Goal: Task Accomplishment & Management: Contribute content

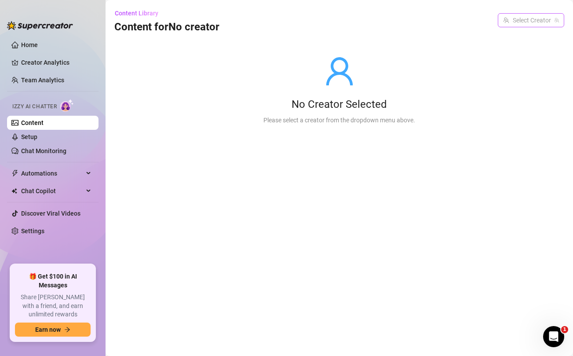
click at [537, 19] on input "search" at bounding box center [528, 20] width 48 height 13
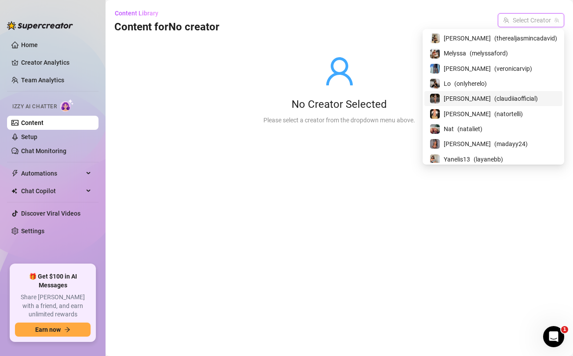
scroll to position [122, 0]
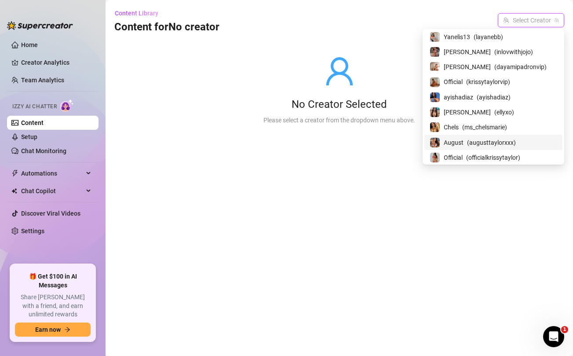
click at [464, 141] on span "August" at bounding box center [454, 143] width 20 height 10
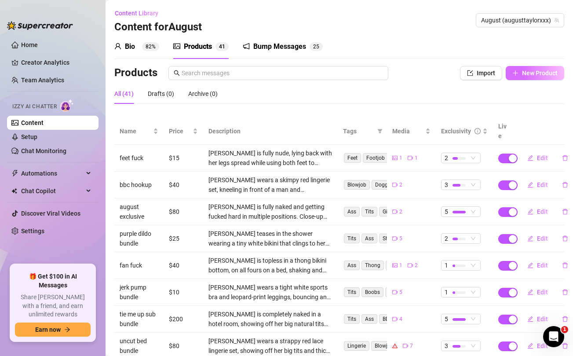
click at [536, 75] on span "New Product" at bounding box center [540, 73] width 36 height 7
type textarea "Type your message here..."
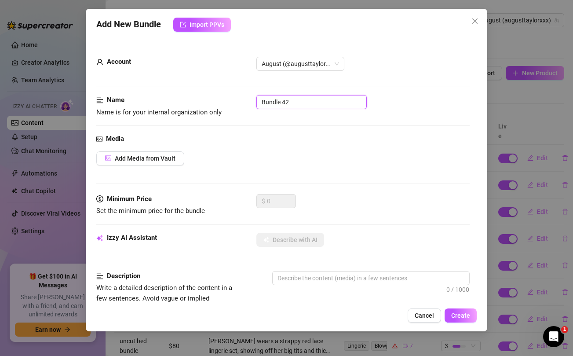
click at [319, 104] on input "Bundle 42" at bounding box center [312, 102] width 110 height 14
type input "special access"
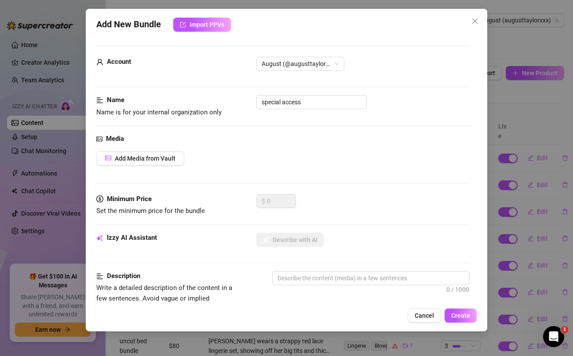
click at [329, 172] on div "Media Add Media from Vault" at bounding box center [282, 164] width 373 height 60
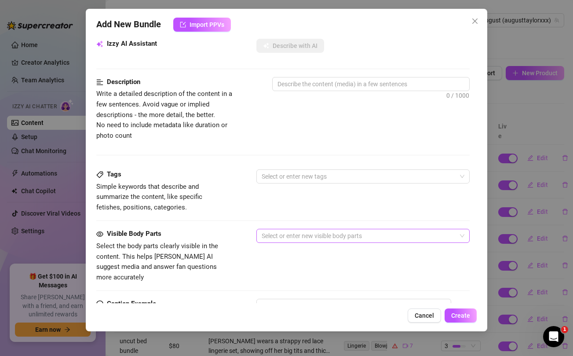
scroll to position [358, 0]
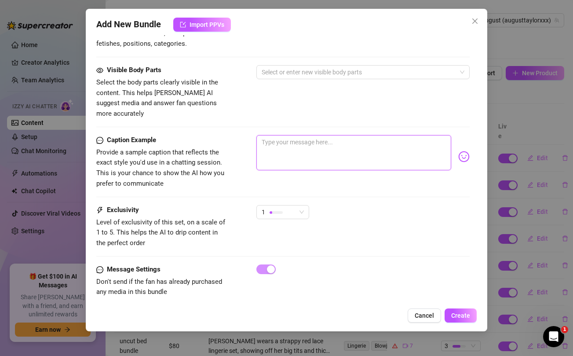
click at [345, 143] on textarea at bounding box center [354, 152] width 195 height 35
paste textarea "good morning baby ❤️ ...unlock for special access to my naughty strip show i ma…"
type textarea "good morning baby ❤️ ...unlock for special access to my naughty strip show i ma…"
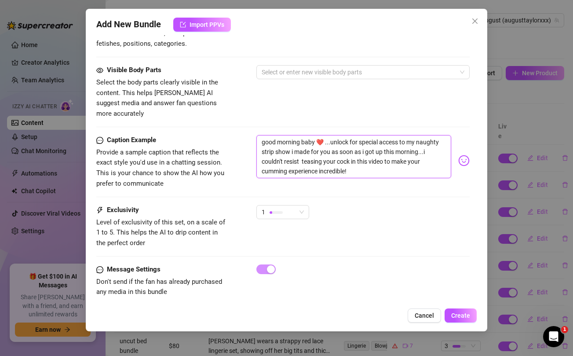
scroll to position [0, 0]
click at [272, 161] on textarea "good morning baby ❤️ ...unlock for special access to my naughty strip show i ma…" at bounding box center [354, 156] width 195 height 43
type textarea "good morning baby ❤️ ...unlock for special access to my naughty strip show i ma…"
click at [232, 181] on div "Caption Example Provide a sample caption that reflects the exact style you'd us…" at bounding box center [282, 170] width 373 height 70
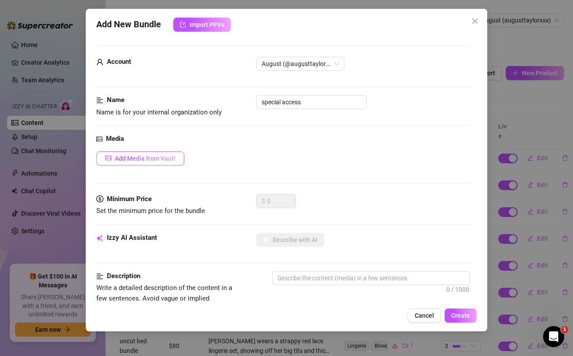
click at [159, 156] on span "Add Media from Vault" at bounding box center [145, 158] width 61 height 7
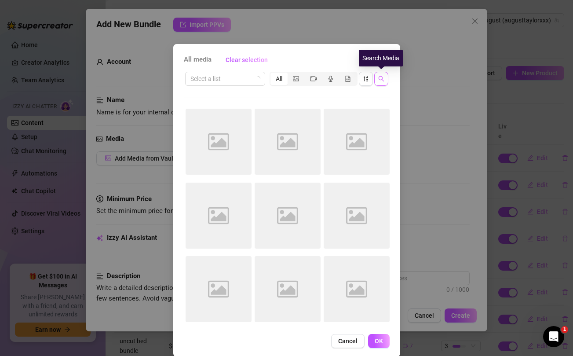
click at [380, 80] on icon "search" at bounding box center [382, 79] width 6 height 6
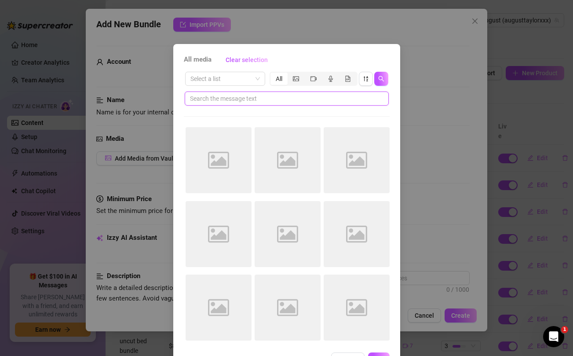
click at [315, 96] on input "text" at bounding box center [283, 99] width 187 height 10
type input "access"
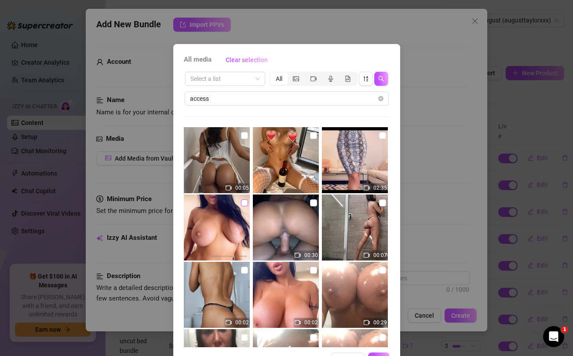
click at [244, 206] on input "checkbox" at bounding box center [244, 202] width 7 height 7
checkbox input "true"
click at [381, 135] on input "checkbox" at bounding box center [382, 135] width 7 height 7
checkbox input "true"
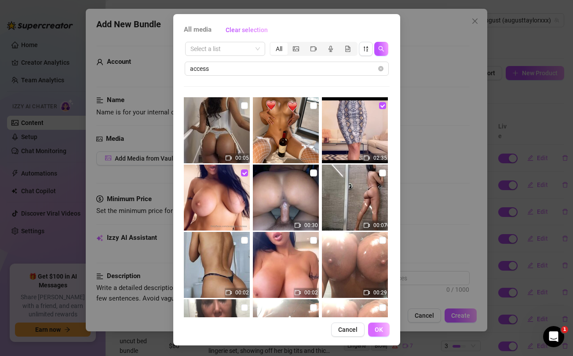
click at [382, 331] on span "OK" at bounding box center [379, 329] width 8 height 7
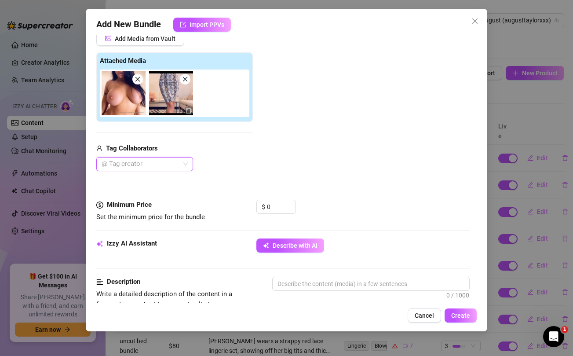
scroll to position [120, 0]
click at [274, 210] on input "0" at bounding box center [281, 206] width 29 height 13
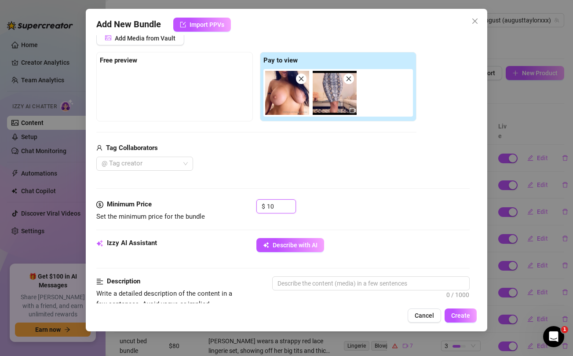
type input "10"
click at [279, 146] on div "Tag Collaborators" at bounding box center [256, 148] width 320 height 11
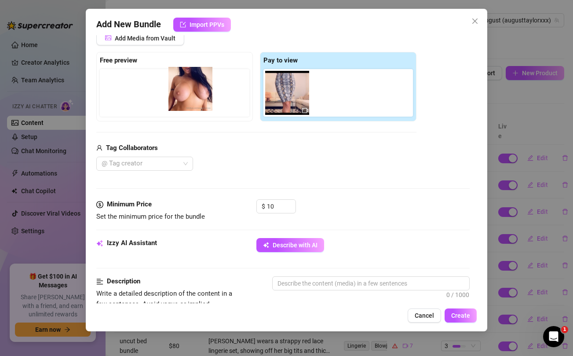
drag, startPoint x: 281, startPoint y: 106, endPoint x: 178, endPoint y: 102, distance: 103.1
click at [178, 102] on div "Free preview Pay to view" at bounding box center [256, 87] width 320 height 70
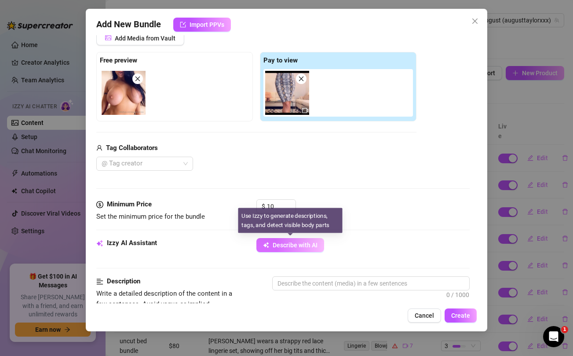
click at [283, 243] on span "Describe with AI" at bounding box center [295, 245] width 45 height 7
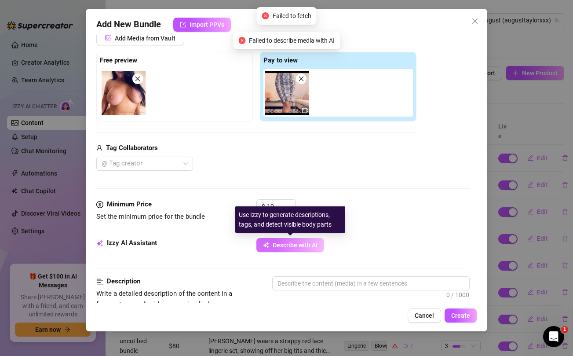
click at [283, 243] on span "Describe with AI" at bounding box center [295, 245] width 45 height 7
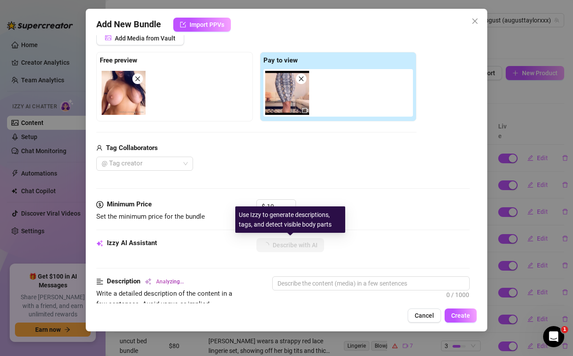
type textarea "August"
type textarea "[PERSON_NAME]"
type textarea "August Taylor teases"
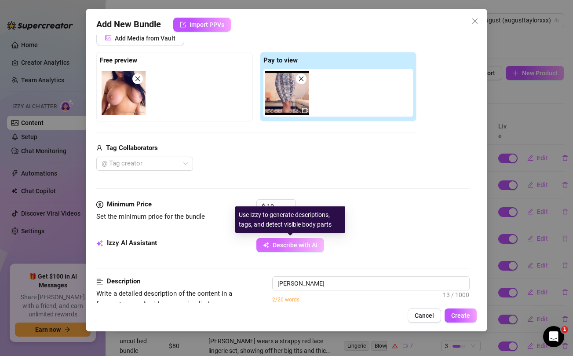
type textarea "August Taylor teases"
type textarea "August Taylor teases in"
type textarea "August Taylor teases in a"
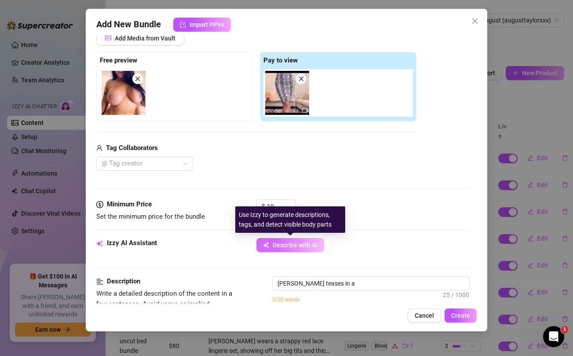
type textarea "August Taylor teases in a tight,"
type textarea "August Taylor teases in a tight, strapless"
type textarea "August Taylor teases in a tight, strapless snakeskin"
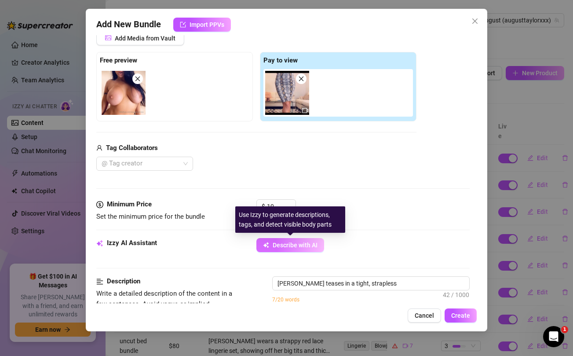
type textarea "August Taylor teases in a tight, strapless snakeskin"
type textarea "August Taylor teases in a tight, strapless snakeskin mini"
type textarea "August Taylor teases in a tight, strapless snakeskin mini dress,"
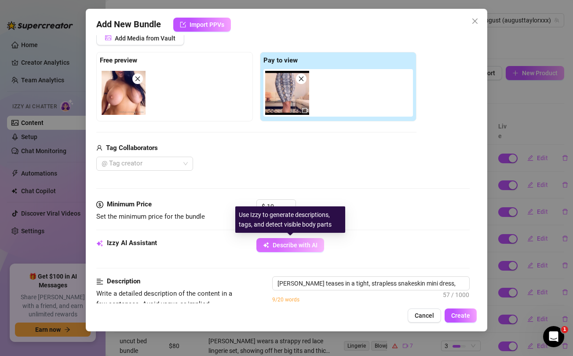
type textarea "August Taylor teases in a tight, strapless snakeskin mini dress, showing"
type textarea "August Taylor teases in a tight, strapless snakeskin mini dress, showing off"
type textarea "August Taylor teases in a tight, strapless snakeskin mini dress, showing off her"
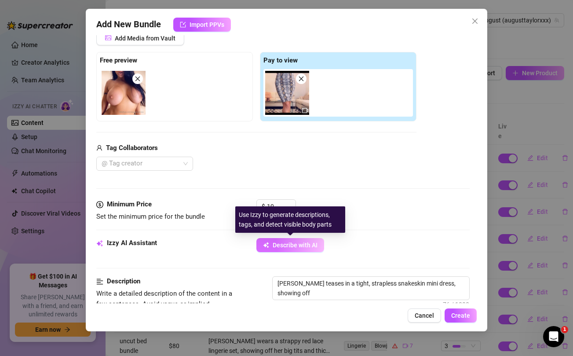
type textarea "August Taylor teases in a tight, strapless snakeskin mini dress, showing off her"
type textarea "August Taylor teases in a tight, strapless snakeskin mini dress, showing off he…"
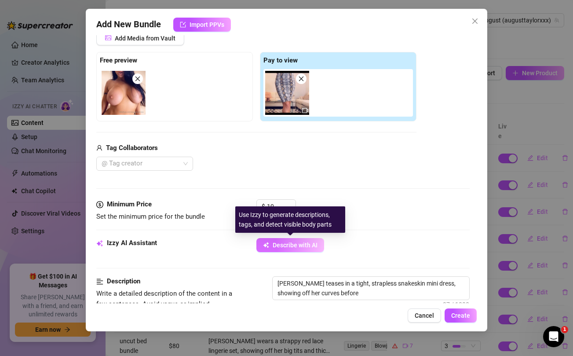
type textarea "August Taylor teases in a tight, strapless snakeskin mini dress, showing off he…"
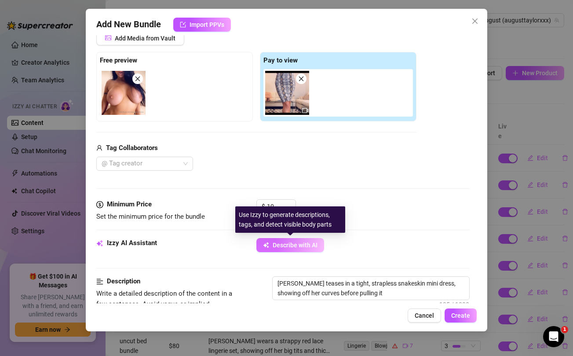
type textarea "August Taylor teases in a tight, strapless snakeskin mini dress, showing off he…"
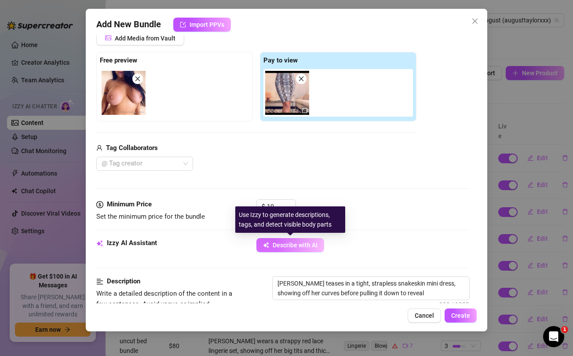
type textarea "August Taylor teases in a tight, strapless snakeskin mini dress, showing off he…"
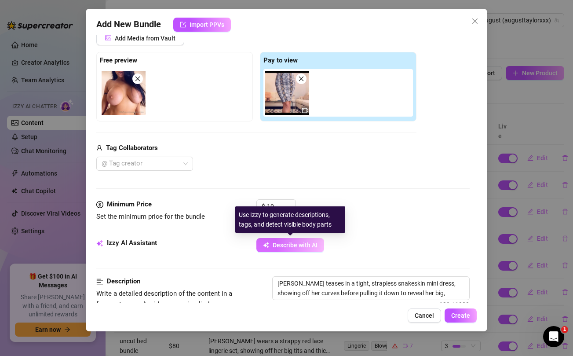
type textarea "August Taylor teases in a tight, strapless snakeskin mini dress, showing off he…"
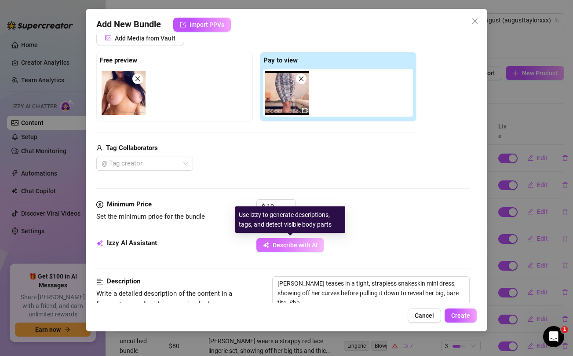
type textarea "August Taylor teases in a tight, strapless snakeskin mini dress, showing off he…"
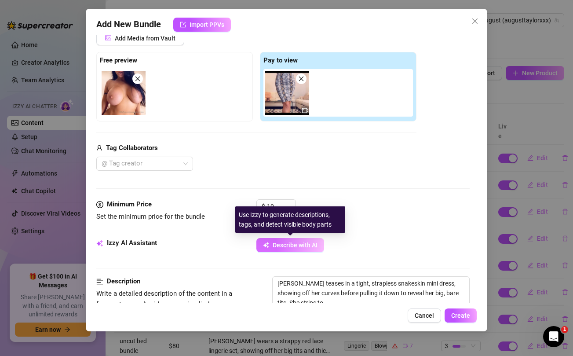
type textarea "August Taylor teases in a tight, strapless snakeskin mini dress, showing off he…"
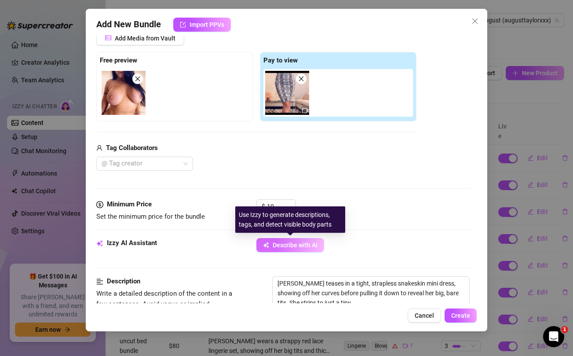
type textarea "August Taylor teases in a tight, strapless snakeskin mini dress, showing off he…"
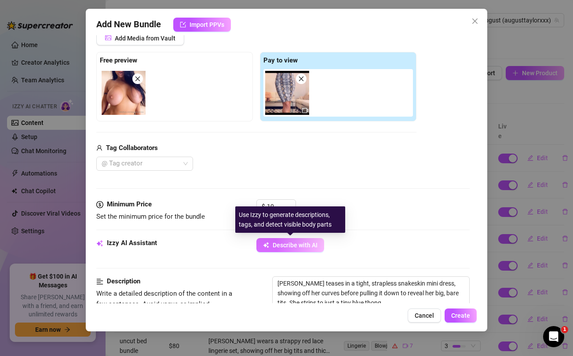
type textarea "August Taylor teases in a tight, strapless snakeskin mini dress, showing off he…"
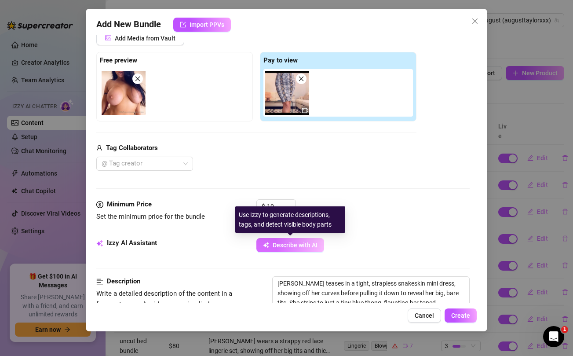
type textarea "August Taylor teases in a tight, strapless snakeskin mini dress, showing off he…"
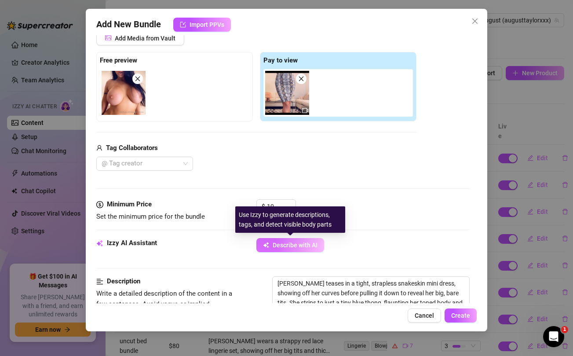
type textarea "August Taylor teases in a tight, strapless snakeskin mini dress, showing off he…"
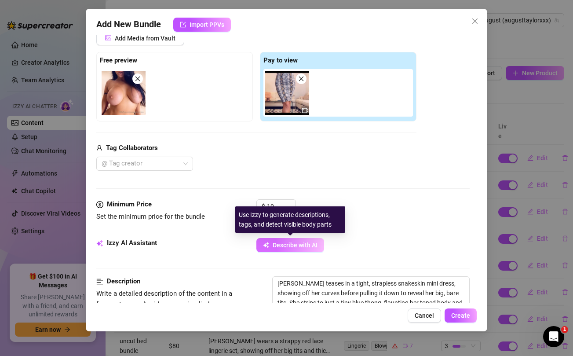
type textarea "August Taylor teases in a tight, strapless snakeskin mini dress, showing off he…"
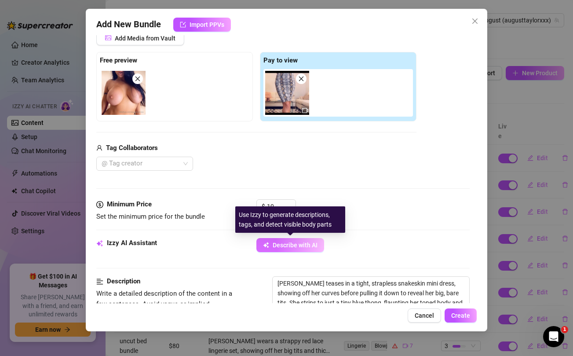
type textarea "August Taylor teases in a tight, strapless snakeskin mini dress, showing off he…"
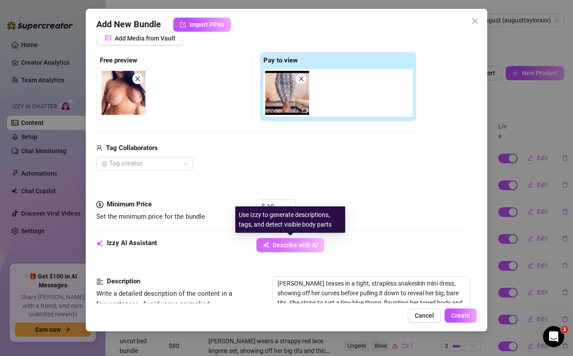
type textarea "August Taylor teases in a tight, strapless snakeskin mini dress, showing off he…"
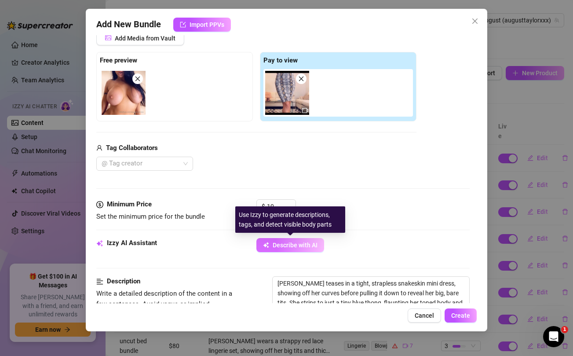
type textarea "August Taylor teases in a tight, strapless snakeskin mini dress, showing off he…"
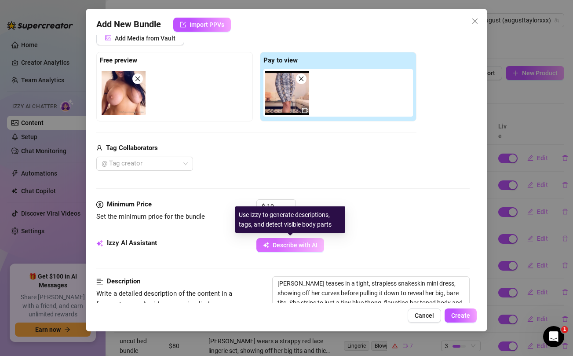
type textarea "August Taylor teases in a tight, strapless snakeskin mini dress, showing off he…"
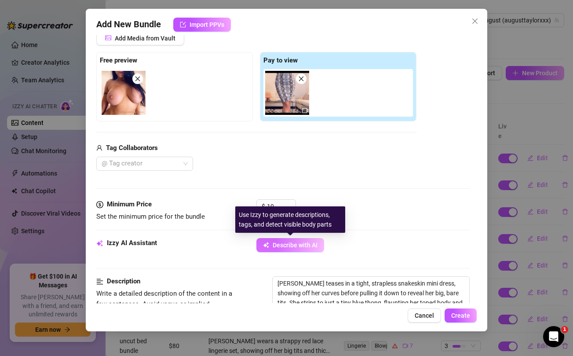
type textarea "August Taylor teases in a tight, strapless snakeskin mini dress, showing off he…"
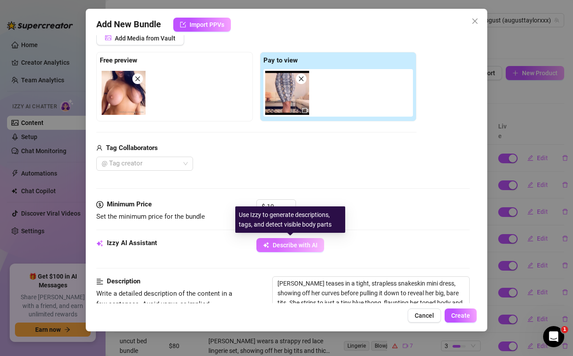
type textarea "August Taylor teases in a tight, strapless snakeskin mini dress, showing off he…"
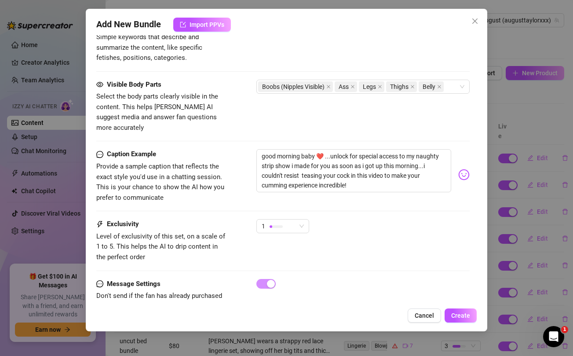
scroll to position [491, 0]
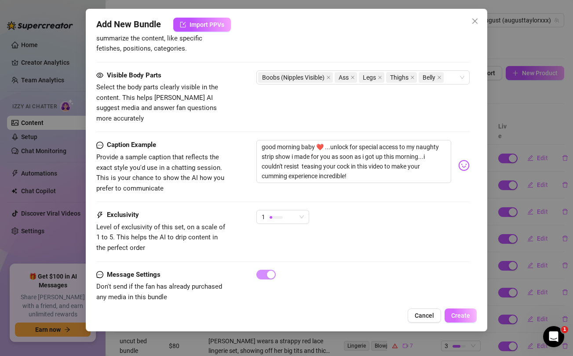
click at [461, 316] on span "Create" at bounding box center [461, 315] width 19 height 7
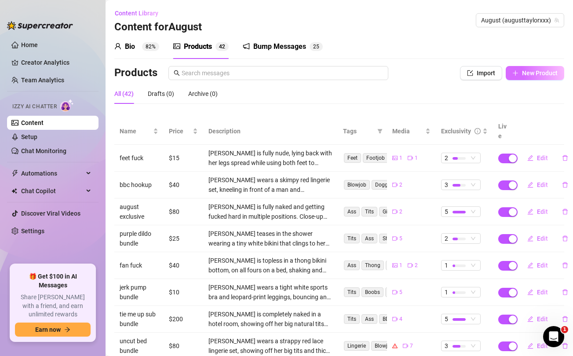
click at [533, 75] on span "New Product" at bounding box center [540, 73] width 36 height 7
type textarea "Type your message here..."
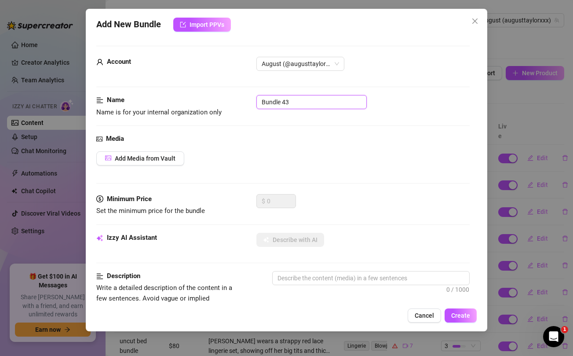
click at [316, 103] on input "Bundle 43" at bounding box center [312, 102] width 110 height 14
type input "bathroom tag team"
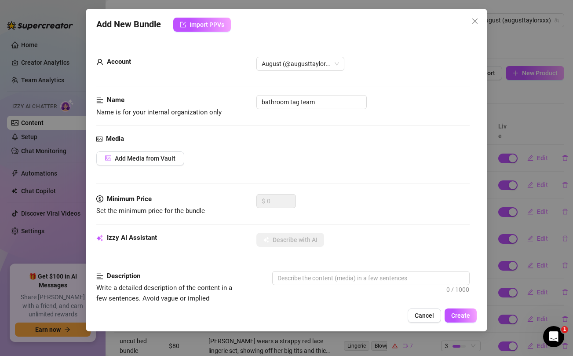
click at [336, 158] on div "Add Media from Vault" at bounding box center [282, 158] width 373 height 14
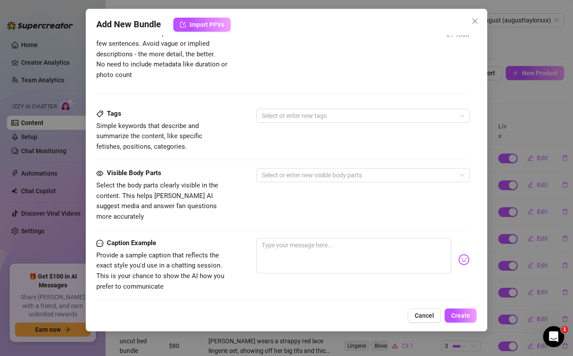
scroll to position [266, 0]
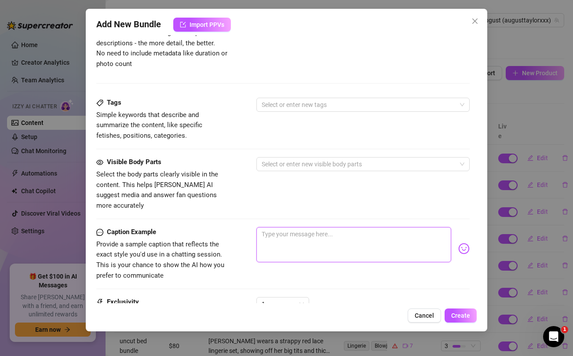
click at [324, 232] on textarea at bounding box center [354, 244] width 195 height 35
paste textarea "What would you do if i brought a girl home for us to fuck together daddy? Unloc…"
type textarea "What would you do if i brought a girl home for us to fuck together daddy? Unloc…"
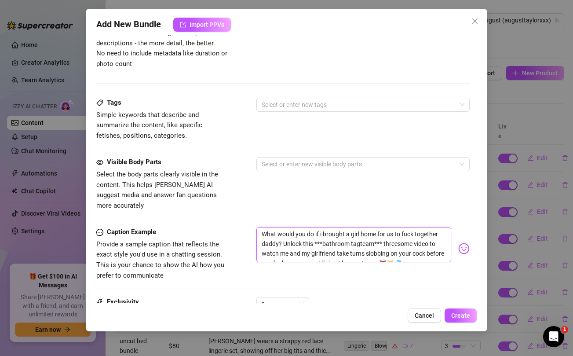
type textarea "What would you do if i brought a girl home for us to fuck together daddy? Unloc…"
click at [357, 234] on textarea "What would you do if i brought a girl home for us to fuck together daddy? Unloc…" at bounding box center [354, 248] width 195 height 43
type textarea "What would you do if i brought a girl home for us to fuck together daddy? Unloc…"
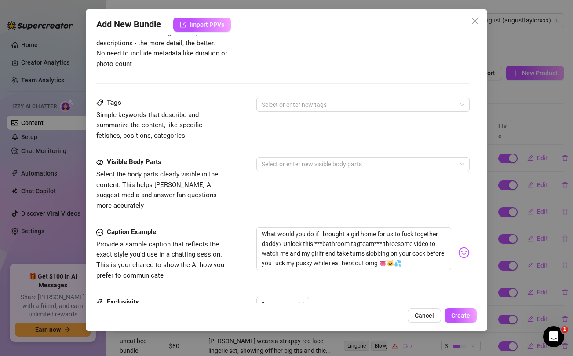
click at [342, 178] on div "Visible Body Parts Select the body parts clearly visible in the content. This h…" at bounding box center [282, 184] width 373 height 54
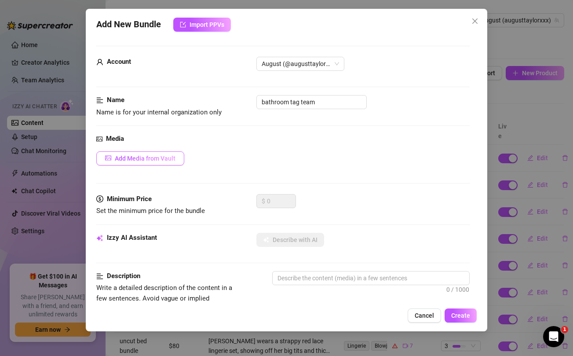
click at [151, 160] on span "Add Media from Vault" at bounding box center [145, 158] width 61 height 7
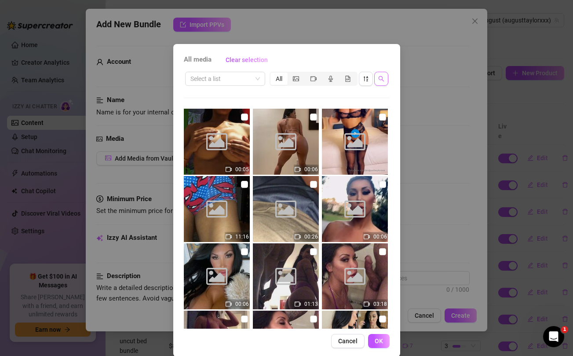
click at [384, 79] on icon "search" at bounding box center [382, 79] width 6 height 6
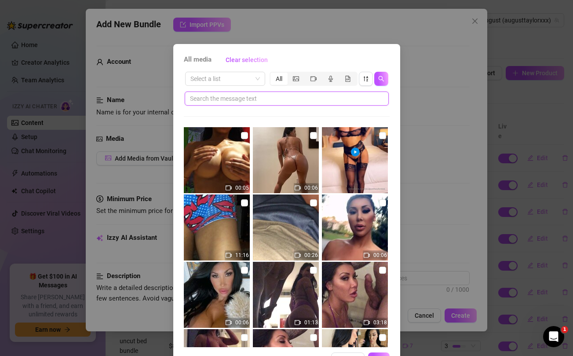
click at [303, 97] on input "text" at bounding box center [283, 99] width 187 height 10
paste input "tagteam"
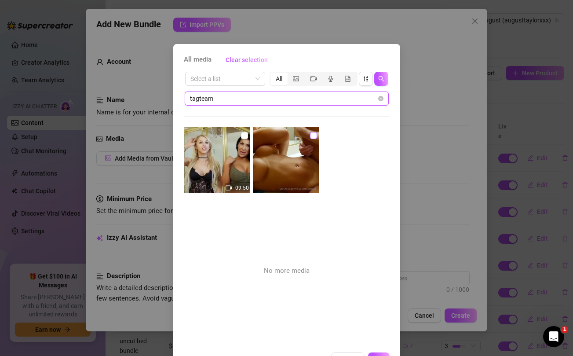
type input "tagteam"
click at [314, 133] on input "checkbox" at bounding box center [313, 135] width 7 height 7
checkbox input "true"
click at [244, 138] on input "checkbox" at bounding box center [244, 135] width 7 height 7
checkbox input "true"
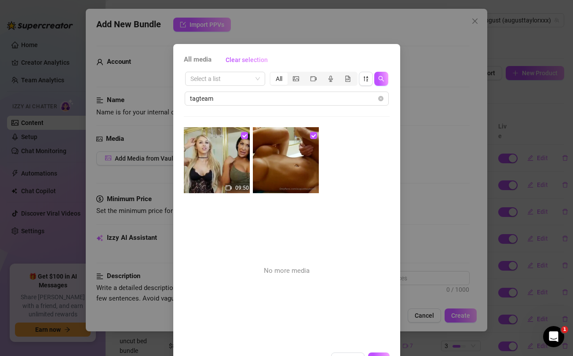
scroll to position [30, 0]
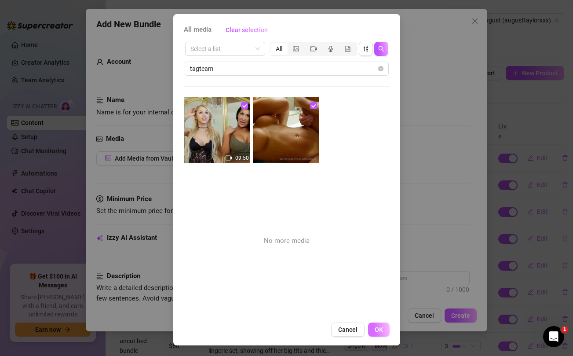
click at [383, 332] on button "OK" at bounding box center [379, 330] width 22 height 14
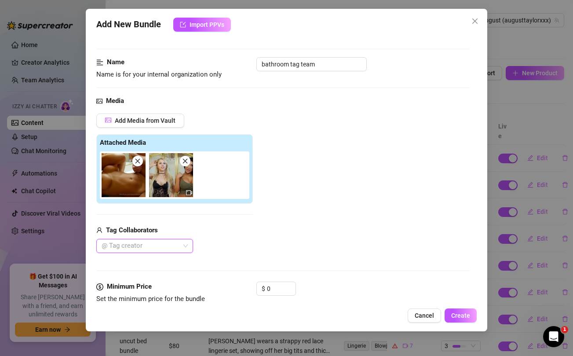
scroll to position [67, 0]
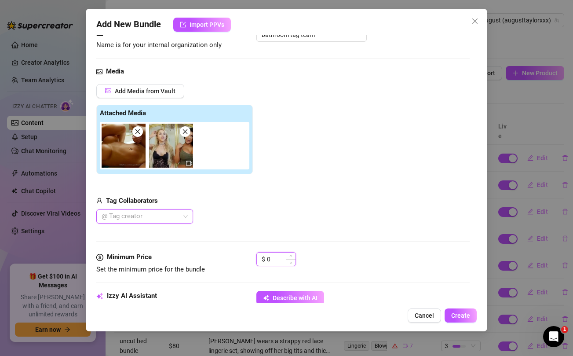
click at [274, 260] on input "0" at bounding box center [281, 259] width 29 height 13
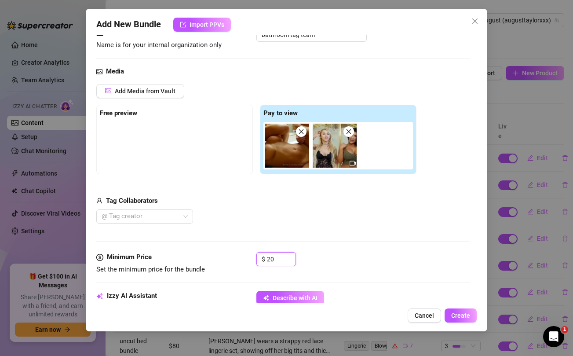
type input "20"
click at [288, 215] on div "@ Tag creator" at bounding box center [256, 216] width 320 height 14
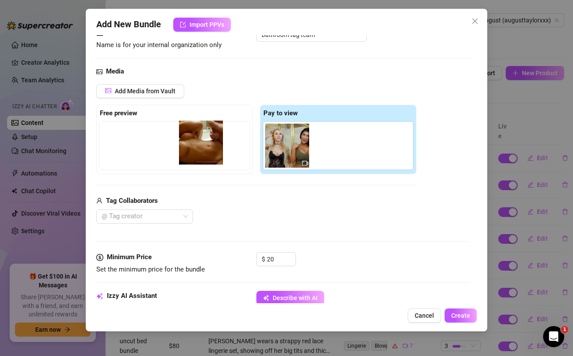
drag, startPoint x: 283, startPoint y: 141, endPoint x: 191, endPoint y: 138, distance: 92.9
click at [191, 138] on div "Free preview Pay to view" at bounding box center [256, 140] width 320 height 70
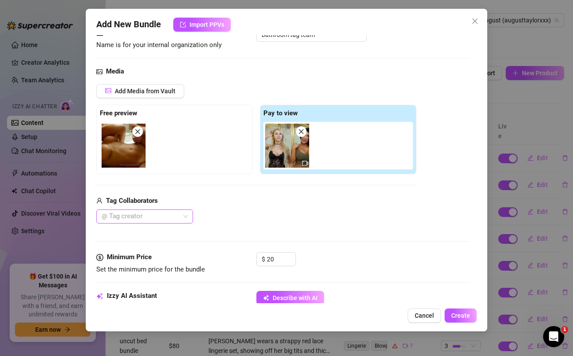
click at [181, 215] on div at bounding box center [140, 216] width 84 height 12
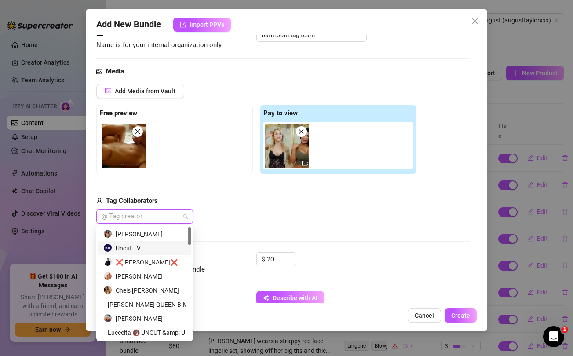
click at [126, 249] on div "Uncut TV" at bounding box center [144, 248] width 83 height 10
click at [135, 235] on div "[PERSON_NAME]" at bounding box center [144, 234] width 83 height 10
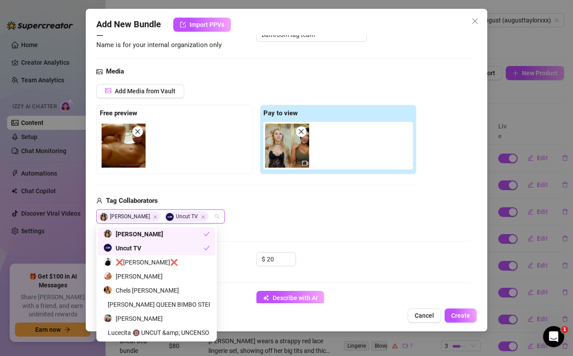
click at [312, 196] on div "Tag Collaborators" at bounding box center [256, 201] width 320 height 11
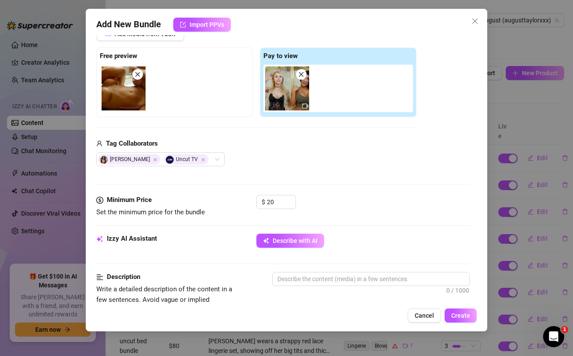
scroll to position [138, 0]
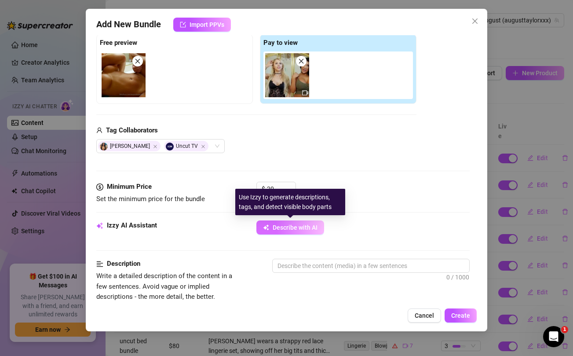
click at [293, 227] on span "Describe with AI" at bounding box center [295, 227] width 45 height 7
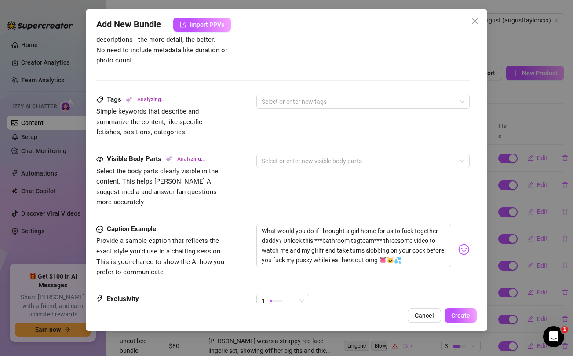
scroll to position [421, 0]
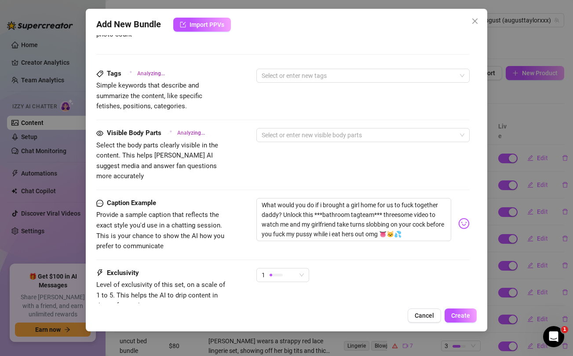
click at [296, 268] on div "1" at bounding box center [279, 274] width 34 height 13
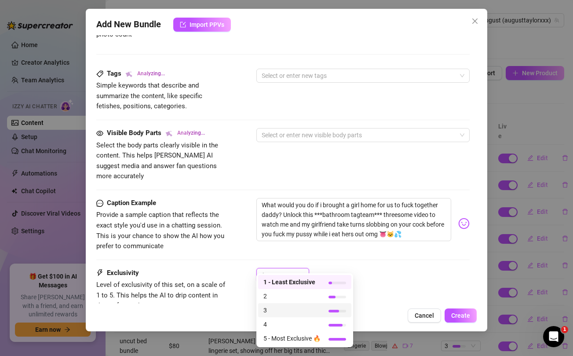
click at [271, 311] on span "3" at bounding box center [292, 310] width 57 height 10
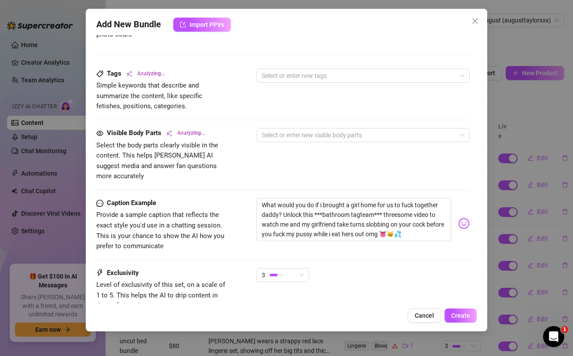
click at [388, 268] on div "3" at bounding box center [363, 279] width 213 height 22
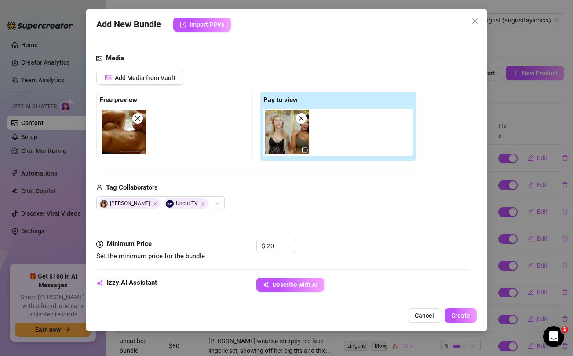
scroll to position [77, 0]
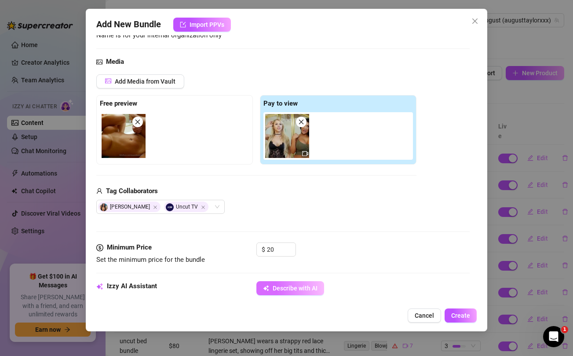
click at [288, 288] on span "Describe with AI" at bounding box center [295, 288] width 45 height 7
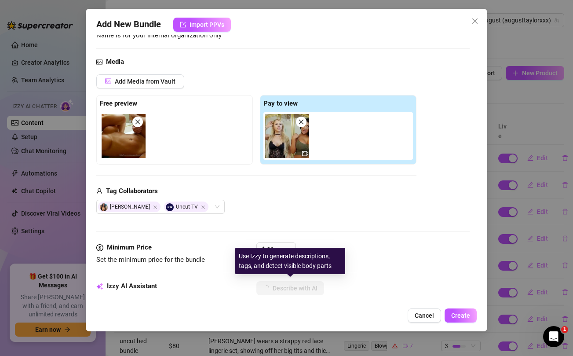
scroll to position [133, 0]
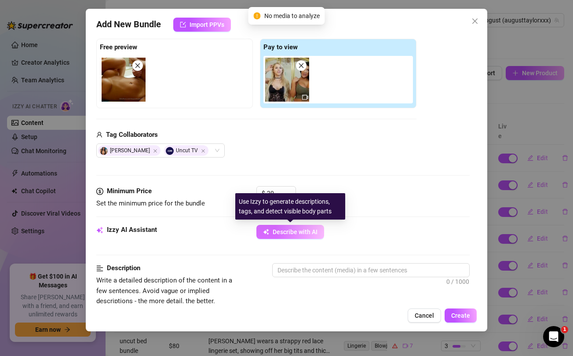
click at [279, 234] on span "Describe with AI" at bounding box center [295, 231] width 45 height 7
click at [306, 232] on span "Describe with AI" at bounding box center [295, 231] width 45 height 7
click at [292, 228] on span "Describe with AI" at bounding box center [295, 231] width 45 height 7
click at [286, 229] on span "Describe with AI" at bounding box center [295, 231] width 45 height 7
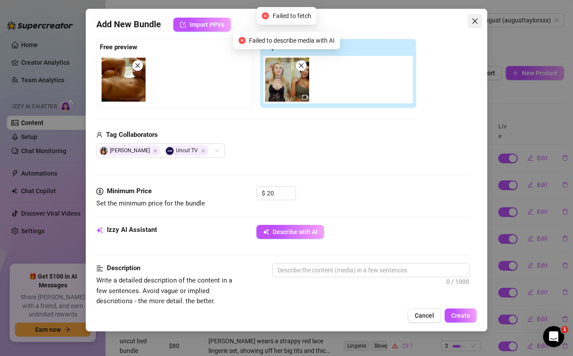
click at [472, 20] on icon "close" at bounding box center [475, 21] width 7 height 7
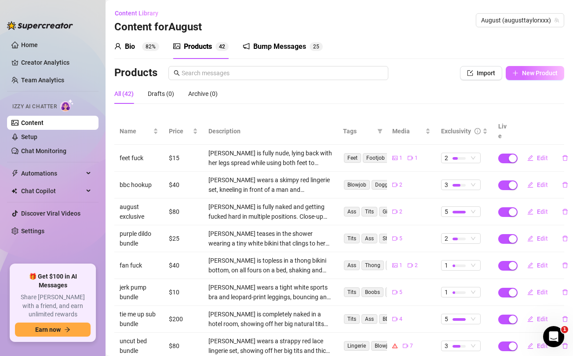
click at [527, 72] on span "New Product" at bounding box center [540, 73] width 36 height 7
type textarea "Type your message here..."
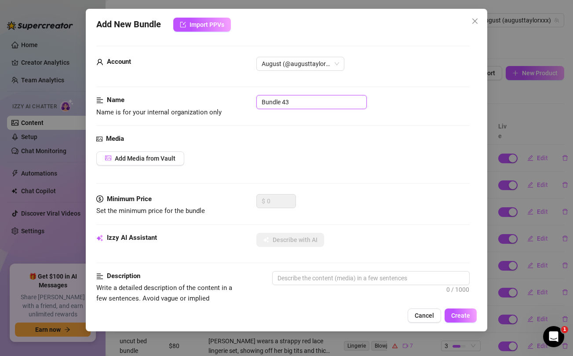
click at [324, 104] on input "Bundle 43" at bounding box center [312, 102] width 110 height 14
type input "lucky pov"
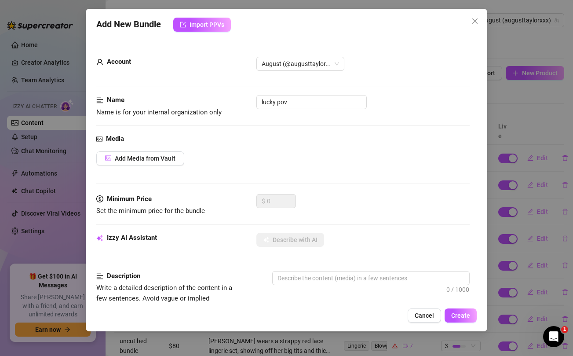
click at [321, 151] on div "Add Media from Vault" at bounding box center [282, 158] width 373 height 14
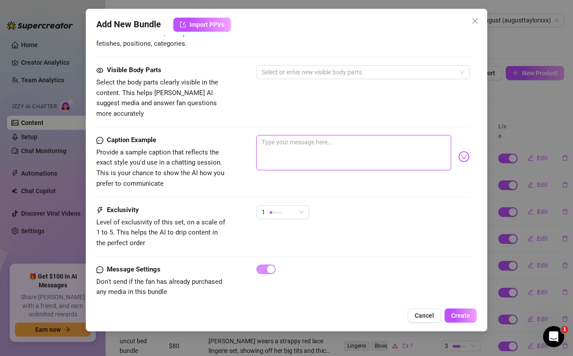
click at [321, 137] on textarea at bounding box center [354, 152] width 195 height 35
paste textarea "Let me show you the perfect way to wake up...with your hard cock deep down my T…"
type textarea "Let me show you the perfect way to wake up...with your hard cock deep down my T…"
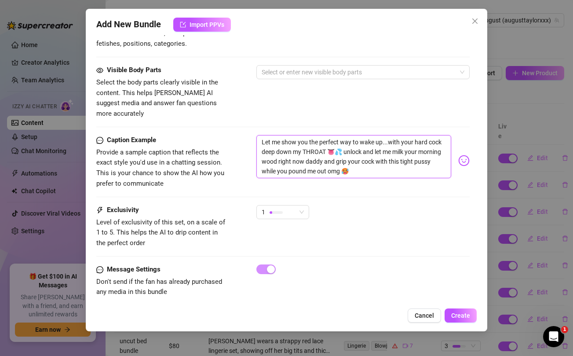
scroll to position [0, 0]
click at [312, 141] on textarea "Let me show you the perfect way to wake up...with your hard cock deep down my T…" at bounding box center [354, 156] width 195 height 43
type textarea "Let me show you the perfect way to wake up...with your hard cock deep down my T…"
click at [306, 99] on div "Visible Body Parts Select the body parts clearly visible in the content. This h…" at bounding box center [282, 92] width 373 height 54
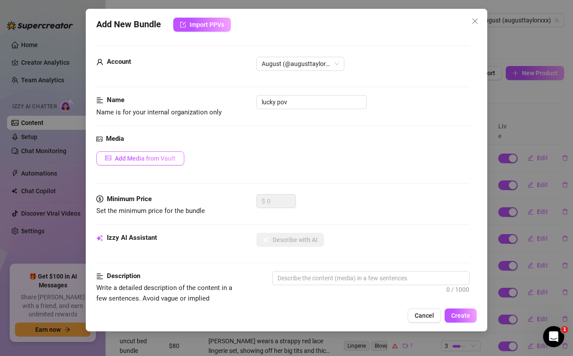
click at [161, 159] on span "Add Media from Vault" at bounding box center [145, 158] width 61 height 7
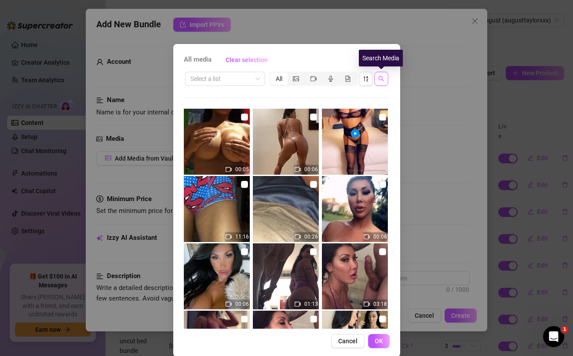
click at [379, 78] on icon "search" at bounding box center [382, 79] width 6 height 6
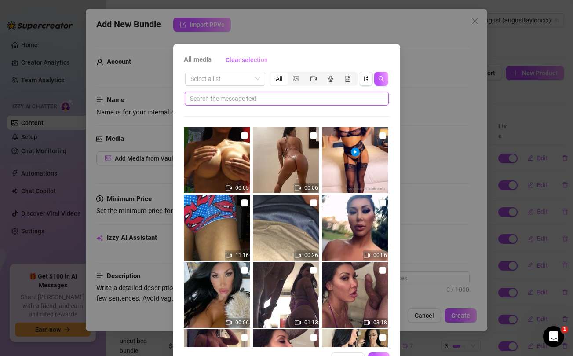
click at [270, 100] on input "text" at bounding box center [283, 99] width 187 height 10
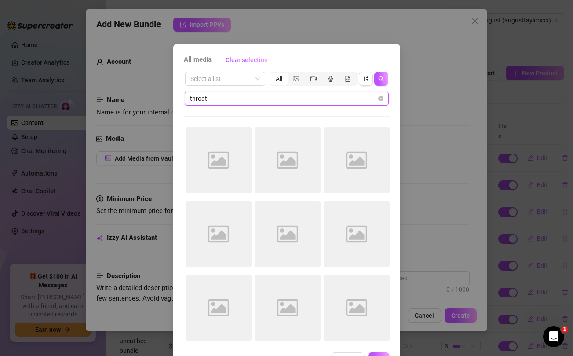
type input "throat"
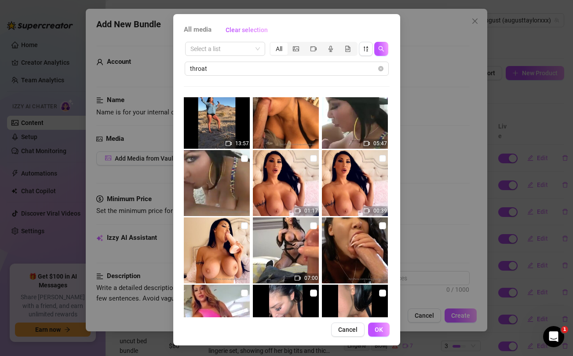
scroll to position [524, 0]
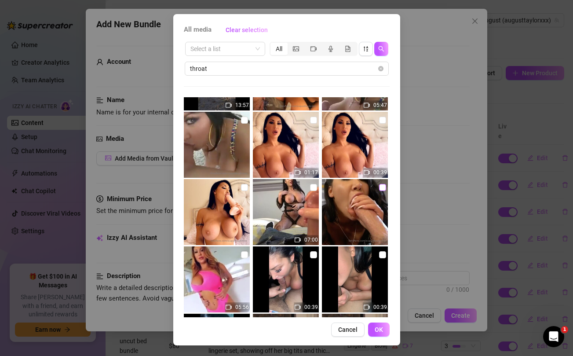
click at [383, 187] on input "checkbox" at bounding box center [382, 187] width 7 height 7
checkbox input "true"
click at [313, 188] on input "checkbox" at bounding box center [313, 187] width 7 height 7
checkbox input "true"
click at [378, 327] on span "OK" at bounding box center [379, 329] width 8 height 7
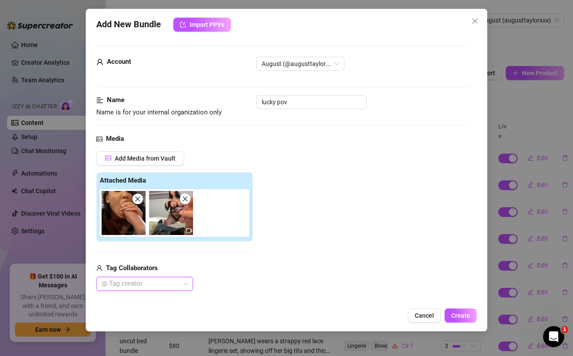
scroll to position [92, 0]
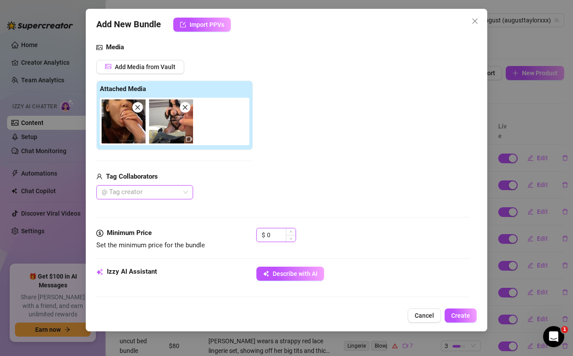
click at [273, 235] on input "0" at bounding box center [281, 234] width 29 height 13
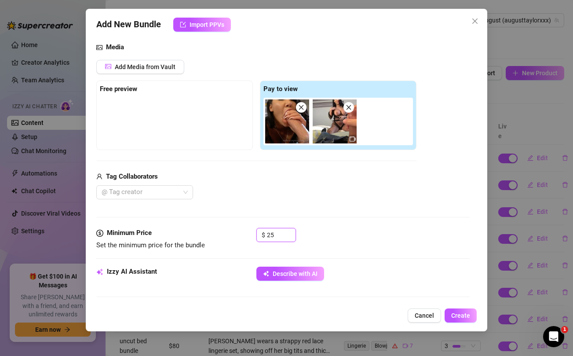
type input "25"
click at [284, 178] on div "Tag Collaborators" at bounding box center [256, 177] width 320 height 11
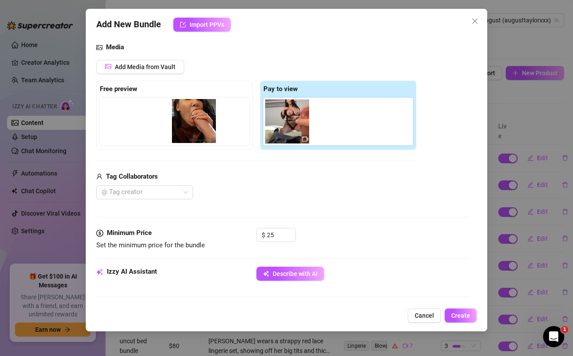
drag, startPoint x: 280, startPoint y: 124, endPoint x: 185, endPoint y: 124, distance: 95.5
click at [185, 124] on div "Free preview Pay to view" at bounding box center [256, 116] width 320 height 70
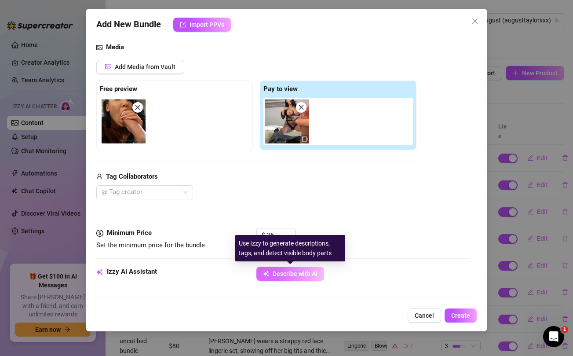
click at [311, 274] on span "Describe with AI" at bounding box center [295, 273] width 45 height 7
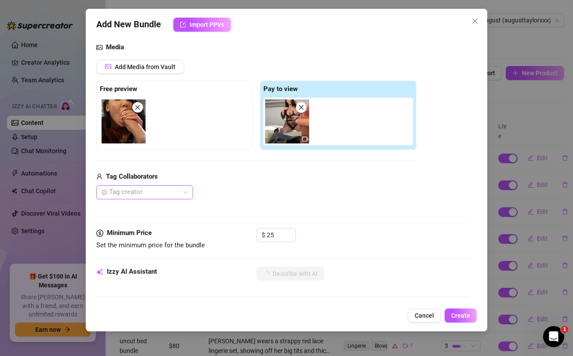
click at [165, 195] on div at bounding box center [140, 192] width 84 height 12
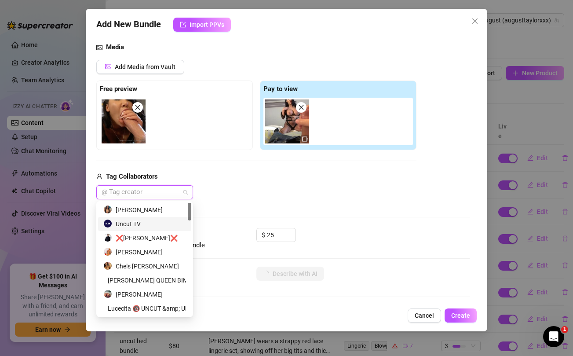
click at [129, 224] on div "Uncut TV" at bounding box center [144, 224] width 83 height 10
click at [288, 192] on div "Uncut TV" at bounding box center [256, 192] width 320 height 14
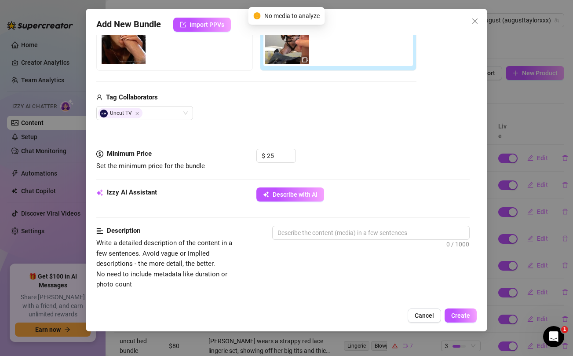
scroll to position [173, 0]
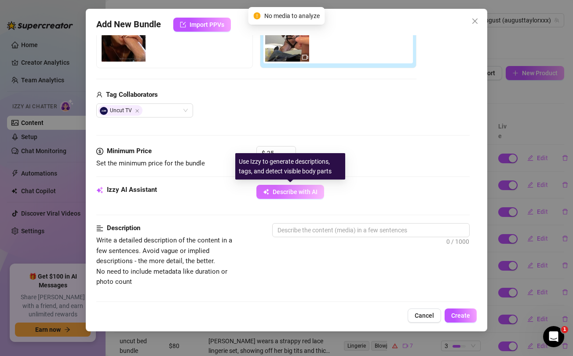
click at [283, 193] on span "Describe with AI" at bounding box center [295, 191] width 45 height 7
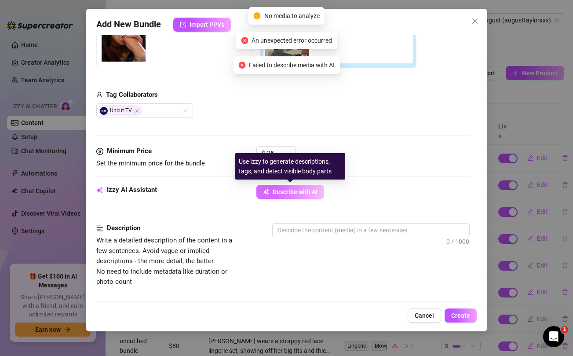
click at [283, 193] on span "Describe with AI" at bounding box center [295, 191] width 45 height 7
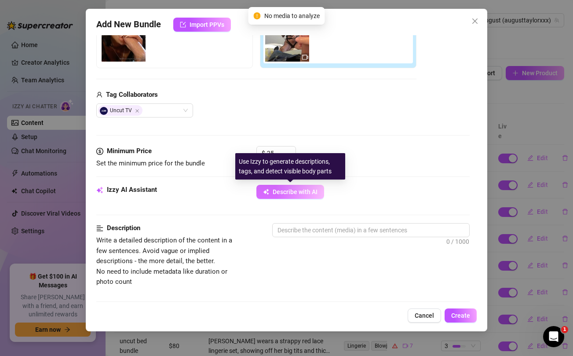
click at [283, 193] on span "Describe with AI" at bounding box center [295, 191] width 45 height 7
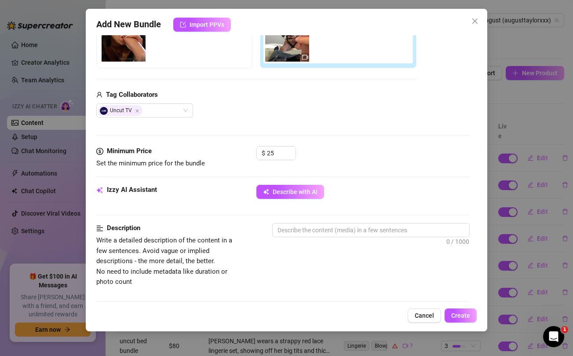
scroll to position [472, 0]
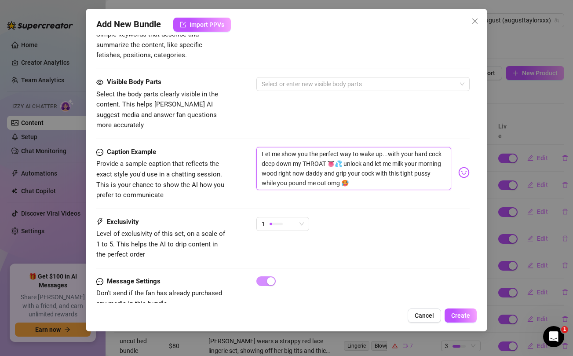
click at [292, 164] on textarea "Let me show you the perfect way to wake up...with your hard cock deep down my T…" at bounding box center [354, 168] width 195 height 43
paste textarea "Stick your hard throbbing morning wood in between these fat juicy oiled up momm…"
type textarea "Stick your hard throbbing morning wood in between these fat juicy oiled up momm…"
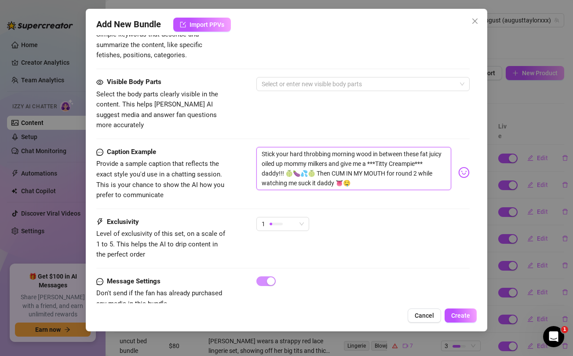
type textarea "Stick your hard throbbing morning wood in between these fat juicy oiled up momm…"
click at [296, 112] on div "Visible Body Parts Select the body parts clearly visible in the content. This h…" at bounding box center [282, 104] width 373 height 54
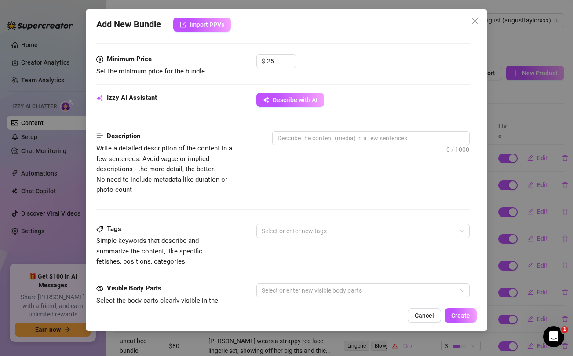
scroll to position [0, 0]
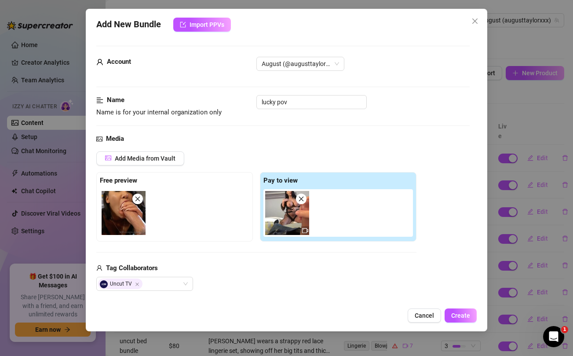
click at [137, 200] on icon "close" at bounding box center [138, 199] width 5 height 5
click at [301, 198] on icon "close" at bounding box center [301, 199] width 6 height 6
type input "0"
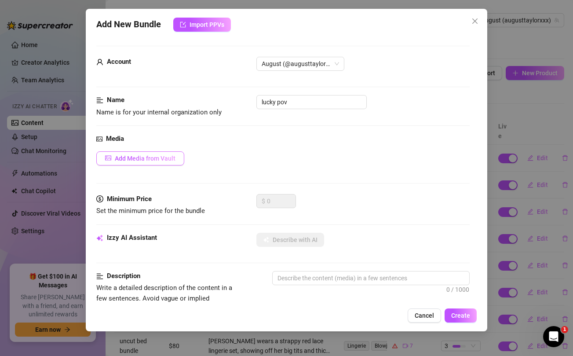
click at [147, 161] on span "Add Media from Vault" at bounding box center [145, 158] width 61 height 7
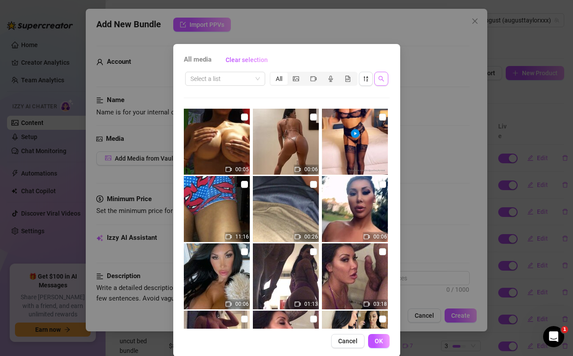
click at [376, 81] on button "button" at bounding box center [382, 79] width 14 height 14
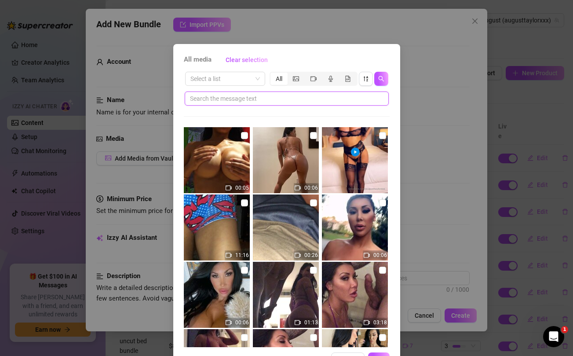
click at [290, 98] on input "text" at bounding box center [283, 99] width 187 height 10
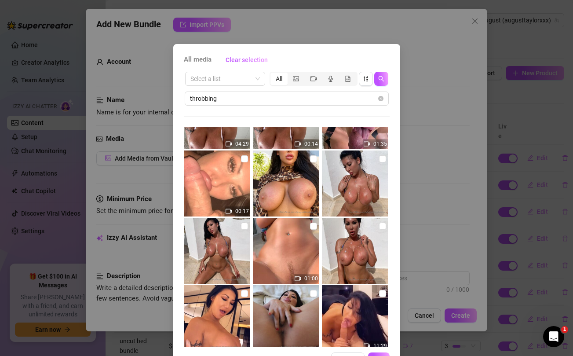
scroll to position [332, 0]
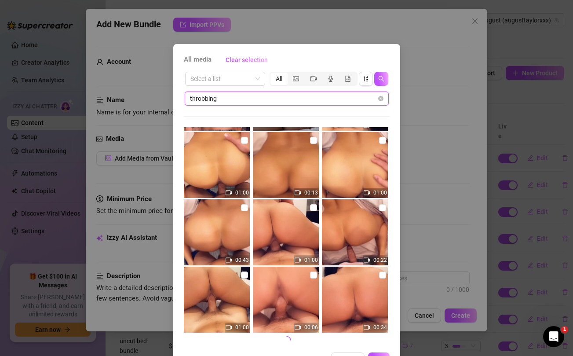
click at [235, 99] on input "throbbing" at bounding box center [283, 99] width 187 height 10
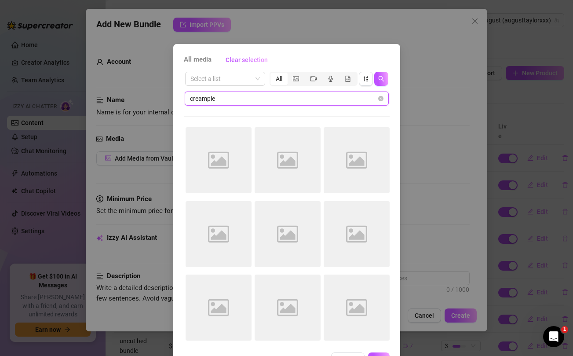
scroll to position [0, 0]
type input "creampie"
click at [443, 132] on div "All media Clear selection Select a list All creampie Image placeholder Image pl…" at bounding box center [286, 178] width 573 height 356
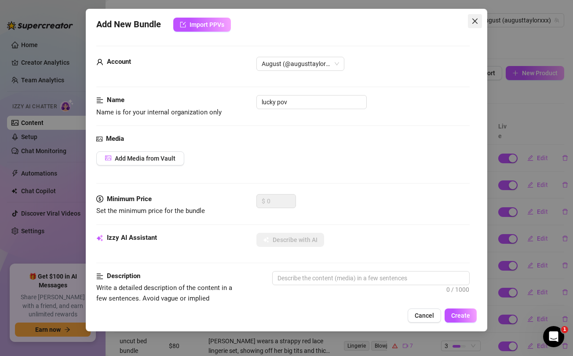
click at [474, 18] on icon "close" at bounding box center [475, 21] width 7 height 7
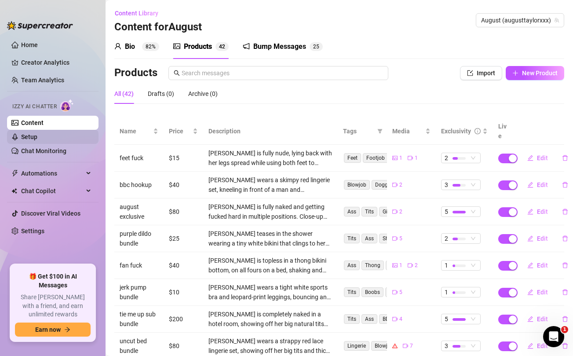
click at [37, 137] on link "Setup" at bounding box center [29, 136] width 16 height 7
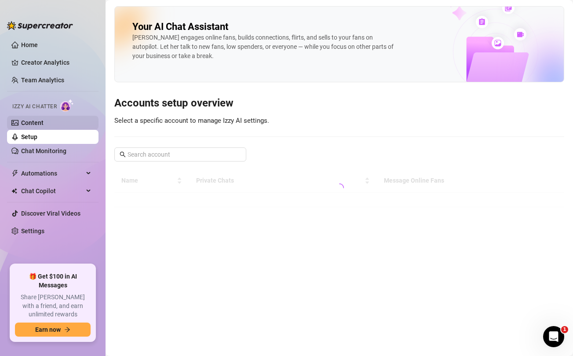
click at [35, 125] on link "Content" at bounding box center [32, 122] width 22 height 7
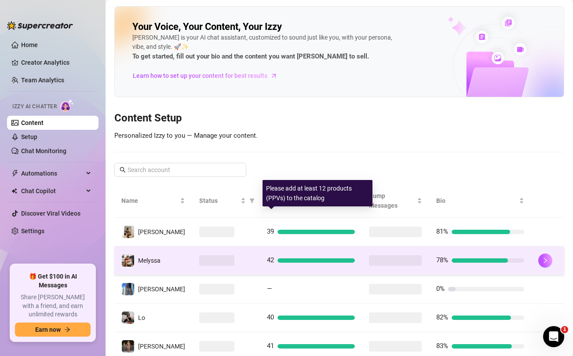
scroll to position [189, 0]
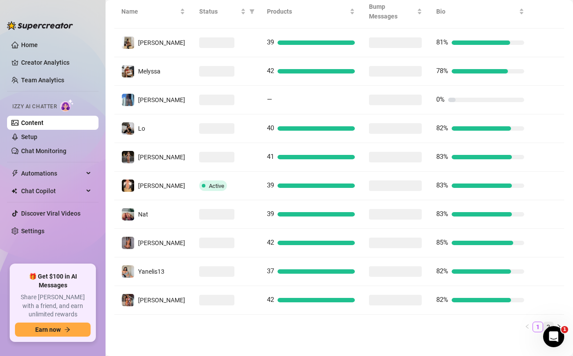
click at [548, 322] on link "2" at bounding box center [549, 327] width 10 height 10
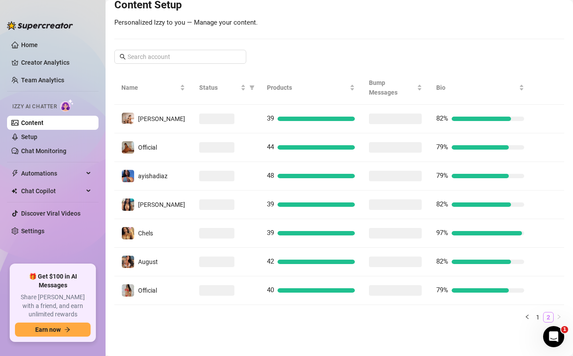
scroll to position [103, 0]
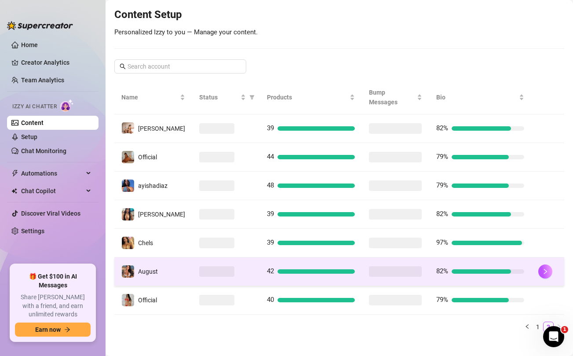
click at [227, 266] on div at bounding box center [226, 271] width 54 height 11
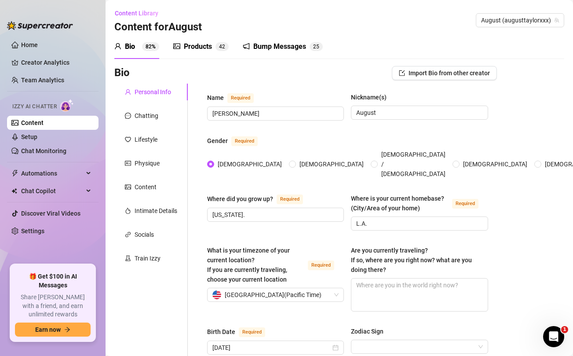
click at [208, 50] on div "Products" at bounding box center [198, 46] width 28 height 11
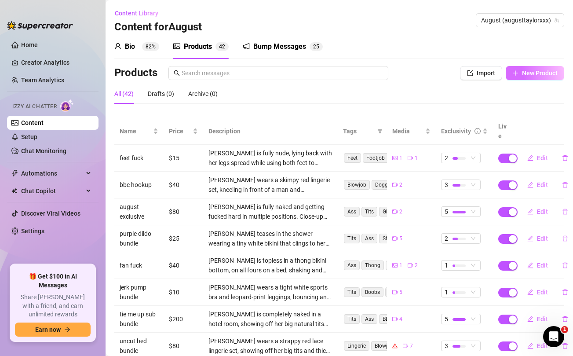
click at [530, 74] on span "New Product" at bounding box center [540, 73] width 36 height 7
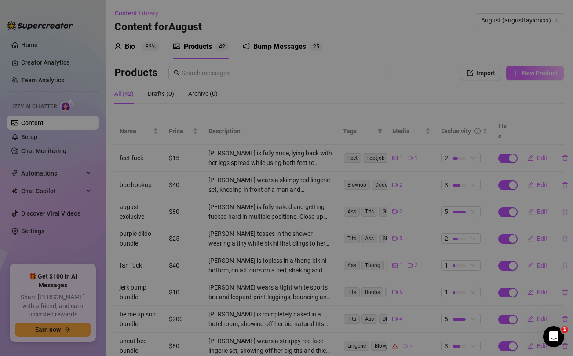
type textarea "Type your message here..."
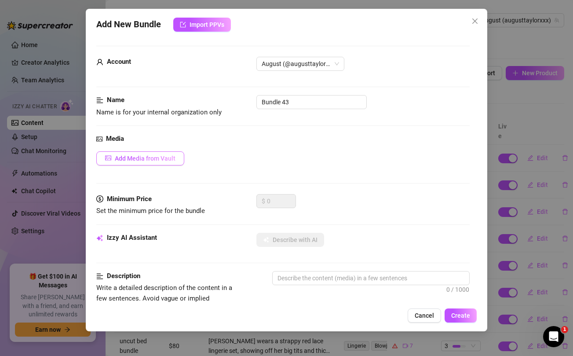
click at [163, 158] on span "Add Media from Vault" at bounding box center [145, 158] width 61 height 7
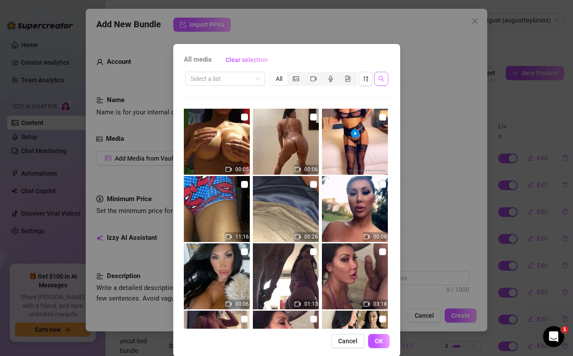
click at [381, 78] on icon "search" at bounding box center [382, 79] width 6 height 6
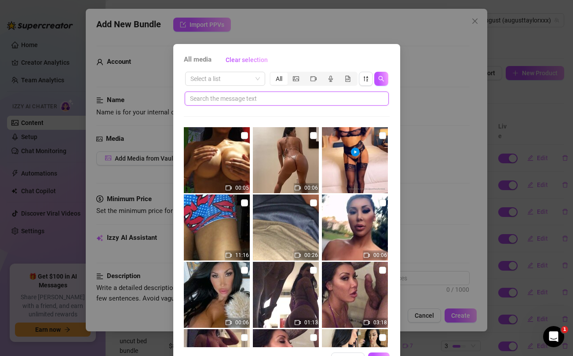
click at [279, 99] on input "text" at bounding box center [283, 99] width 187 height 10
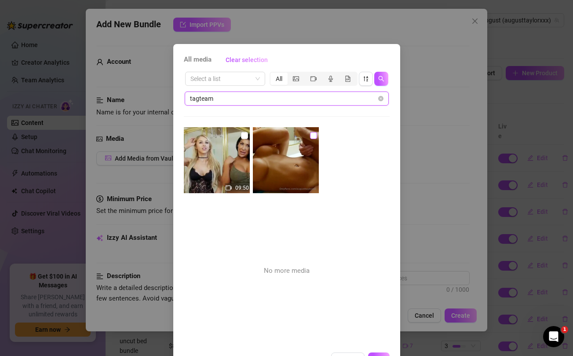
type input "tagteam"
click at [312, 135] on input "checkbox" at bounding box center [313, 135] width 7 height 7
checkbox input "true"
click at [243, 135] on input "checkbox" at bounding box center [244, 135] width 7 height 7
checkbox input "true"
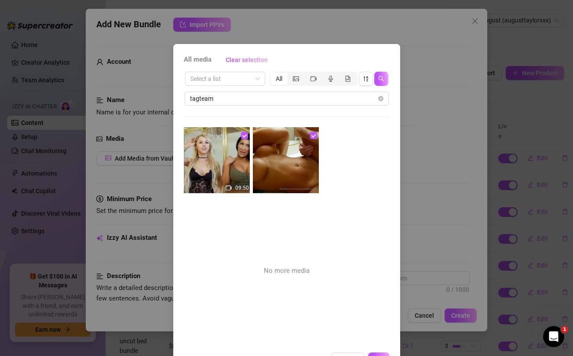
scroll to position [30, 0]
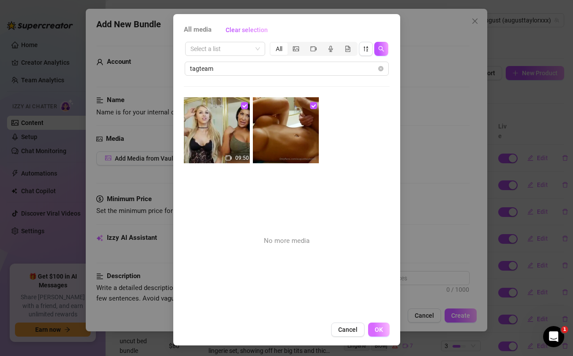
click at [379, 331] on span "OK" at bounding box center [379, 329] width 8 height 7
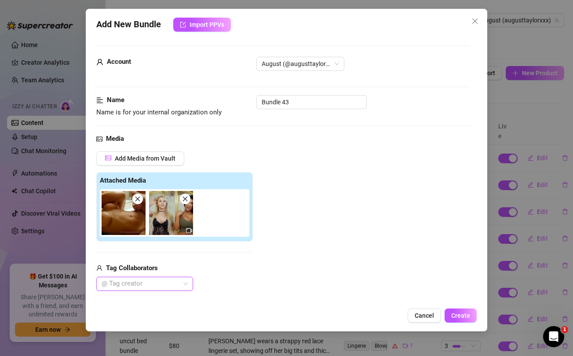
scroll to position [87, 0]
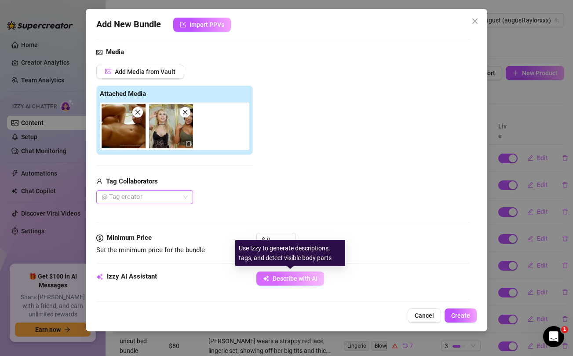
click at [281, 277] on span "Describe with AI" at bounding box center [295, 278] width 45 height 7
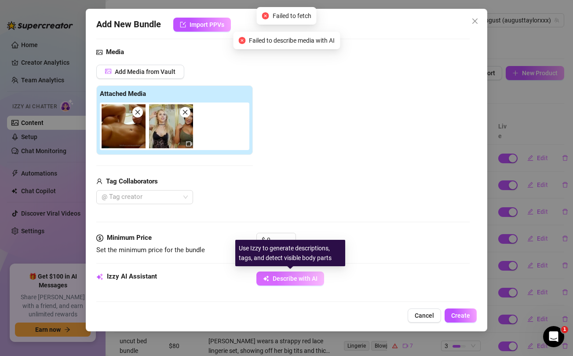
click at [281, 277] on span "Describe with AI" at bounding box center [295, 278] width 45 height 7
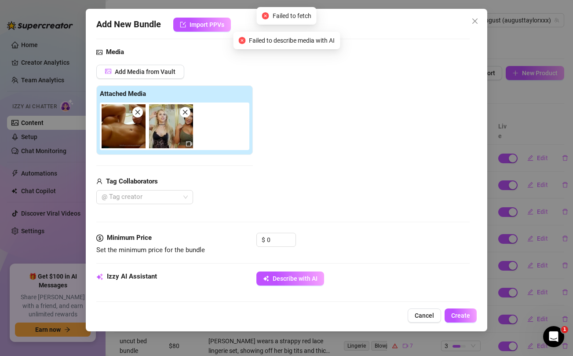
click at [184, 111] on icon "close" at bounding box center [185, 112] width 6 height 6
click at [144, 112] on img at bounding box center [124, 126] width 44 height 44
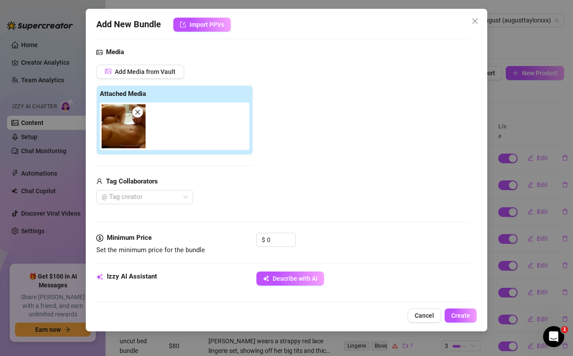
click at [139, 112] on icon "close" at bounding box center [138, 112] width 6 height 6
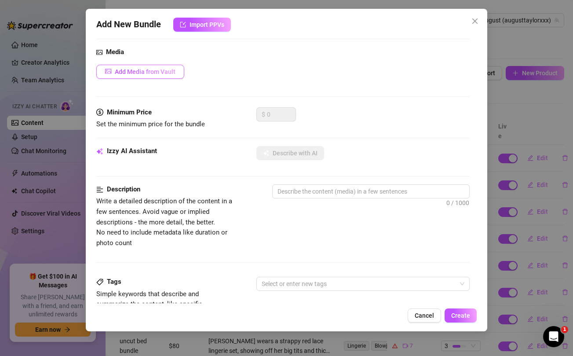
click at [165, 72] on span "Add Media from Vault" at bounding box center [145, 71] width 61 height 7
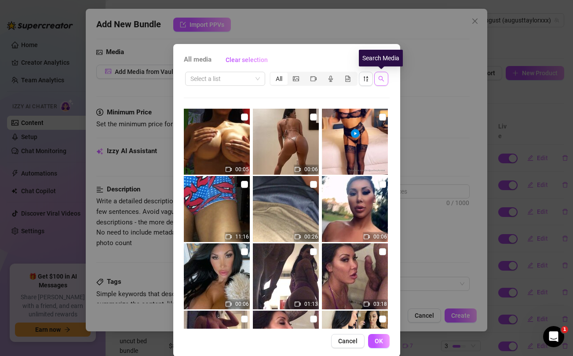
click at [381, 78] on icon "search" at bounding box center [382, 79] width 6 height 6
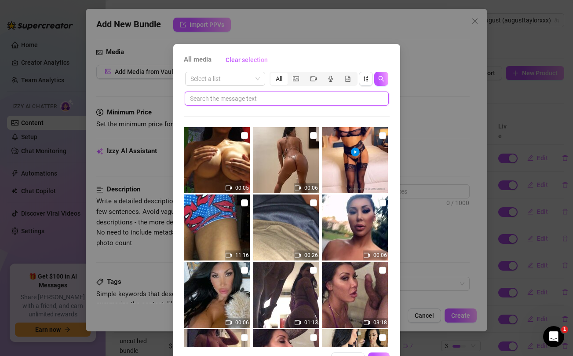
click at [298, 96] on input "text" at bounding box center [283, 99] width 187 height 10
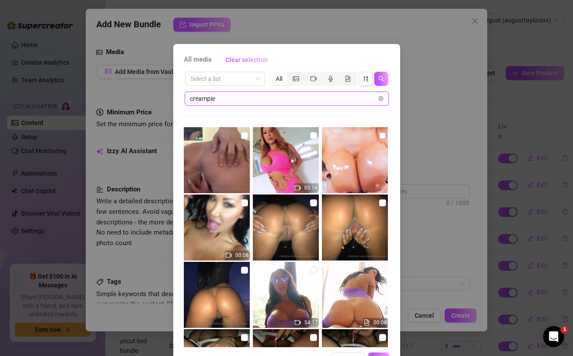
type input "creampie"
click at [382, 136] on input "checkbox" at bounding box center [382, 135] width 7 height 7
checkbox input "true"
click at [316, 136] on input "checkbox" at bounding box center [313, 135] width 7 height 7
checkbox input "true"
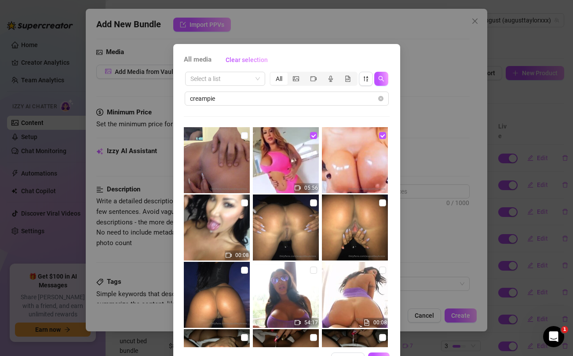
scroll to position [30, 0]
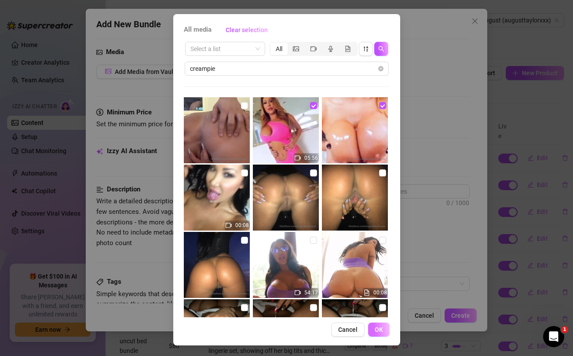
click at [379, 333] on span "OK" at bounding box center [379, 329] width 8 height 7
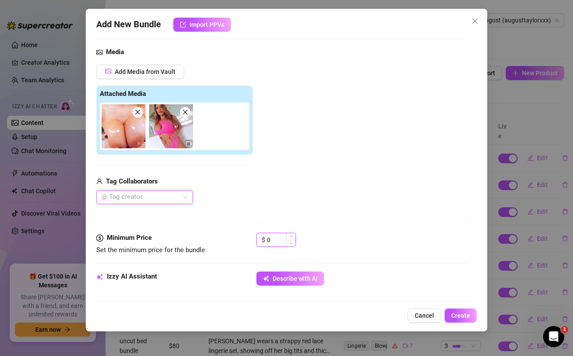
click at [272, 242] on input "0" at bounding box center [281, 239] width 29 height 13
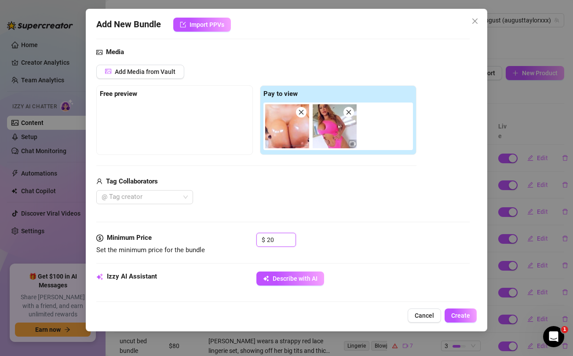
type input "20"
click at [283, 184] on div "Tag Collaborators" at bounding box center [256, 181] width 320 height 11
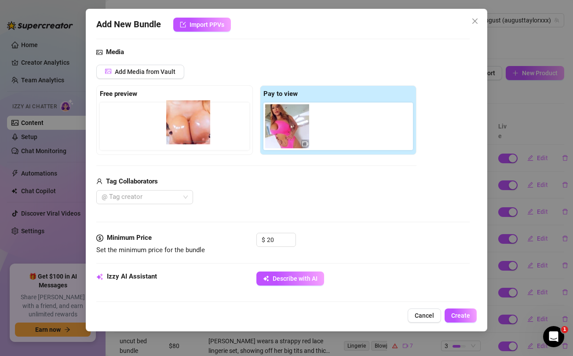
drag, startPoint x: 279, startPoint y: 132, endPoint x: 176, endPoint y: 129, distance: 103.0
click at [176, 129] on div "Free preview Pay to view" at bounding box center [256, 120] width 320 height 70
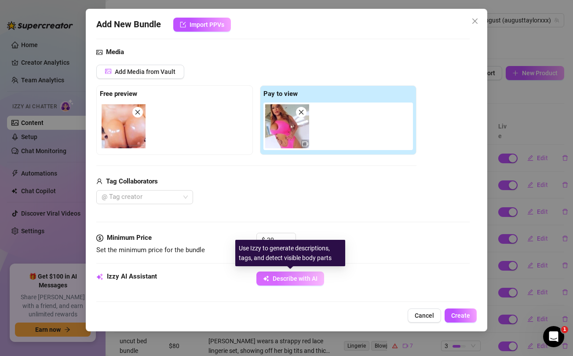
click at [308, 281] on span "Describe with AI" at bounding box center [295, 278] width 45 height 7
click at [294, 280] on span "Describe with AI" at bounding box center [295, 278] width 45 height 7
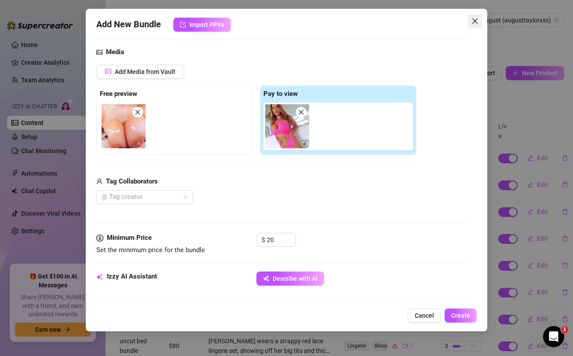
click at [479, 21] on span "Close" at bounding box center [475, 21] width 14 height 7
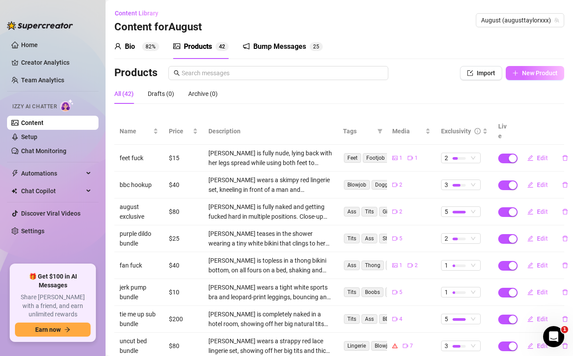
click at [526, 78] on button "New Product" at bounding box center [535, 73] width 59 height 14
type textarea "Type your message here..."
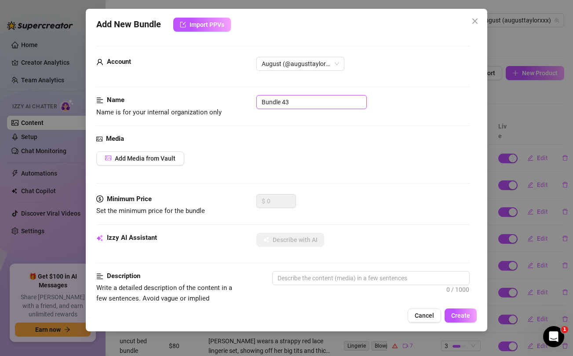
click at [281, 101] on input "Bundle 43" at bounding box center [312, 102] width 110 height 14
drag, startPoint x: 281, startPoint y: 101, endPoint x: 281, endPoint y: 95, distance: 6.2
click at [281, 100] on input "Bundle 43" at bounding box center [312, 102] width 110 height 14
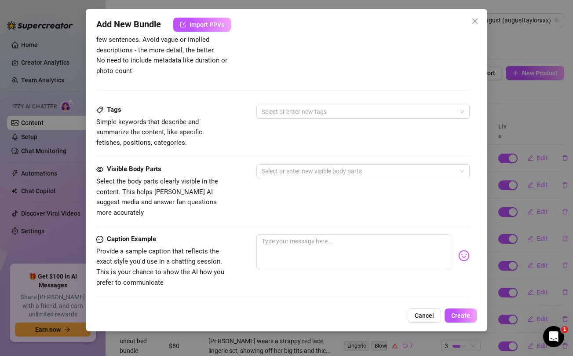
scroll to position [358, 0]
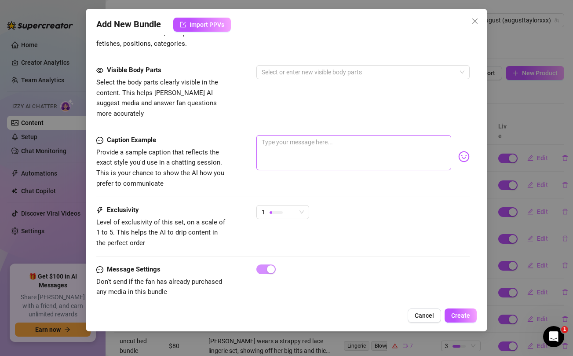
type input "lucky guy"
click at [302, 144] on textarea at bounding box center [354, 152] width 195 height 35
paste textarea "My morning sex with you would be so fucking amazing daddy...watch me suck and f…"
type textarea "My morning sex with you would be so fucking amazing daddy...watch me suck and f…"
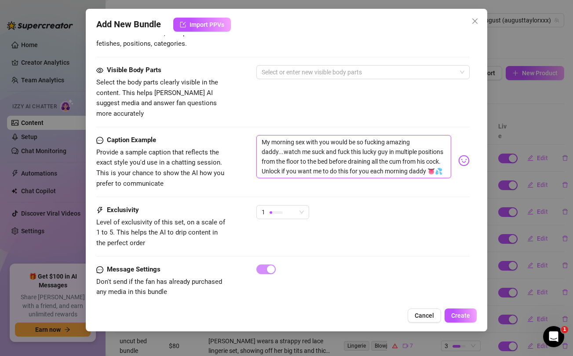
scroll to position [0, 0]
click at [290, 206] on div "1" at bounding box center [279, 212] width 34 height 13
type textarea "My morning sex with you would be so fucking amazing daddy...watch me suck and f…"
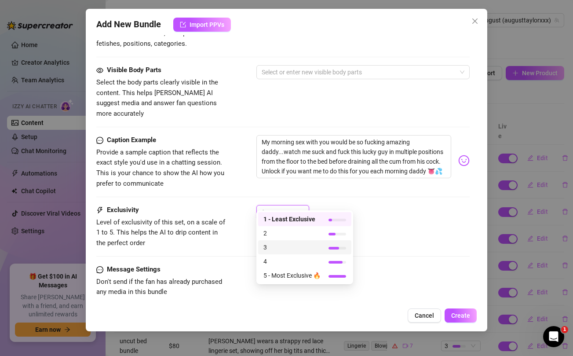
click at [270, 250] on span "3" at bounding box center [292, 248] width 57 height 10
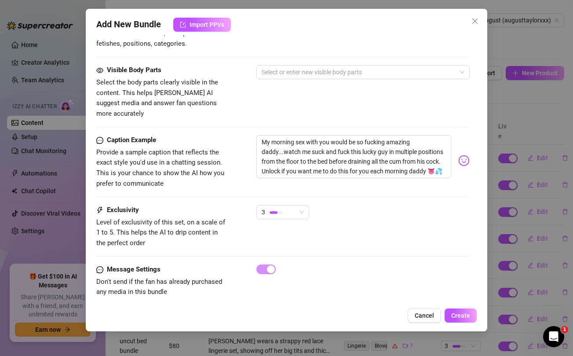
click at [342, 189] on div "Caption Example Provide a sample caption that reflects the exact style you'd us…" at bounding box center [282, 170] width 373 height 70
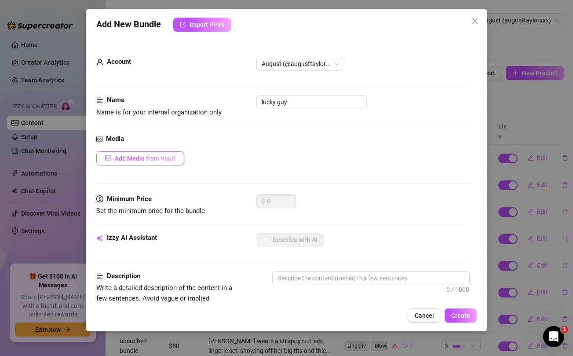
click at [140, 162] on button "Add Media from Vault" at bounding box center [140, 158] width 88 height 14
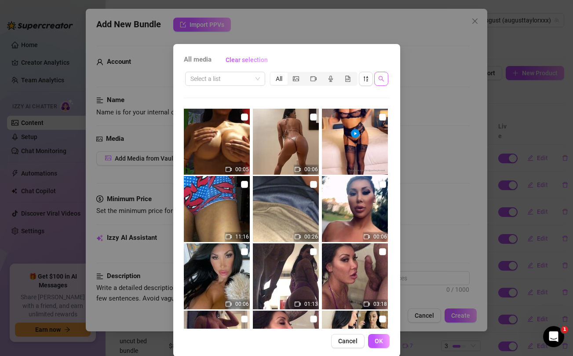
click at [382, 78] on icon "search" at bounding box center [382, 79] width 6 height 6
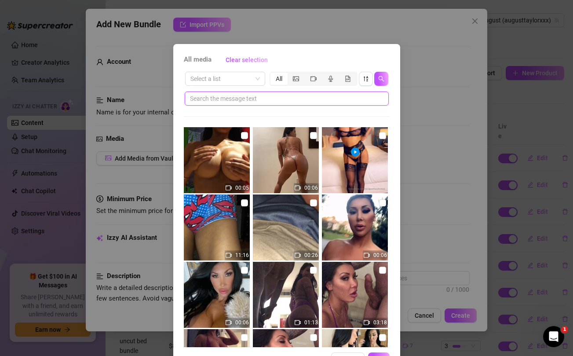
click at [299, 101] on input "text" at bounding box center [283, 99] width 187 height 10
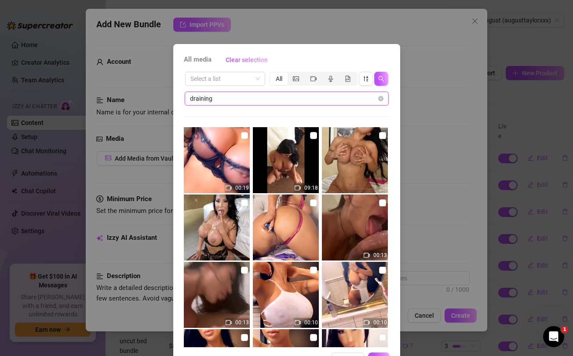
type input "draining"
click at [381, 134] on input "checkbox" at bounding box center [382, 135] width 7 height 7
checkbox input "true"
click at [313, 136] on input "checkbox" at bounding box center [313, 135] width 7 height 7
checkbox input "true"
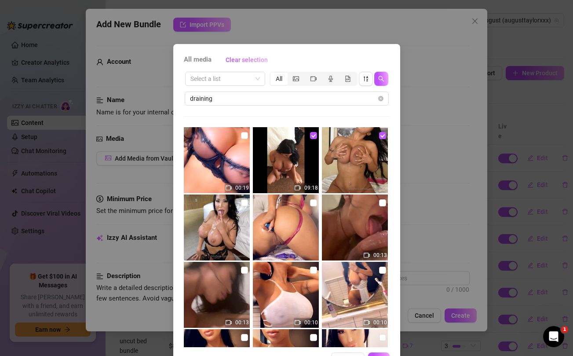
scroll to position [30, 0]
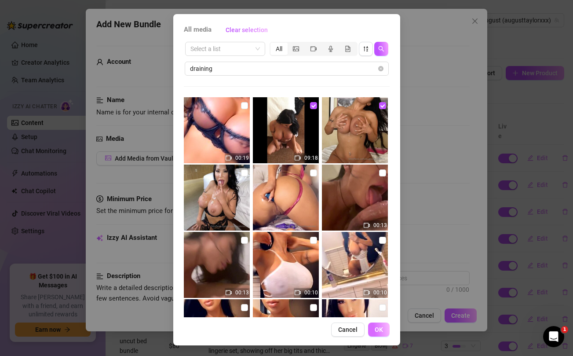
click at [380, 332] on span "OK" at bounding box center [379, 329] width 8 height 7
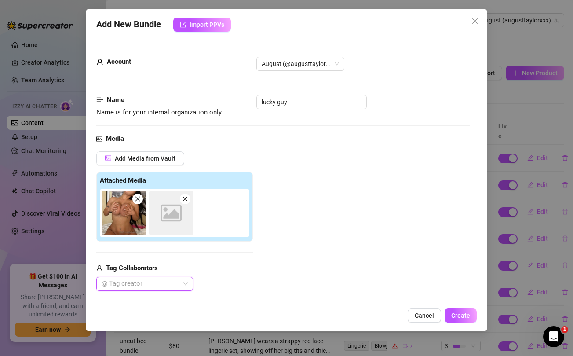
scroll to position [59, 0]
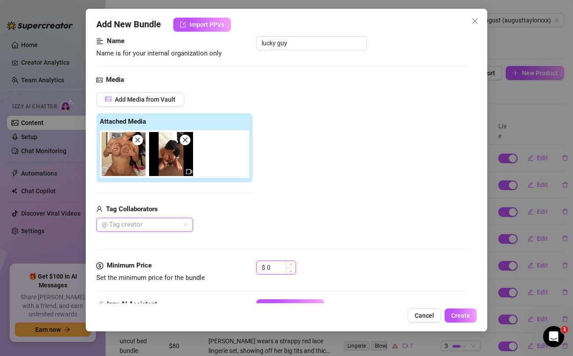
click at [271, 268] on input "0" at bounding box center [281, 267] width 29 height 13
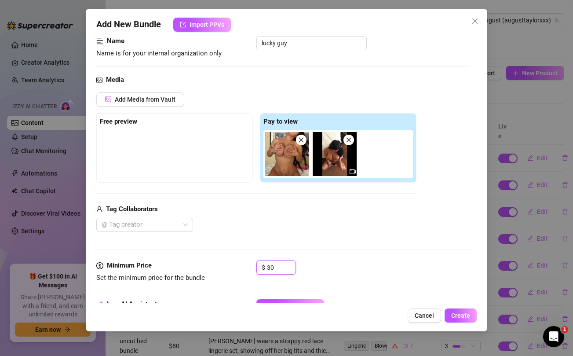
type input "30"
click at [268, 232] on div "@ Tag creator" at bounding box center [256, 225] width 320 height 14
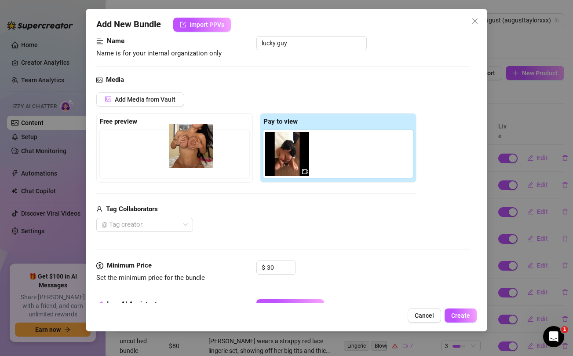
drag, startPoint x: 281, startPoint y: 161, endPoint x: 181, endPoint y: 153, distance: 100.2
click at [181, 153] on div "Free preview Pay to view" at bounding box center [256, 148] width 320 height 70
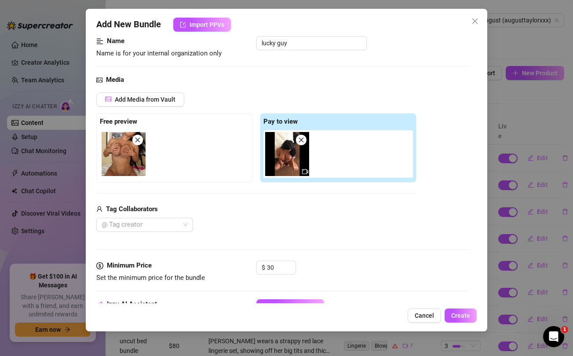
scroll to position [117, 0]
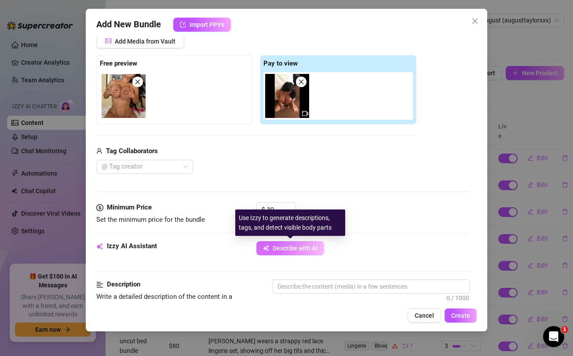
click at [288, 250] on span "Describe with AI" at bounding box center [295, 248] width 45 height 7
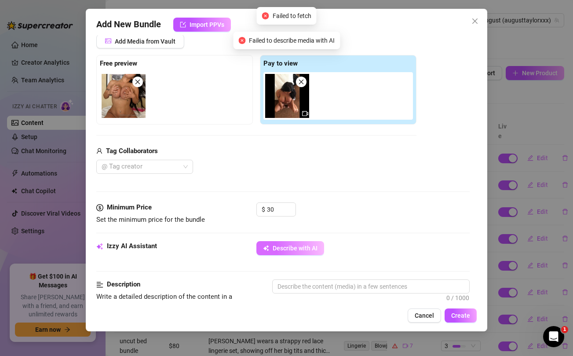
click at [291, 243] on button "Describe with AI" at bounding box center [291, 248] width 68 height 14
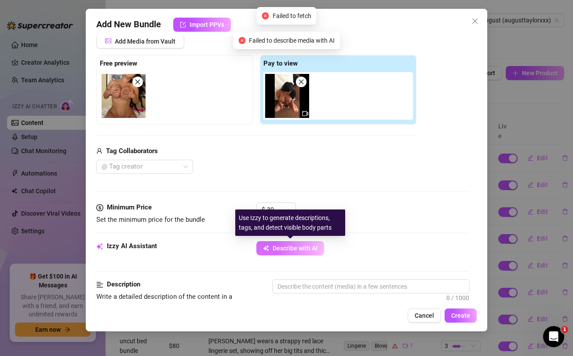
click at [291, 243] on button "Describe with AI" at bounding box center [291, 248] width 68 height 14
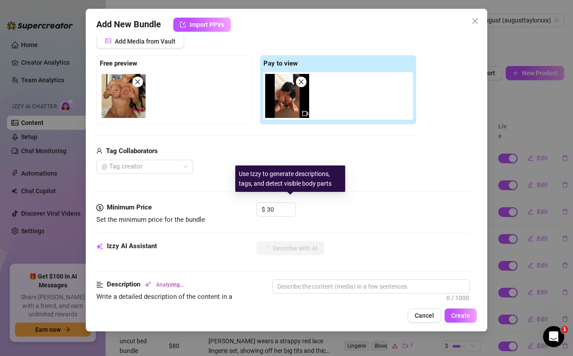
scroll to position [161, 0]
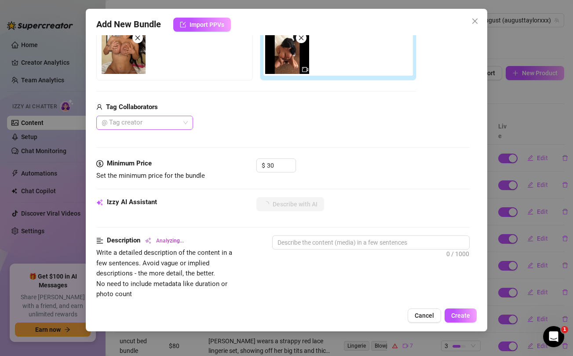
click at [168, 121] on div at bounding box center [140, 123] width 84 height 12
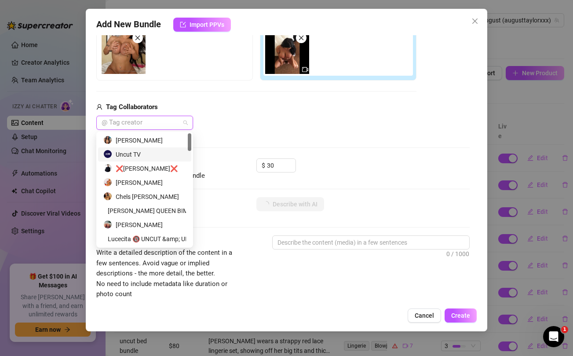
click at [141, 155] on div "Uncut TV" at bounding box center [144, 155] width 83 height 10
click at [304, 136] on div "Media Add Media from Vault Free preview Pay to view Tag Collaborators Uncut TV" at bounding box center [282, 66] width 373 height 186
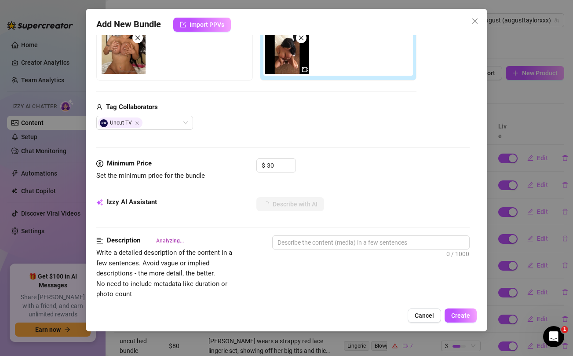
type textarea "August"
type textarea "[PERSON_NAME]"
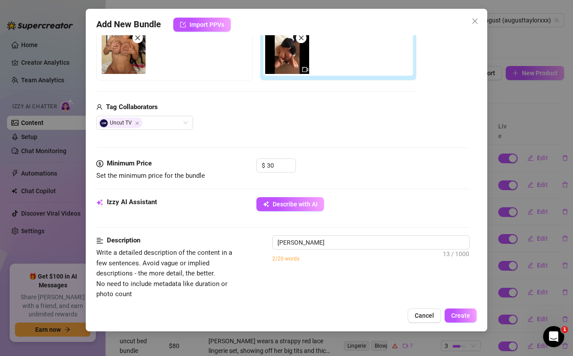
type textarea "August Taylor is"
type textarea "August Taylor is on"
type textarea "August Taylor is on a"
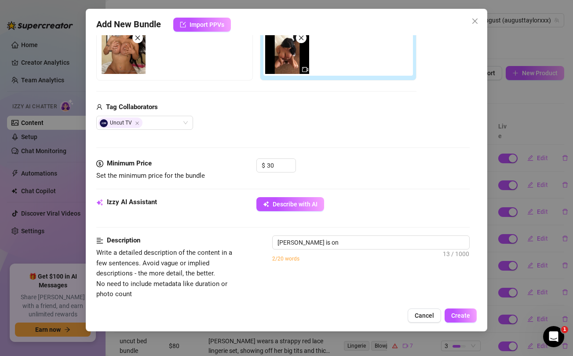
type textarea "August Taylor is on a"
type textarea "August Taylor is on a bed"
type textarea "August Taylor is on a bed with"
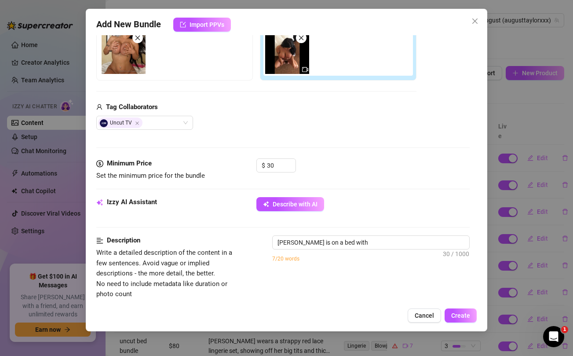
type textarea "August Taylor is on a bed with a"
type textarea "August Taylor is on a bed with a Black"
type textarea "August Taylor is on a bed with a Black male"
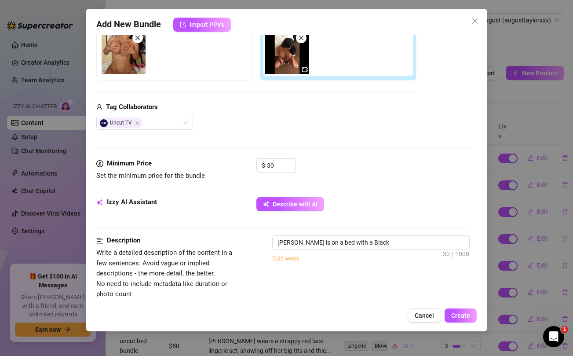
type textarea "August Taylor is on a bed with a Black male"
type textarea "August Taylor is on a bed with a Black male partner,"
type textarea "August Taylor is on a bed with a Black male partner, starting"
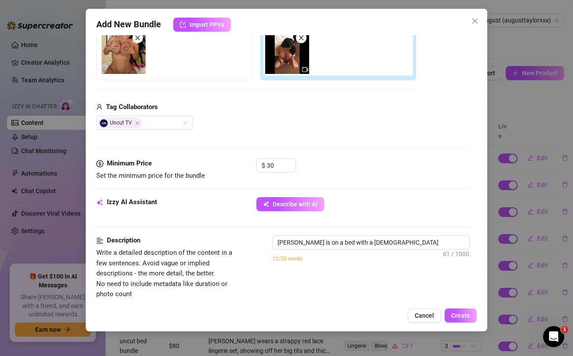
type textarea "August Taylor is on a bed with a Black male partner, starting with"
type textarea "August Taylor is on a bed with a Black male partner, starting with sloppy"
type textarea "August Taylor is on a bed with a Black male partner, starting with sloppy deept…"
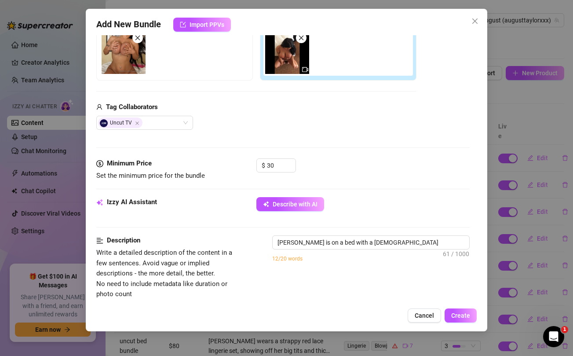
type textarea "August Taylor is on a bed with a Black male partner, starting with sloppy deept…"
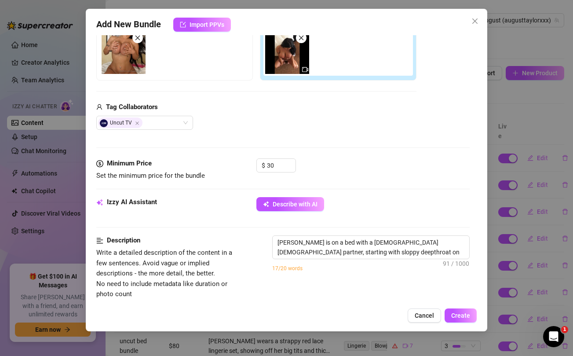
type textarea "August Taylor is on a bed with a Black male partner, starting with sloppy deept…"
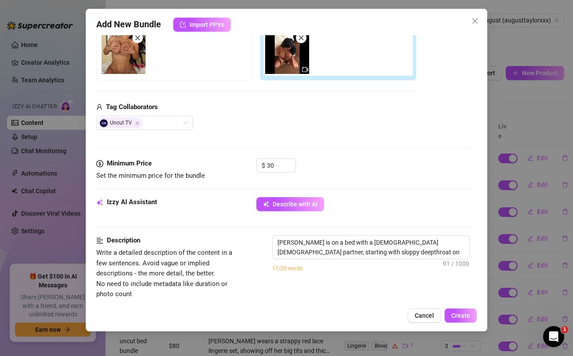
type textarea "August Taylor is on a bed with a Black male partner, starting with sloppy deept…"
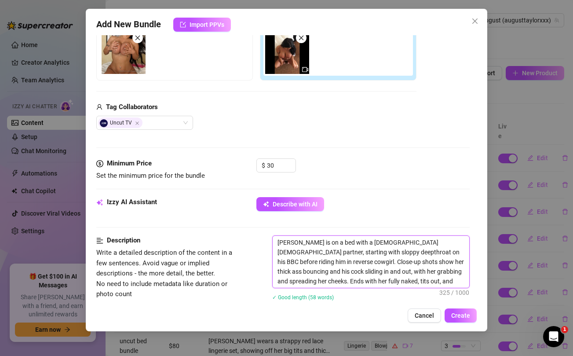
click at [373, 243] on textarea "August Taylor is on a bed with a Black male partner, starting with sloppy deept…" at bounding box center [371, 262] width 196 height 52
click at [334, 251] on textarea "August Taylor is on a bed with a male partner, starting with sloppy deepthroat …" at bounding box center [371, 262] width 196 height 52
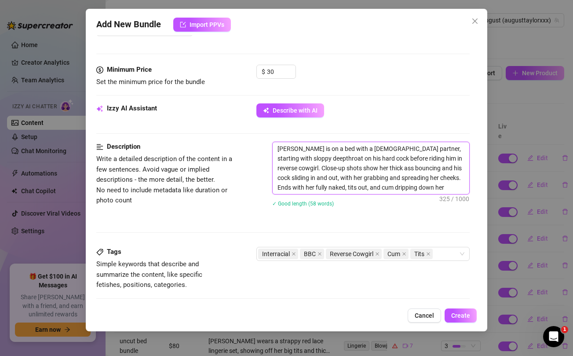
scroll to position [264, 0]
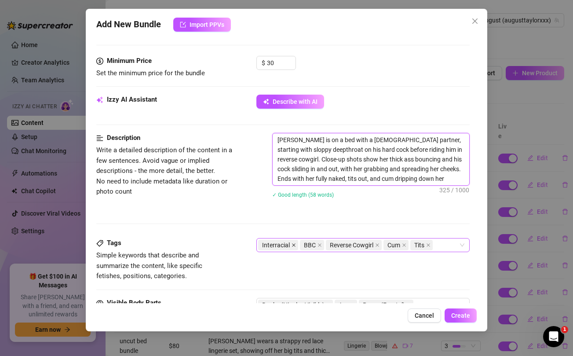
click at [292, 245] on icon "close" at bounding box center [294, 245] width 4 height 4
click at [278, 245] on icon "close" at bounding box center [279, 246] width 4 height 4
click at [380, 246] on div "Reverse Cowgirl Cum Tits" at bounding box center [358, 245] width 200 height 12
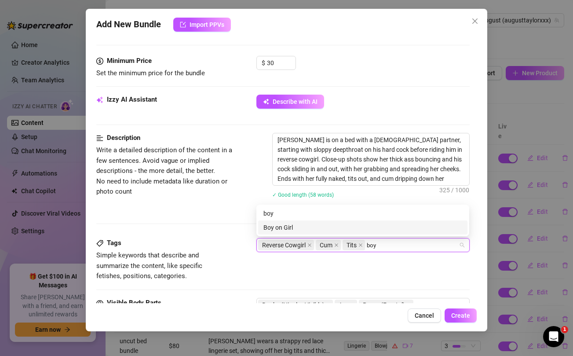
click at [317, 225] on div "Boy on Girl" at bounding box center [363, 228] width 199 height 10
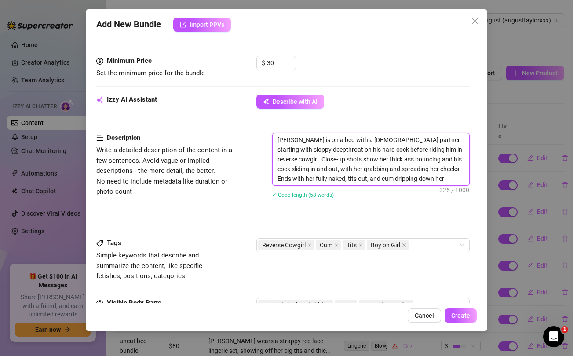
drag, startPoint x: 374, startPoint y: 150, endPoint x: 452, endPoint y: 149, distance: 77.5
click at [452, 149] on textarea "August Taylor is on a bed with a male partner, starting with sloppy deepthroat …" at bounding box center [371, 159] width 196 height 52
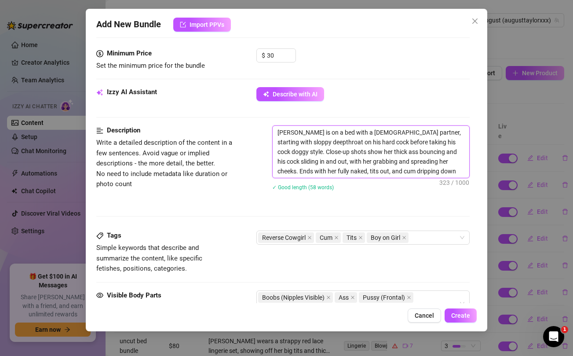
scroll to position [274, 0]
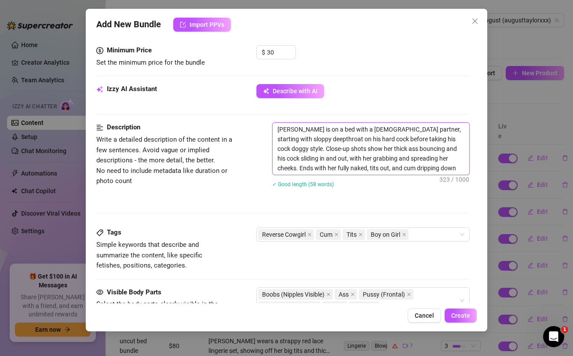
click at [422, 160] on textarea "August Taylor is on a bed with a male partner, starting with sloppy deepthroat …" at bounding box center [371, 149] width 196 height 52
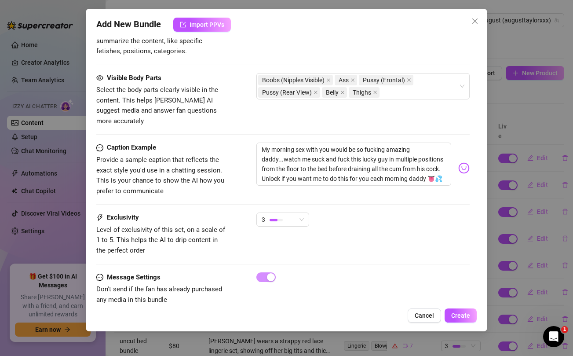
scroll to position [496, 0]
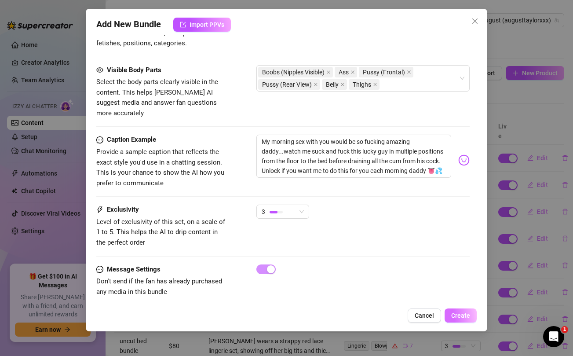
click at [456, 317] on span "Create" at bounding box center [461, 315] width 19 height 7
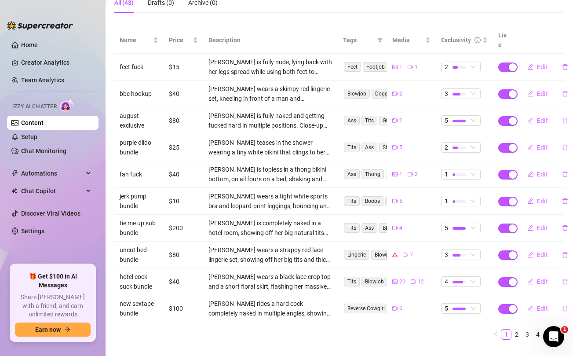
scroll to position [99, 0]
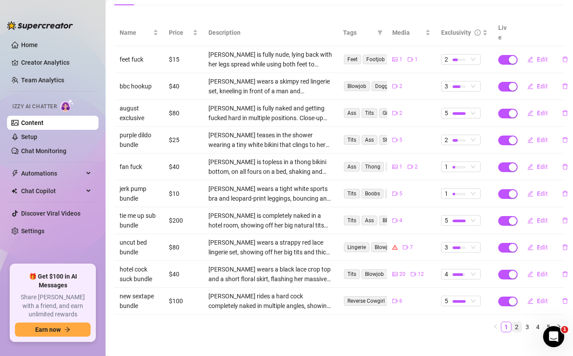
click at [517, 322] on link "2" at bounding box center [517, 327] width 10 height 10
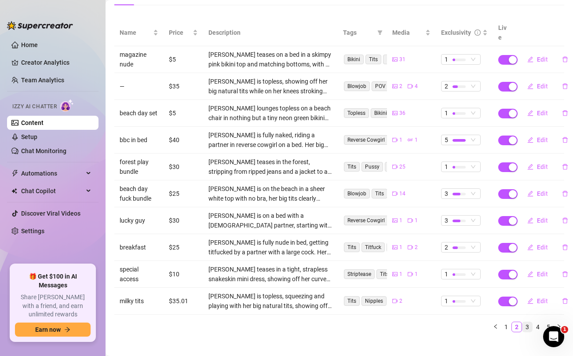
click at [529, 322] on link "3" at bounding box center [528, 327] width 10 height 10
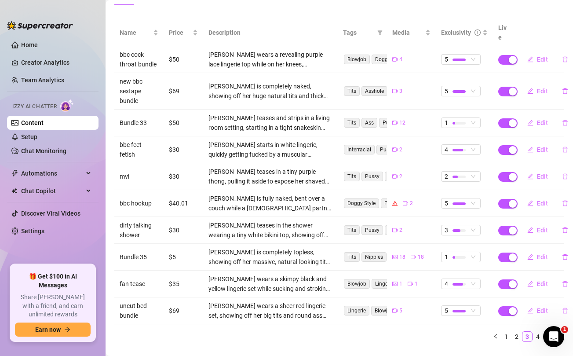
scroll to position [0, 0]
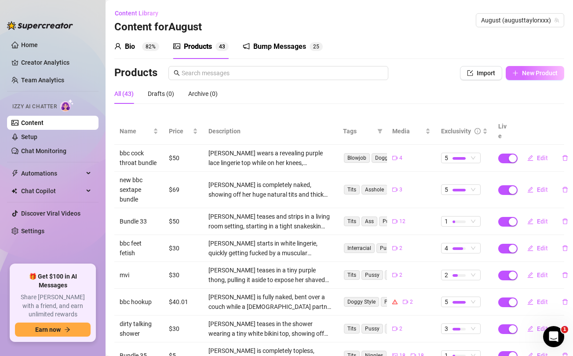
click at [538, 71] on span "New Product" at bounding box center [540, 73] width 36 height 7
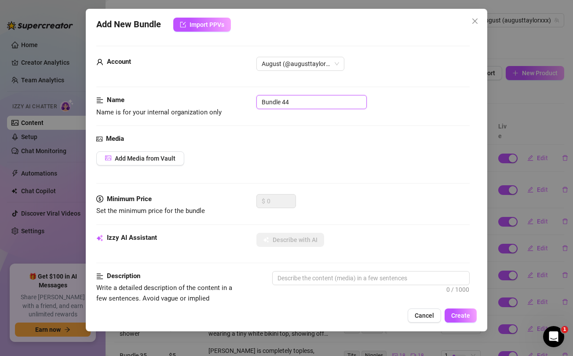
click at [314, 103] on input "Bundle 44" at bounding box center [312, 102] width 110 height 14
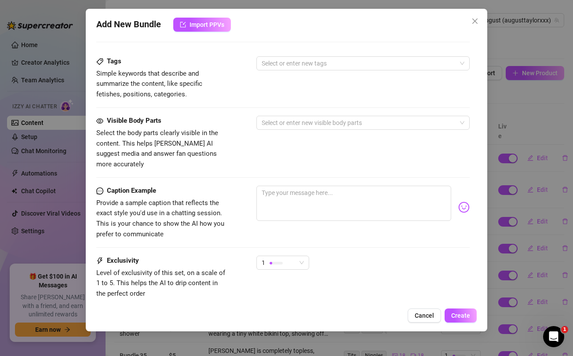
scroll to position [358, 0]
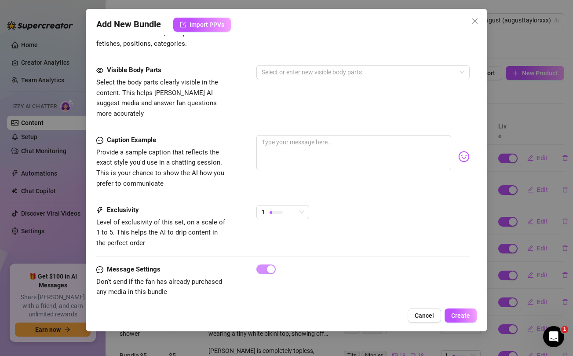
click at [382, 226] on div "Exclusivity Level of exclusivity of this set, on a scale of 1 to 5. This helps …" at bounding box center [282, 226] width 373 height 43
click at [346, 139] on textarea at bounding box center [354, 152] width 195 height 35
paste textarea "reminiscing about my hottest strip club appearance 🙈 ...would you let me ride y…"
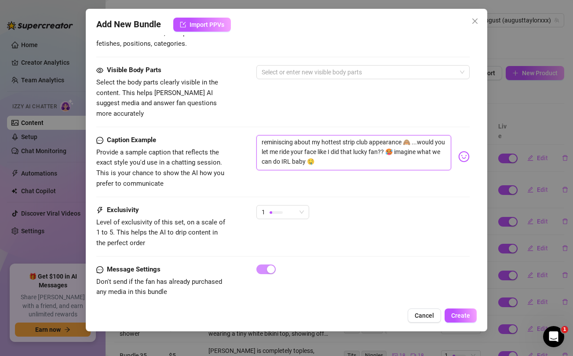
click at [278, 135] on textarea "reminiscing about my hottest strip club appearance 🙈 ...would you let me ride y…" at bounding box center [354, 152] width 195 height 35
click at [271, 101] on div "Visible Body Parts Select the body parts clearly visible in the content. This h…" at bounding box center [282, 92] width 373 height 54
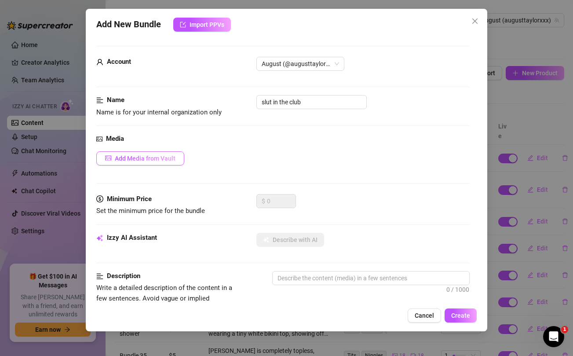
click at [145, 158] on span "Add Media from Vault" at bounding box center [145, 158] width 61 height 7
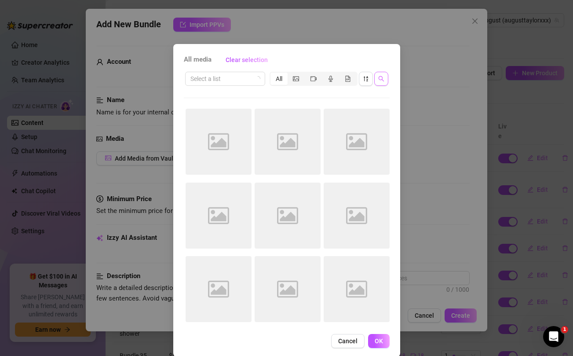
click at [380, 82] on button "button" at bounding box center [382, 79] width 14 height 14
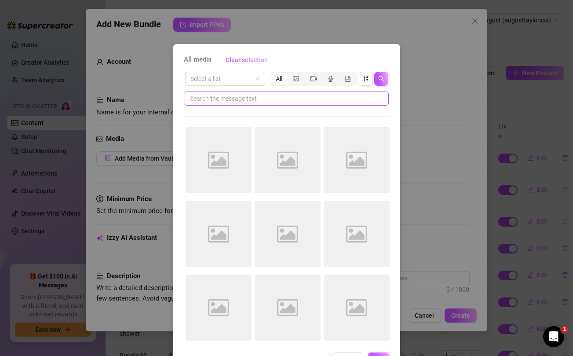
click at [280, 97] on input "text" at bounding box center [283, 99] width 187 height 10
paste input "reminiscing"
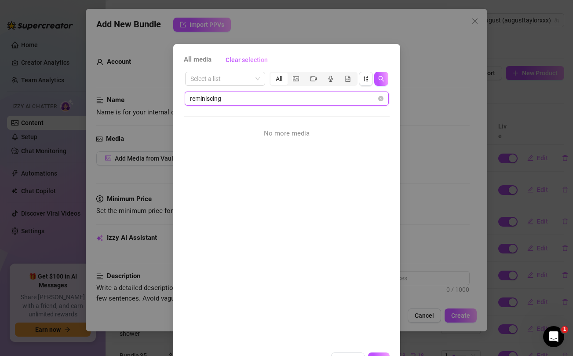
click at [298, 100] on input "reminiscing" at bounding box center [283, 99] width 187 height 10
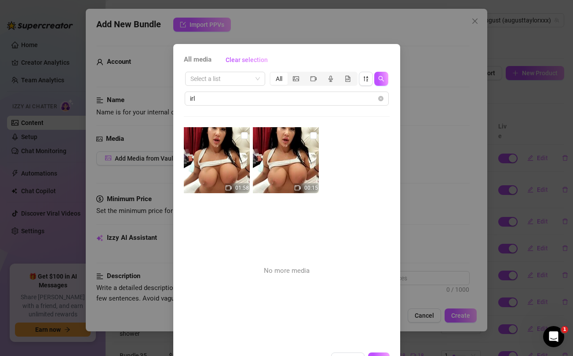
click at [468, 125] on div "All media Clear selection Select a list All irl 01:58 00:15 No more media Cance…" at bounding box center [286, 178] width 573 height 356
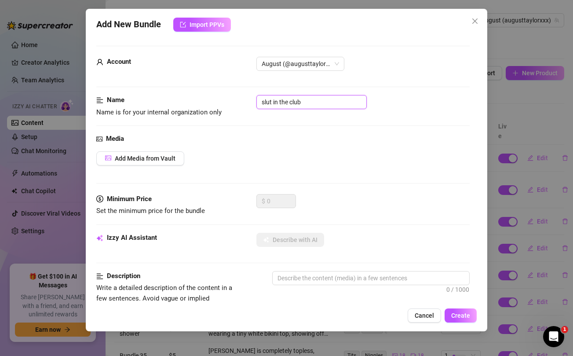
click at [336, 102] on input "slut in the club" at bounding box center [312, 102] width 110 height 14
drag, startPoint x: 336, startPoint y: 102, endPoint x: 343, endPoint y: 92, distance: 12.7
click at [336, 101] on input "slut in the club" at bounding box center [312, 102] width 110 height 14
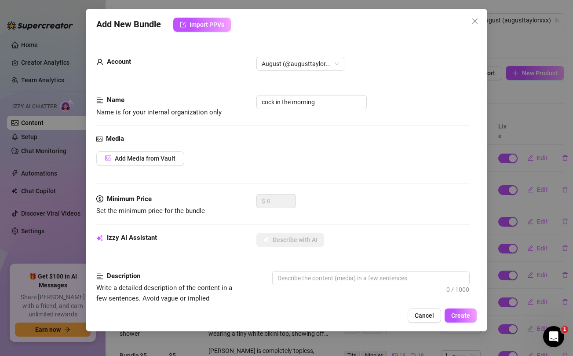
click at [353, 128] on div "Name Name is for your internal organization only cock in the morning" at bounding box center [282, 114] width 373 height 39
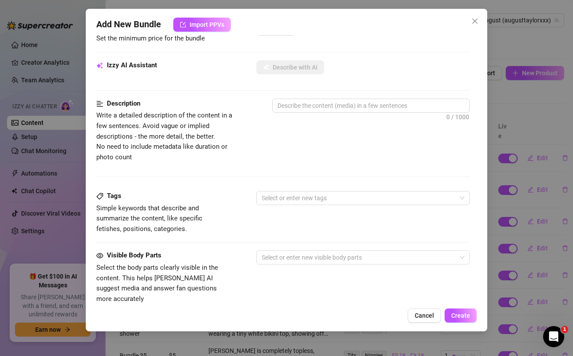
scroll to position [358, 0]
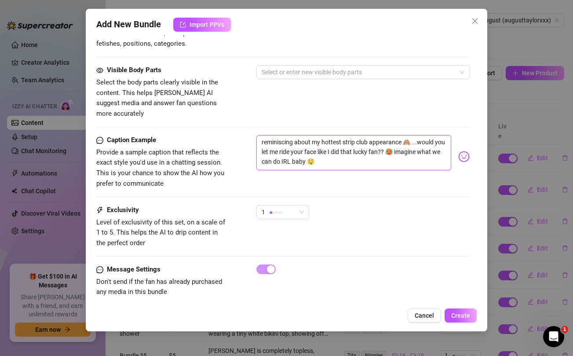
click at [332, 143] on textarea "reminiscing about my hottest strip club appearance 🙈 ...would you let me ride y…" at bounding box center [354, 152] width 195 height 35
paste textarea "Nothing better for me than ***cock in the morning*** for me to ride 🙈🍆 Unlock i…"
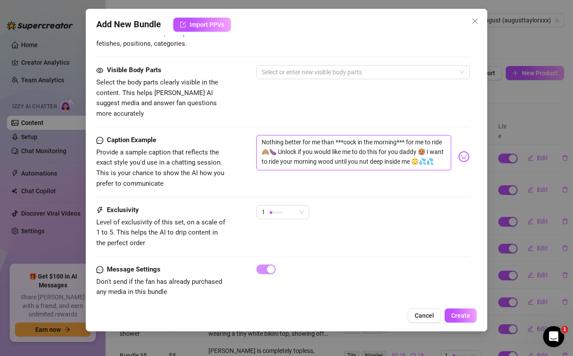
click at [391, 151] on textarea "Nothing better for me than ***cock in the morning*** for me to ride 🙈🍆 Unlock i…" at bounding box center [354, 152] width 195 height 35
click at [315, 106] on div "Visible Body Parts Select the body parts clearly visible in the content. This h…" at bounding box center [282, 92] width 373 height 54
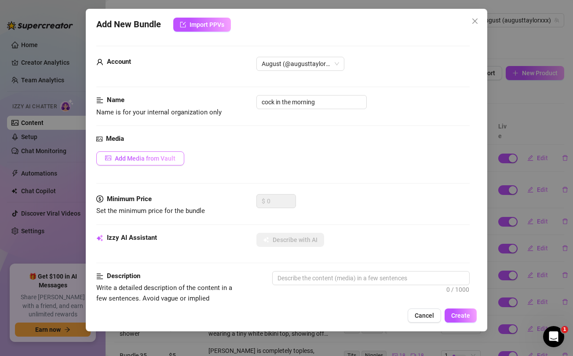
click at [132, 159] on span "Add Media from Vault" at bounding box center [145, 158] width 61 height 7
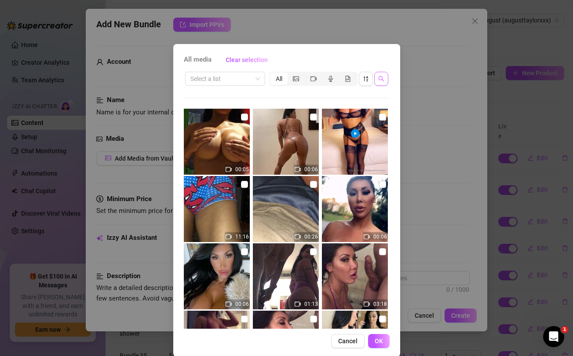
click at [379, 79] on icon "search" at bounding box center [382, 79] width 6 height 6
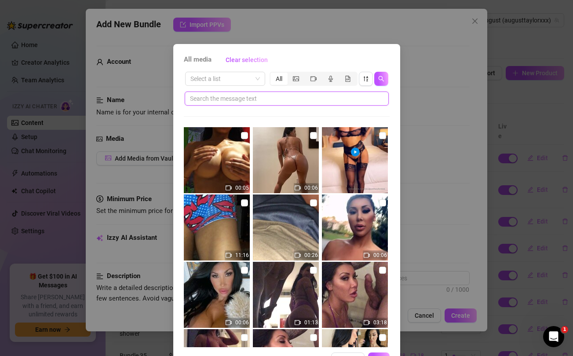
click at [246, 99] on input "text" at bounding box center [283, 99] width 187 height 10
click at [246, 98] on input "text" at bounding box center [283, 99] width 187 height 10
paste input "inside"
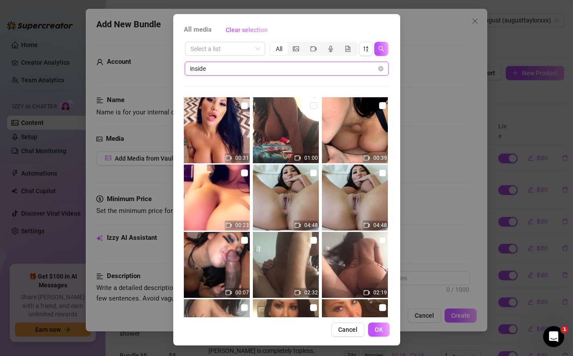
click at [284, 66] on input "inside" at bounding box center [283, 69] width 187 height 10
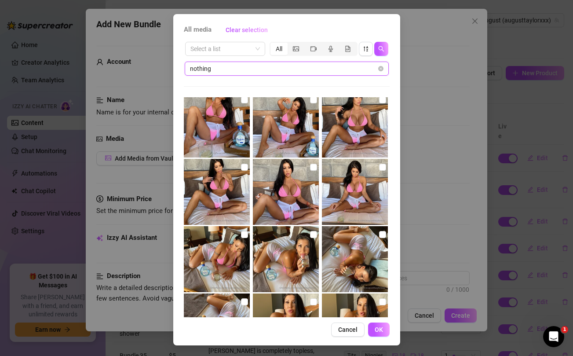
scroll to position [317, 0]
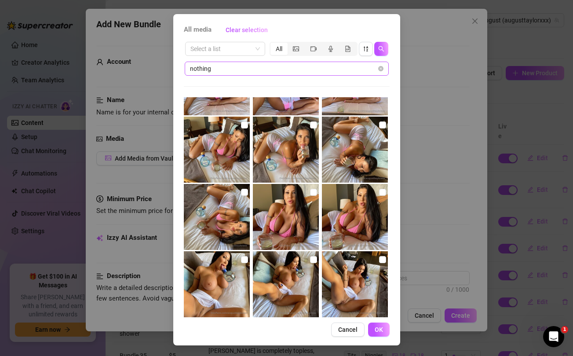
click at [284, 74] on span "nothing" at bounding box center [287, 69] width 204 height 14
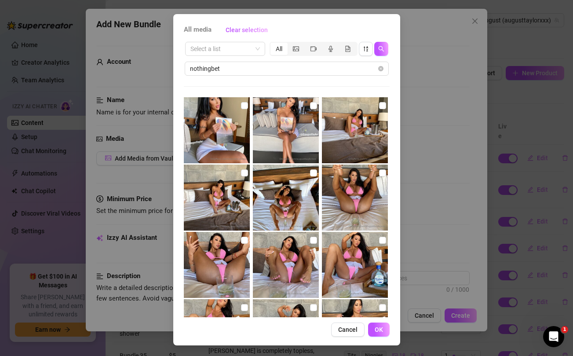
click at [436, 108] on div "All media Clear selection Select a list All nothingbet Cancel OK" at bounding box center [286, 178] width 573 height 356
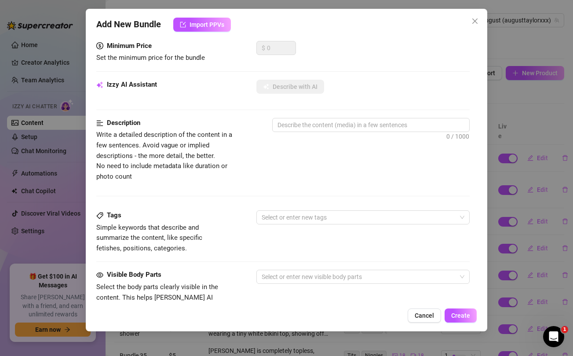
scroll to position [358, 0]
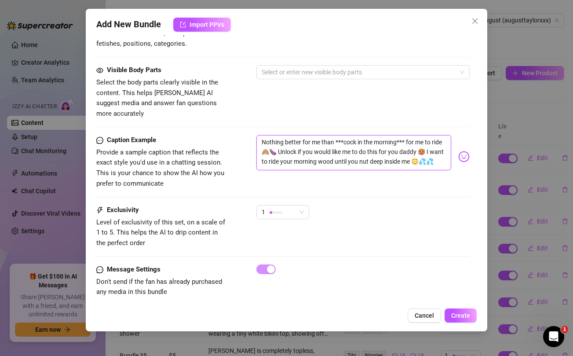
click at [263, 140] on textarea "Nothing better for me than ***cock in the morning*** for me to ride 🙈🍆 Unlock i…" at bounding box center [354, 152] width 195 height 35
drag, startPoint x: 414, startPoint y: 151, endPoint x: 432, endPoint y: 151, distance: 18.5
click at [432, 151] on textarea "Nothing better for me than ***cock in the morning*** for me to ride 🙈🍆 Unlock i…" at bounding box center [354, 152] width 195 height 35
click at [351, 95] on div "Visible Body Parts Select the body parts clearly visible in the content. This h…" at bounding box center [282, 92] width 373 height 54
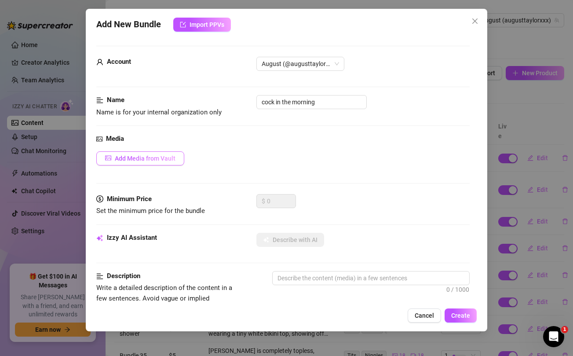
click at [151, 159] on span "Add Media from Vault" at bounding box center [145, 158] width 61 height 7
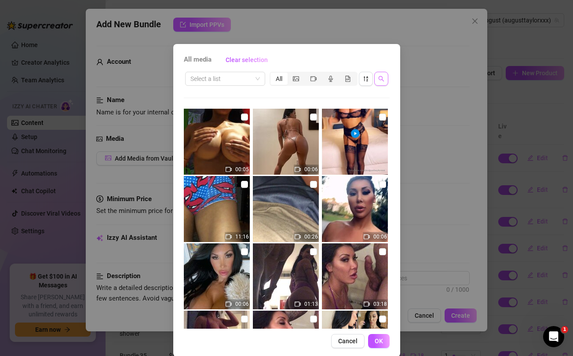
click at [381, 78] on icon "search" at bounding box center [382, 79] width 6 height 6
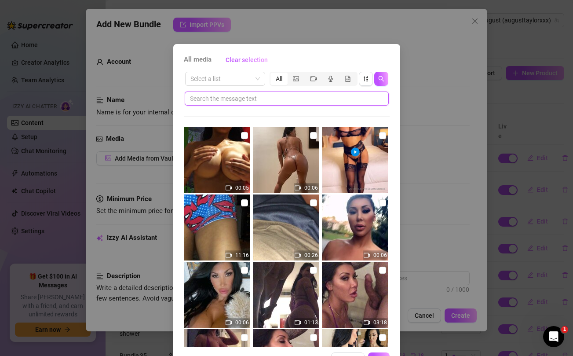
click at [283, 102] on input "text" at bounding box center [283, 99] width 187 height 10
paste input "😳💦💦"
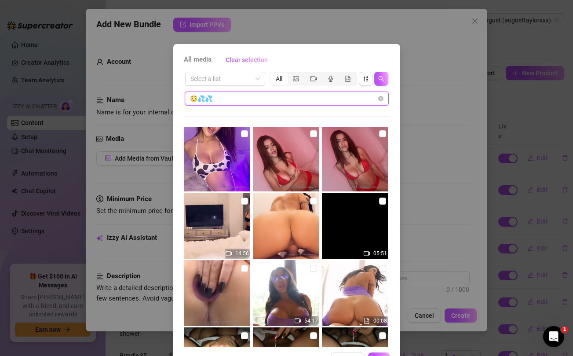
scroll to position [264, 0]
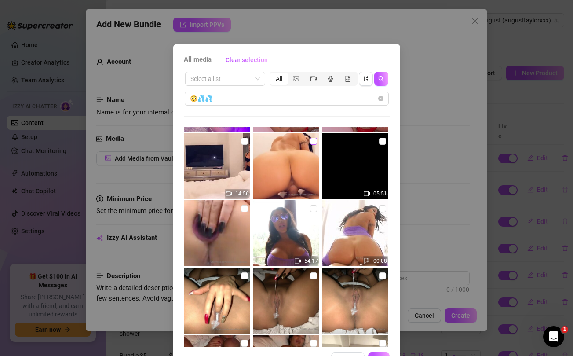
click at [313, 142] on input "checkbox" at bounding box center [313, 141] width 7 height 7
click at [245, 142] on input "checkbox" at bounding box center [244, 141] width 7 height 7
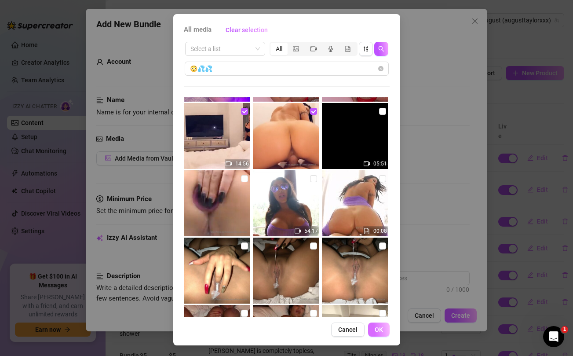
click at [383, 328] on span "OK" at bounding box center [379, 329] width 8 height 7
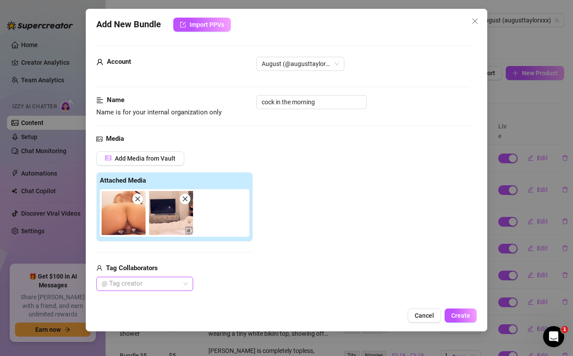
scroll to position [110, 0]
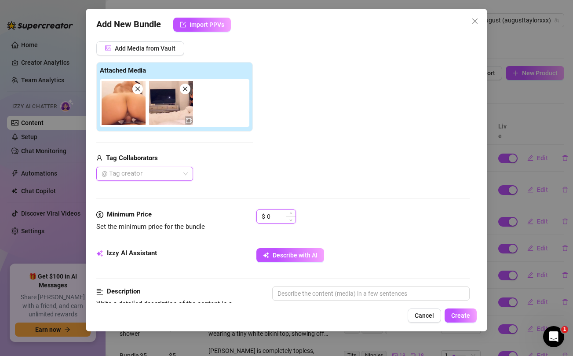
click at [274, 217] on input "0" at bounding box center [281, 216] width 29 height 13
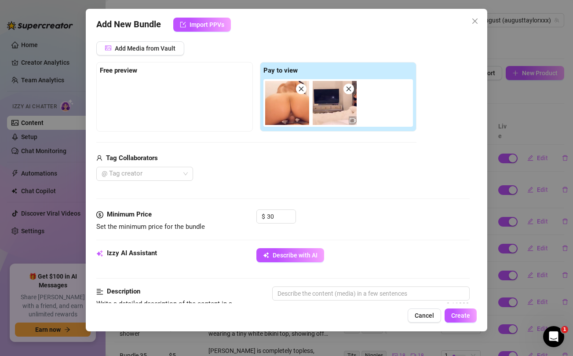
click at [273, 160] on div "Tag Collaborators" at bounding box center [256, 158] width 320 height 11
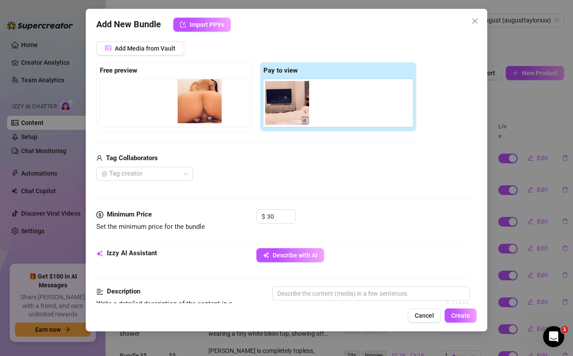
drag, startPoint x: 276, startPoint y: 101, endPoint x: 186, endPoint y: 99, distance: 89.8
click at [186, 99] on div "Free preview Pay to view" at bounding box center [256, 97] width 320 height 70
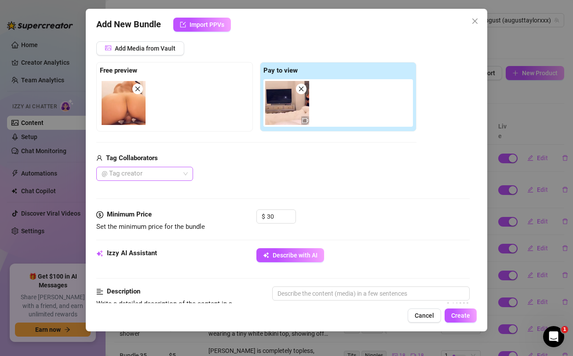
click at [178, 174] on div at bounding box center [140, 174] width 84 height 12
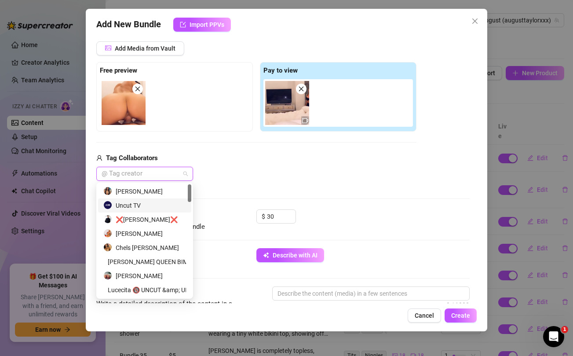
click at [140, 202] on div "Uncut TV" at bounding box center [144, 206] width 83 height 10
click at [271, 163] on div "Tag Collaborators" at bounding box center [256, 158] width 320 height 11
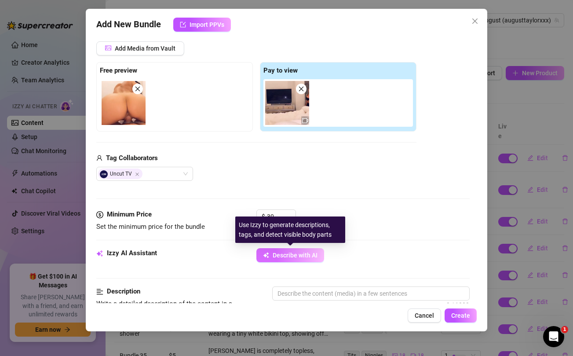
click at [289, 253] on span "Describe with AI" at bounding box center [295, 255] width 45 height 7
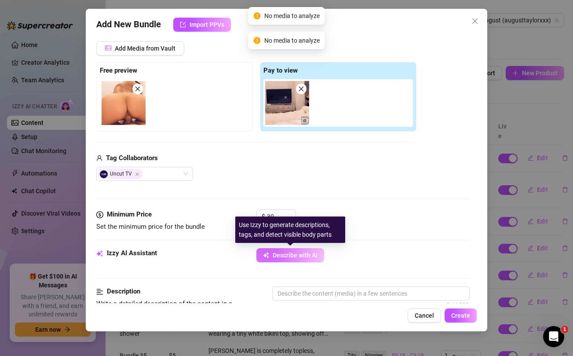
click at [289, 253] on span "Describe with AI" at bounding box center [295, 255] width 45 height 7
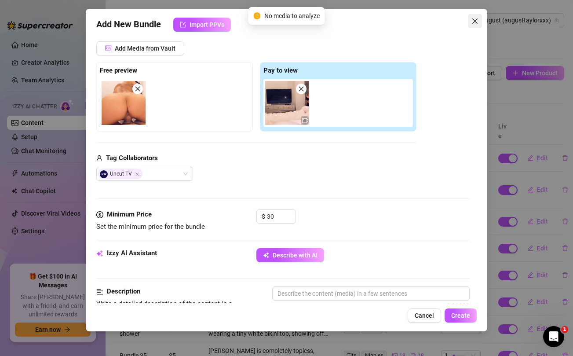
click at [474, 21] on icon "close" at bounding box center [475, 21] width 7 height 7
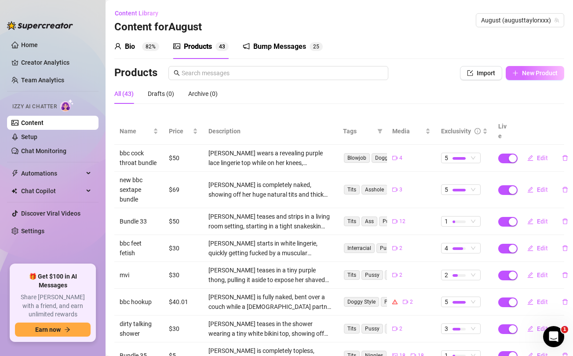
click at [547, 72] on span "New Product" at bounding box center [540, 73] width 36 height 7
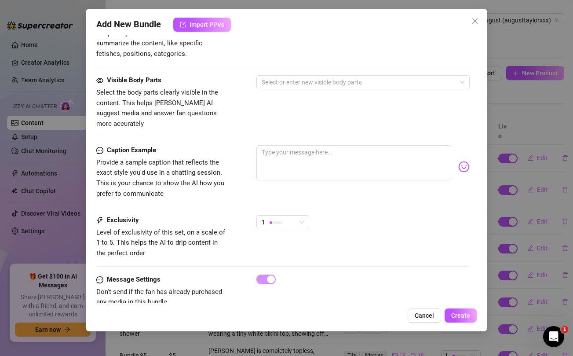
scroll to position [358, 0]
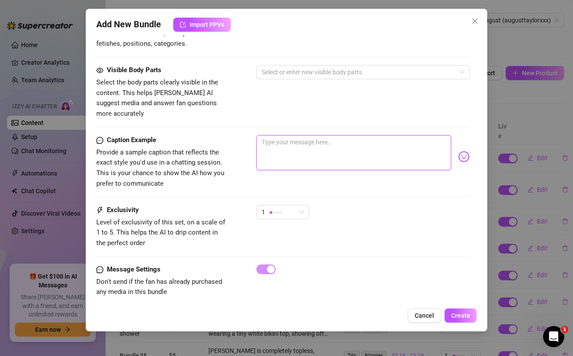
click at [352, 143] on textarea at bounding box center [354, 152] width 195 height 35
paste textarea "If we're dating I need you to ***GIVE ME DICK ANYTIME*** and anywhere I ask for…"
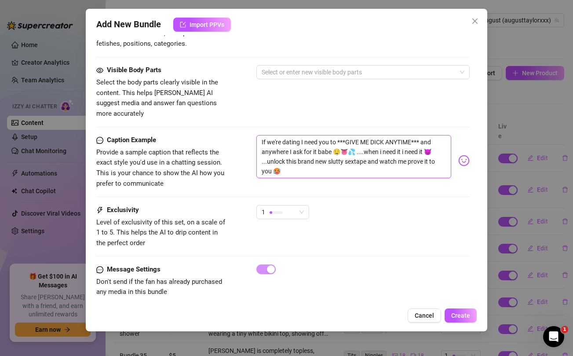
scroll to position [0, 0]
click at [338, 99] on div "Visible Body Parts Select the body parts clearly visible in the content. This h…" at bounding box center [282, 92] width 373 height 54
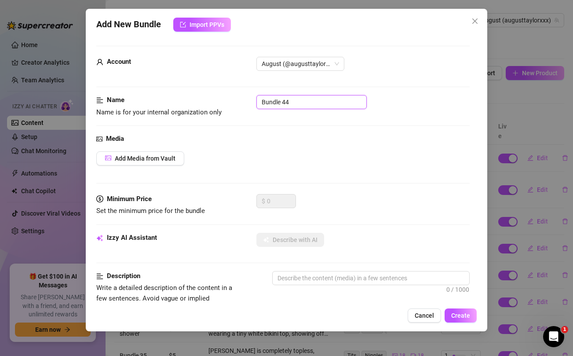
click at [286, 100] on input "Bundle 44" at bounding box center [312, 102] width 110 height 14
click at [160, 156] on span "Add Media from Vault" at bounding box center [145, 158] width 61 height 7
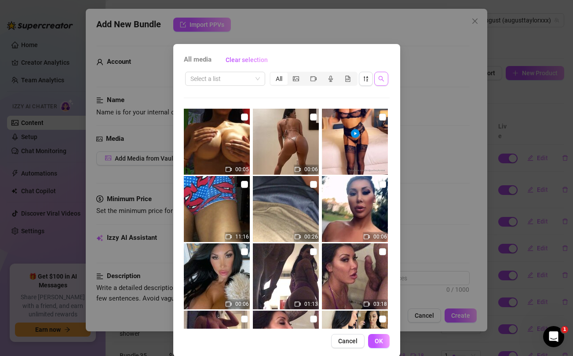
click at [385, 75] on button "button" at bounding box center [382, 79] width 14 height 14
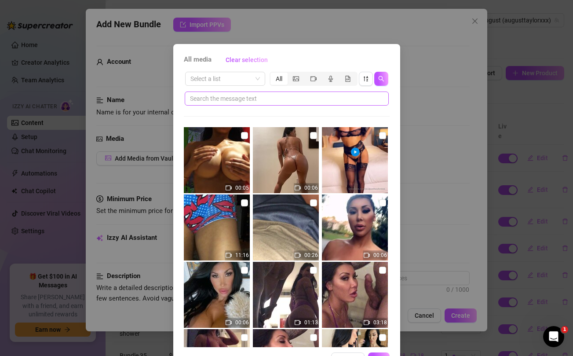
click at [315, 103] on span at bounding box center [287, 99] width 204 height 14
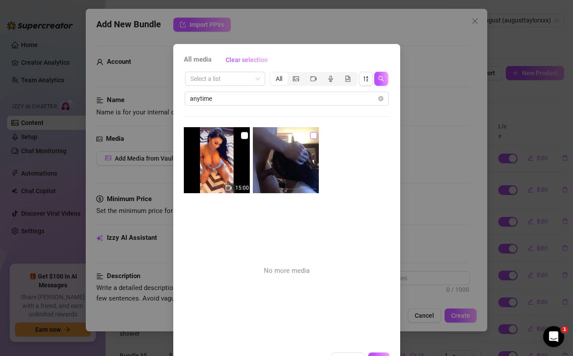
click at [316, 134] on input "checkbox" at bounding box center [313, 135] width 7 height 7
click at [312, 136] on input "checkbox" at bounding box center [313, 135] width 7 height 7
click at [243, 134] on input "checkbox" at bounding box center [244, 135] width 7 height 7
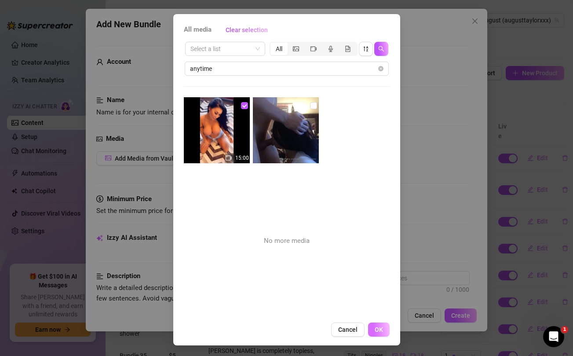
click at [381, 328] on span "OK" at bounding box center [379, 329] width 8 height 7
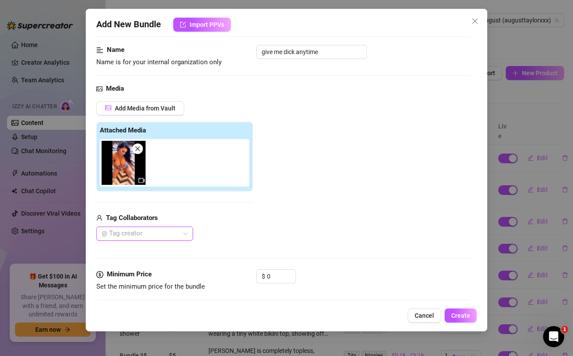
scroll to position [60, 0]
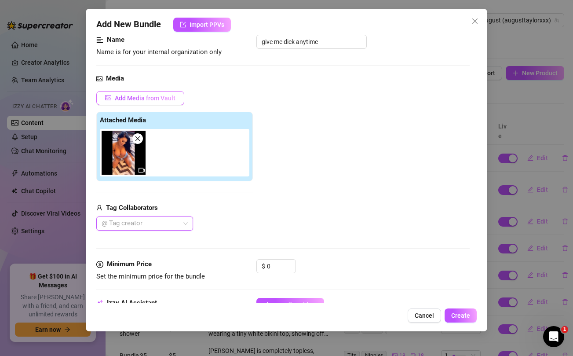
click at [151, 99] on span "Add Media from Vault" at bounding box center [145, 98] width 61 height 7
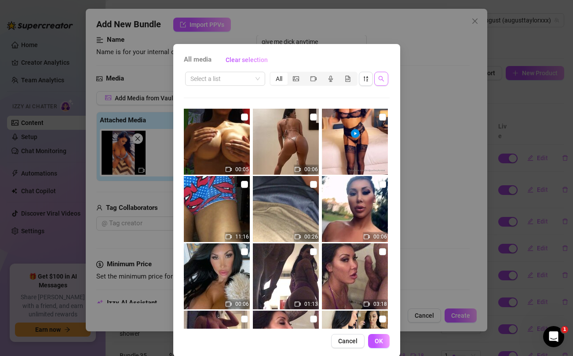
click at [379, 79] on icon "search" at bounding box center [382, 79] width 6 height 6
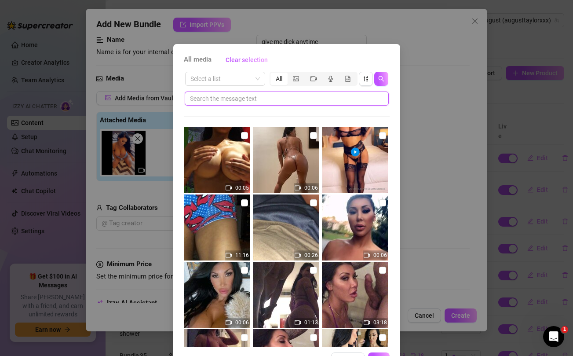
click at [296, 97] on input "text" at bounding box center [283, 99] width 187 height 10
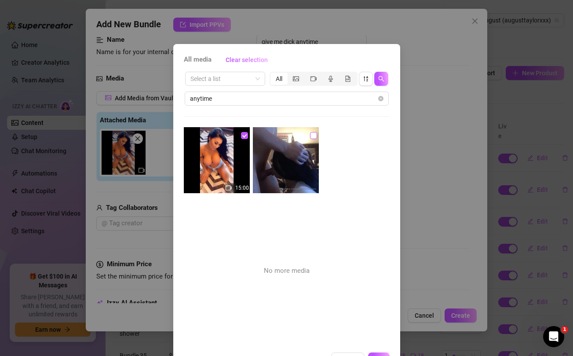
click at [312, 134] on input "checkbox" at bounding box center [313, 135] width 7 height 7
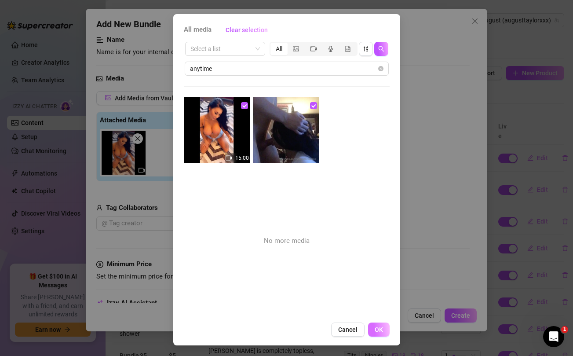
click at [379, 328] on span "OK" at bounding box center [379, 329] width 8 height 7
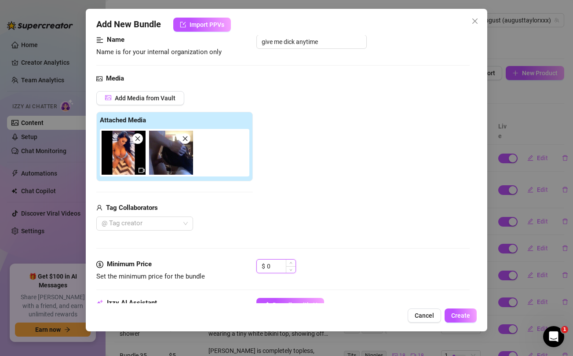
click at [271, 267] on input "0" at bounding box center [281, 266] width 29 height 13
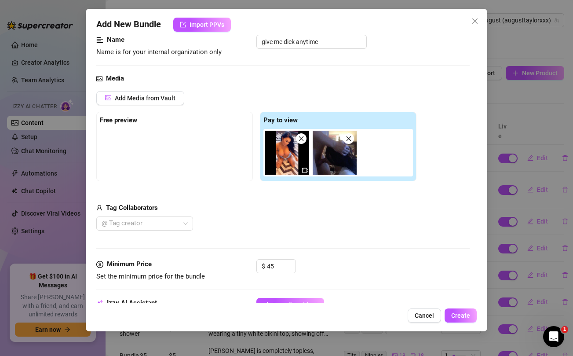
click at [277, 222] on div "@ Tag creator" at bounding box center [256, 224] width 320 height 14
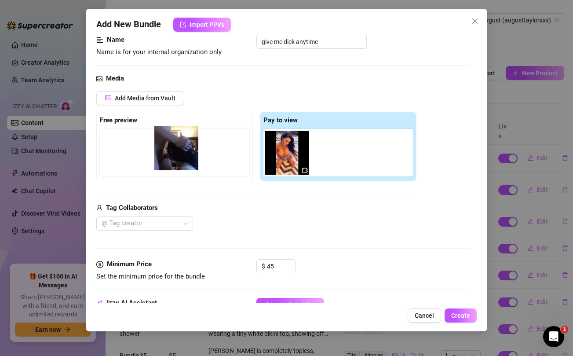
drag, startPoint x: 336, startPoint y: 154, endPoint x: 172, endPoint y: 150, distance: 163.8
click at [172, 150] on div "Free preview Pay to view" at bounding box center [256, 147] width 320 height 70
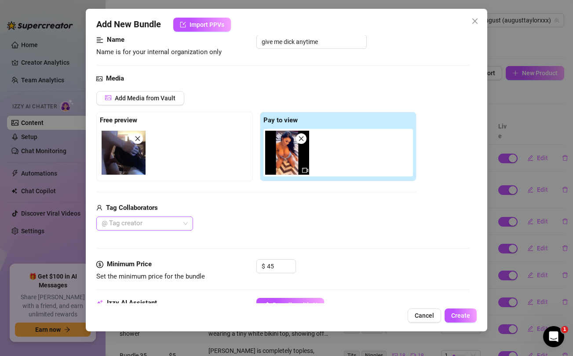
click at [185, 223] on div "@ Tag creator" at bounding box center [144, 224] width 97 height 14
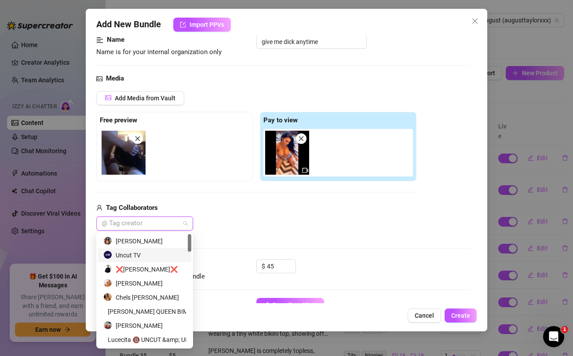
click at [135, 252] on div "Uncut TV" at bounding box center [144, 255] width 83 height 10
click at [296, 211] on div "Tag Collaborators" at bounding box center [256, 208] width 320 height 11
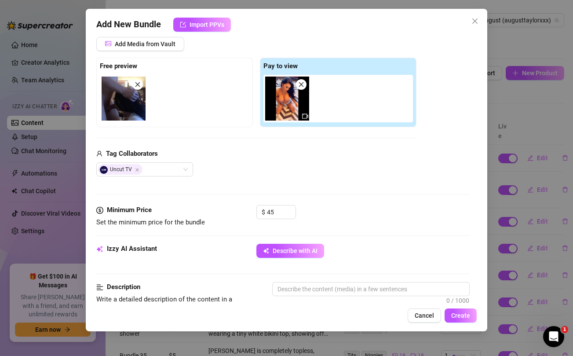
scroll to position [115, 0]
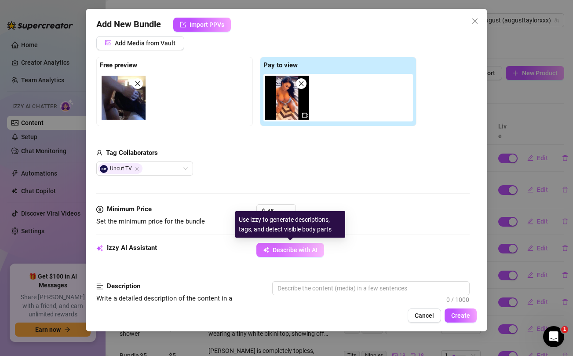
click at [290, 253] on span "Describe with AI" at bounding box center [295, 249] width 45 height 7
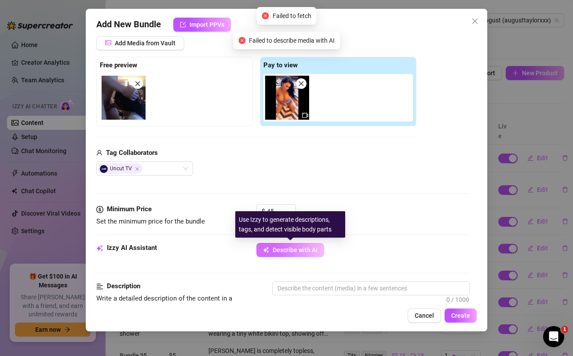
click at [288, 253] on span "Describe with AI" at bounding box center [295, 249] width 45 height 7
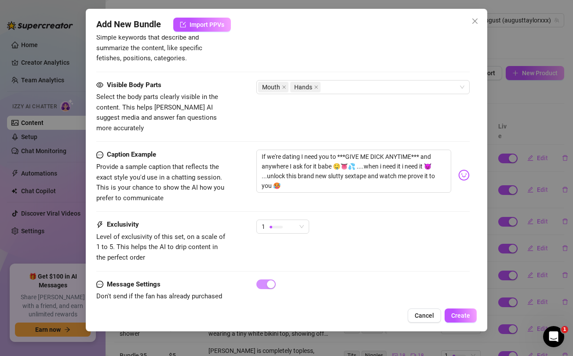
scroll to position [506, 0]
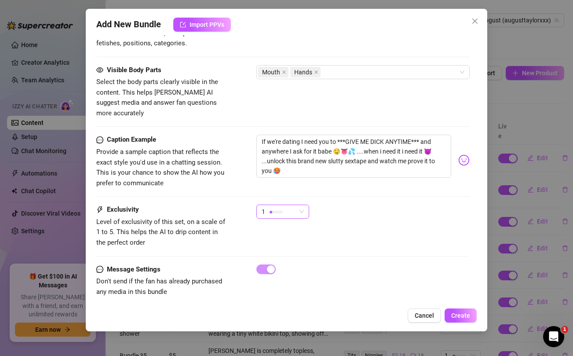
click at [304, 205] on div "1" at bounding box center [283, 212] width 53 height 14
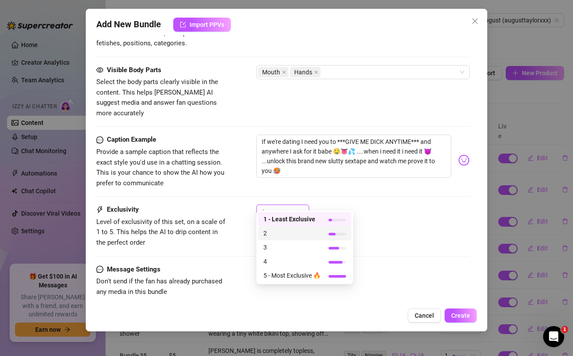
click at [270, 234] on span "2" at bounding box center [292, 233] width 57 height 10
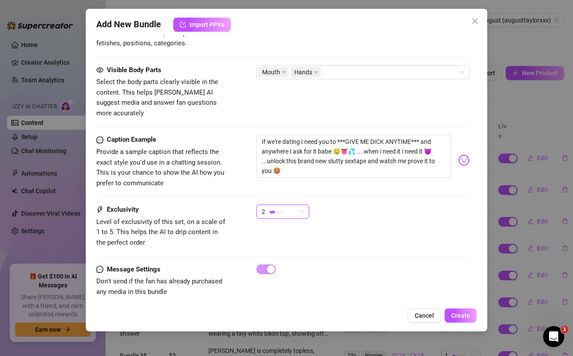
click at [426, 209] on div "2 2" at bounding box center [363, 216] width 213 height 22
click at [462, 313] on span "Create" at bounding box center [461, 315] width 19 height 7
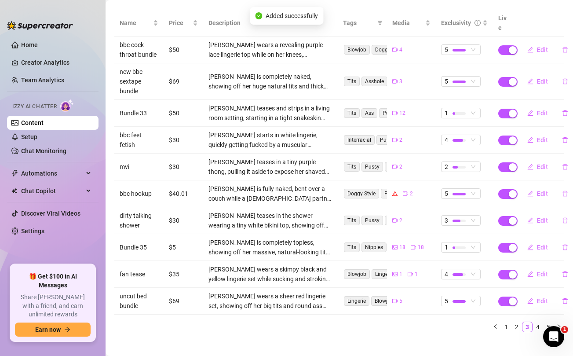
scroll to position [107, 0]
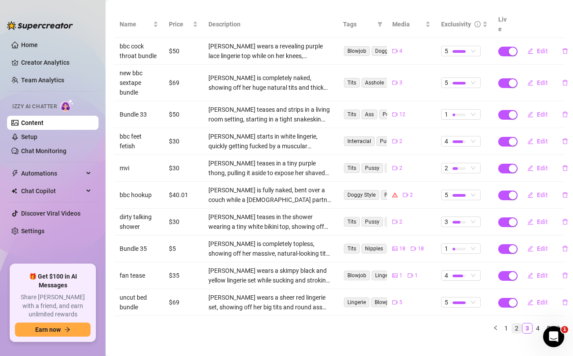
click at [519, 323] on link "2" at bounding box center [517, 328] width 10 height 10
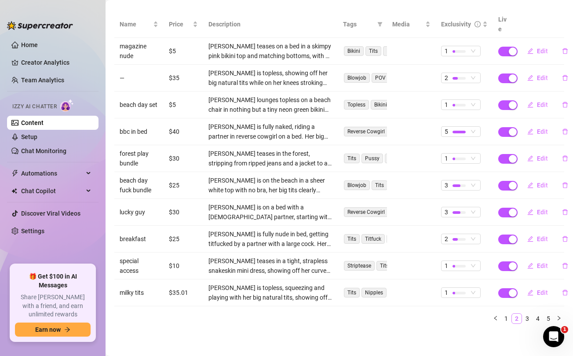
scroll to position [99, 0]
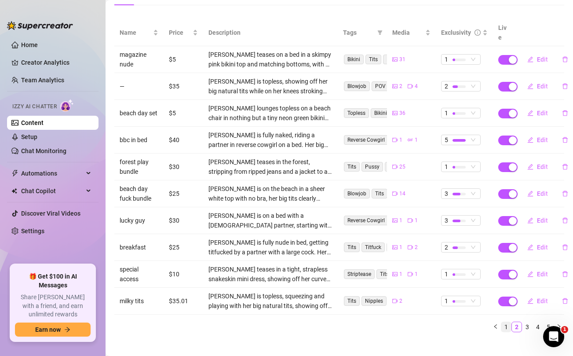
click at [504, 322] on link "1" at bounding box center [507, 327] width 10 height 10
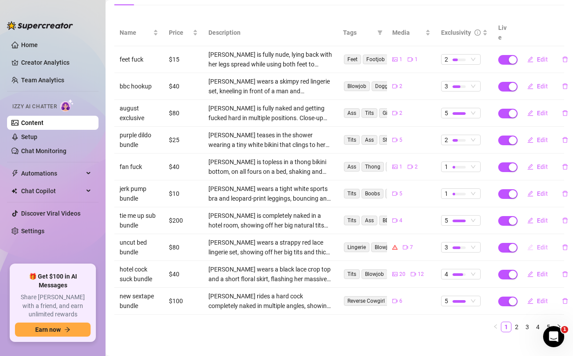
click at [541, 244] on span "Edit" at bounding box center [542, 247] width 11 height 7
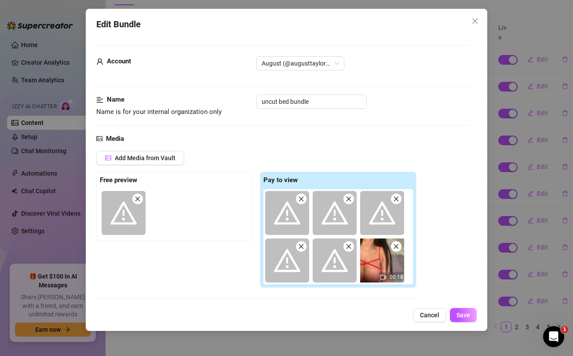
click at [139, 199] on icon "close" at bounding box center [138, 199] width 6 height 6
click at [299, 197] on icon "close" at bounding box center [301, 199] width 6 height 6
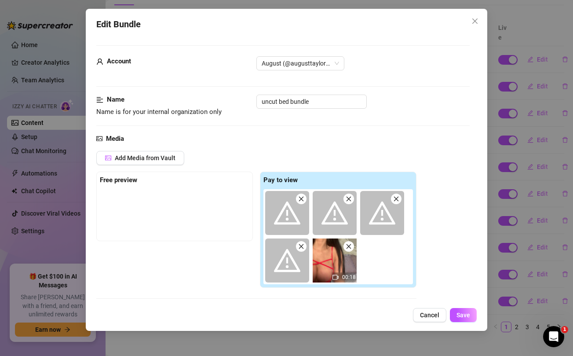
click at [302, 246] on icon "close" at bounding box center [301, 246] width 5 height 5
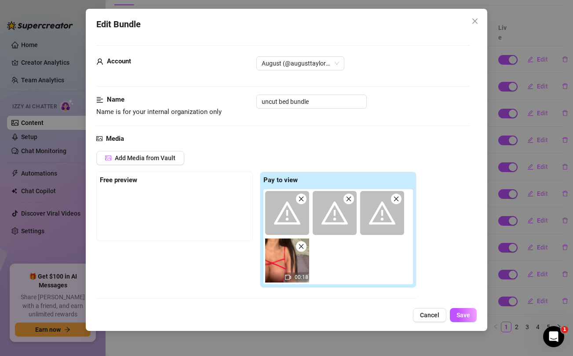
click at [302, 198] on icon "close" at bounding box center [301, 199] width 6 height 6
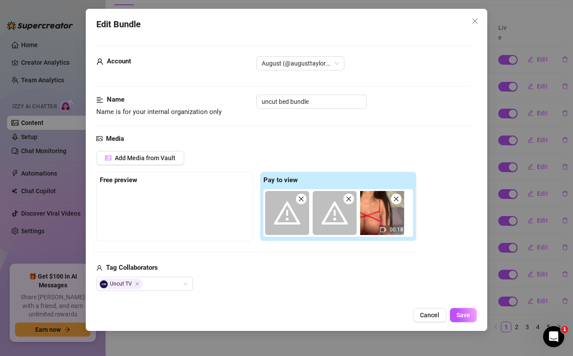
click at [302, 201] on icon "close" at bounding box center [301, 199] width 6 height 6
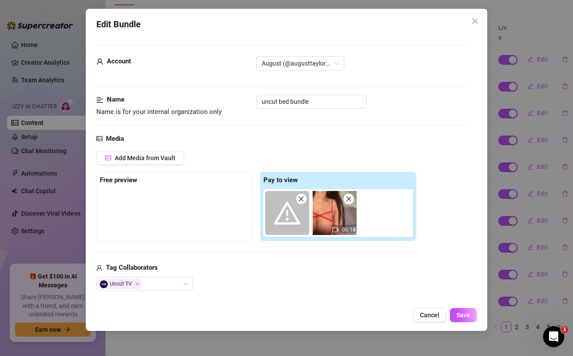
click at [301, 198] on icon "close" at bounding box center [301, 199] width 6 height 6
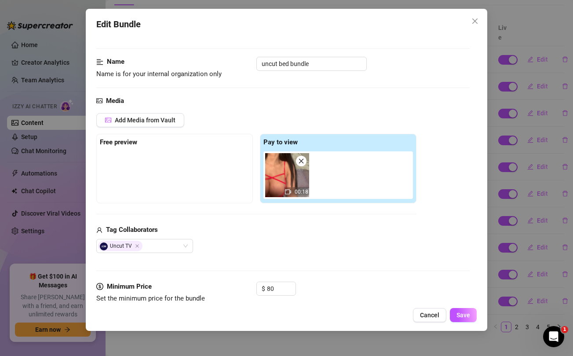
scroll to position [38, 0]
click at [156, 122] on span "Add Media from Vault" at bounding box center [145, 119] width 61 height 7
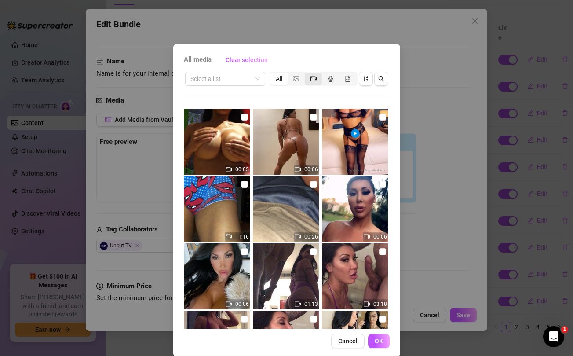
click at [313, 75] on span "segmented control" at bounding box center [314, 78] width 6 height 7
click at [307, 74] on input "segmented control" at bounding box center [307, 74] width 0 height 0
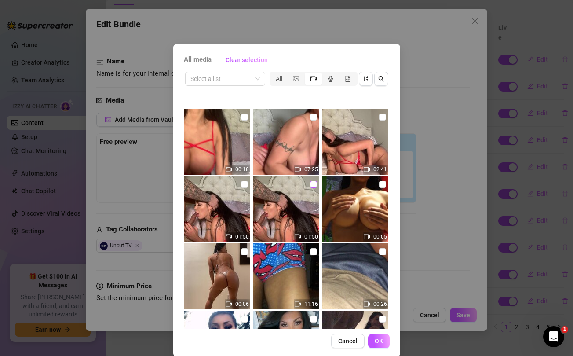
click at [313, 184] on input "checkbox" at bounding box center [313, 184] width 7 height 7
click at [243, 182] on input "checkbox" at bounding box center [244, 184] width 7 height 7
click at [314, 118] on input "checkbox" at bounding box center [313, 117] width 7 height 7
click at [384, 118] on input "checkbox" at bounding box center [382, 117] width 7 height 7
click at [382, 342] on span "OK" at bounding box center [379, 341] width 8 height 7
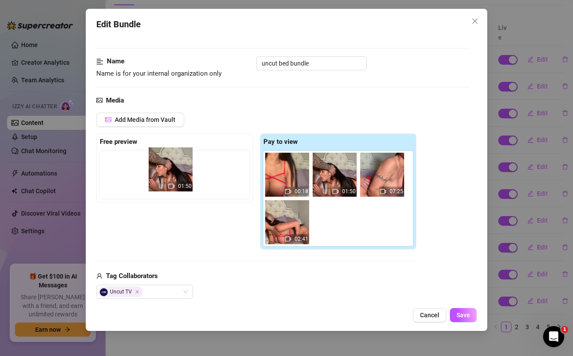
drag, startPoint x: 333, startPoint y: 173, endPoint x: 165, endPoint y: 169, distance: 167.7
click at [165, 169] on div "Free preview Pay to view 00:18 01:50 01:50 07:25 02:41" at bounding box center [256, 191] width 320 height 116
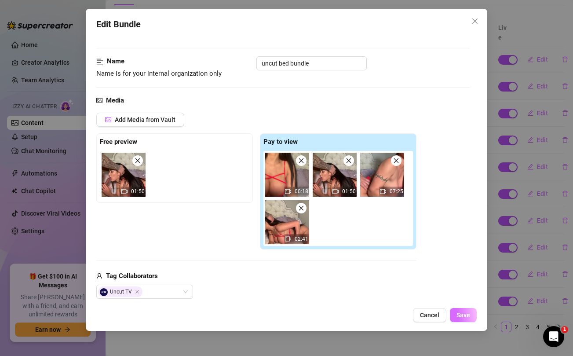
click at [467, 318] on span "Save" at bounding box center [464, 315] width 14 height 7
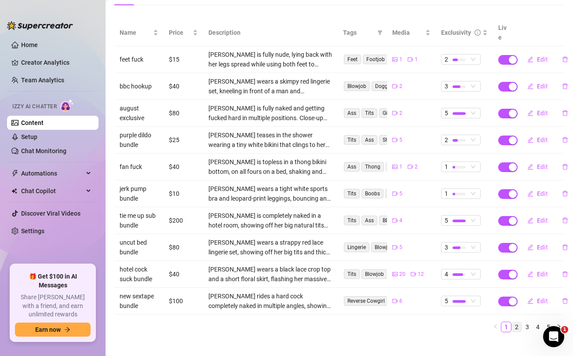
click at [520, 322] on link "2" at bounding box center [517, 327] width 10 height 10
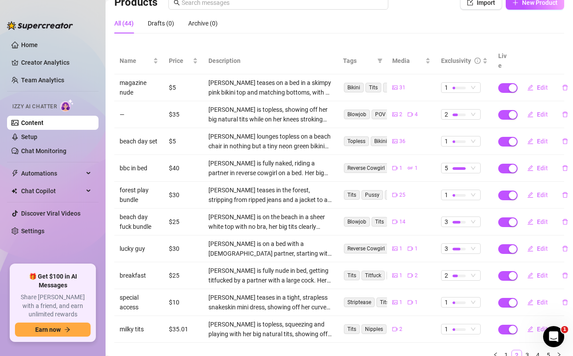
scroll to position [99, 0]
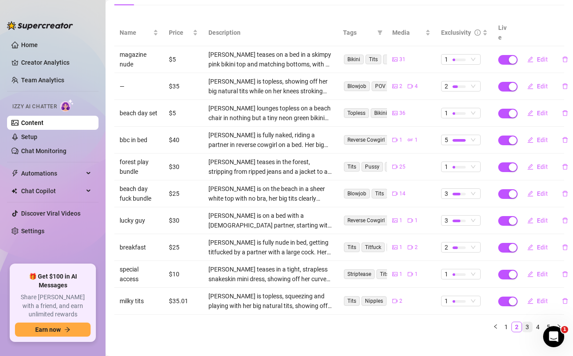
click at [529, 322] on link "3" at bounding box center [528, 327] width 10 height 10
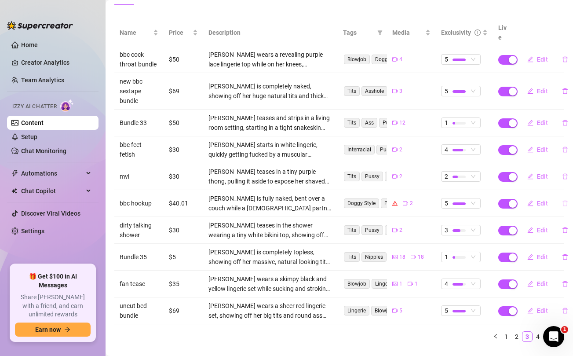
click at [563, 201] on icon "delete" at bounding box center [565, 204] width 5 height 6
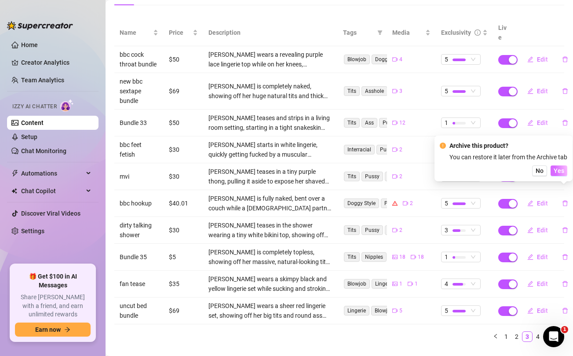
click at [560, 171] on span "Yes" at bounding box center [559, 170] width 11 height 7
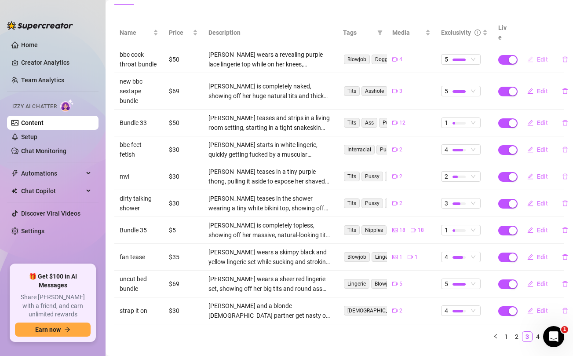
scroll to position [0, 0]
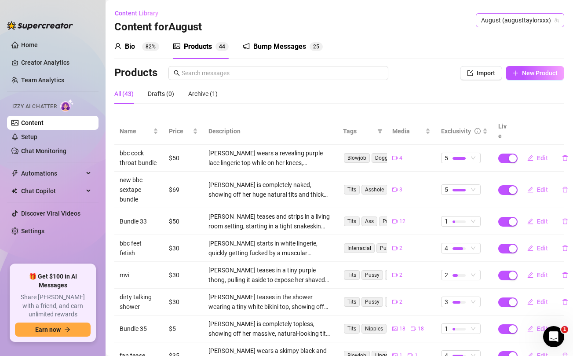
click at [516, 26] on span "August (augusttaylorxxx)" at bounding box center [520, 20] width 78 height 13
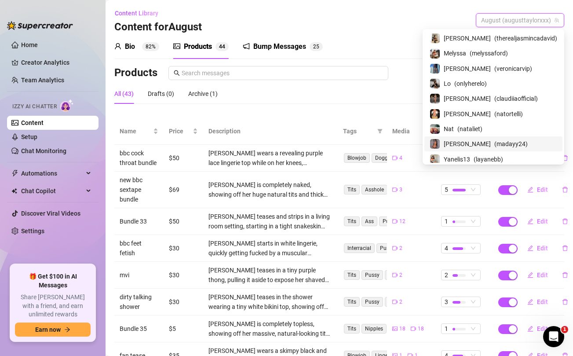
scroll to position [74, 0]
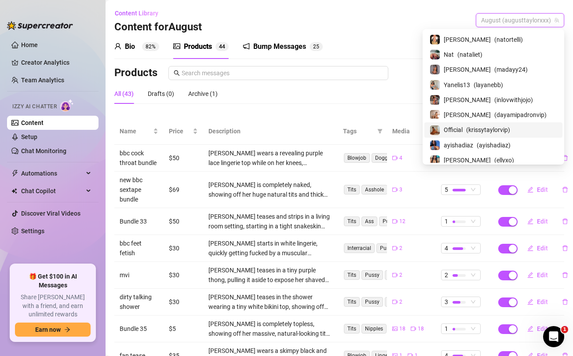
click at [463, 128] on span "Official" at bounding box center [453, 130] width 19 height 10
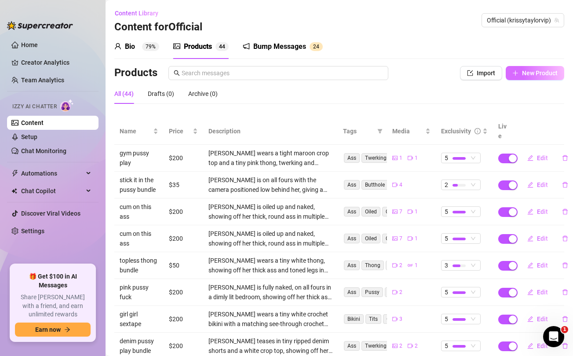
click at [519, 77] on button "New Product" at bounding box center [535, 73] width 59 height 14
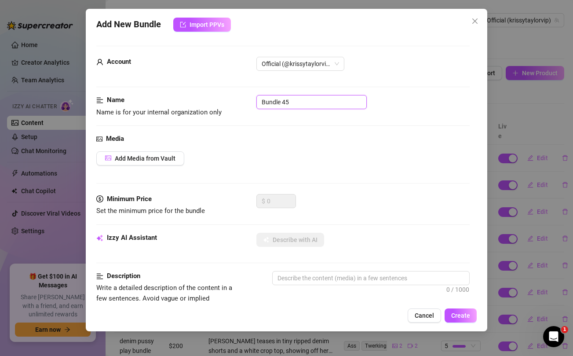
click at [276, 101] on input "Bundle 45" at bounding box center [312, 102] width 110 height 14
click at [292, 158] on div "Add Media from Vault" at bounding box center [282, 158] width 373 height 14
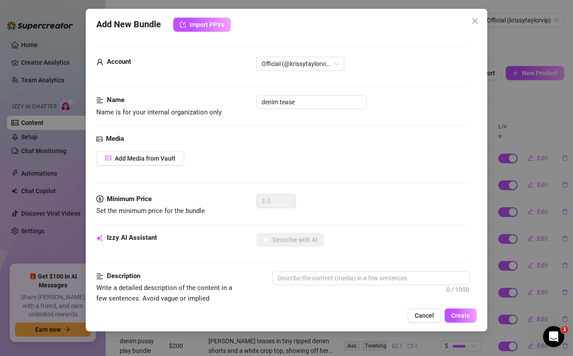
scroll to position [358, 0]
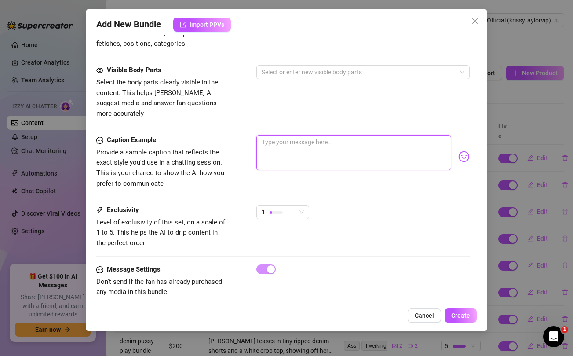
click at [292, 144] on textarea at bounding box center [354, 152] width 195 height 35
paste textarea "𝘣𝘦𝘧𝘰𝘳𝘦 𝘺𝘰𝘶 𝘨𝘰 𝘵𝘰 𝘣𝘦𝘥... 𝘸𝘩𝘺 𝘯𝘰𝘵 𝘩𝘢𝘷𝘦 𝘢 𝘸𝘢𝘯𝘬 𝘸𝘪𝘵𝘩 𝘮𝘦, 𝘭𝘦𝘵 𝘮𝘦 𝘮𝘢𝘬𝘦 𝘺𝘰𝘶 𝘊𝘜𝘔 𝘩𝘢𝘳𝘥 𝘵…"
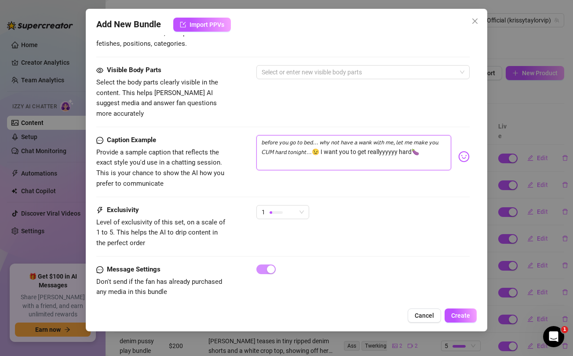
click at [379, 141] on textarea "𝘣𝘦𝘧𝘰𝘳𝘦 𝘺𝘰𝘶 𝘨𝘰 𝘵𝘰 𝘣𝘦𝘥... 𝘸𝘩𝘺 𝘯𝘰𝘵 𝘩𝘢𝘷𝘦 𝘢 𝘸𝘢𝘯𝘬 𝘸𝘪𝘵𝘩 𝘮𝘦, 𝘭𝘦𝘵 𝘮𝘦 𝘮𝘢𝘬𝘦 𝘺𝘰𝘶 𝘊𝘜𝘔 𝘩𝘢𝘳𝘥 𝘵…" at bounding box center [354, 152] width 195 height 35
click at [356, 105] on div "Visible Body Parts Select the body parts clearly visible in the content. This h…" at bounding box center [282, 92] width 373 height 54
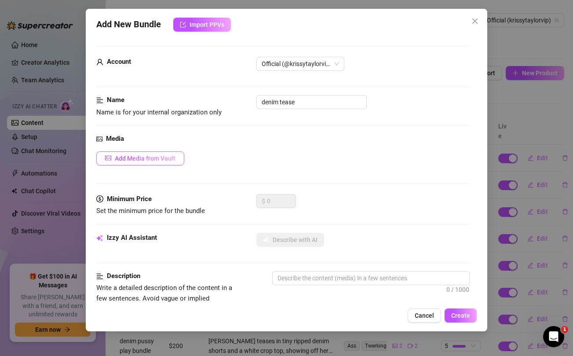
click at [149, 159] on span "Add Media from Vault" at bounding box center [145, 158] width 61 height 7
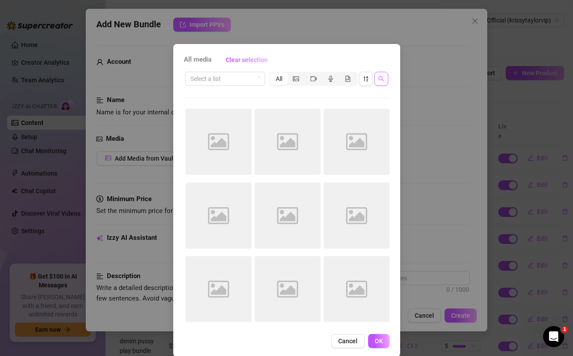
click at [380, 81] on icon "search" at bounding box center [382, 79] width 6 height 6
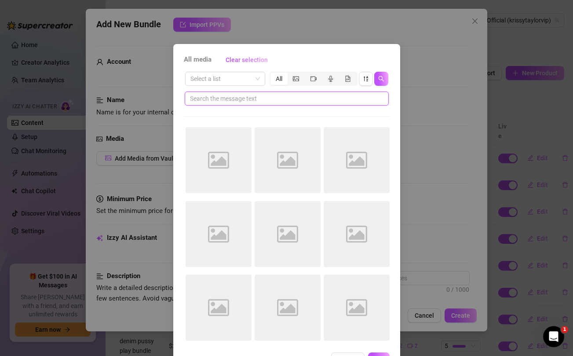
click at [311, 96] on input "text" at bounding box center [283, 99] width 187 height 10
paste input "reallyyyyyy"
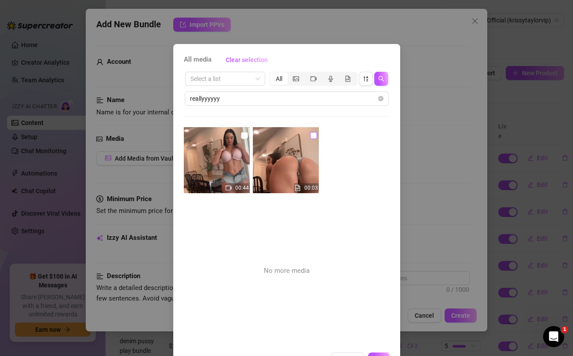
click at [312, 135] on input "checkbox" at bounding box center [313, 135] width 7 height 7
click at [244, 136] on input "checkbox" at bounding box center [244, 135] width 7 height 7
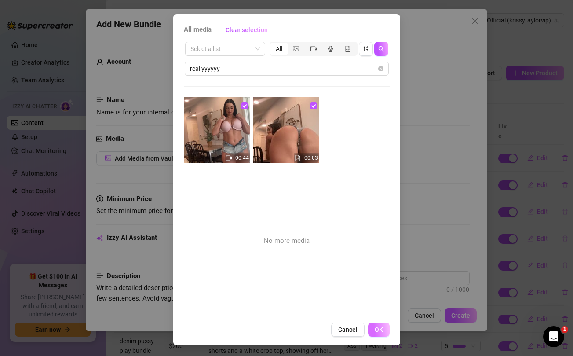
click at [378, 328] on span "OK" at bounding box center [379, 329] width 8 height 7
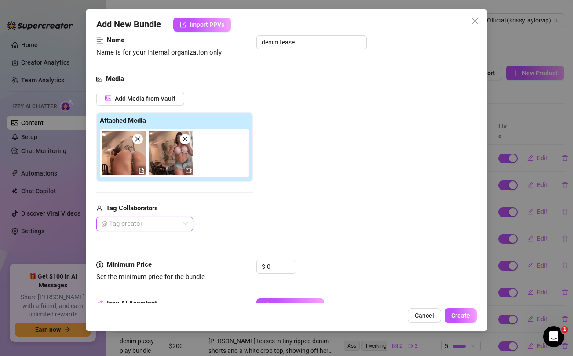
scroll to position [68, 0]
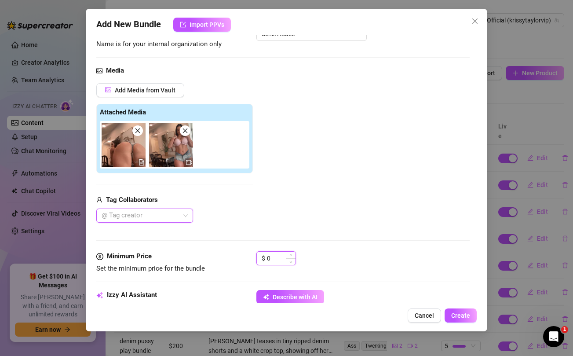
click at [270, 256] on input "0" at bounding box center [281, 258] width 29 height 13
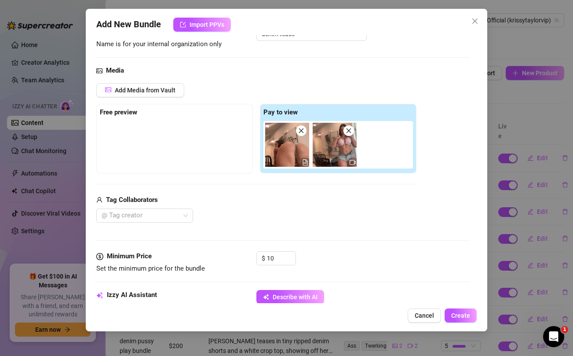
click at [259, 203] on div "Tag Collaborators" at bounding box center [256, 200] width 320 height 11
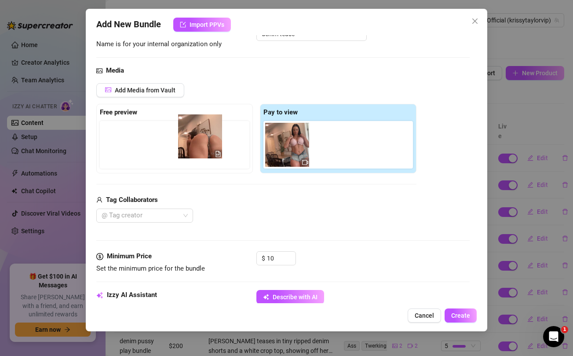
drag, startPoint x: 277, startPoint y: 154, endPoint x: 185, endPoint y: 146, distance: 91.9
click at [185, 146] on div "Free preview Pay to view" at bounding box center [256, 139] width 320 height 70
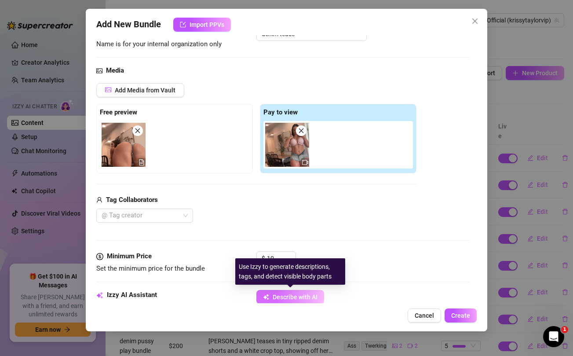
click at [272, 295] on button "Describe with AI" at bounding box center [291, 297] width 68 height 14
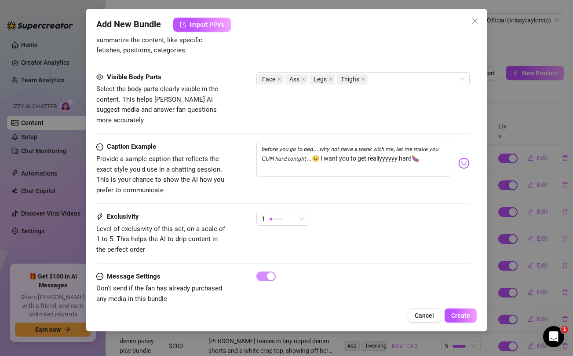
scroll to position [490, 0]
click at [464, 315] on span "Create" at bounding box center [461, 315] width 19 height 7
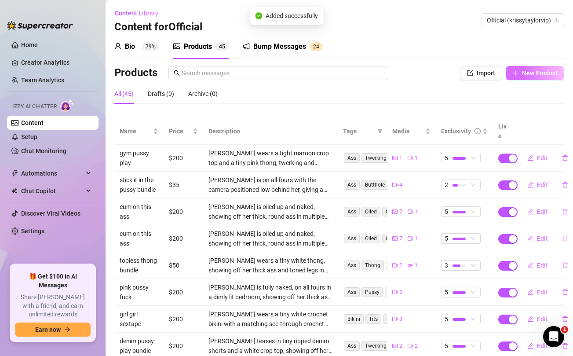
click at [535, 70] on span "New Product" at bounding box center [540, 73] width 36 height 7
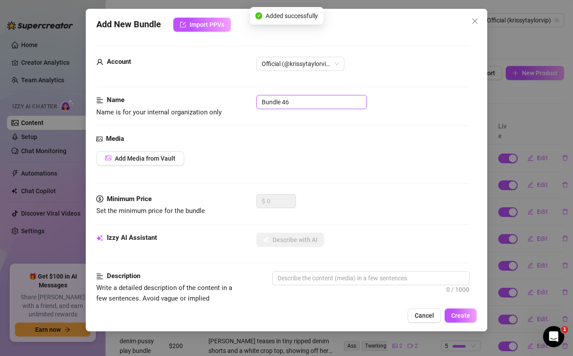
click at [306, 101] on input "Bundle 46" at bounding box center [312, 102] width 110 height 14
click at [323, 136] on div "Media" at bounding box center [282, 139] width 373 height 11
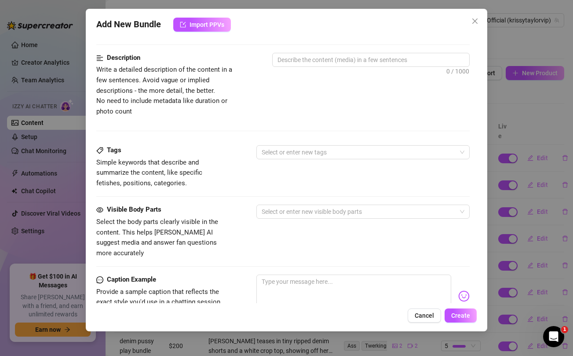
scroll to position [276, 0]
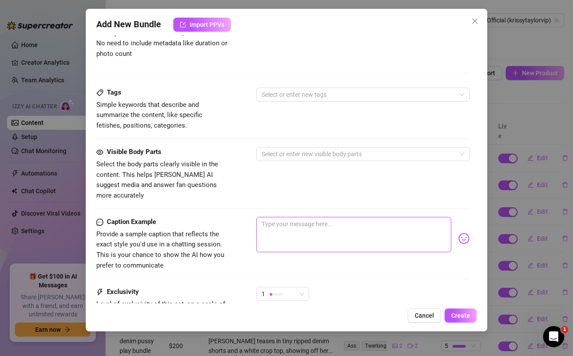
click at [317, 228] on textarea at bounding box center [354, 234] width 195 height 35
paste textarea "Getting naughty in this bundle daddy... do you like when I spread like this?🥵"
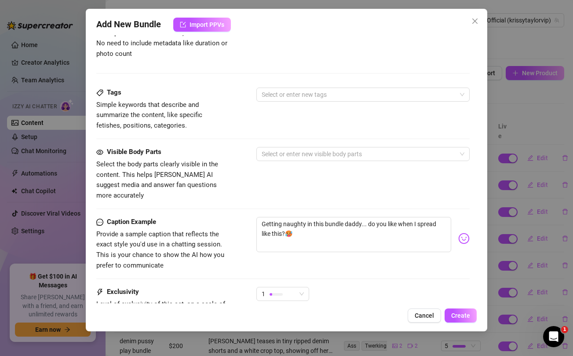
click at [326, 182] on div "Visible Body Parts Select the body parts clearly visible in the content. This h…" at bounding box center [282, 174] width 373 height 54
drag, startPoint x: 273, startPoint y: 224, endPoint x: 303, endPoint y: 224, distance: 30.4
click at [303, 224] on textarea "Getting naughty in this bundle daddy... do you like when I spread like this?🥵" at bounding box center [354, 234] width 195 height 35
click at [290, 187] on div "Visible Body Parts Select the body parts clearly visible in the content. This h…" at bounding box center [282, 174] width 373 height 54
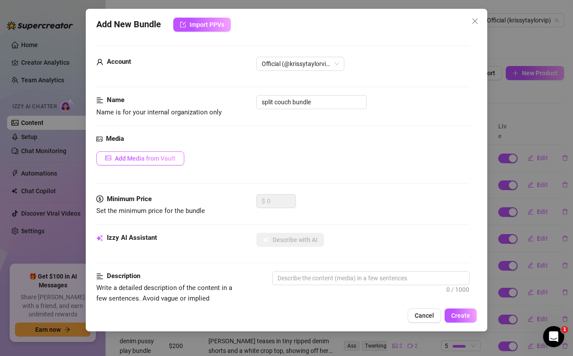
click at [153, 156] on span "Add Media from Vault" at bounding box center [145, 158] width 61 height 7
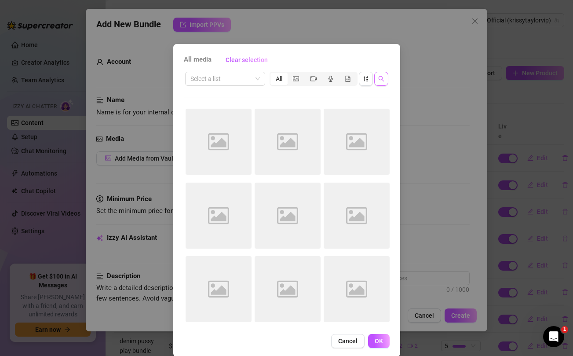
click at [382, 80] on icon "search" at bounding box center [382, 79] width 6 height 6
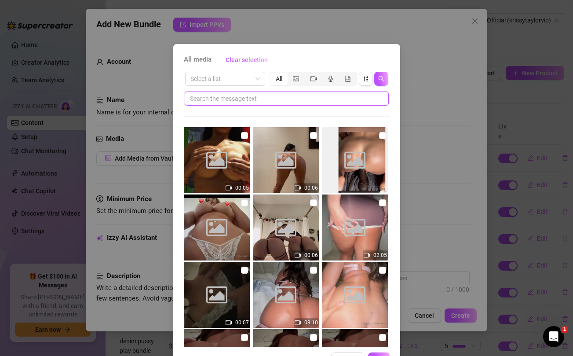
click at [281, 100] on input "text" at bounding box center [283, 99] width 187 height 10
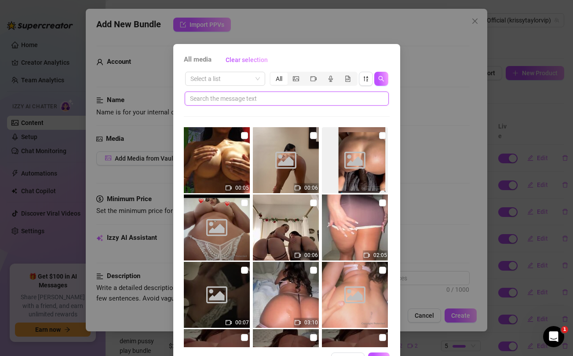
paste input "this?🥵"
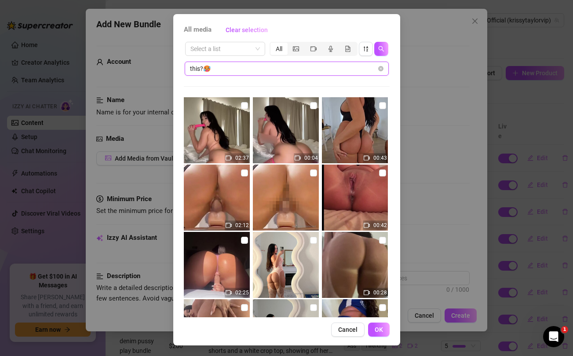
click at [200, 70] on input "this?🥵" at bounding box center [283, 69] width 187 height 10
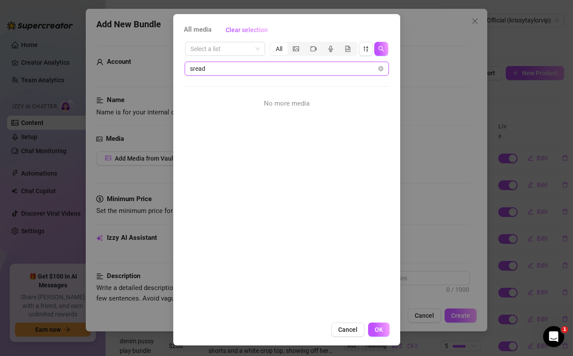
click at [209, 72] on input "sread" at bounding box center [283, 69] width 187 height 10
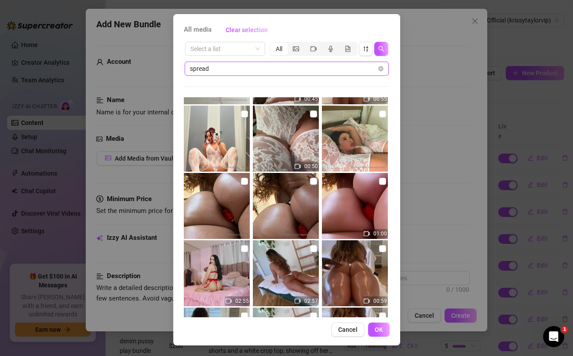
scroll to position [1409, 0]
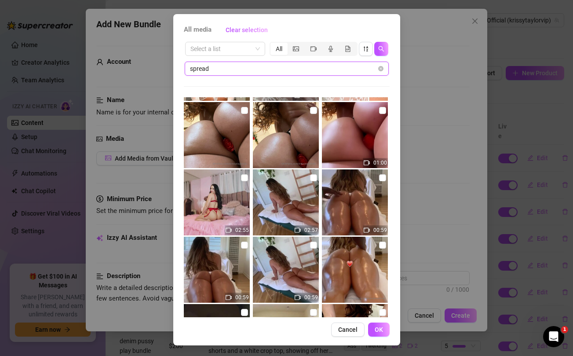
click at [217, 69] on input "spread" at bounding box center [283, 69] width 187 height 10
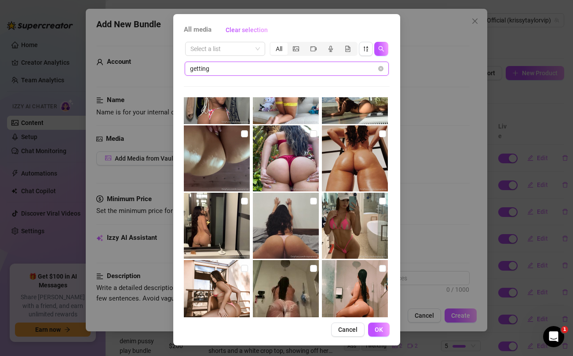
scroll to position [871, 0]
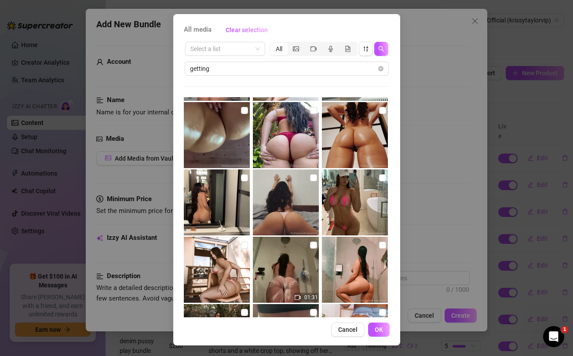
click at [430, 176] on div "All media Clear selection Select a list All getting 00:13 00:36 00:32 00:03 00:…" at bounding box center [286, 178] width 573 height 356
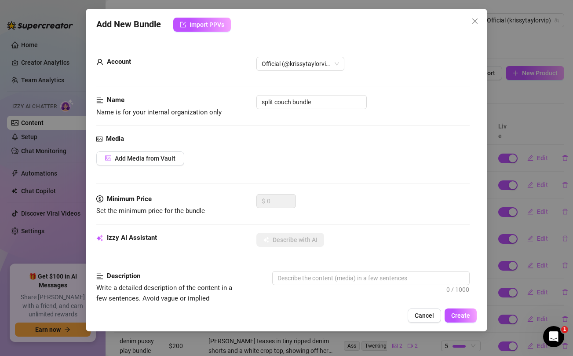
scroll to position [358, 0]
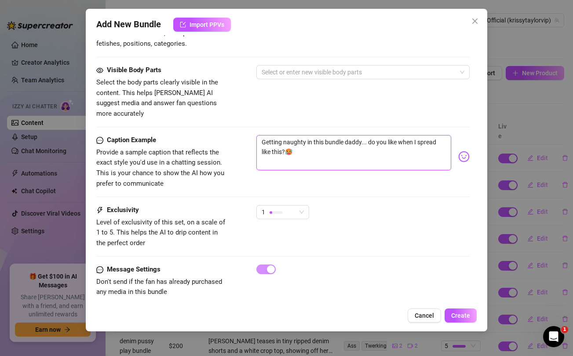
click at [361, 135] on textarea "Getting naughty in this bundle daddy... do you like when I spread like this?🥵" at bounding box center [354, 152] width 195 height 35
paste textarea "RAW NAKED PHOTO DUMP - Exclusive looks from my iphone never released..im gonna …"
click at [427, 144] on textarea "RAW NAKED PHOTO DUMP - Exclusive looks from my iphone never released..im gonna …" at bounding box center [354, 152] width 195 height 35
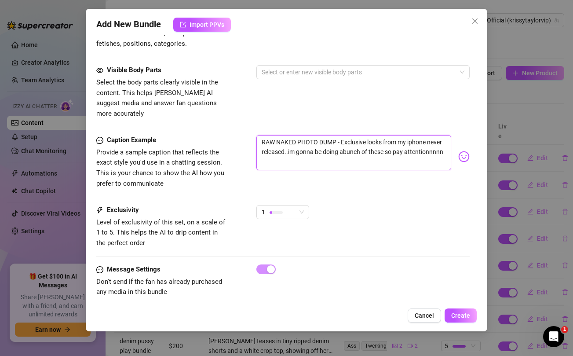
click at [427, 144] on textarea "RAW NAKED PHOTO DUMP - Exclusive looks from my iphone never released..im gonna …" at bounding box center [354, 152] width 195 height 35
click at [404, 100] on div "Visible Body Parts Select the body parts clearly visible in the content. This h…" at bounding box center [282, 92] width 373 height 54
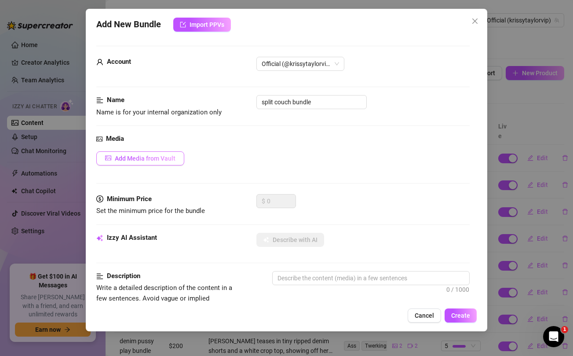
click at [166, 158] on span "Add Media from Vault" at bounding box center [145, 158] width 61 height 7
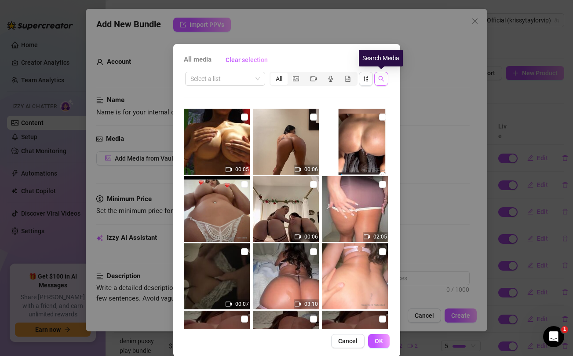
click at [382, 81] on icon "search" at bounding box center [382, 79] width 6 height 6
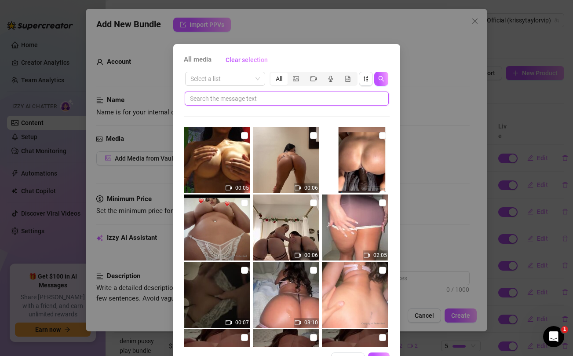
click at [304, 98] on input "text" at bounding box center [283, 99] width 187 height 10
paste input "attentionnnnn"
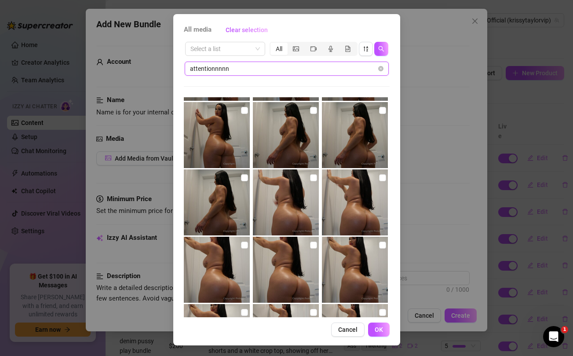
scroll to position [736, 0]
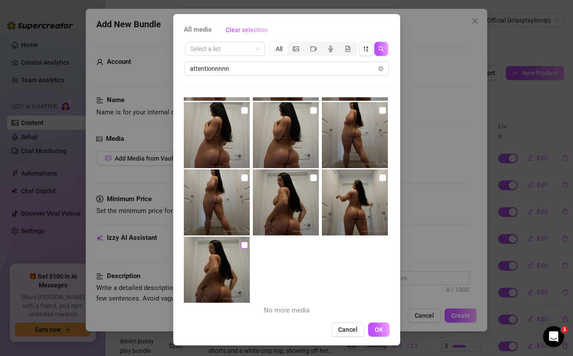
click at [244, 247] on input "checkbox" at bounding box center [244, 245] width 7 height 7
click at [245, 177] on input "checkbox" at bounding box center [244, 177] width 7 height 7
click at [315, 179] on input "checkbox" at bounding box center [313, 177] width 7 height 7
click at [382, 180] on input "checkbox" at bounding box center [382, 177] width 7 height 7
click at [381, 109] on input "checkbox" at bounding box center [382, 110] width 7 height 7
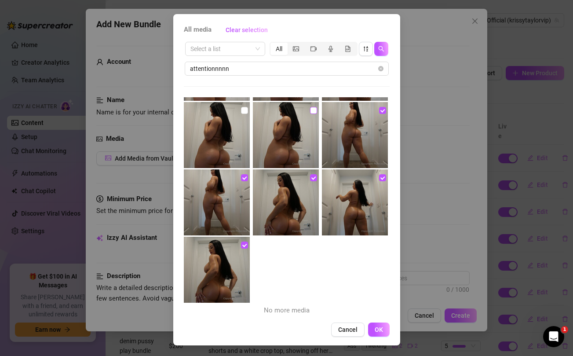
click at [315, 108] on input "checkbox" at bounding box center [313, 110] width 7 height 7
click at [243, 111] on input "checkbox" at bounding box center [244, 110] width 7 height 7
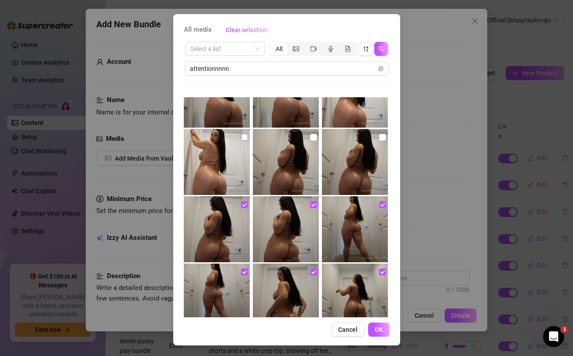
click at [245, 136] on input "checkbox" at bounding box center [244, 137] width 7 height 7
click at [311, 136] on input "checkbox" at bounding box center [313, 137] width 7 height 7
click at [382, 138] on input "checkbox" at bounding box center [382, 137] width 7 height 7
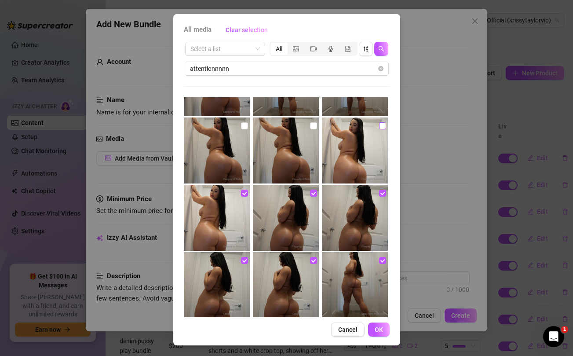
click at [382, 127] on input "checkbox" at bounding box center [382, 125] width 7 height 7
click at [312, 126] on input "checkbox" at bounding box center [313, 125] width 7 height 7
click at [247, 125] on input "checkbox" at bounding box center [244, 125] width 7 height 7
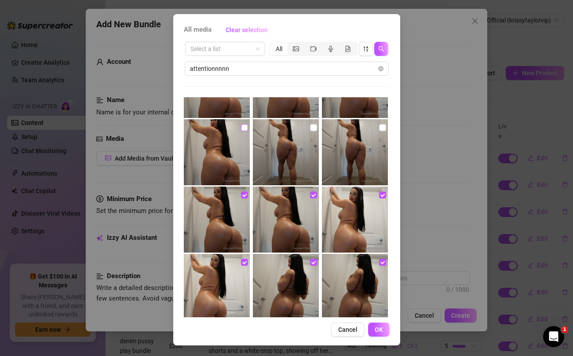
click at [244, 127] on input "checkbox" at bounding box center [244, 127] width 7 height 7
click at [315, 128] on input "checkbox" at bounding box center [313, 127] width 7 height 7
click at [383, 127] on input "checkbox" at bounding box center [382, 127] width 7 height 7
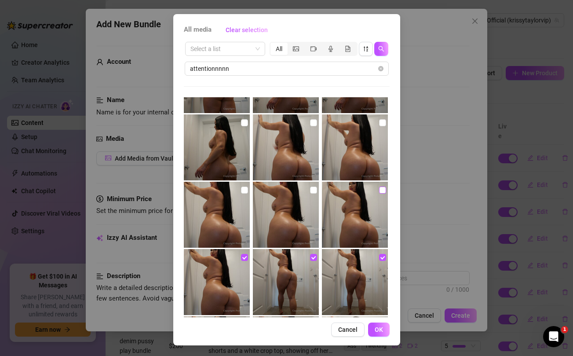
click at [381, 190] on input "checkbox" at bounding box center [382, 190] width 7 height 7
click at [312, 189] on input "checkbox" at bounding box center [313, 190] width 7 height 7
click at [243, 191] on input "checkbox" at bounding box center [244, 190] width 7 height 7
click at [244, 119] on input "checkbox" at bounding box center [244, 122] width 7 height 7
click at [313, 122] on input "checkbox" at bounding box center [313, 122] width 7 height 7
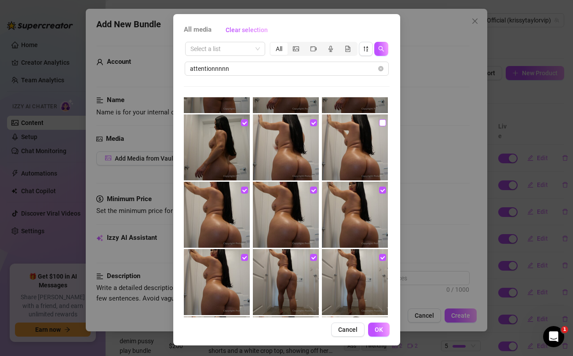
click at [381, 124] on input "checkbox" at bounding box center [382, 122] width 7 height 7
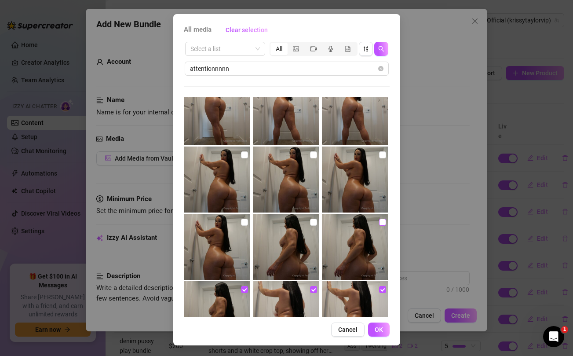
click at [381, 224] on input "checkbox" at bounding box center [382, 222] width 7 height 7
click at [314, 221] on input "checkbox" at bounding box center [313, 222] width 7 height 7
click at [244, 223] on input "checkbox" at bounding box center [244, 222] width 7 height 7
click at [243, 156] on input "checkbox" at bounding box center [244, 154] width 7 height 7
click at [312, 156] on input "checkbox" at bounding box center [313, 154] width 7 height 7
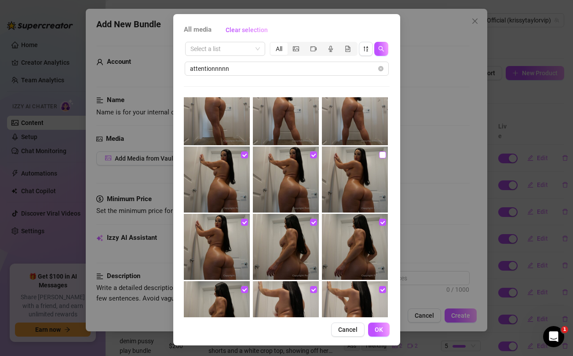
click at [382, 154] on input "checkbox" at bounding box center [382, 154] width 7 height 7
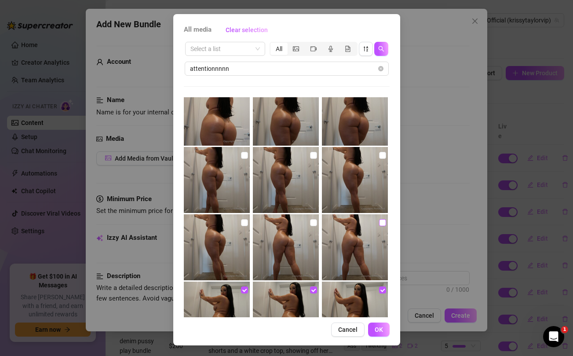
click at [381, 222] on input "checkbox" at bounding box center [382, 222] width 7 height 7
click at [313, 223] on input "checkbox" at bounding box center [313, 222] width 7 height 7
click at [243, 222] on input "checkbox" at bounding box center [244, 222] width 7 height 7
click at [246, 153] on input "checkbox" at bounding box center [244, 155] width 7 height 7
click at [314, 156] on input "checkbox" at bounding box center [313, 155] width 7 height 7
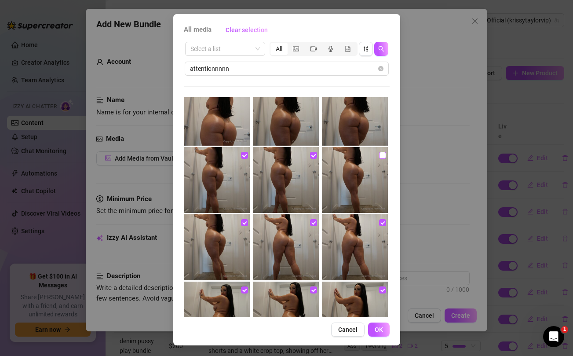
click at [381, 157] on input "checkbox" at bounding box center [382, 155] width 7 height 7
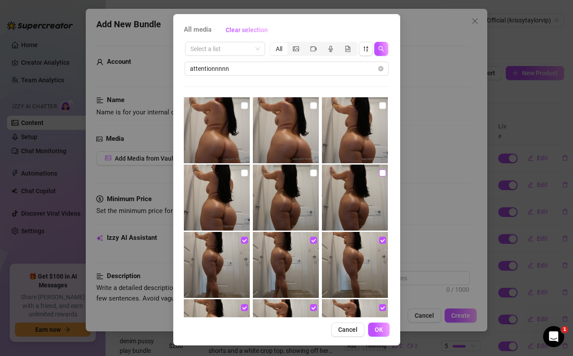
click at [381, 173] on input "checkbox" at bounding box center [382, 172] width 7 height 7
click at [381, 103] on input "checkbox" at bounding box center [382, 105] width 7 height 7
click at [313, 104] on input "checkbox" at bounding box center [313, 105] width 7 height 7
click at [314, 172] on input "checkbox" at bounding box center [313, 172] width 7 height 7
click at [245, 171] on input "checkbox" at bounding box center [244, 172] width 7 height 7
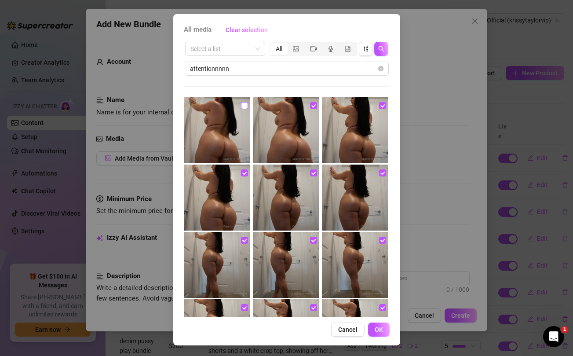
click at [246, 105] on input "checkbox" at bounding box center [244, 105] width 7 height 7
click at [381, 327] on span "OK" at bounding box center [379, 329] width 8 height 7
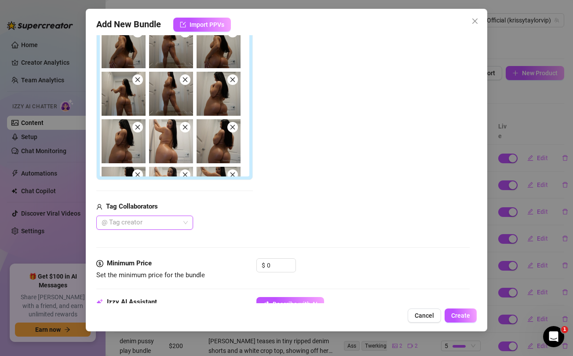
scroll to position [256, 0]
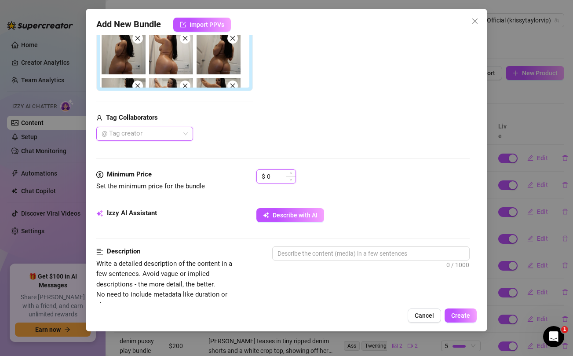
click at [278, 176] on input "0" at bounding box center [281, 176] width 29 height 13
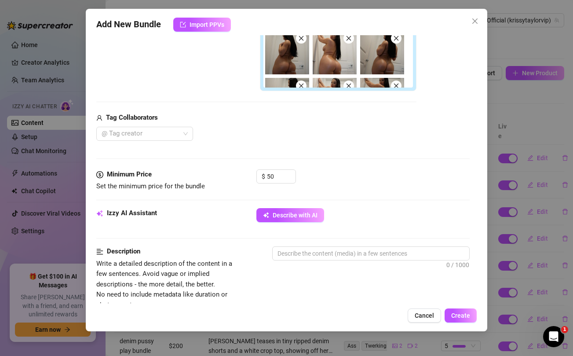
click at [276, 151] on div "Media Add Media from Vault Free preview Pay to view Tag Collaborators @ Tag cre…" at bounding box center [282, 23] width 373 height 291
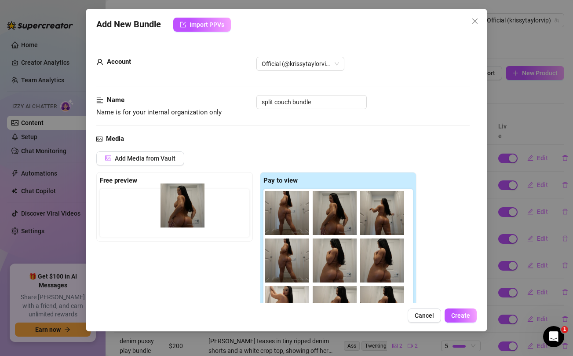
drag, startPoint x: 287, startPoint y: 217, endPoint x: 177, endPoint y: 209, distance: 109.4
click at [177, 209] on div "Free preview Pay to view" at bounding box center [256, 259] width 320 height 175
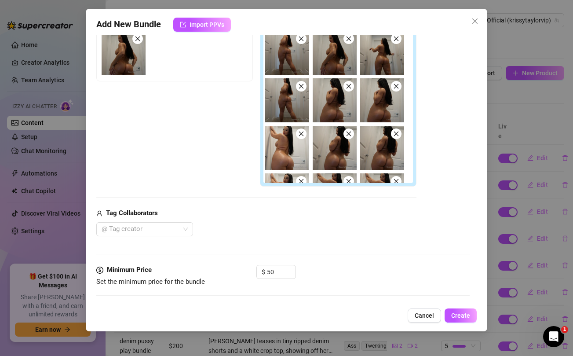
scroll to position [302, 0]
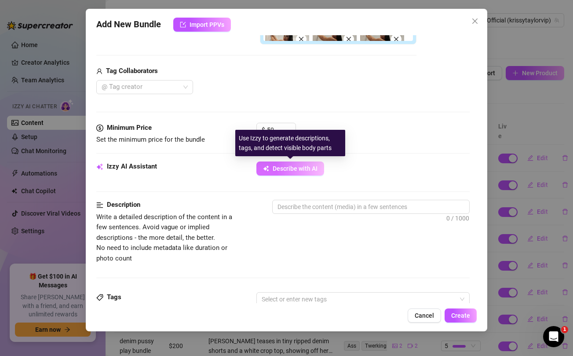
click at [293, 169] on span "Describe with AI" at bounding box center [295, 168] width 45 height 7
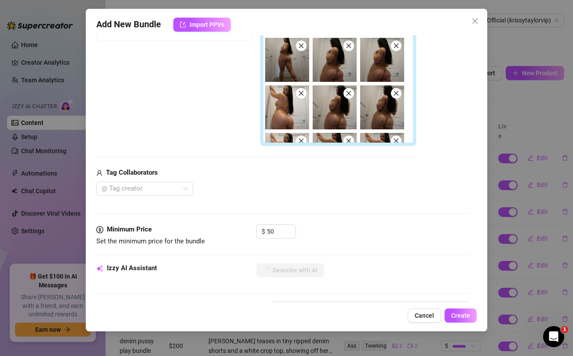
scroll to position [0, 0]
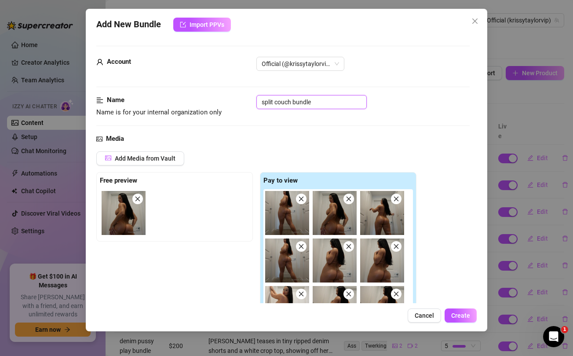
click at [284, 104] on input "split couch bundle" at bounding box center [312, 102] width 110 height 14
click at [295, 147] on div "Media Add Media from Vault Free preview Pay to view Tag Collaborators @ Tag cre…" at bounding box center [282, 279] width 373 height 291
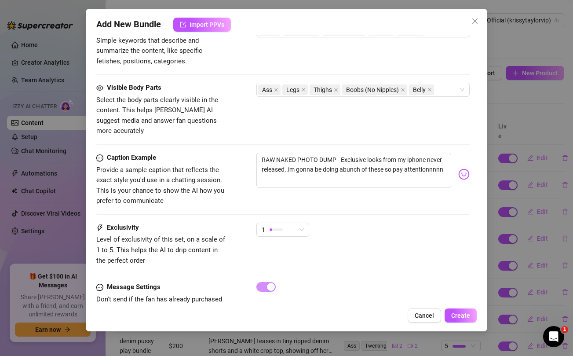
scroll to position [602, 0]
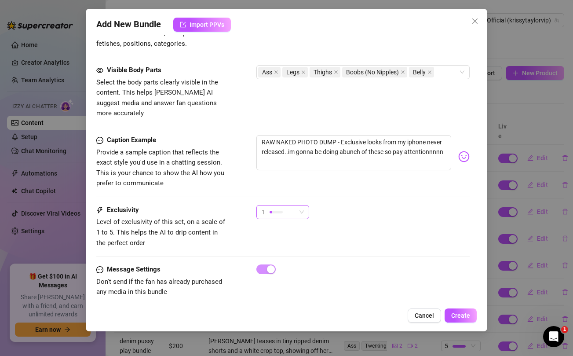
click at [283, 206] on div "1" at bounding box center [279, 212] width 34 height 13
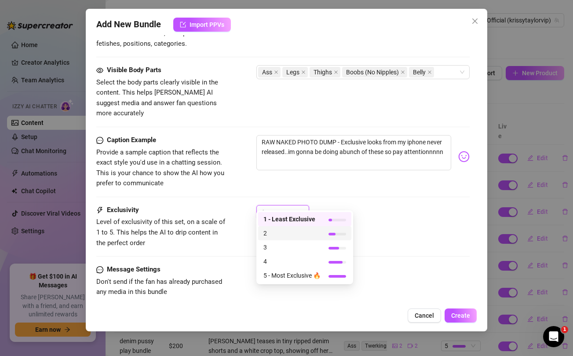
click at [279, 235] on span "2" at bounding box center [292, 233] width 57 height 10
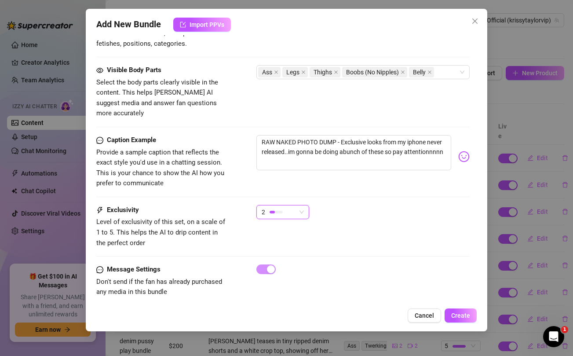
click at [414, 209] on div "2 2" at bounding box center [363, 216] width 213 height 22
click at [461, 315] on span "Create" at bounding box center [461, 315] width 19 height 7
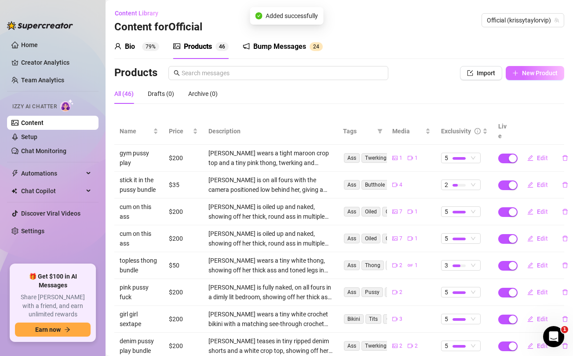
click at [530, 73] on span "New Product" at bounding box center [540, 73] width 36 height 7
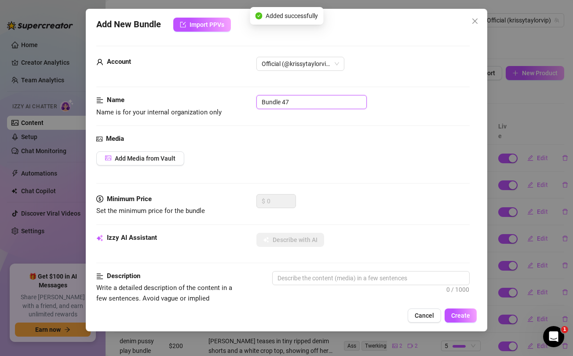
click at [335, 103] on input "Bundle 47" at bounding box center [312, 102] width 110 height 14
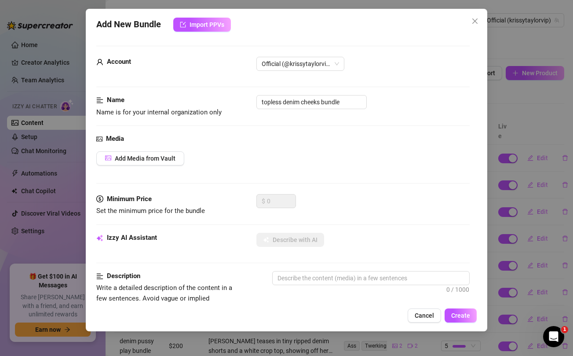
click at [350, 181] on div "Media Add Media from Vault" at bounding box center [282, 164] width 373 height 60
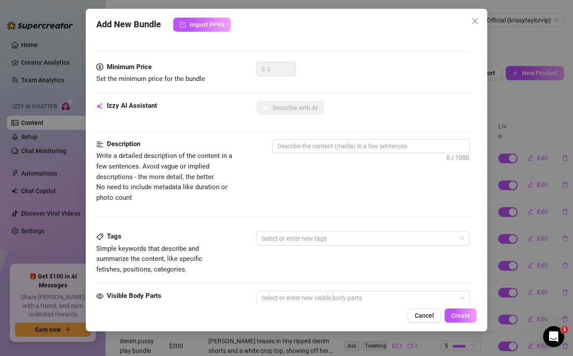
scroll to position [358, 0]
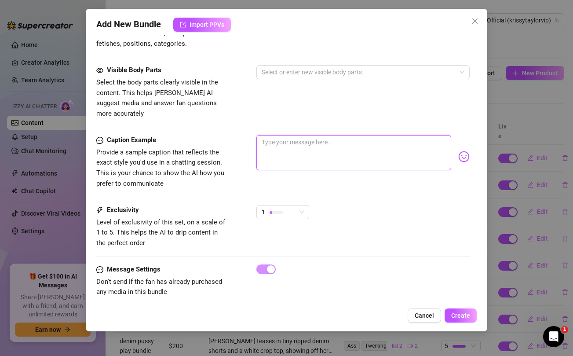
click at [342, 142] on textarea at bounding box center [354, 152] width 195 height 35
paste textarea "Cheeky topless gift for you 😘 Need a dick to ride, will it be yours? unlock thi…"
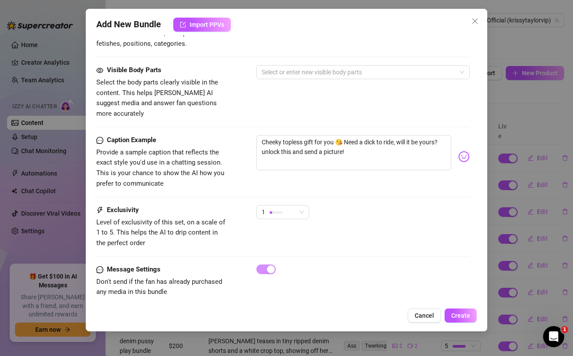
click at [270, 99] on div "Visible Body Parts Select the body parts clearly visible in the content. This h…" at bounding box center [282, 92] width 373 height 54
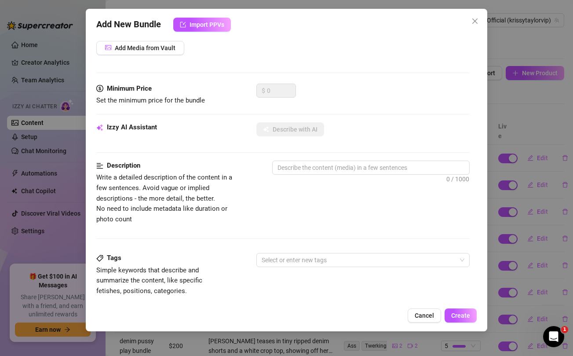
scroll to position [0, 0]
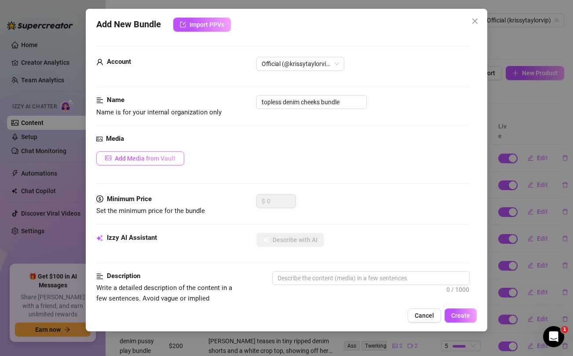
click at [158, 161] on span "Add Media from Vault" at bounding box center [145, 158] width 61 height 7
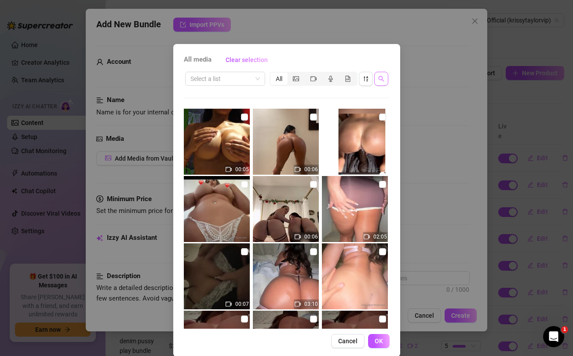
click at [382, 81] on span "button" at bounding box center [382, 78] width 6 height 7
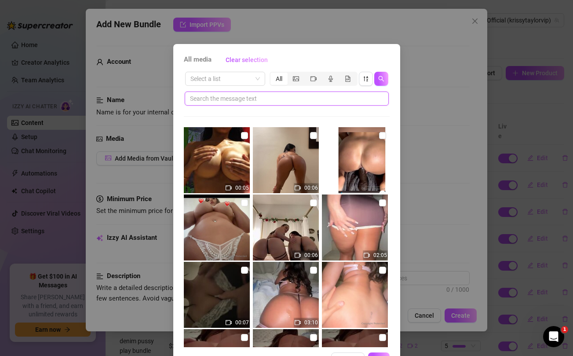
click at [331, 101] on input "text" at bounding box center [283, 99] width 187 height 10
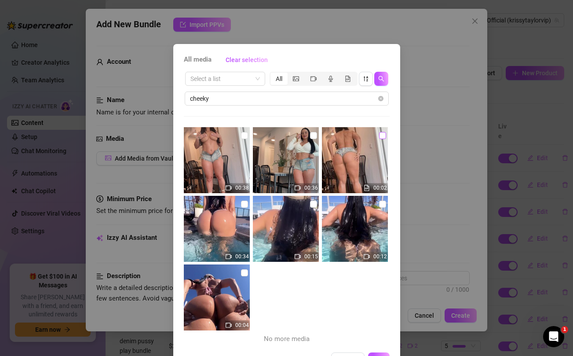
click at [382, 136] on input "checkbox" at bounding box center [382, 135] width 7 height 7
click at [314, 135] on input "checkbox" at bounding box center [313, 135] width 7 height 7
click at [244, 136] on input "checkbox" at bounding box center [244, 135] width 7 height 7
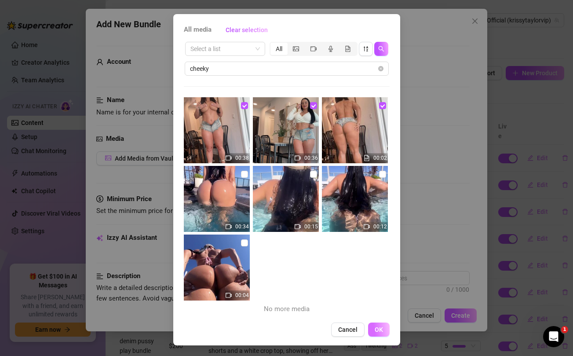
scroll to position [29, 0]
click at [380, 328] on span "OK" at bounding box center [379, 330] width 8 height 7
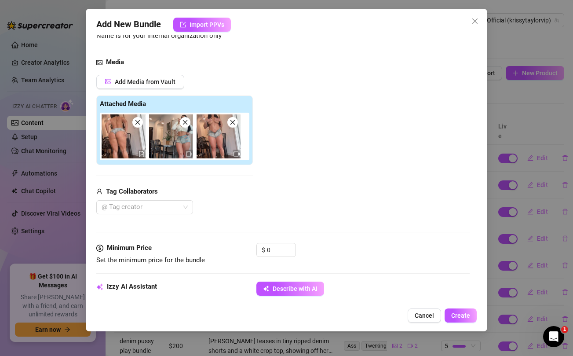
scroll to position [77, 0]
click at [276, 250] on input "0" at bounding box center [281, 249] width 29 height 13
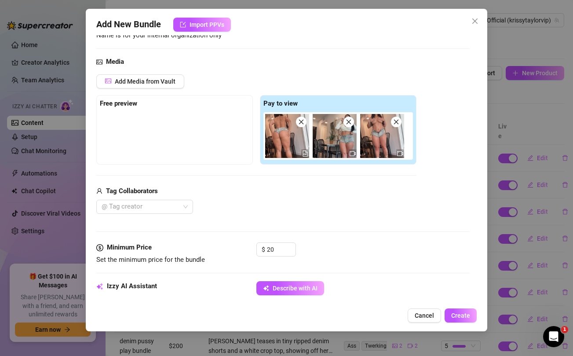
click at [279, 207] on div "@ Tag creator" at bounding box center [256, 207] width 320 height 14
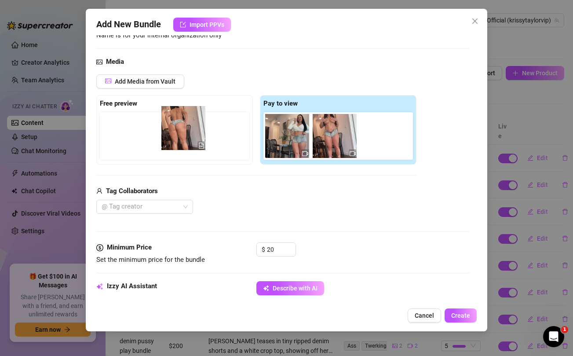
drag, startPoint x: 278, startPoint y: 150, endPoint x: 169, endPoint y: 142, distance: 109.9
click at [169, 142] on div "Free preview Pay to view" at bounding box center [256, 130] width 320 height 70
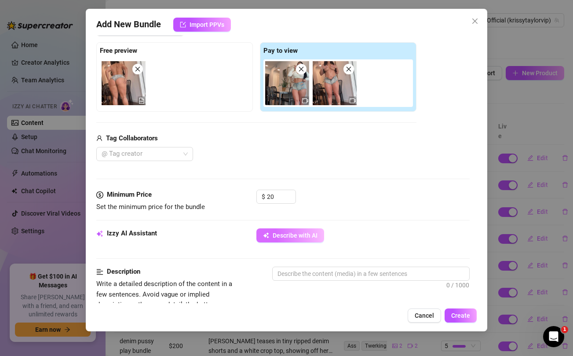
scroll to position [130, 0]
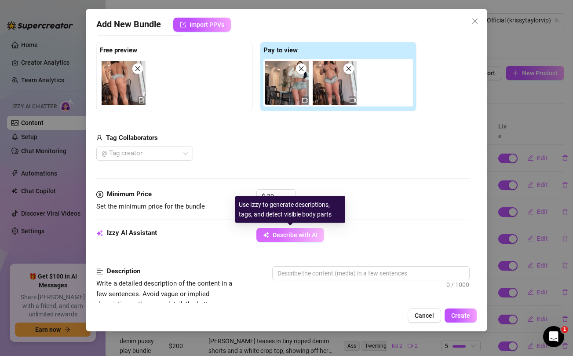
click at [299, 232] on span "Describe with AI" at bounding box center [295, 235] width 45 height 7
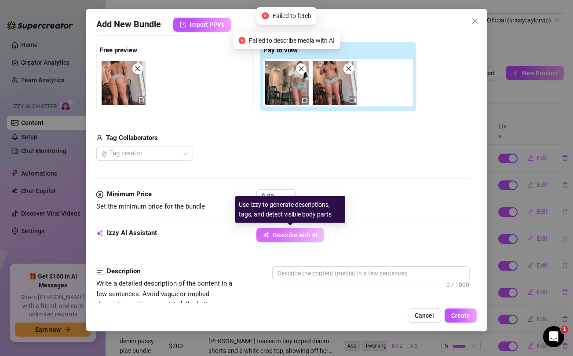
click at [299, 232] on span "Describe with AI" at bounding box center [295, 235] width 45 height 7
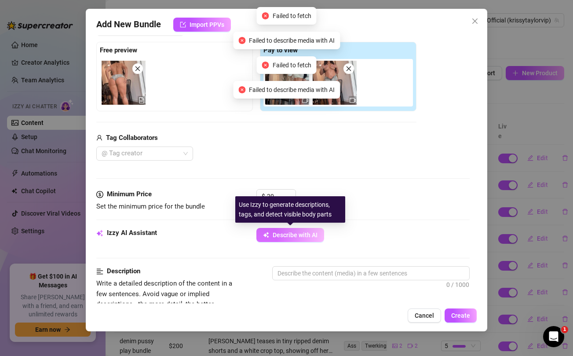
click at [299, 232] on span "Describe with AI" at bounding box center [295, 235] width 45 height 7
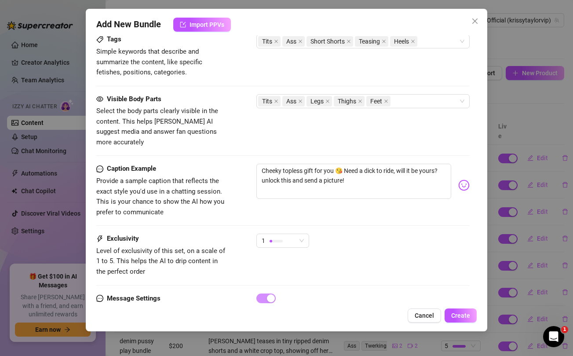
scroll to position [476, 0]
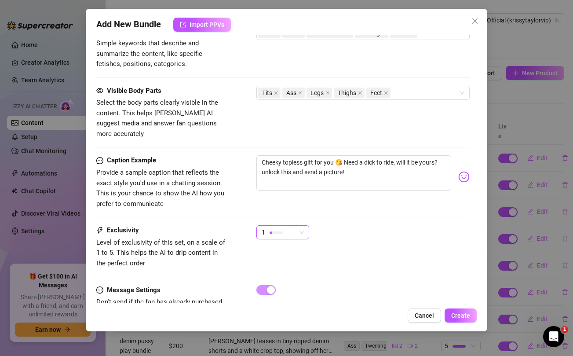
click at [297, 226] on span "1" at bounding box center [283, 232] width 42 height 13
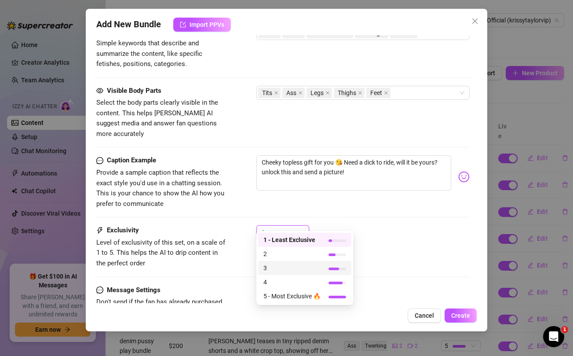
click at [277, 266] on span "3" at bounding box center [292, 268] width 57 height 10
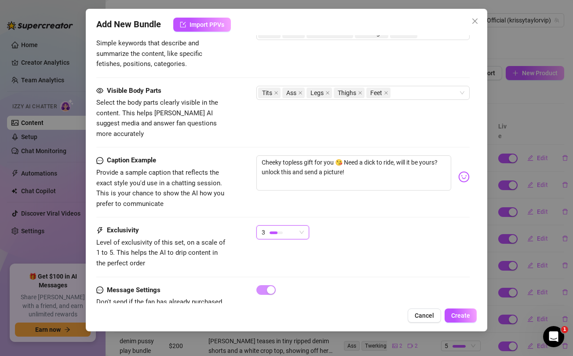
click at [399, 212] on div "Caption Example Provide a sample caption that reflects the exact style you'd us…" at bounding box center [282, 190] width 373 height 70
click at [460, 318] on span "Create" at bounding box center [461, 315] width 19 height 7
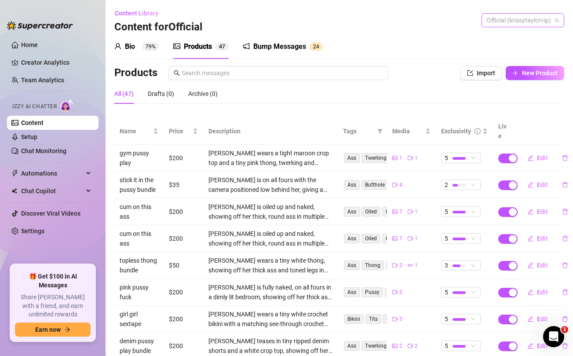
click at [506, 17] on span "Official (krissytaylorvip)" at bounding box center [523, 20] width 72 height 13
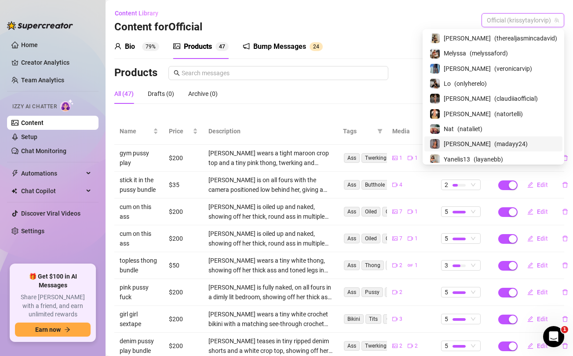
scroll to position [122, 0]
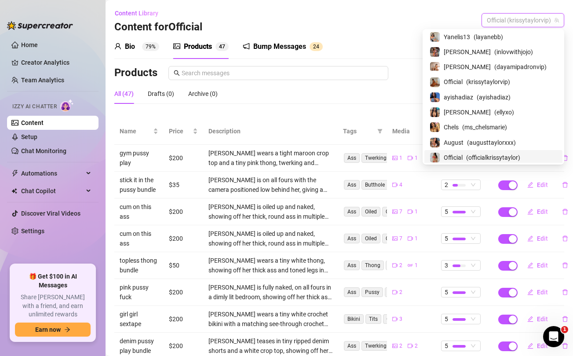
click at [463, 155] on span "Official" at bounding box center [453, 158] width 19 height 10
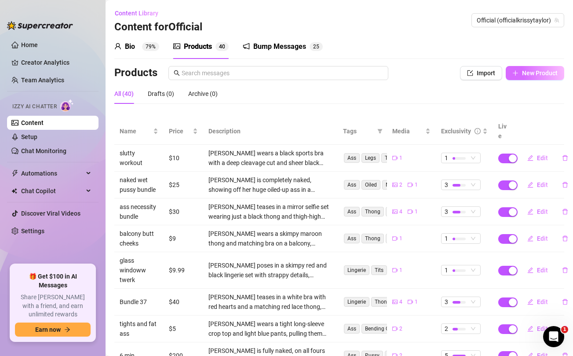
click at [532, 70] on span "New Product" at bounding box center [540, 73] width 36 height 7
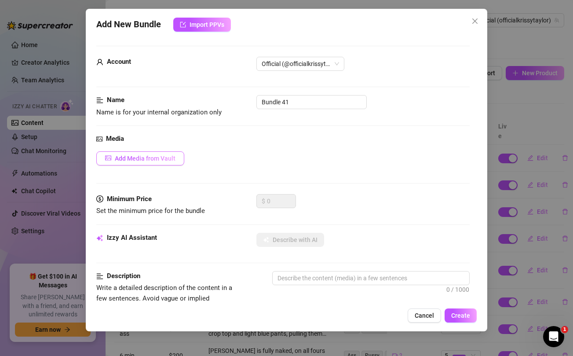
click at [171, 159] on span "Add Media from Vault" at bounding box center [145, 158] width 61 height 7
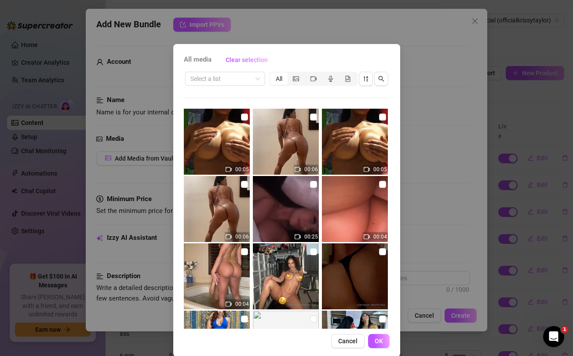
click at [441, 93] on div "All media Clear selection Select a list All 00:05 00:06 00:05 00:06 00:25 00:04…" at bounding box center [286, 178] width 573 height 356
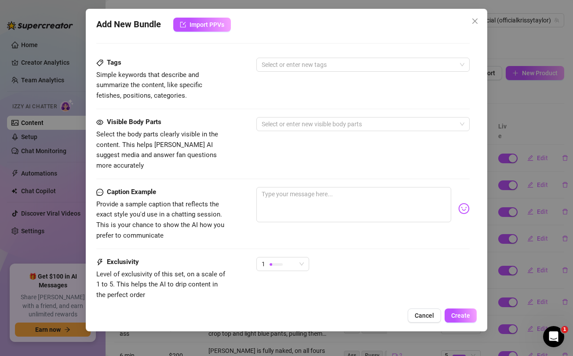
scroll to position [358, 0]
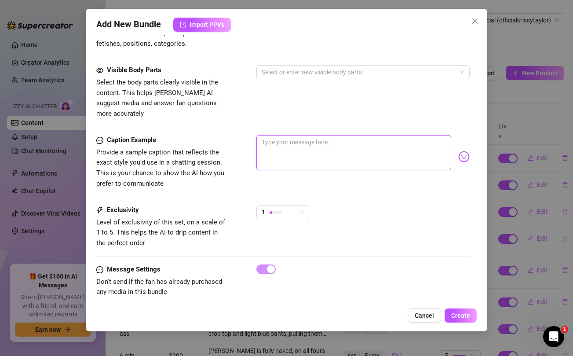
click at [386, 144] on textarea at bounding box center [354, 152] width 195 height 35
paste textarea "***BRAND NEW UNCENSORED NIP REVEAL** babe, today I feel like showing you the ni…"
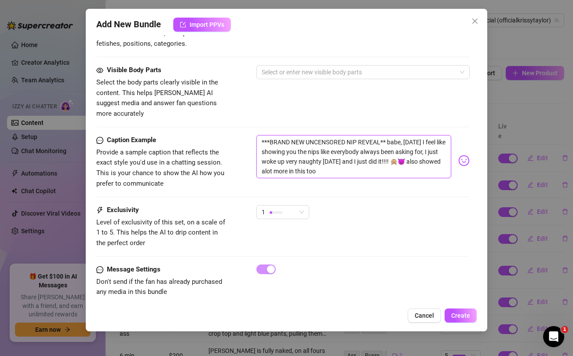
scroll to position [0, 0]
drag, startPoint x: 376, startPoint y: 151, endPoint x: 386, endPoint y: 153, distance: 9.9
click at [386, 153] on textarea "***BRAND NEW UNCENSORED NIP REVEAL** babe, today I feel like showing you the ni…" at bounding box center [354, 156] width 195 height 43
click at [354, 103] on div "Visible Body Parts Select the body parts clearly visible in the content. This h…" at bounding box center [282, 92] width 373 height 54
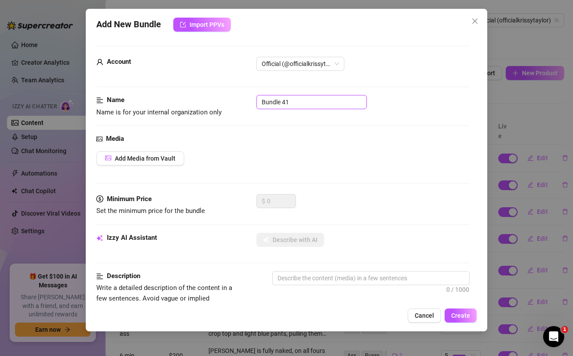
click at [309, 100] on input "Bundle 41" at bounding box center [312, 102] width 110 height 14
click at [151, 155] on span "Add Media from Vault" at bounding box center [145, 158] width 61 height 7
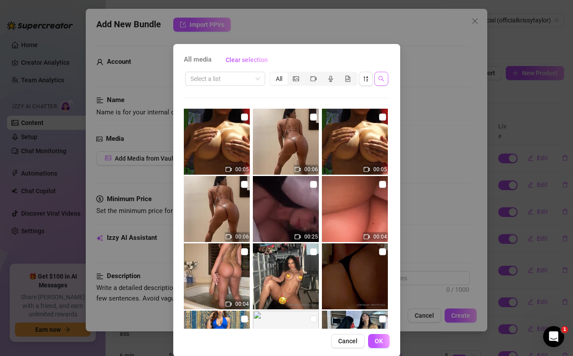
click at [379, 80] on icon "search" at bounding box center [382, 79] width 6 height 6
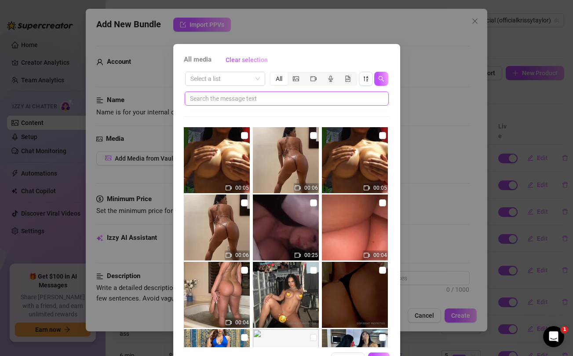
click at [299, 99] on input "text" at bounding box center [283, 99] width 187 height 10
paste input "it!!!!"
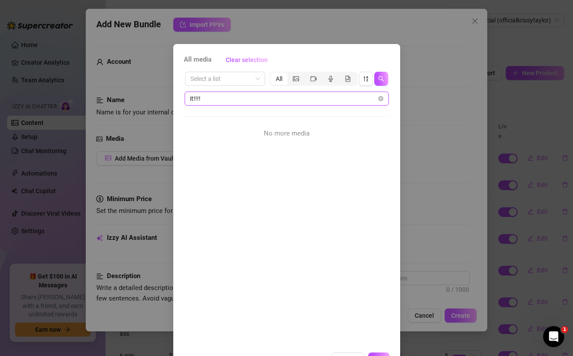
click at [301, 98] on input "it!!!!" at bounding box center [283, 99] width 187 height 10
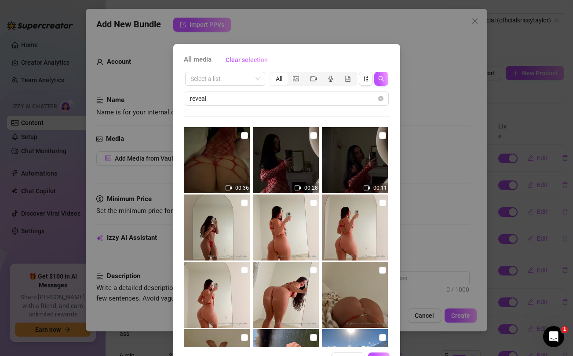
scroll to position [47, 0]
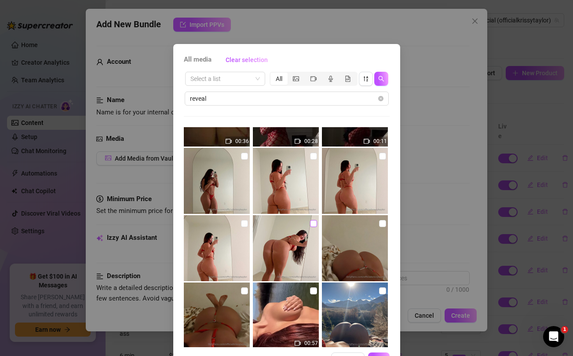
click at [313, 223] on input "checkbox" at bounding box center [313, 223] width 7 height 7
click at [244, 224] on input "checkbox" at bounding box center [244, 223] width 7 height 7
click at [243, 156] on input "checkbox" at bounding box center [244, 156] width 7 height 7
click at [313, 156] on input "checkbox" at bounding box center [313, 156] width 7 height 7
click at [382, 154] on input "checkbox" at bounding box center [382, 156] width 7 height 7
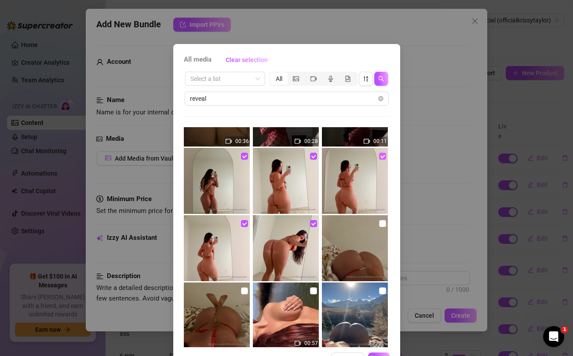
scroll to position [0, 0]
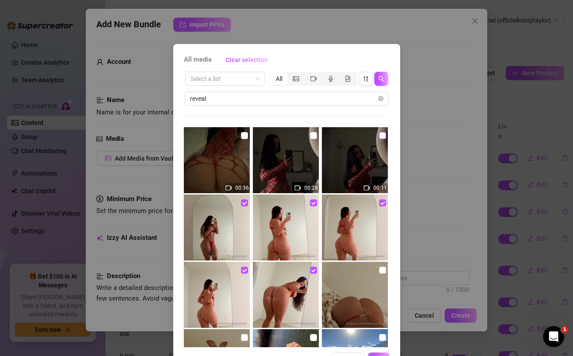
click at [380, 136] on input "checkbox" at bounding box center [382, 135] width 7 height 7
click at [313, 136] on input "checkbox" at bounding box center [313, 135] width 7 height 7
click at [245, 135] on input "checkbox" at bounding box center [244, 135] width 7 height 7
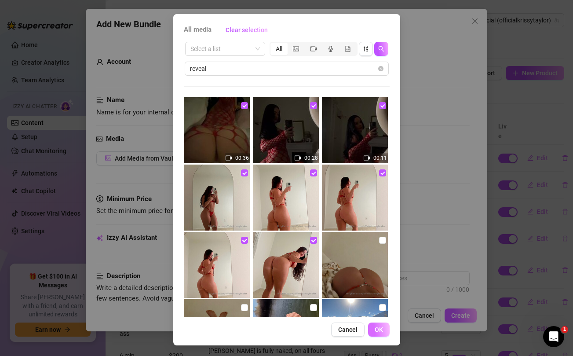
click at [380, 329] on span "OK" at bounding box center [379, 329] width 8 height 7
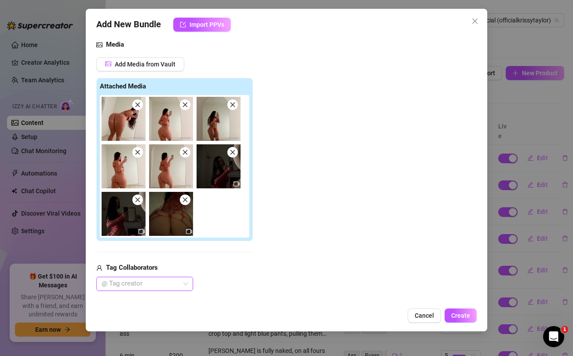
scroll to position [127, 0]
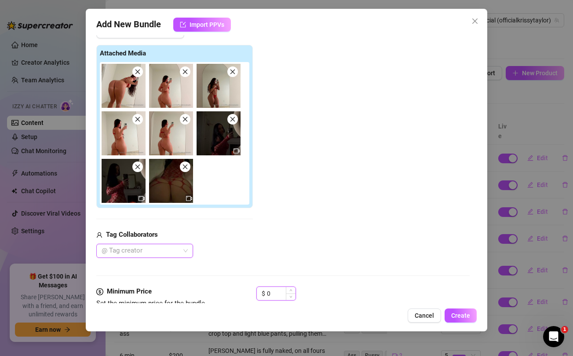
click at [273, 291] on input "0" at bounding box center [281, 293] width 29 height 13
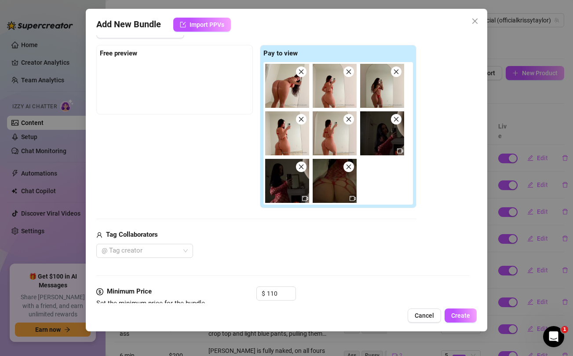
click at [289, 235] on div "Tag Collaborators" at bounding box center [256, 235] width 320 height 11
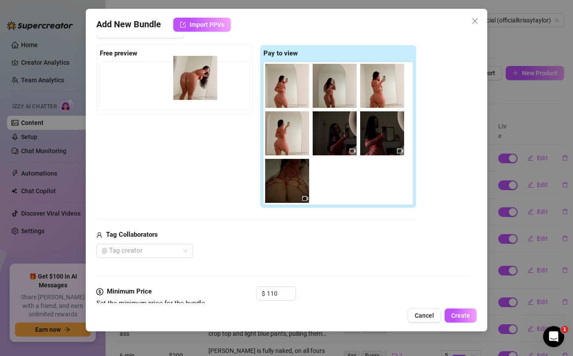
drag, startPoint x: 282, startPoint y: 88, endPoint x: 187, endPoint y: 79, distance: 95.9
click at [187, 79] on div "Free preview Pay to view" at bounding box center [256, 127] width 320 height 164
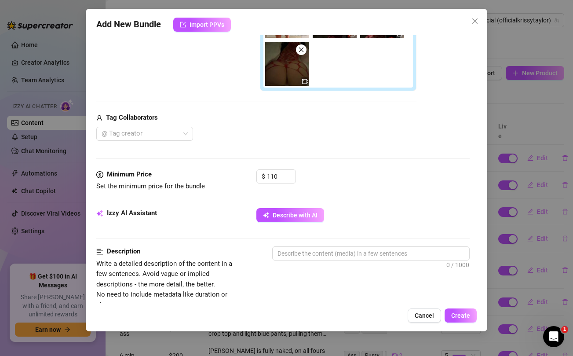
scroll to position [245, 0]
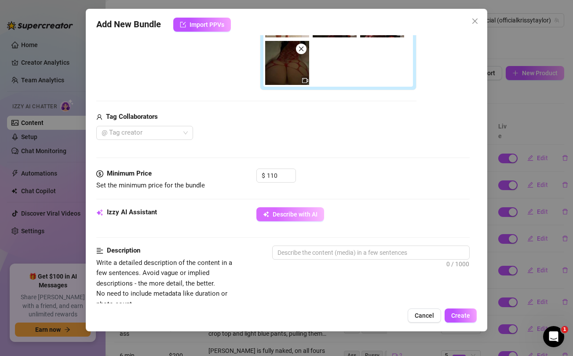
click at [290, 218] on button "Describe with AI" at bounding box center [291, 214] width 68 height 14
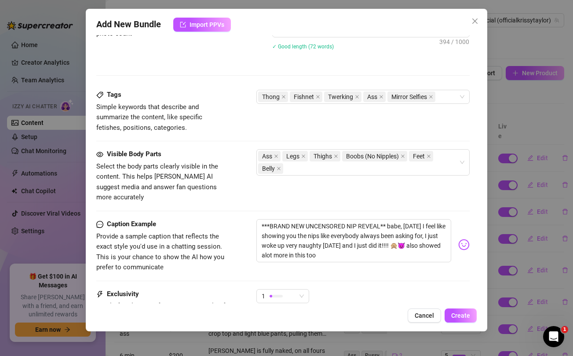
scroll to position [600, 0]
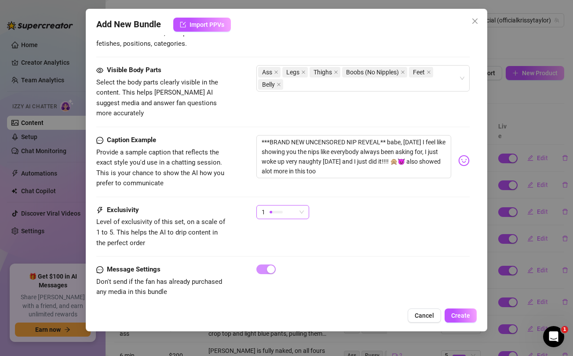
click at [287, 206] on div "1" at bounding box center [279, 212] width 34 height 13
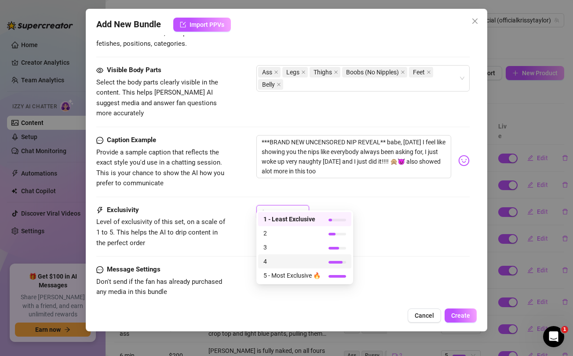
click at [277, 260] on span "4" at bounding box center [292, 262] width 57 height 10
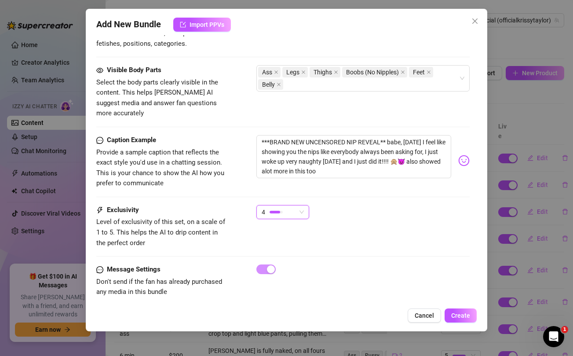
click at [423, 208] on div "4 4" at bounding box center [363, 216] width 213 height 22
click at [456, 318] on span "Create" at bounding box center [461, 315] width 19 height 7
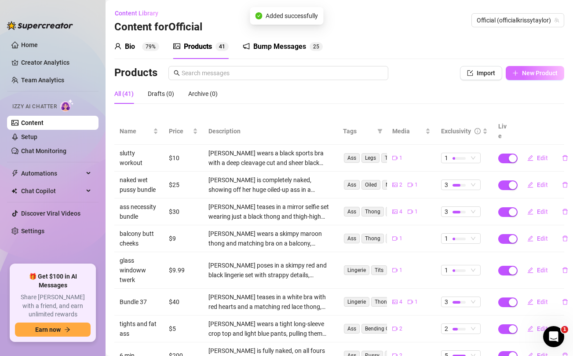
click at [531, 72] on span "New Product" at bounding box center [540, 73] width 36 height 7
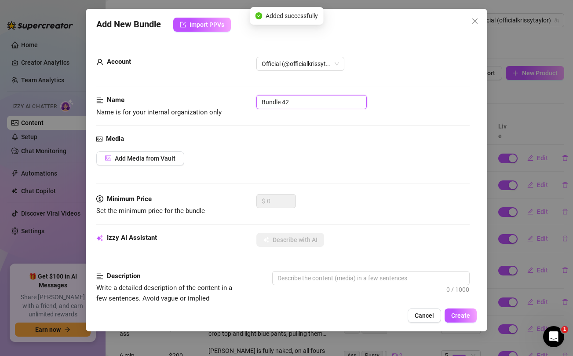
click at [323, 101] on input "Bundle 42" at bounding box center [312, 102] width 110 height 14
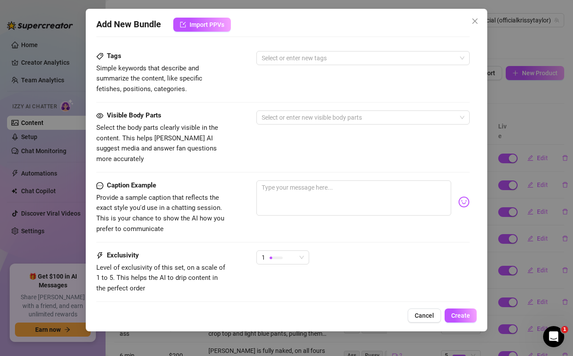
scroll to position [358, 0]
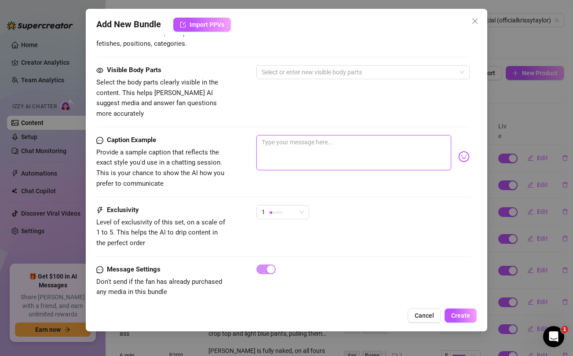
click at [305, 135] on textarea at bounding box center [354, 152] width 195 height 35
paste textarea "FULLY NUDE and Spreading my cheeks for you🤫 I'll give you the best view to ever…"
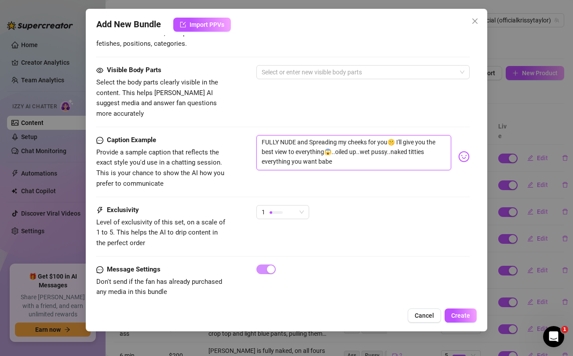
drag, startPoint x: 296, startPoint y: 142, endPoint x: 328, endPoint y: 143, distance: 32.6
click at [328, 143] on textarea "FULLY NUDE and Spreading my cheeks for you🤫 I'll give you the best view to ever…" at bounding box center [354, 152] width 195 height 35
click at [307, 108] on div "Visible Body Parts Select the body parts clearly visible in the content. This h…" at bounding box center [282, 100] width 373 height 70
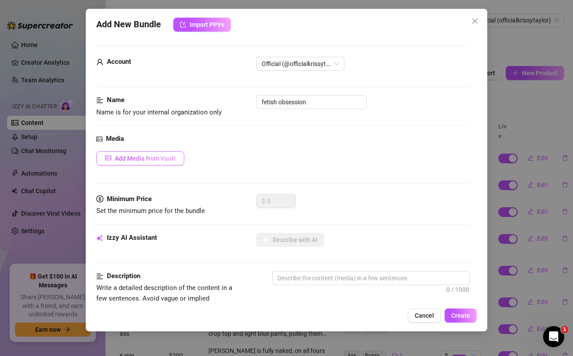
click at [162, 159] on span "Add Media from Vault" at bounding box center [145, 158] width 61 height 7
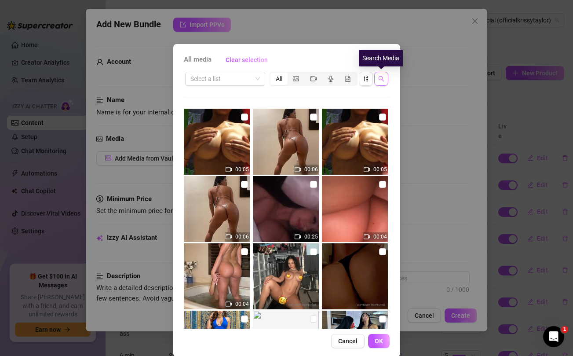
click at [381, 81] on icon "search" at bounding box center [382, 79] width 6 height 6
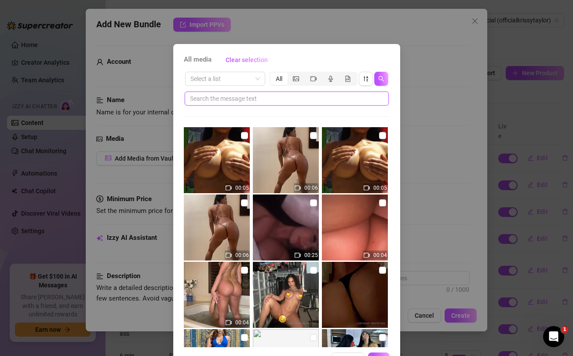
click at [294, 100] on input "text" at bounding box center [283, 99] width 187 height 10
paste input "everything😱"
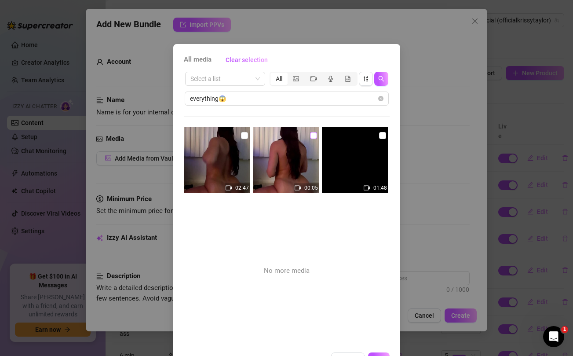
click at [313, 136] on input "checkbox" at bounding box center [313, 135] width 7 height 7
click at [243, 135] on input "checkbox" at bounding box center [244, 135] width 7 height 7
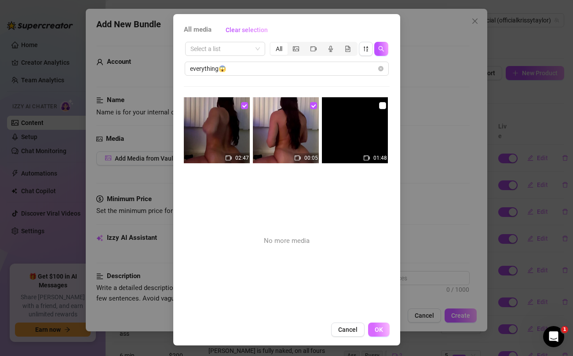
click at [382, 329] on span "OK" at bounding box center [379, 329] width 8 height 7
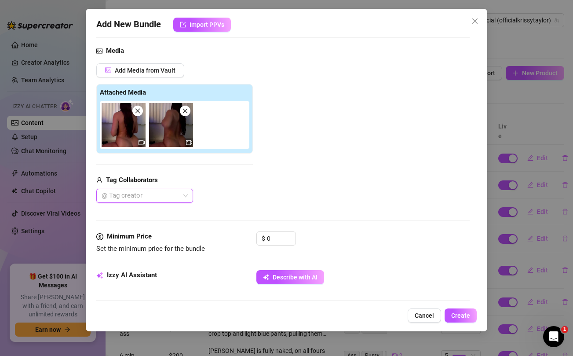
scroll to position [97, 0]
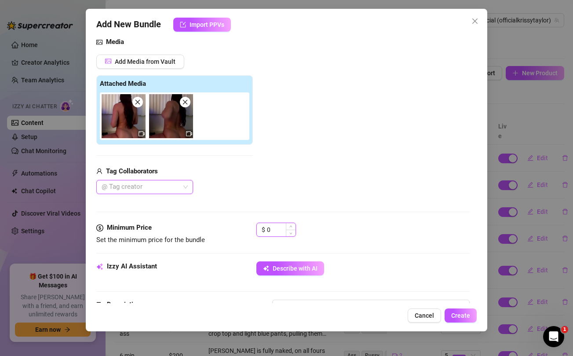
click at [275, 232] on input "0" at bounding box center [281, 229] width 29 height 13
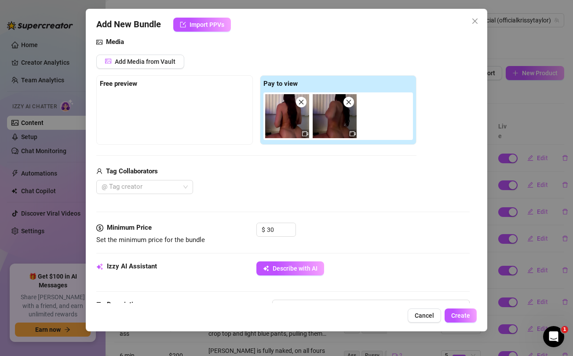
click at [275, 198] on div "Media Add Media from Vault Free preview Pay to view Tag Collaborators @ Tag cre…" at bounding box center [282, 130] width 373 height 186
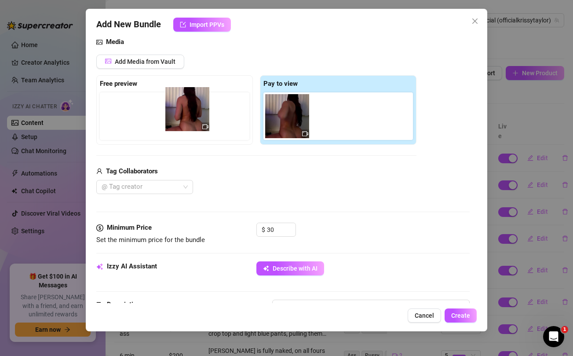
drag, startPoint x: 283, startPoint y: 125, endPoint x: 178, endPoint y: 118, distance: 105.0
click at [178, 118] on div "Free preview Pay to view" at bounding box center [256, 110] width 320 height 70
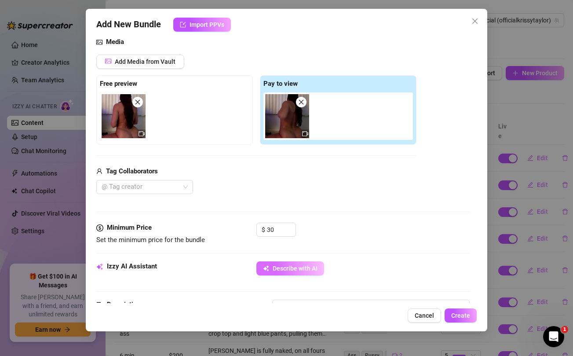
click at [286, 266] on span "Describe with AI" at bounding box center [295, 268] width 45 height 7
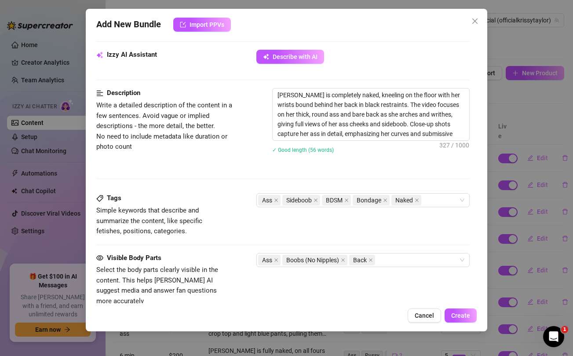
scroll to position [426, 0]
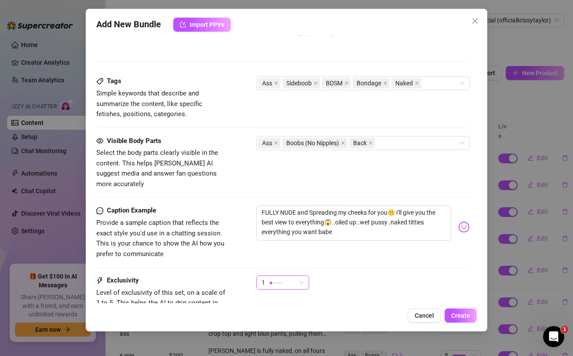
click at [292, 276] on div "1" at bounding box center [279, 282] width 34 height 13
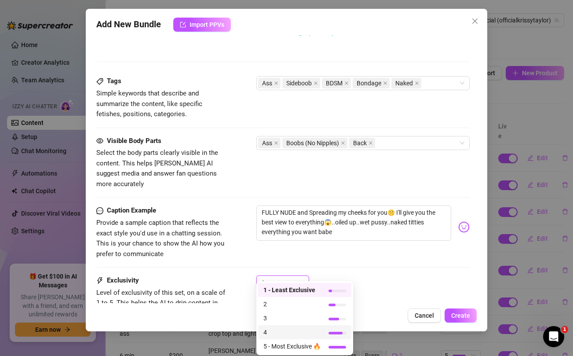
click at [267, 332] on span "4" at bounding box center [292, 332] width 57 height 10
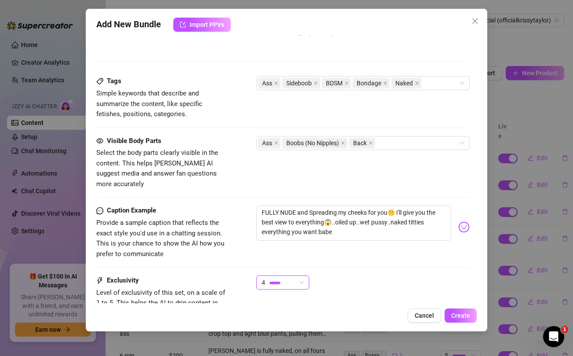
click at [423, 261] on div "Caption Example Provide a sample caption that reflects the exact style you'd us…" at bounding box center [282, 241] width 373 height 70
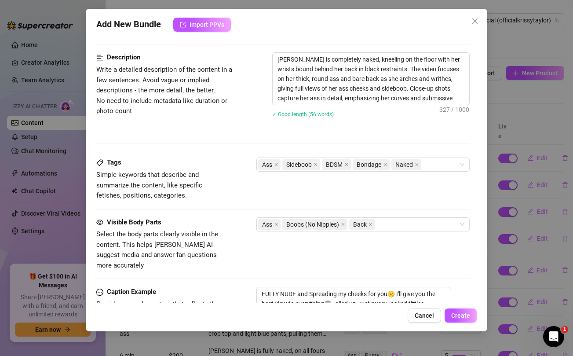
scroll to position [496, 0]
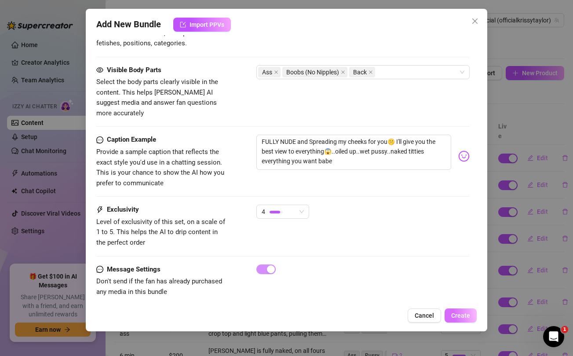
click at [459, 317] on span "Create" at bounding box center [461, 315] width 19 height 7
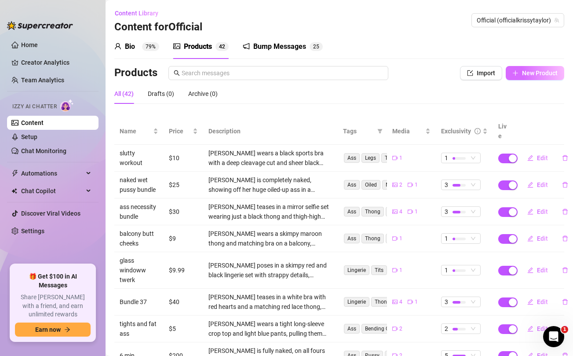
click at [522, 70] on span "New Product" at bounding box center [540, 73] width 36 height 7
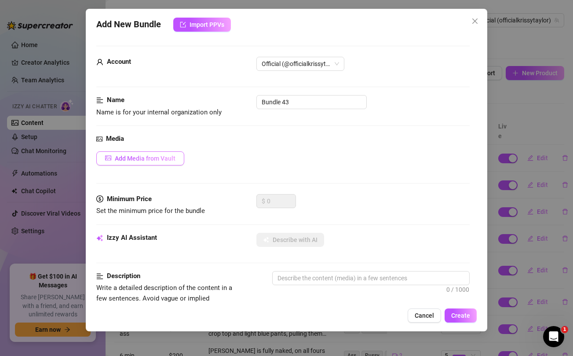
click at [137, 160] on span "Add Media from Vault" at bounding box center [145, 158] width 61 height 7
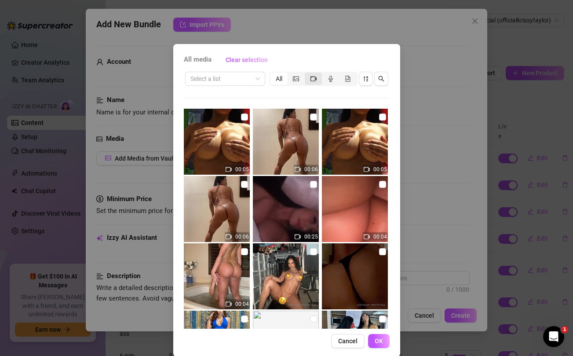
click at [312, 79] on icon "video-camera" at bounding box center [314, 79] width 6 height 6
click at [307, 74] on input "segmented control" at bounding box center [307, 74] width 0 height 0
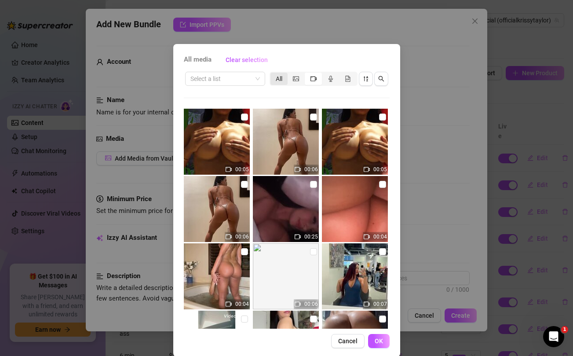
click at [278, 80] on div "All" at bounding box center [279, 79] width 17 height 12
click at [273, 74] on input "All" at bounding box center [273, 74] width 0 height 0
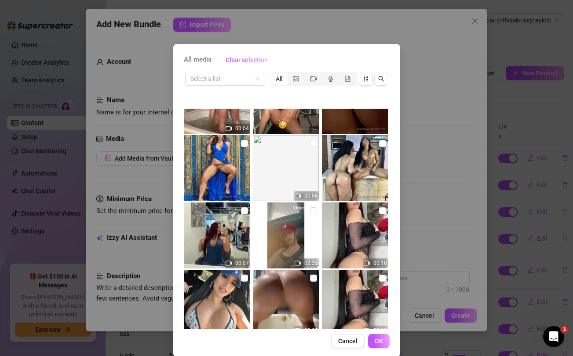
scroll to position [176, 0]
click at [382, 71] on div "Select a list All" at bounding box center [287, 78] width 206 height 17
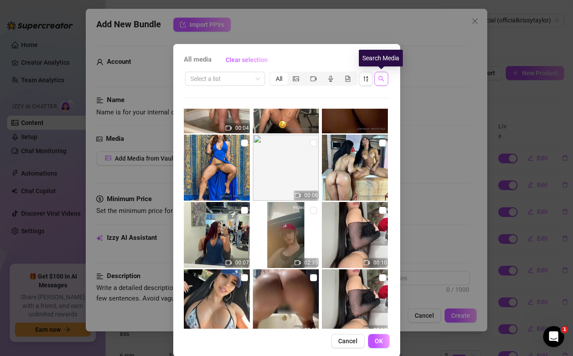
click at [382, 80] on icon "search" at bounding box center [382, 79] width 6 height 6
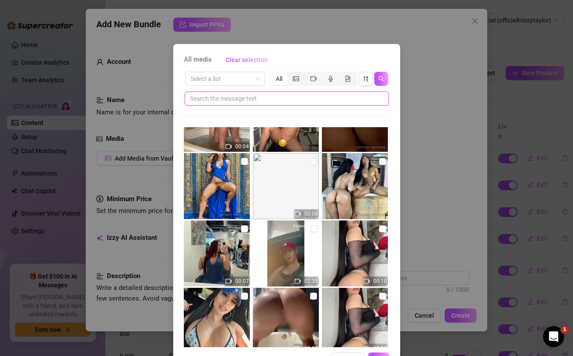
click at [329, 99] on input "text" at bounding box center [283, 99] width 187 height 10
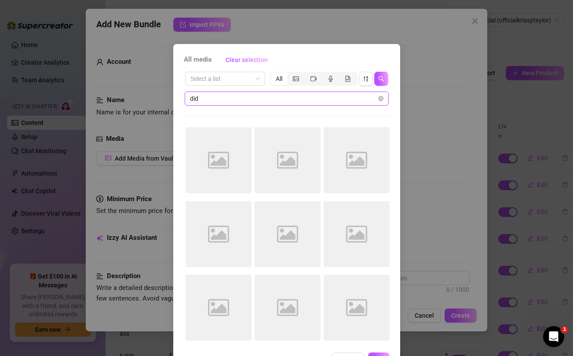
scroll to position [0, 0]
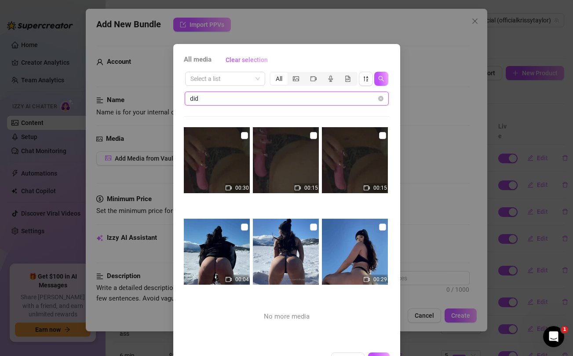
click at [224, 99] on input "did" at bounding box center [283, 99] width 187 height 10
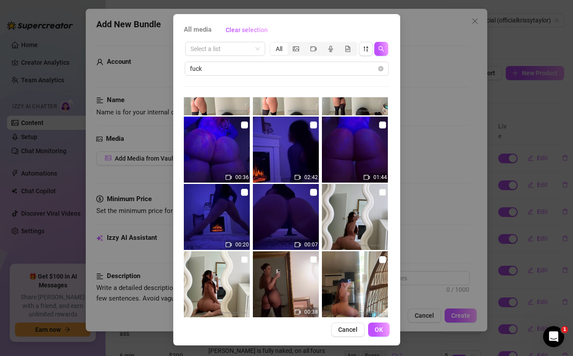
scroll to position [871, 0]
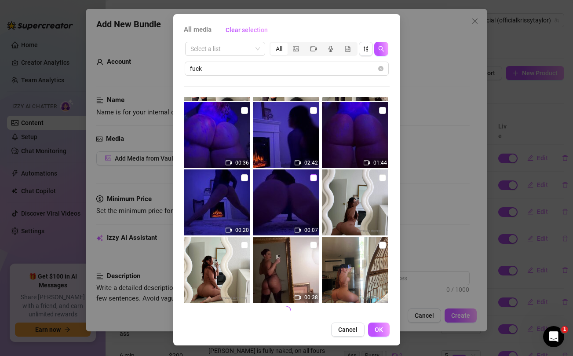
click at [313, 177] on input "checkbox" at bounding box center [313, 177] width 7 height 7
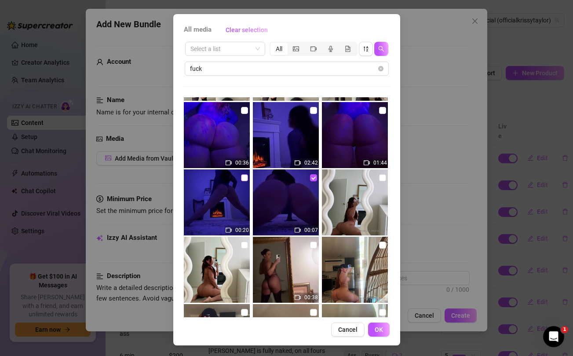
click at [244, 176] on input "checkbox" at bounding box center [244, 177] width 7 height 7
click at [246, 111] on input "checkbox" at bounding box center [244, 110] width 7 height 7
click at [312, 112] on input "checkbox" at bounding box center [313, 110] width 7 height 7
click at [382, 111] on input "checkbox" at bounding box center [382, 110] width 7 height 7
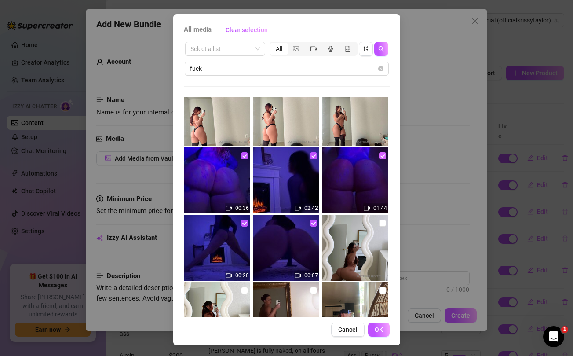
scroll to position [824, 0]
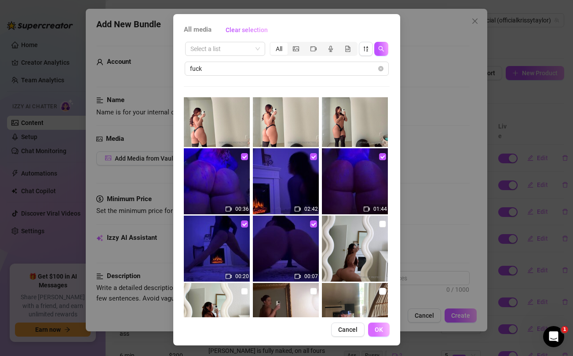
click at [382, 331] on span "OK" at bounding box center [379, 329] width 8 height 7
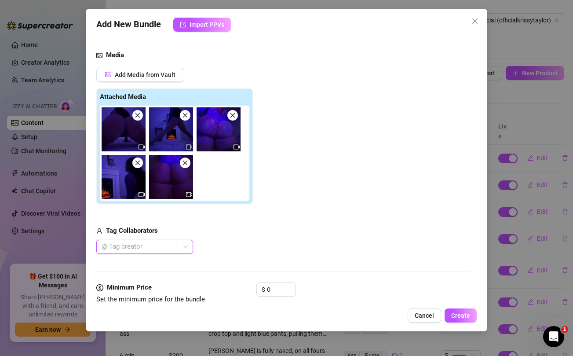
scroll to position [84, 0]
click at [272, 290] on input "0" at bounding box center [281, 289] width 29 height 13
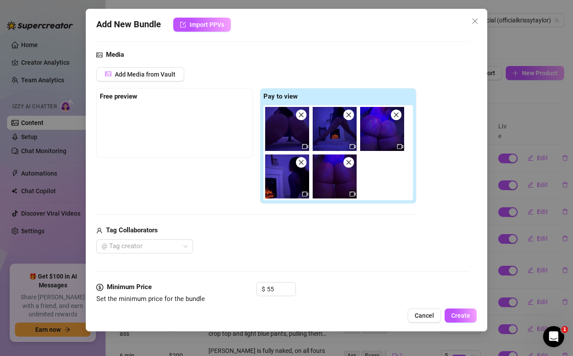
click at [280, 245] on div "@ Tag creator" at bounding box center [256, 246] width 320 height 14
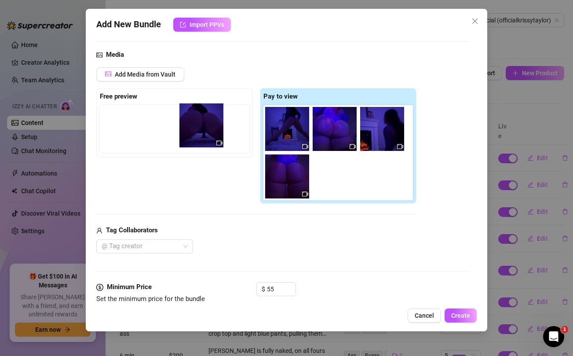
drag, startPoint x: 283, startPoint y: 129, endPoint x: 191, endPoint y: 126, distance: 92.5
click at [191, 126] on div "Free preview Pay to view" at bounding box center [256, 146] width 320 height 116
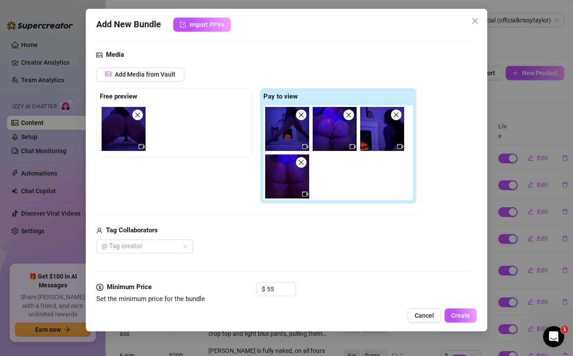
scroll to position [154, 0]
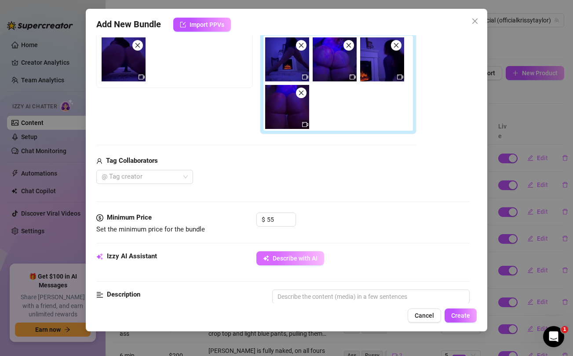
click at [287, 260] on span "Describe with AI" at bounding box center [295, 258] width 45 height 7
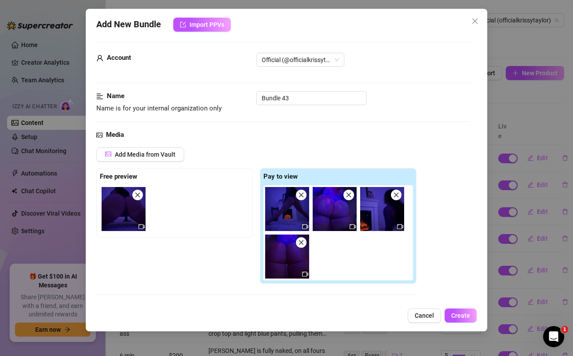
scroll to position [0, 0]
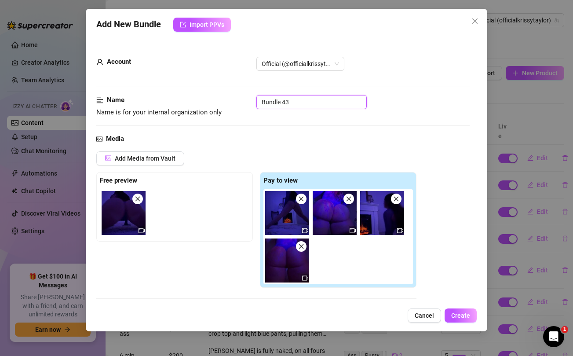
click at [313, 102] on input "Bundle 43" at bounding box center [312, 102] width 110 height 14
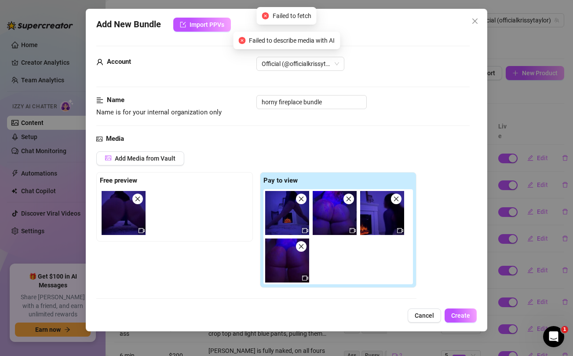
click at [318, 176] on div "Pay to view" at bounding box center [339, 181] width 150 height 11
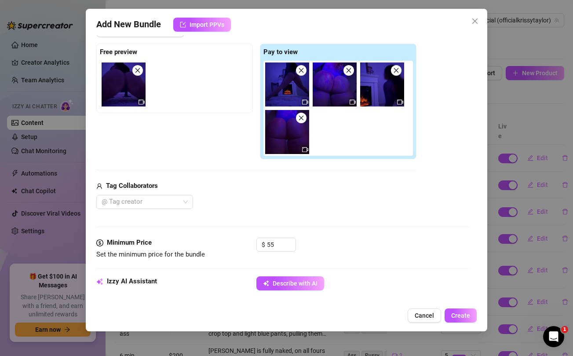
scroll to position [129, 0]
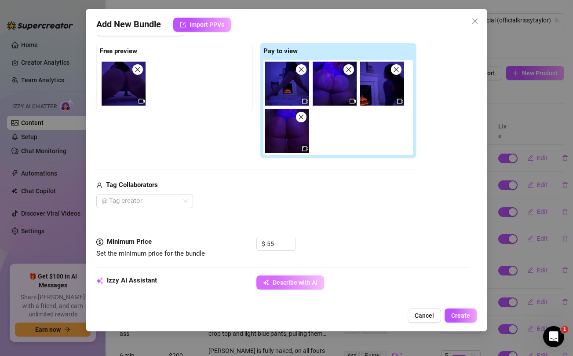
click at [285, 281] on span "Describe with AI" at bounding box center [295, 282] width 45 height 7
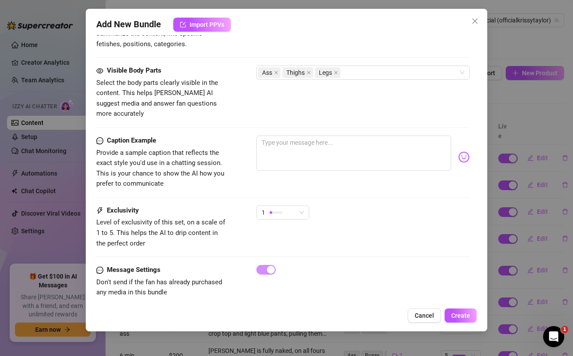
scroll to position [552, 0]
click at [311, 147] on textarea at bounding box center [354, 152] width 195 height 35
paste textarea "I did it ...for you. is this how would you fuck me???"
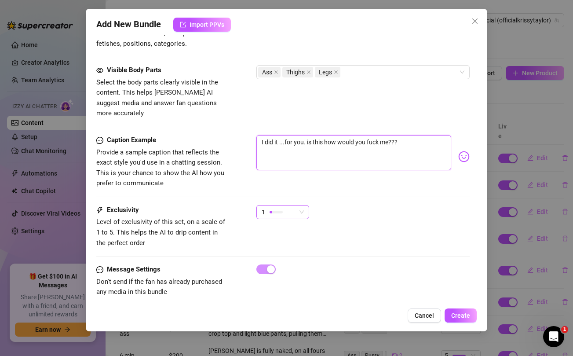
click at [298, 206] on span "1" at bounding box center [283, 212] width 42 height 13
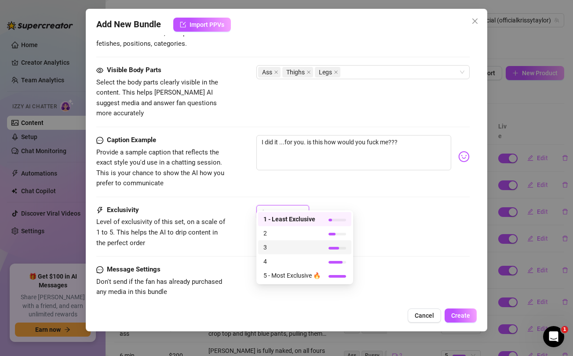
click at [275, 248] on span "3" at bounding box center [292, 248] width 57 height 10
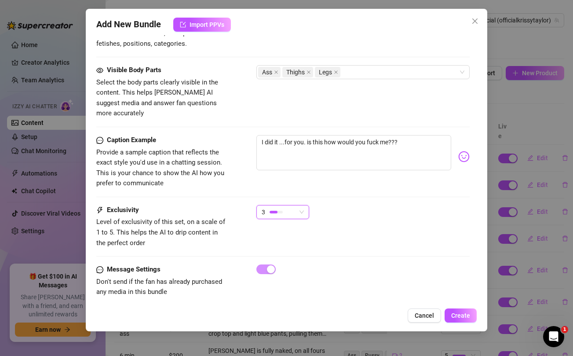
click at [298, 206] on span "3" at bounding box center [283, 212] width 42 height 13
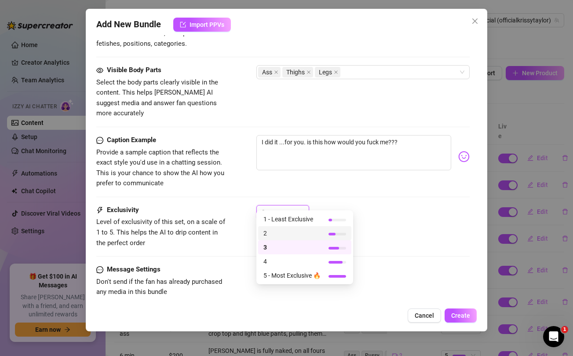
click at [264, 232] on span "2" at bounding box center [292, 233] width 57 height 10
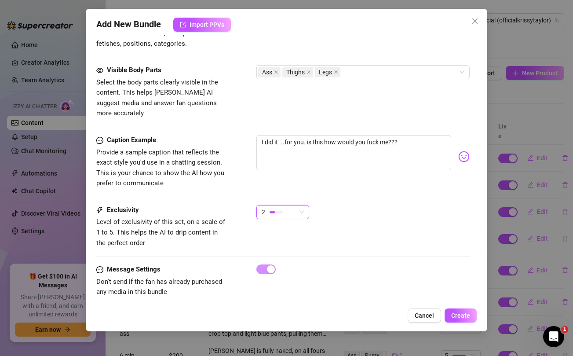
click at [403, 205] on div "2 2" at bounding box center [363, 216] width 213 height 22
click at [465, 316] on span "Create" at bounding box center [461, 315] width 19 height 7
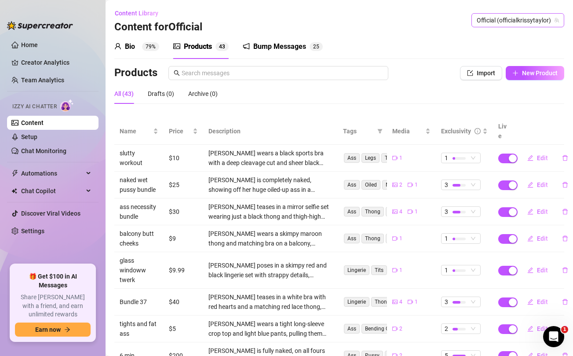
click at [514, 20] on span "Official (officialkrissytaylor)" at bounding box center [518, 20] width 82 height 13
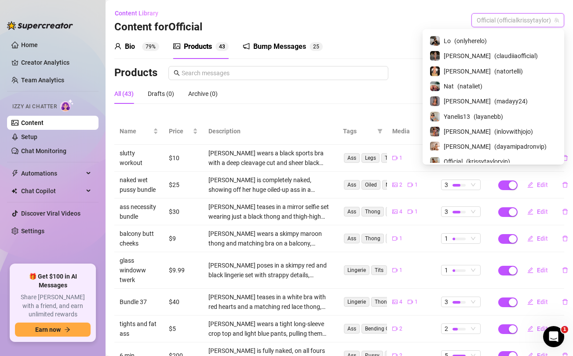
scroll to position [42, 0]
click at [483, 85] on span "( nataliet )" at bounding box center [470, 87] width 25 height 10
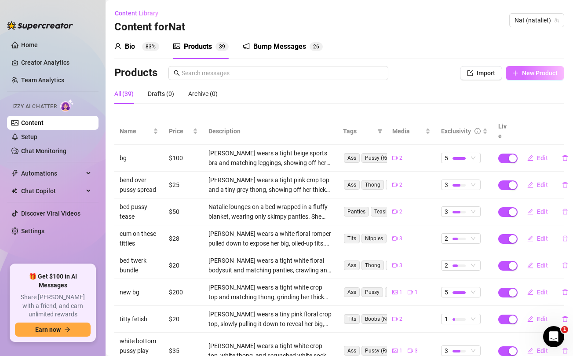
click at [529, 71] on span "New Product" at bounding box center [540, 73] width 36 height 7
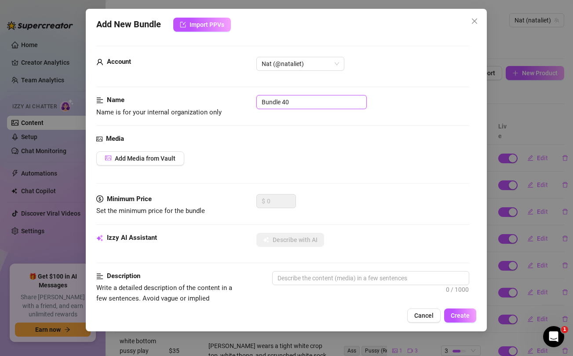
click at [292, 99] on input "Bundle 40" at bounding box center [312, 102] width 110 height 14
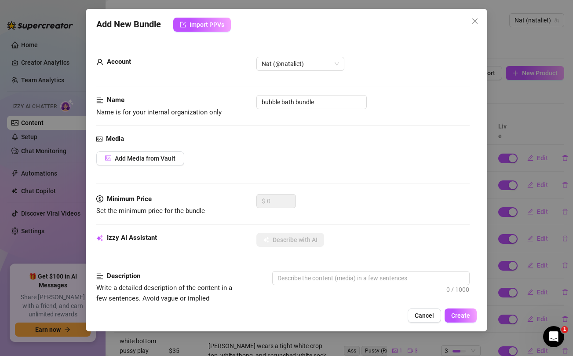
click at [321, 161] on div "Add Media from Vault" at bounding box center [282, 158] width 373 height 14
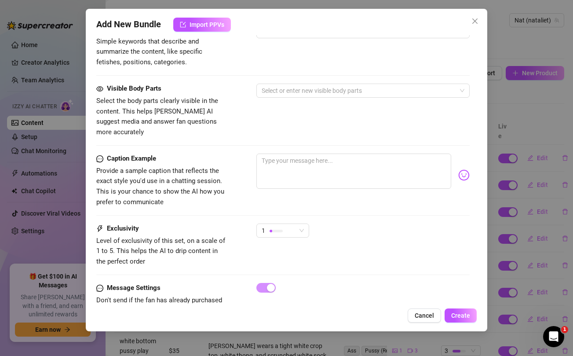
scroll to position [358, 0]
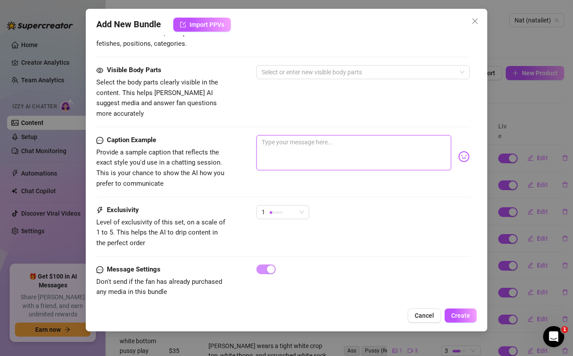
click at [309, 147] on textarea at bounding box center [354, 152] width 195 height 35
paste textarea "Why don't you come over here and fuck this pussy for me? I want you to spread m…"
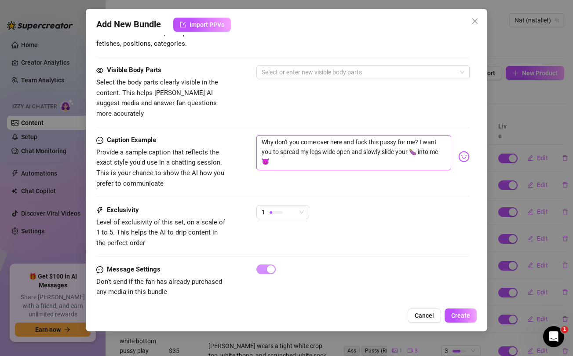
scroll to position [0, 0]
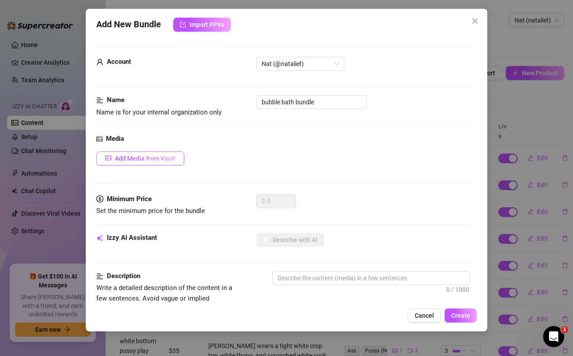
click at [148, 159] on span "Add Media from Vault" at bounding box center [145, 158] width 61 height 7
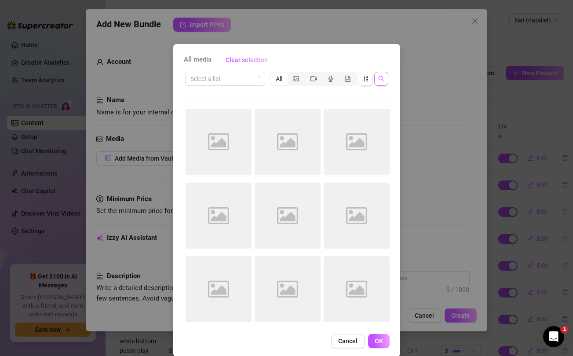
click at [380, 79] on icon "search" at bounding box center [382, 79] width 6 height 6
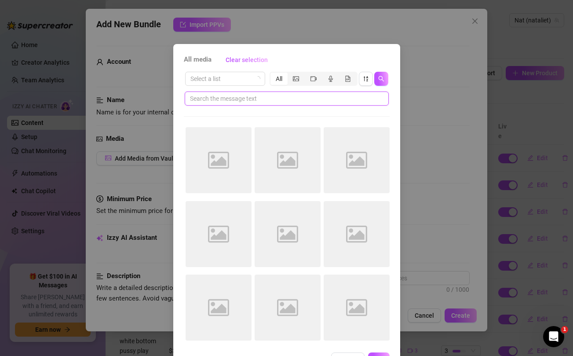
click at [275, 97] on input "text" at bounding box center [283, 99] width 187 height 10
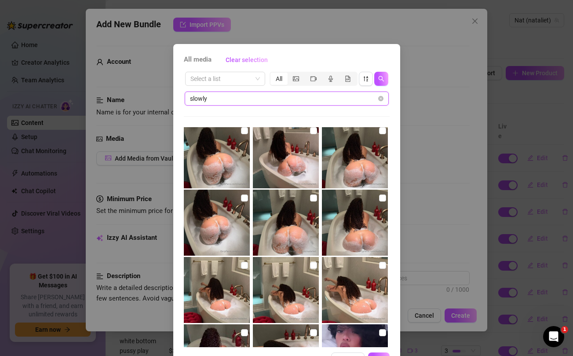
scroll to position [295, 0]
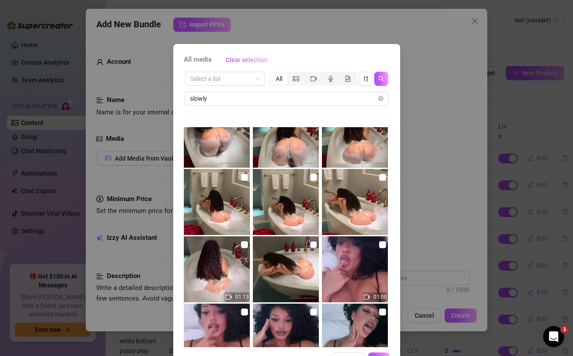
click at [314, 245] on input "checkbox" at bounding box center [313, 244] width 7 height 7
click at [245, 243] on input "checkbox" at bounding box center [244, 244] width 7 height 7
click at [243, 177] on input "checkbox" at bounding box center [244, 177] width 7 height 7
click at [310, 176] on input "checkbox" at bounding box center [313, 177] width 7 height 7
click at [382, 177] on input "checkbox" at bounding box center [382, 177] width 7 height 7
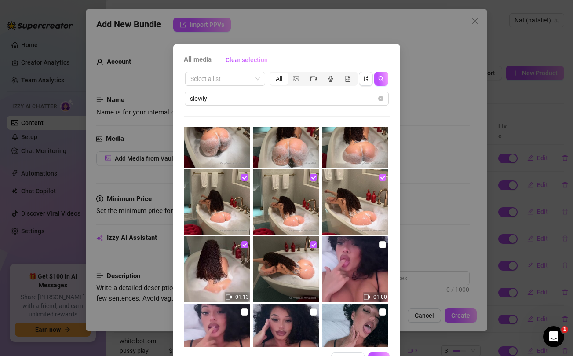
scroll to position [196, 0]
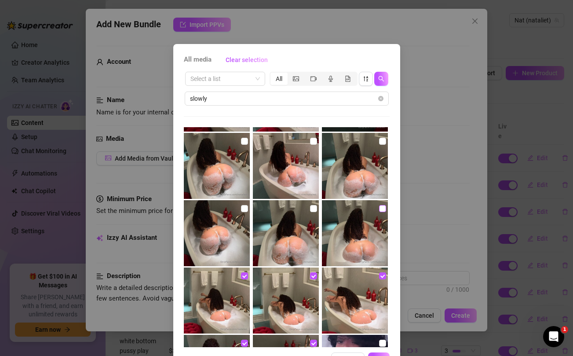
click at [381, 208] on input "checkbox" at bounding box center [382, 208] width 7 height 7
click at [382, 140] on input "checkbox" at bounding box center [382, 141] width 7 height 7
click at [312, 142] on input "checkbox" at bounding box center [313, 141] width 7 height 7
click at [312, 209] on input "checkbox" at bounding box center [313, 208] width 7 height 7
click at [245, 207] on input "checkbox" at bounding box center [244, 208] width 7 height 7
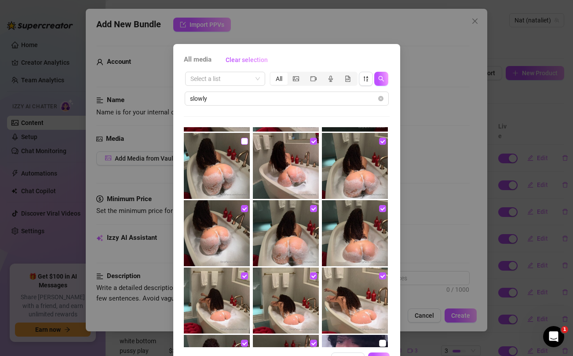
click at [244, 144] on input "checkbox" at bounding box center [244, 141] width 7 height 7
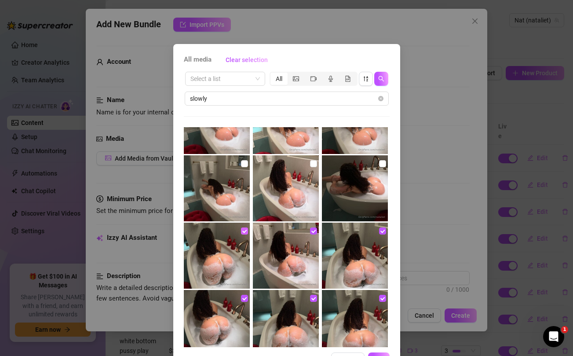
scroll to position [106, 0]
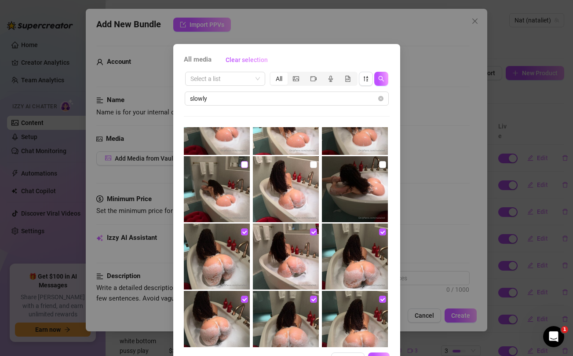
click at [245, 163] on input "checkbox" at bounding box center [244, 164] width 7 height 7
click at [313, 165] on input "checkbox" at bounding box center [313, 164] width 7 height 7
click at [381, 164] on input "checkbox" at bounding box center [382, 164] width 7 height 7
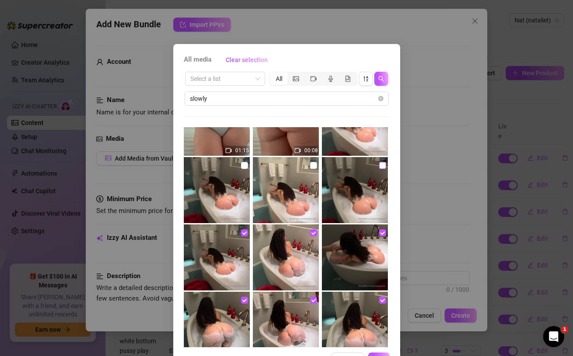
click at [381, 165] on input "checkbox" at bounding box center [382, 165] width 7 height 7
click at [313, 164] on input "checkbox" at bounding box center [313, 165] width 7 height 7
click at [242, 165] on input "checkbox" at bounding box center [244, 165] width 7 height 7
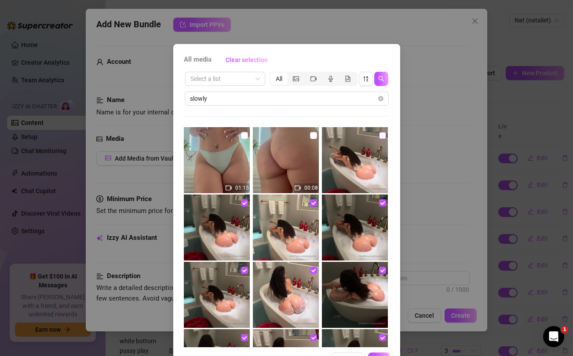
click at [380, 137] on input "checkbox" at bounding box center [382, 135] width 7 height 7
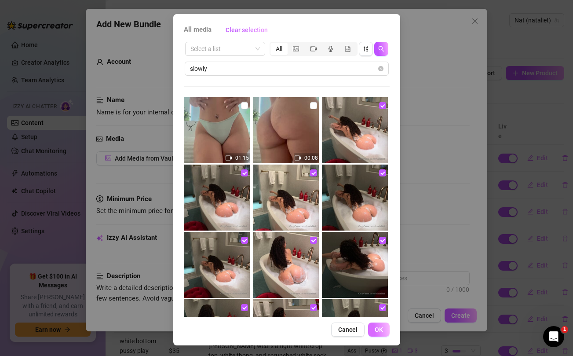
click at [382, 327] on span "OK" at bounding box center [379, 329] width 8 height 7
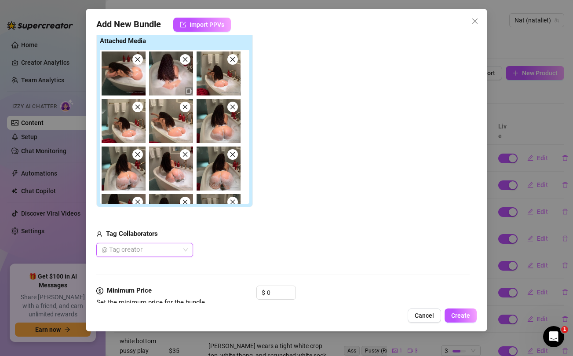
scroll to position [168, 0]
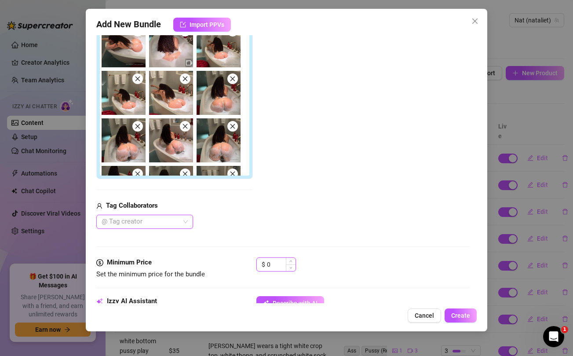
click at [275, 265] on input "0" at bounding box center [281, 264] width 29 height 13
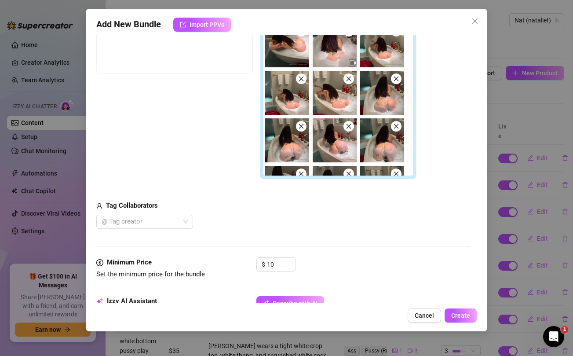
click at [289, 198] on div "Add Media from Vault Free preview Pay to view Tag Collaborators @ Tag creator" at bounding box center [256, 106] width 320 height 245
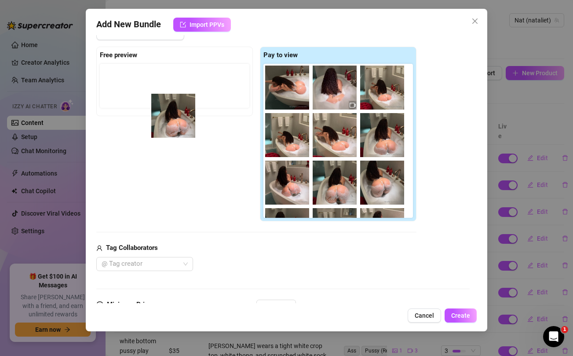
scroll to position [0, 0]
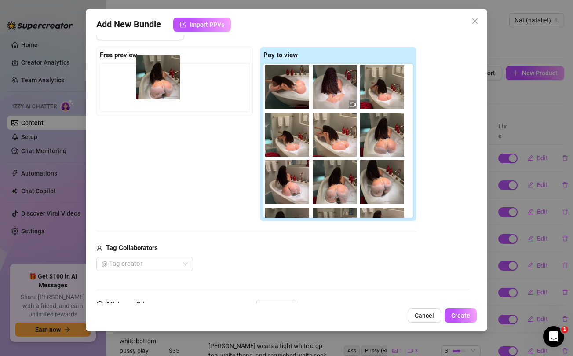
drag, startPoint x: 288, startPoint y: 191, endPoint x: 155, endPoint y: 86, distance: 169.5
click at [155, 86] on div "Free preview Pay to view" at bounding box center [256, 134] width 320 height 175
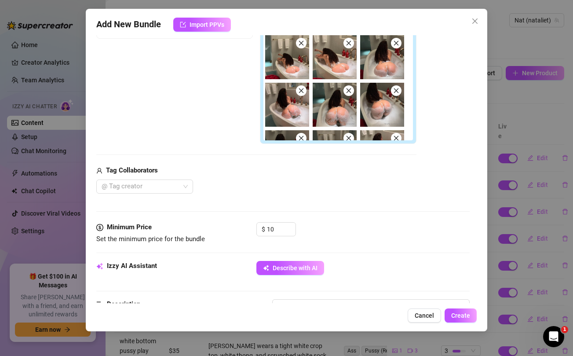
scroll to position [216, 0]
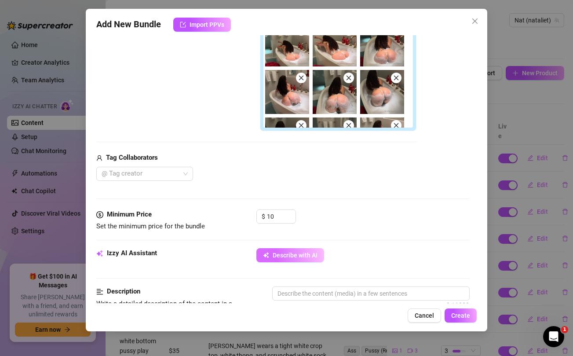
click at [304, 252] on span "Describe with AI" at bounding box center [295, 255] width 45 height 7
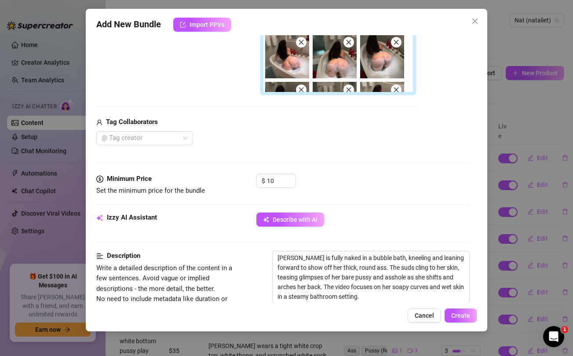
scroll to position [602, 0]
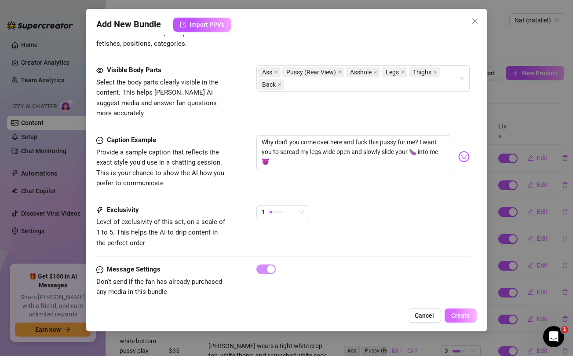
click at [465, 312] on span "Create" at bounding box center [461, 315] width 19 height 7
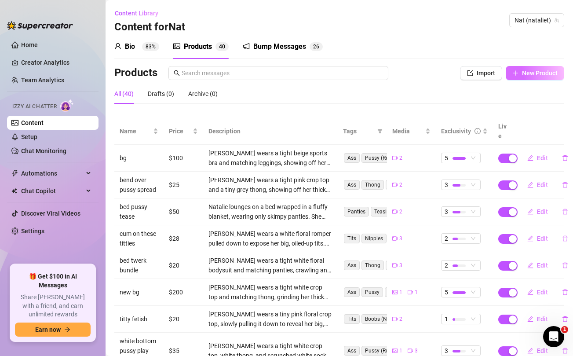
click at [520, 75] on button "New Product" at bounding box center [535, 73] width 59 height 14
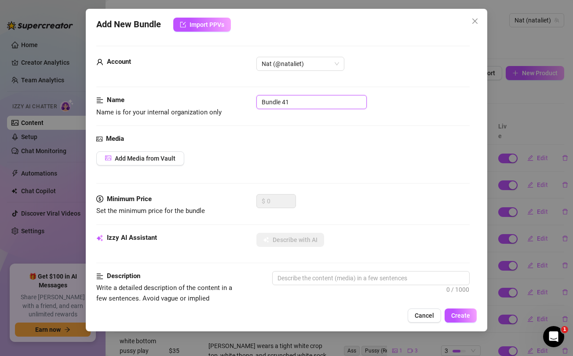
click at [326, 101] on input "Bundle 41" at bounding box center [312, 102] width 110 height 14
click at [347, 151] on div "Media Add Media from Vault" at bounding box center [282, 164] width 373 height 60
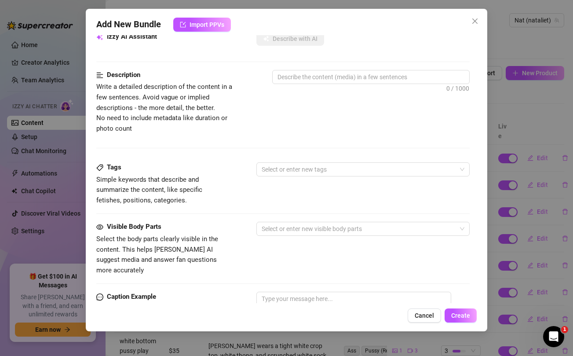
scroll to position [332, 0]
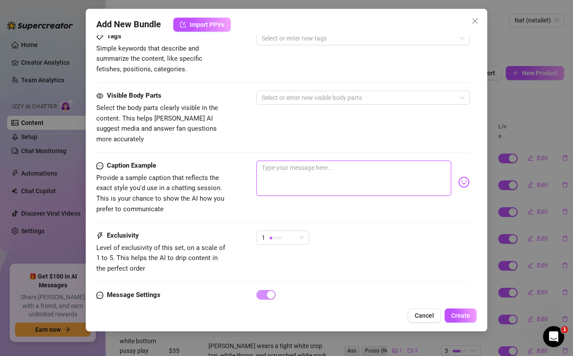
click at [341, 163] on textarea at bounding box center [354, 178] width 195 height 35
paste textarea "slutty shit for this cheap!? You'd be crazy to not grab this while you can! You…"
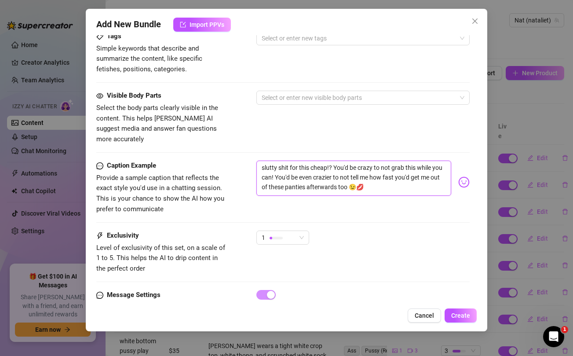
click at [325, 175] on textarea "slutty shit for this cheap!? You'd be crazy to not grab this while you can! You…" at bounding box center [354, 178] width 195 height 35
click at [309, 127] on div "Visible Body Parts Select the body parts clearly visible in the content. This h…" at bounding box center [282, 118] width 373 height 54
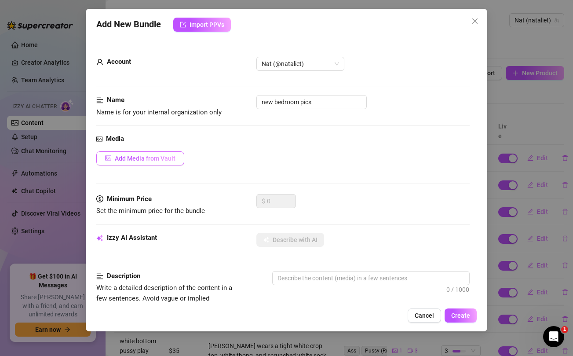
click at [158, 159] on span "Add Media from Vault" at bounding box center [145, 158] width 61 height 7
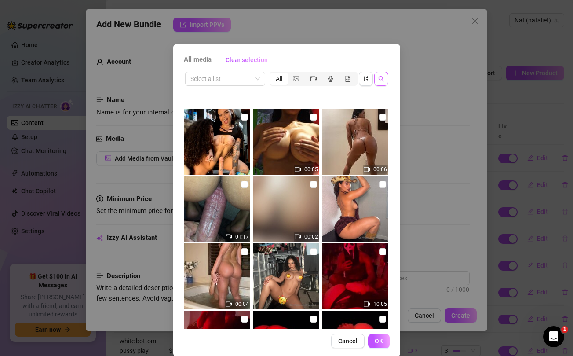
click at [382, 81] on icon "search" at bounding box center [382, 79] width 6 height 6
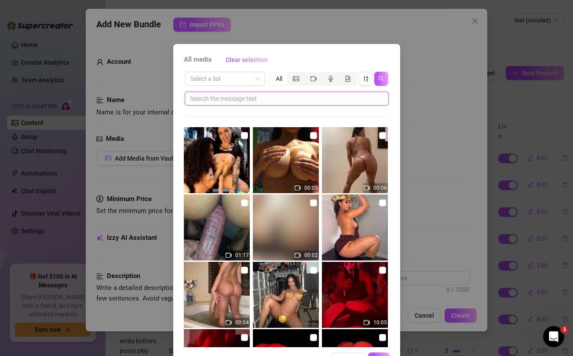
click at [313, 100] on input "text" at bounding box center [283, 99] width 187 height 10
paste input "afterwards"
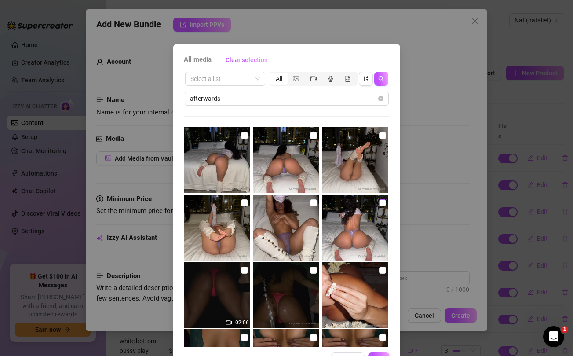
click at [382, 203] on input "checkbox" at bounding box center [382, 202] width 7 height 7
click at [315, 204] on input "checkbox" at bounding box center [313, 202] width 7 height 7
click at [244, 202] on input "checkbox" at bounding box center [244, 202] width 7 height 7
click at [244, 134] on input "checkbox" at bounding box center [244, 135] width 7 height 7
click at [315, 135] on input "checkbox" at bounding box center [313, 135] width 7 height 7
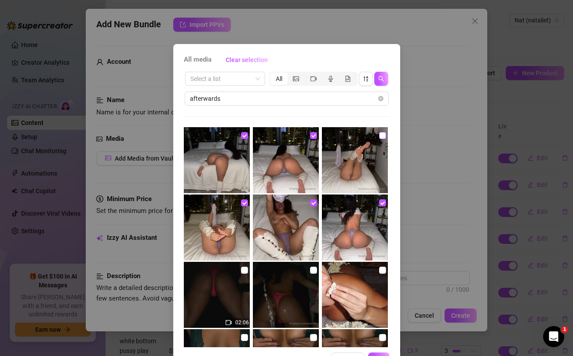
click at [382, 136] on input "checkbox" at bounding box center [382, 135] width 7 height 7
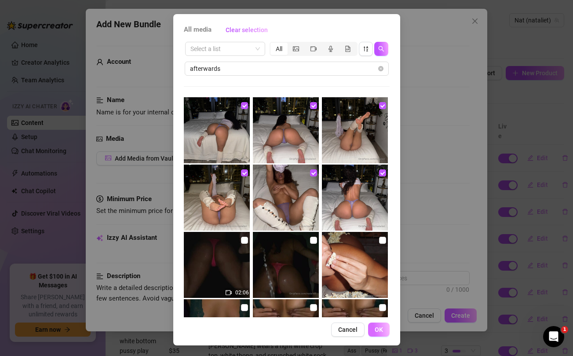
click at [382, 334] on button "OK" at bounding box center [379, 330] width 22 height 14
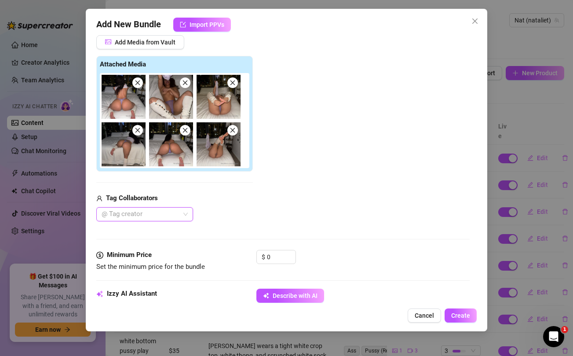
scroll to position [167, 0]
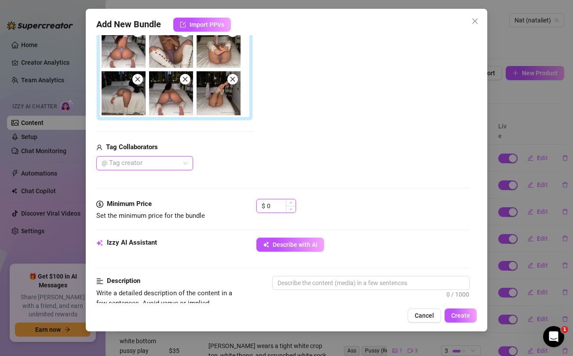
click at [275, 210] on input "0" at bounding box center [281, 205] width 29 height 13
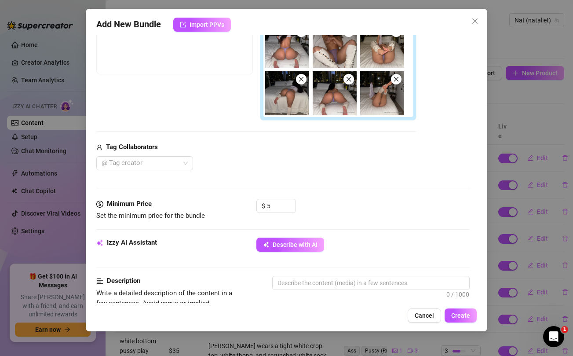
click at [277, 166] on div "@ Tag creator" at bounding box center [256, 163] width 320 height 14
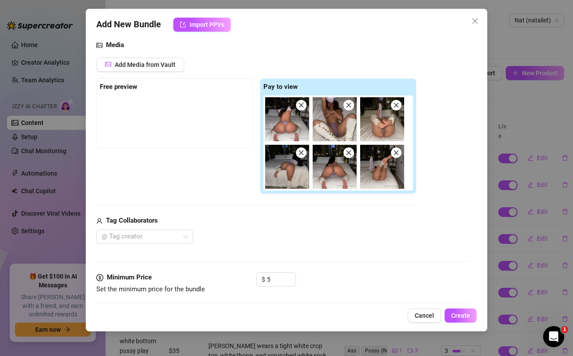
scroll to position [89, 0]
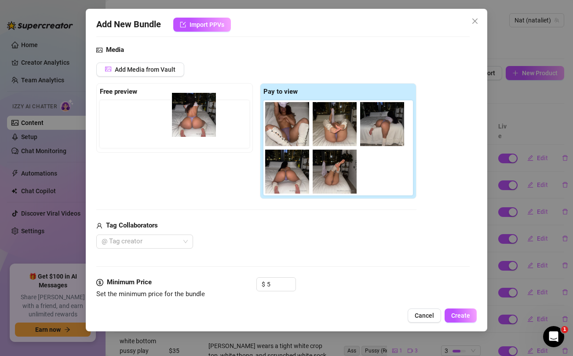
drag, startPoint x: 285, startPoint y: 121, endPoint x: 184, endPoint y: 112, distance: 101.6
click at [184, 112] on div "Free preview Pay to view" at bounding box center [256, 141] width 320 height 116
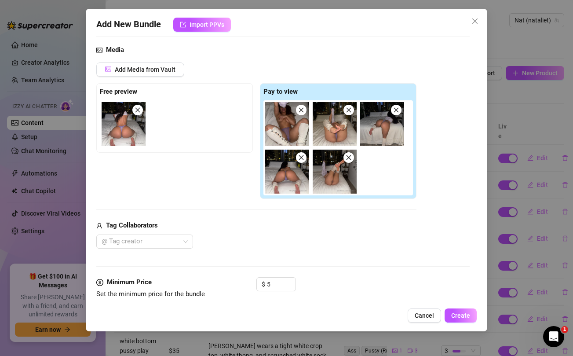
scroll to position [154, 0]
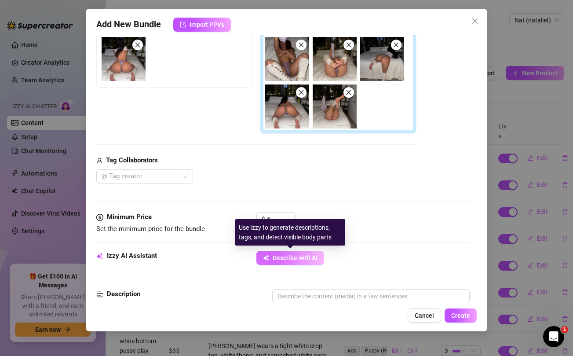
click at [290, 257] on span "Describe with AI" at bounding box center [295, 257] width 45 height 7
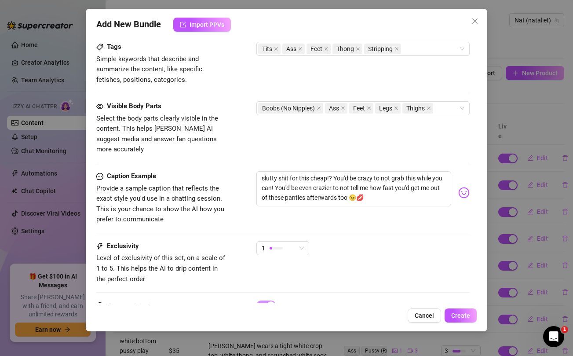
scroll to position [552, 0]
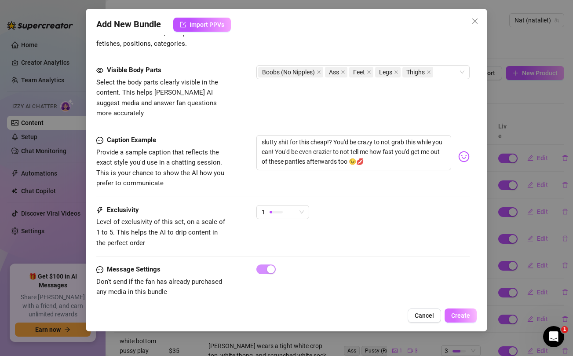
click at [461, 312] on span "Create" at bounding box center [461, 315] width 19 height 7
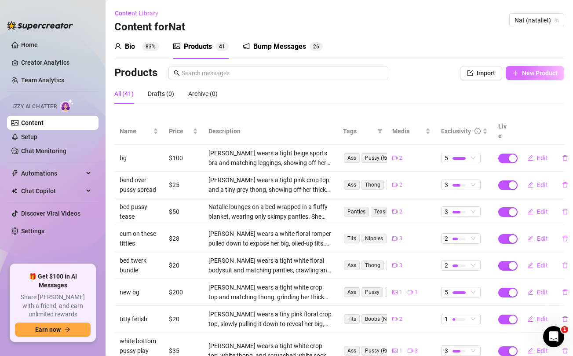
click at [534, 79] on button "New Product" at bounding box center [535, 73] width 59 height 14
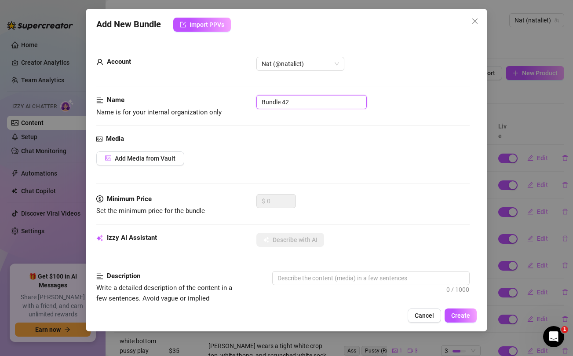
click at [309, 103] on input "Bundle 42" at bounding box center [312, 102] width 110 height 14
drag, startPoint x: 309, startPoint y: 103, endPoint x: 315, endPoint y: 90, distance: 14.0
click at [309, 101] on input "Bundle 42" at bounding box center [312, 102] width 110 height 14
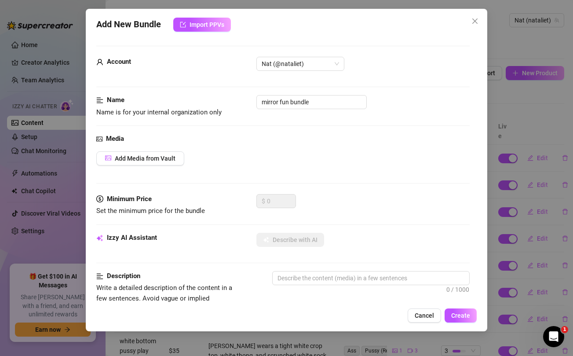
click at [326, 143] on div "Media" at bounding box center [282, 139] width 373 height 11
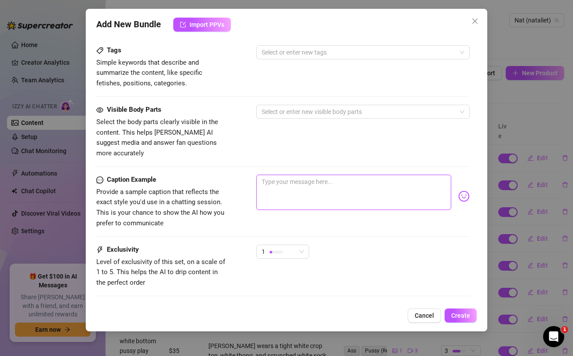
click at [312, 176] on textarea at bounding box center [354, 192] width 195 height 35
paste textarea "🍆 my pussy is throbbing so it's only right I get nasty with you in this bundle …"
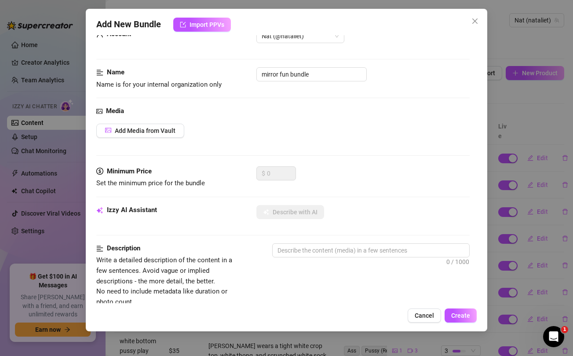
scroll to position [0, 0]
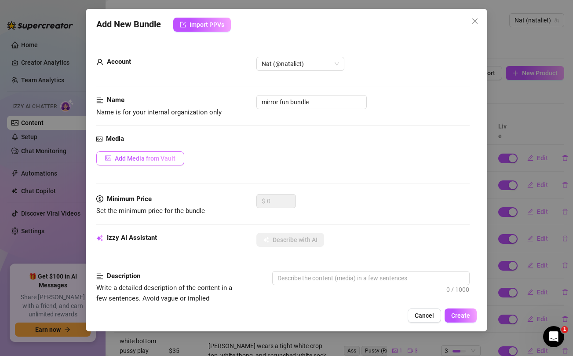
click at [154, 159] on span "Add Media from Vault" at bounding box center [145, 158] width 61 height 7
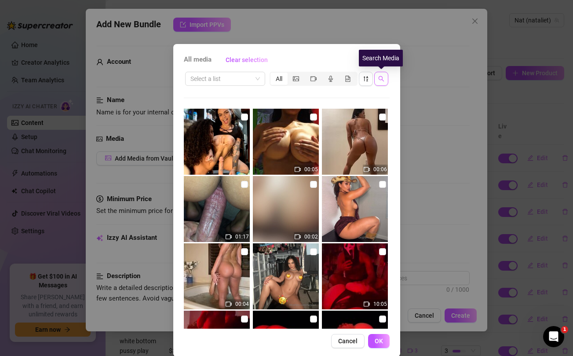
click at [381, 81] on icon "search" at bounding box center [382, 79] width 6 height 6
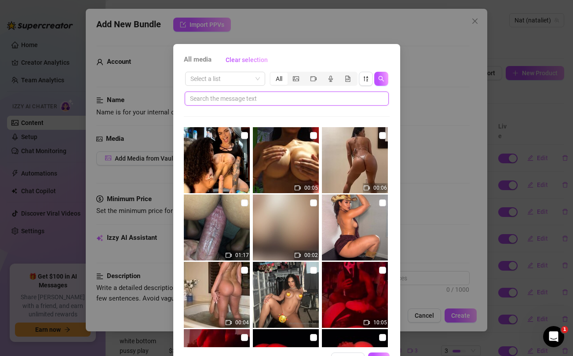
click at [309, 99] on input "text" at bounding box center [283, 99] width 187 height 10
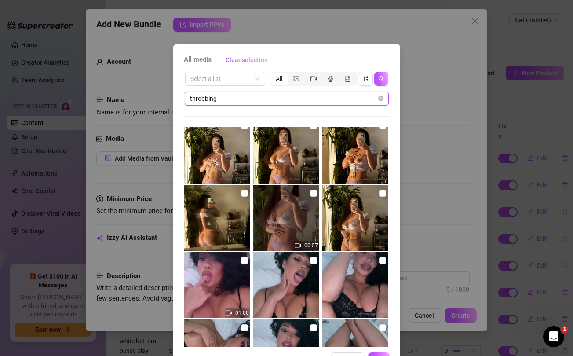
scroll to position [145, 0]
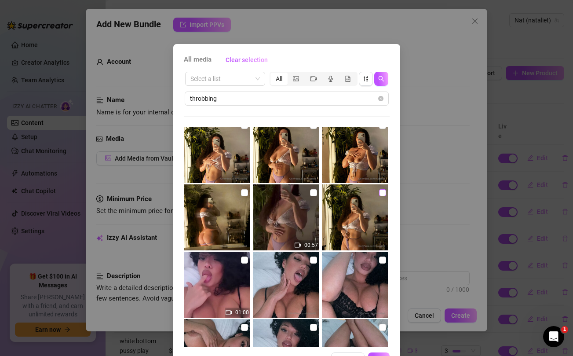
click at [382, 194] on input "checkbox" at bounding box center [382, 192] width 7 height 7
click at [313, 191] on input "checkbox" at bounding box center [313, 192] width 7 height 7
click at [247, 193] on input "checkbox" at bounding box center [244, 192] width 7 height 7
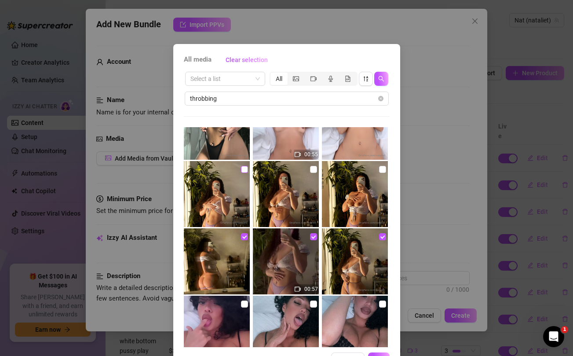
click at [246, 169] on input "checkbox" at bounding box center [244, 169] width 7 height 7
click at [312, 170] on input "checkbox" at bounding box center [313, 169] width 7 height 7
click at [382, 170] on input "checkbox" at bounding box center [382, 169] width 7 height 7
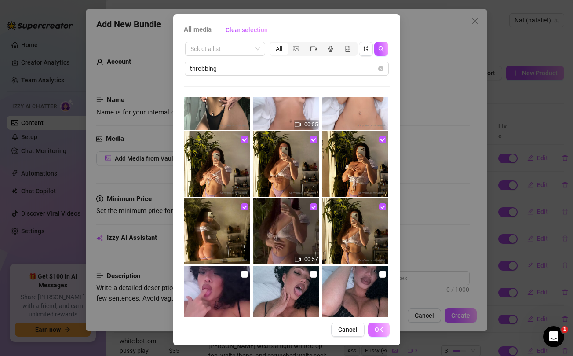
click at [382, 329] on span "OK" at bounding box center [379, 329] width 8 height 7
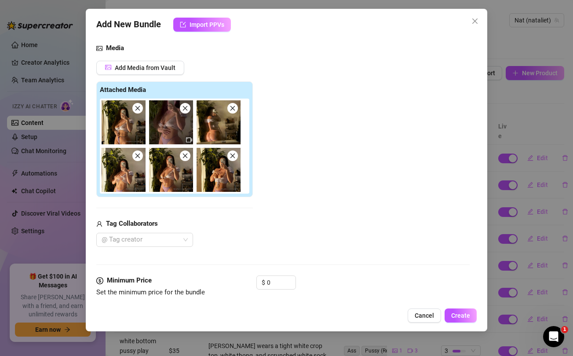
scroll to position [125, 0]
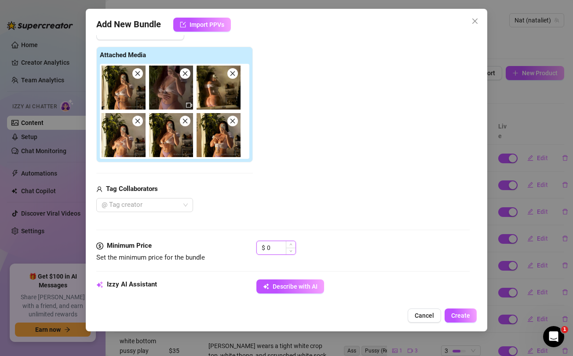
click at [278, 247] on input "0" at bounding box center [281, 247] width 29 height 13
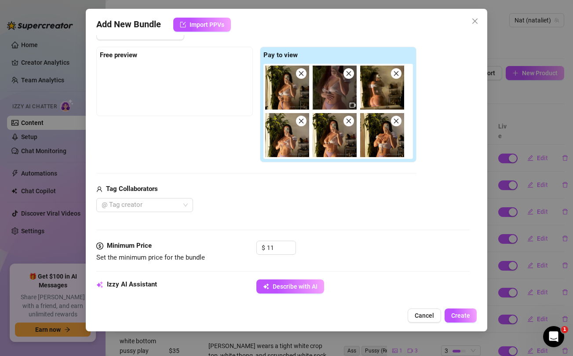
click at [297, 201] on div "@ Tag creator" at bounding box center [256, 205] width 320 height 14
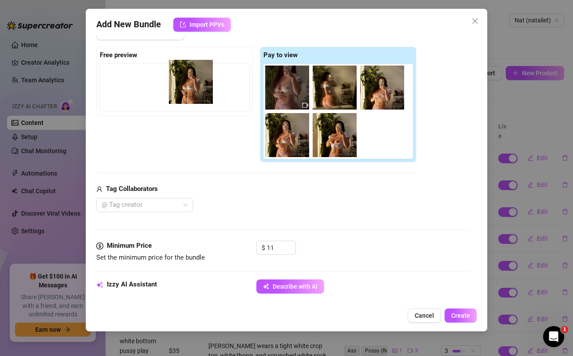
drag, startPoint x: 287, startPoint y: 86, endPoint x: 188, endPoint y: 81, distance: 99.2
click at [188, 81] on div "Free preview Pay to view" at bounding box center [256, 105] width 320 height 116
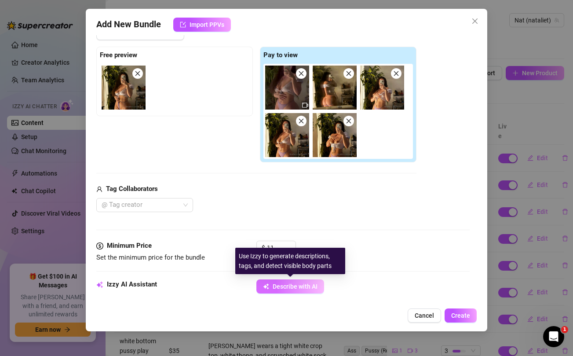
click at [294, 283] on span "Describe with AI" at bounding box center [295, 286] width 45 height 7
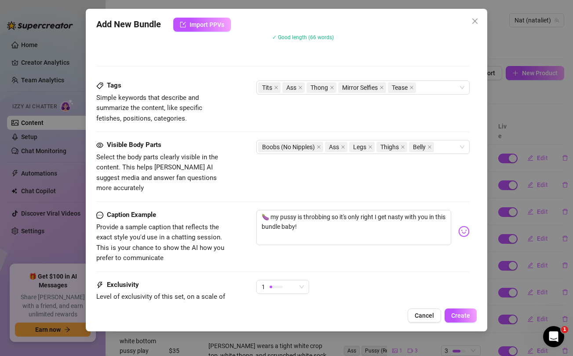
scroll to position [552, 0]
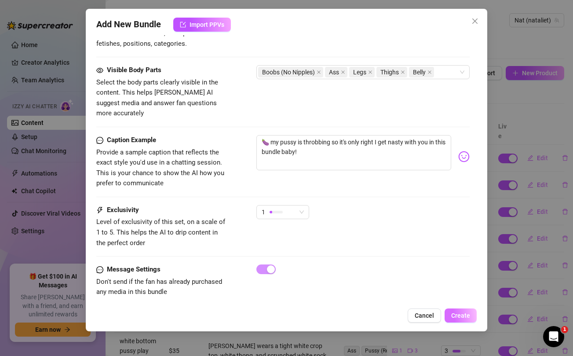
click at [454, 314] on span "Create" at bounding box center [461, 315] width 19 height 7
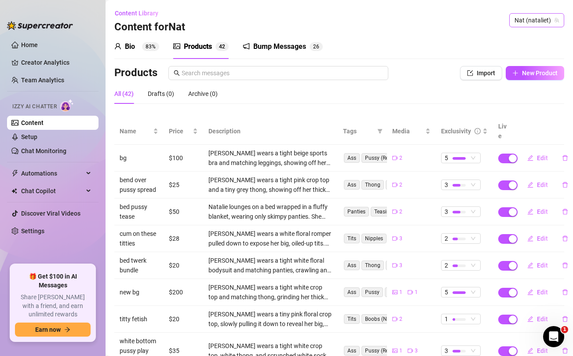
click at [529, 22] on span "Nat (nataliet)" at bounding box center [537, 20] width 44 height 13
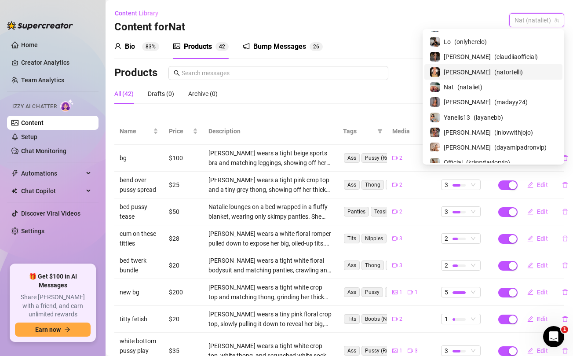
click at [478, 69] on span "[PERSON_NAME]" at bounding box center [467, 72] width 47 height 10
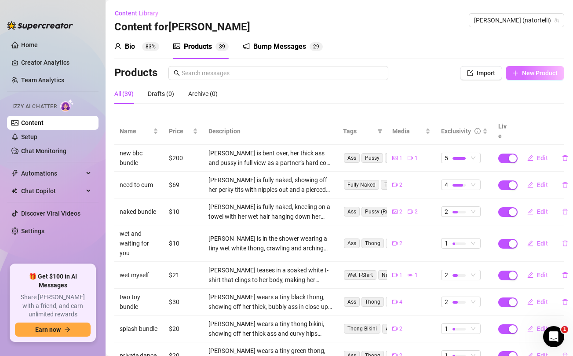
click at [530, 70] on span "New Product" at bounding box center [540, 73] width 36 height 7
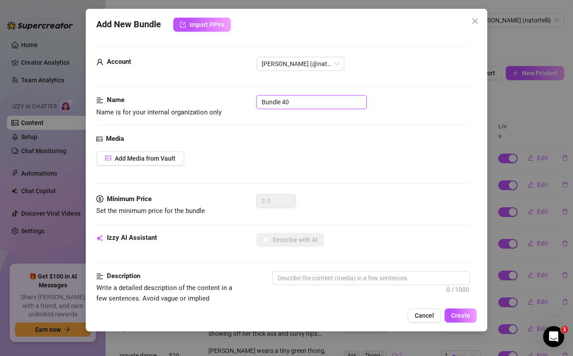
click at [324, 103] on input "Bundle 40" at bounding box center [312, 102] width 110 height 14
click at [314, 143] on div "Media" at bounding box center [282, 139] width 373 height 11
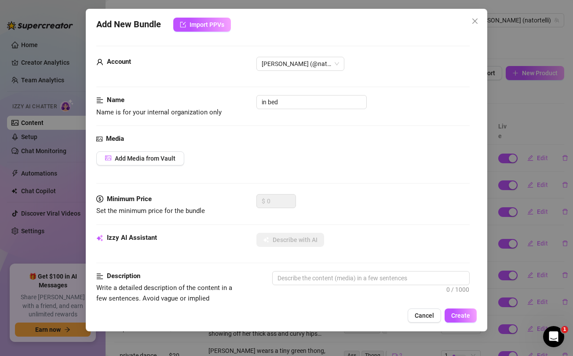
scroll to position [312, 0]
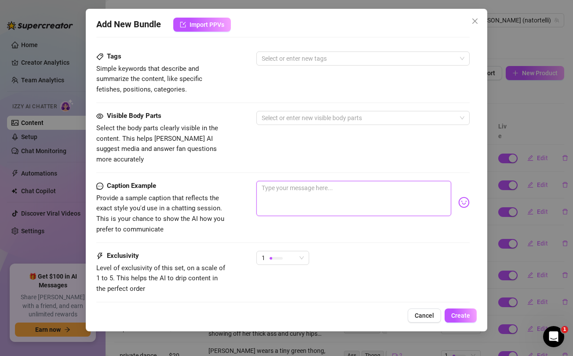
click at [302, 182] on textarea at bounding box center [354, 198] width 195 height 35
paste textarea "Hey, Daddyyyy. I know how much time you spend wanking and spilling your cum ove…"
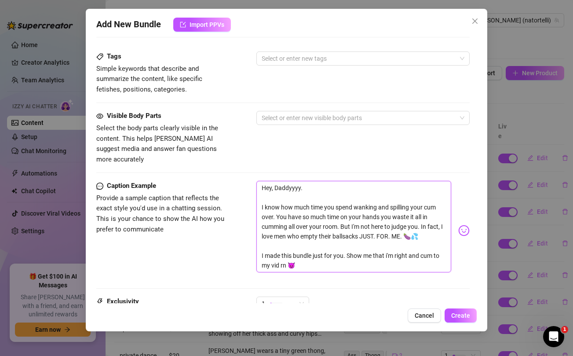
scroll to position [0, 0]
click at [288, 181] on textarea "Hey, Daddyyyy. I know how much time you spend wanking and spilling your cum ove…" at bounding box center [354, 227] width 195 height 92
click at [288, 143] on div "Visible Body Parts Select the body parts clearly visible in the content. This h…" at bounding box center [282, 138] width 373 height 54
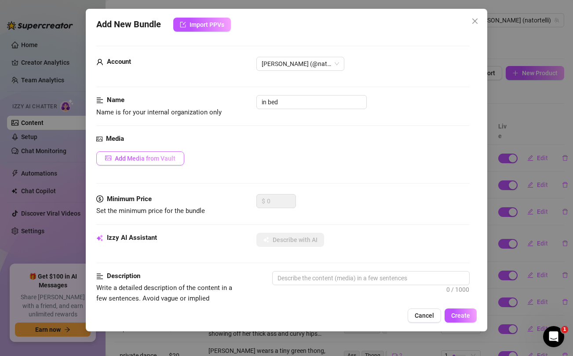
click at [147, 161] on span "Add Media from Vault" at bounding box center [145, 158] width 61 height 7
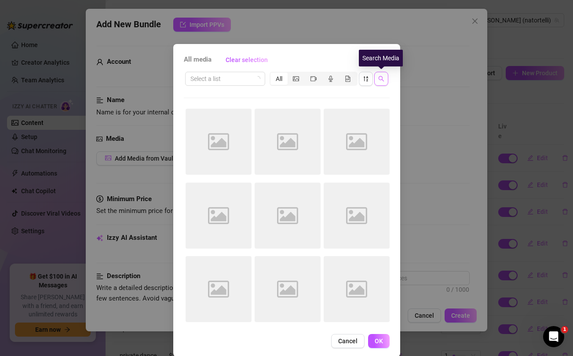
click at [382, 82] on span "button" at bounding box center [382, 78] width 6 height 7
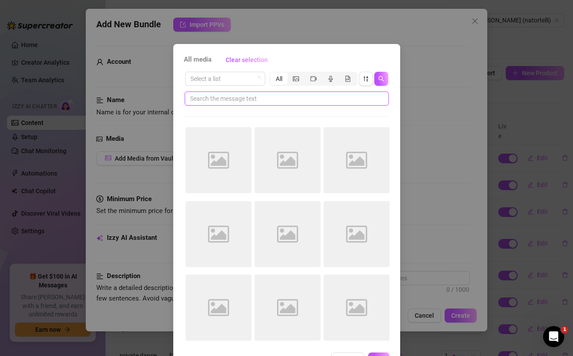
click at [295, 99] on input "text" at bounding box center [283, 99] width 187 height 10
paste input "Daddyyyy"
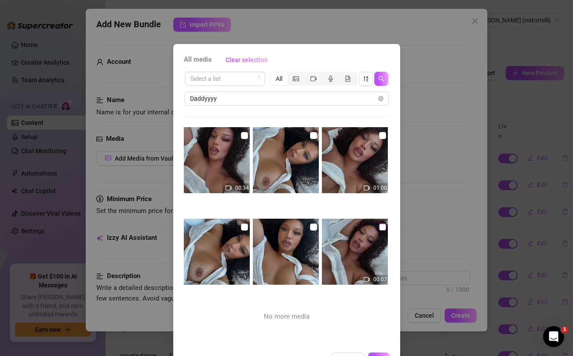
click at [383, 225] on input "checkbox" at bounding box center [382, 227] width 7 height 7
click at [312, 226] on input "checkbox" at bounding box center [313, 227] width 7 height 7
click at [242, 225] on input "checkbox" at bounding box center [244, 227] width 7 height 7
click at [244, 135] on input "checkbox" at bounding box center [244, 135] width 7 height 7
click at [314, 137] on input "checkbox" at bounding box center [313, 135] width 7 height 7
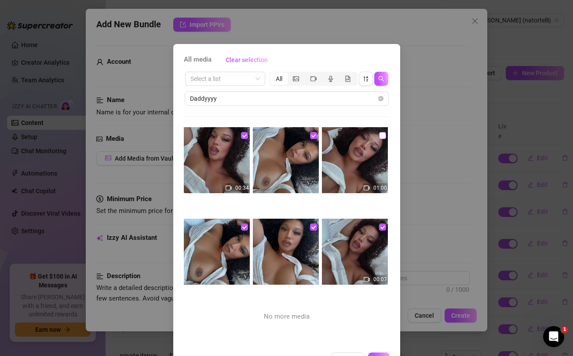
click at [382, 136] on input "checkbox" at bounding box center [382, 135] width 7 height 7
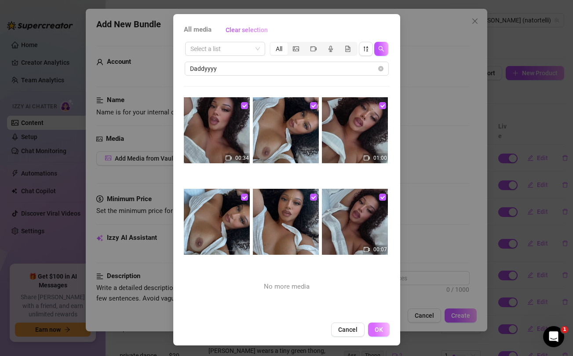
click at [374, 331] on button "OK" at bounding box center [379, 330] width 22 height 14
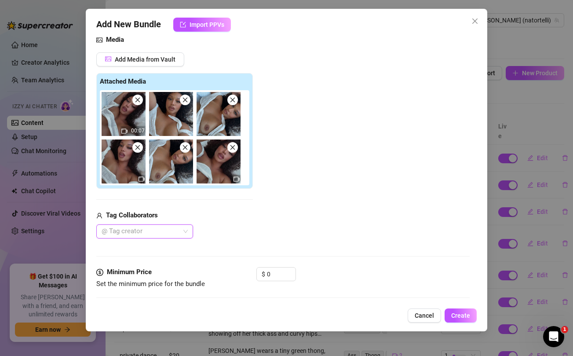
scroll to position [99, 0]
click at [273, 273] on input "0" at bounding box center [281, 274] width 29 height 13
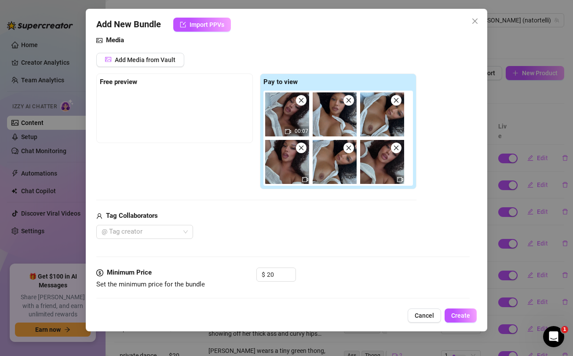
click at [282, 235] on div "@ Tag creator" at bounding box center [256, 232] width 320 height 14
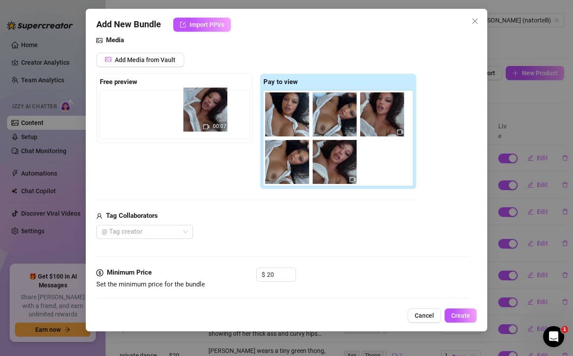
drag, startPoint x: 285, startPoint y: 115, endPoint x: 196, endPoint y: 111, distance: 88.6
click at [196, 111] on div "Free preview Pay to view 00:07" at bounding box center [256, 132] width 320 height 116
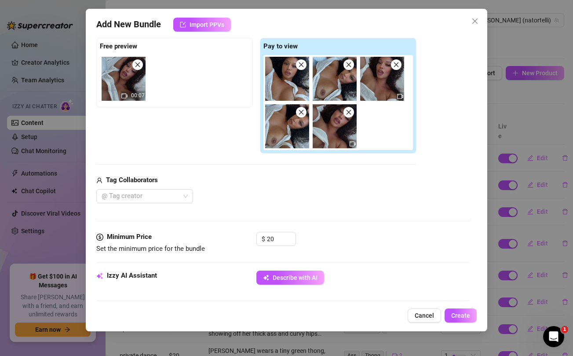
scroll to position [139, 0]
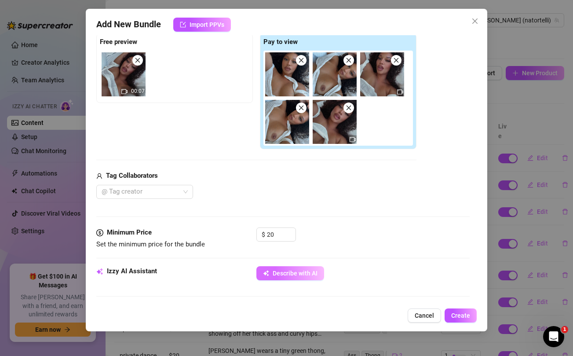
click at [301, 276] on span "Describe with AI" at bounding box center [295, 273] width 45 height 7
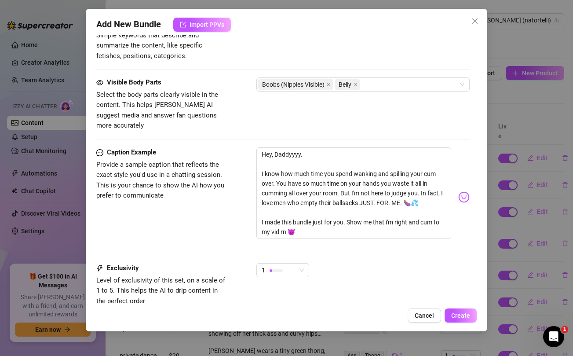
scroll to position [570, 0]
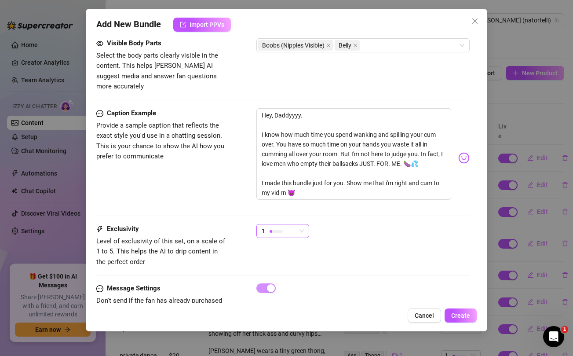
click at [301, 224] on span "1" at bounding box center [283, 230] width 42 height 13
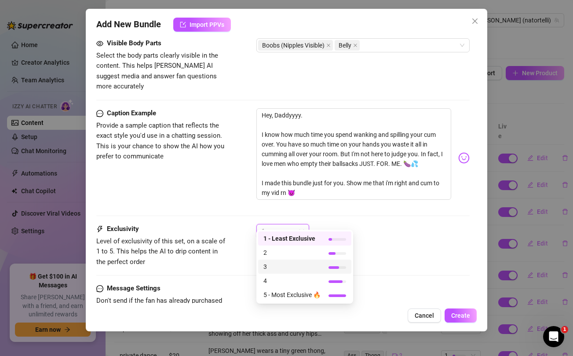
click at [267, 263] on span "3" at bounding box center [292, 267] width 57 height 10
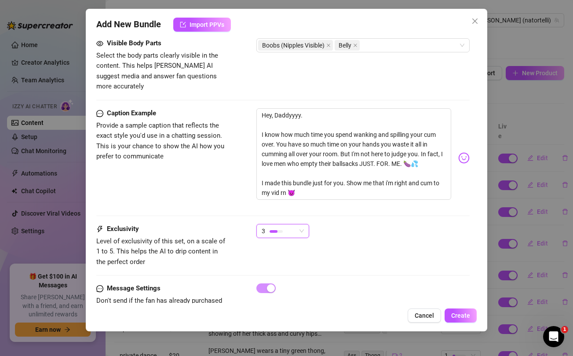
click at [441, 240] on div "Exclusivity Level of exclusivity of this set, on a scale of 1 to 5. This helps …" at bounding box center [282, 245] width 373 height 43
click at [464, 313] on span "Create" at bounding box center [461, 315] width 19 height 7
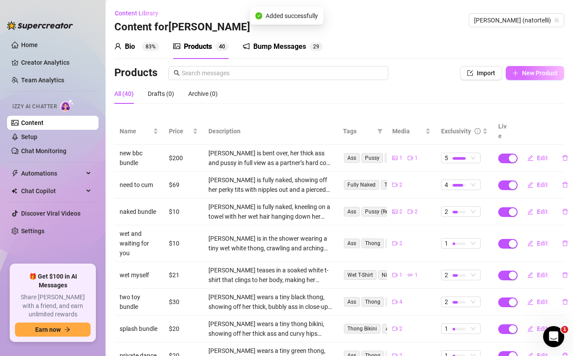
click at [542, 71] on span "New Product" at bounding box center [540, 73] width 36 height 7
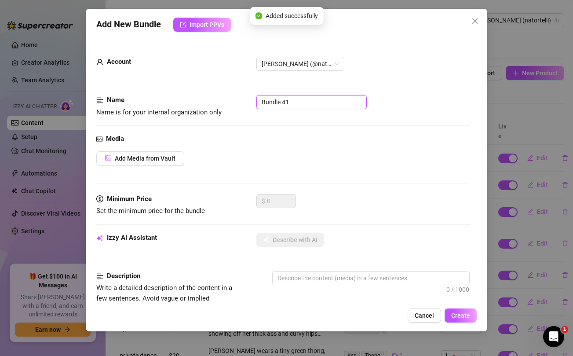
click at [299, 98] on input "Bundle 41" at bounding box center [312, 102] width 110 height 14
drag, startPoint x: 299, startPoint y: 98, endPoint x: 302, endPoint y: 90, distance: 8.1
click at [299, 98] on input "Bundle 41" at bounding box center [312, 102] width 110 height 14
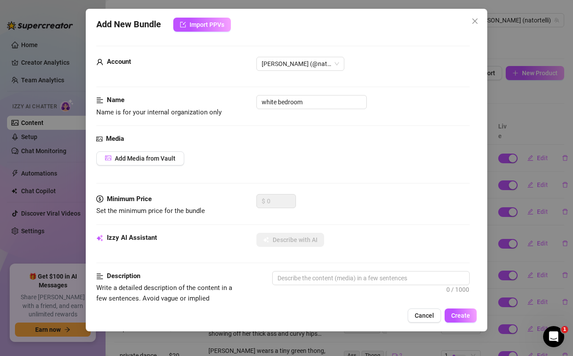
click at [328, 141] on div "Media" at bounding box center [282, 139] width 373 height 11
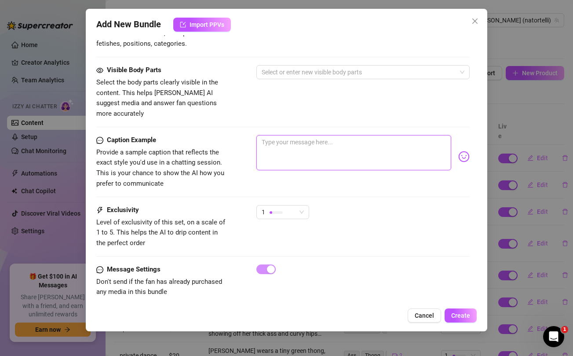
click at [322, 138] on textarea at bounding box center [354, 152] width 195 height 35
paste textarea "pussy fuck session %50 OFF tongue or dick??? 😈 this pussy needs your attention …"
drag, startPoint x: 316, startPoint y: 131, endPoint x: 326, endPoint y: 132, distance: 10.3
click at [326, 135] on textarea "pussy fuck session %50 OFF tongue or dick??? 😈 this pussy needs your attention …" at bounding box center [354, 152] width 195 height 35
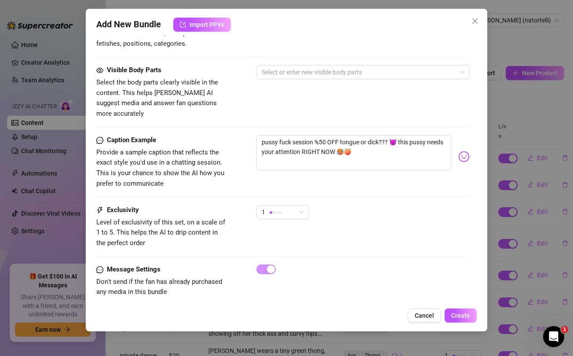
click at [315, 108] on div "Visible Body Parts Select the body parts clearly visible in the content. This h…" at bounding box center [282, 100] width 373 height 70
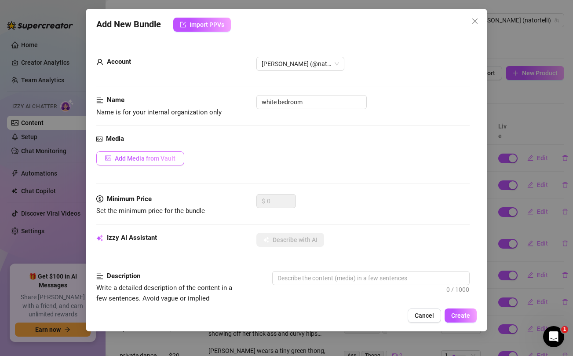
click at [149, 158] on span "Add Media from Vault" at bounding box center [145, 158] width 61 height 7
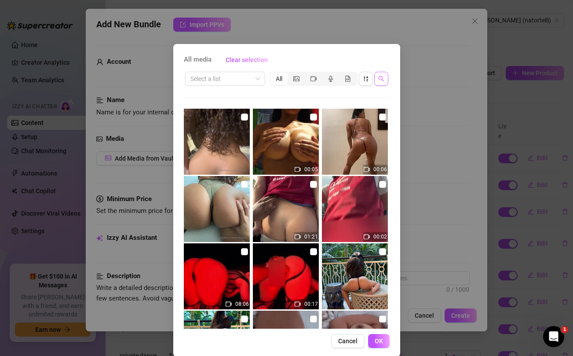
click at [382, 77] on icon "search" at bounding box center [382, 79] width 6 height 6
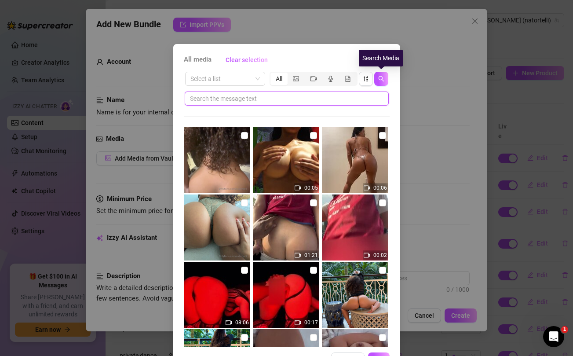
click at [327, 99] on input "text" at bounding box center [283, 99] width 187 height 10
paste input "%50"
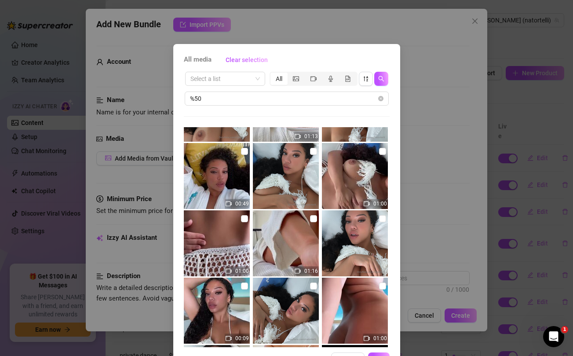
scroll to position [332, 0]
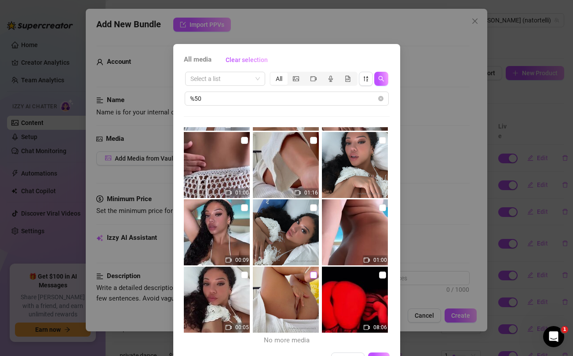
click at [313, 275] on input "checkbox" at bounding box center [313, 275] width 7 height 7
click at [243, 273] on input "checkbox" at bounding box center [244, 275] width 7 height 7
click at [245, 206] on input "checkbox" at bounding box center [244, 207] width 7 height 7
click at [312, 207] on input "checkbox" at bounding box center [313, 207] width 7 height 7
click at [382, 208] on input "checkbox" at bounding box center [382, 207] width 7 height 7
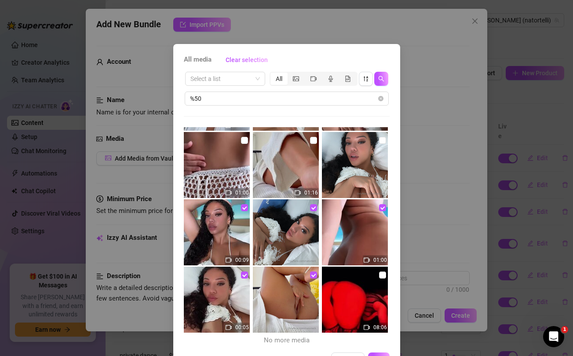
scroll to position [299, 0]
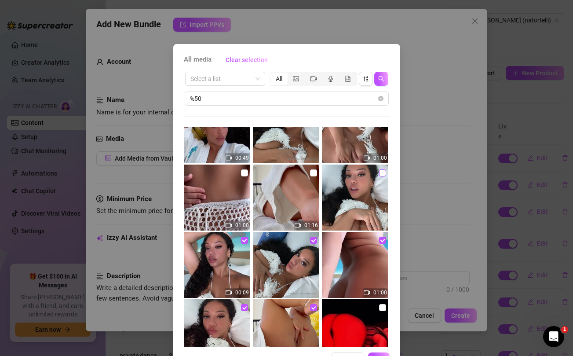
click at [382, 174] on input "checkbox" at bounding box center [382, 172] width 7 height 7
click at [313, 173] on input "checkbox" at bounding box center [313, 172] width 7 height 7
click at [246, 172] on input "checkbox" at bounding box center [244, 172] width 7 height 7
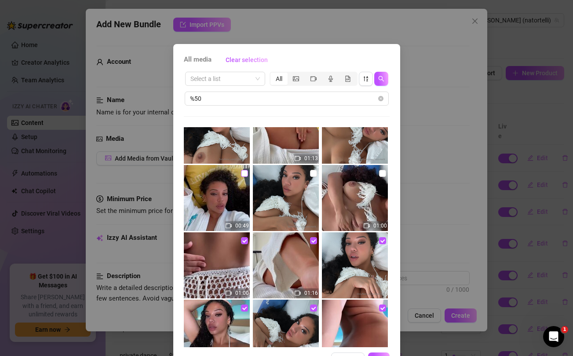
click at [242, 174] on input "checkbox" at bounding box center [244, 173] width 7 height 7
click at [313, 173] on input "checkbox" at bounding box center [313, 173] width 7 height 7
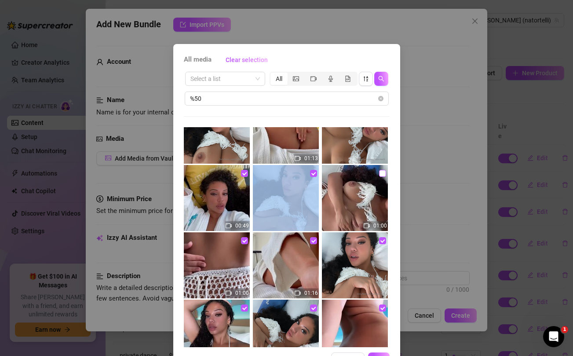
click at [380, 173] on input "checkbox" at bounding box center [382, 173] width 7 height 7
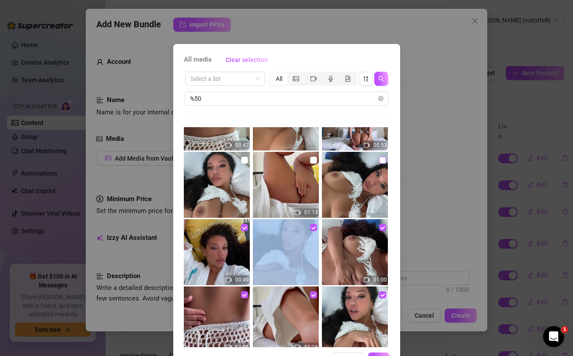
click at [382, 161] on input "checkbox" at bounding box center [382, 160] width 7 height 7
click at [313, 161] on input "checkbox" at bounding box center [313, 160] width 7 height 7
click at [243, 160] on input "checkbox" at bounding box center [244, 160] width 7 height 7
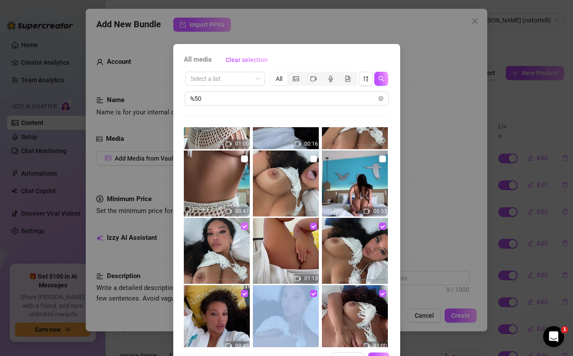
click at [243, 160] on input "checkbox" at bounding box center [244, 158] width 7 height 7
click at [313, 157] on input "checkbox" at bounding box center [313, 158] width 7 height 7
click at [381, 158] on input "checkbox" at bounding box center [382, 158] width 7 height 7
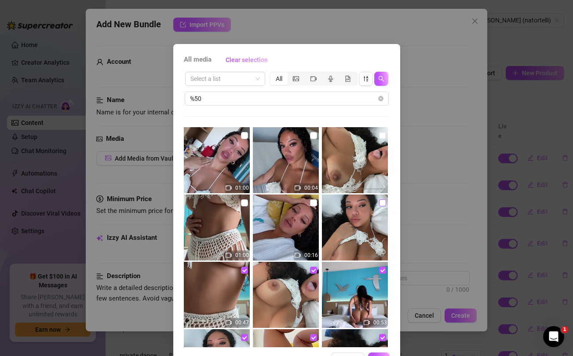
click at [382, 202] on input "checkbox" at bounding box center [382, 202] width 7 height 7
click at [313, 202] on input "checkbox" at bounding box center [313, 202] width 7 height 7
click at [243, 202] on input "checkbox" at bounding box center [244, 202] width 7 height 7
click at [245, 135] on input "checkbox" at bounding box center [244, 135] width 7 height 7
click at [313, 134] on input "checkbox" at bounding box center [313, 135] width 7 height 7
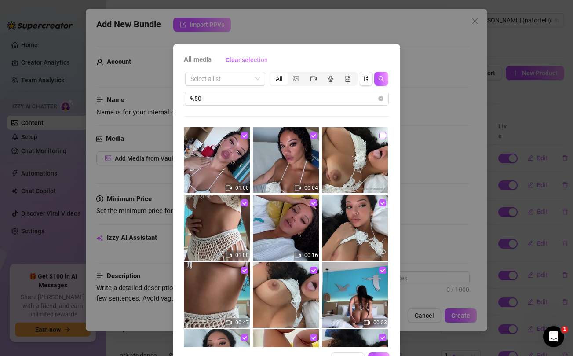
click at [382, 138] on input "checkbox" at bounding box center [382, 135] width 7 height 7
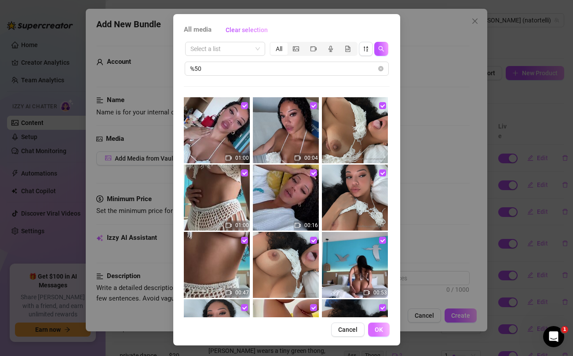
click at [381, 331] on span "OK" at bounding box center [379, 329] width 8 height 7
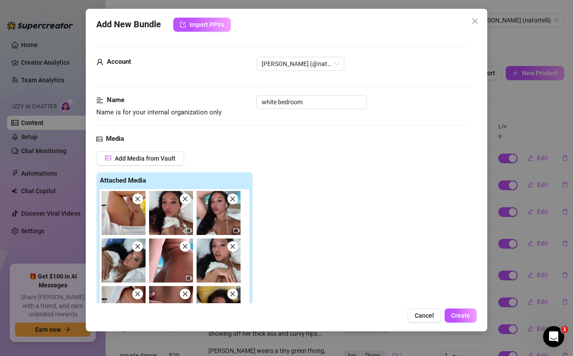
scroll to position [156, 0]
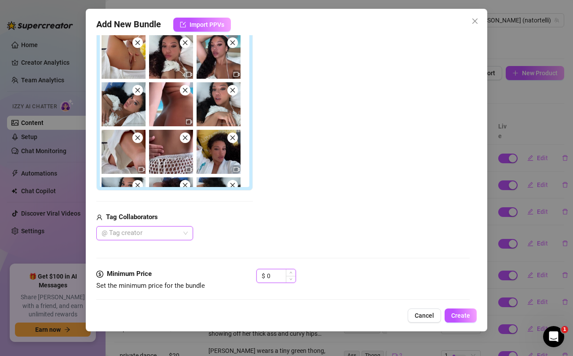
click at [272, 276] on input "0" at bounding box center [281, 275] width 29 height 13
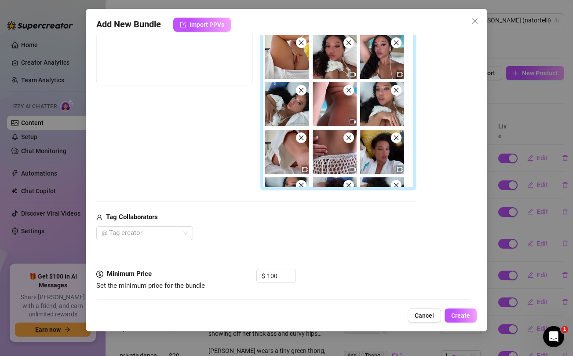
click at [278, 201] on div "Add Media from Vault Free preview Pay to view Tag Collaborators @ Tag creator" at bounding box center [256, 117] width 320 height 245
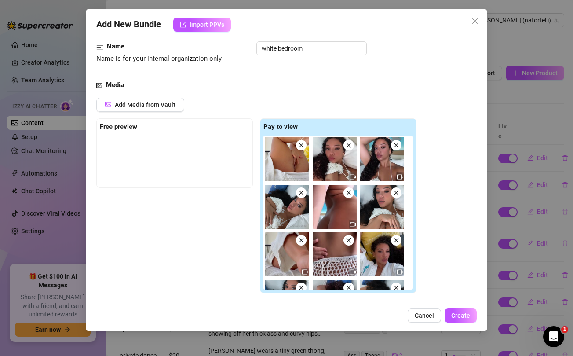
scroll to position [46, 0]
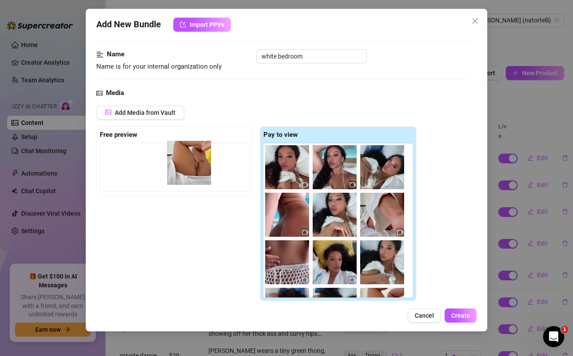
drag, startPoint x: 278, startPoint y: 158, endPoint x: 176, endPoint y: 154, distance: 101.3
click at [176, 154] on div "Free preview Pay to view" at bounding box center [256, 213] width 320 height 175
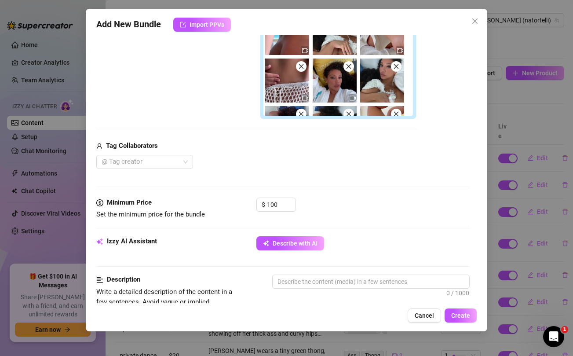
scroll to position [229, 0]
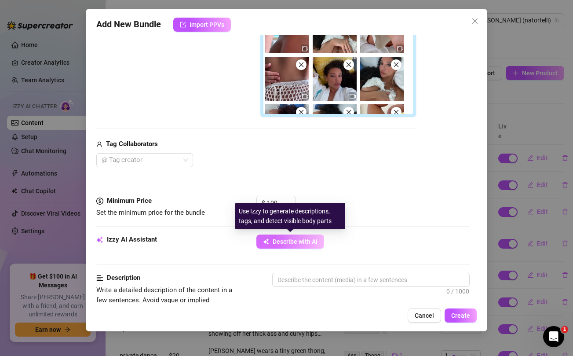
click at [295, 243] on span "Describe with AI" at bounding box center [295, 241] width 45 height 7
click at [288, 242] on span "Describe with AI" at bounding box center [295, 241] width 45 height 7
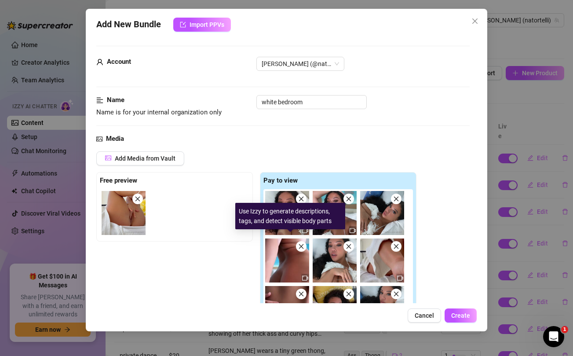
scroll to position [229, 0]
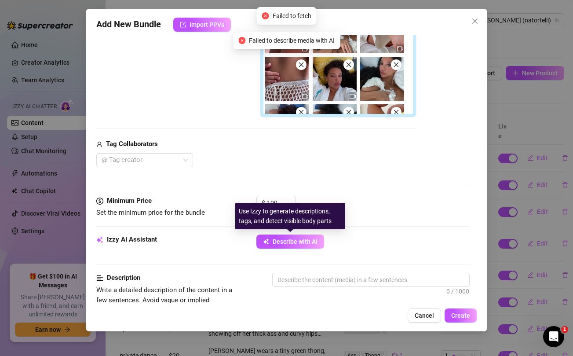
click at [288, 242] on span "Describe with AI" at bounding box center [295, 241] width 45 height 7
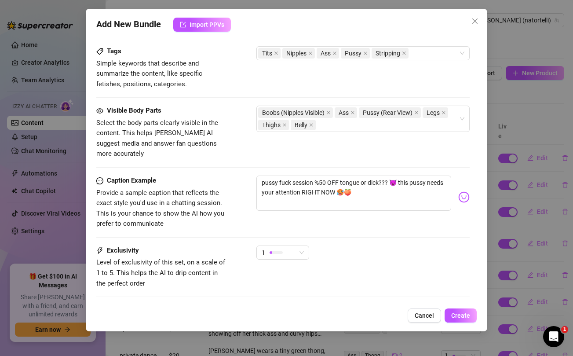
scroll to position [621, 0]
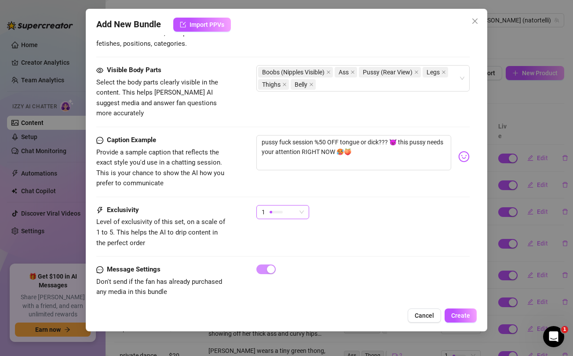
click at [292, 206] on div "1" at bounding box center [279, 212] width 34 height 13
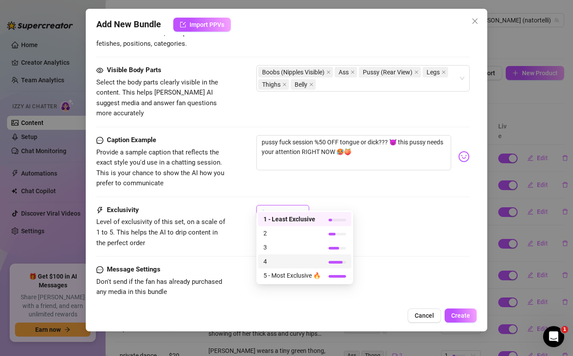
click at [269, 261] on span "4" at bounding box center [292, 262] width 57 height 10
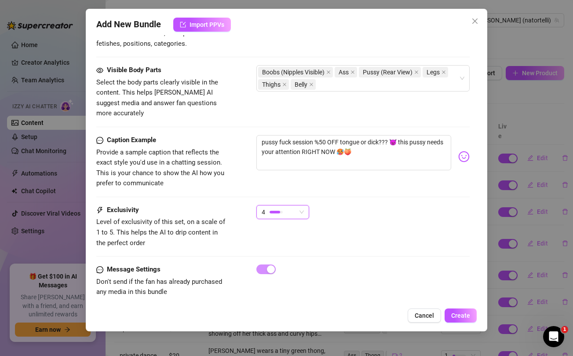
click at [421, 227] on div "Exclusivity Level of exclusivity of this set, on a scale of 1 to 5. This helps …" at bounding box center [282, 226] width 373 height 43
click at [461, 320] on button "Create" at bounding box center [461, 316] width 32 height 14
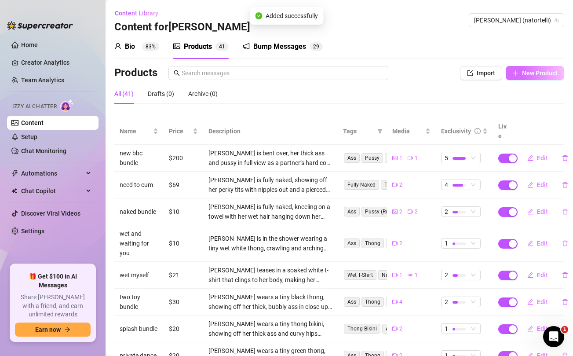
click at [539, 78] on button "New Product" at bounding box center [535, 73] width 59 height 14
type textarea "Type your message here..."
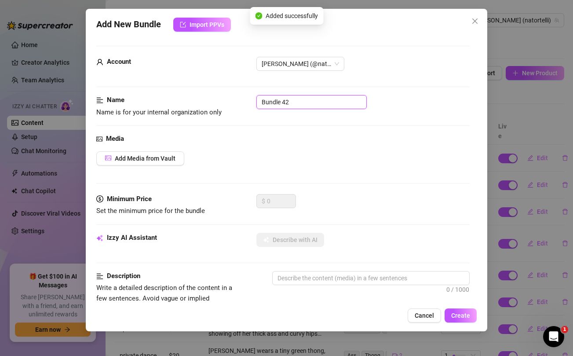
click at [336, 100] on input "Bundle 42" at bounding box center [312, 102] width 110 height 14
type input "pussy bed"
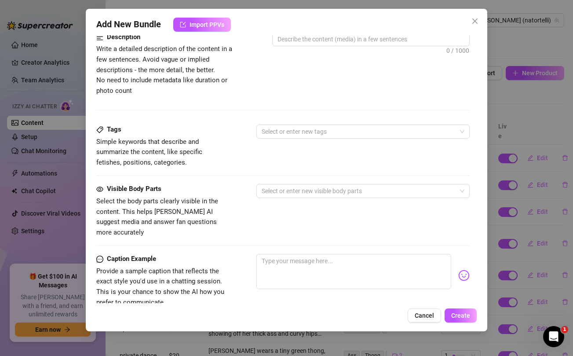
scroll to position [358, 0]
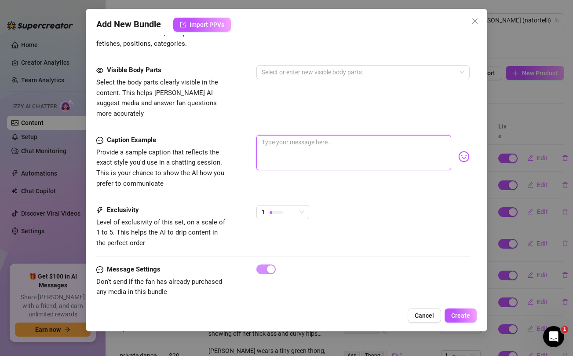
click at [298, 135] on textarea at bounding box center [354, 152] width 195 height 35
paste textarea "I can’t get this fantasy out of my head so I wanted to tell you about it. hint:…"
type textarea "I can’t get this fantasy out of my head so I wanted to tell you about it. hint:…"
drag, startPoint x: 269, startPoint y: 142, endPoint x: 280, endPoint y: 145, distance: 11.9
click at [280, 145] on textarea "I can’t get this fantasy out of my head so I wanted to tell you about it. hint:…" at bounding box center [354, 152] width 195 height 35
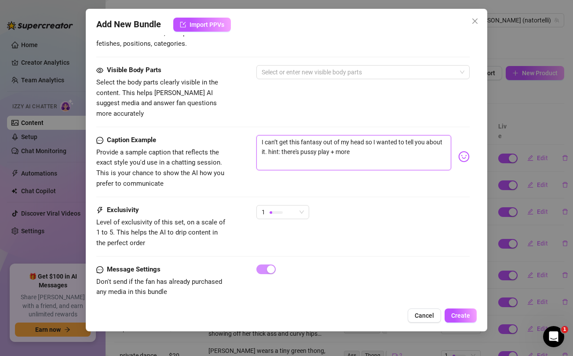
type textarea "I can’t get this fantasy out of my head so I wanted to tell you about it. hint:…"
click at [262, 107] on div "Visible Body Parts Select the body parts clearly visible in the content. This h…" at bounding box center [282, 92] width 373 height 54
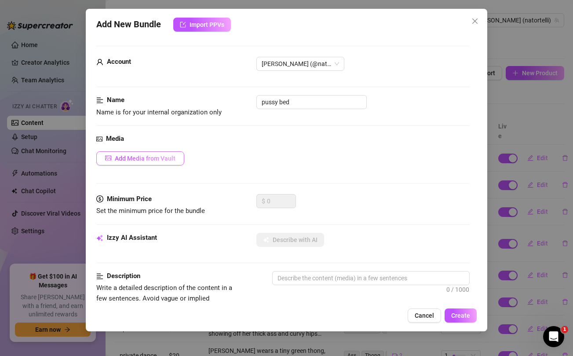
click at [154, 161] on span "Add Media from Vault" at bounding box center [145, 158] width 61 height 7
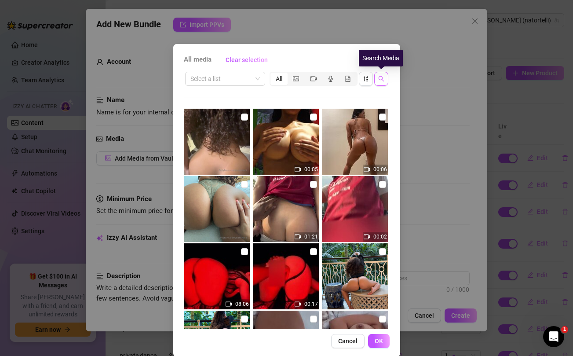
click at [381, 82] on span "button" at bounding box center [382, 78] width 6 height 7
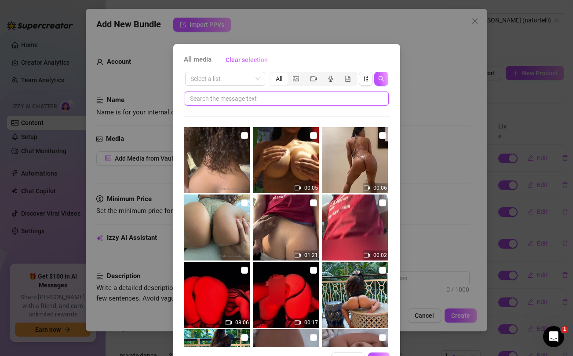
click at [327, 101] on input "text" at bounding box center [283, 99] width 187 height 10
paste input "hint:"
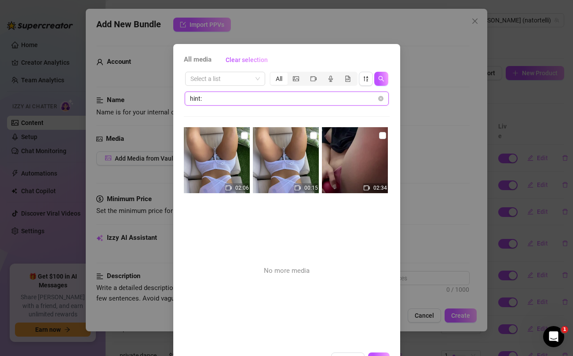
type input "hint:"
click at [312, 136] on input "checkbox" at bounding box center [313, 135] width 7 height 7
checkbox input "true"
click at [246, 136] on input "checkbox" at bounding box center [244, 135] width 7 height 7
checkbox input "true"
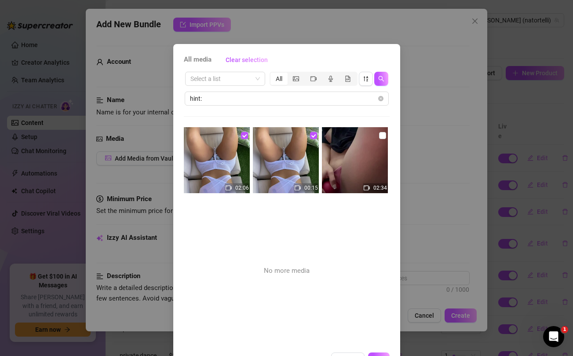
scroll to position [30, 0]
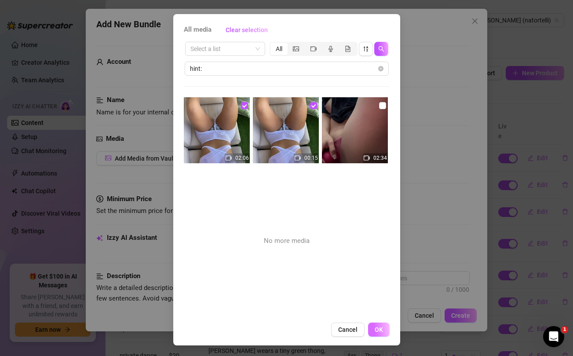
click at [381, 327] on span "OK" at bounding box center [379, 329] width 8 height 7
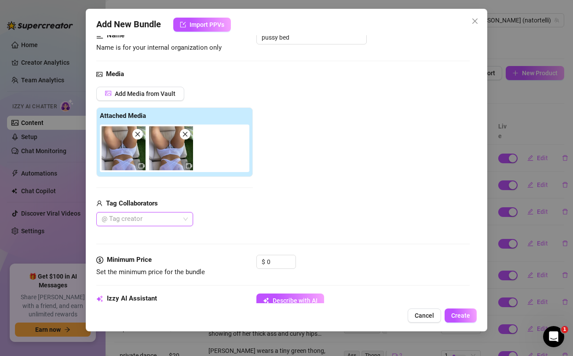
scroll to position [80, 0]
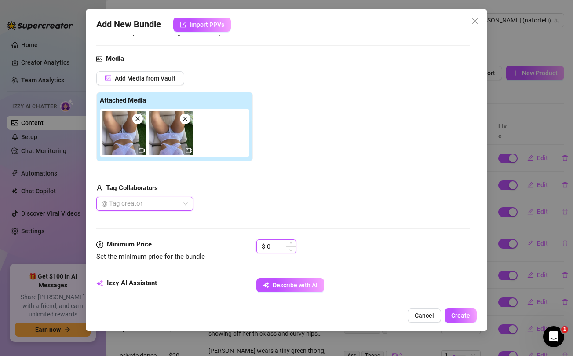
click at [275, 246] on input "0" at bounding box center [281, 246] width 29 height 13
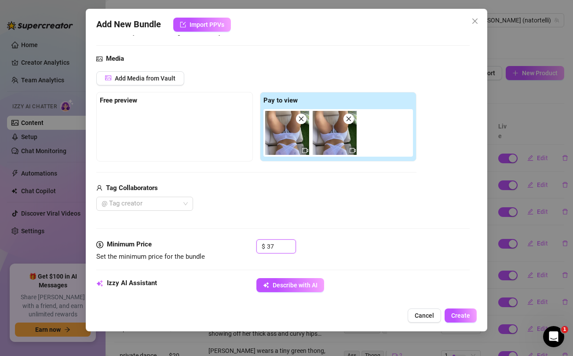
type input "37"
click at [272, 202] on div "@ Tag creator" at bounding box center [256, 204] width 320 height 14
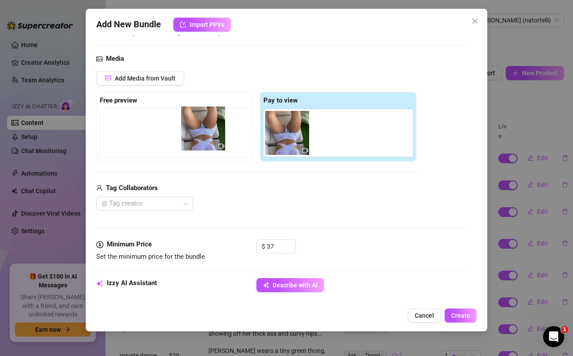
drag, startPoint x: 273, startPoint y: 130, endPoint x: 186, endPoint y: 125, distance: 87.3
click at [186, 125] on div "Free preview Pay to view" at bounding box center [256, 127] width 320 height 70
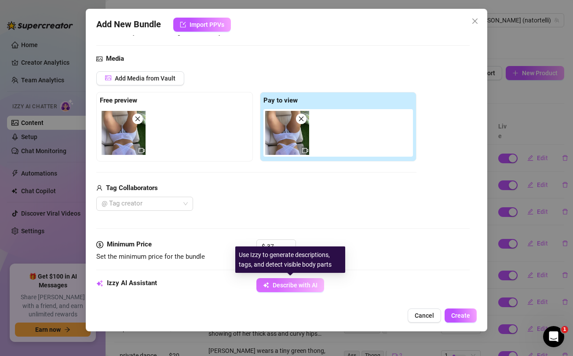
click at [284, 284] on span "Describe with AI" at bounding box center [295, 285] width 45 height 7
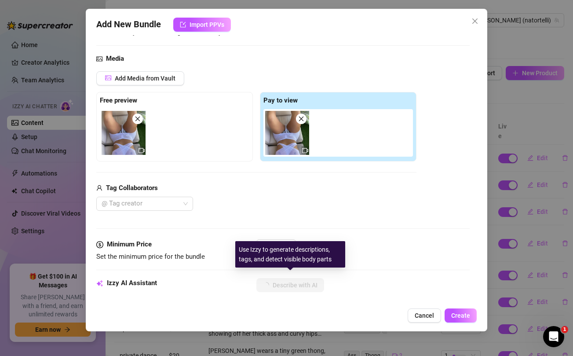
scroll to position [165, 0]
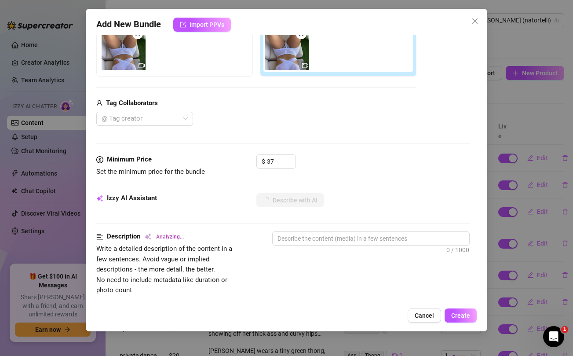
type textarea "[PERSON_NAME]"
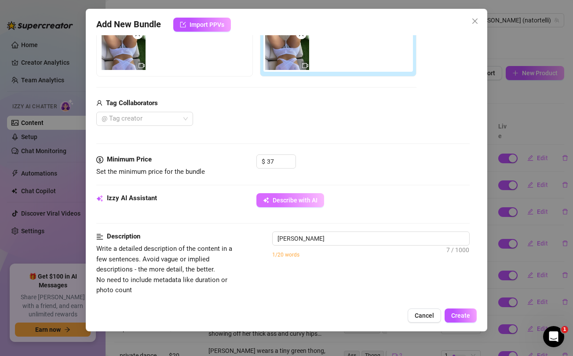
type textarea "[PERSON_NAME] wears"
type textarea "[PERSON_NAME] wears a"
type textarea "[PERSON_NAME] wears a sheer"
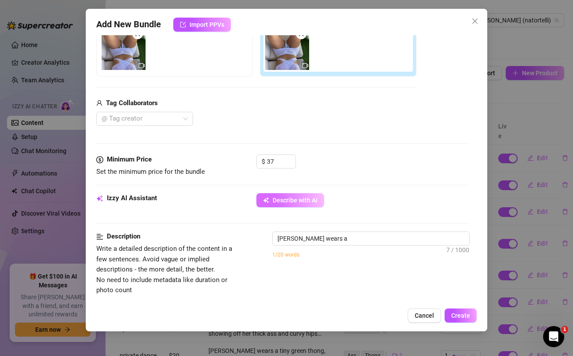
type textarea "[PERSON_NAME] wears a sheer"
type textarea "[PERSON_NAME] wears a sheer white"
type textarea "[PERSON_NAME] wears a sheer white crop"
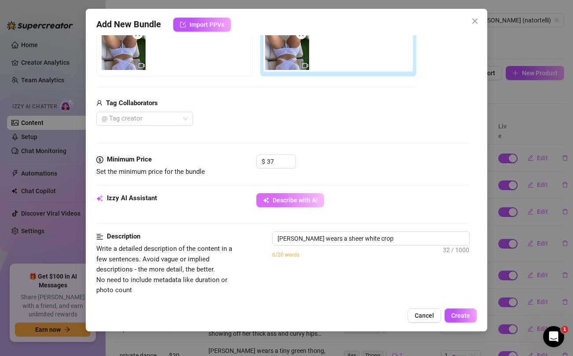
type textarea "[PERSON_NAME] wears a sheer white crop top"
type textarea "[PERSON_NAME] wears a sheer white crop top and"
type textarea "[PERSON_NAME] wears a sheer white crop top and matching"
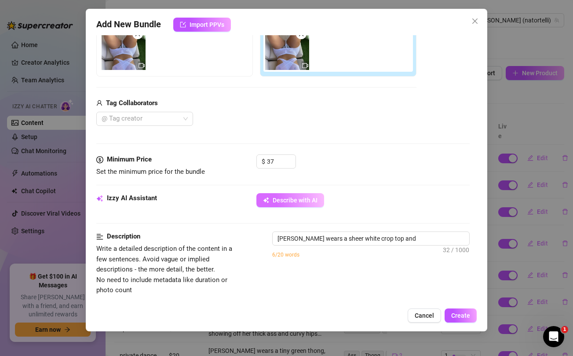
type textarea "[PERSON_NAME] wears a sheer white crop top and matching"
type textarea "[PERSON_NAME] wears a sheer white crop top and matching panties,"
type textarea "[PERSON_NAME] wears a sheer white crop top and matching panties, lounging"
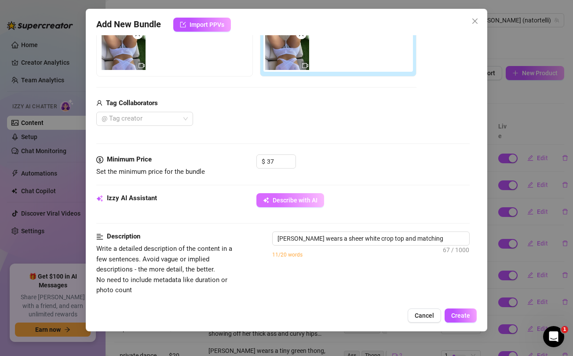
type textarea "[PERSON_NAME] wears a sheer white crop top and matching panties, lounging outdo…"
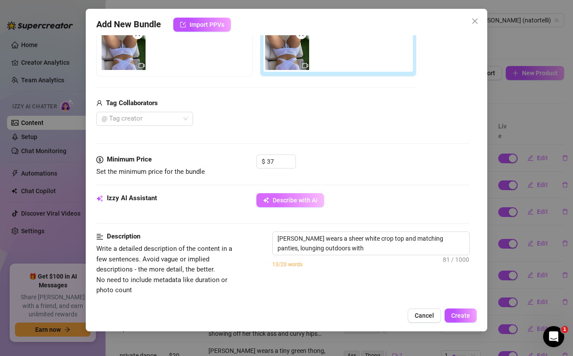
type textarea "[PERSON_NAME] wears a sheer white crop top and matching panties, lounging outdo…"
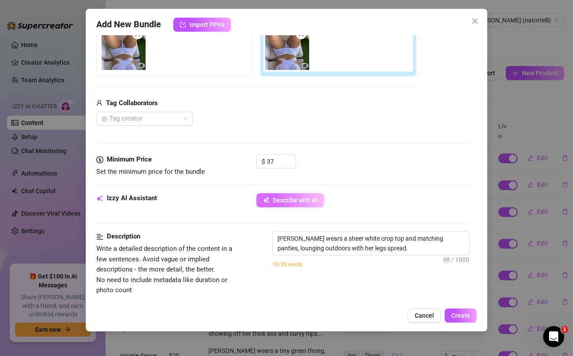
type textarea "[PERSON_NAME] wears a sheer white crop top and matching panties, lounging outdo…"
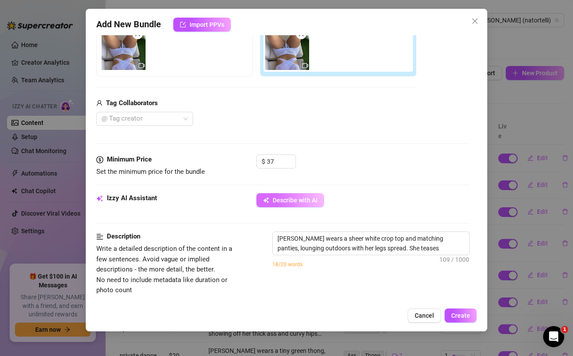
type textarea "[PERSON_NAME] wears a sheer white crop top and matching panties, lounging outdo…"
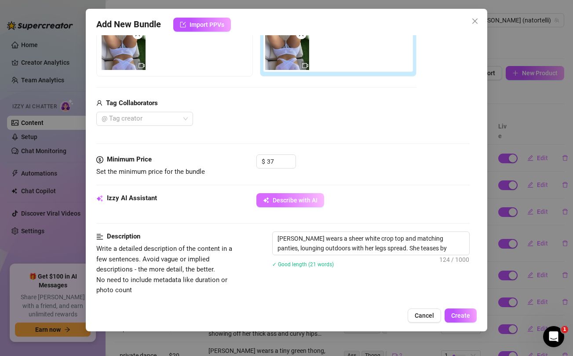
type textarea "[PERSON_NAME] wears a sheer white crop top and matching panties, lounging outdo…"
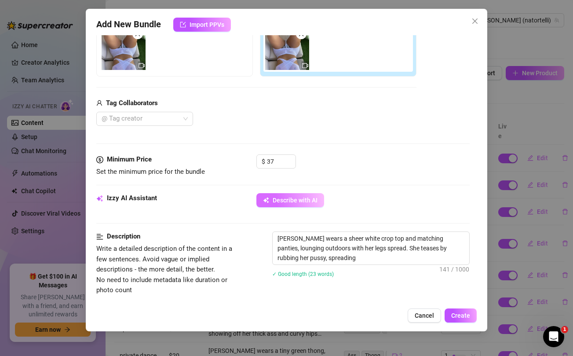
type textarea "[PERSON_NAME] wears a sheer white crop top and matching panties, lounging outdo…"
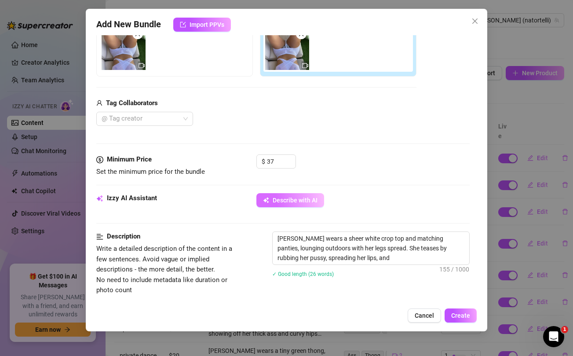
type textarea "[PERSON_NAME] wears a sheer white crop top and matching panties, lounging outdo…"
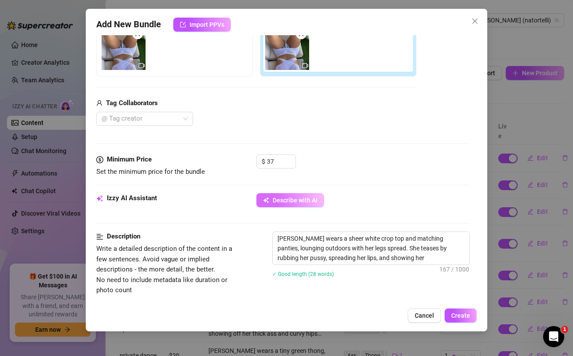
type textarea "[PERSON_NAME] wears a sheer white crop top and matching panties, lounging outdo…"
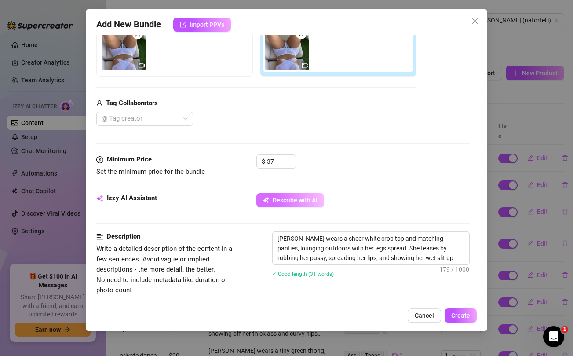
type textarea "[PERSON_NAME] wears a sheer white crop top and matching panties, lounging outdo…"
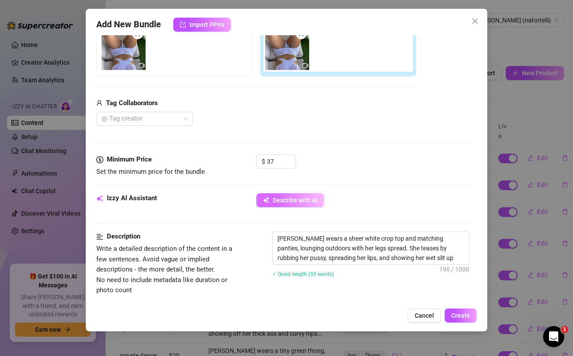
type textarea "[PERSON_NAME] wears a sheer white crop top and matching panties, lounging outdo…"
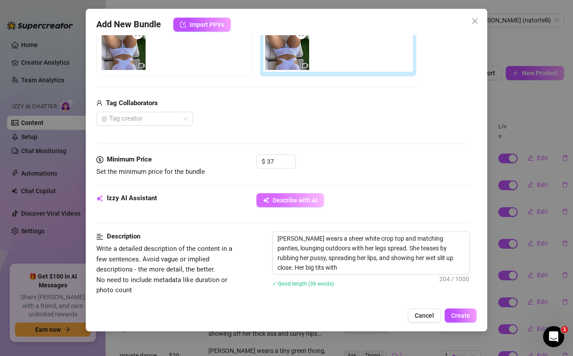
type textarea "[PERSON_NAME] wears a sheer white crop top and matching panties, lounging outdo…"
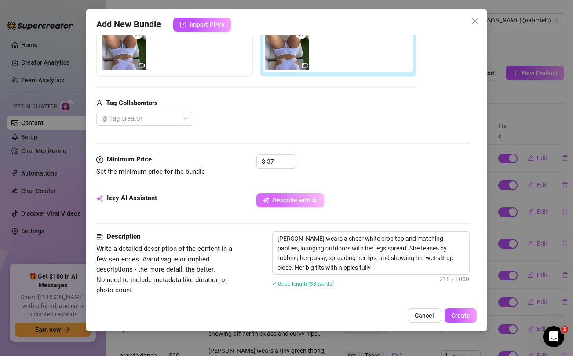
type textarea "[PERSON_NAME] wears a sheer white crop top and matching panties, lounging outdo…"
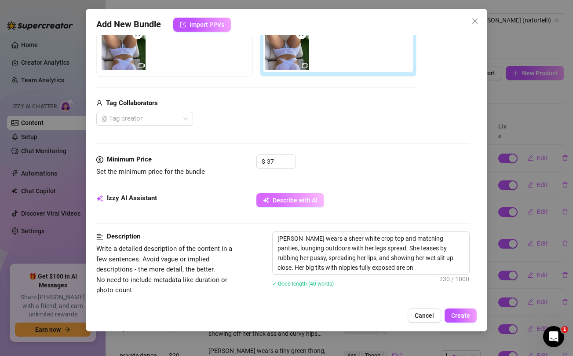
type textarea "[PERSON_NAME] wears a sheer white crop top and matching panties, lounging outdo…"
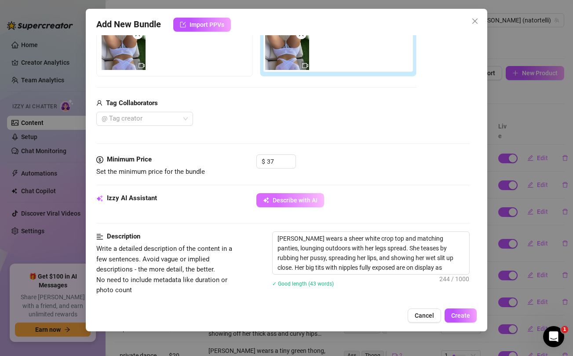
type textarea "[PERSON_NAME] wears a sheer white crop top and matching panties, lounging outdo…"
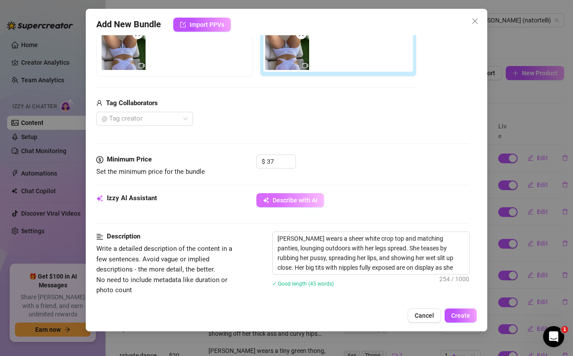
type textarea "[PERSON_NAME] wears a sheer white crop top and matching panties, lounging outdo…"
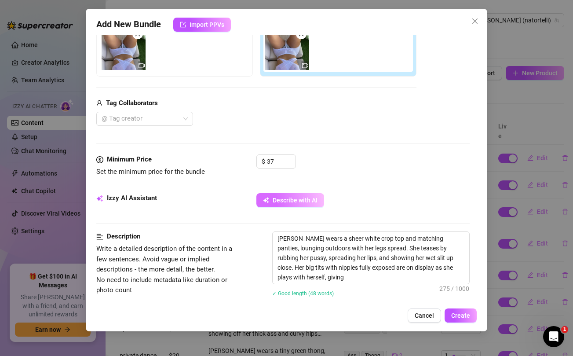
type textarea "[PERSON_NAME] wears a sheer white crop top and matching panties, lounging outdo…"
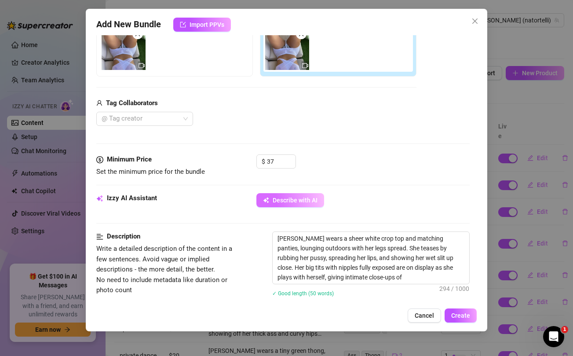
type textarea "[PERSON_NAME] wears a sheer white crop top and matching panties, lounging outdo…"
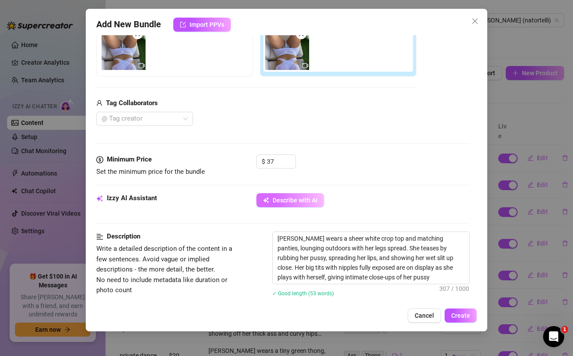
type textarea "[PERSON_NAME] wears a sheer white crop top and matching panties, lounging outdo…"
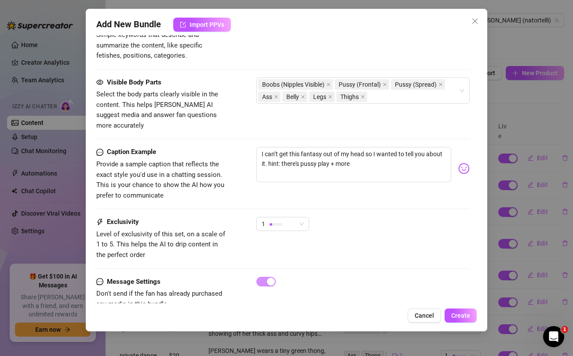
scroll to position [496, 0]
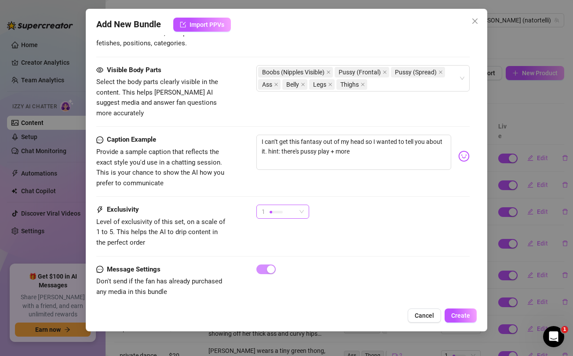
click at [287, 205] on div "1" at bounding box center [279, 211] width 34 height 13
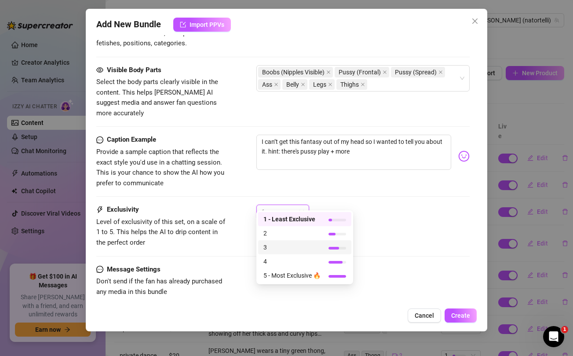
click at [279, 250] on span "3" at bounding box center [292, 248] width 57 height 10
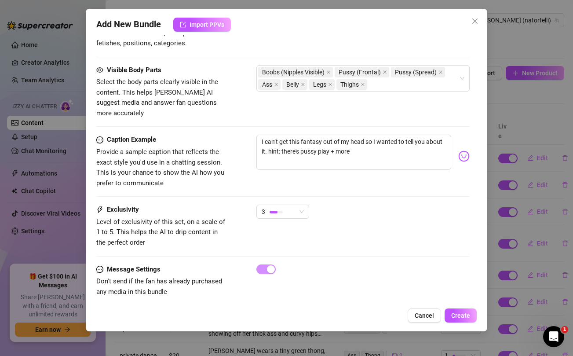
click at [415, 216] on div "3" at bounding box center [363, 216] width 213 height 22
click at [468, 316] on span "Create" at bounding box center [461, 315] width 19 height 7
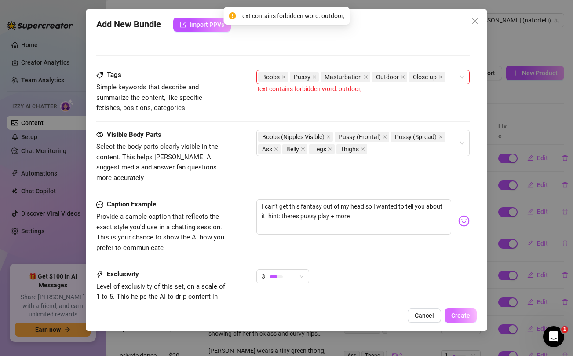
scroll to position [339, 0]
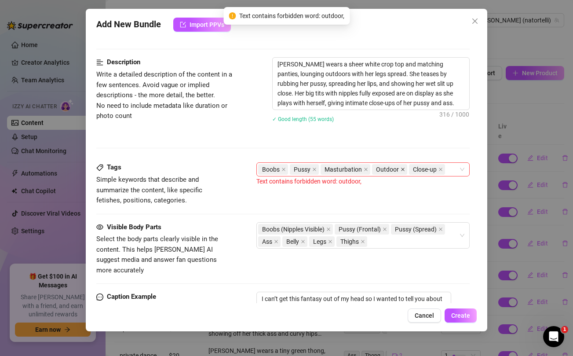
click at [401, 167] on icon "close" at bounding box center [403, 169] width 4 height 4
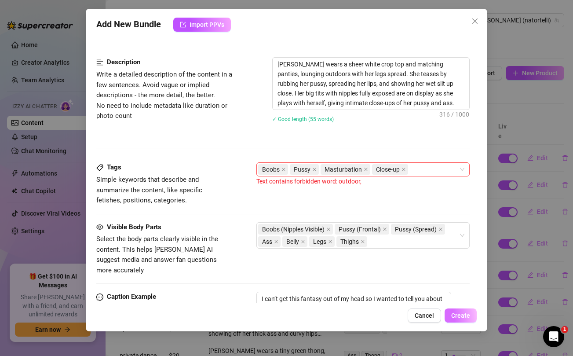
click at [457, 311] on button "Create" at bounding box center [461, 316] width 32 height 14
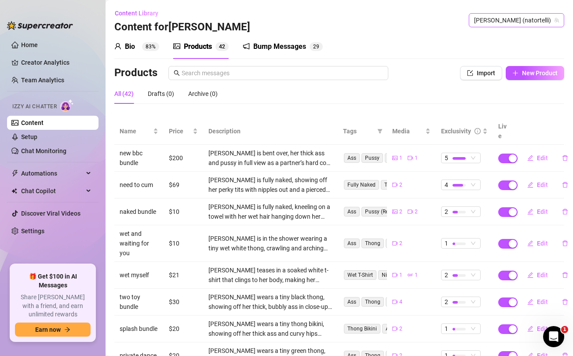
click at [543, 22] on span "[PERSON_NAME] (natortelli)" at bounding box center [516, 20] width 85 height 13
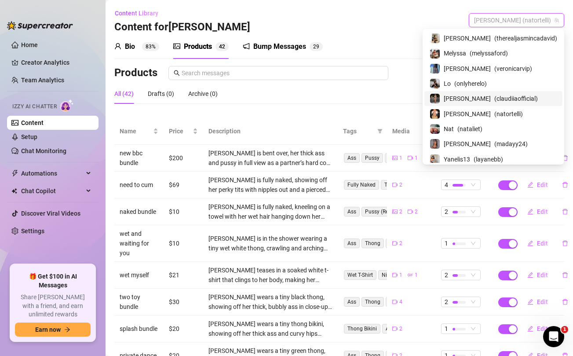
click at [490, 93] on div "[PERSON_NAME] ( claudiiaofficial )" at bounding box center [494, 98] width 128 height 11
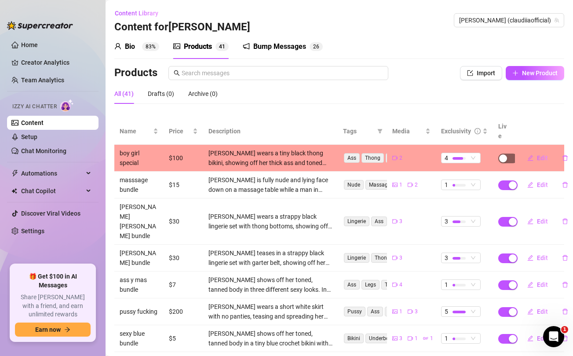
click at [506, 154] on div "button" at bounding box center [504, 158] width 8 height 8
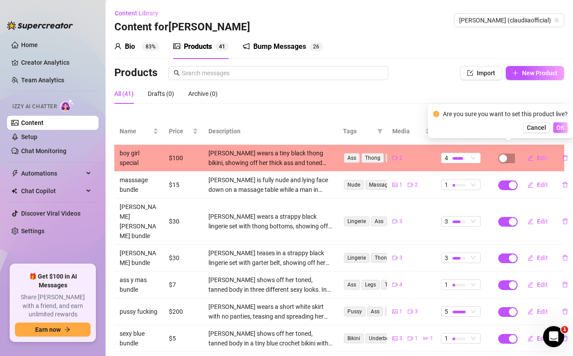
click at [564, 128] on span "OK" at bounding box center [561, 127] width 8 height 7
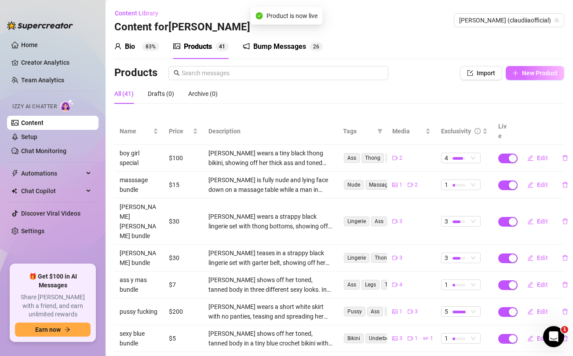
click at [541, 74] on span "New Product" at bounding box center [540, 73] width 36 height 7
type textarea "Type your message here..."
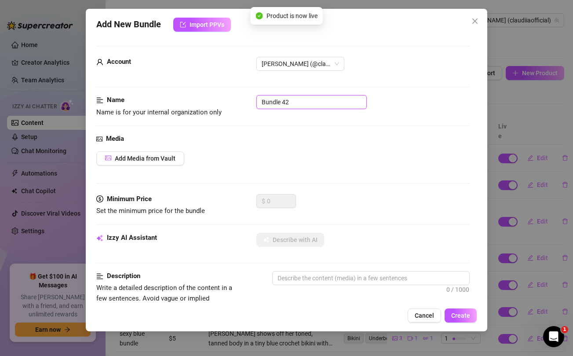
click at [309, 106] on input "Bundle 42" at bounding box center [312, 102] width 110 height 14
type input "red sheer nips"
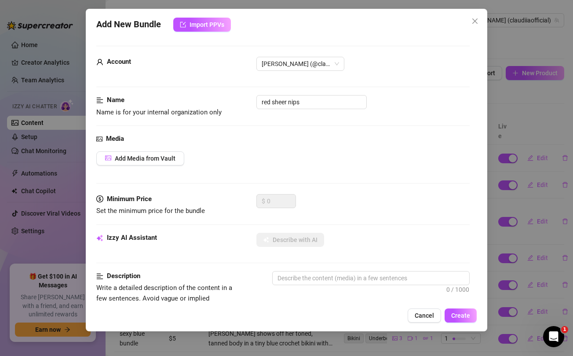
click at [327, 202] on div "$ 0" at bounding box center [363, 205] width 213 height 22
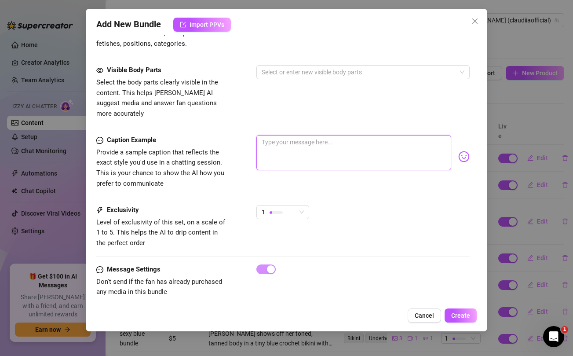
click at [312, 136] on textarea at bounding box center [354, 152] width 195 height 35
paste textarea "You wanted a show?? Well here u have it!! Can't wait to show you EVERYTHING you…"
type textarea "You wanted a show?? Well here u have it!! Can't wait to show you EVERYTHING you…"
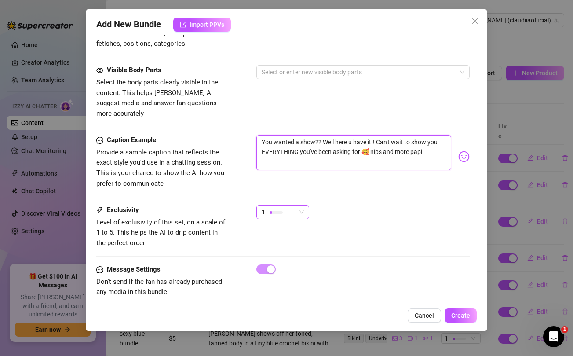
click at [290, 206] on div "1" at bounding box center [279, 212] width 34 height 13
type textarea "You wanted a show?? Well here u have it!! Can't wait to show you EVERYTHING you…"
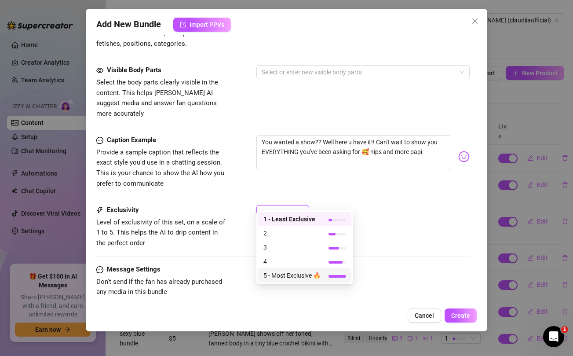
click at [283, 276] on span "5 - Most Exclusive 🔥" at bounding box center [292, 276] width 57 height 10
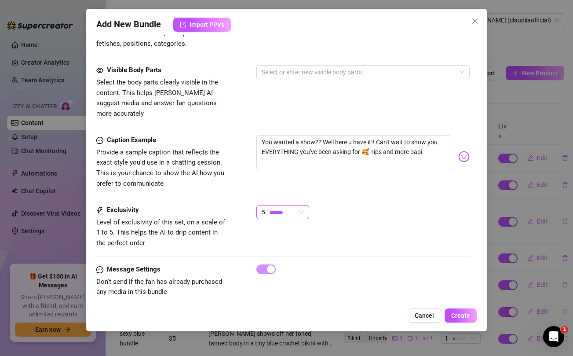
click at [417, 177] on div "Caption Example Provide a sample caption that reflects the exact style you'd us…" at bounding box center [282, 162] width 373 height 54
drag, startPoint x: 301, startPoint y: 132, endPoint x: 320, endPoint y: 134, distance: 19.0
click at [320, 135] on textarea "You wanted a show?? Well here u have it!! Can't wait to show you EVERYTHING you…" at bounding box center [354, 152] width 195 height 35
click at [304, 104] on div "Visible Body Parts Select the body parts clearly visible in the content. This h…" at bounding box center [282, 92] width 373 height 54
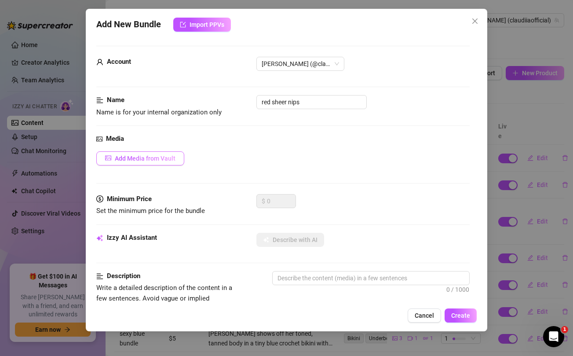
click at [154, 157] on span "Add Media from Vault" at bounding box center [145, 158] width 61 height 7
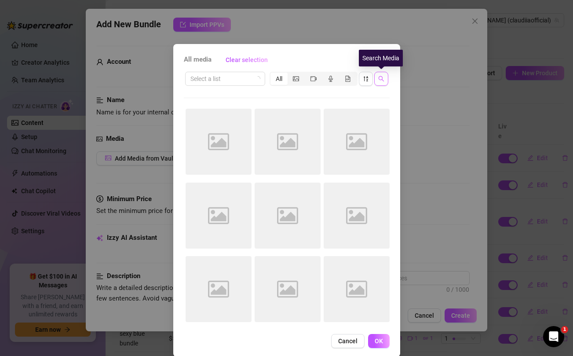
click at [383, 81] on icon "search" at bounding box center [382, 79] width 6 height 6
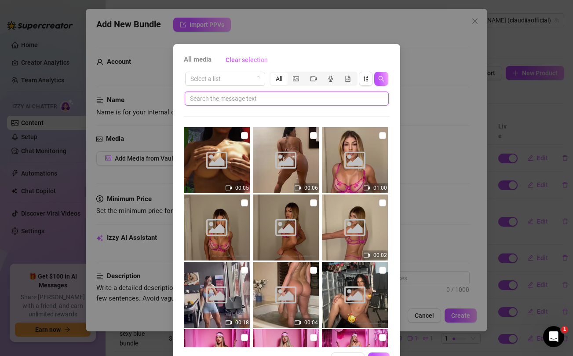
click at [269, 95] on input "text" at bounding box center [283, 99] width 187 height 10
paste input "show??"
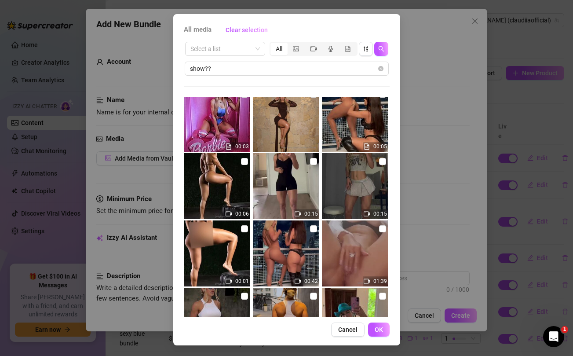
scroll to position [588, 0]
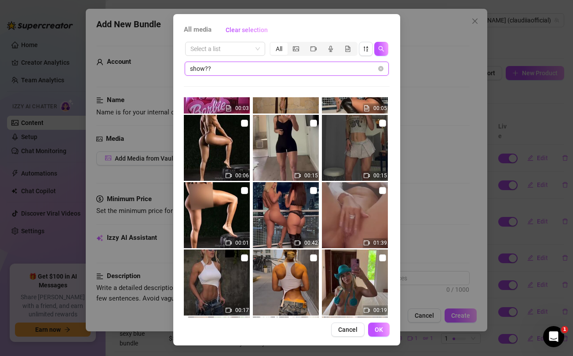
click at [328, 66] on input "show??" at bounding box center [283, 69] width 187 height 10
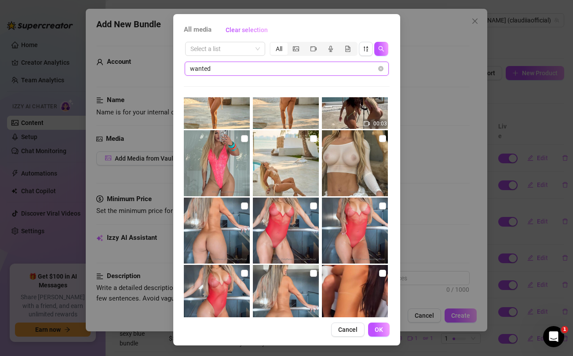
scroll to position [81, 0]
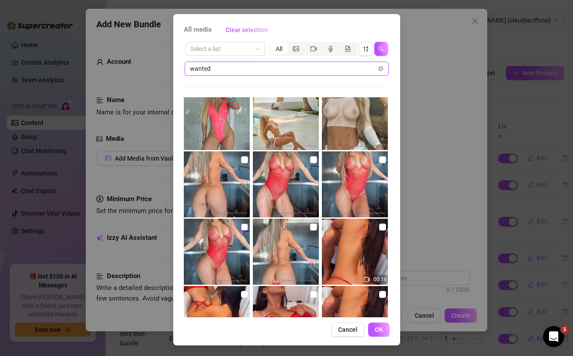
type input "wanted"
click at [243, 225] on input "checkbox" at bounding box center [244, 227] width 7 height 7
checkbox input "true"
click at [245, 159] on input "checkbox" at bounding box center [244, 159] width 7 height 7
checkbox input "true"
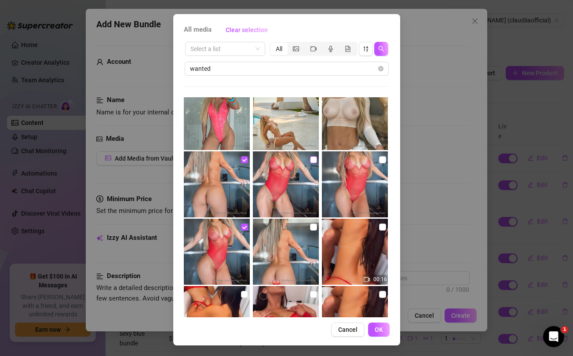
click at [314, 159] on input "checkbox" at bounding box center [313, 159] width 7 height 7
checkbox input "true"
click at [383, 160] on input "checkbox" at bounding box center [382, 159] width 7 height 7
checkbox input "true"
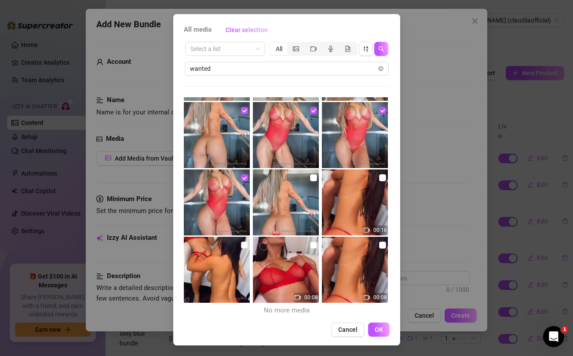
scroll to position [129, 0]
click at [375, 332] on span "OK" at bounding box center [379, 329] width 8 height 7
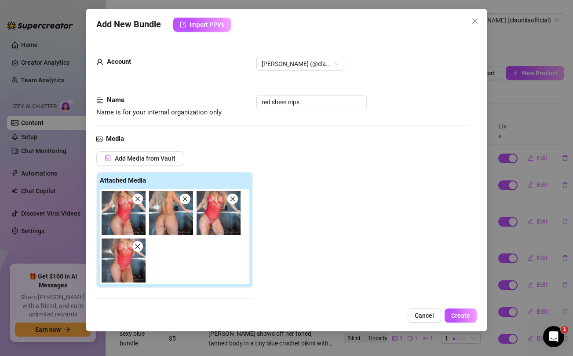
scroll to position [138, 0]
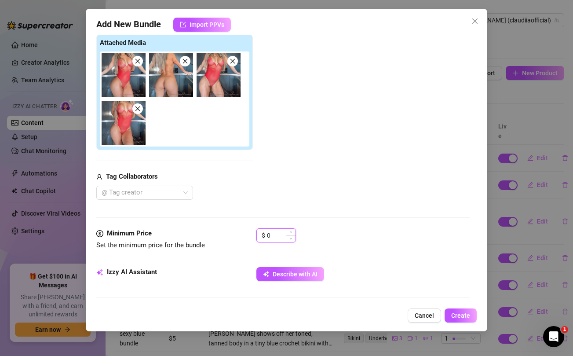
click at [268, 235] on input "0" at bounding box center [281, 235] width 29 height 13
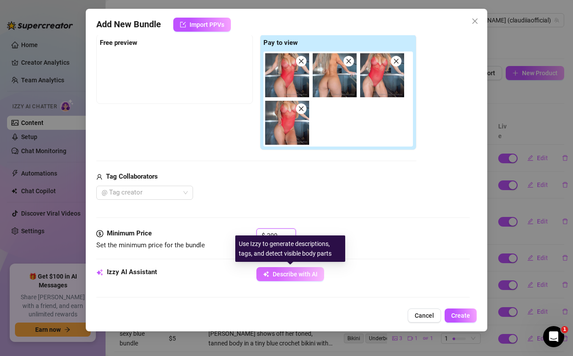
type input "200"
click at [287, 276] on span "Describe with AI" at bounding box center [295, 274] width 45 height 7
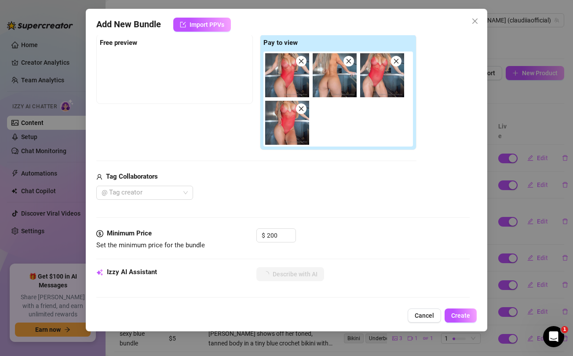
type textarea "[PERSON_NAME]"
type textarea "[PERSON_NAME] in"
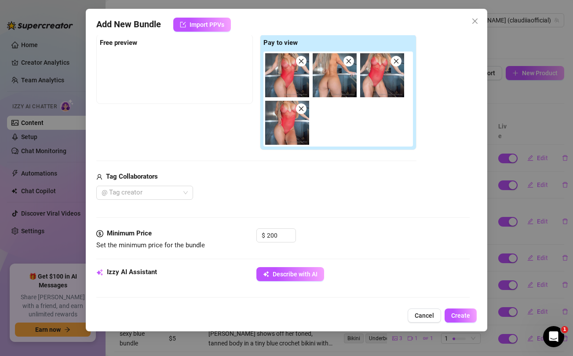
type textarea "[PERSON_NAME] in"
type textarea "[PERSON_NAME] teases in a"
type textarea "[PERSON_NAME] teases in a sheer"
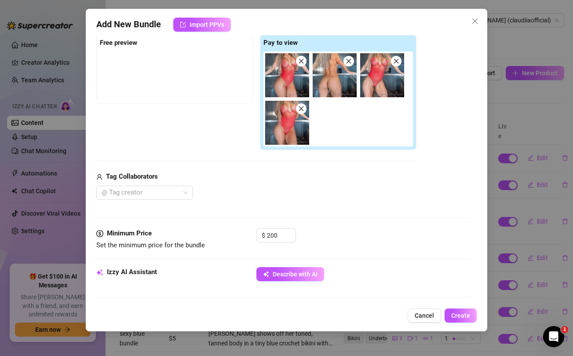
type textarea "[PERSON_NAME] teases in a sheer red"
type textarea "[PERSON_NAME] teases in a sheer red lace"
type textarea "[PERSON_NAME] teases in a sheer red lace bodysuit"
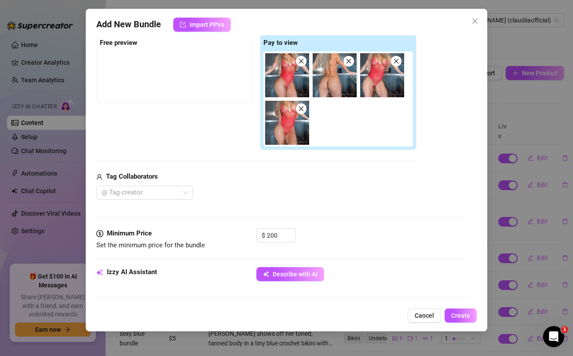
type textarea "[PERSON_NAME] teases in a sheer red lace bodysuit"
type textarea "[PERSON_NAME] teases in a sheer red lace bodysuit with"
type textarea "[PERSON_NAME] teases in a sheer red lace bodysuit with her"
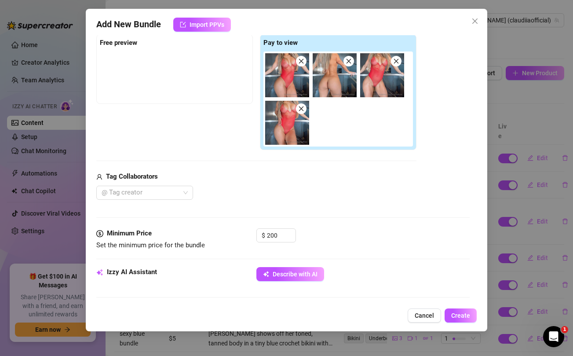
type textarea "[PERSON_NAME] teases in a sheer red lace bodysuit with her big"
type textarea "[PERSON_NAME] teases in a sheer red lace bodysuit with her big tits"
type textarea "[PERSON_NAME] teases in a sheer red lace bodysuit with her big tits and"
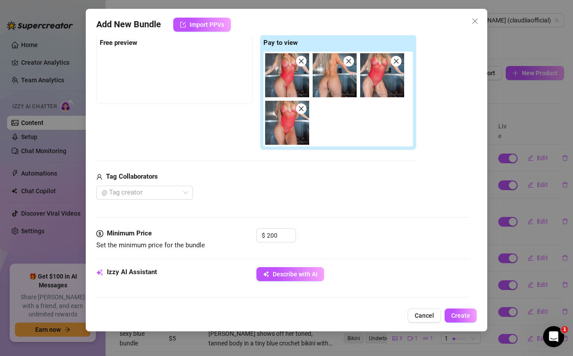
type textarea "[PERSON_NAME] teases in a sheer red lace bodysuit with her big tits and"
type textarea "[PERSON_NAME] teases in a sheer red lace bodysuit with her big tits and nipples"
type textarea "[PERSON_NAME] teases in a sheer red lace bodysuit with her big tits and nipples…"
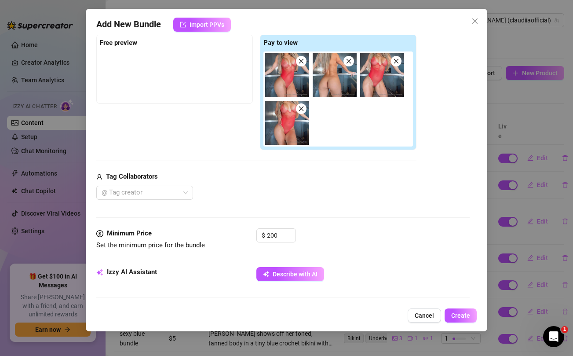
type textarea "[PERSON_NAME] teases in a sheer red lace bodysuit with her big tits and nipples…"
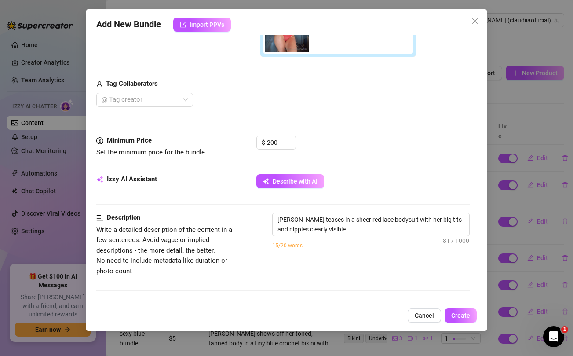
type textarea "[PERSON_NAME] teases in a sheer red lace bodysuit with her big tits and nipples…"
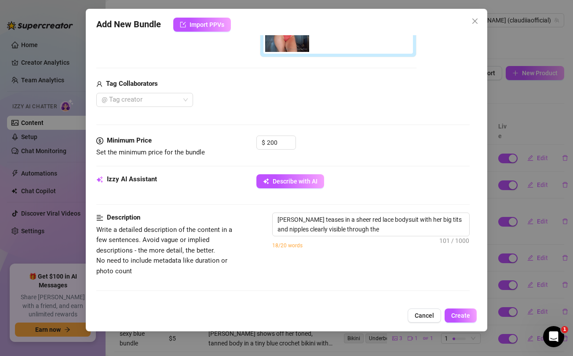
type textarea "[PERSON_NAME] teases in a sheer red lace bodysuit with her big tits and nipples…"
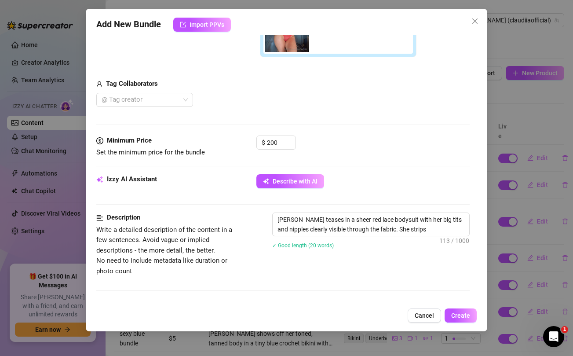
type textarea "[PERSON_NAME] teases in a sheer red lace bodysuit with her big tits and nipples…"
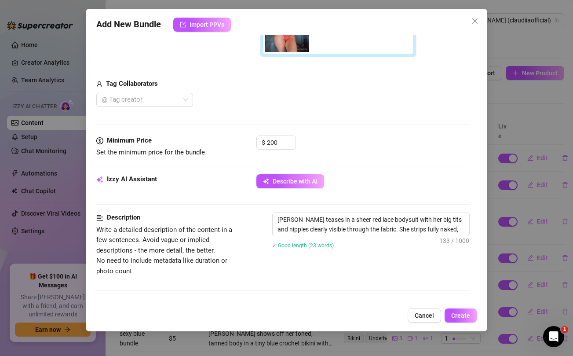
type textarea "[PERSON_NAME] teases in a sheer red lace bodysuit with her big tits and nipples…"
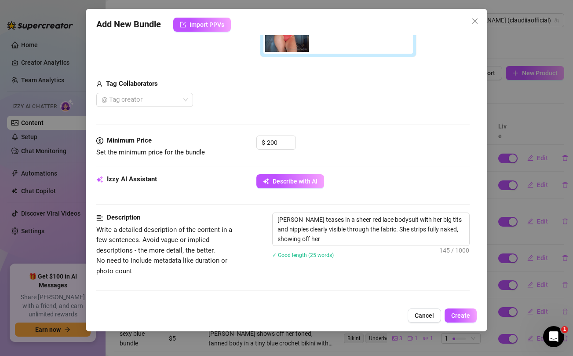
type textarea "[PERSON_NAME] teases in a sheer red lace bodysuit with her big tits and nipples…"
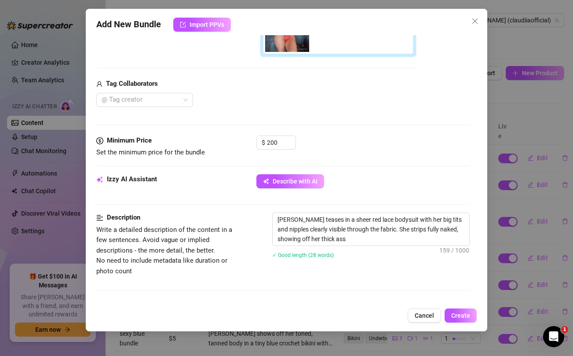
type textarea "[PERSON_NAME] teases in a sheer red lace bodysuit with her big tits and nipples…"
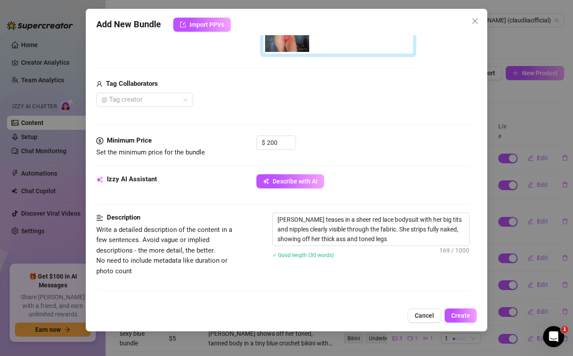
type textarea "[PERSON_NAME] teases in a sheer red lace bodysuit with her big tits and nipples…"
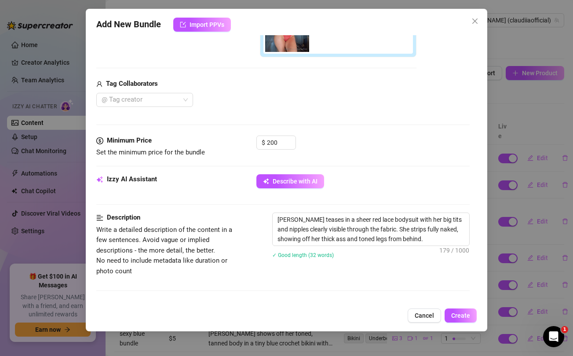
type textarea "[PERSON_NAME] teases in a sheer red lace bodysuit with her big tits and nipples…"
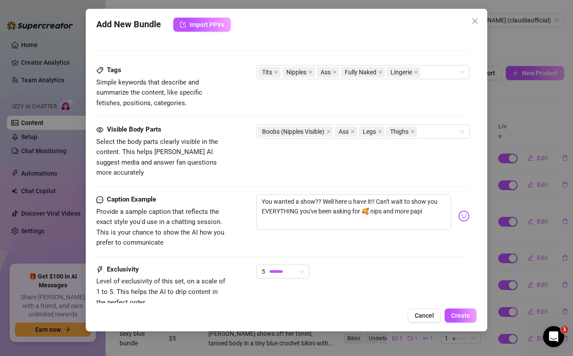
scroll to position [500, 0]
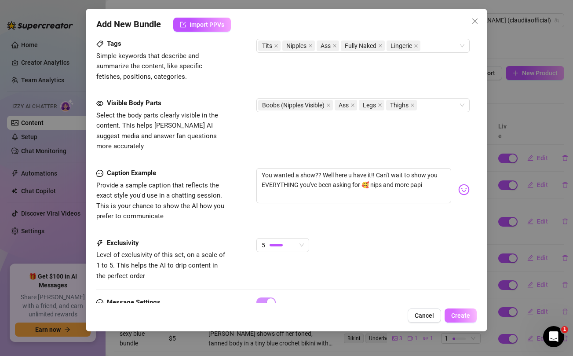
click at [456, 313] on span "Create" at bounding box center [461, 315] width 19 height 7
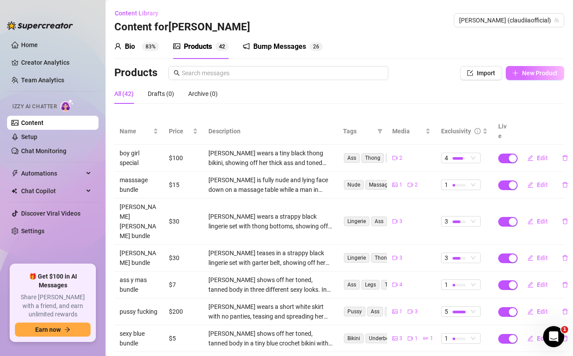
click at [530, 77] on button "New Product" at bounding box center [535, 73] width 59 height 14
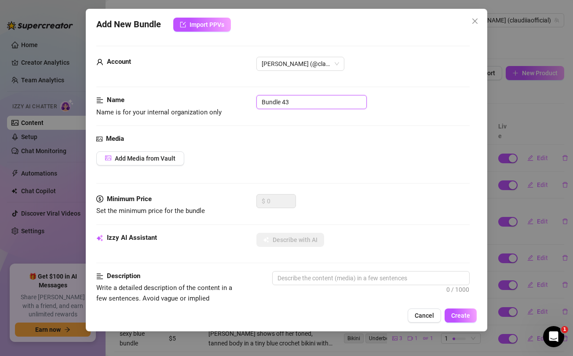
click at [286, 100] on input "Bundle 43" at bounding box center [312, 102] width 110 height 14
click at [309, 165] on div "Add Media from Vault" at bounding box center [282, 158] width 373 height 14
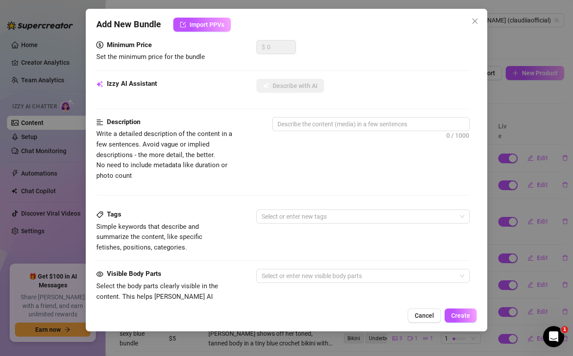
scroll to position [323, 0]
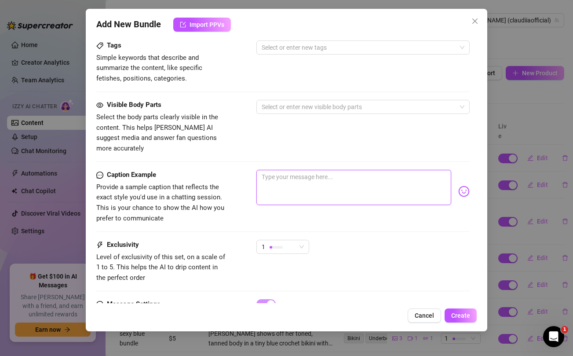
click at [306, 176] on textarea at bounding box center [354, 187] width 195 height 35
paste textarea "My Pussy is wet papi! Are you going to cum with me? 😈 Don't miss out"
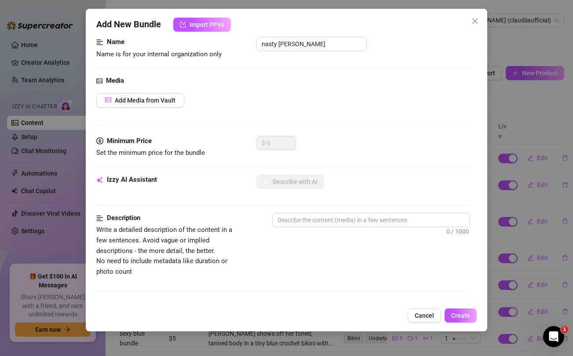
scroll to position [0, 0]
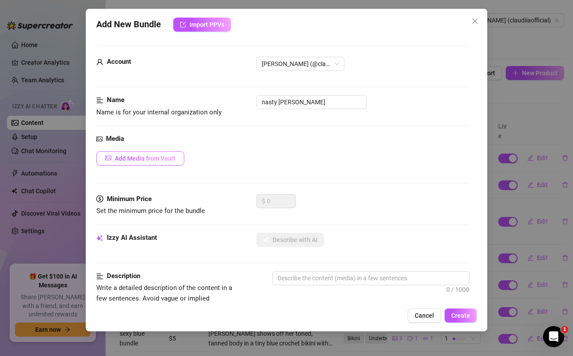
click at [165, 162] on button "Add Media from Vault" at bounding box center [140, 158] width 88 height 14
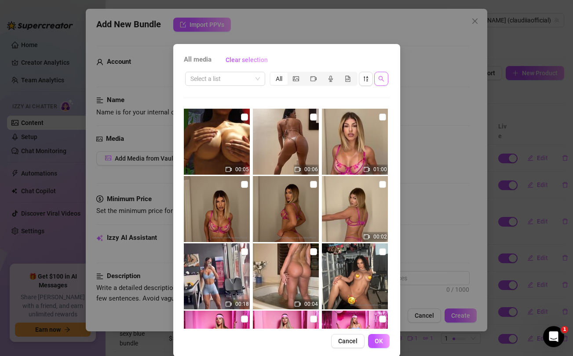
click at [381, 80] on icon "search" at bounding box center [382, 79] width 6 height 6
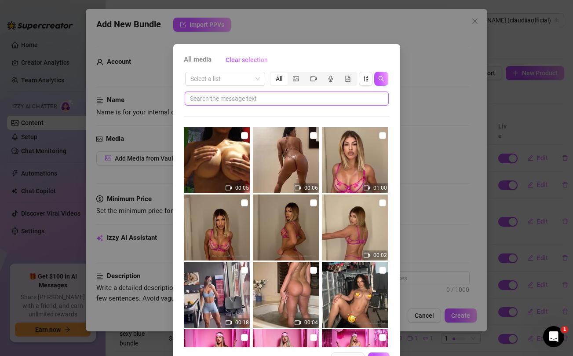
click at [299, 99] on input "text" at bounding box center [283, 99] width 187 height 10
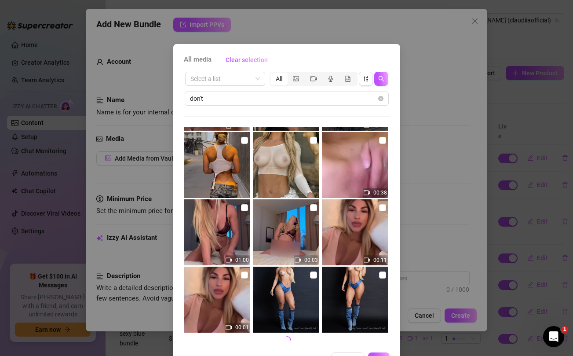
scroll to position [2, 0]
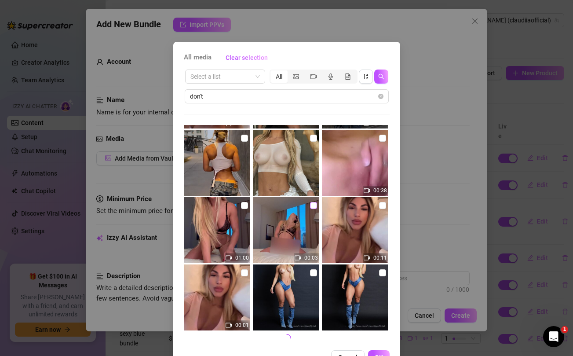
click at [315, 205] on input "checkbox" at bounding box center [313, 205] width 7 height 7
click at [243, 206] on input "checkbox" at bounding box center [244, 205] width 7 height 7
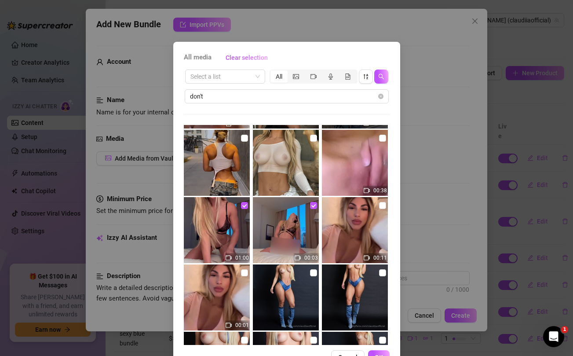
scroll to position [356, 0]
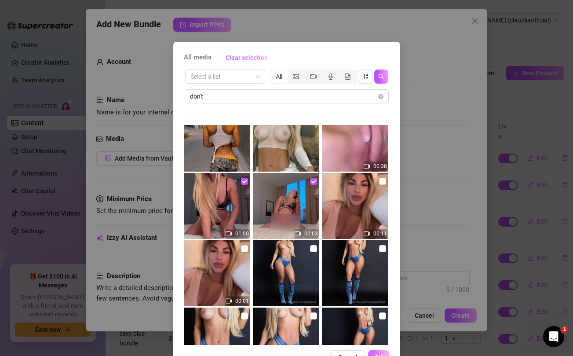
click at [383, 352] on button "OK" at bounding box center [379, 357] width 22 height 14
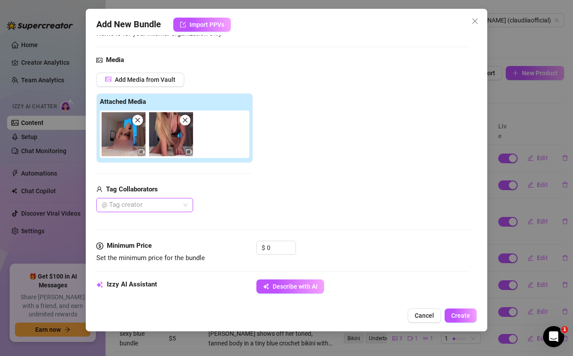
scroll to position [87, 0]
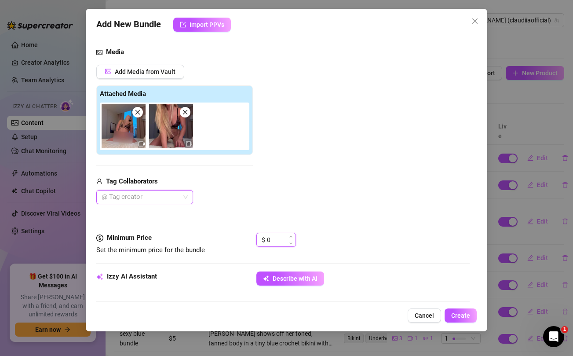
click at [272, 237] on input "0" at bounding box center [281, 239] width 29 height 13
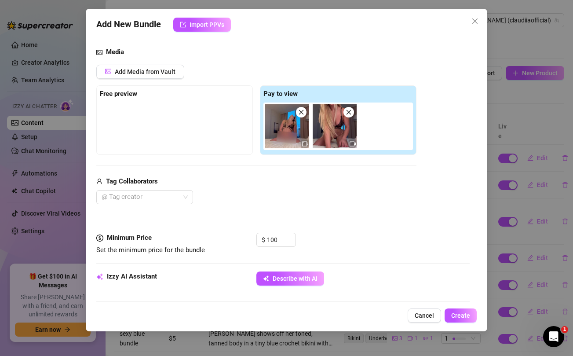
click at [278, 190] on div "Tag Collaborators @ Tag creator" at bounding box center [256, 190] width 320 height 28
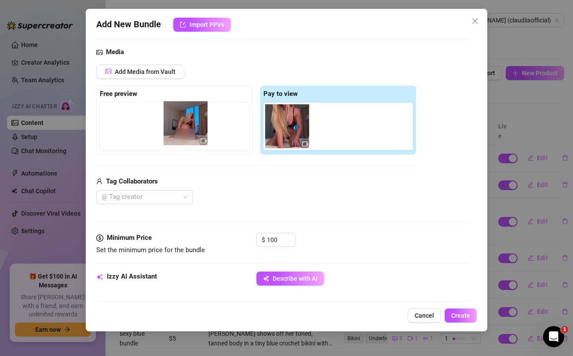
drag, startPoint x: 283, startPoint y: 119, endPoint x: 173, endPoint y: 116, distance: 109.6
click at [173, 116] on div "Free preview Pay to view" at bounding box center [256, 120] width 320 height 70
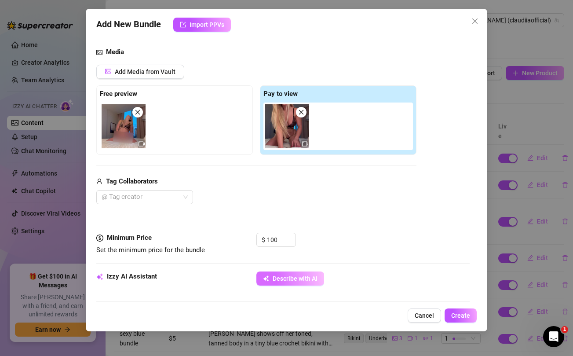
click at [300, 281] on span "Describe with AI" at bounding box center [295, 278] width 45 height 7
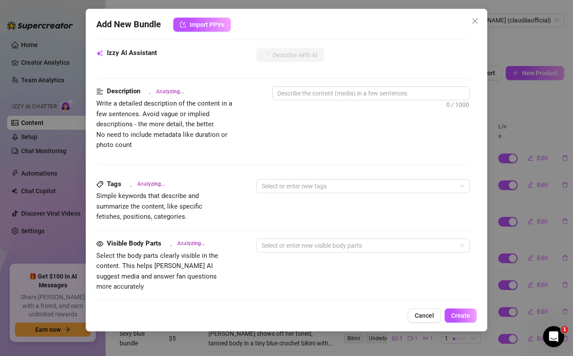
scroll to position [474, 0]
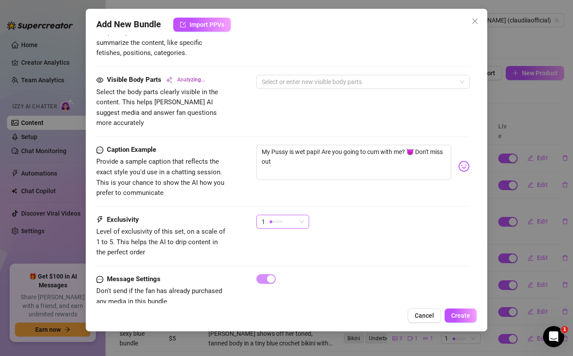
click at [292, 215] on div "1" at bounding box center [279, 221] width 34 height 13
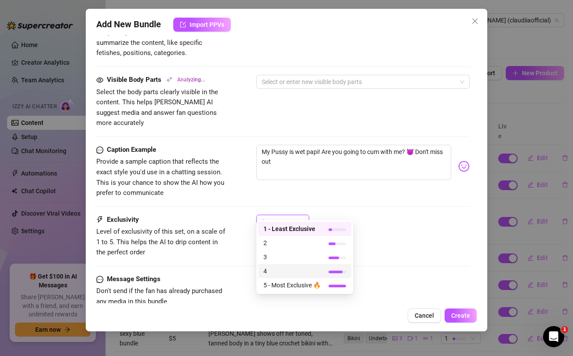
click at [270, 273] on span "4" at bounding box center [292, 271] width 57 height 10
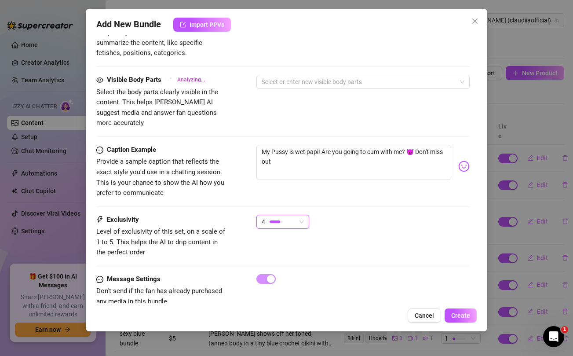
click at [443, 202] on div "Caption Example Provide a sample caption that reflects the exact style you'd us…" at bounding box center [282, 180] width 373 height 70
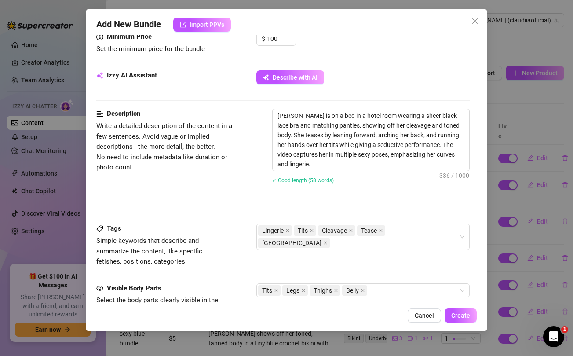
scroll to position [278, 0]
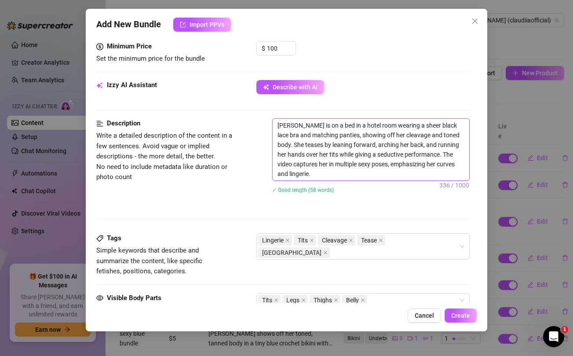
click at [321, 176] on textarea "[PERSON_NAME] is on a bed in a hotel room wearing a sheer black lace bra and ma…" at bounding box center [371, 150] width 196 height 62
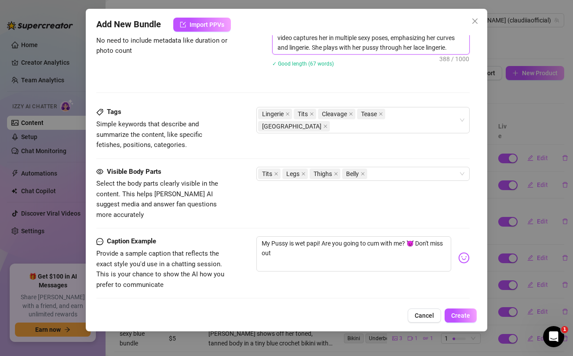
scroll to position [367, 0]
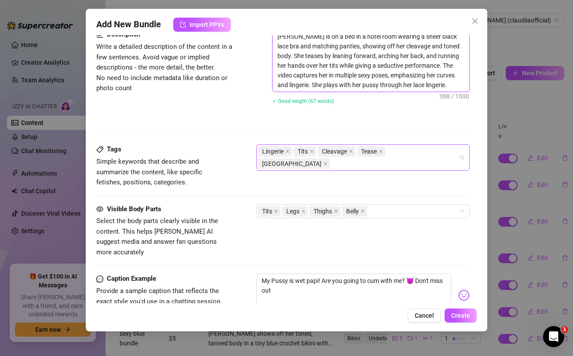
click at [447, 153] on div "Lingerie Tits Cleavage Tease Hotel Room" at bounding box center [358, 157] width 200 height 25
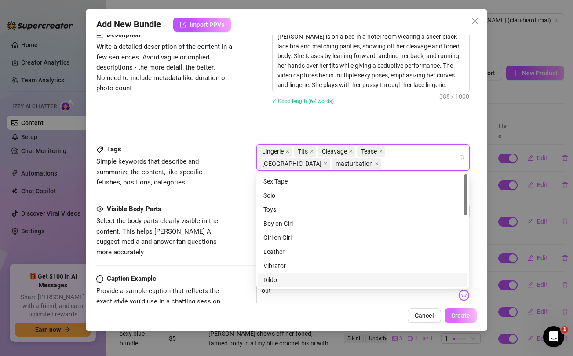
click at [462, 316] on span "Create" at bounding box center [461, 315] width 19 height 7
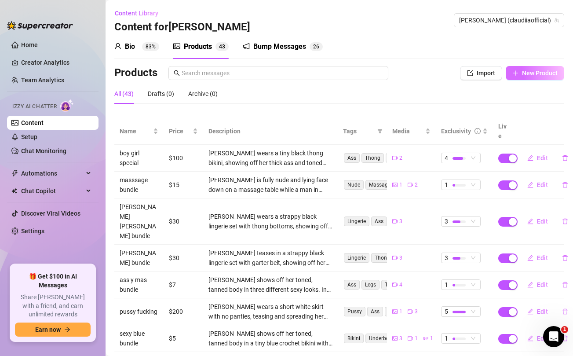
click at [531, 79] on button "New Product" at bounding box center [535, 73] width 59 height 14
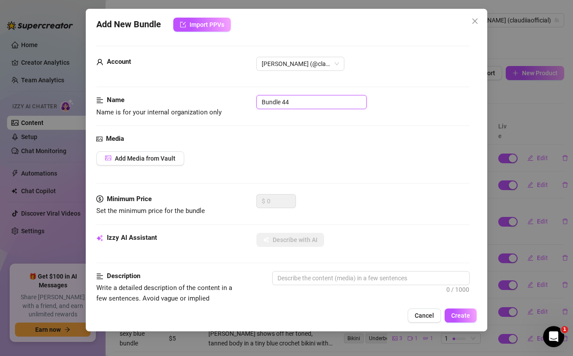
click at [321, 103] on input "Bundle 44" at bounding box center [312, 102] width 110 height 14
click at [349, 139] on div "Media" at bounding box center [282, 139] width 373 height 11
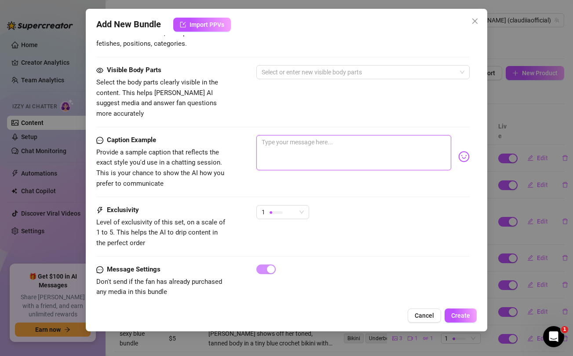
click at [331, 147] on textarea at bounding box center [354, 152] width 195 height 35
paste textarea "***BRAND NEW CUM BUNDLE*** Want to cum [PERSON_NAME]? Let me squeeze your throb…"
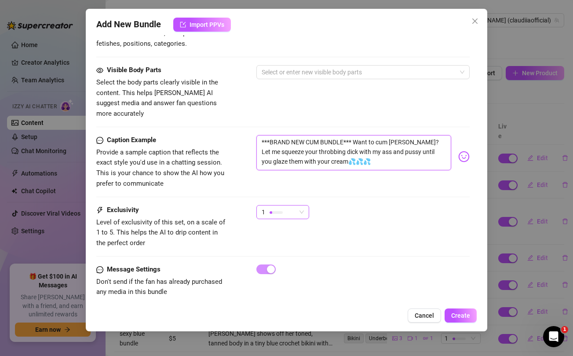
click at [297, 206] on span "1" at bounding box center [283, 212] width 42 height 13
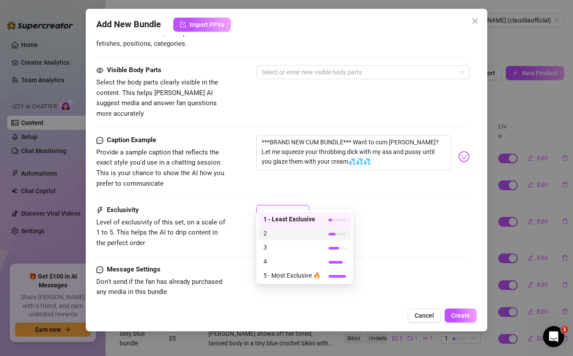
click at [285, 235] on span "2" at bounding box center [292, 233] width 57 height 10
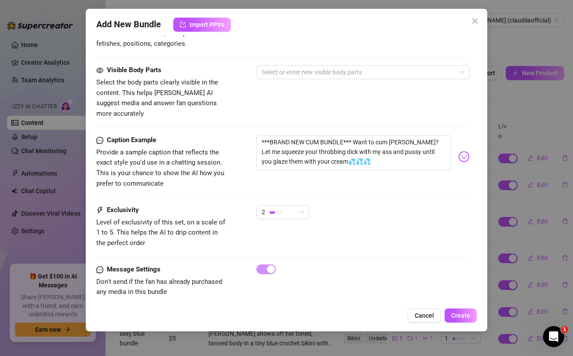
click at [385, 187] on div "Caption Example Provide a sample caption that reflects the exact style you'd us…" at bounding box center [282, 170] width 373 height 70
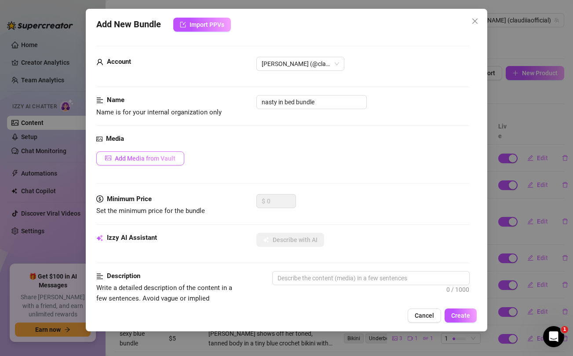
click at [154, 157] on span "Add Media from Vault" at bounding box center [145, 158] width 61 height 7
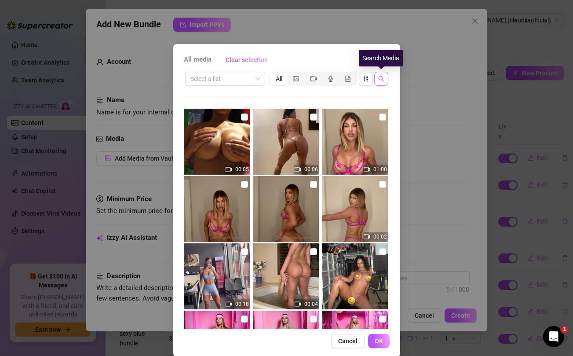
click at [380, 78] on icon "search" at bounding box center [382, 79] width 6 height 6
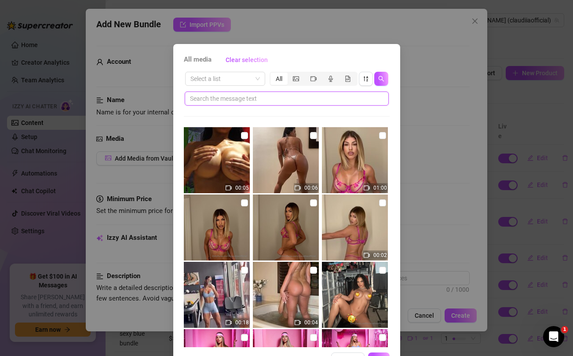
click at [326, 101] on input "text" at bounding box center [283, 99] width 187 height 10
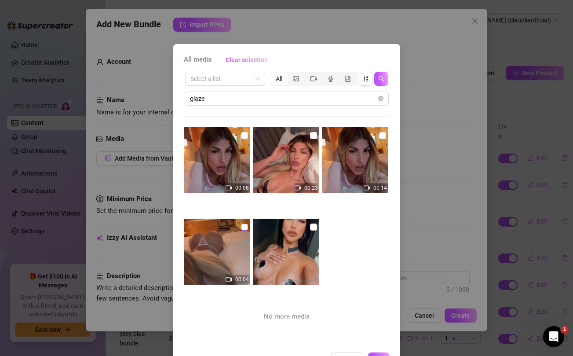
click at [245, 226] on input "checkbox" at bounding box center [244, 227] width 7 height 7
click at [384, 134] on input "checkbox" at bounding box center [382, 135] width 7 height 7
click at [312, 137] on input "checkbox" at bounding box center [313, 135] width 7 height 7
click at [243, 134] on input "checkbox" at bounding box center [244, 135] width 7 height 7
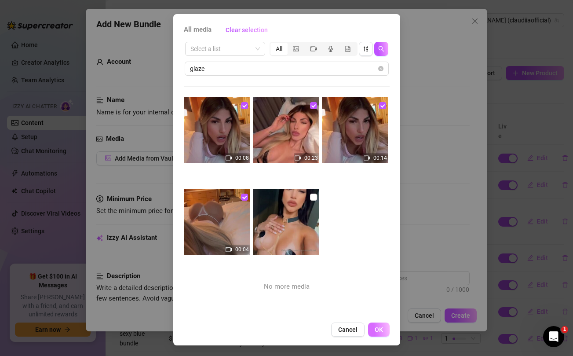
click at [381, 330] on span "OK" at bounding box center [379, 329] width 8 height 7
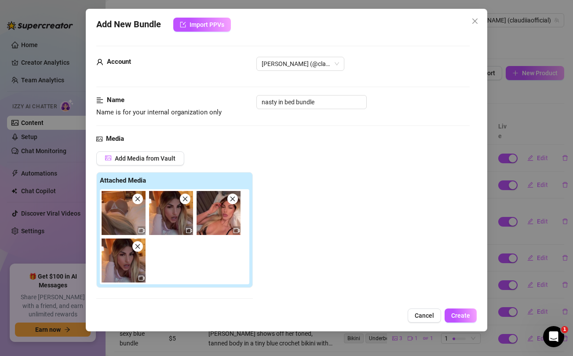
scroll to position [129, 0]
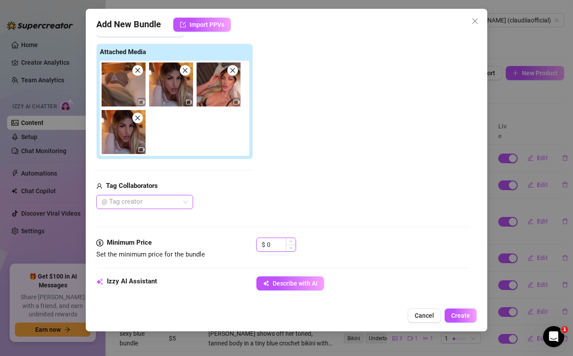
click at [279, 248] on input "0" at bounding box center [281, 244] width 29 height 13
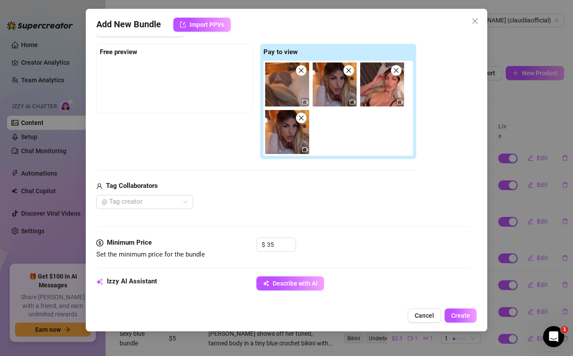
click at [290, 205] on div "@ Tag creator" at bounding box center [256, 202] width 320 height 14
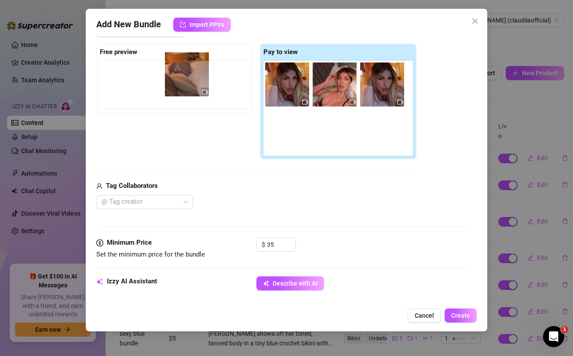
drag, startPoint x: 283, startPoint y: 93, endPoint x: 173, endPoint y: 83, distance: 111.4
click at [173, 83] on div "Free preview Pay to view" at bounding box center [256, 102] width 320 height 116
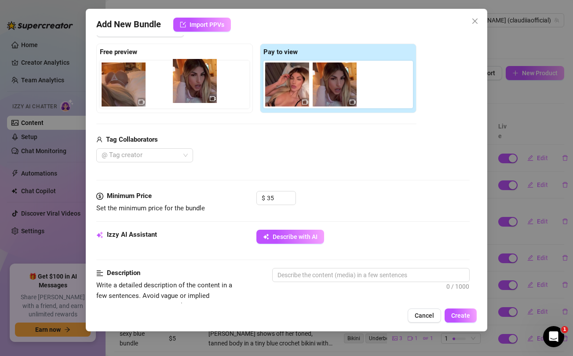
drag, startPoint x: 282, startPoint y: 83, endPoint x: 183, endPoint y: 79, distance: 99.5
click at [183, 79] on div "Free preview Pay to view" at bounding box center [256, 79] width 320 height 70
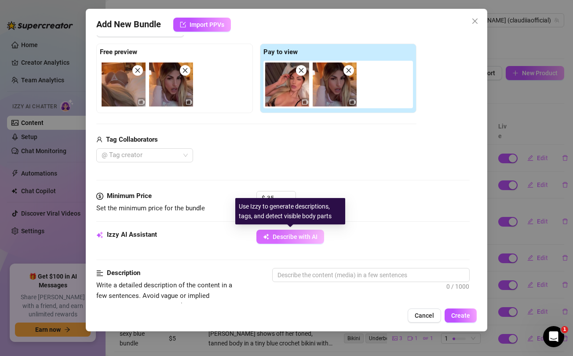
click at [288, 235] on span "Describe with AI" at bounding box center [295, 236] width 45 height 7
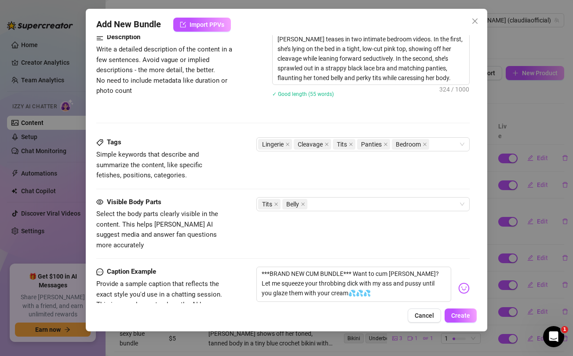
scroll to position [411, 0]
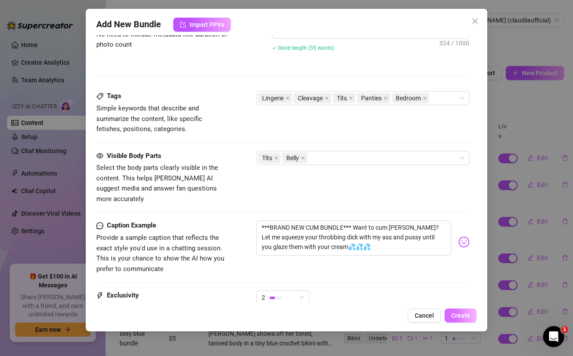
click at [463, 315] on span "Create" at bounding box center [461, 315] width 19 height 7
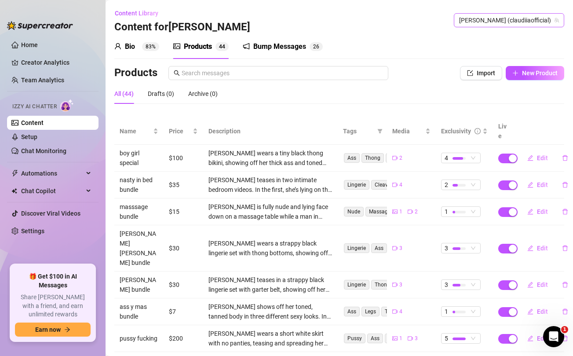
click at [522, 16] on span "[PERSON_NAME] (claudiiaofficial)" at bounding box center [509, 20] width 100 height 13
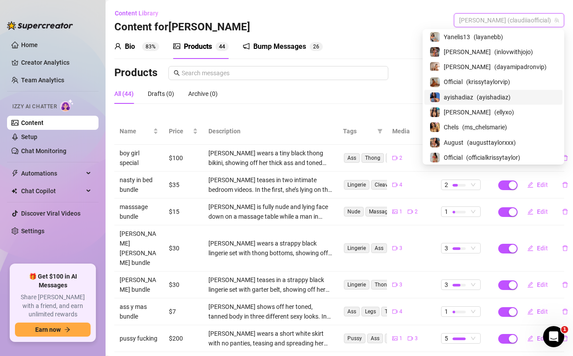
scroll to position [93, 0]
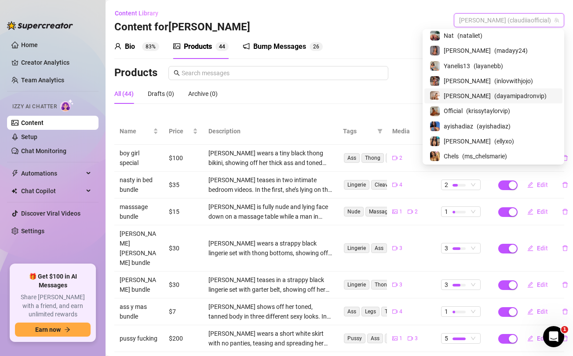
click at [483, 93] on span "[PERSON_NAME]" at bounding box center [467, 96] width 47 height 10
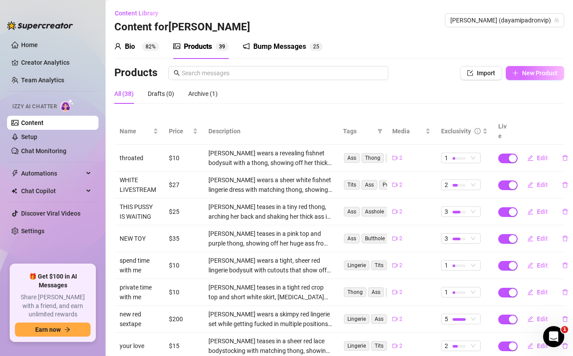
click at [535, 73] on span "New Product" at bounding box center [540, 73] width 36 height 7
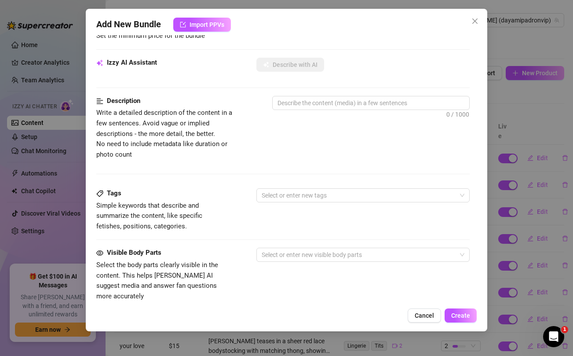
scroll to position [358, 0]
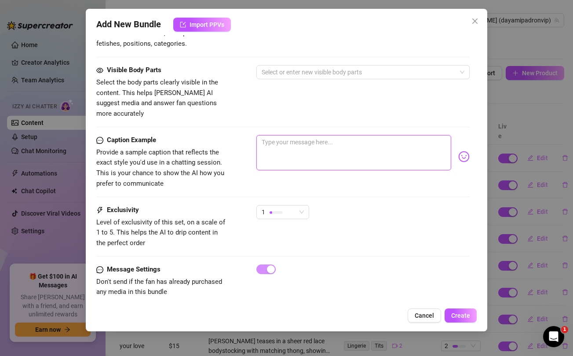
click at [363, 140] on textarea at bounding box center [354, 152] width 195 height 35
paste textarea "JUST FUCKED ONE OF MY FANS FROM MIAMI 😳😳🔞💦 Unlock this slutty memberr sextape t…"
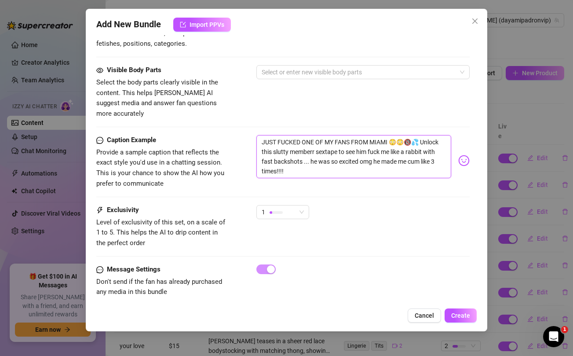
scroll to position [0, 0]
click at [303, 142] on textarea "JUST FUCKED ONE OF MY FANS FROM MIAMI 😳😳🔞💦 Unlock this slutty memberr sextape t…" at bounding box center [354, 156] width 195 height 43
click at [289, 92] on div "Visible Body Parts Select the body parts clearly visible in the content. This h…" at bounding box center [282, 92] width 373 height 54
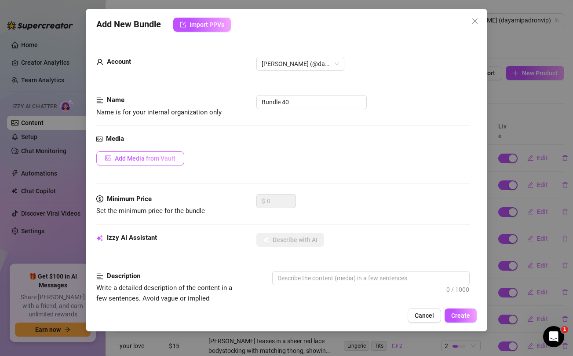
click at [157, 155] on span "Add Media from Vault" at bounding box center [145, 158] width 61 height 7
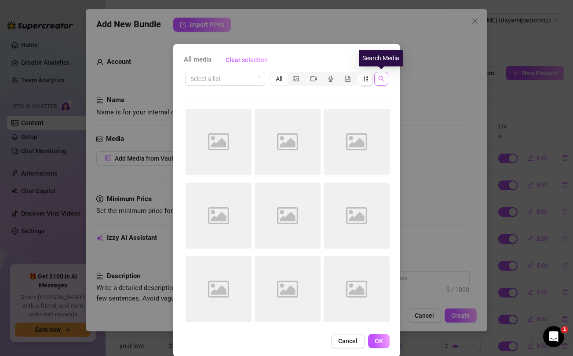
click at [379, 80] on icon "search" at bounding box center [382, 79] width 6 height 6
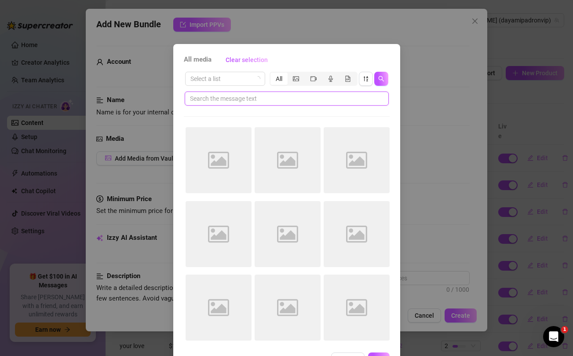
click at [327, 99] on input "text" at bounding box center [283, 99] width 187 height 10
paste input "memberr"
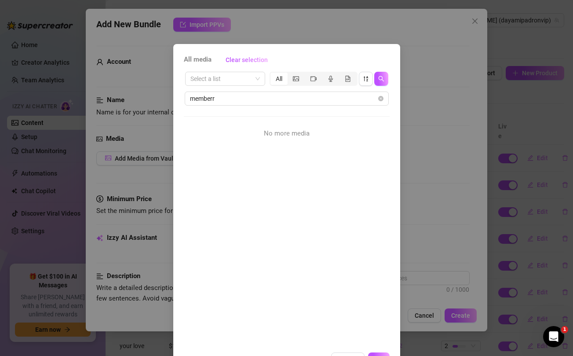
click at [414, 111] on div "All media Clear selection Select a list All memberr No more media Cancel OK" at bounding box center [286, 178] width 573 height 356
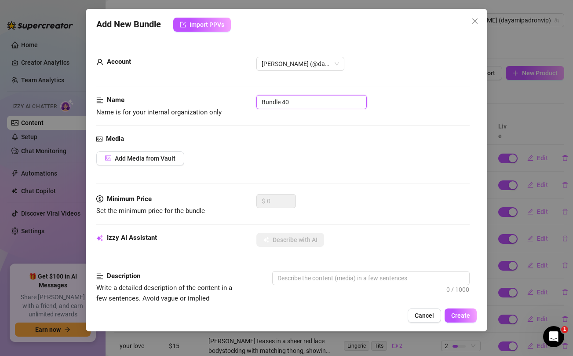
click at [294, 98] on input "Bundle 40" at bounding box center [312, 102] width 110 height 14
click at [347, 145] on div "Media Add Media from Vault" at bounding box center [282, 164] width 373 height 60
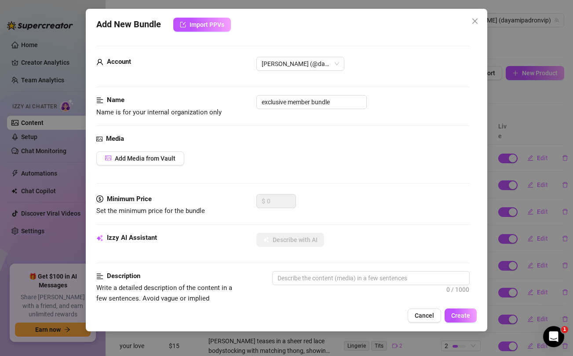
scroll to position [294, 0]
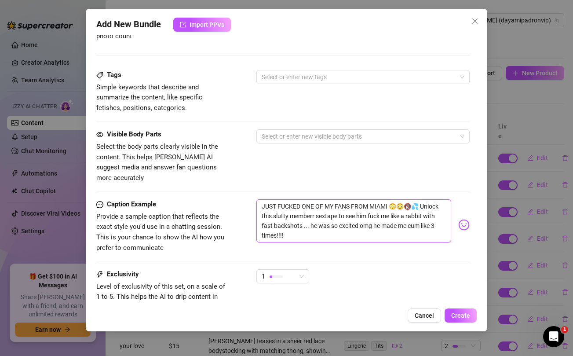
click at [321, 209] on textarea "JUST FUCKED ONE OF MY FANS FROM MIAMI 😳😳🔞💦 Unlock this slutty memberr sextape t…" at bounding box center [354, 220] width 195 height 43
paste textarea "Let me make your amazing day better daddy 💋 unlock this exclusive sub bundle an…"
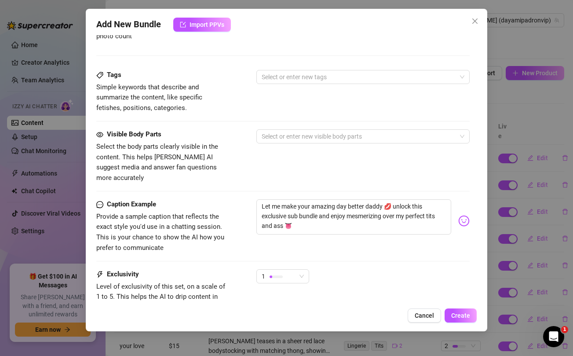
click at [307, 160] on div "Visible Body Parts Select the body parts clearly visible in the content. This h…" at bounding box center [282, 156] width 373 height 54
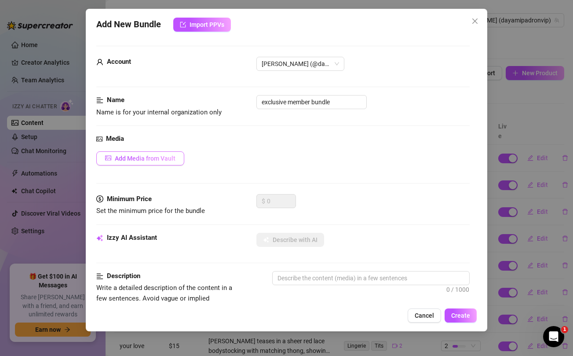
click at [149, 159] on span "Add Media from Vault" at bounding box center [145, 158] width 61 height 7
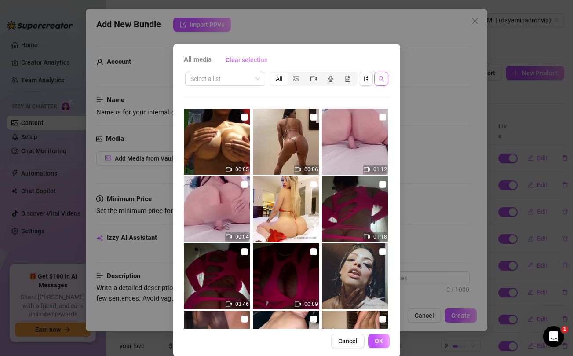
click at [384, 76] on icon "search" at bounding box center [382, 79] width 6 height 6
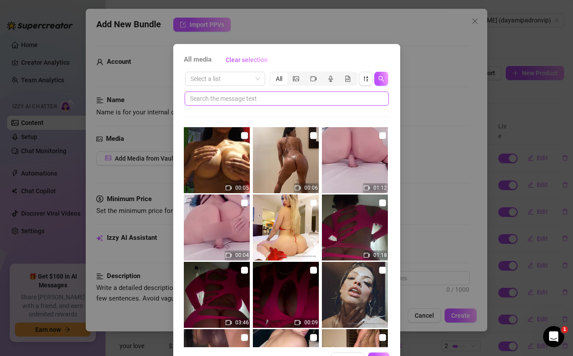
click at [319, 100] on input "text" at bounding box center [283, 99] width 187 height 10
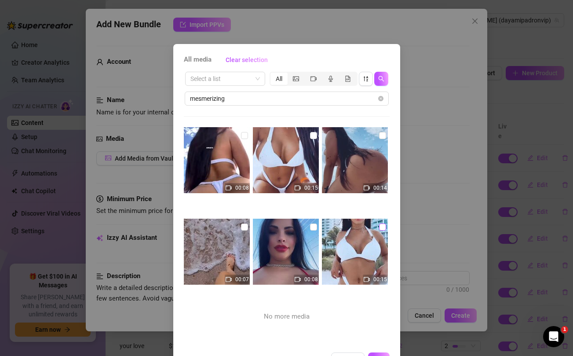
click at [383, 226] on input "checkbox" at bounding box center [382, 227] width 7 height 7
click at [382, 228] on input "checkbox" at bounding box center [382, 227] width 7 height 7
click at [246, 135] on input "checkbox" at bounding box center [244, 135] width 7 height 7
click at [245, 225] on input "checkbox" at bounding box center [244, 227] width 7 height 7
click at [314, 228] on input "checkbox" at bounding box center [313, 227] width 7 height 7
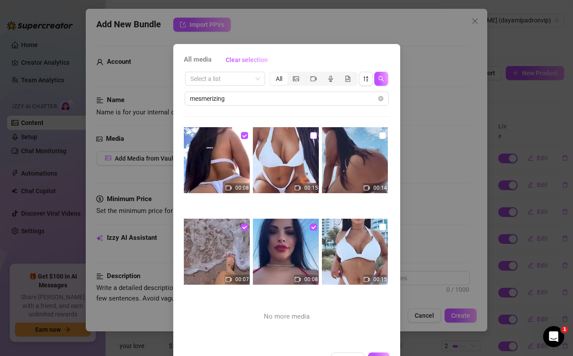
click at [313, 136] on input "checkbox" at bounding box center [313, 135] width 7 height 7
click at [382, 136] on input "checkbox" at bounding box center [382, 135] width 7 height 7
click at [383, 227] on input "checkbox" at bounding box center [382, 227] width 7 height 7
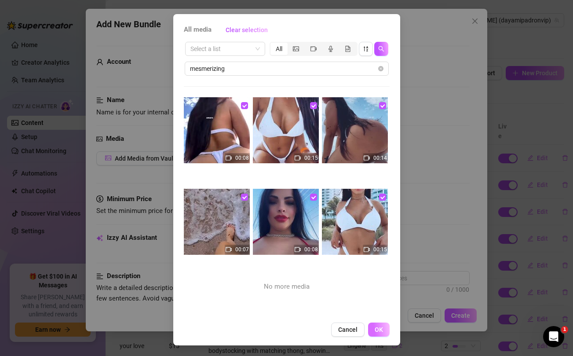
click at [378, 328] on span "OK" at bounding box center [379, 329] width 8 height 7
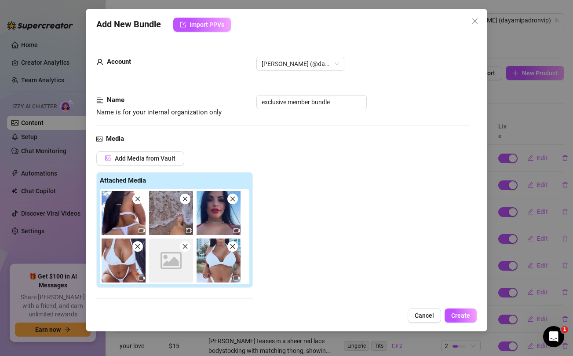
scroll to position [94, 0]
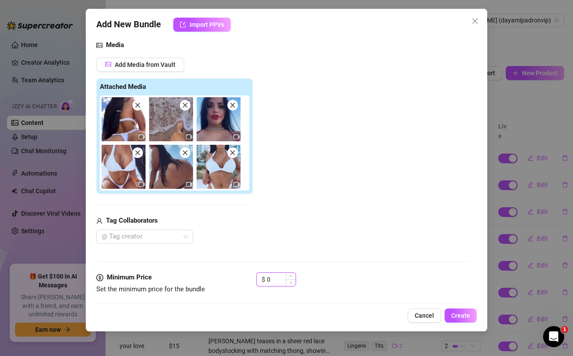
click at [273, 277] on input "0" at bounding box center [281, 279] width 29 height 13
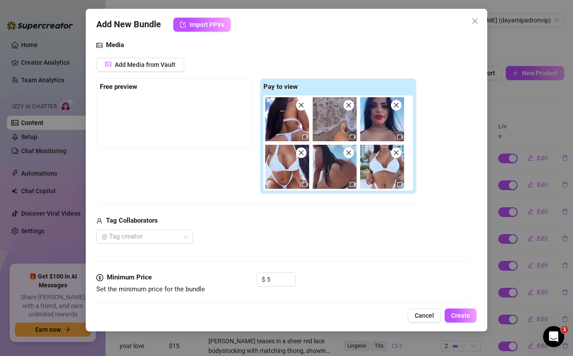
click at [276, 227] on div "Tag Collaborators @ Tag creator" at bounding box center [256, 230] width 320 height 28
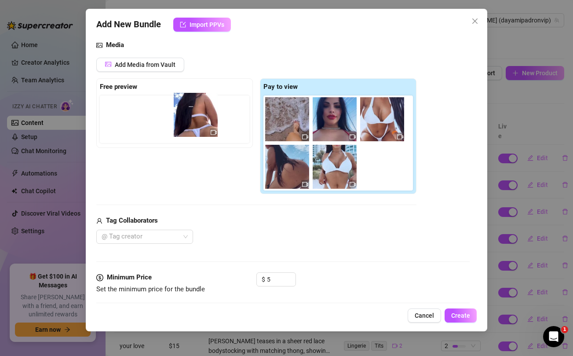
drag, startPoint x: 286, startPoint y: 124, endPoint x: 191, endPoint y: 120, distance: 95.6
click at [191, 120] on div "Free preview Pay to view" at bounding box center [256, 136] width 320 height 116
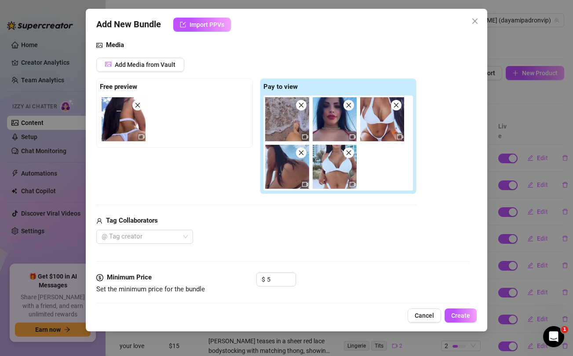
scroll to position [171, 0]
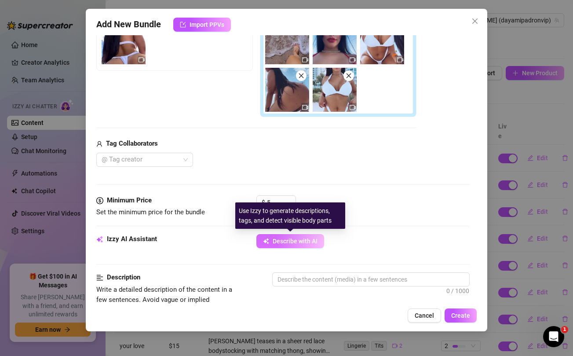
click at [289, 239] on span "Describe with AI" at bounding box center [295, 241] width 45 height 7
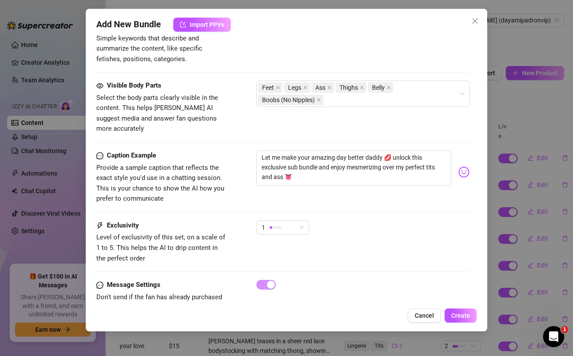
scroll to position [562, 0]
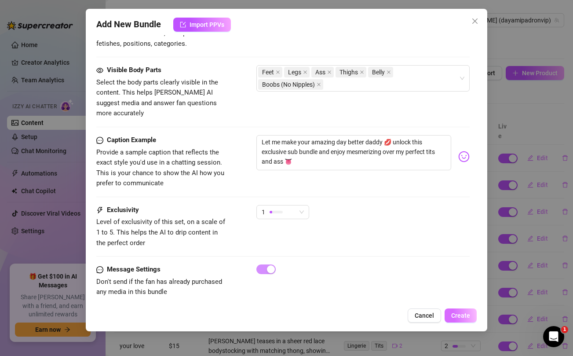
click at [456, 315] on span "Create" at bounding box center [461, 315] width 19 height 7
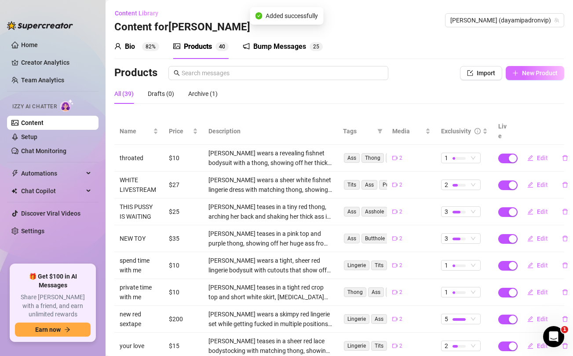
click at [523, 77] on button "New Product" at bounding box center [535, 73] width 59 height 14
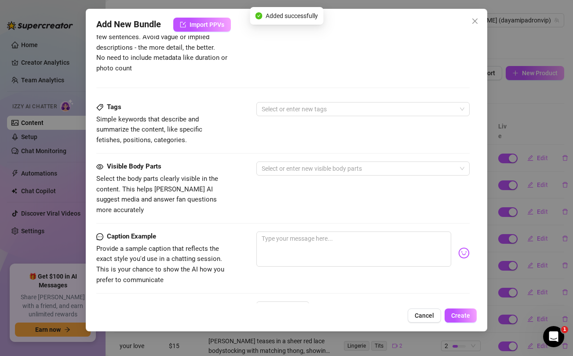
scroll to position [358, 0]
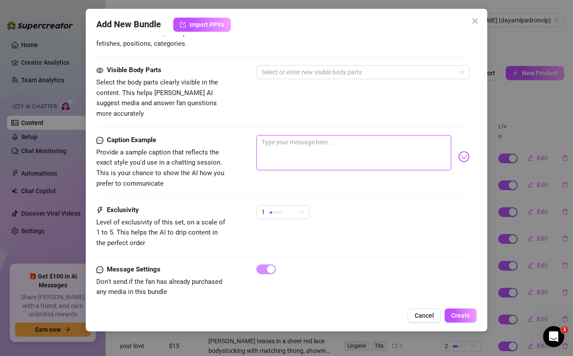
click at [322, 139] on textarea at bounding box center [354, 152] width 195 height 35
paste textarea "Here's my slutty dirty taking VIP BUNDLE all for you papi 🥵 Unlock if you like …"
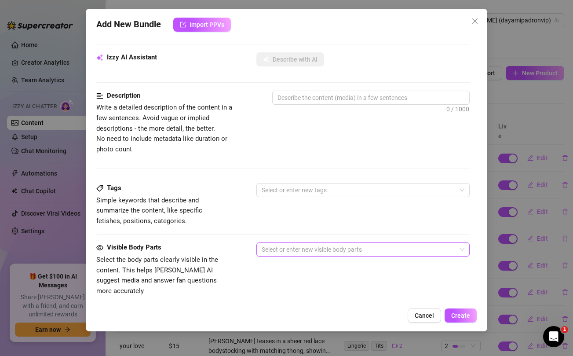
scroll to position [0, 0]
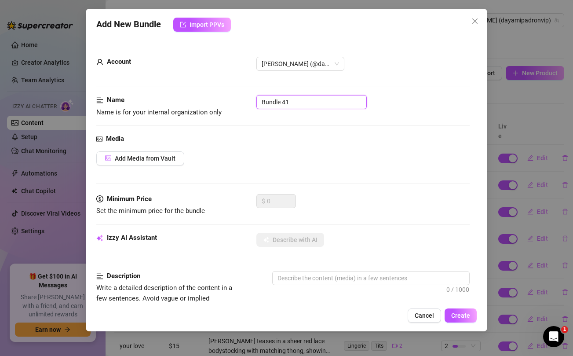
click at [283, 96] on input "Bundle 41" at bounding box center [312, 102] width 110 height 14
click at [139, 158] on span "Add Media from Vault" at bounding box center [145, 158] width 61 height 7
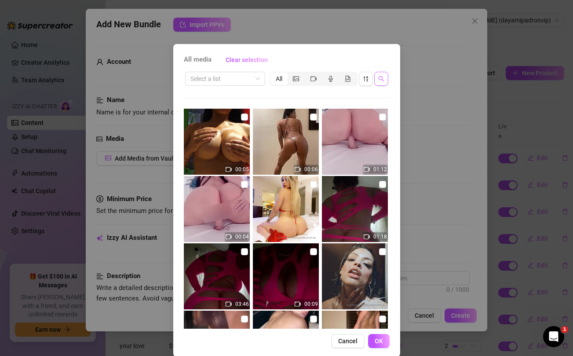
click at [384, 79] on button "button" at bounding box center [382, 79] width 14 height 14
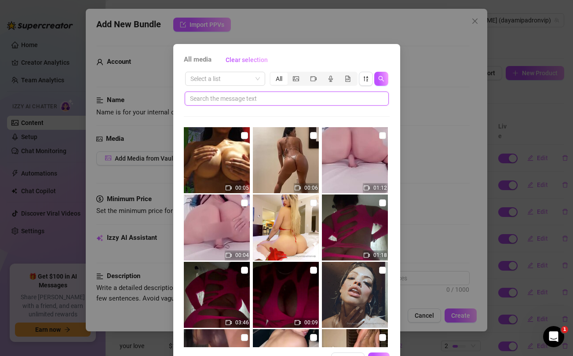
click at [326, 103] on input "text" at bounding box center [283, 99] width 187 height 10
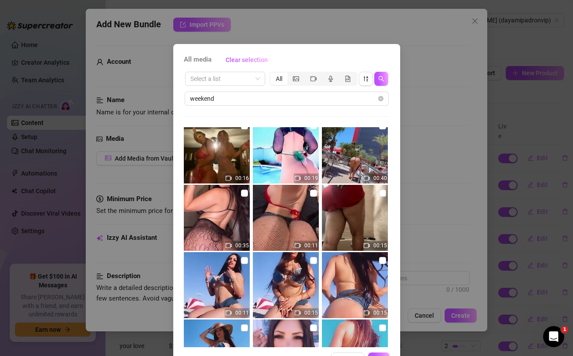
scroll to position [65, 0]
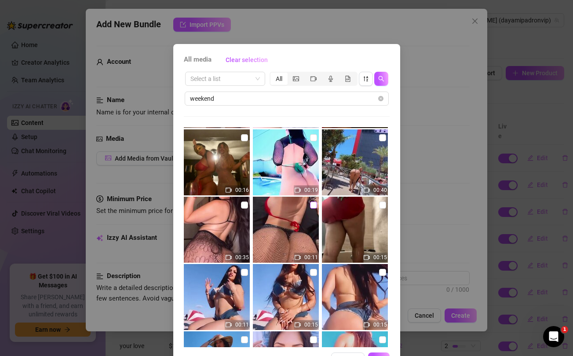
click at [312, 204] on input "checkbox" at bounding box center [313, 205] width 7 height 7
click at [244, 206] on input "checkbox" at bounding box center [244, 205] width 7 height 7
click at [381, 138] on input "checkbox" at bounding box center [382, 137] width 7 height 7
click at [314, 138] on input "checkbox" at bounding box center [313, 137] width 7 height 7
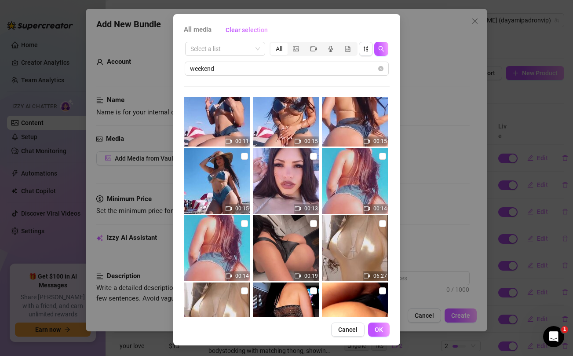
scroll to position [218, 0]
click at [313, 223] on input "checkbox" at bounding box center [313, 224] width 7 height 7
click at [382, 329] on span "OK" at bounding box center [379, 329] width 8 height 7
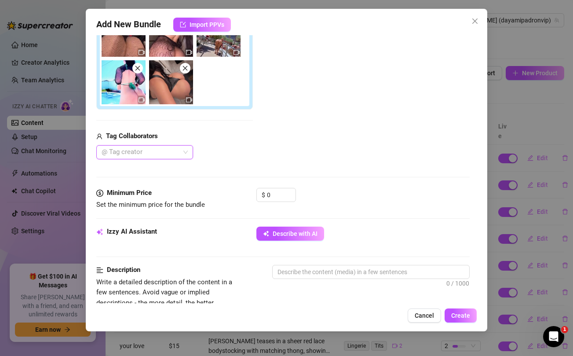
scroll to position [180, 0]
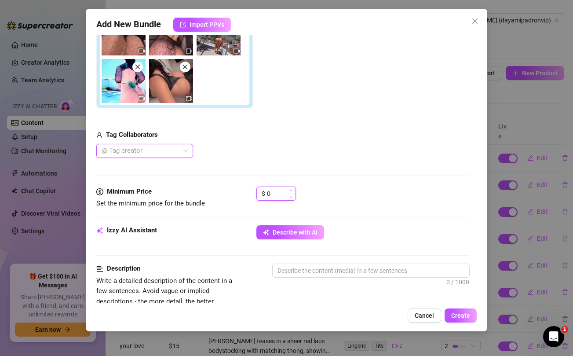
click at [278, 197] on input "0" at bounding box center [281, 193] width 29 height 13
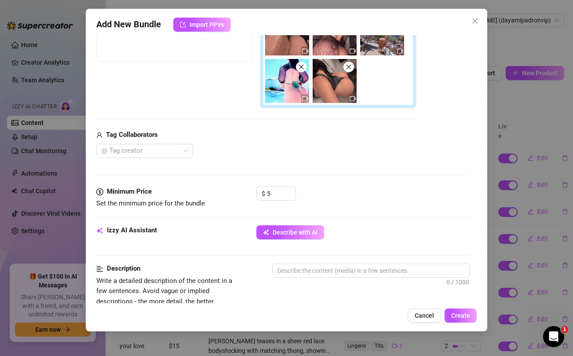
click at [301, 166] on div "Media Add Media from Vault Free preview Pay to view Tag Collaborators @ Tag cre…" at bounding box center [282, 70] width 373 height 232
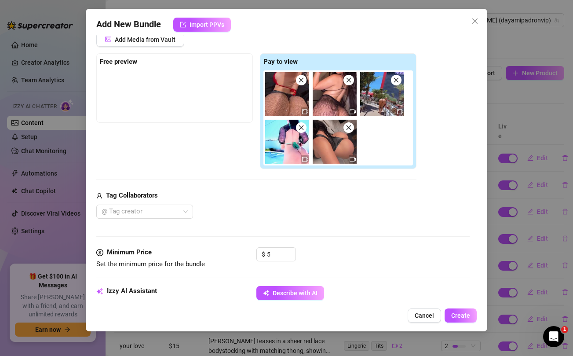
scroll to position [112, 0]
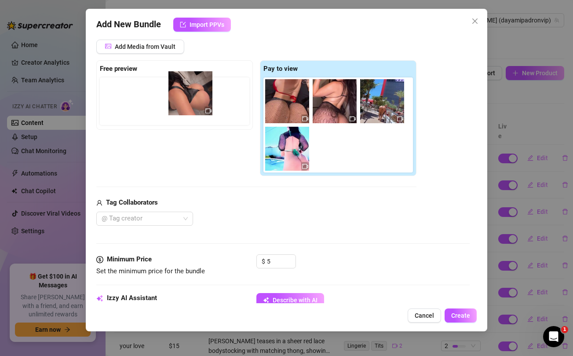
drag, startPoint x: 340, startPoint y: 162, endPoint x: 188, endPoint y: 106, distance: 161.7
click at [188, 106] on div "Free preview Pay to view" at bounding box center [256, 118] width 320 height 116
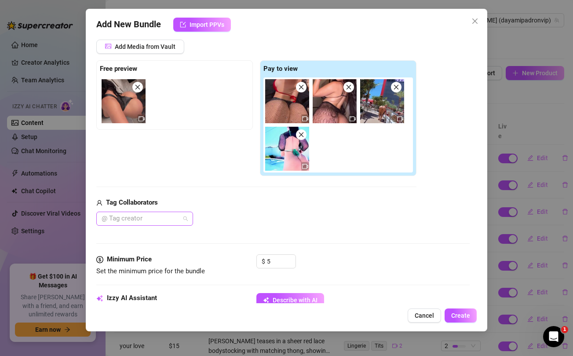
click at [181, 216] on div at bounding box center [140, 219] width 84 height 12
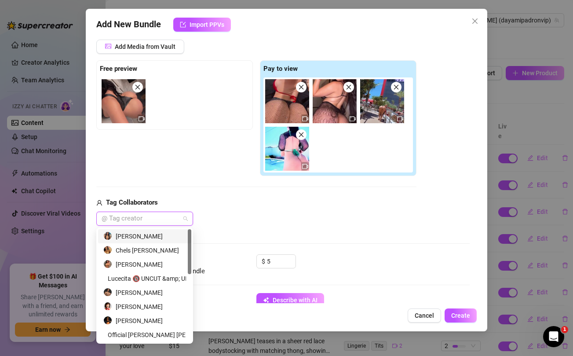
click at [131, 237] on div "[PERSON_NAME]" at bounding box center [144, 237] width 83 height 10
click at [252, 235] on div "Media Add Media from Vault Free preview Pay to view Tag Collaborators [PERSON_N…" at bounding box center [282, 138] width 373 height 232
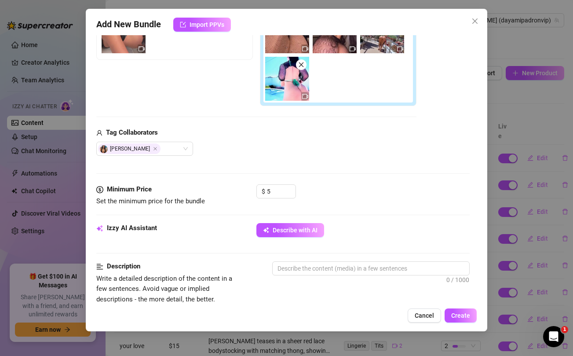
scroll to position [191, 0]
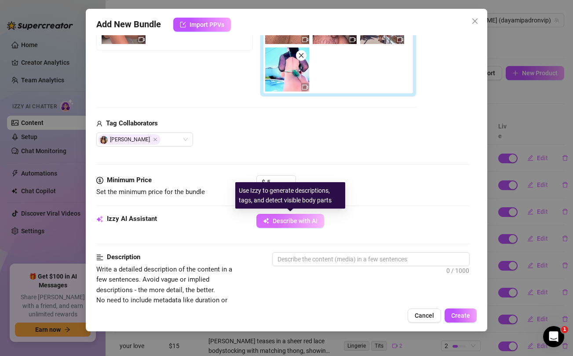
click at [287, 219] on span "Describe with AI" at bounding box center [295, 220] width 45 height 7
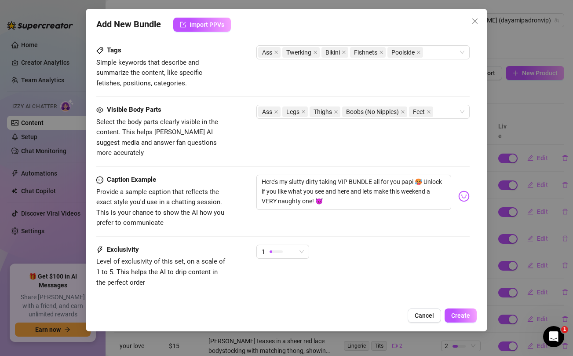
scroll to position [561, 0]
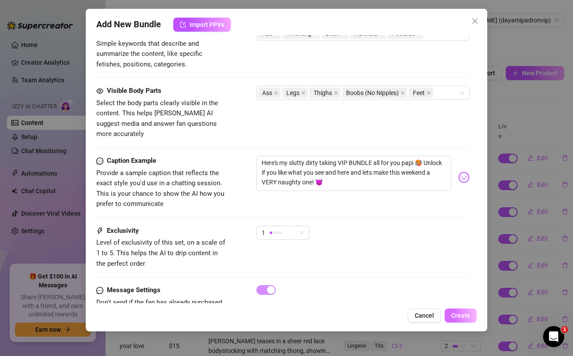
click at [470, 310] on button "Create" at bounding box center [461, 316] width 32 height 14
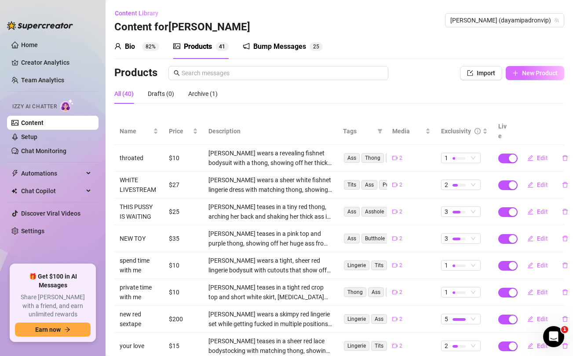
click at [543, 70] on span "New Product" at bounding box center [540, 73] width 36 height 7
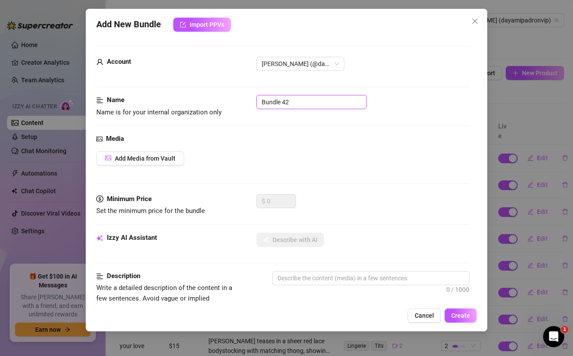
click at [321, 107] on input "Bundle 42" at bounding box center [312, 102] width 110 height 14
click at [326, 168] on div "Media Add Media from Vault" at bounding box center [282, 164] width 373 height 60
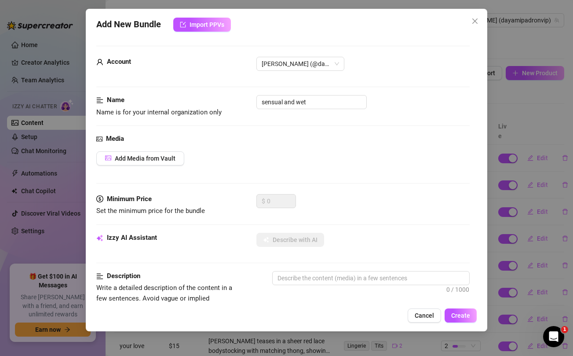
scroll to position [358, 0]
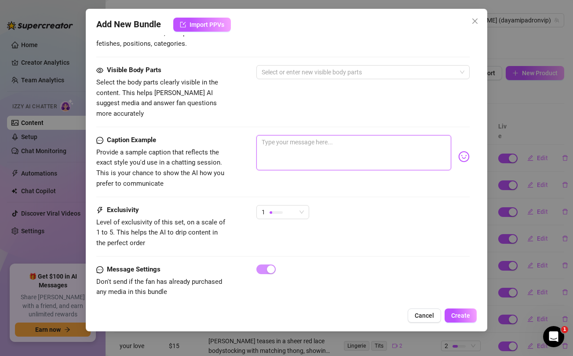
click at [319, 144] on textarea at bounding box center [354, 152] width 195 height 35
paste textarea "Would you fuck me in the shower again after we fuck daddy? 🙈🥵 Unlock and show m…"
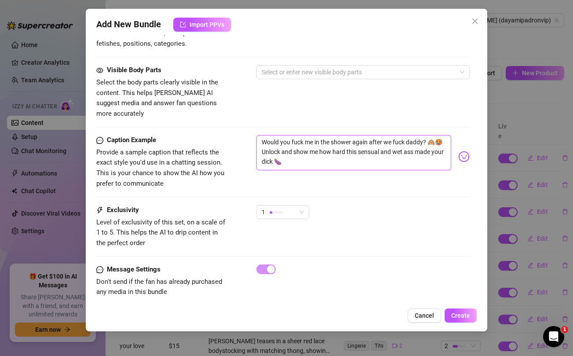
drag, startPoint x: 429, startPoint y: 132, endPoint x: 441, endPoint y: 135, distance: 12.2
click at [441, 135] on textarea "Would you fuck me in the shower again after we fuck daddy? 🙈🥵 Unlock and show m…" at bounding box center [354, 152] width 195 height 35
click at [369, 89] on div "Visible Body Parts Select the body parts clearly visible in the content. This h…" at bounding box center [282, 92] width 373 height 54
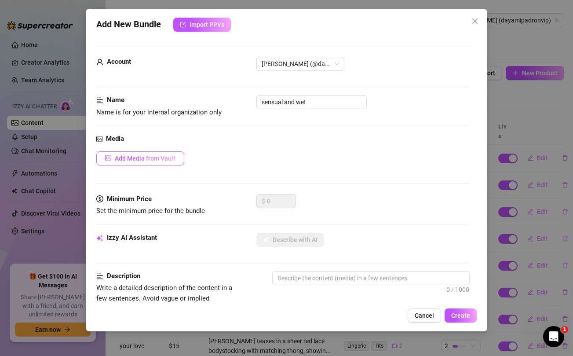
click at [167, 158] on span "Add Media from Vault" at bounding box center [145, 158] width 61 height 7
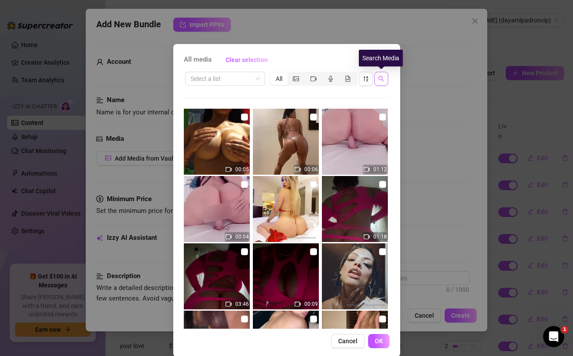
click at [381, 77] on icon "search" at bounding box center [382, 79] width 6 height 6
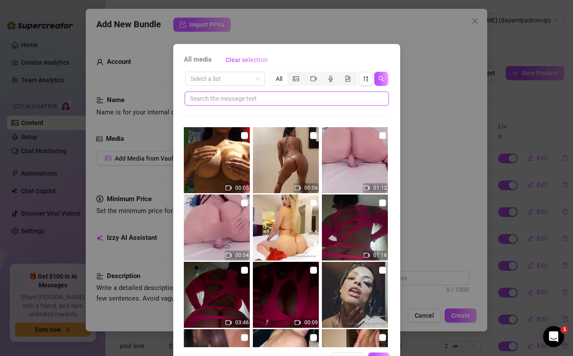
click at [327, 101] on input "text" at bounding box center [283, 99] width 187 height 10
paste input "🙈🥵"
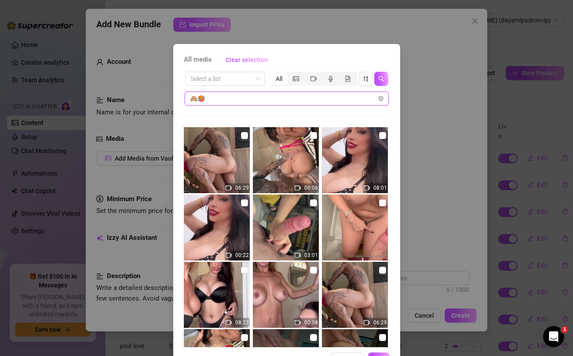
click at [296, 99] on input "🙈🥵" at bounding box center [283, 99] width 187 height 10
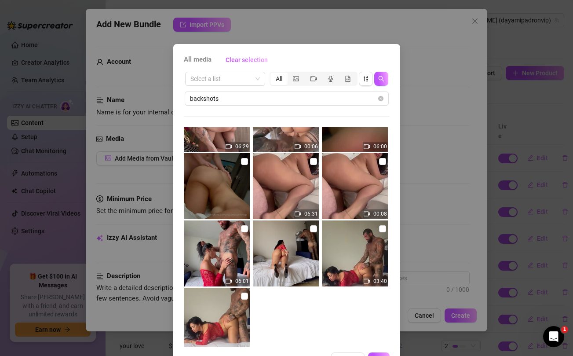
scroll to position [43, 0]
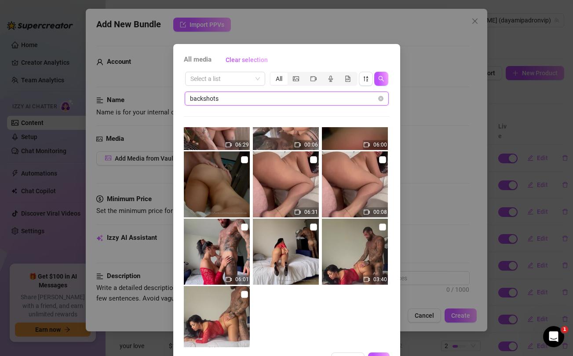
click at [214, 97] on input "backshots" at bounding box center [283, 99] width 187 height 10
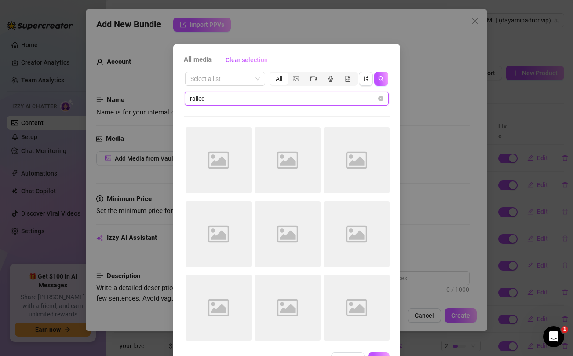
scroll to position [0, 0]
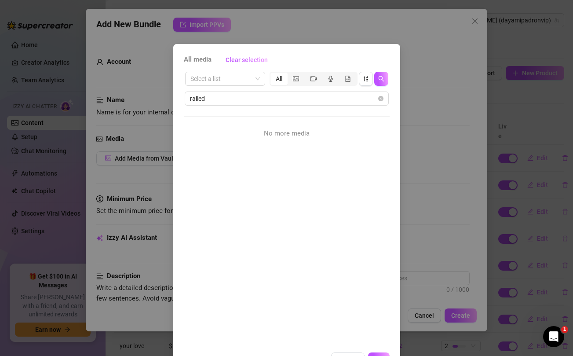
click at [470, 151] on div "All media Clear selection Select a list All railed No more media Cancel OK" at bounding box center [286, 178] width 573 height 356
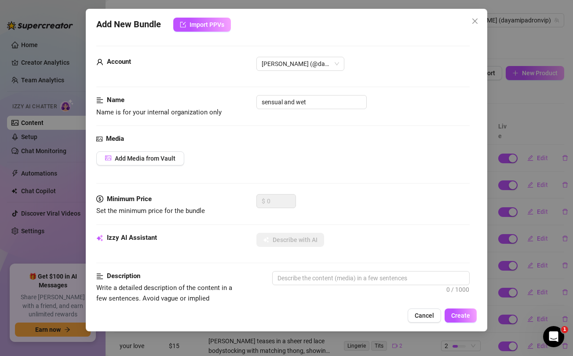
scroll to position [358, 0]
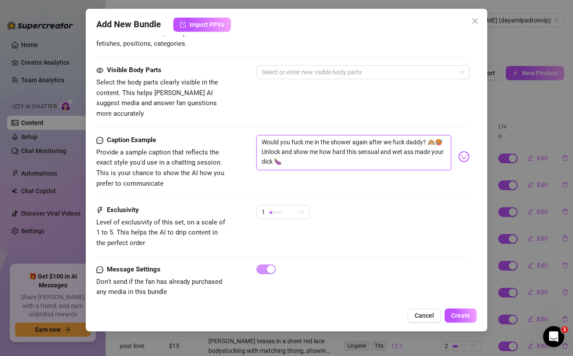
click at [364, 143] on textarea "Would you fuck me in the shower again after we fuck daddy? 🙈🥵 Unlock and show m…" at bounding box center [354, 152] width 195 height 35
paste textarea "Exclusive LIVE RECAP just for you baby 💋 Unlock and let me know what i should d…"
click at [357, 99] on div "Visible Body Parts Select the body parts clearly visible in the content. This h…" at bounding box center [282, 92] width 373 height 54
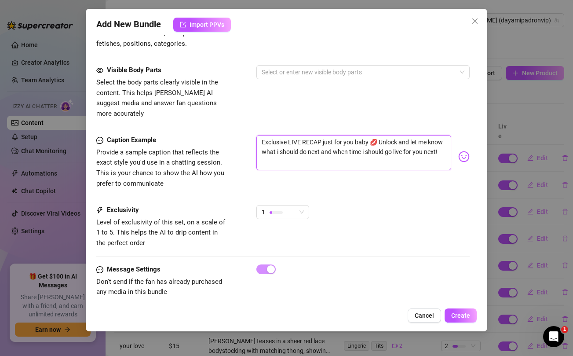
drag, startPoint x: 426, startPoint y: 142, endPoint x: 446, endPoint y: 143, distance: 20.7
click at [446, 143] on textarea "Exclusive LIVE RECAP just for you baby 💋 Unlock and let me know what i should d…" at bounding box center [354, 152] width 195 height 35
click at [382, 92] on div "Visible Body Parts Select the body parts clearly visible in the content. This h…" at bounding box center [282, 92] width 373 height 54
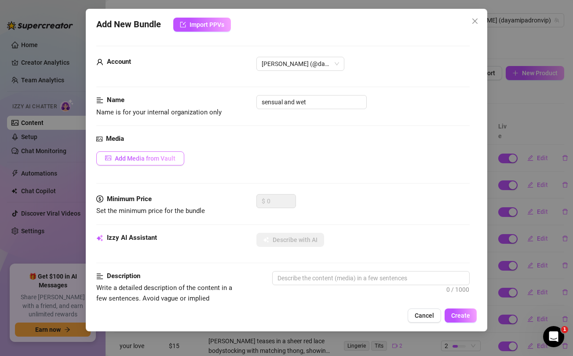
click at [174, 157] on span "Add Media from Vault" at bounding box center [145, 158] width 61 height 7
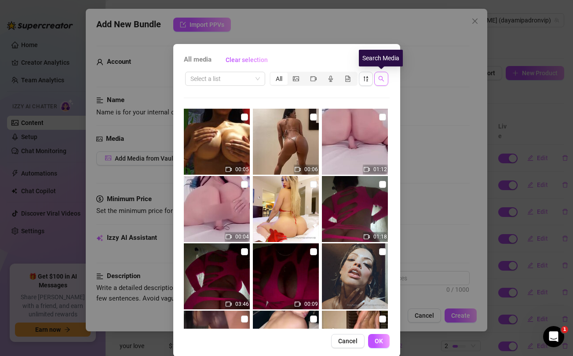
click at [380, 79] on icon "search" at bounding box center [382, 79] width 6 height 6
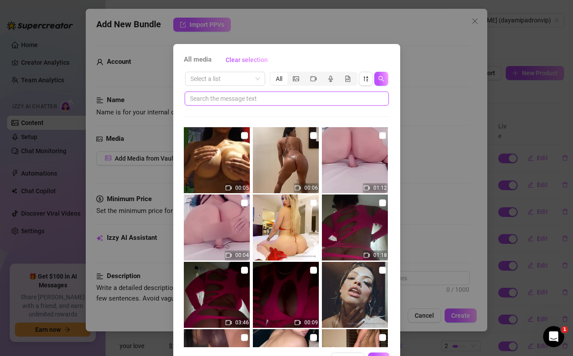
click at [330, 101] on input "text" at bounding box center [283, 99] width 187 height 10
paste input "next!"
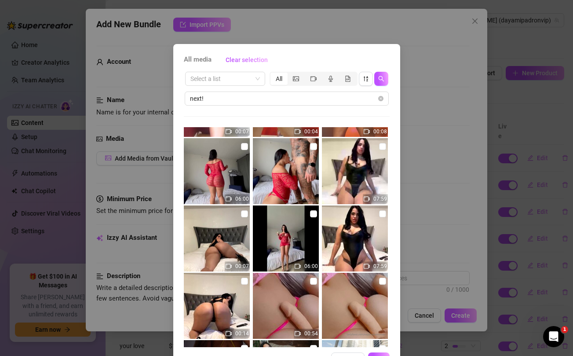
scroll to position [128, 0]
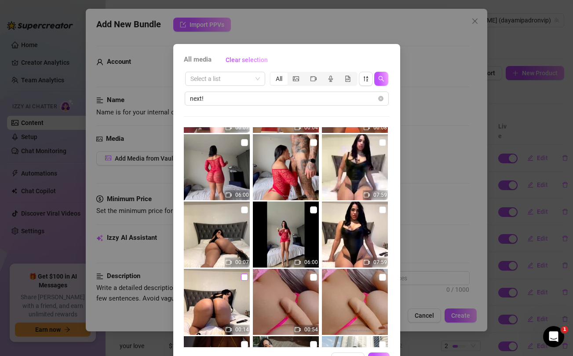
click at [244, 277] on input "checkbox" at bounding box center [244, 277] width 7 height 7
click at [383, 210] on input "checkbox" at bounding box center [382, 209] width 7 height 7
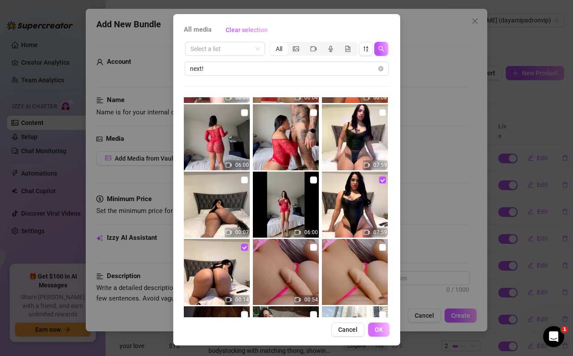
click at [382, 330] on span "OK" at bounding box center [379, 329] width 8 height 7
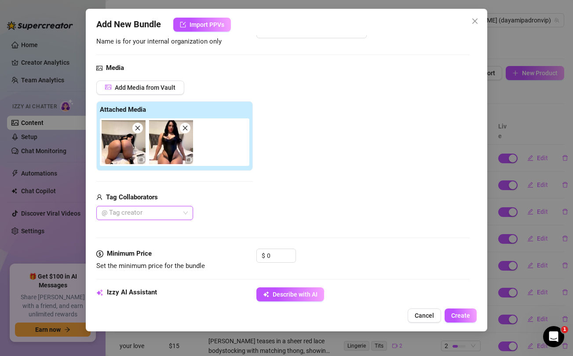
scroll to position [89, 0]
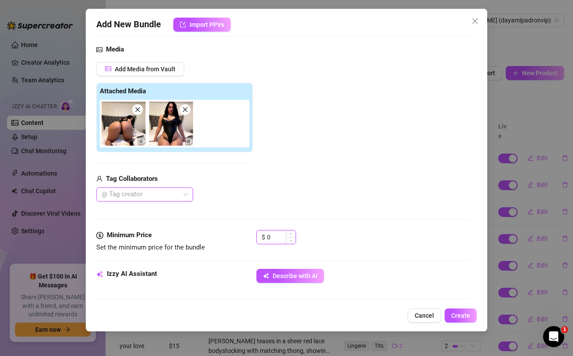
click at [276, 237] on input "0" at bounding box center [281, 237] width 29 height 13
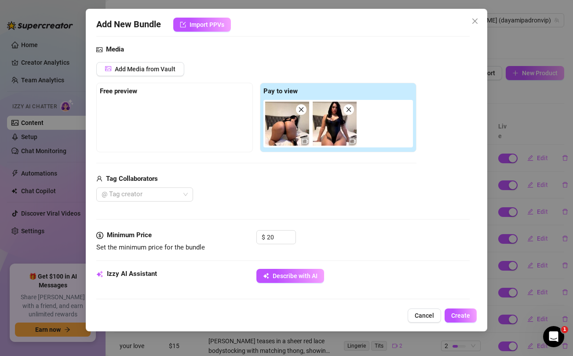
click at [285, 190] on div "@ Tag creator" at bounding box center [256, 194] width 320 height 14
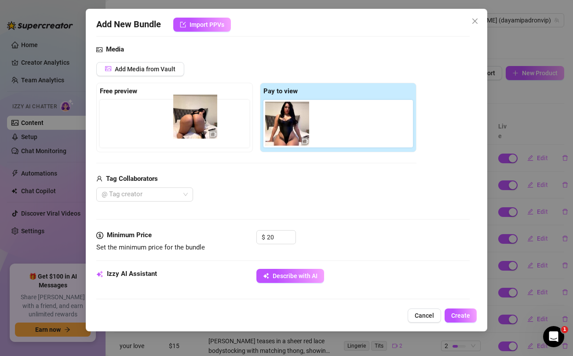
drag, startPoint x: 282, startPoint y: 131, endPoint x: 186, endPoint y: 124, distance: 96.2
click at [186, 124] on div "Free preview Pay to view" at bounding box center [256, 118] width 320 height 70
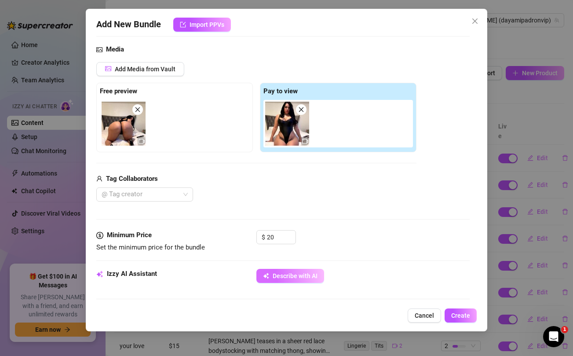
click at [298, 274] on span "Describe with AI" at bounding box center [295, 275] width 45 height 7
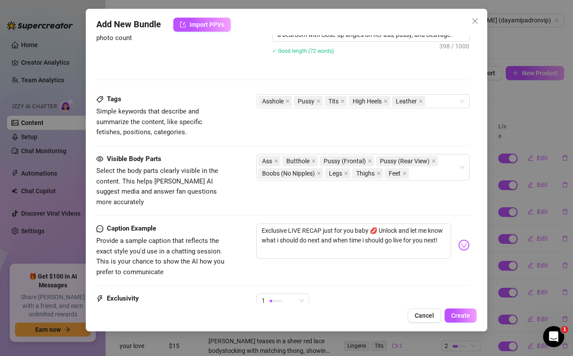
scroll to position [506, 0]
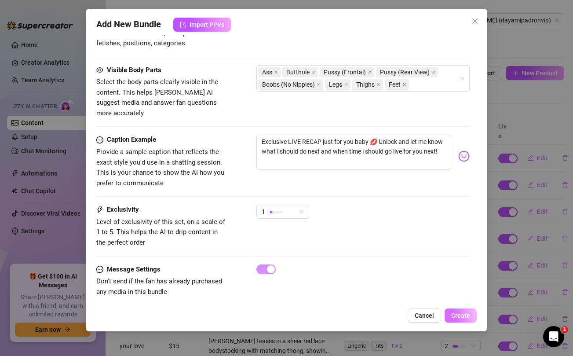
click at [461, 314] on span "Create" at bounding box center [461, 315] width 19 height 7
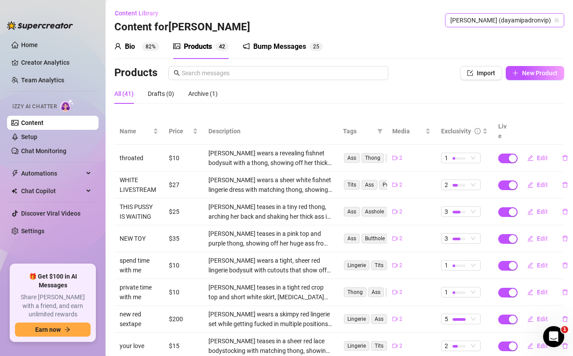
click at [521, 21] on span "[PERSON_NAME] (dayamipadronvip)" at bounding box center [505, 20] width 109 height 13
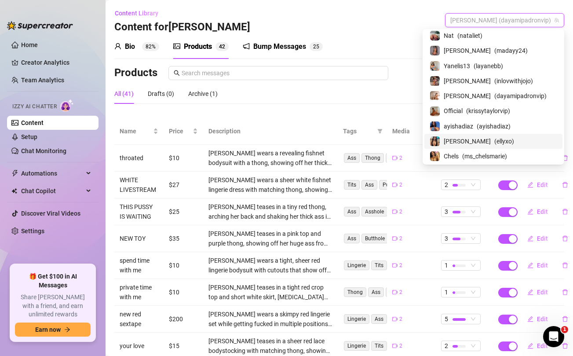
click at [482, 139] on span "[PERSON_NAME]" at bounding box center [467, 141] width 47 height 10
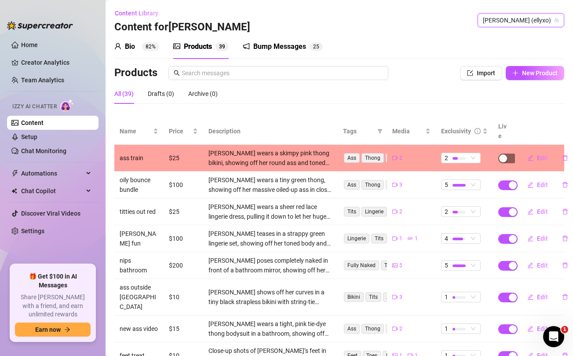
click at [510, 154] on span "button" at bounding box center [508, 159] width 19 height 10
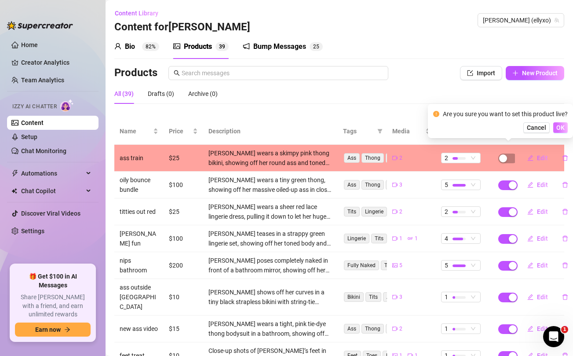
click at [560, 125] on span "OK" at bounding box center [561, 127] width 8 height 7
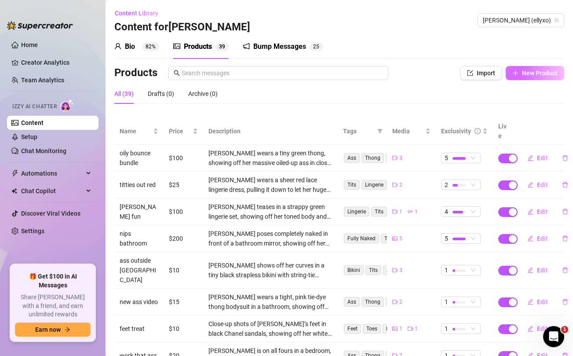
click at [520, 73] on button "New Product" at bounding box center [535, 73] width 59 height 14
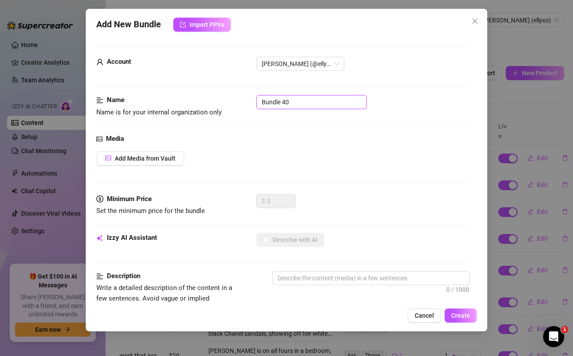
click at [354, 107] on input "Bundle 40" at bounding box center [312, 102] width 110 height 14
click at [367, 159] on div "Add Media from Vault" at bounding box center [282, 158] width 373 height 14
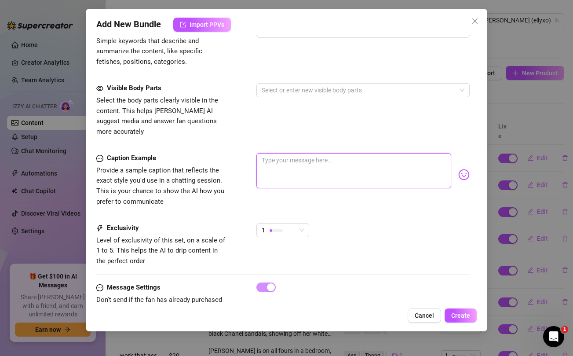
click at [346, 158] on textarea at bounding box center [354, 170] width 195 height 35
paste textarea "Exclusive baddie bundle..all the ass you could ask for"
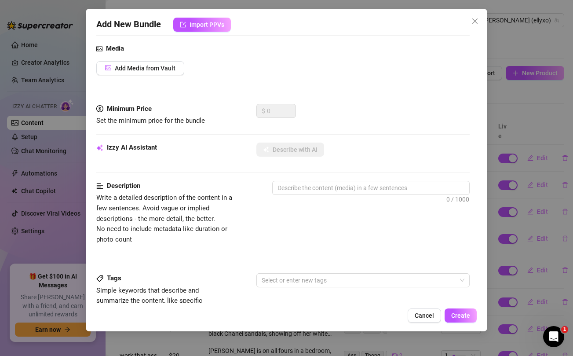
scroll to position [0, 0]
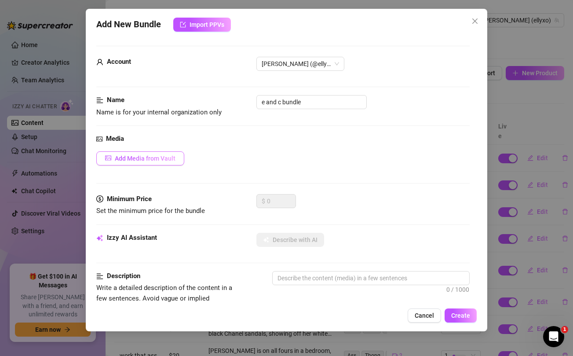
click at [158, 161] on span "Add Media from Vault" at bounding box center [145, 158] width 61 height 7
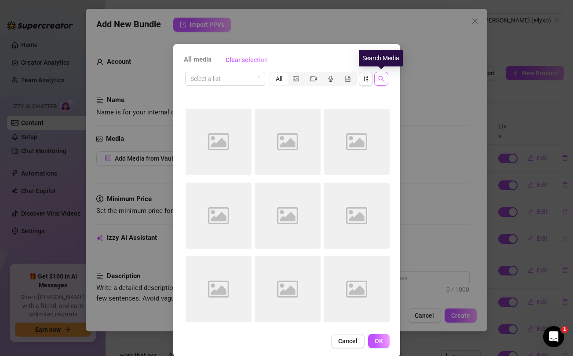
click at [381, 77] on icon "search" at bounding box center [382, 79] width 6 height 6
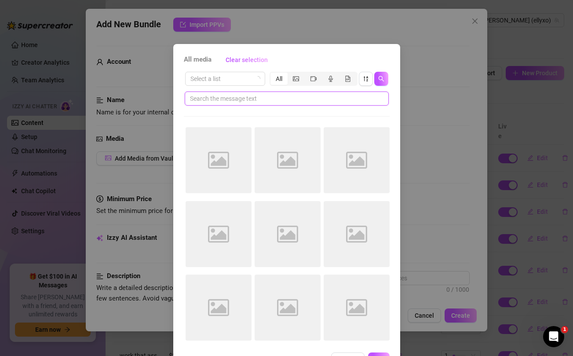
click at [325, 96] on input "text" at bounding box center [283, 99] width 187 height 10
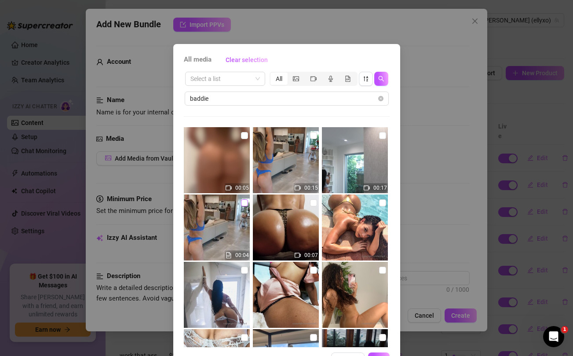
click at [243, 201] on input "checkbox" at bounding box center [244, 202] width 7 height 7
click at [313, 136] on input "checkbox" at bounding box center [313, 135] width 7 height 7
click at [382, 136] on input "checkbox" at bounding box center [382, 135] width 7 height 7
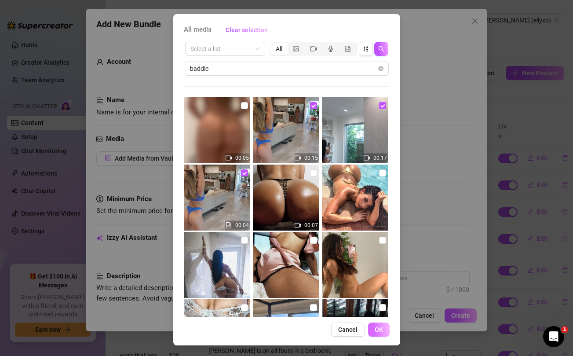
click at [378, 329] on span "OK" at bounding box center [379, 329] width 8 height 7
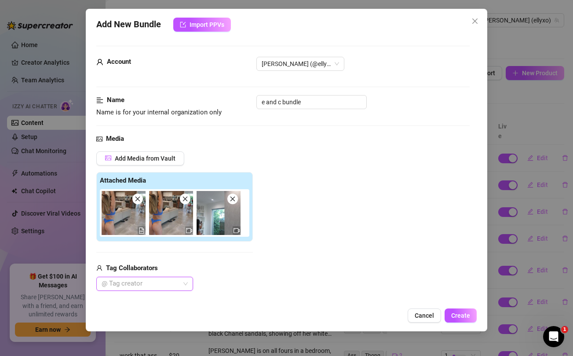
scroll to position [127, 0]
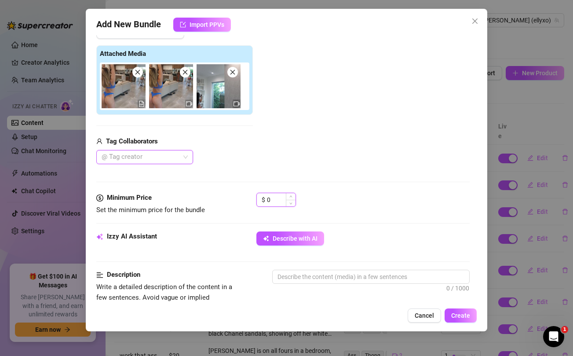
click at [276, 201] on input "0" at bounding box center [281, 199] width 29 height 13
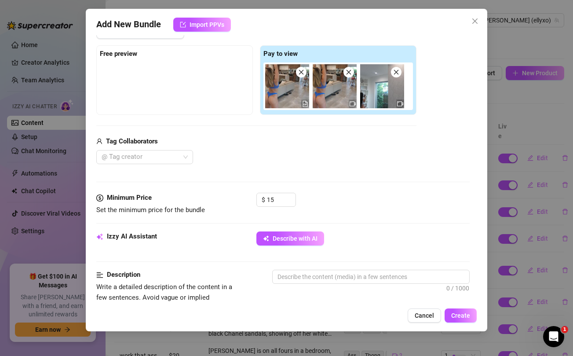
click at [274, 174] on div "Media Add Media from Vault Free preview Pay to view Tag Collaborators @ Tag cre…" at bounding box center [282, 100] width 373 height 186
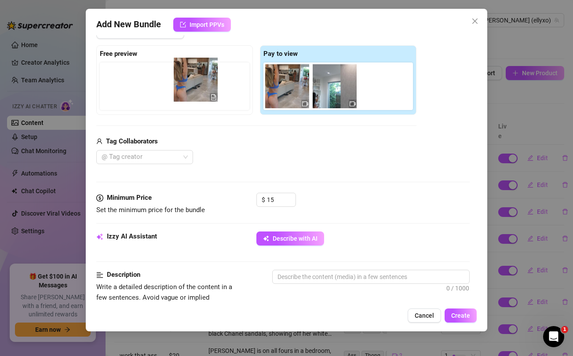
drag, startPoint x: 275, startPoint y: 90, endPoint x: 179, endPoint y: 84, distance: 95.7
click at [179, 84] on div "Free preview Pay to view" at bounding box center [256, 80] width 320 height 70
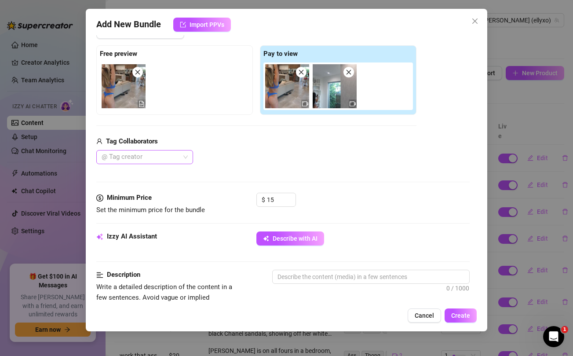
click at [165, 158] on div at bounding box center [140, 157] width 84 height 12
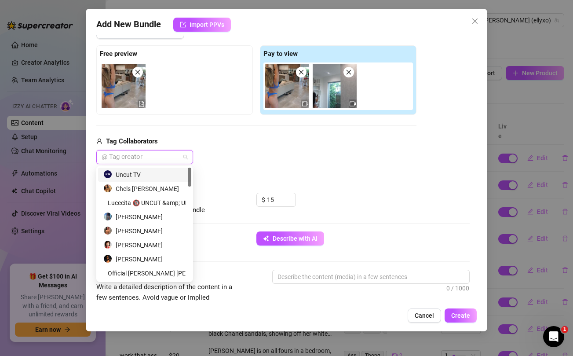
click at [151, 176] on div "Uncut TV" at bounding box center [144, 175] width 83 height 10
click at [277, 139] on div "Tag Collaborators" at bounding box center [256, 141] width 320 height 11
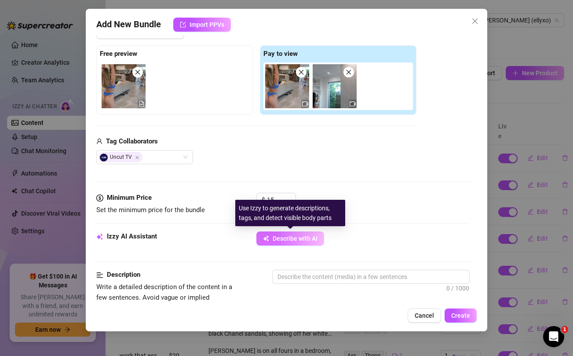
click at [299, 241] on span "Describe with AI" at bounding box center [295, 238] width 45 height 7
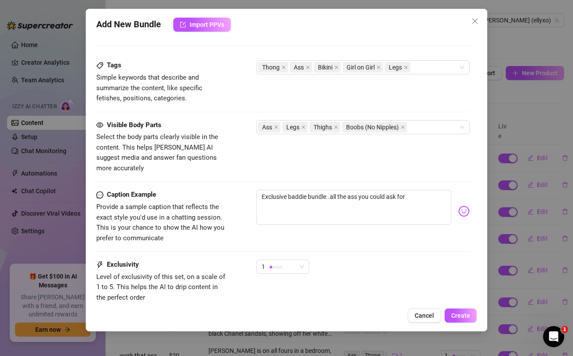
scroll to position [452, 0]
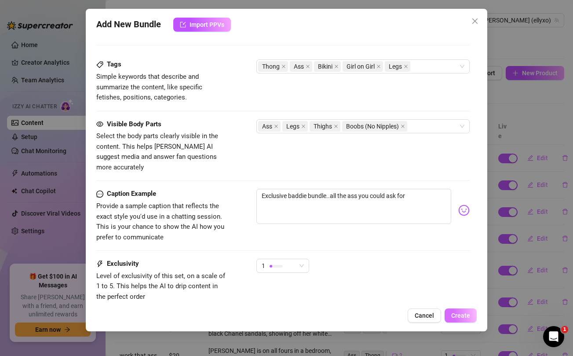
click at [462, 316] on span "Create" at bounding box center [461, 315] width 19 height 7
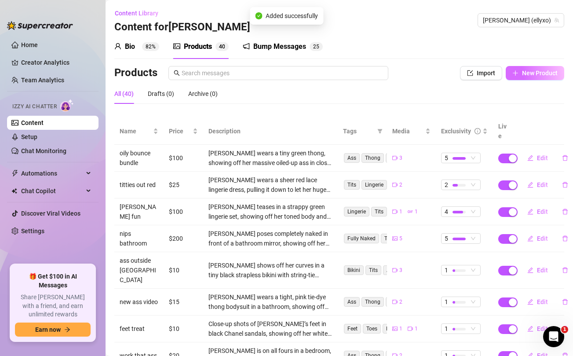
click at [522, 72] on button "New Product" at bounding box center [535, 73] width 59 height 14
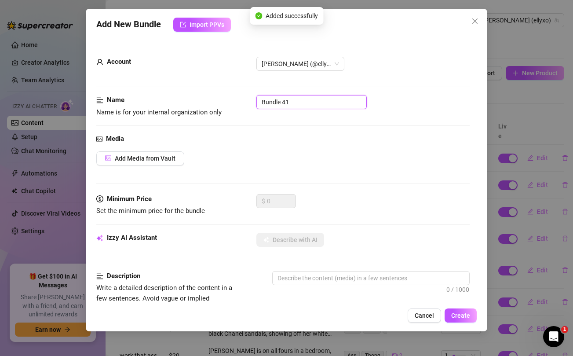
click at [305, 105] on input "Bundle 41" at bounding box center [312, 102] width 110 height 14
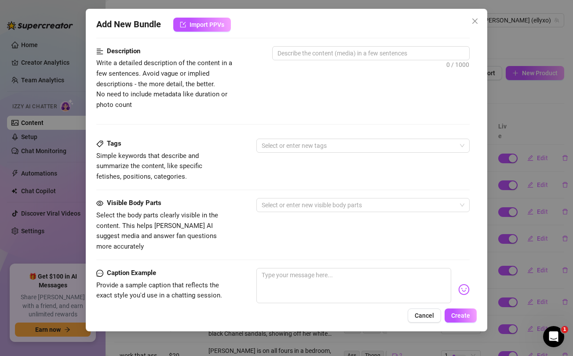
scroll to position [323, 0]
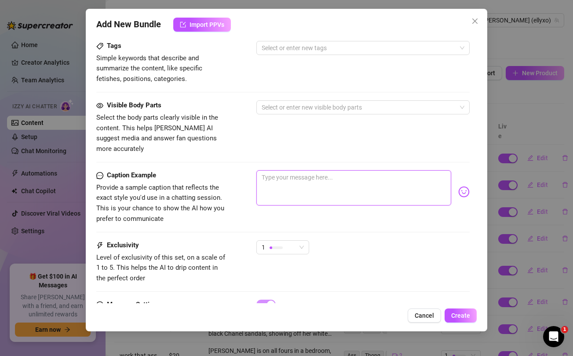
click at [307, 172] on textarea at bounding box center [354, 187] width 195 height 35
paste textarea "naked asf and horny in the shower 💦"
click at [291, 241] on div "1" at bounding box center [279, 247] width 34 height 13
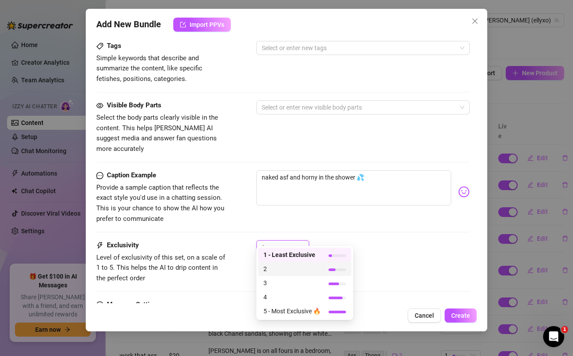
click at [278, 268] on span "2" at bounding box center [292, 269] width 57 height 10
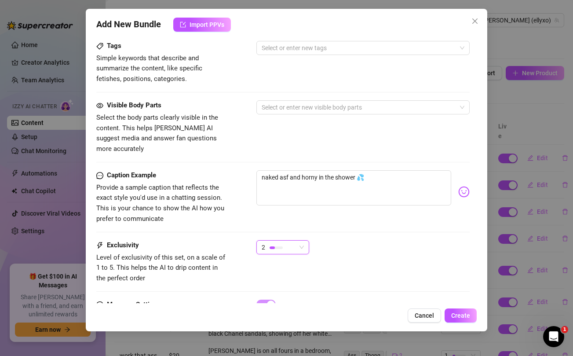
click at [295, 202] on div "naked asf and horny in the shower 💦" at bounding box center [363, 191] width 213 height 43
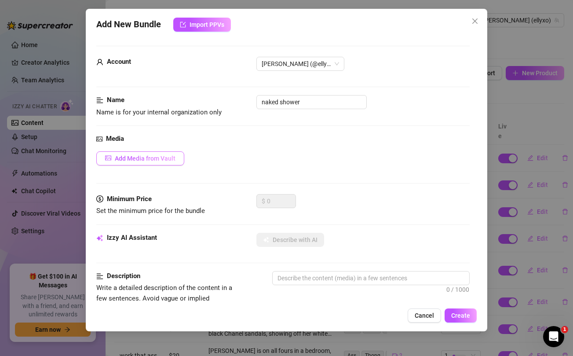
click at [153, 158] on span "Add Media from Vault" at bounding box center [145, 158] width 61 height 7
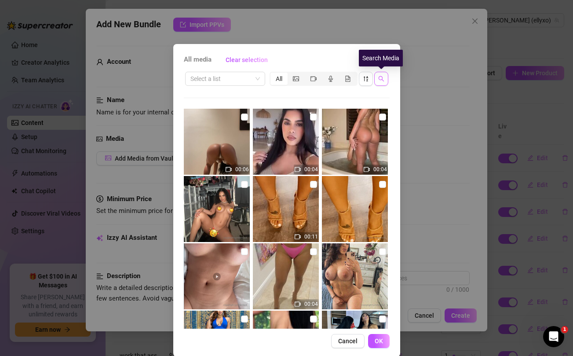
click at [381, 78] on icon "search" at bounding box center [382, 79] width 6 height 6
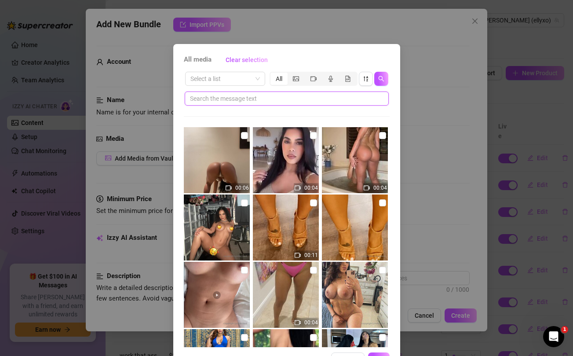
click at [320, 101] on input "text" at bounding box center [283, 99] width 187 height 10
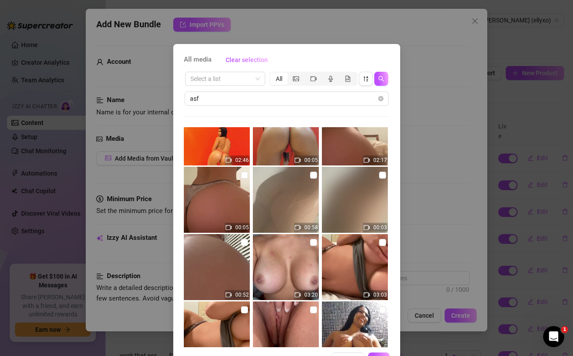
scroll to position [27, 0]
click at [381, 176] on input "checkbox" at bounding box center [382, 175] width 7 height 7
click at [312, 173] on input "checkbox" at bounding box center [313, 175] width 7 height 7
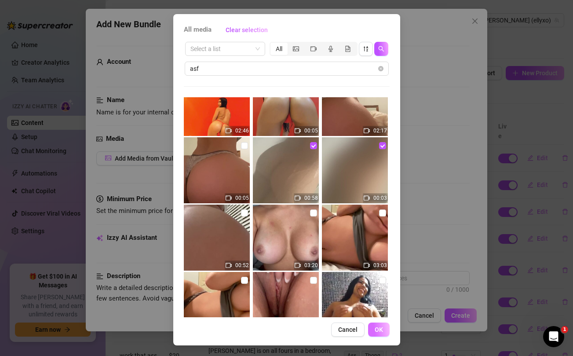
click at [378, 329] on span "OK" at bounding box center [379, 329] width 8 height 7
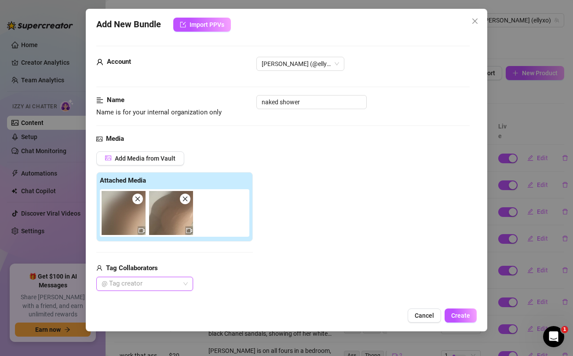
scroll to position [72, 0]
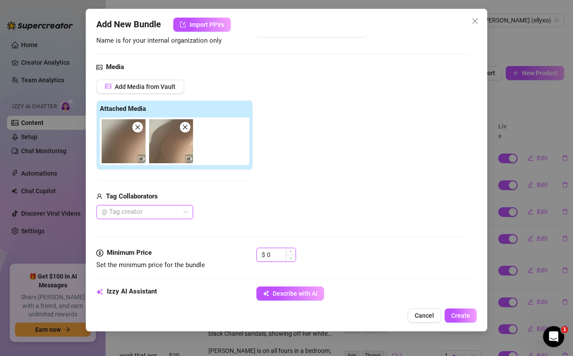
click at [276, 255] on input "0" at bounding box center [281, 254] width 29 height 13
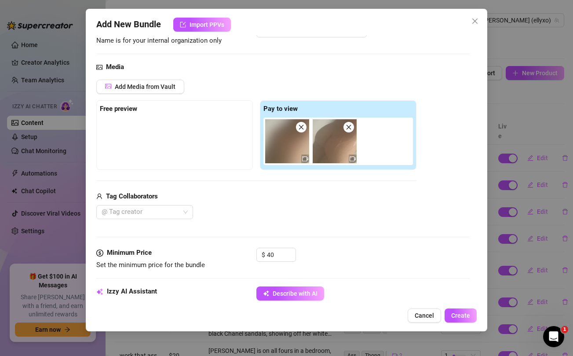
click at [276, 211] on div "@ Tag creator" at bounding box center [256, 212] width 320 height 14
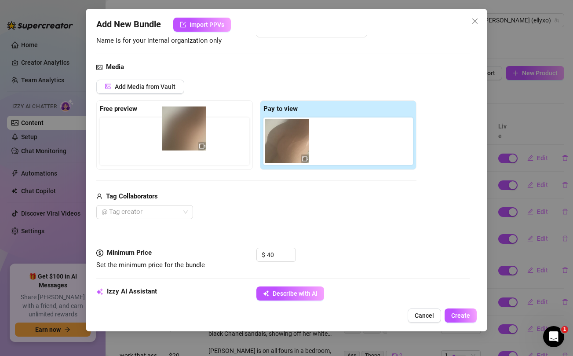
drag, startPoint x: 283, startPoint y: 151, endPoint x: 172, endPoint y: 139, distance: 111.2
click at [172, 139] on div "Free preview Pay to view" at bounding box center [256, 135] width 320 height 70
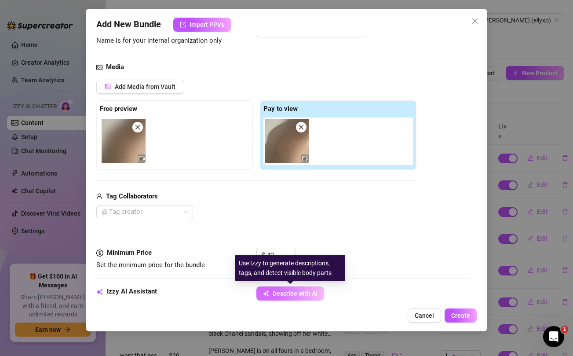
click at [294, 294] on span "Describe with AI" at bounding box center [295, 293] width 45 height 7
click at [275, 292] on span "Describe with AI" at bounding box center [295, 293] width 45 height 7
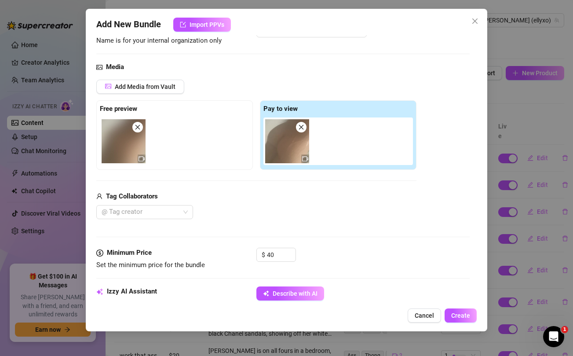
click at [137, 126] on icon "close" at bounding box center [138, 127] width 5 height 5
click at [302, 127] on icon "close" at bounding box center [301, 127] width 6 height 6
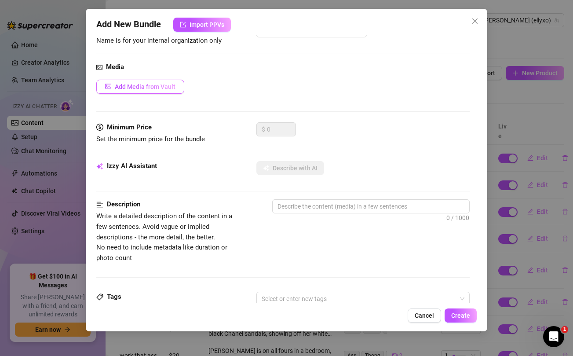
click at [140, 88] on span "Add Media from Vault" at bounding box center [145, 86] width 61 height 7
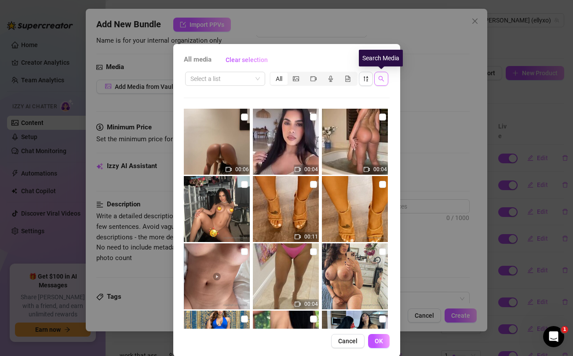
click at [379, 82] on span "button" at bounding box center [382, 78] width 6 height 7
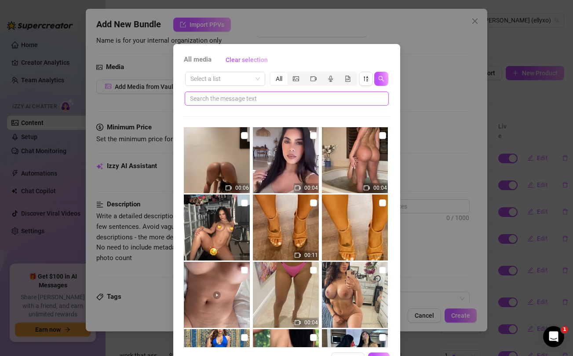
click at [320, 98] on input "text" at bounding box center [283, 99] width 187 height 10
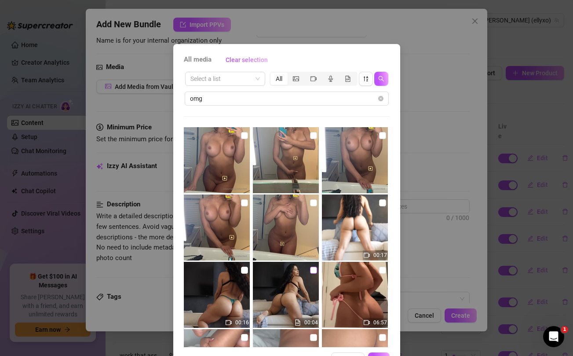
click at [312, 272] on input "checkbox" at bounding box center [313, 270] width 7 height 7
click at [245, 270] on input "checkbox" at bounding box center [244, 270] width 7 height 7
click at [383, 202] on input "checkbox" at bounding box center [382, 202] width 7 height 7
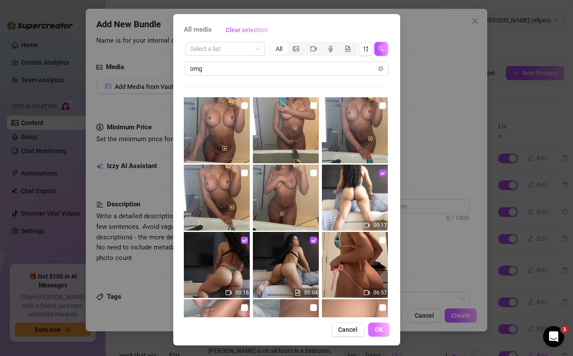
click at [380, 330] on span "OK" at bounding box center [379, 329] width 8 height 7
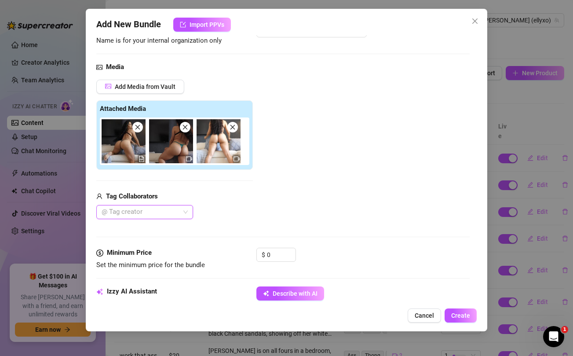
scroll to position [99, 0]
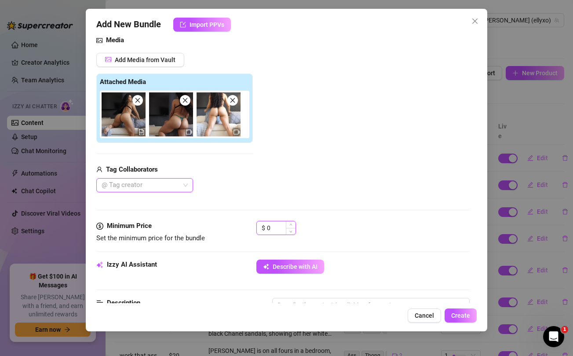
click at [275, 228] on input "0" at bounding box center [281, 227] width 29 height 13
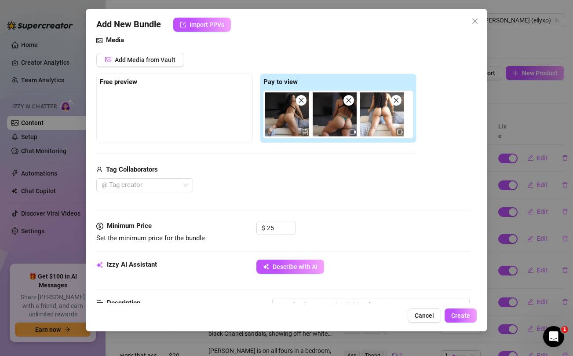
click at [275, 191] on div "@ Tag creator" at bounding box center [256, 185] width 320 height 14
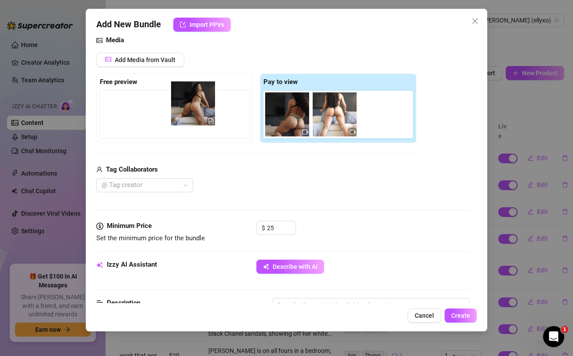
drag, startPoint x: 290, startPoint y: 123, endPoint x: 194, endPoint y: 113, distance: 96.5
click at [194, 113] on div "Free preview Pay to view" at bounding box center [256, 109] width 320 height 70
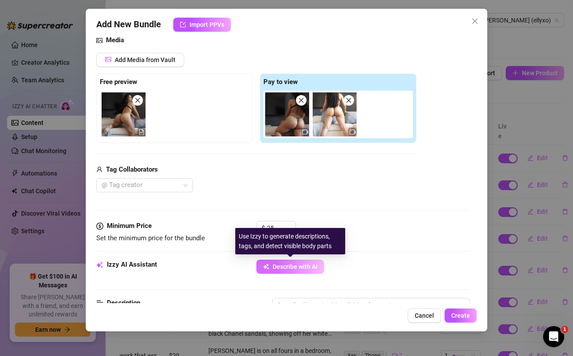
click at [293, 264] on span "Describe with AI" at bounding box center [295, 266] width 45 height 7
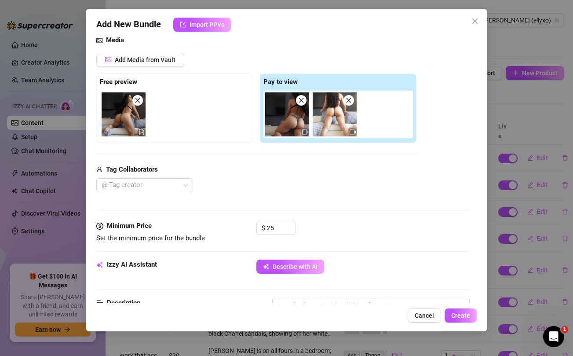
scroll to position [185, 0]
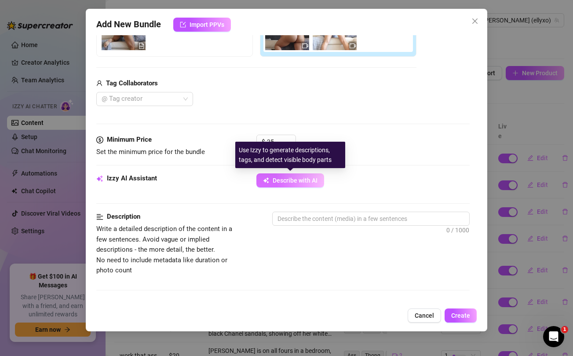
click at [277, 183] on span "Describe with AI" at bounding box center [295, 180] width 45 height 7
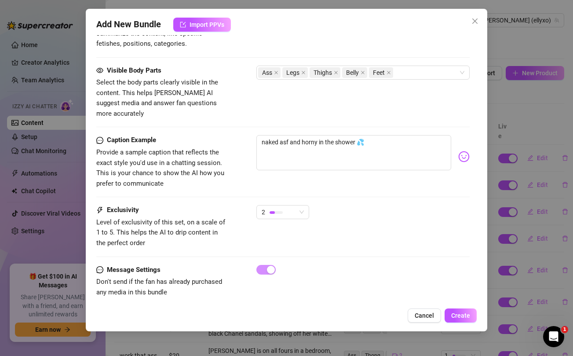
scroll to position [496, 0]
click at [468, 317] on span "Create" at bounding box center [461, 315] width 19 height 7
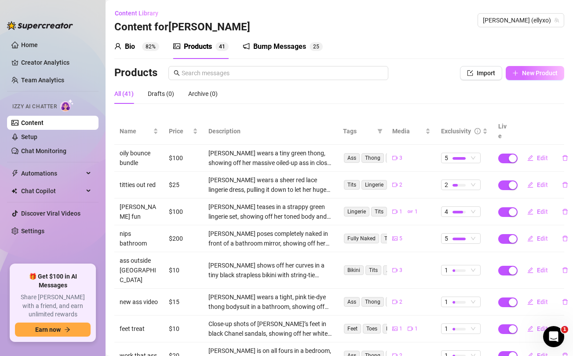
click at [520, 76] on button "New Product" at bounding box center [535, 73] width 59 height 14
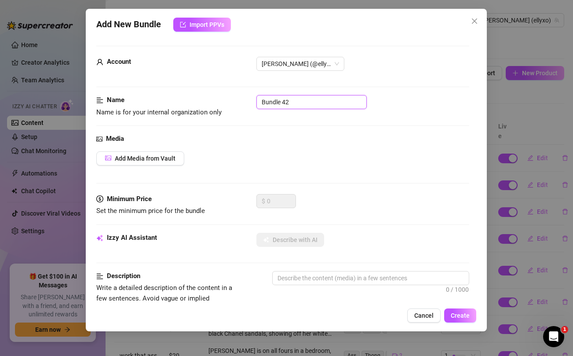
click at [309, 103] on input "Bundle 42" at bounding box center [312, 102] width 110 height 14
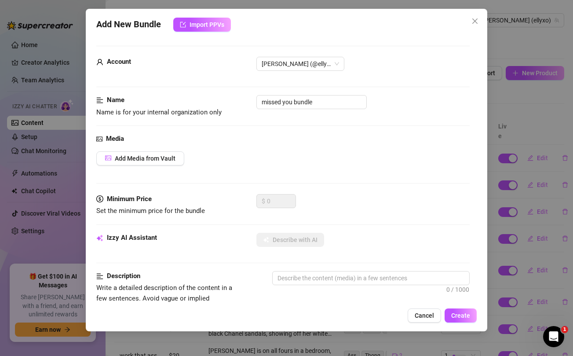
click at [316, 148] on div "Media Add Media from Vault" at bounding box center [282, 164] width 373 height 60
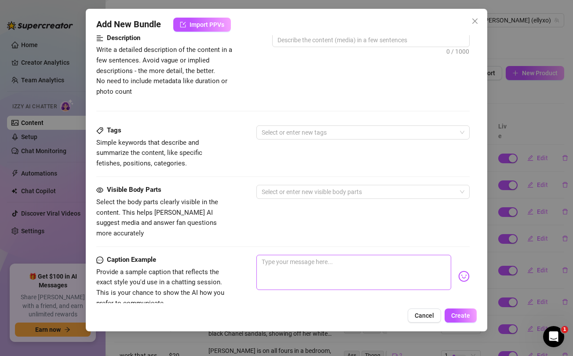
scroll to position [358, 0]
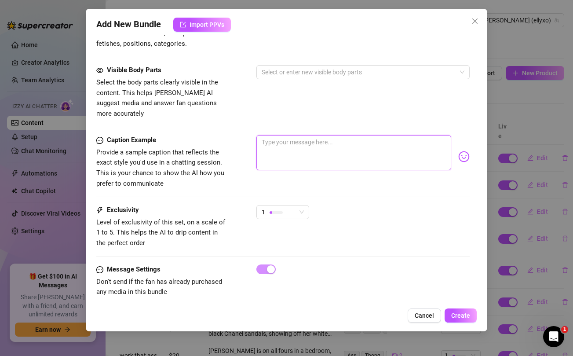
click at [303, 139] on textarea at bounding box center [354, 152] width 195 height 35
paste textarea "This one's SPECIAL just for you babe..somethin to help BOTH of us get nice and …"
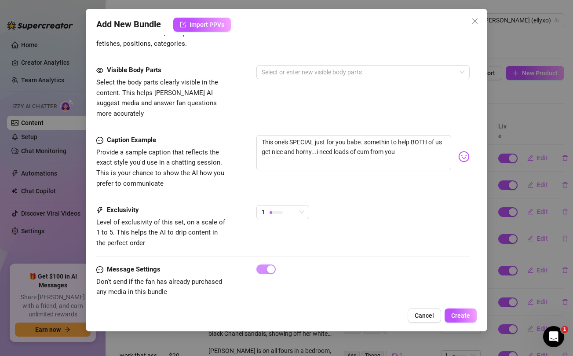
click at [302, 97] on div "Visible Body Parts Select the body parts clearly visible in the content. This h…" at bounding box center [282, 92] width 373 height 54
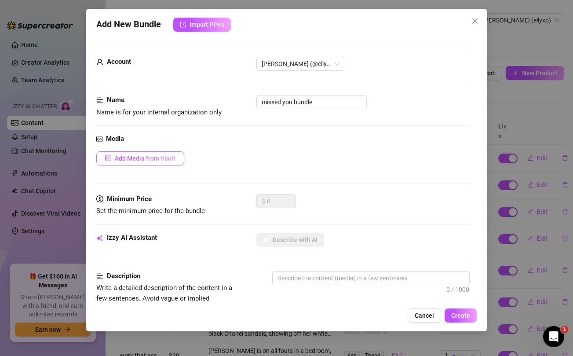
click at [157, 154] on button "Add Media from Vault" at bounding box center [140, 158] width 88 height 14
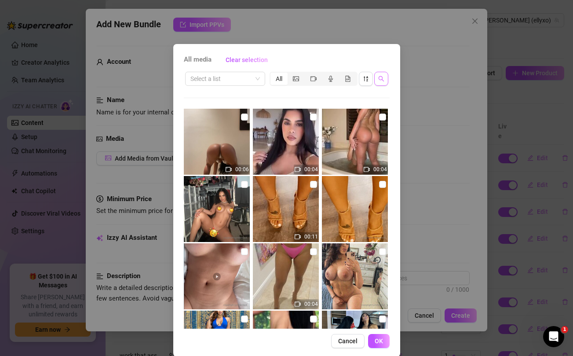
click at [380, 79] on icon "search" at bounding box center [382, 79] width 6 height 6
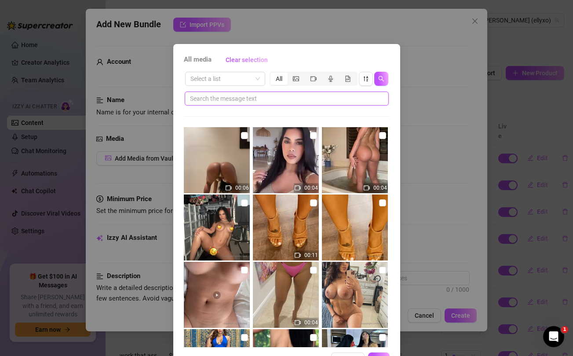
click at [313, 99] on input "text" at bounding box center [283, 99] width 187 height 10
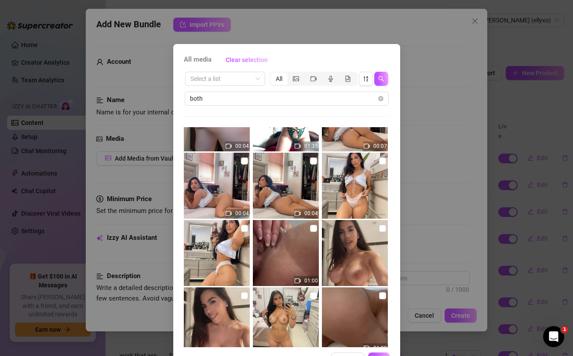
scroll to position [311, 0]
click at [314, 160] on input "checkbox" at bounding box center [313, 161] width 7 height 7
click at [245, 228] on input "checkbox" at bounding box center [244, 228] width 7 height 7
click at [244, 162] on input "checkbox" at bounding box center [244, 161] width 7 height 7
click at [383, 161] on input "checkbox" at bounding box center [382, 161] width 7 height 7
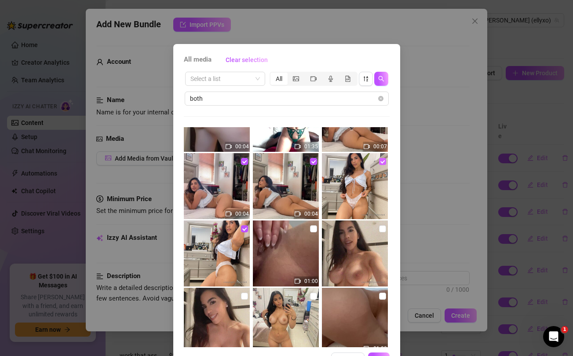
scroll to position [267, 0]
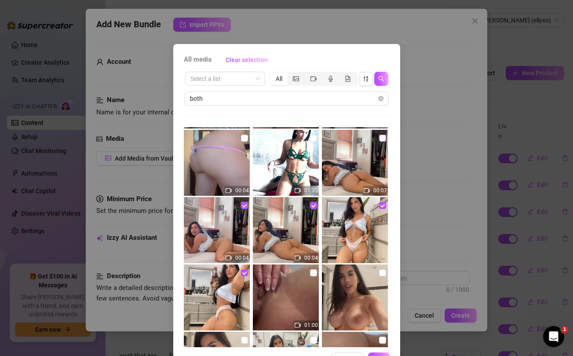
click at [381, 138] on input "checkbox" at bounding box center [382, 138] width 7 height 7
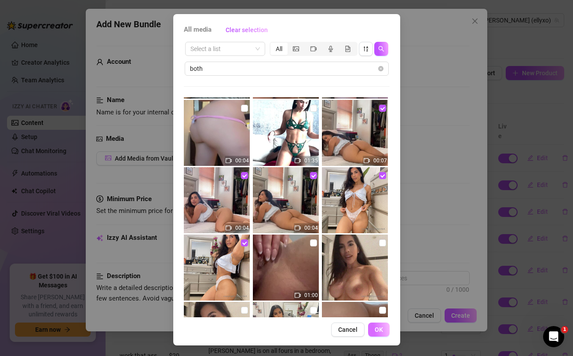
click at [387, 330] on button "OK" at bounding box center [379, 330] width 22 height 14
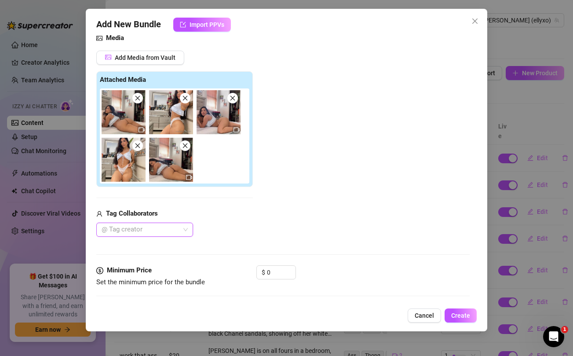
scroll to position [100, 0]
click at [272, 271] on input "0" at bounding box center [281, 272] width 29 height 13
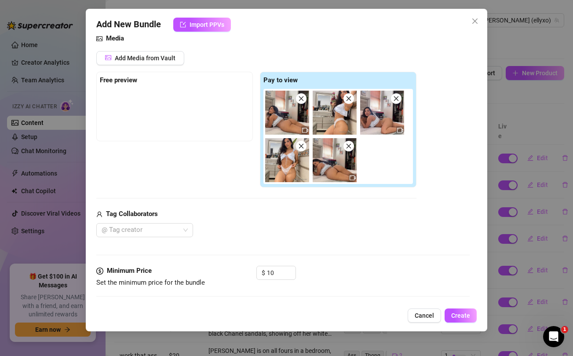
click at [276, 220] on div "Tag Collaborators @ Tag creator" at bounding box center [256, 223] width 320 height 28
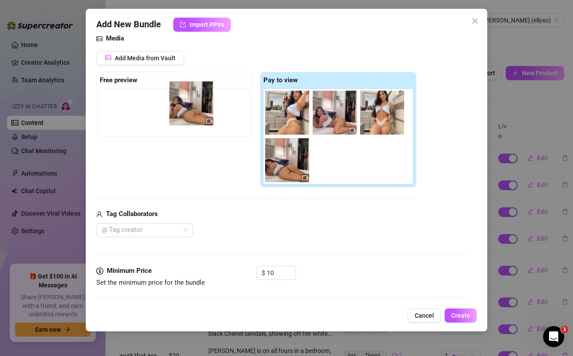
drag, startPoint x: 281, startPoint y: 117, endPoint x: 182, endPoint y: 107, distance: 99.9
click at [182, 107] on div "Free preview Pay to view" at bounding box center [256, 130] width 320 height 116
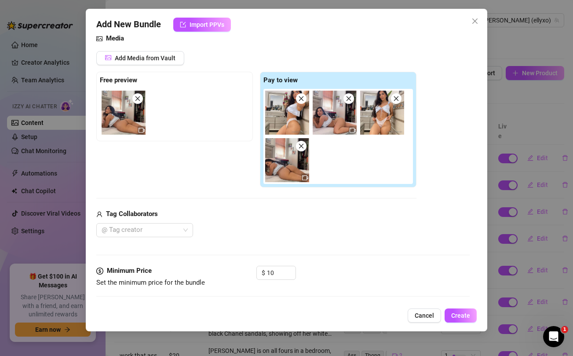
scroll to position [165, 0]
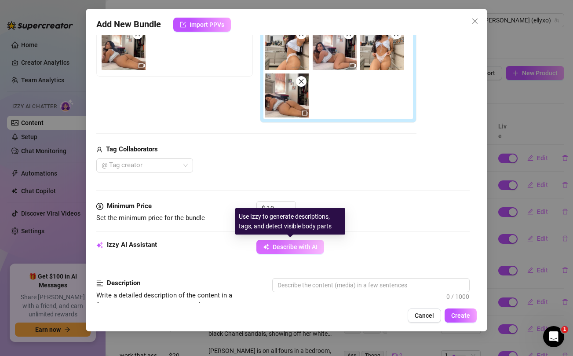
click at [284, 245] on span "Describe with AI" at bounding box center [295, 246] width 45 height 7
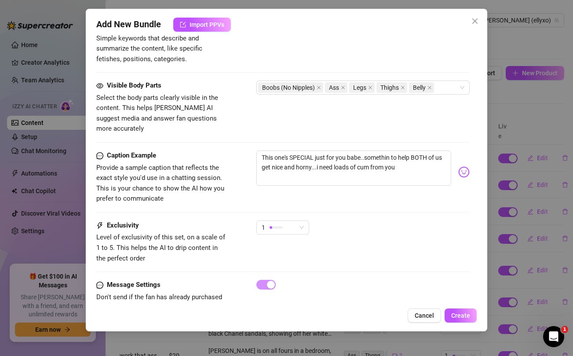
scroll to position [530, 0]
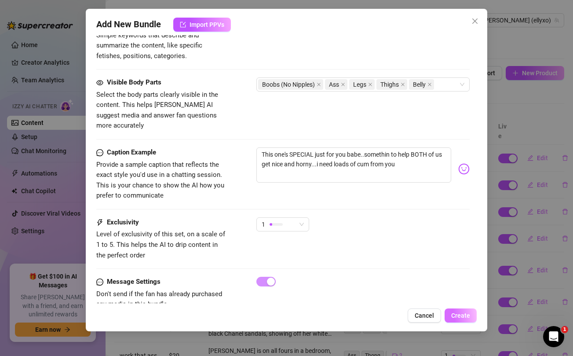
click at [459, 316] on span "Create" at bounding box center [461, 315] width 19 height 7
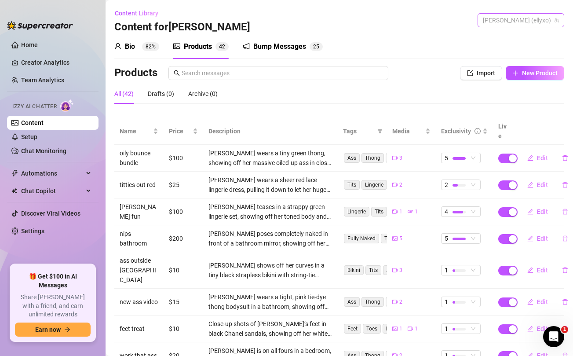
click at [523, 21] on span "[PERSON_NAME] (ellyxo)" at bounding box center [521, 20] width 76 height 13
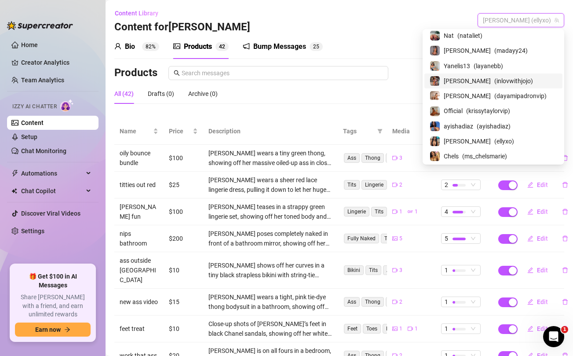
click at [498, 80] on span "( inlovwithjojo )" at bounding box center [514, 81] width 39 height 10
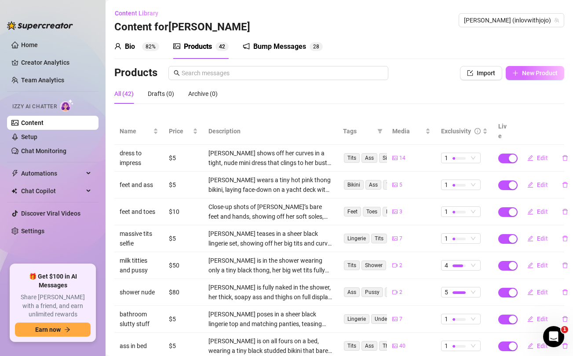
click at [536, 79] on button "New Product" at bounding box center [535, 73] width 59 height 14
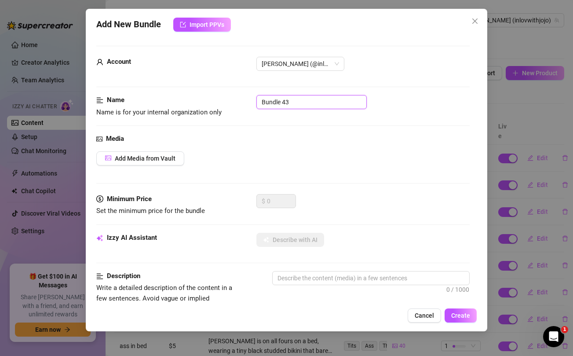
click at [308, 104] on input "Bundle 43" at bounding box center [312, 102] width 110 height 14
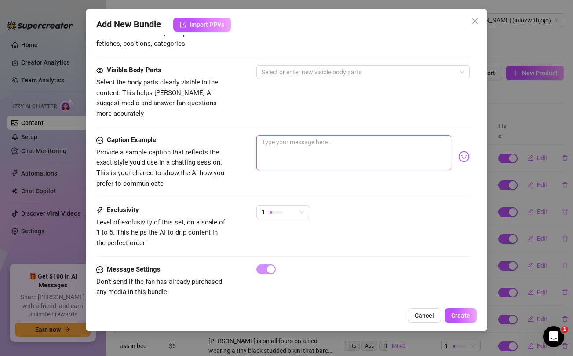
click at [338, 146] on textarea at bounding box center [354, 152] width 195 height 35
paste textarea "👅 I am sure I can make you cum just by looking at these … they are hot as fuck …"
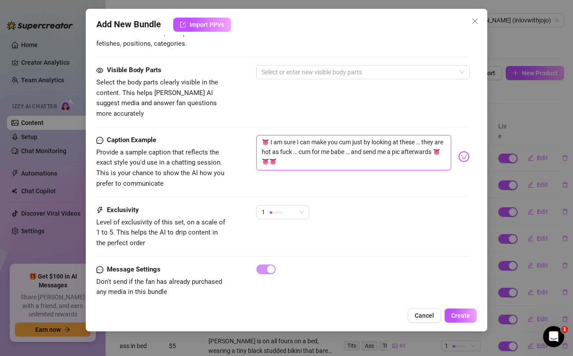
click at [417, 143] on textarea "👅 I am sure I can make you cum just by looking at these … they are hot as fuck …" at bounding box center [354, 152] width 195 height 35
click at [437, 147] on textarea "👅 I am sure I can make you cum just by looking at these … they are hot as fuck …" at bounding box center [354, 152] width 195 height 35
drag, startPoint x: 436, startPoint y: 141, endPoint x: 437, endPoint y: 148, distance: 7.2
click at [437, 148] on textarea "👅 I am sure I can make you cum just by looking at these … they are hot as fuck …" at bounding box center [354, 152] width 195 height 35
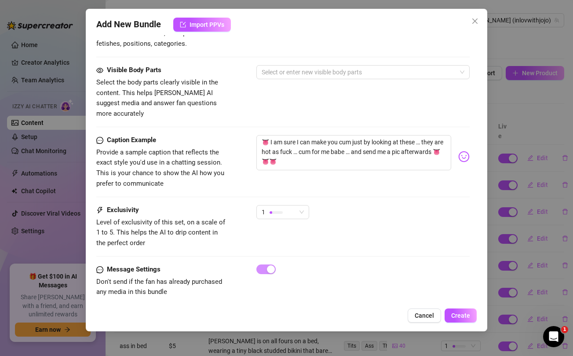
click at [387, 102] on div "Visible Body Parts Select the body parts clearly visible in the content. This h…" at bounding box center [282, 92] width 373 height 54
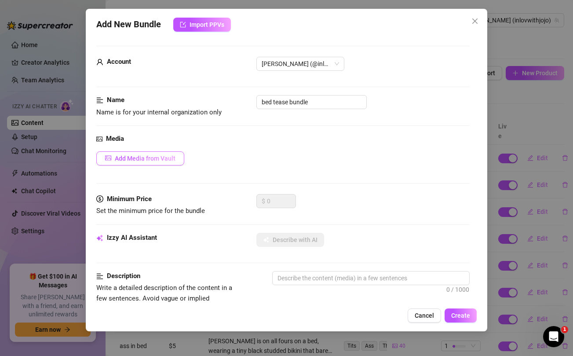
click at [162, 159] on span "Add Media from Vault" at bounding box center [145, 158] width 61 height 7
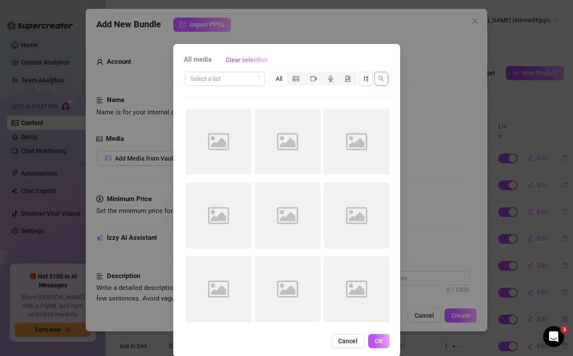
click at [382, 78] on icon "search" at bounding box center [382, 79] width 6 height 6
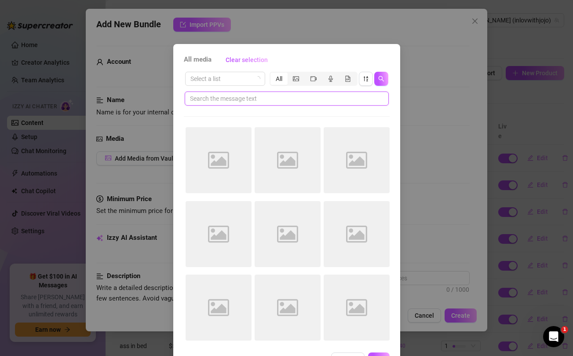
click at [275, 100] on input "text" at bounding box center [283, 99] width 187 height 10
paste input "👅👅👅"
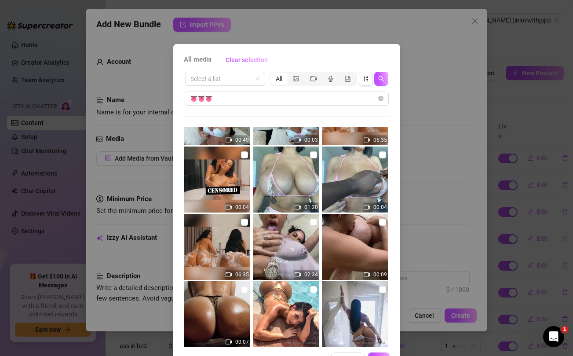
scroll to position [332, 0]
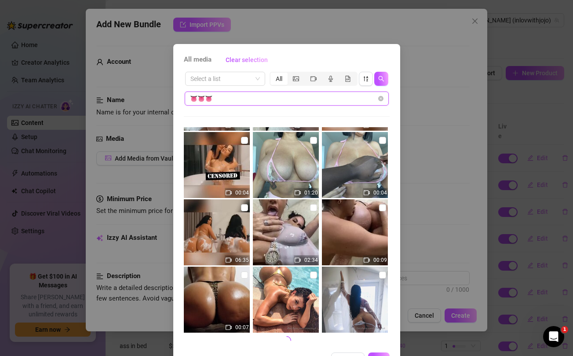
click at [246, 97] on input "👅👅👅" at bounding box center [283, 99] width 187 height 10
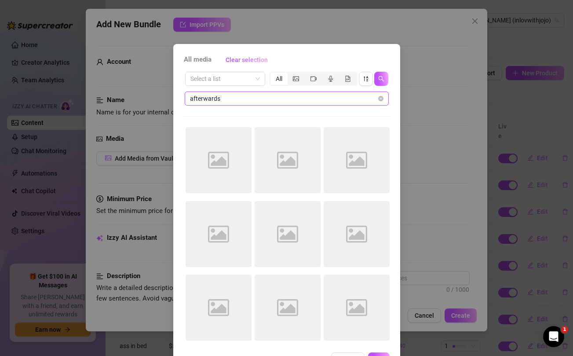
scroll to position [0, 0]
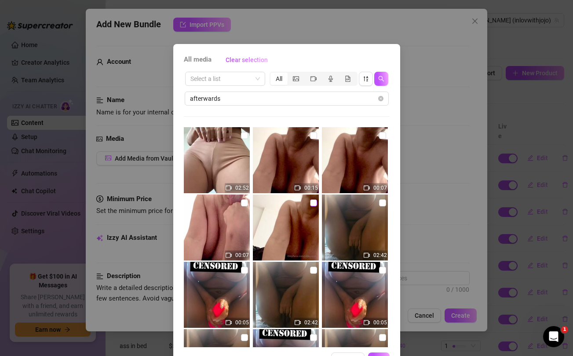
click at [313, 203] on input "checkbox" at bounding box center [313, 202] width 7 height 7
click at [246, 203] on input "checkbox" at bounding box center [244, 202] width 7 height 7
click at [313, 135] on input "checkbox" at bounding box center [313, 135] width 7 height 7
click at [382, 135] on input "checkbox" at bounding box center [382, 135] width 7 height 7
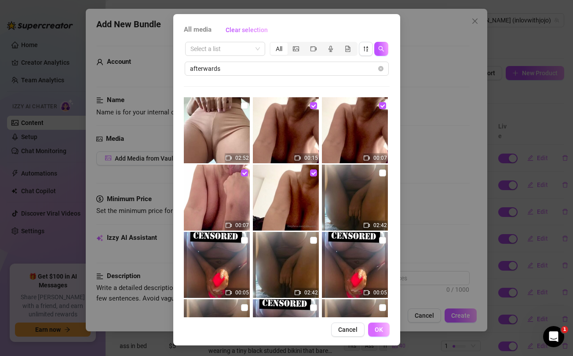
click at [377, 334] on button "OK" at bounding box center [379, 330] width 22 height 14
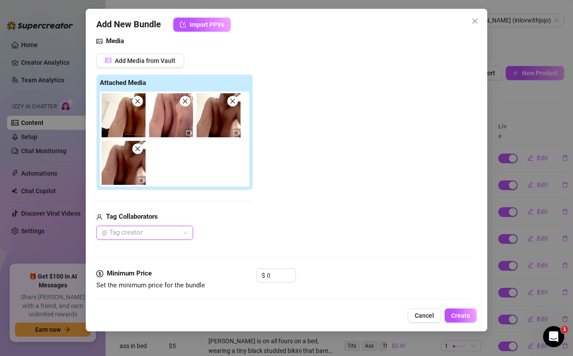
scroll to position [109, 0]
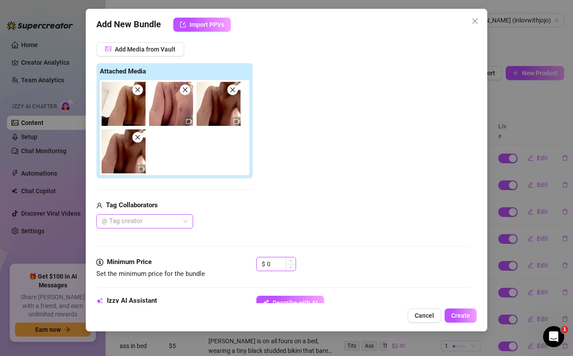
click at [272, 266] on input "0" at bounding box center [281, 263] width 29 height 13
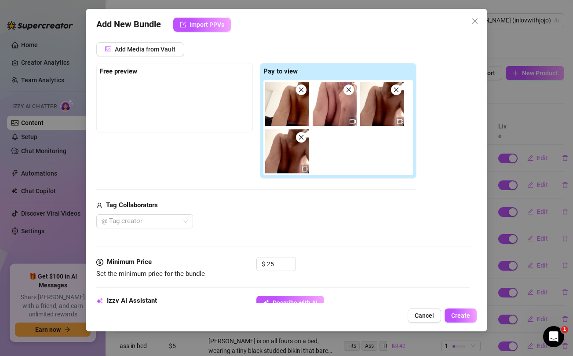
click at [281, 219] on div "@ Tag creator" at bounding box center [256, 221] width 320 height 14
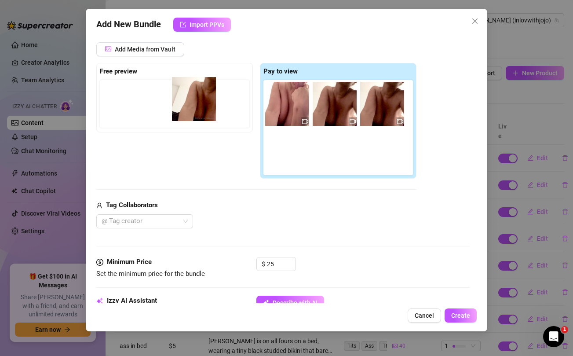
drag, startPoint x: 292, startPoint y: 109, endPoint x: 195, endPoint y: 104, distance: 96.5
click at [195, 104] on div "Free preview Pay to view" at bounding box center [256, 121] width 320 height 116
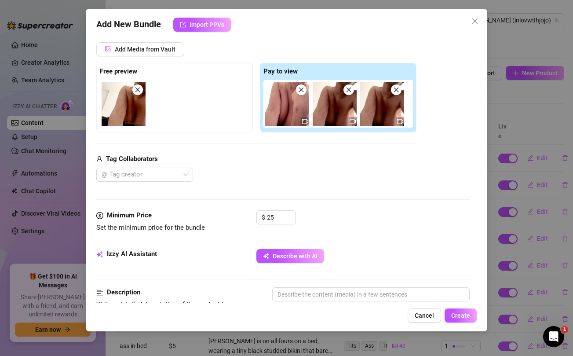
scroll to position [169, 0]
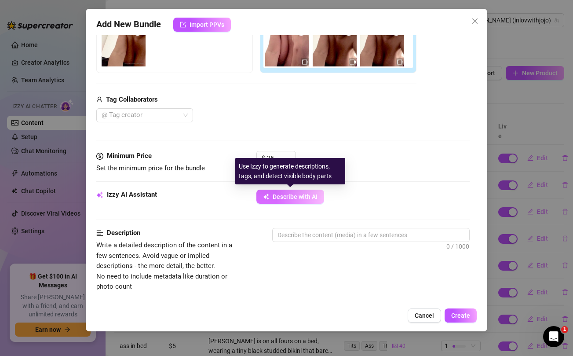
click at [291, 199] on span "Describe with AI" at bounding box center [295, 196] width 45 height 7
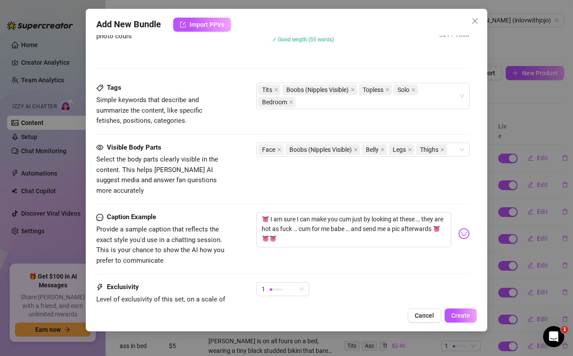
scroll to position [427, 0]
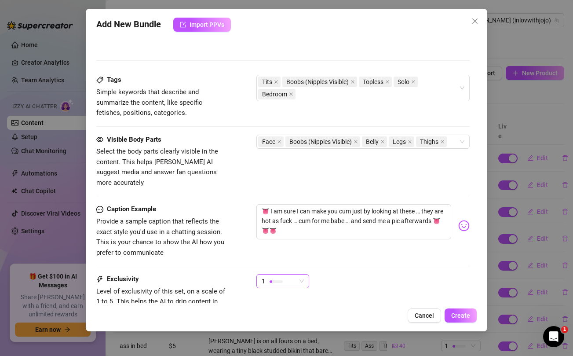
click at [295, 275] on div "1" at bounding box center [279, 281] width 34 height 13
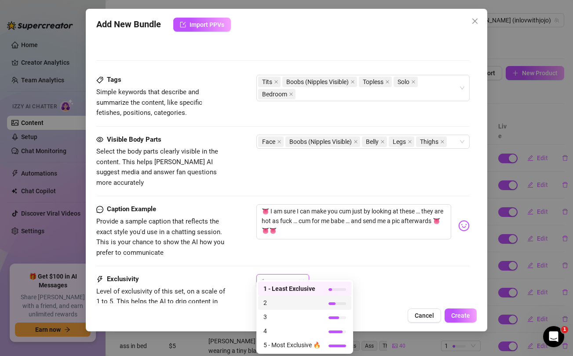
click at [272, 305] on span "2" at bounding box center [292, 303] width 57 height 10
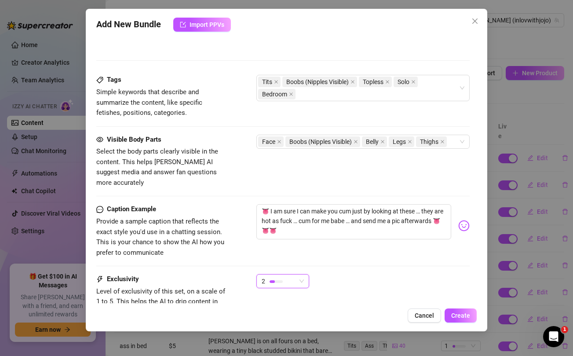
click at [383, 274] on div "2 2" at bounding box center [363, 285] width 213 height 22
click at [461, 315] on span "Create" at bounding box center [461, 315] width 19 height 7
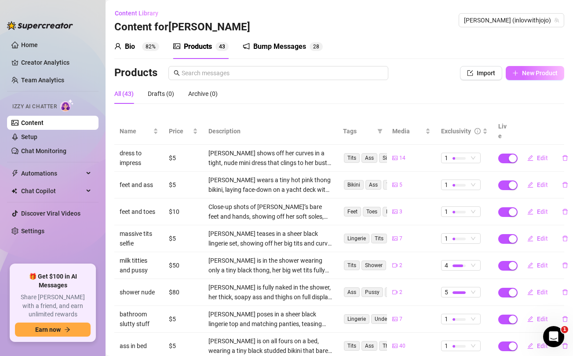
click at [533, 74] on span "New Product" at bounding box center [540, 73] width 36 height 7
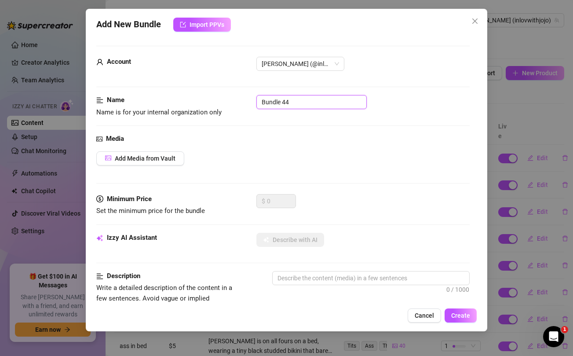
click at [326, 101] on input "Bundle 44" at bounding box center [312, 102] width 110 height 14
click at [328, 162] on div "Add Media from Vault" at bounding box center [282, 158] width 373 height 14
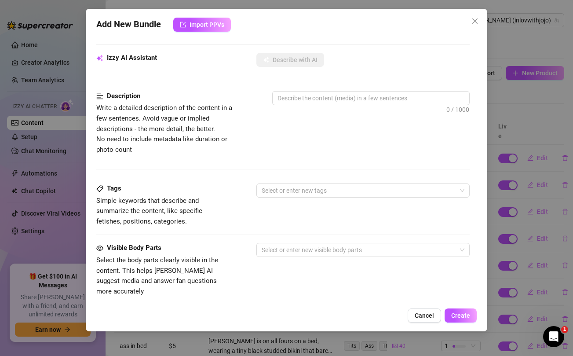
scroll to position [358, 0]
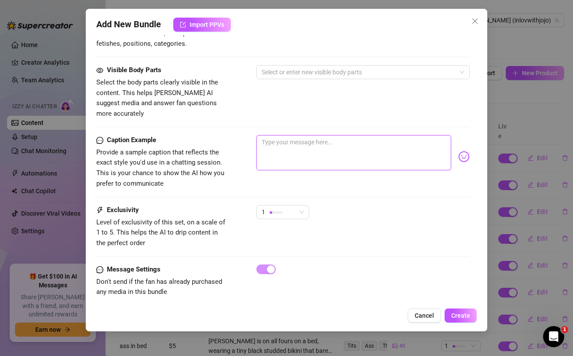
click at [323, 139] on textarea at bounding box center [354, 152] width 195 height 35
paste textarea "Is it too early to fuck? 😏 I just want your morning cum...💦"
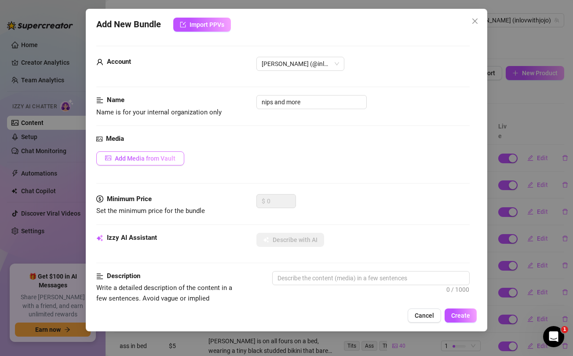
click at [164, 158] on span "Add Media from Vault" at bounding box center [145, 158] width 61 height 7
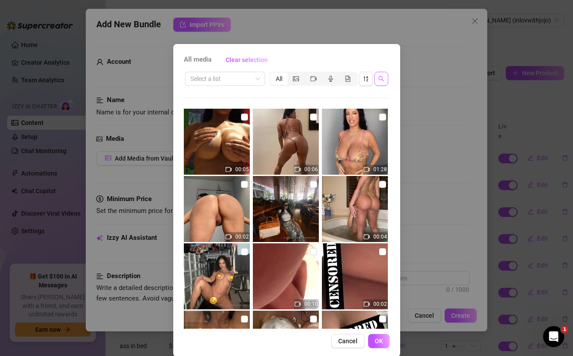
click at [383, 76] on icon "search" at bounding box center [382, 79] width 6 height 6
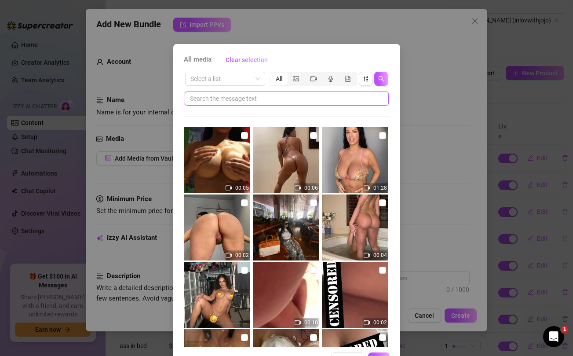
click at [323, 99] on input "text" at bounding box center [283, 99] width 187 height 10
click at [323, 99] on input "early" at bounding box center [283, 99] width 187 height 10
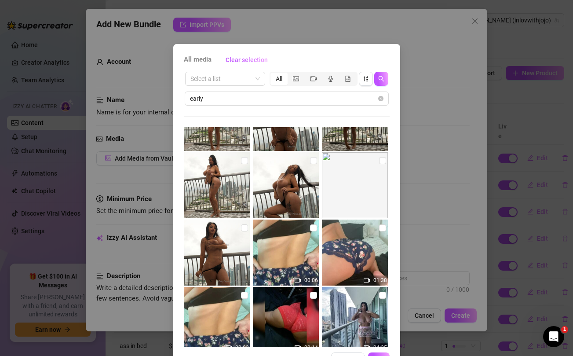
scroll to position [173, 0]
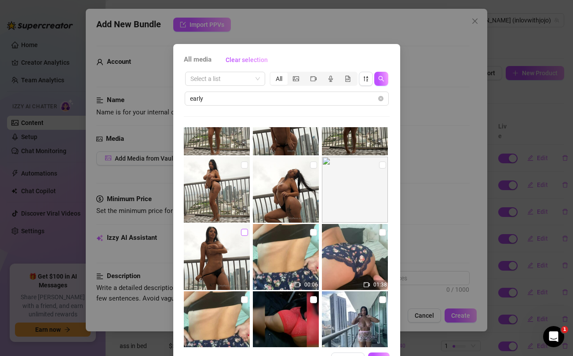
click at [246, 231] on input "checkbox" at bounding box center [244, 232] width 7 height 7
click at [244, 165] on input "checkbox" at bounding box center [244, 165] width 7 height 7
click at [312, 164] on input "checkbox" at bounding box center [313, 165] width 7 height 7
click at [383, 164] on input "checkbox" at bounding box center [382, 165] width 7 height 7
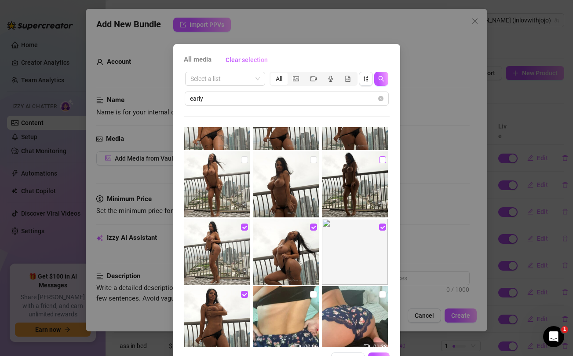
click at [381, 160] on input "checkbox" at bounding box center [382, 159] width 7 height 7
click at [313, 158] on input "checkbox" at bounding box center [313, 159] width 7 height 7
click at [244, 158] on input "checkbox" at bounding box center [244, 159] width 7 height 7
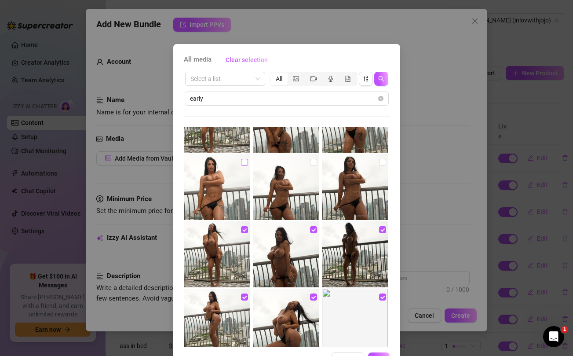
click at [243, 162] on input "checkbox" at bounding box center [244, 162] width 7 height 7
click at [314, 162] on input "checkbox" at bounding box center [313, 162] width 7 height 7
click at [383, 162] on input "checkbox" at bounding box center [382, 162] width 7 height 7
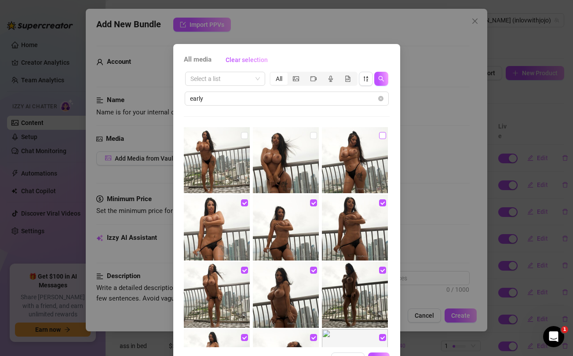
click at [380, 136] on input "checkbox" at bounding box center [382, 135] width 7 height 7
click at [314, 135] on input "checkbox" at bounding box center [313, 135] width 7 height 7
click at [245, 134] on input "checkbox" at bounding box center [244, 135] width 7 height 7
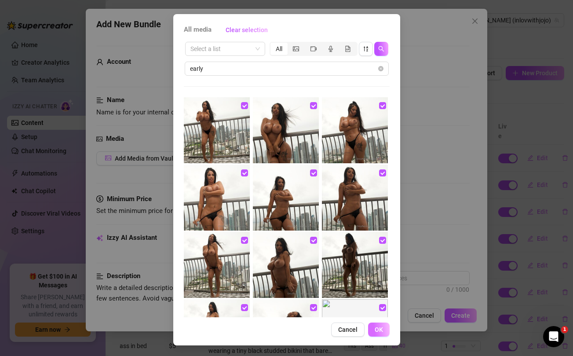
click at [381, 331] on span "OK" at bounding box center [379, 329] width 8 height 7
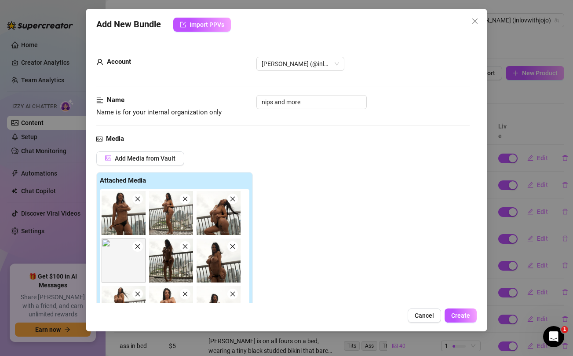
scroll to position [168, 0]
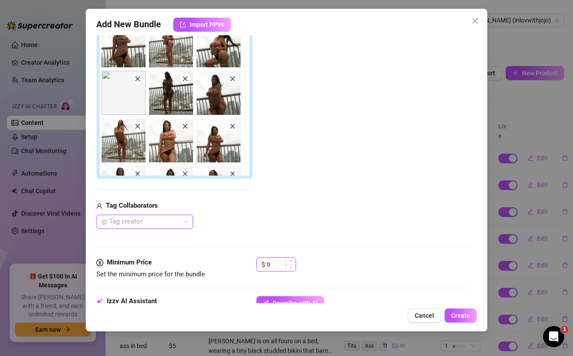
click at [277, 260] on input "0" at bounding box center [281, 264] width 29 height 13
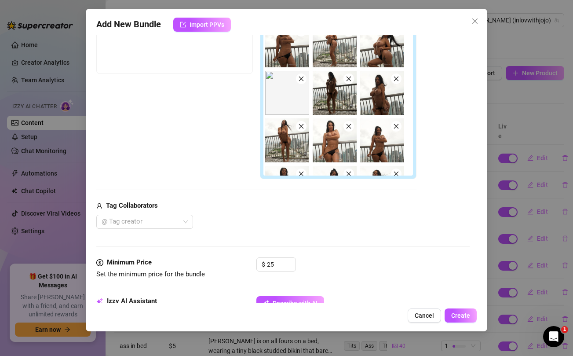
click at [298, 235] on div "Media Add Media from Vault Free preview Pay to view Tag Collaborators @ Tag cre…" at bounding box center [282, 111] width 373 height 291
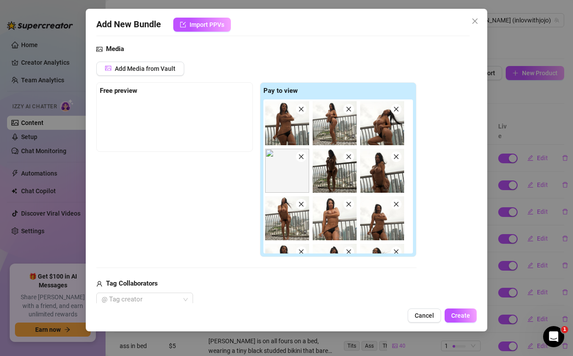
scroll to position [59, 0]
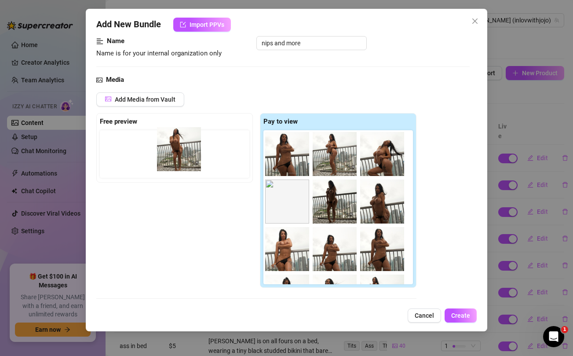
drag, startPoint x: 286, startPoint y: 246, endPoint x: 175, endPoint y: 145, distance: 150.1
click at [175, 145] on div "Free preview Pay to view" at bounding box center [256, 200] width 320 height 175
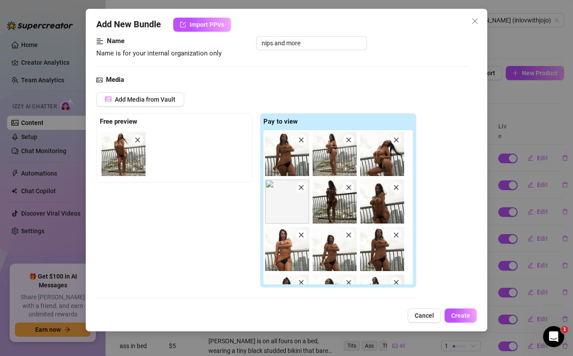
click at [187, 231] on div "Free preview Pay to view" at bounding box center [256, 200] width 320 height 175
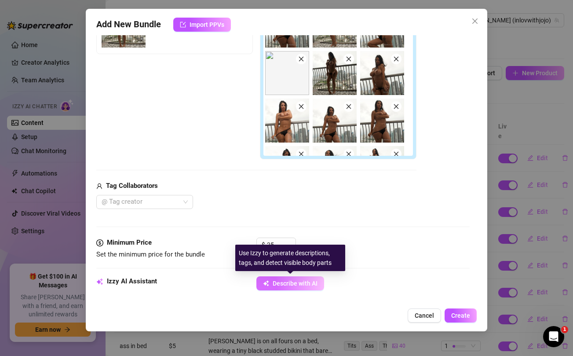
click at [287, 282] on span "Describe with AI" at bounding box center [295, 283] width 45 height 7
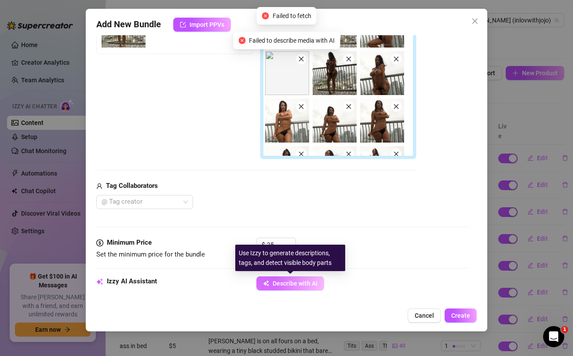
click at [283, 284] on span "Describe with AI" at bounding box center [295, 283] width 45 height 7
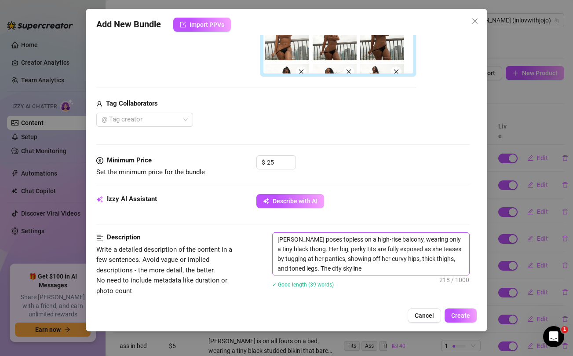
scroll to position [378, 0]
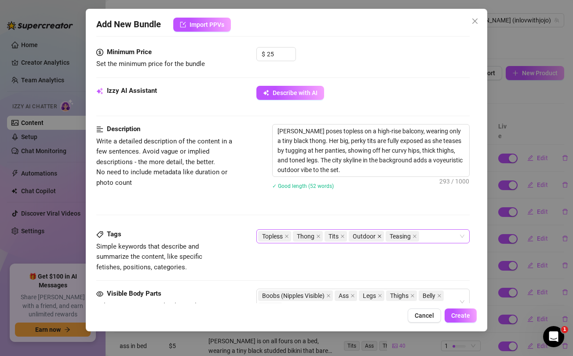
click at [381, 236] on icon "close" at bounding box center [381, 237] width 4 height 4
click at [288, 170] on textarea "[PERSON_NAME] poses topless on a high-rise balcony, wearing only a tiny black t…" at bounding box center [371, 151] width 196 height 52
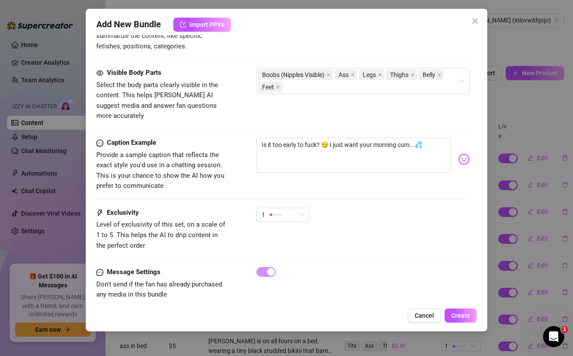
scroll to position [599, 0]
click at [461, 312] on span "Create" at bounding box center [461, 315] width 19 height 7
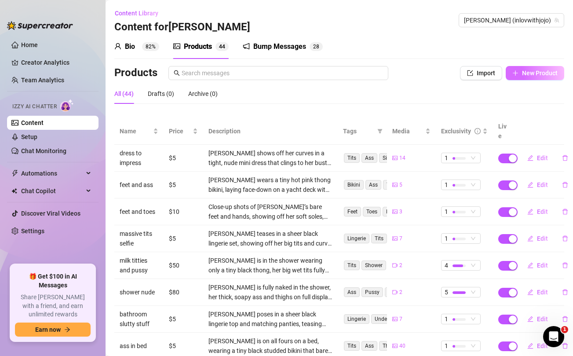
click at [545, 70] on span "New Product" at bounding box center [540, 73] width 36 height 7
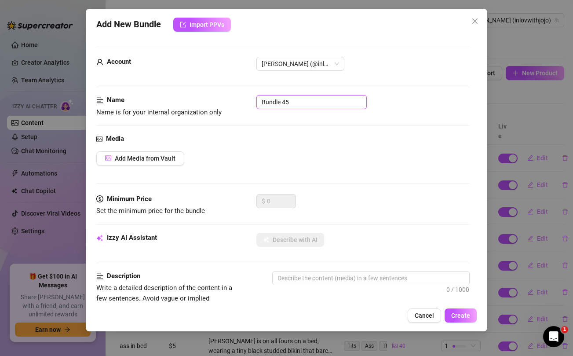
click at [287, 105] on input "Bundle 45" at bounding box center [312, 102] width 110 height 14
drag, startPoint x: 287, startPoint y: 105, endPoint x: 291, endPoint y: 96, distance: 9.7
click at [287, 104] on input "Bundle 45" at bounding box center [312, 102] width 110 height 14
click at [318, 140] on div "Media" at bounding box center [282, 139] width 373 height 11
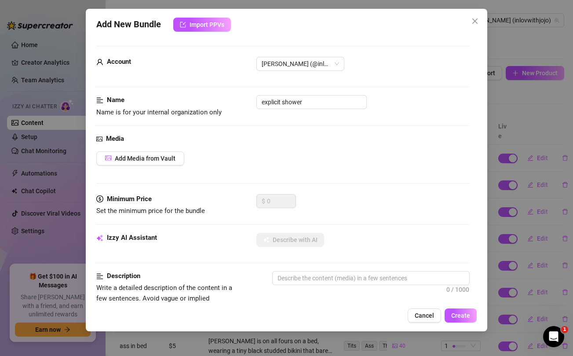
scroll to position [290, 0]
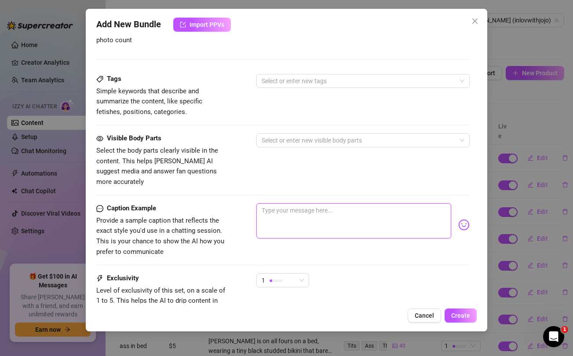
click at [300, 204] on textarea at bounding box center [354, 220] width 195 height 35
paste textarea "Rim it babe🥵 How deep can you get?"
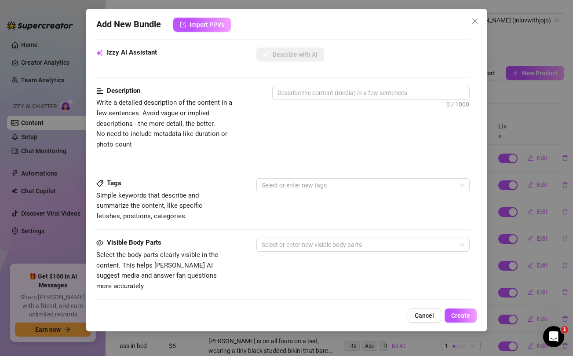
scroll to position [22, 0]
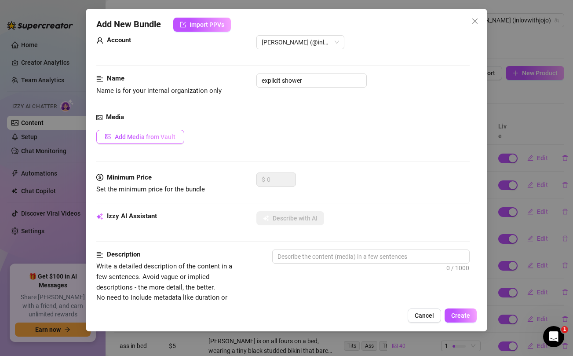
click at [165, 139] on span "Add Media from Vault" at bounding box center [145, 136] width 61 height 7
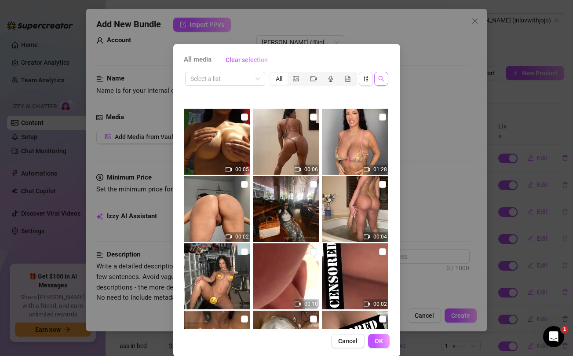
click at [380, 82] on span "button" at bounding box center [382, 78] width 6 height 7
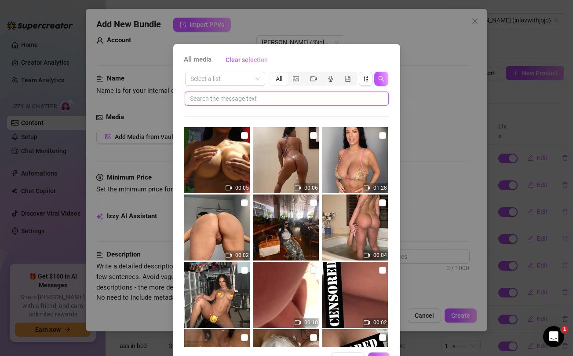
click at [307, 100] on input "text" at bounding box center [283, 99] width 187 height 10
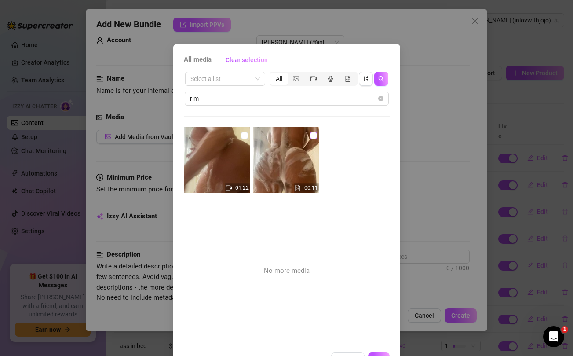
click at [315, 134] on input "checkbox" at bounding box center [313, 135] width 7 height 7
click at [244, 135] on input "checkbox" at bounding box center [244, 135] width 7 height 7
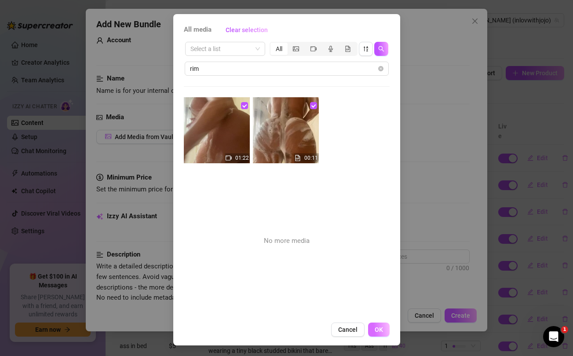
click at [379, 326] on span "OK" at bounding box center [379, 329] width 8 height 7
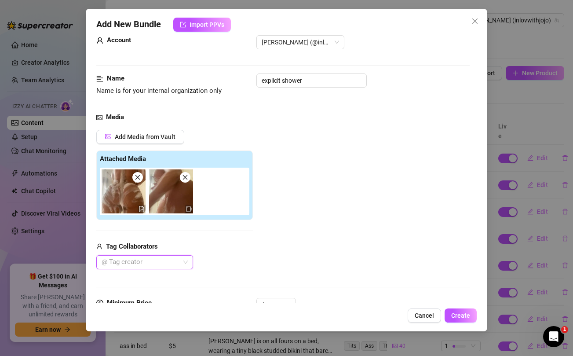
scroll to position [87, 0]
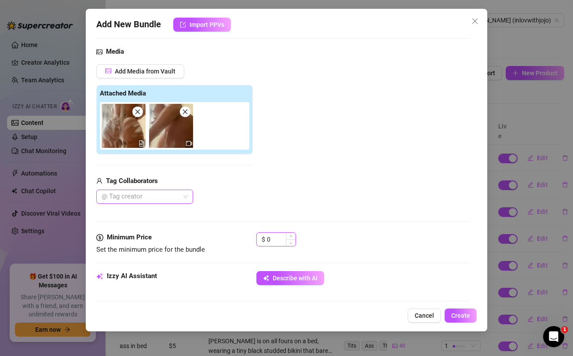
click at [272, 243] on input "0" at bounding box center [281, 239] width 29 height 13
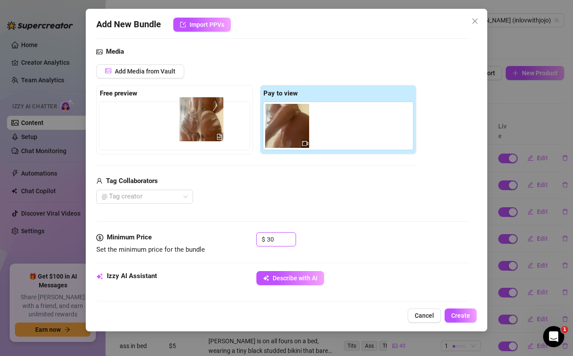
drag, startPoint x: 287, startPoint y: 135, endPoint x: 197, endPoint y: 129, distance: 90.0
click at [197, 129] on div "Free preview Pay to view" at bounding box center [256, 120] width 320 height 70
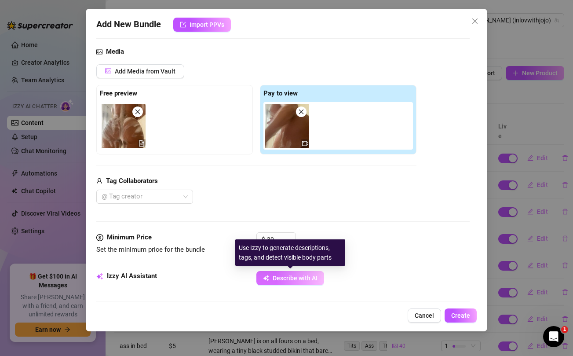
click at [291, 280] on span "Describe with AI" at bounding box center [295, 278] width 45 height 7
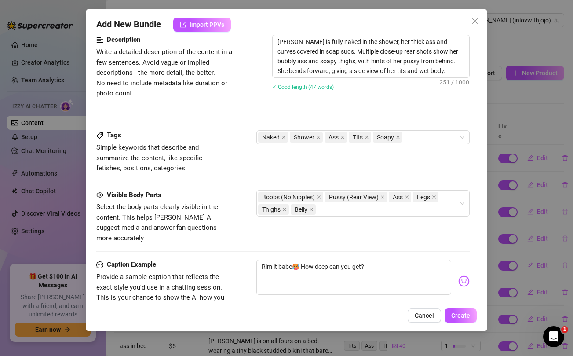
scroll to position [363, 0]
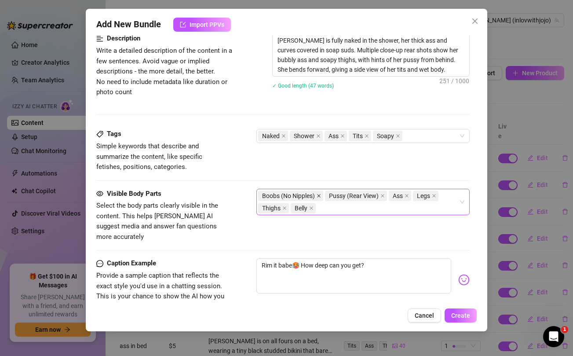
click at [320, 195] on icon "close" at bounding box center [320, 196] width 4 height 4
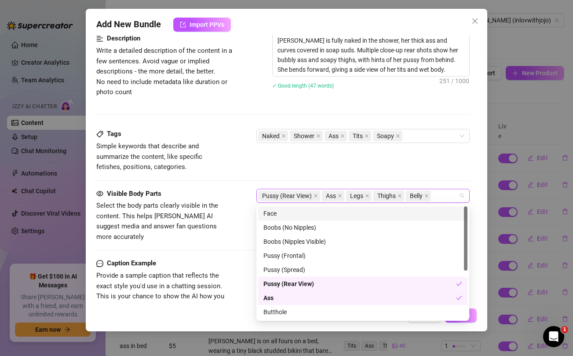
click at [441, 195] on div "Pussy (Rear View) Ass Legs Thighs Belly" at bounding box center [358, 196] width 200 height 12
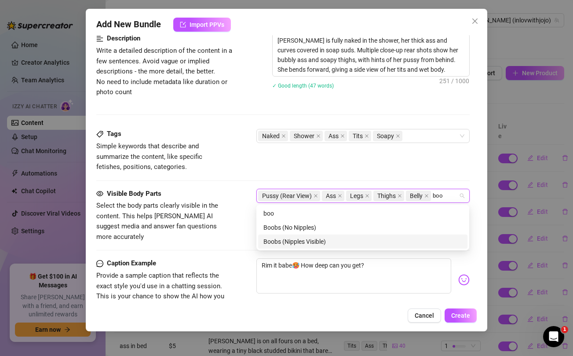
click at [316, 239] on div "Boobs (Nipples Visible)" at bounding box center [363, 242] width 199 height 10
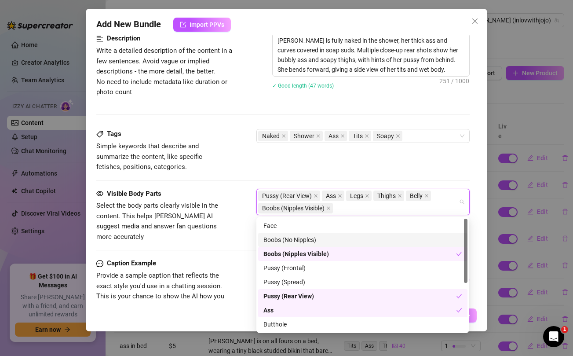
click at [231, 240] on div "Visible Body Parts Select the body parts clearly visible in the content. This h…" at bounding box center [282, 224] width 373 height 70
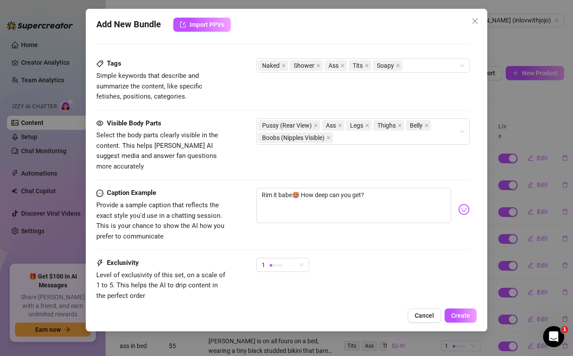
scroll to position [487, 0]
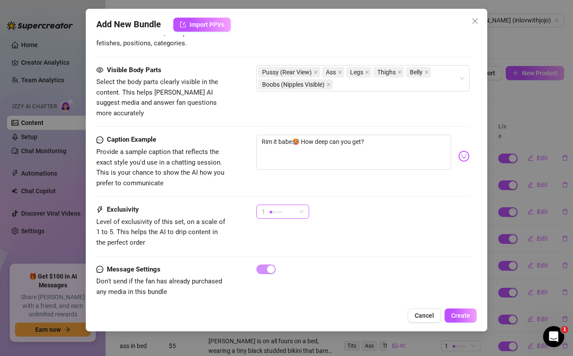
click at [301, 205] on span "1" at bounding box center [283, 211] width 42 height 13
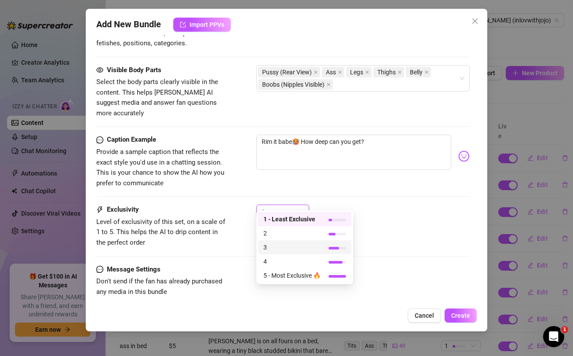
click at [277, 247] on span "3" at bounding box center [292, 248] width 57 height 10
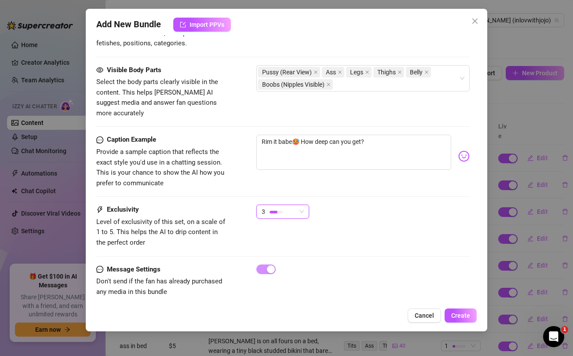
click at [421, 207] on div "3 3" at bounding box center [363, 216] width 213 height 22
click at [462, 317] on span "Create" at bounding box center [461, 315] width 19 height 7
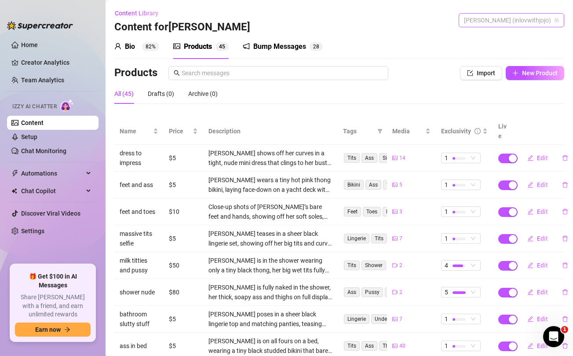
click at [525, 23] on span "[PERSON_NAME] (inlovwithjojo)" at bounding box center [511, 20] width 95 height 13
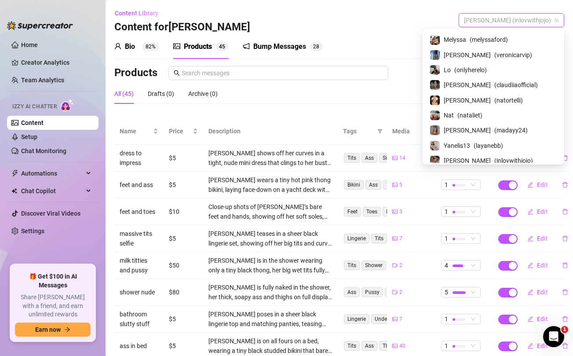
scroll to position [0, 0]
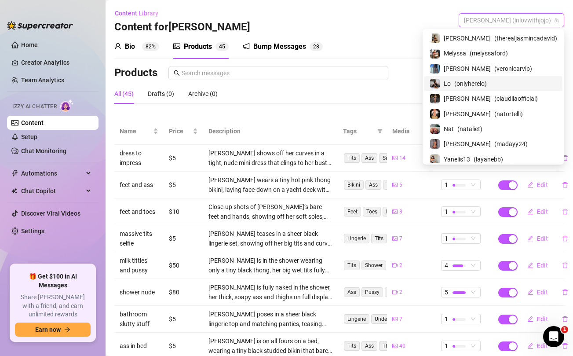
click at [480, 84] on span "( onlyherelo )" at bounding box center [471, 84] width 33 height 10
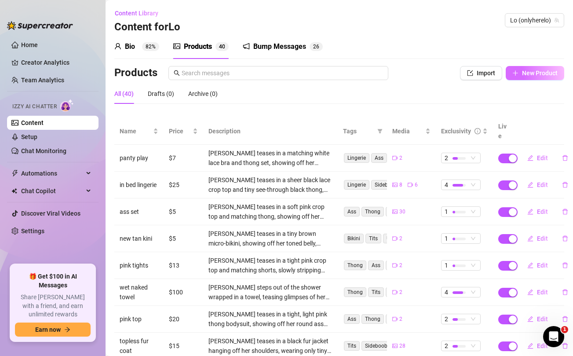
click at [547, 75] on span "New Product" at bounding box center [540, 73] width 36 height 7
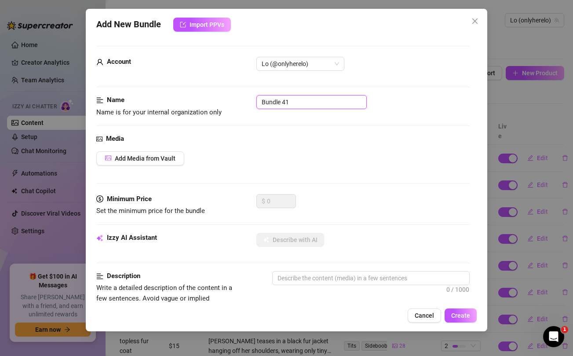
click at [297, 102] on input "Bundle 41" at bounding box center [312, 102] width 110 height 14
click at [337, 160] on div "Add Media from Vault" at bounding box center [282, 158] width 373 height 14
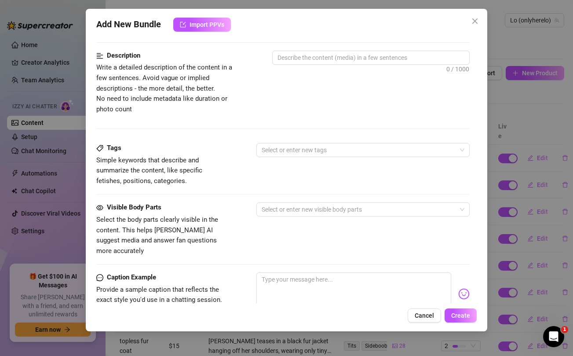
scroll to position [358, 0]
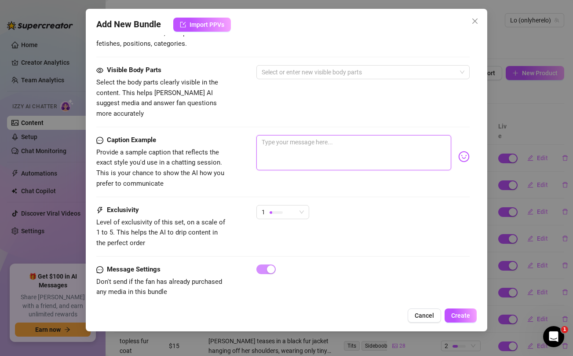
click at [319, 141] on textarea at bounding box center [354, 152] width 195 height 35
paste textarea "I let @uncuttv all up in me babe..you dont wanna miss my first b/g collab (adde…"
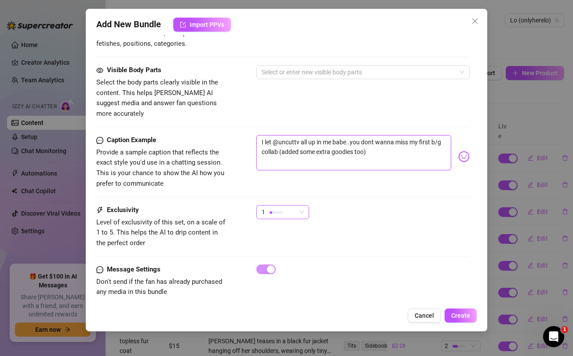
click at [289, 206] on div "1" at bounding box center [279, 212] width 34 height 13
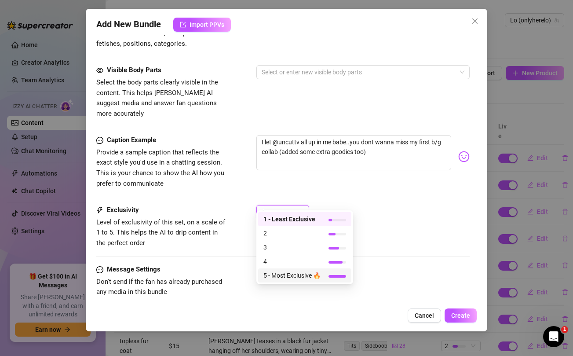
click at [291, 276] on span "5 - Most Exclusive 🔥" at bounding box center [292, 276] width 57 height 10
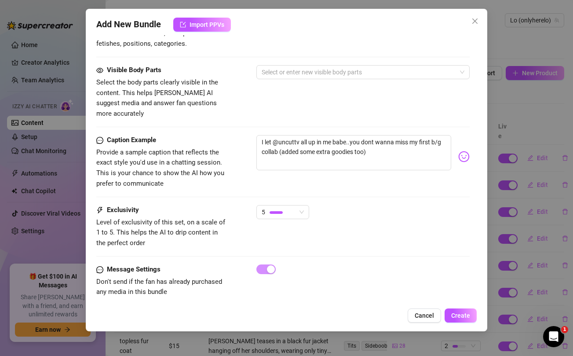
click at [390, 177] on div "Caption Example Provide a sample caption that reflects the exact style you'd us…" at bounding box center [282, 162] width 373 height 54
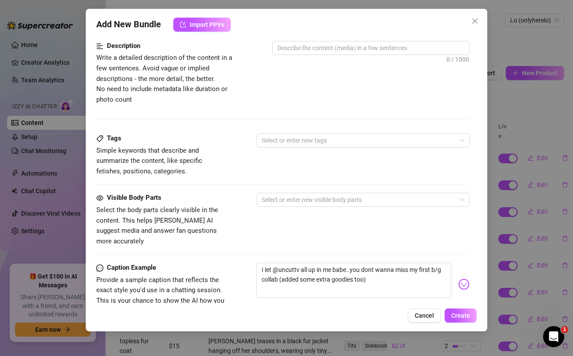
scroll to position [0, 0]
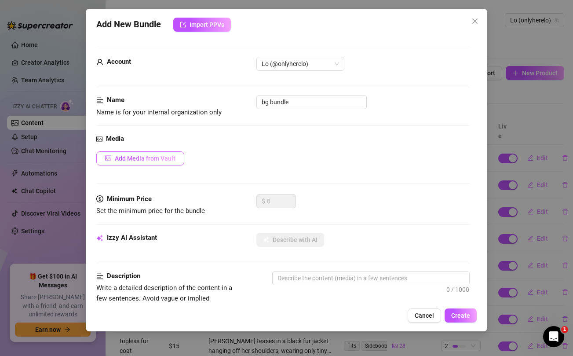
click at [152, 158] on span "Add Media from Vault" at bounding box center [145, 158] width 61 height 7
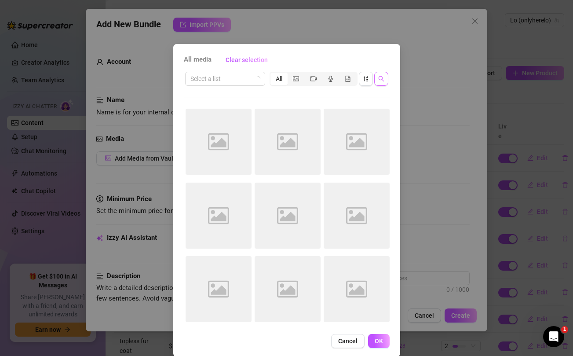
click at [382, 81] on icon "search" at bounding box center [382, 79] width 6 height 6
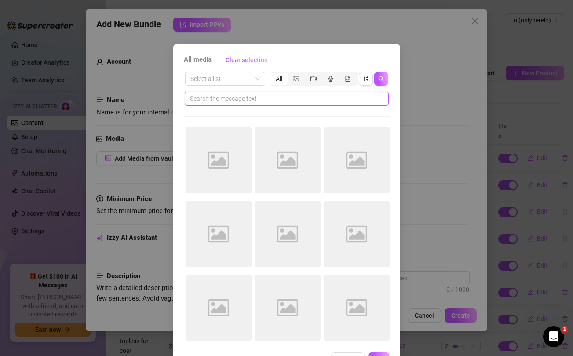
click at [309, 99] on input "text" at bounding box center [283, 99] width 187 height 10
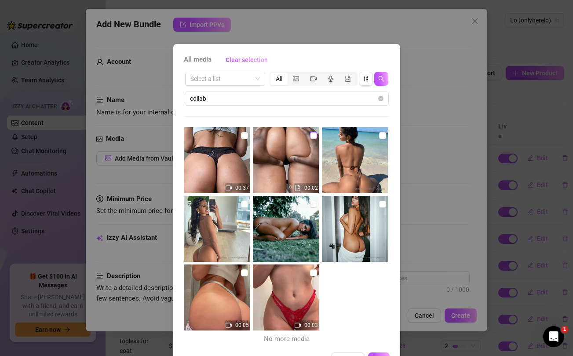
click at [314, 137] on input "checkbox" at bounding box center [313, 135] width 7 height 7
click at [243, 136] on input "checkbox" at bounding box center [244, 135] width 7 height 7
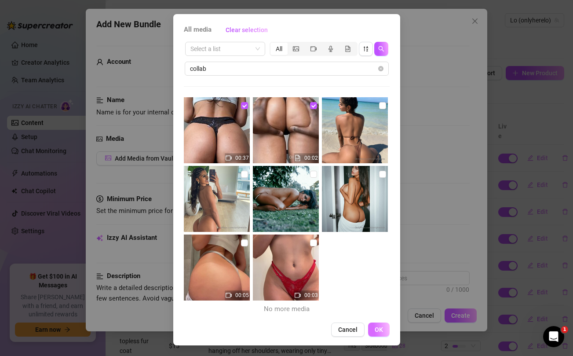
click at [386, 331] on button "OK" at bounding box center [379, 330] width 22 height 14
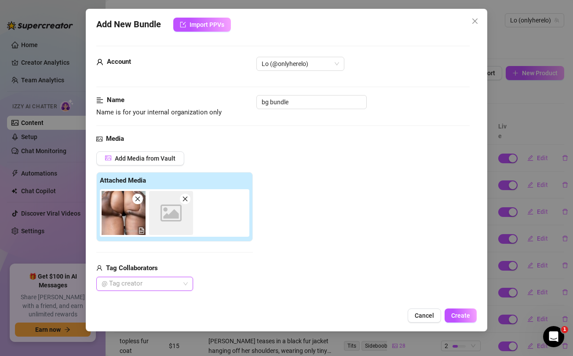
scroll to position [105, 0]
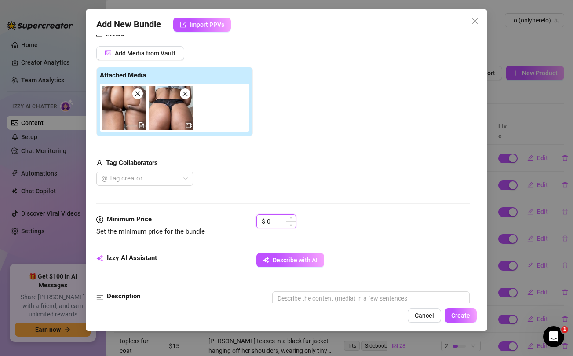
click at [281, 221] on input "0" at bounding box center [281, 221] width 29 height 13
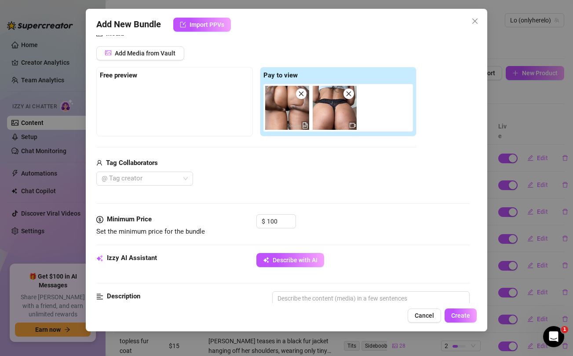
click at [288, 195] on div "Media Add Media from Vault Free preview Pay to view Tag Collaborators @ Tag cre…" at bounding box center [282, 122] width 373 height 186
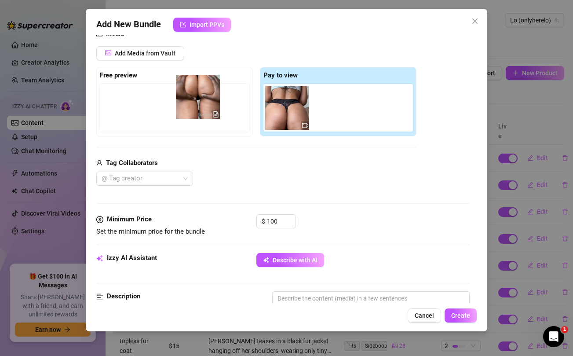
drag, startPoint x: 283, startPoint y: 122, endPoint x: 187, endPoint y: 111, distance: 96.1
click at [187, 111] on div "Free preview Pay to view" at bounding box center [256, 102] width 320 height 70
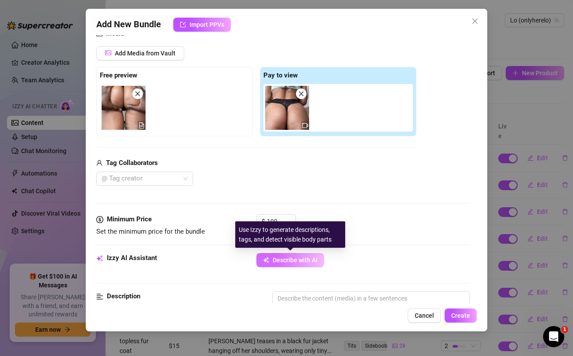
click at [299, 257] on span "Describe with AI" at bounding box center [295, 260] width 45 height 7
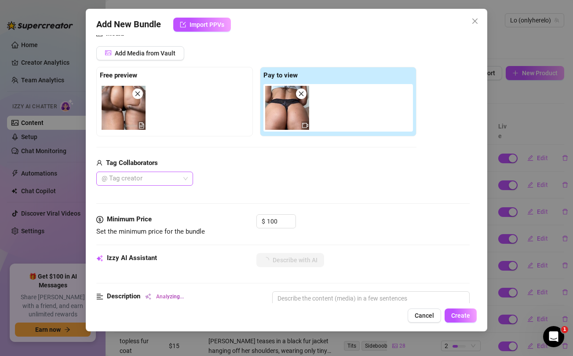
click at [180, 176] on div at bounding box center [140, 179] width 84 height 12
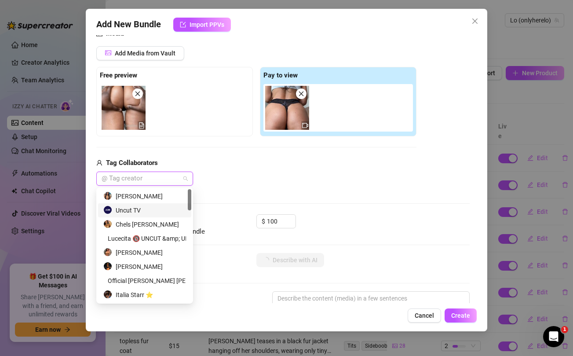
click at [134, 210] on div "Uncut TV" at bounding box center [144, 211] width 83 height 10
click at [357, 179] on div "Uncut TV" at bounding box center [256, 179] width 320 height 14
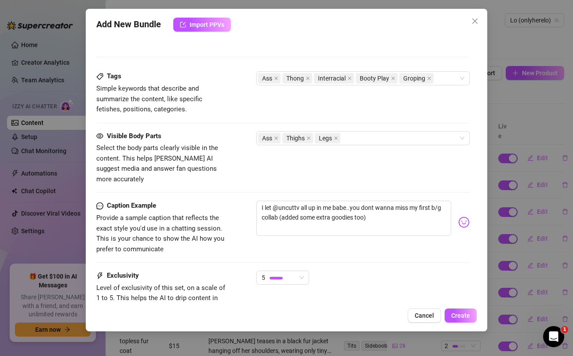
scroll to position [432, 0]
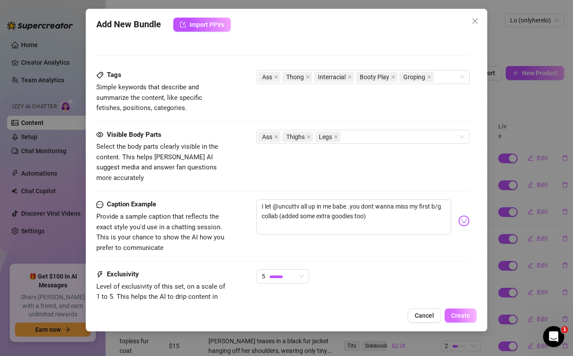
click at [462, 316] on span "Create" at bounding box center [461, 315] width 19 height 7
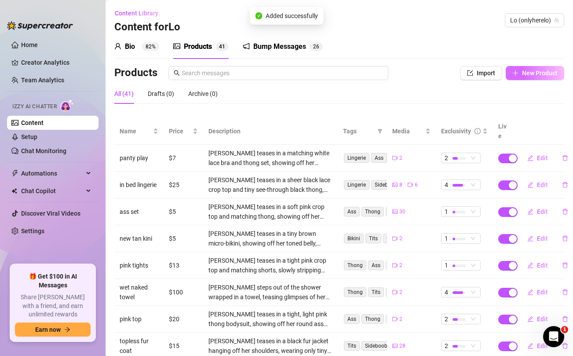
click at [535, 70] on span "New Product" at bounding box center [540, 73] width 36 height 7
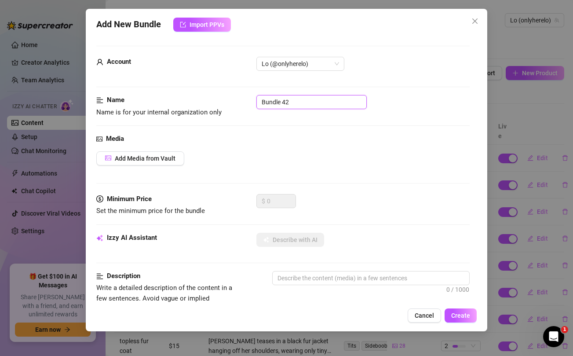
click at [315, 99] on input "Bundle 42" at bounding box center [312, 102] width 110 height 14
click at [285, 163] on div "Add Media from Vault" at bounding box center [282, 158] width 373 height 14
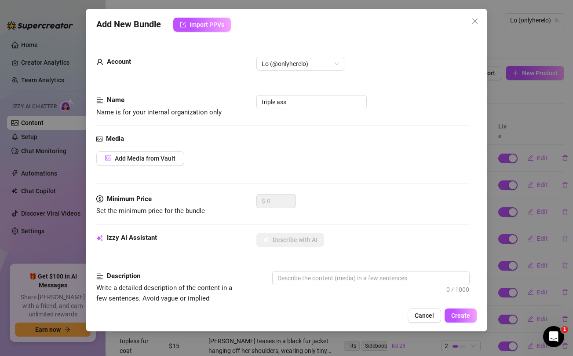
scroll to position [347, 0]
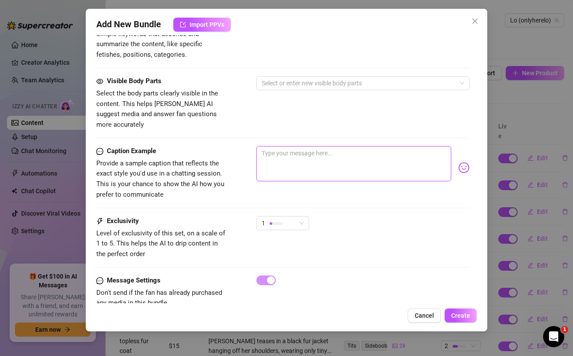
click at [285, 154] on textarea at bounding box center [354, 163] width 195 height 35
paste textarea "Do you like it when I get nasty with hot bitches?😈 Watch me get fucking naughty…"
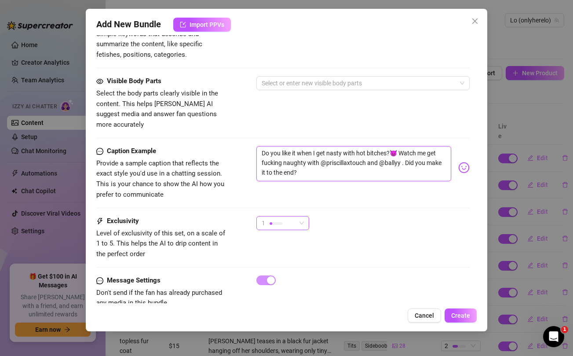
click at [284, 217] on div "1" at bounding box center [279, 223] width 34 height 13
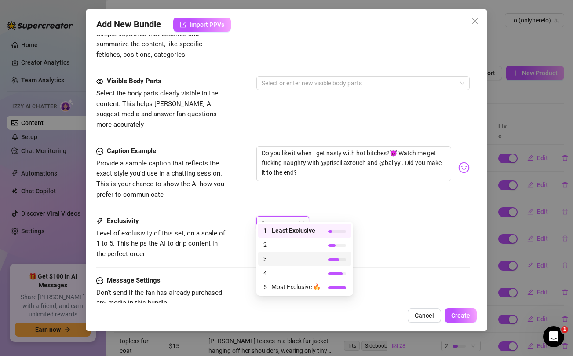
click at [273, 260] on span "3" at bounding box center [292, 259] width 57 height 10
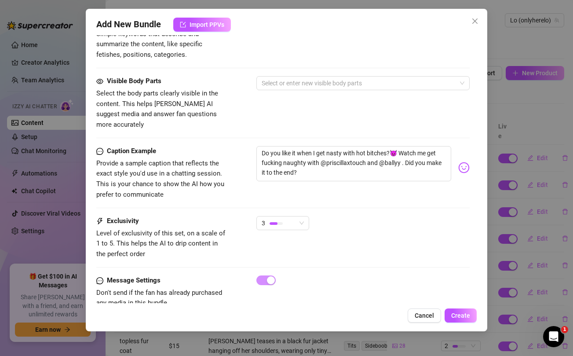
click at [368, 201] on div "Caption Example Provide a sample caption that reflects the exact style you'd us…" at bounding box center [282, 181] width 373 height 70
click at [375, 146] on textarea "Do you like it when I get nasty with hot bitches?😈 Watch me get fucking naughty…" at bounding box center [354, 163] width 195 height 35
click at [366, 104] on div "Visible Body Parts Select the body parts clearly visible in the content. This h…" at bounding box center [282, 103] width 373 height 54
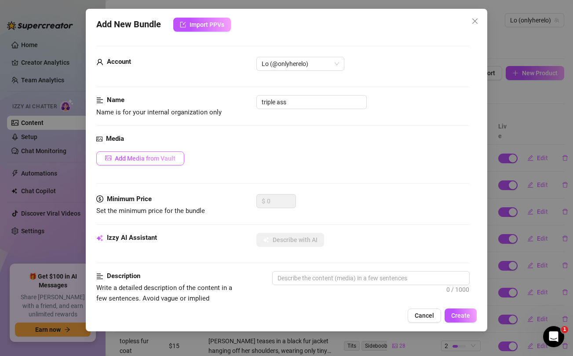
click at [167, 158] on span "Add Media from Vault" at bounding box center [145, 158] width 61 height 7
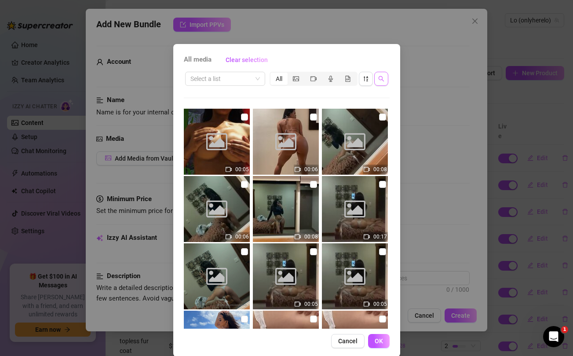
click at [380, 77] on icon "search" at bounding box center [382, 79] width 6 height 6
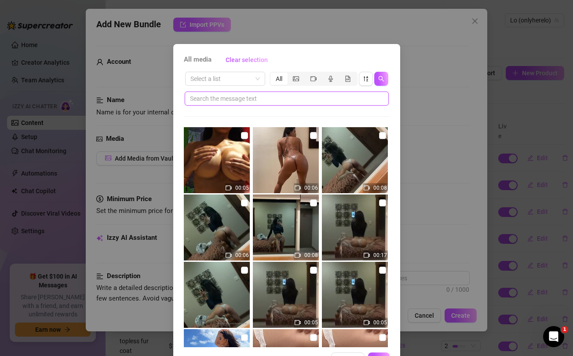
click at [306, 94] on input "text" at bounding box center [283, 99] width 187 height 10
paste input "bitches"
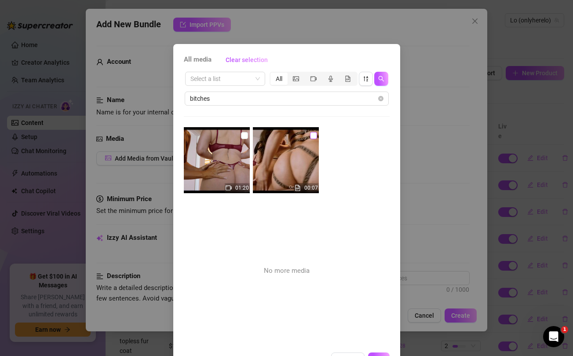
click at [313, 136] on input "checkbox" at bounding box center [313, 135] width 7 height 7
click at [243, 136] on input "checkbox" at bounding box center [244, 135] width 7 height 7
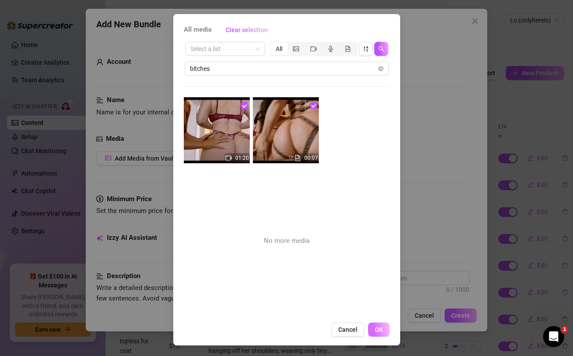
click at [380, 329] on span "OK" at bounding box center [379, 329] width 8 height 7
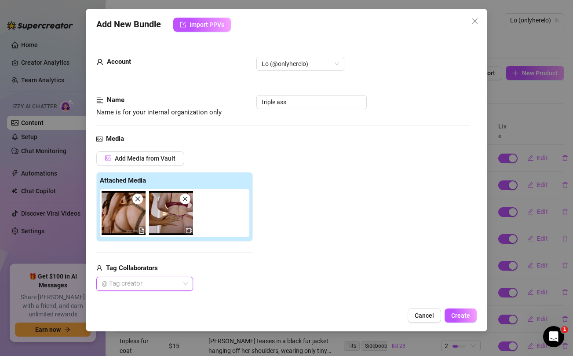
scroll to position [106, 0]
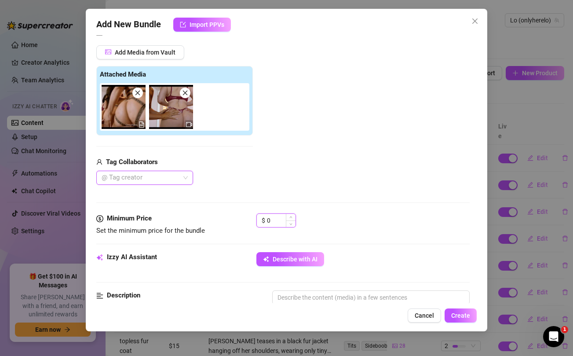
click at [277, 219] on input "0" at bounding box center [281, 220] width 29 height 13
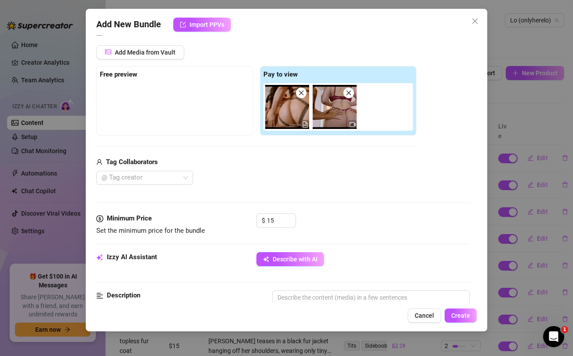
click at [307, 181] on div "@ Tag creator" at bounding box center [256, 178] width 320 height 14
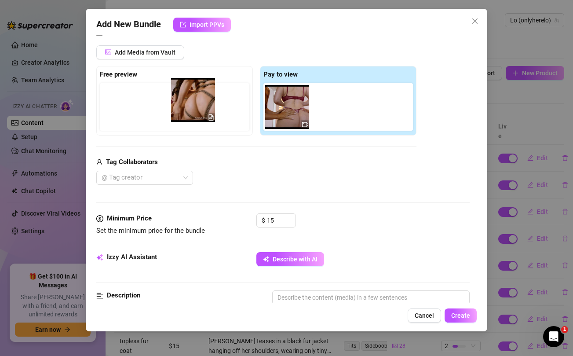
drag, startPoint x: 288, startPoint y: 110, endPoint x: 190, endPoint y: 103, distance: 98.4
click at [190, 103] on div "Free preview Pay to view" at bounding box center [256, 101] width 320 height 70
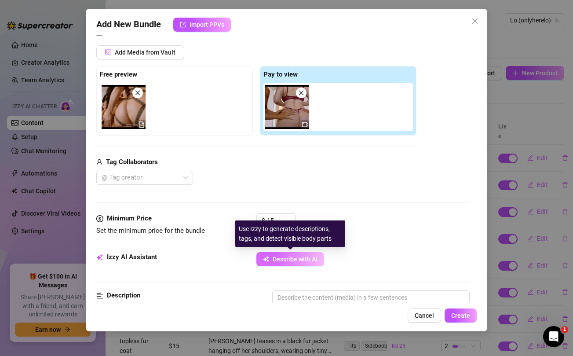
click at [270, 260] on button "Describe with AI" at bounding box center [291, 259] width 68 height 14
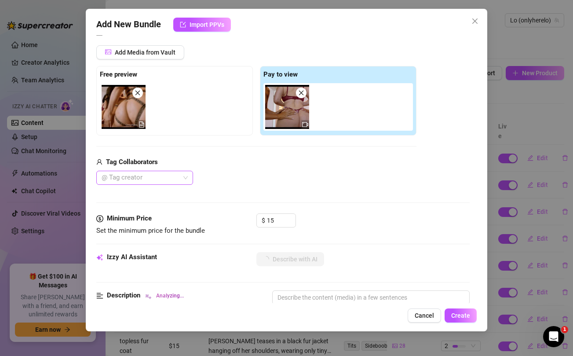
click at [176, 175] on div at bounding box center [140, 178] width 84 height 12
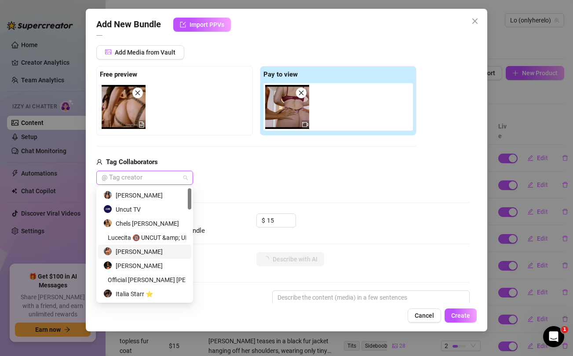
click at [144, 252] on div "[PERSON_NAME]" at bounding box center [144, 252] width 83 height 10
click at [137, 208] on div "Uncut TV" at bounding box center [144, 210] width 83 height 10
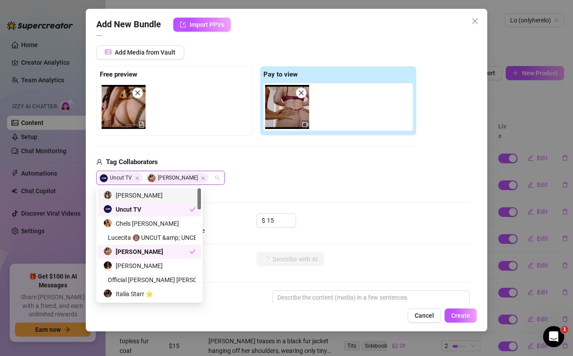
click at [274, 179] on div "Uncut TV [PERSON_NAME]" at bounding box center [256, 178] width 320 height 14
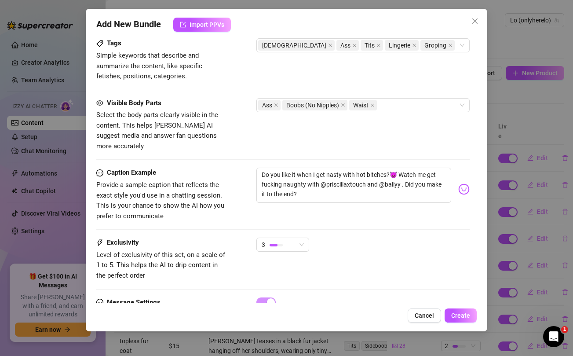
scroll to position [496, 0]
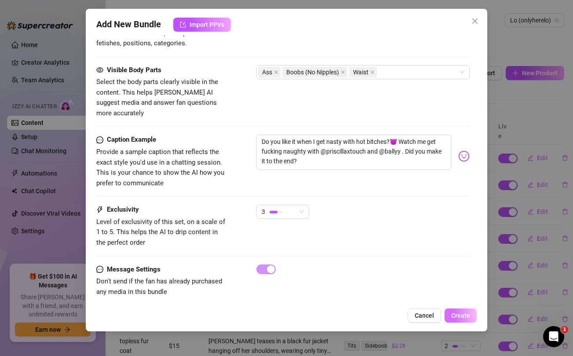
click at [461, 319] on span "Create" at bounding box center [461, 315] width 19 height 7
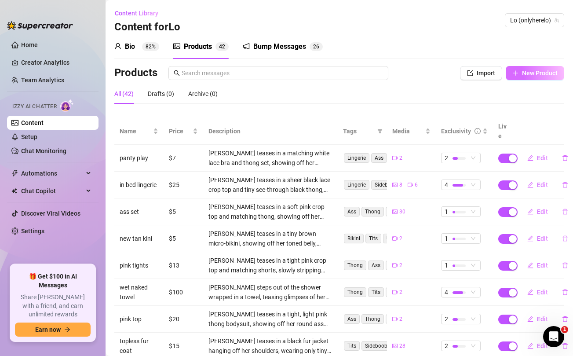
click at [534, 79] on button "New Product" at bounding box center [535, 73] width 59 height 14
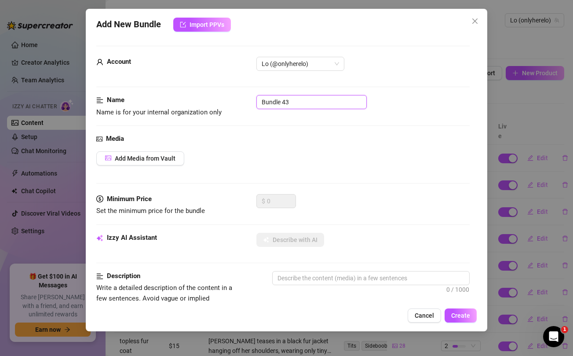
click at [326, 104] on input "Bundle 43" at bounding box center [312, 102] width 110 height 14
click at [357, 144] on div "Media Add Media from Vault" at bounding box center [282, 164] width 373 height 60
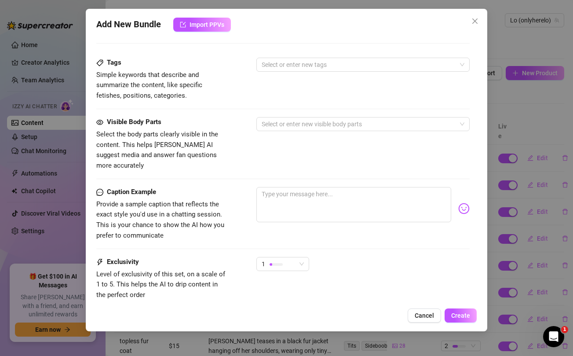
scroll to position [358, 0]
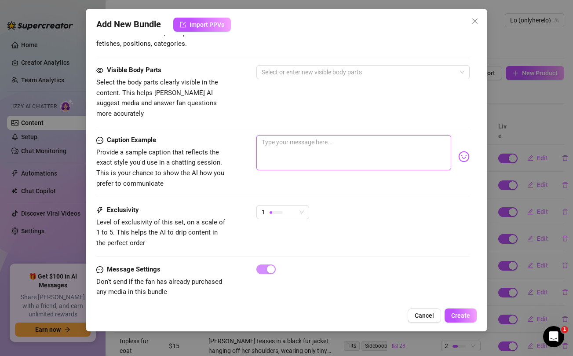
click at [349, 145] on textarea at bounding box center [354, 152] width 195 height 35
paste textarea "In the mood to be your personal fuck [DATE]!! 🎁 UNWRAP ME 🎁 and take it slow, p…"
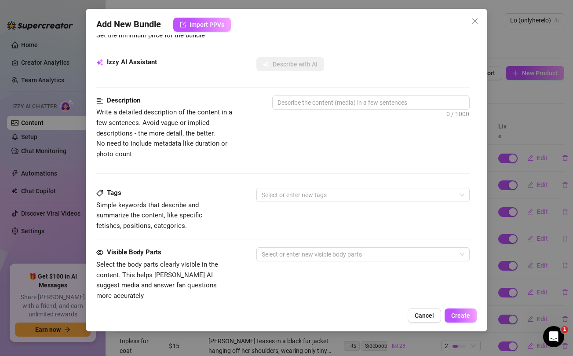
scroll to position [0, 0]
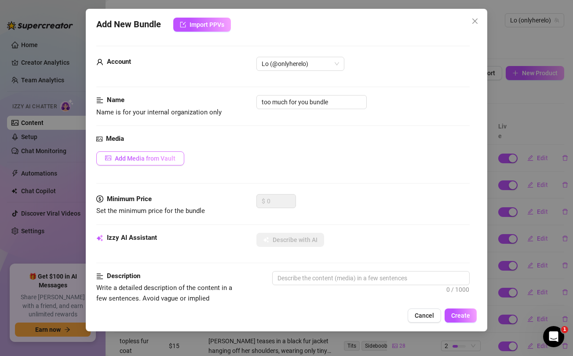
click at [153, 159] on span "Add Media from Vault" at bounding box center [145, 158] width 61 height 7
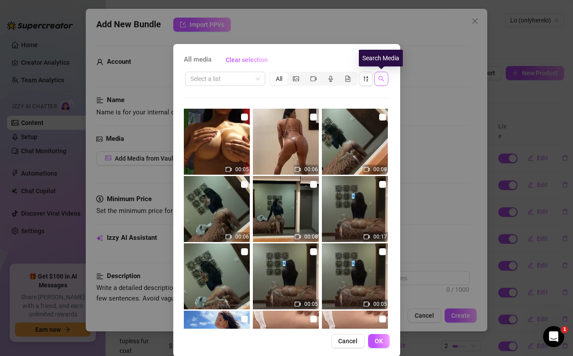
click at [384, 81] on icon "search" at bounding box center [382, 79] width 6 height 6
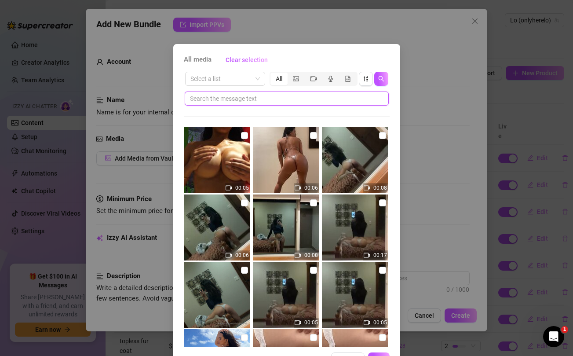
click at [300, 99] on input "text" at bounding box center [283, 99] width 187 height 10
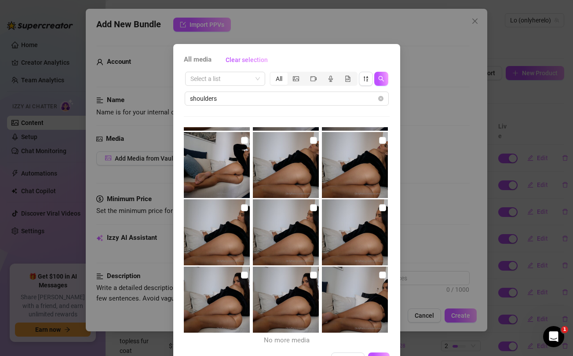
scroll to position [30, 0]
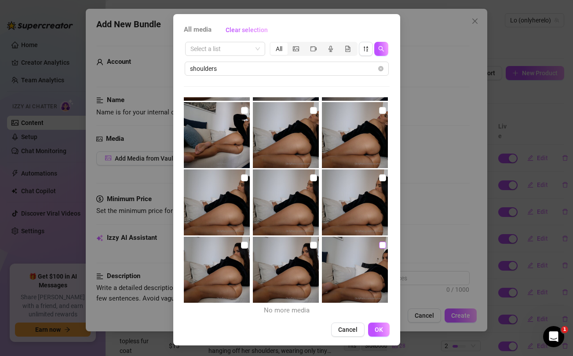
click at [382, 246] on input "checkbox" at bounding box center [382, 245] width 7 height 7
click at [312, 244] on input "checkbox" at bounding box center [313, 245] width 7 height 7
click at [243, 245] on input "checkbox" at bounding box center [244, 245] width 7 height 7
click at [243, 180] on input "checkbox" at bounding box center [244, 177] width 7 height 7
click at [315, 178] on input "checkbox" at bounding box center [313, 177] width 7 height 7
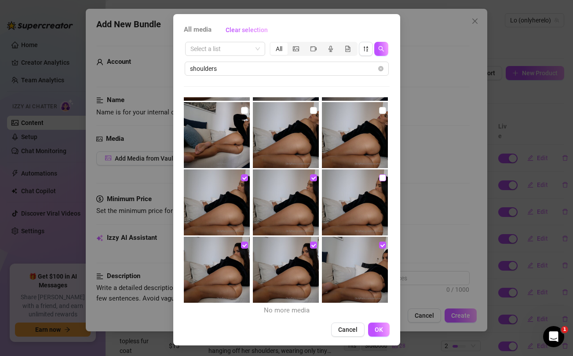
click at [382, 179] on input "checkbox" at bounding box center [382, 177] width 7 height 7
click at [381, 109] on input "checkbox" at bounding box center [382, 110] width 7 height 7
click at [310, 109] on input "checkbox" at bounding box center [313, 110] width 7 height 7
click at [242, 111] on input "checkbox" at bounding box center [244, 110] width 7 height 7
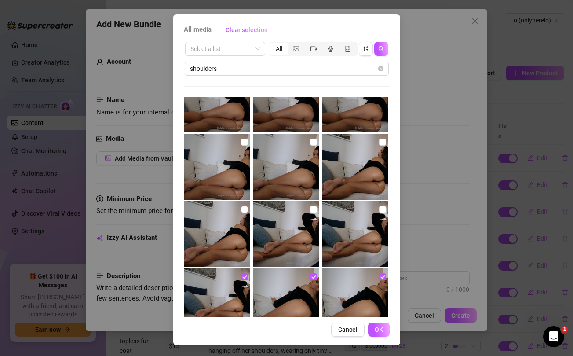
click at [244, 210] on input "checkbox" at bounding box center [244, 209] width 7 height 7
click at [314, 210] on input "checkbox" at bounding box center [313, 209] width 7 height 7
click at [382, 210] on input "checkbox" at bounding box center [382, 209] width 7 height 7
click at [380, 137] on label at bounding box center [382, 142] width 7 height 10
click at [380, 139] on input "checkbox" at bounding box center [382, 142] width 7 height 7
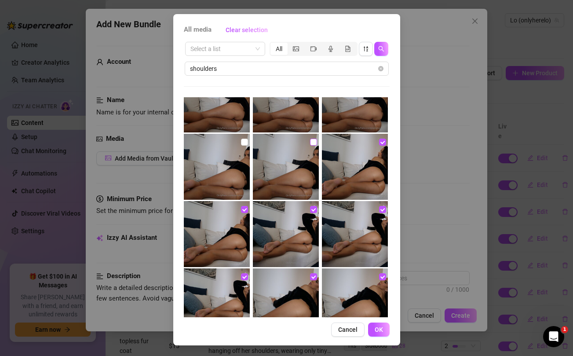
click at [312, 141] on input "checkbox" at bounding box center [313, 142] width 7 height 7
click at [243, 143] on input "checkbox" at bounding box center [244, 142] width 7 height 7
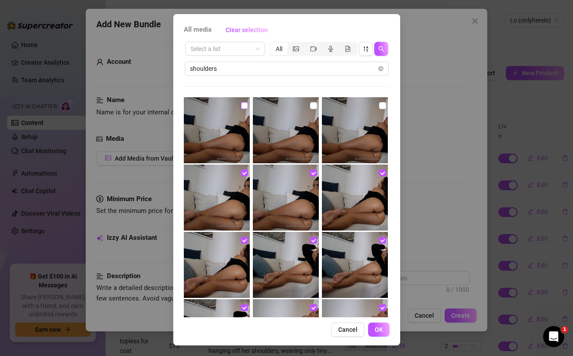
click at [243, 106] on input "checkbox" at bounding box center [244, 105] width 7 height 7
click at [312, 103] on input "checkbox" at bounding box center [313, 105] width 7 height 7
click at [382, 107] on input "checkbox" at bounding box center [382, 105] width 7 height 7
click at [380, 330] on span "OK" at bounding box center [379, 329] width 8 height 7
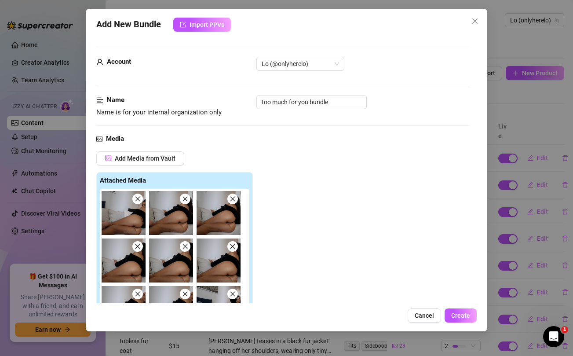
scroll to position [148, 0]
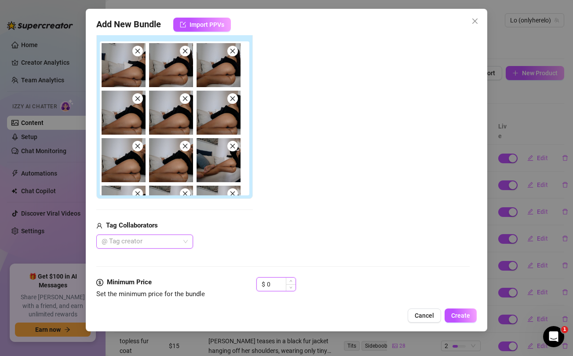
click at [271, 281] on input "0" at bounding box center [281, 284] width 29 height 13
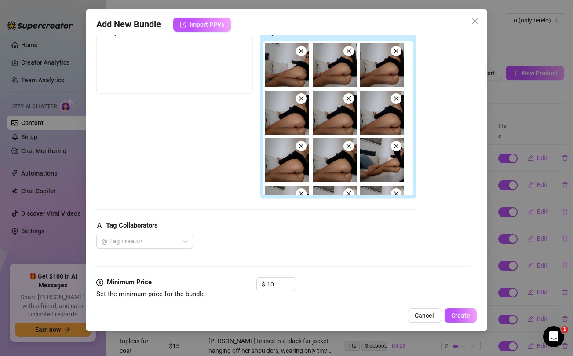
click at [278, 238] on div "@ Tag creator" at bounding box center [256, 242] width 320 height 14
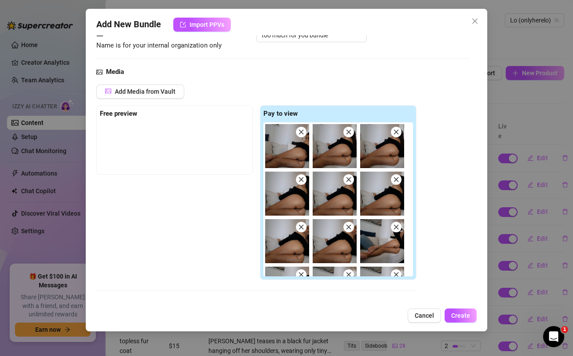
scroll to position [56, 0]
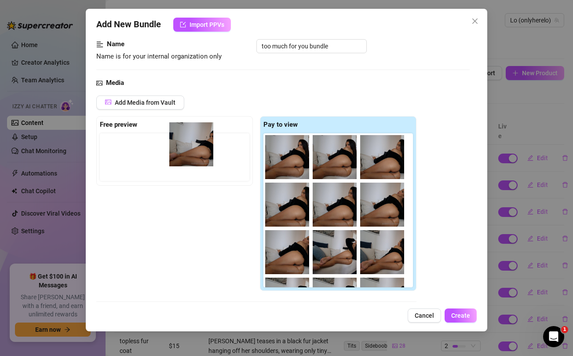
drag, startPoint x: 283, startPoint y: 162, endPoint x: 185, endPoint y: 149, distance: 99.4
click at [185, 149] on div "Free preview Pay to view" at bounding box center [256, 203] width 320 height 175
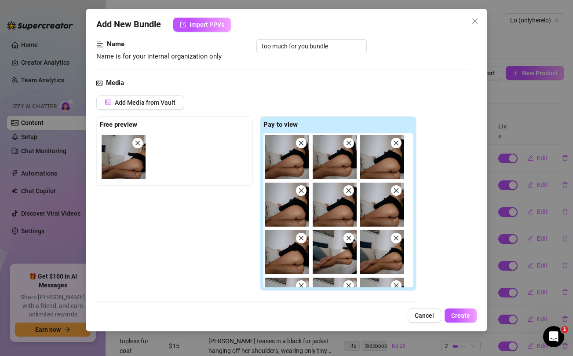
scroll to position [211, 0]
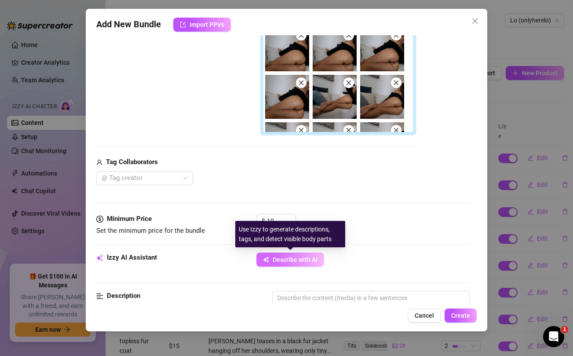
click at [278, 264] on button "Describe with AI" at bounding box center [291, 260] width 68 height 14
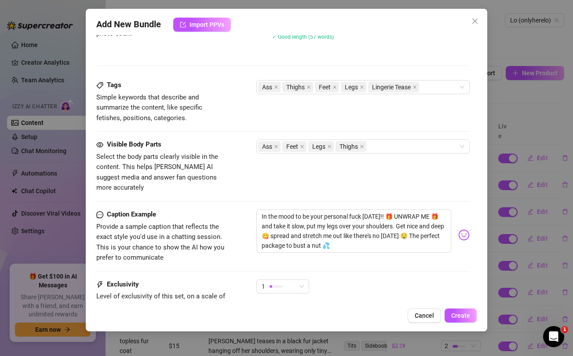
scroll to position [564, 0]
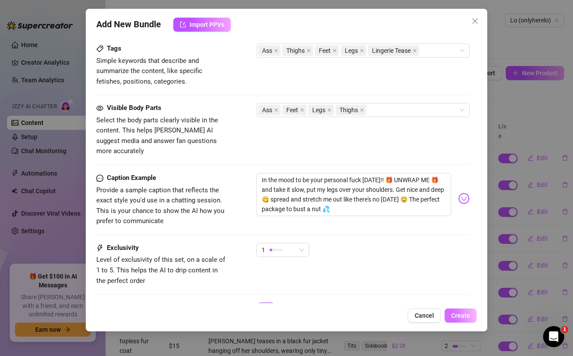
click at [459, 315] on span "Create" at bounding box center [461, 315] width 19 height 7
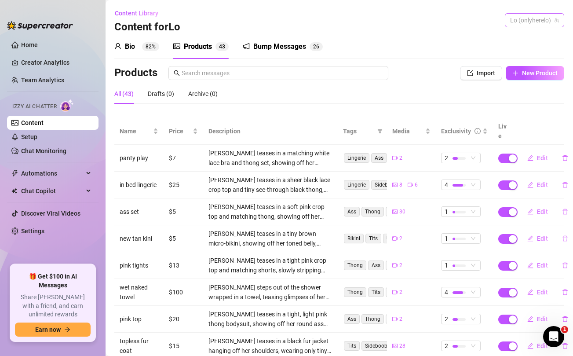
click at [533, 20] on span "Lo (onlyherelo)" at bounding box center [535, 20] width 49 height 13
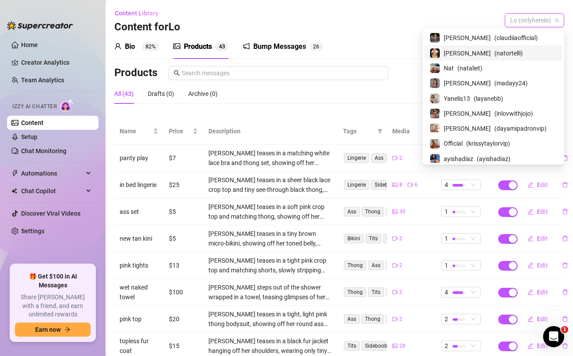
scroll to position [57, 0]
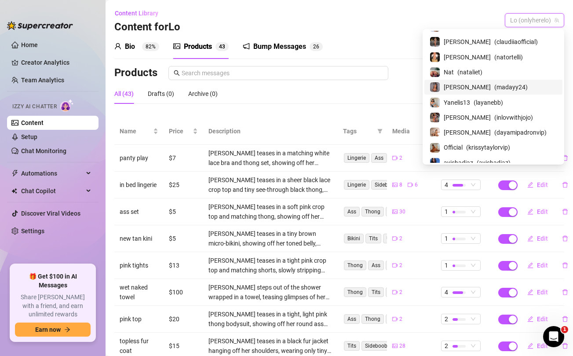
click at [482, 87] on span "[PERSON_NAME]" at bounding box center [467, 87] width 47 height 10
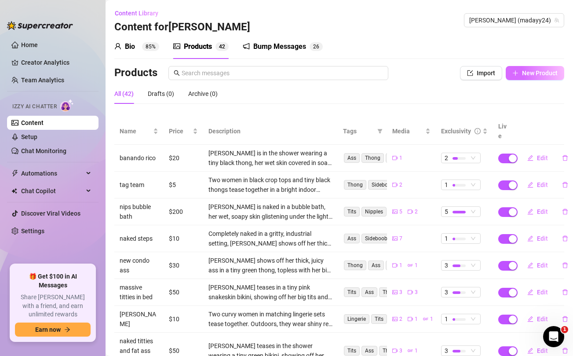
click at [526, 75] on span "New Product" at bounding box center [540, 73] width 36 height 7
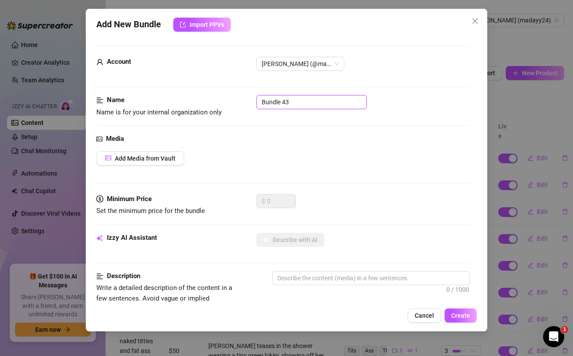
click at [308, 102] on input "Bundle 43" at bounding box center [312, 102] width 110 height 14
click at [329, 158] on div "Add Media from Vault" at bounding box center [282, 158] width 373 height 14
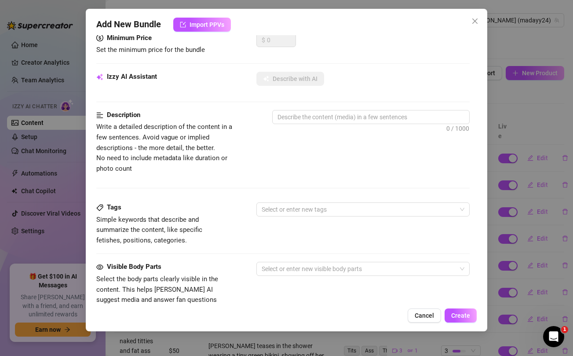
scroll to position [296, 0]
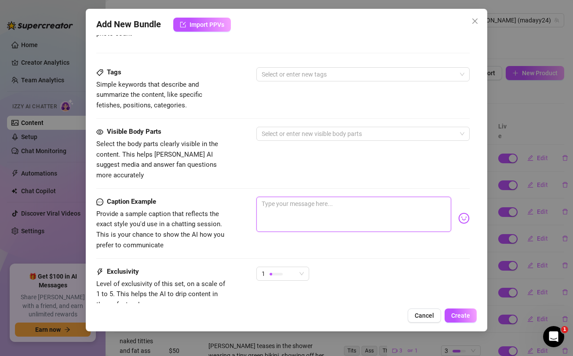
click at [316, 197] on textarea at bounding box center [354, 214] width 195 height 35
paste textarea "***50% off sextape*** omfg papi..i let @uncuttv cum on my ass after he fucked t…"
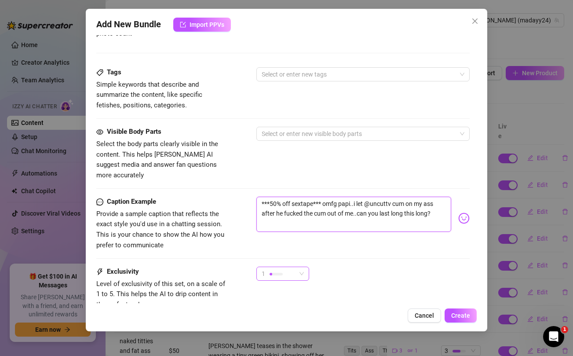
click at [290, 267] on div "1" at bounding box center [279, 273] width 34 height 13
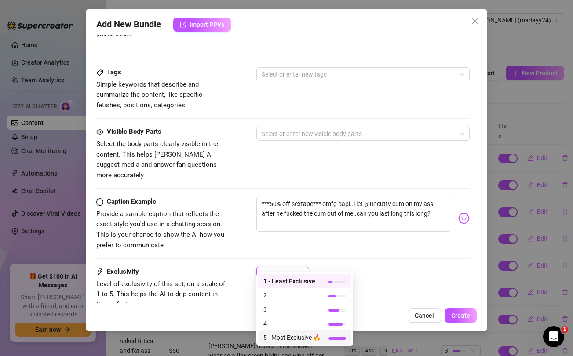
click at [283, 340] on span "5 - Most Exclusive 🔥" at bounding box center [292, 338] width 57 height 10
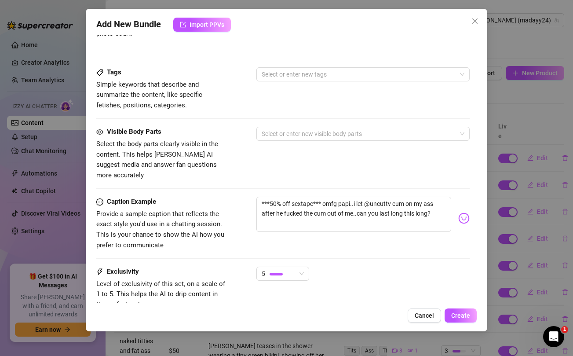
click at [365, 267] on div "5" at bounding box center [363, 278] width 213 height 22
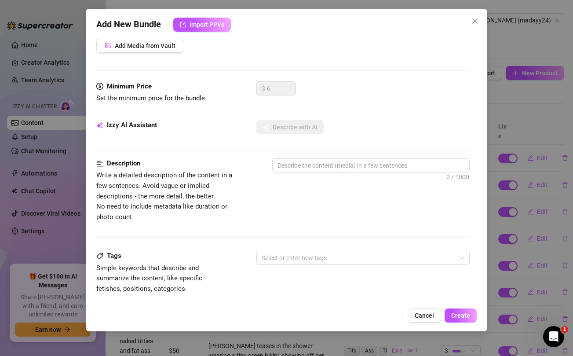
scroll to position [0, 0]
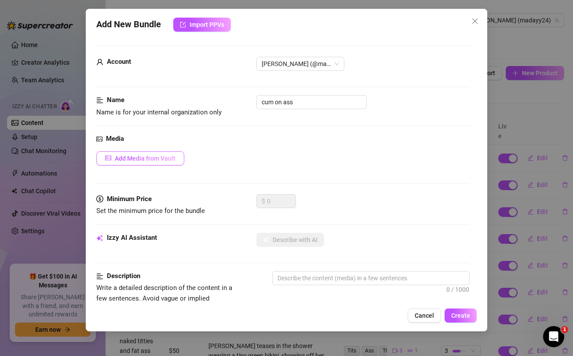
click at [162, 155] on span "Add Media from Vault" at bounding box center [145, 158] width 61 height 7
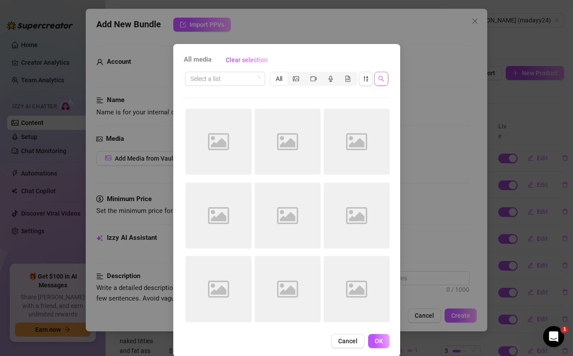
click at [381, 81] on icon "search" at bounding box center [382, 79] width 6 height 6
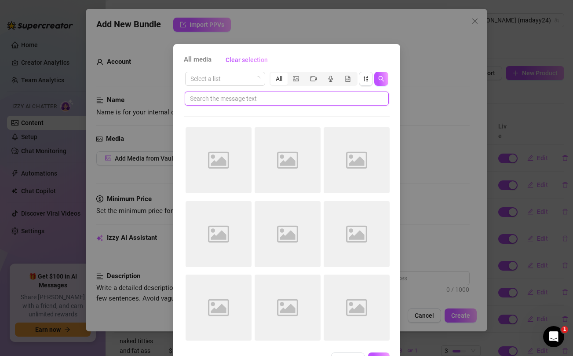
click at [321, 99] on input "text" at bounding box center [283, 99] width 187 height 10
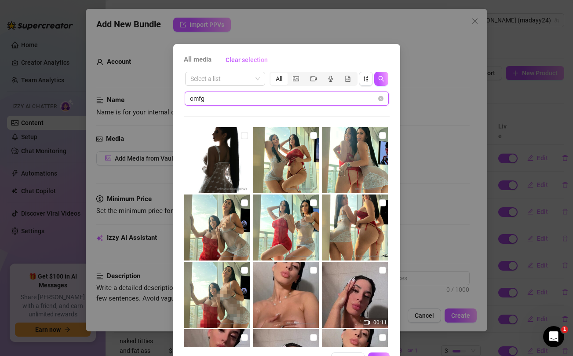
click at [327, 97] on input "omfg" at bounding box center [283, 99] width 187 height 10
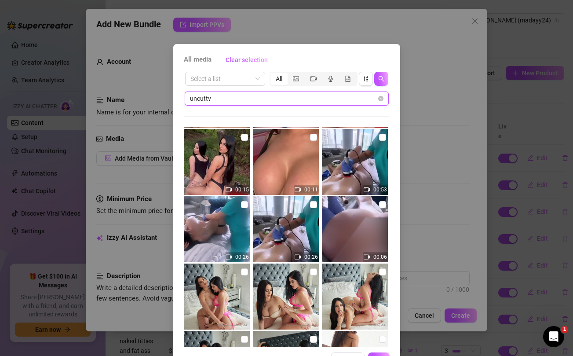
scroll to position [265, 0]
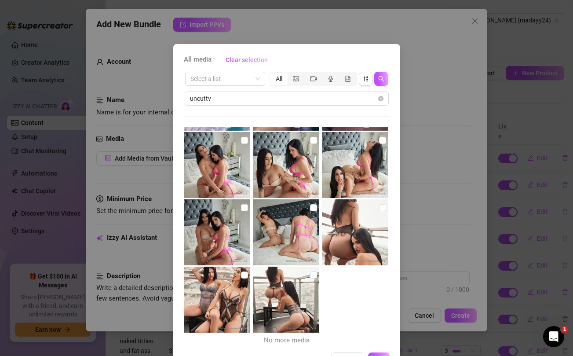
click at [434, 211] on div "All media Clear selection Select a list All uncuttv 00:16 00:31 00:10 00:24 00:…" at bounding box center [286, 178] width 573 height 356
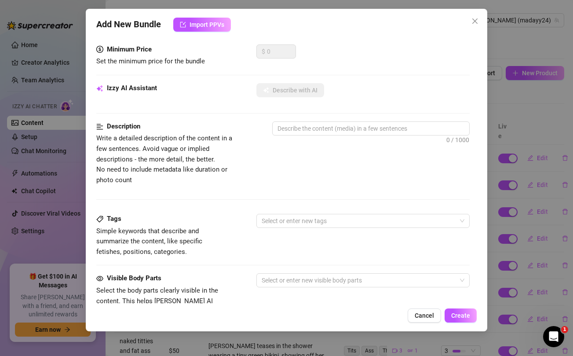
scroll to position [358, 0]
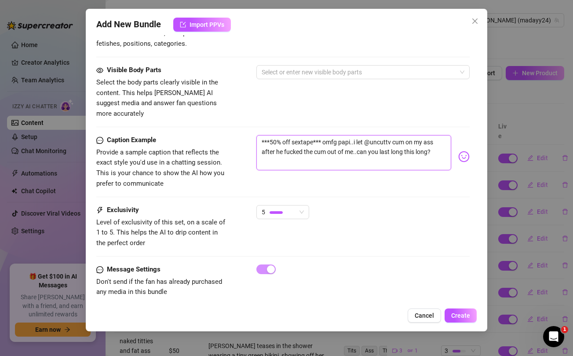
click at [366, 144] on textarea "***50% off sextape*** omfg papi..i let @uncuttv cum on my ass after he fucked t…" at bounding box center [354, 152] width 195 height 35
paste textarea "Don't tell anyone I gave you this sexy bundle for this cheap okay babe? 🤫🤫🤫"
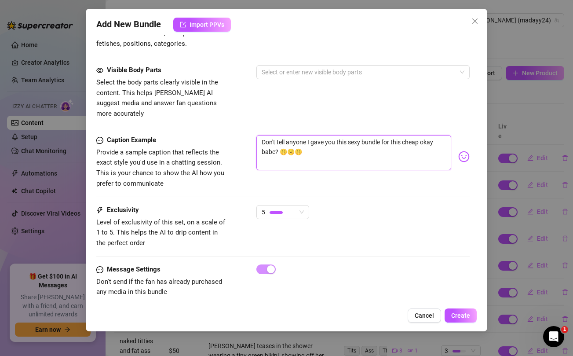
drag, startPoint x: 280, startPoint y: 141, endPoint x: 316, endPoint y: 146, distance: 36.0
click at [316, 146] on textarea "Don't tell anyone I gave you this sexy bundle for this cheap okay babe? 🤫🤫🤫" at bounding box center [354, 152] width 195 height 35
click at [287, 206] on div "5" at bounding box center [279, 212] width 34 height 13
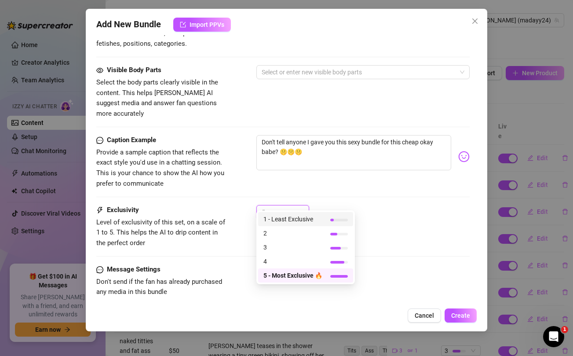
click at [282, 220] on span "1 - Least Exclusive" at bounding box center [293, 219] width 59 height 10
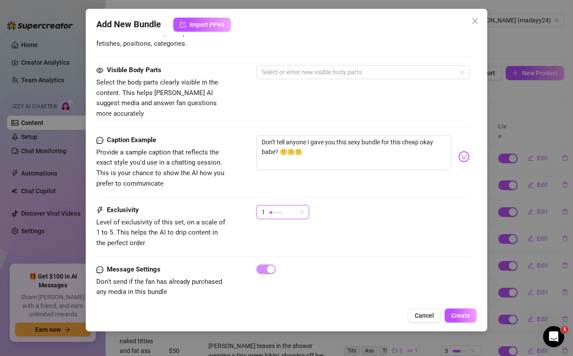
click at [266, 176] on div "Caption Example Provide a sample caption that reflects the exact style you'd us…" at bounding box center [282, 162] width 373 height 54
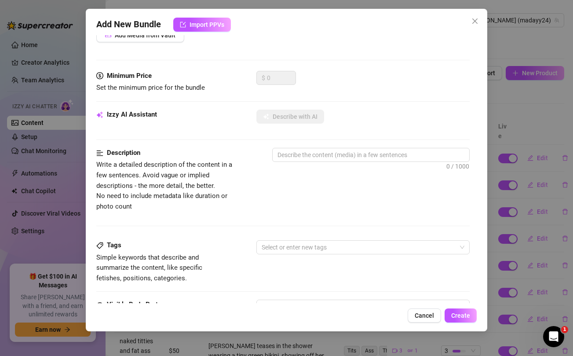
scroll to position [0, 0]
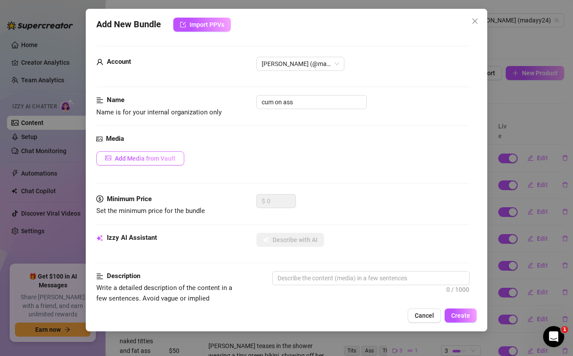
click at [160, 160] on span "Add Media from Vault" at bounding box center [145, 158] width 61 height 7
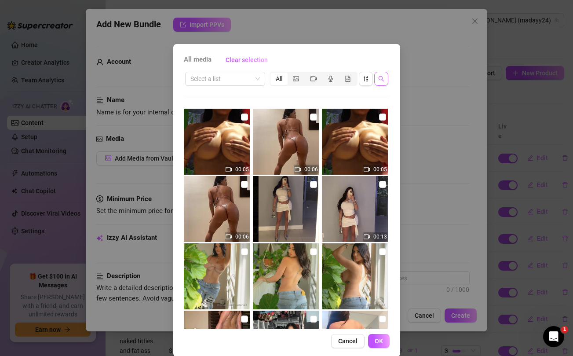
click at [379, 79] on icon "search" at bounding box center [382, 79] width 6 height 6
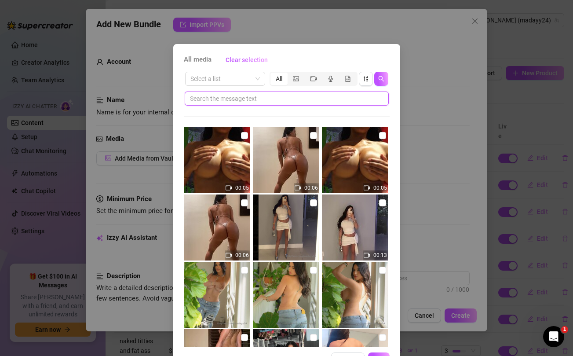
click at [290, 99] on input "text" at bounding box center [283, 99] width 187 height 10
paste input "🤫🤫🤫"
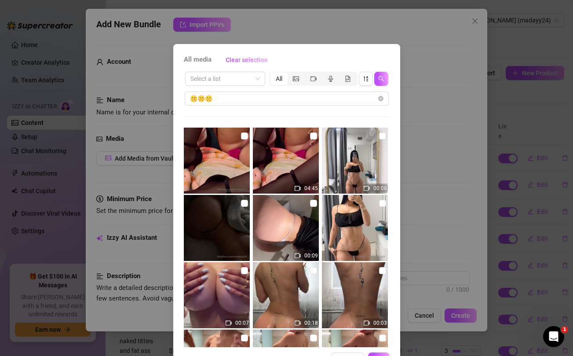
scroll to position [33, 0]
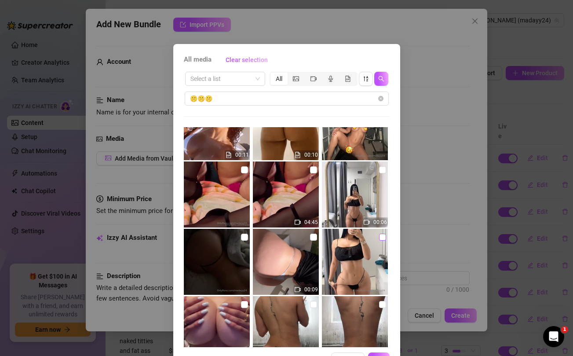
click at [382, 238] on input "checkbox" at bounding box center [382, 237] width 7 height 7
click at [313, 237] on input "checkbox" at bounding box center [313, 237] width 7 height 7
click at [245, 236] on input "checkbox" at bounding box center [244, 237] width 7 height 7
click at [381, 171] on input "checkbox" at bounding box center [382, 169] width 7 height 7
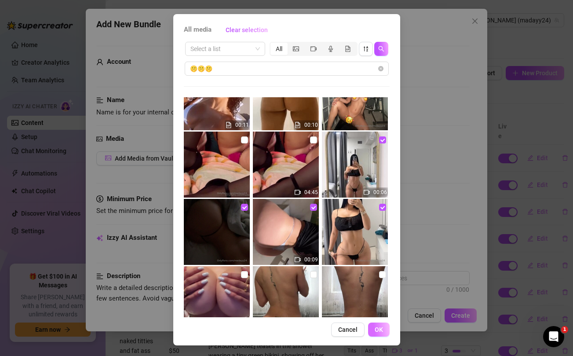
click at [383, 329] on button "OK" at bounding box center [379, 330] width 22 height 14
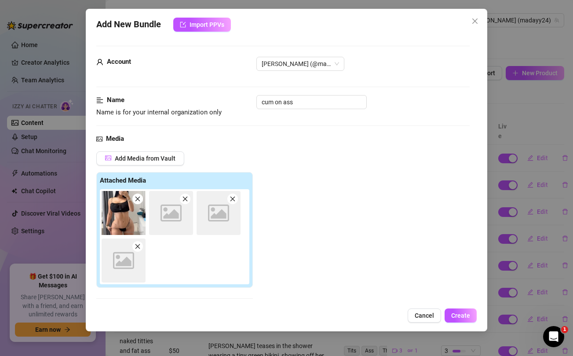
scroll to position [102, 0]
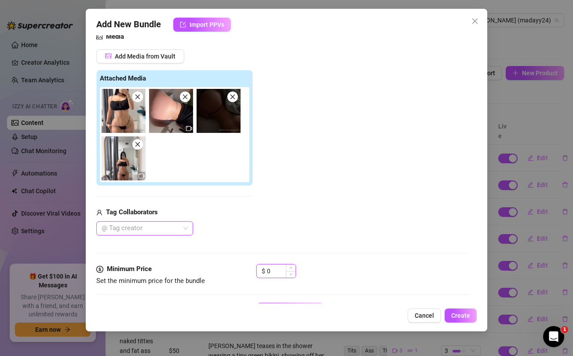
click at [280, 270] on input "0" at bounding box center [281, 271] width 29 height 13
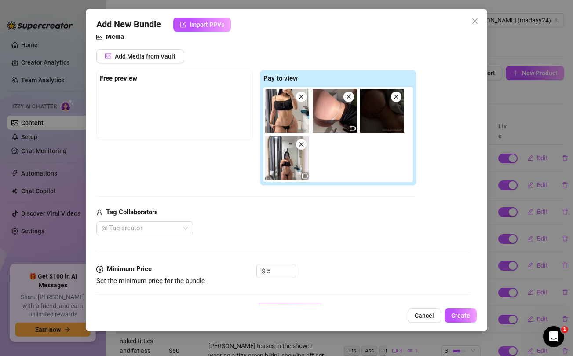
click at [286, 231] on div "@ Tag creator" at bounding box center [256, 228] width 320 height 14
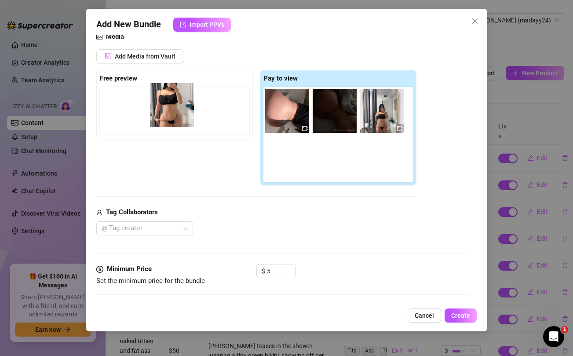
drag, startPoint x: 287, startPoint y: 101, endPoint x: 164, endPoint y: 96, distance: 122.5
click at [164, 96] on div "Free preview Pay to view" at bounding box center [256, 128] width 320 height 116
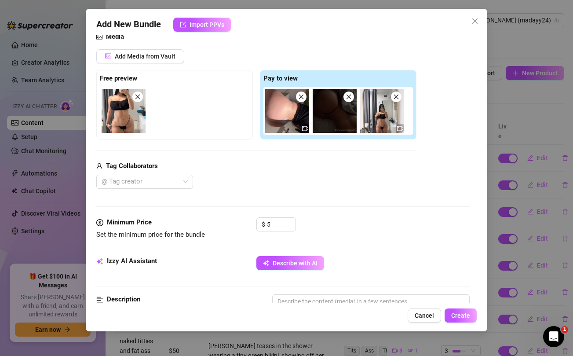
scroll to position [180, 0]
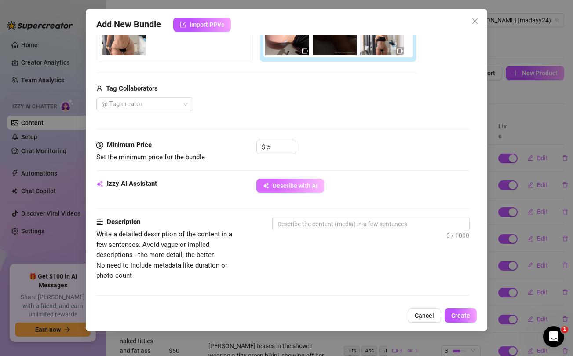
click at [294, 185] on span "Describe with AI" at bounding box center [295, 185] width 45 height 7
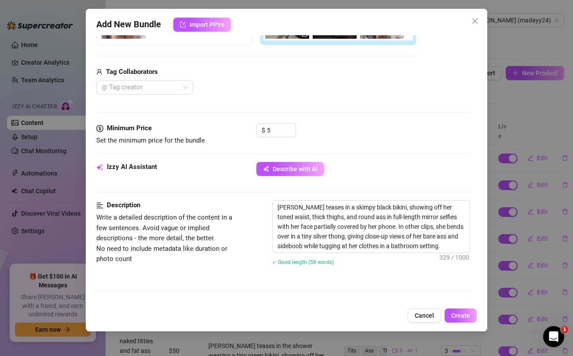
scroll to position [0, 0]
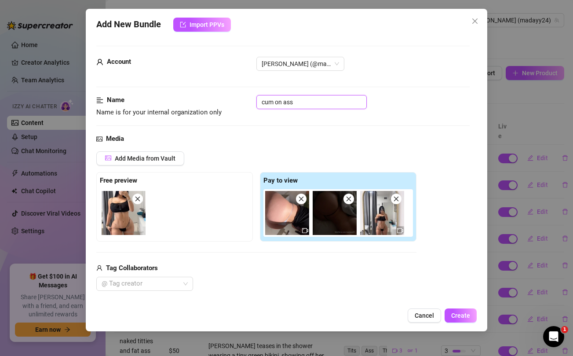
click at [297, 103] on input "cum on ass" at bounding box center [312, 102] width 110 height 14
click at [334, 137] on div "Media" at bounding box center [282, 139] width 373 height 11
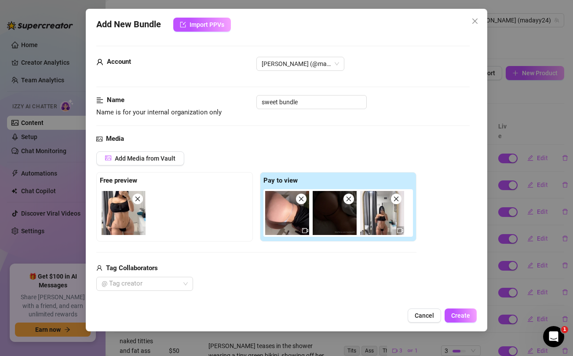
scroll to position [496, 0]
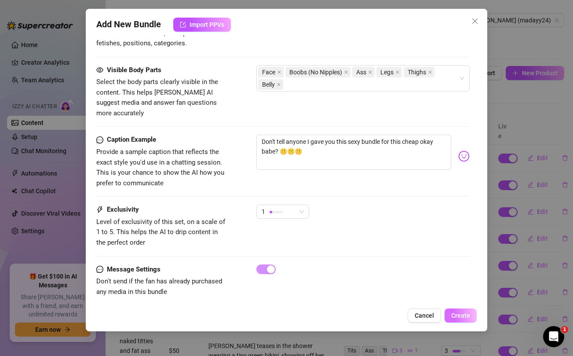
click at [457, 314] on span "Create" at bounding box center [461, 315] width 19 height 7
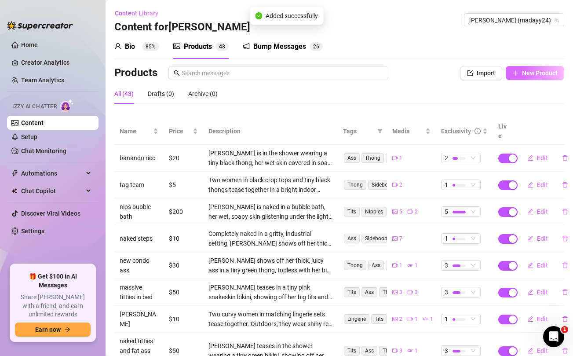
click at [514, 67] on button "New Product" at bounding box center [535, 73] width 59 height 14
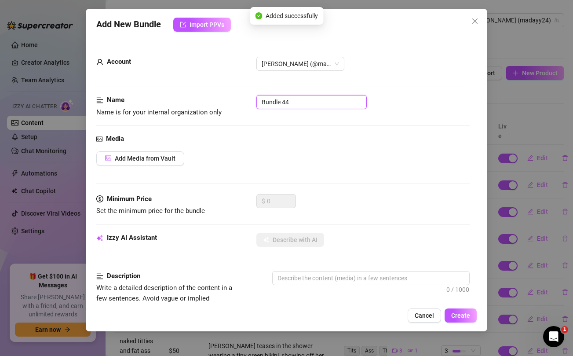
click at [306, 102] on input "Bundle 44" at bounding box center [312, 102] width 110 height 14
click at [335, 187] on div "Media Add Media from Vault" at bounding box center [282, 164] width 373 height 60
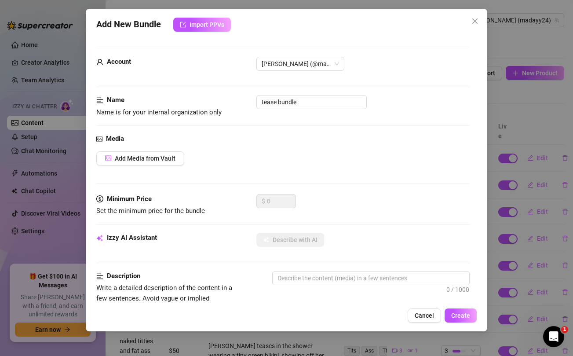
scroll to position [358, 0]
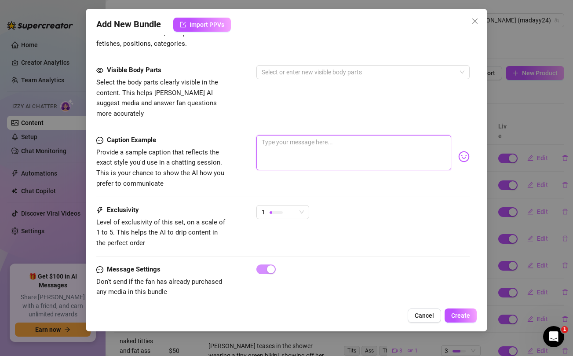
click at [326, 136] on textarea at bounding box center [354, 152] width 195 height 35
paste textarea "50% OFF RAW You'll nut gallons this bundle for only $5 🥛🔞 SURPRISE XXTRA VID AF…"
click at [302, 141] on textarea "50% OFF RAW You'll nut gallons this bundle for only $5 🥛🔞 SURPRISE XXTRA VID AF…" at bounding box center [354, 152] width 195 height 35
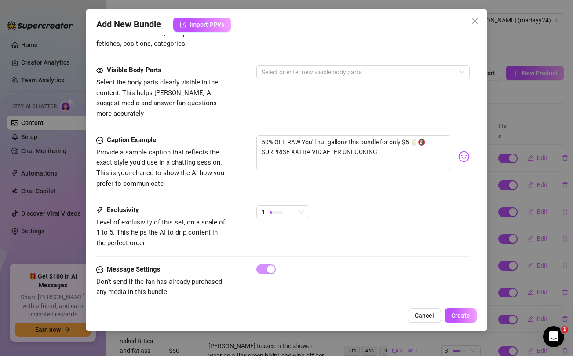
click at [303, 104] on div "Visible Body Parts Select the body parts clearly visible in the content. This h…" at bounding box center [282, 92] width 373 height 54
drag, startPoint x: 413, startPoint y: 133, endPoint x: 436, endPoint y: 133, distance: 22.4
click at [436, 135] on textarea "50% OFF RAW You'll nut gallons this bundle for only $5 🥛🔞 SURPRISE XXTRA VID AF…" at bounding box center [354, 152] width 195 height 35
click at [392, 92] on div "Visible Body Parts Select the body parts clearly visible in the content. This h…" at bounding box center [282, 92] width 373 height 54
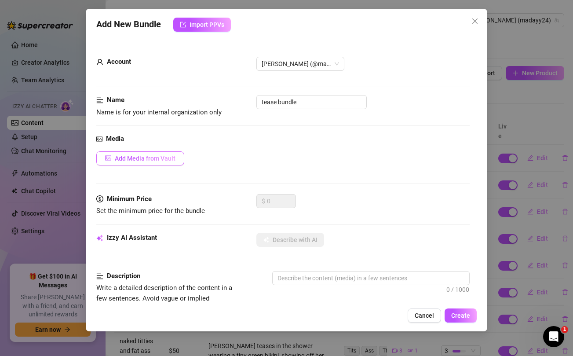
click at [152, 155] on span "Add Media from Vault" at bounding box center [145, 158] width 61 height 7
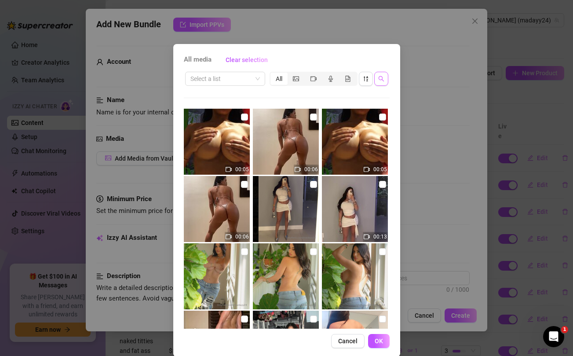
click at [380, 79] on icon "search" at bounding box center [382, 79] width 6 height 6
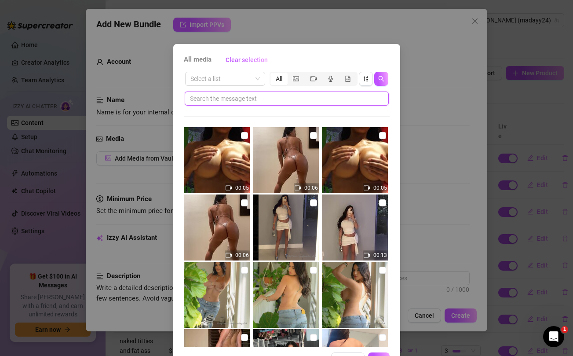
click at [328, 98] on input "text" at bounding box center [283, 99] width 187 height 10
paste input "🥛🔞"
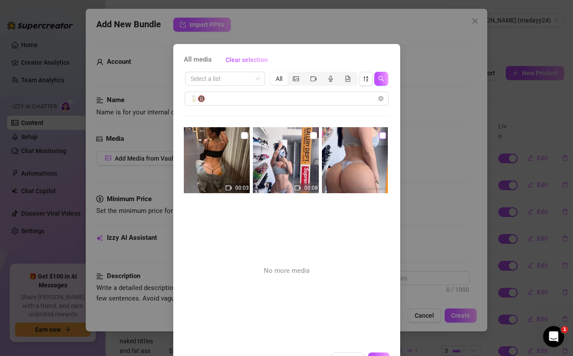
click at [382, 136] on input "checkbox" at bounding box center [382, 135] width 7 height 7
click at [313, 136] on input "checkbox" at bounding box center [313, 135] width 7 height 7
click at [244, 136] on input "checkbox" at bounding box center [244, 135] width 7 height 7
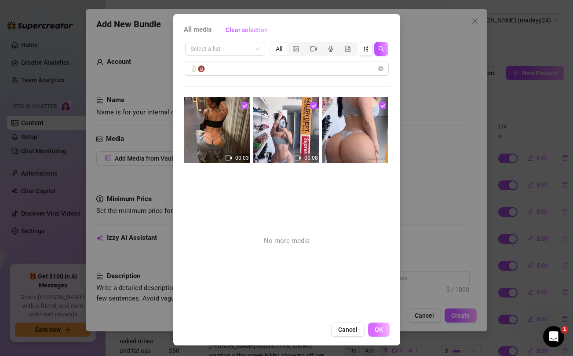
click at [379, 331] on span "OK" at bounding box center [379, 329] width 8 height 7
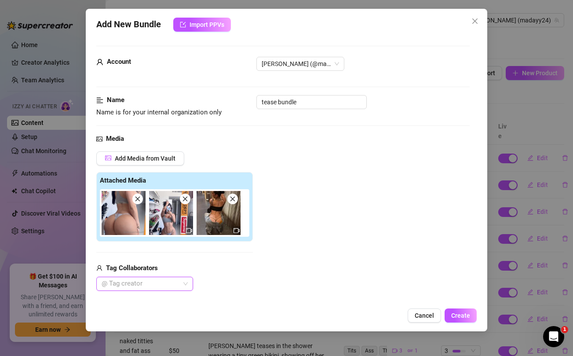
scroll to position [81, 0]
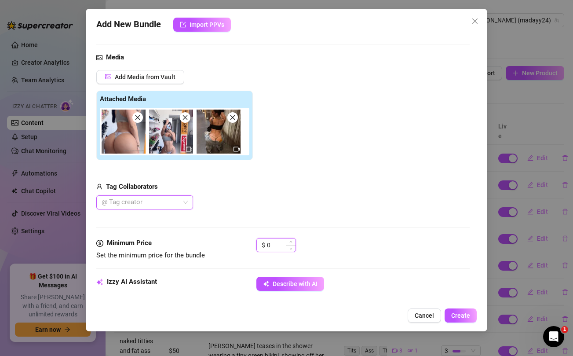
click at [279, 246] on input "0" at bounding box center [281, 245] width 29 height 13
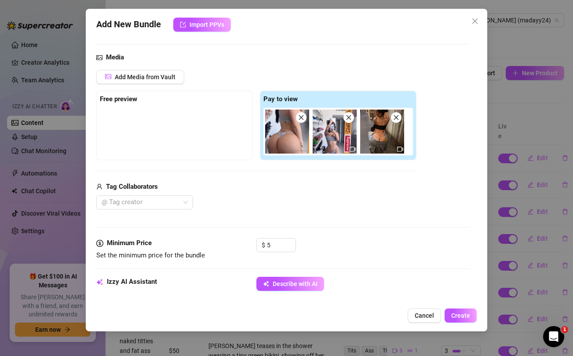
click at [271, 197] on div "@ Tag creator" at bounding box center [256, 202] width 320 height 14
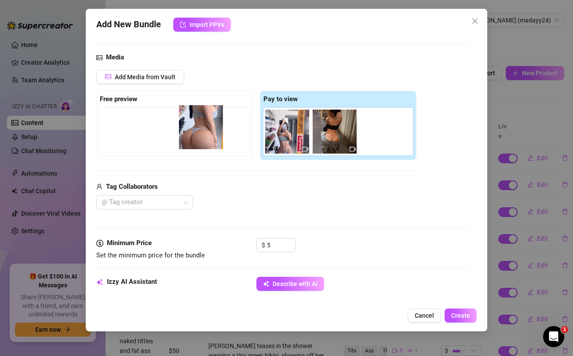
drag, startPoint x: 284, startPoint y: 117, endPoint x: 191, endPoint y: 113, distance: 93.8
click at [191, 113] on div "Free preview Pay to view" at bounding box center [256, 126] width 320 height 70
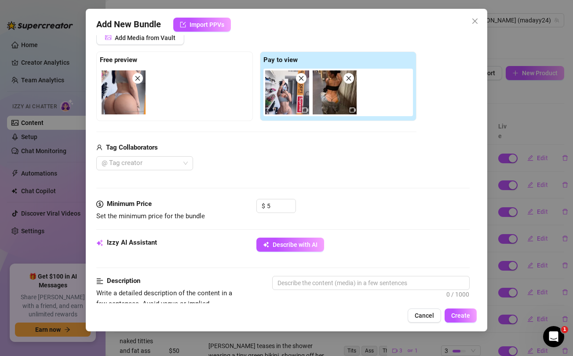
scroll to position [131, 0]
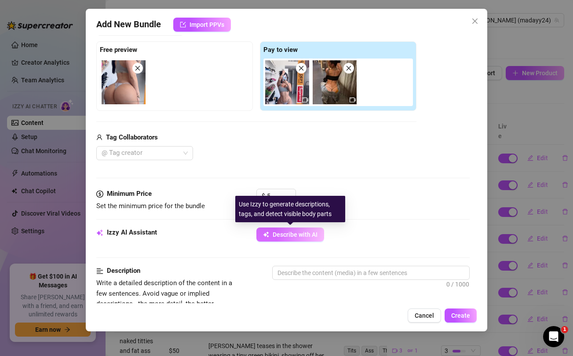
click at [282, 235] on span "Describe with AI" at bounding box center [295, 234] width 45 height 7
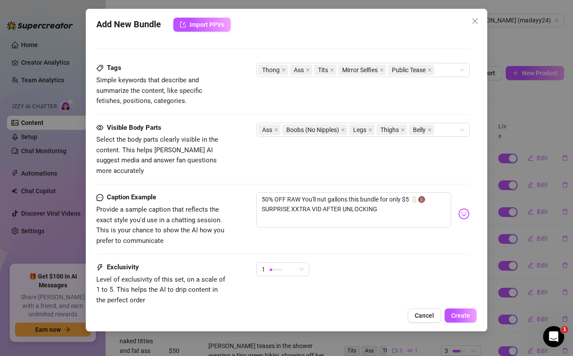
scroll to position [455, 0]
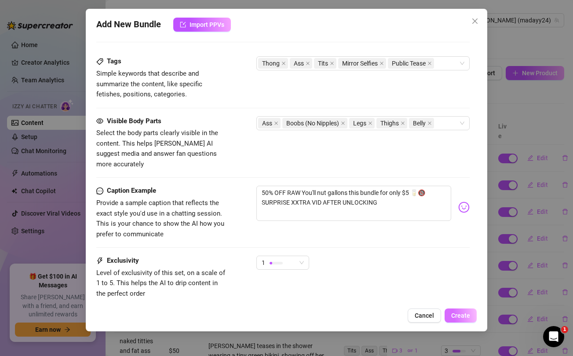
click at [458, 316] on span "Create" at bounding box center [461, 315] width 19 height 7
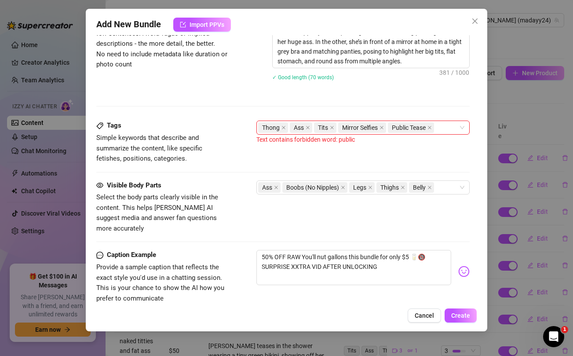
scroll to position [327, 0]
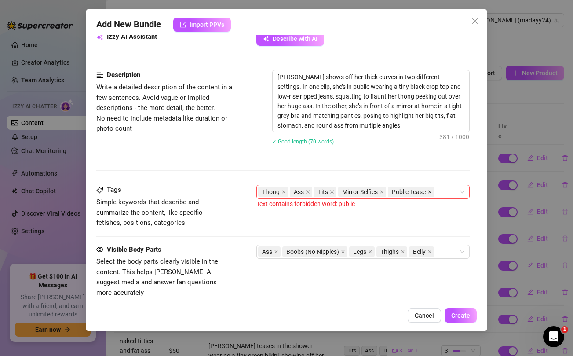
click at [431, 191] on icon "close" at bounding box center [430, 192] width 4 height 4
click at [459, 316] on span "Create" at bounding box center [461, 315] width 19 height 7
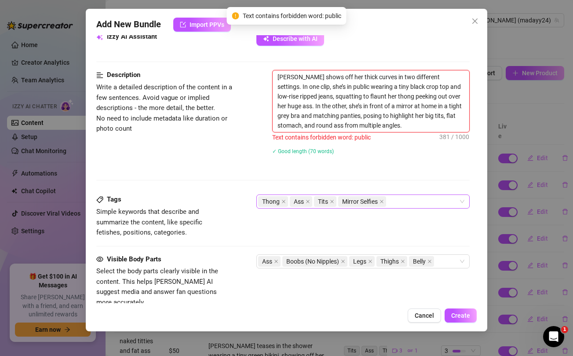
click at [319, 85] on textarea "[PERSON_NAME] shows off her thick curves in two different settings. In one clip…" at bounding box center [371, 101] width 196 height 62
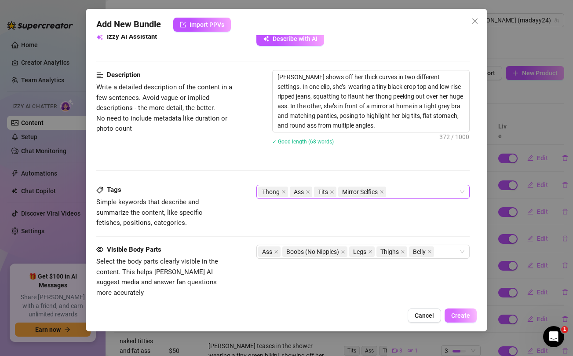
click at [464, 317] on span "Create" at bounding box center [461, 315] width 19 height 7
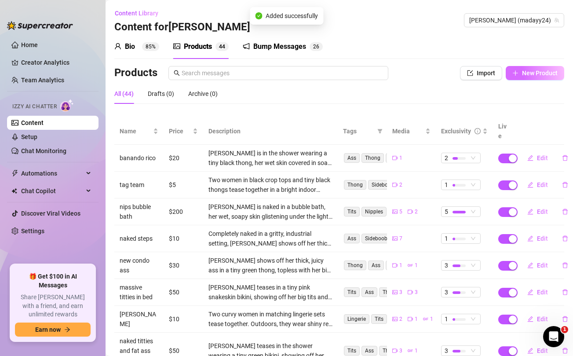
click at [528, 74] on span "New Product" at bounding box center [540, 73] width 36 height 7
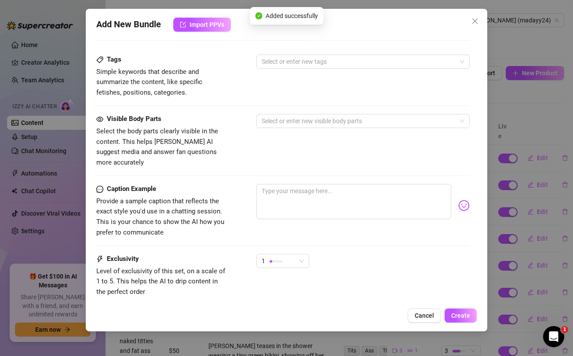
scroll to position [358, 0]
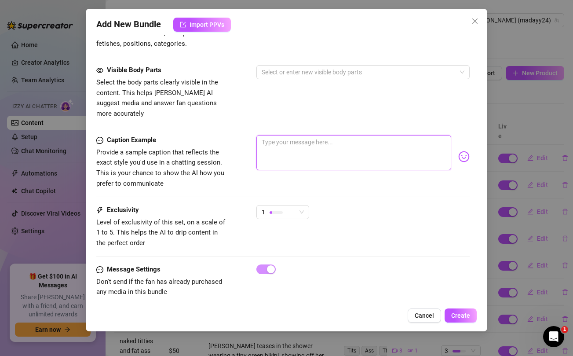
click at [331, 145] on textarea at bounding box center [354, 152] width 195 height 35
paste textarea "🏆 Babee, I picked you among all my NEW subs to receive 80% OFF on my NASTIEST a…"
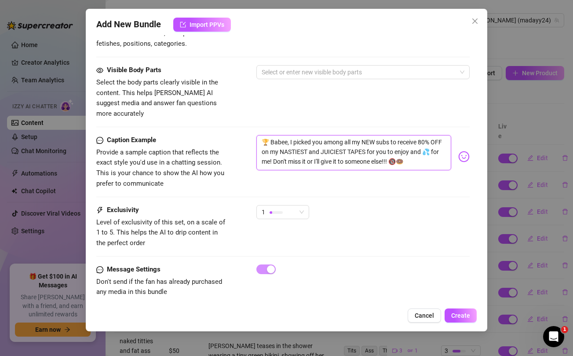
click at [335, 141] on textarea "🏆 Babee, I picked you among all my NEW subs to receive 80% OFF on my NASTIEST a…" at bounding box center [354, 152] width 195 height 35
drag, startPoint x: 264, startPoint y: 132, endPoint x: 278, endPoint y: 132, distance: 14.1
click at [278, 135] on textarea "🏆 Babee, I picked you among all my NEW subs to receive 80% OFF on my NASTIEST a…" at bounding box center [354, 152] width 195 height 35
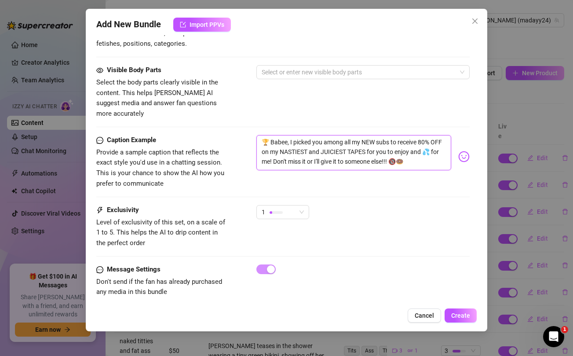
click at [278, 135] on textarea "🏆 Babee, I picked you among all my NEW subs to receive 80% OFF on my NASTIEST a…" at bounding box center [354, 152] width 195 height 35
click at [281, 101] on div "Visible Body Parts Select the body parts clearly visible in the content. This h…" at bounding box center [282, 92] width 373 height 54
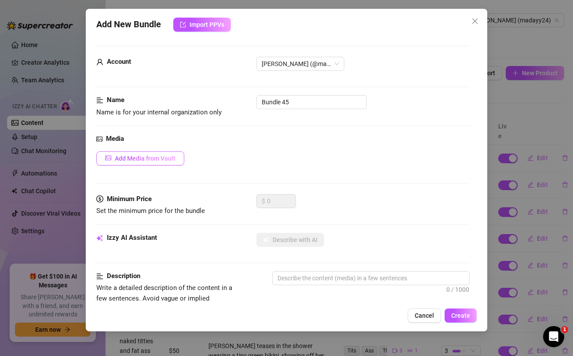
click at [161, 157] on span "Add Media from Vault" at bounding box center [145, 158] width 61 height 7
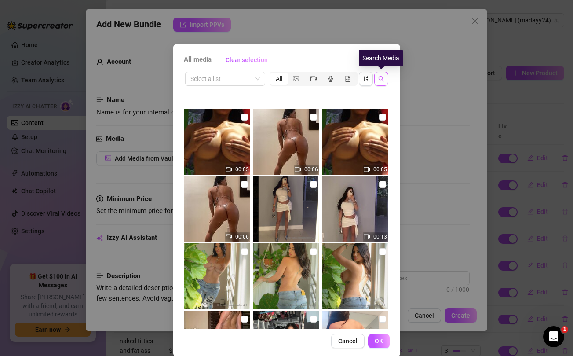
click at [380, 79] on icon "search" at bounding box center [382, 79] width 6 height 6
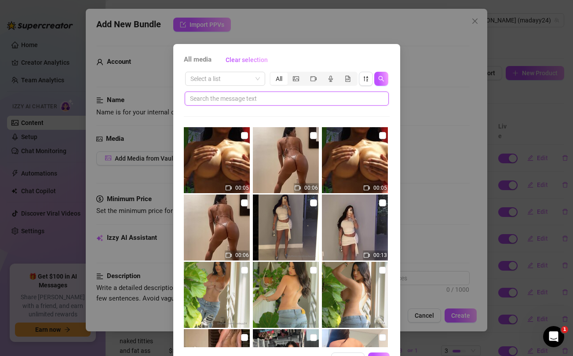
click at [329, 100] on input "text" at bounding box center [283, 99] width 187 height 10
paste input "Babee"
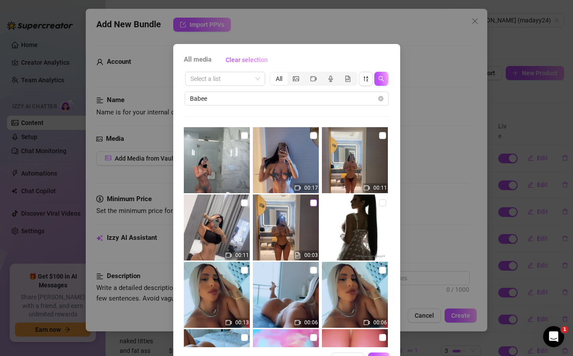
click at [312, 202] on input "checkbox" at bounding box center [313, 202] width 7 height 7
click at [245, 202] on input "checkbox" at bounding box center [244, 202] width 7 height 7
click at [245, 135] on input "checkbox" at bounding box center [244, 135] width 7 height 7
click at [314, 135] on input "checkbox" at bounding box center [313, 135] width 7 height 7
click at [382, 136] on input "checkbox" at bounding box center [382, 135] width 7 height 7
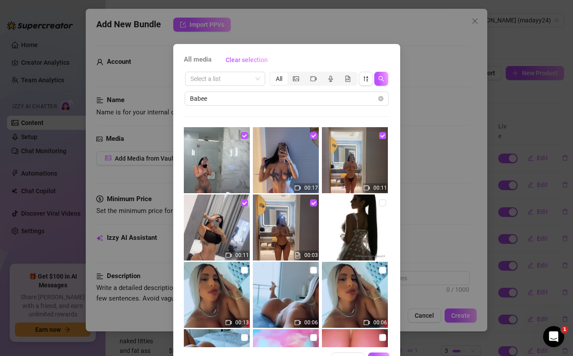
scroll to position [30, 0]
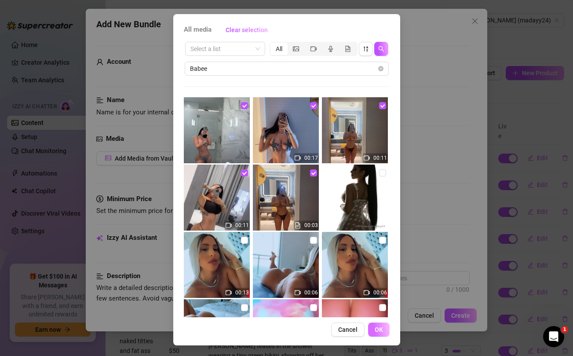
click at [380, 331] on span "OK" at bounding box center [379, 329] width 8 height 7
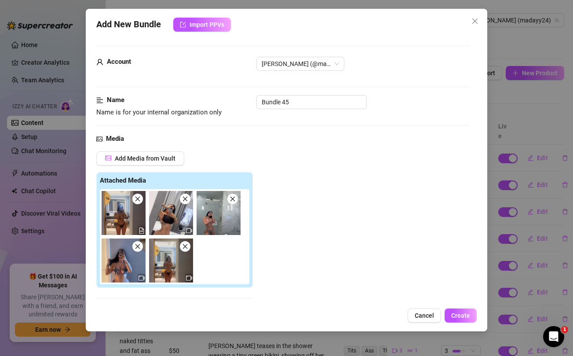
scroll to position [174, 0]
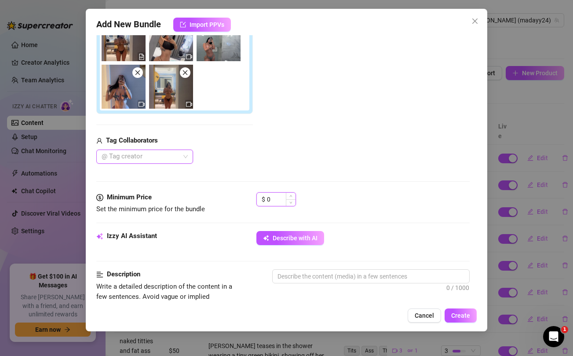
click at [276, 195] on input "0" at bounding box center [281, 199] width 29 height 13
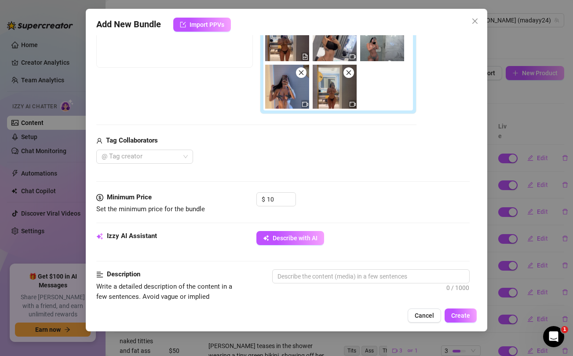
click at [300, 147] on div "Tag Collaborators @ Tag creator" at bounding box center [256, 150] width 320 height 28
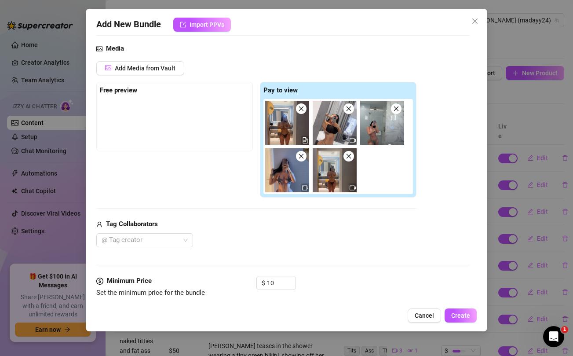
scroll to position [90, 0]
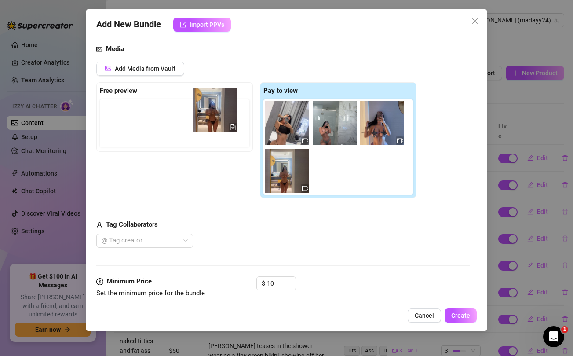
drag, startPoint x: 281, startPoint y: 130, endPoint x: 203, endPoint y: 117, distance: 79.5
click at [203, 117] on div "Free preview Pay to view" at bounding box center [256, 140] width 320 height 116
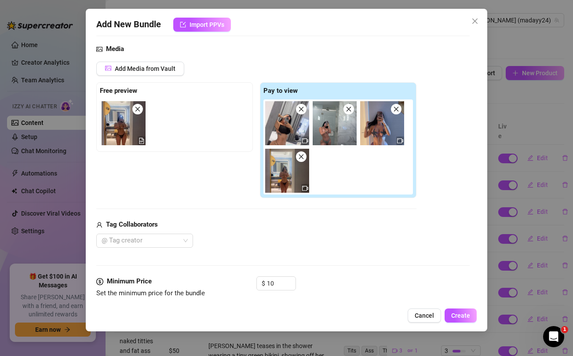
scroll to position [188, 0]
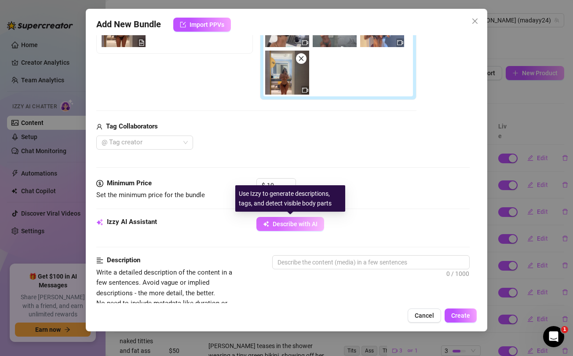
click at [275, 224] on span "Describe with AI" at bounding box center [295, 224] width 45 height 7
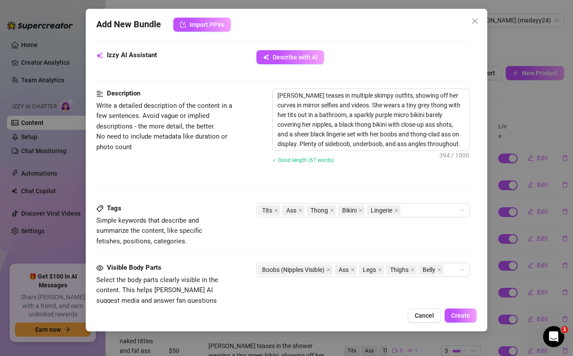
scroll to position [424, 0]
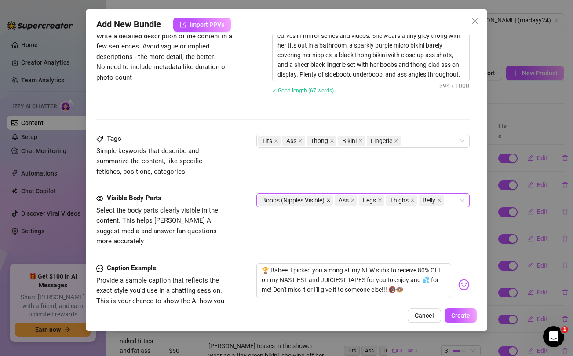
click at [329, 201] on icon "close" at bounding box center [329, 200] width 4 height 4
click at [404, 201] on div "Ass Legs Thighs Belly" at bounding box center [358, 200] width 200 height 12
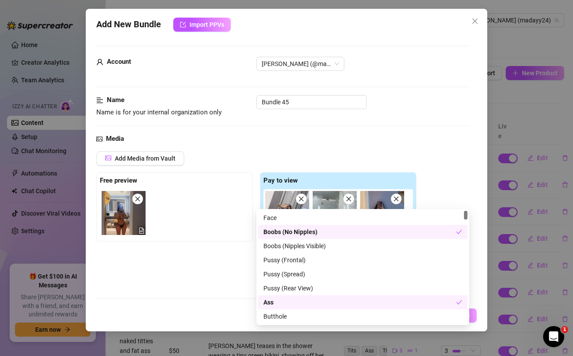
scroll to position [424, 0]
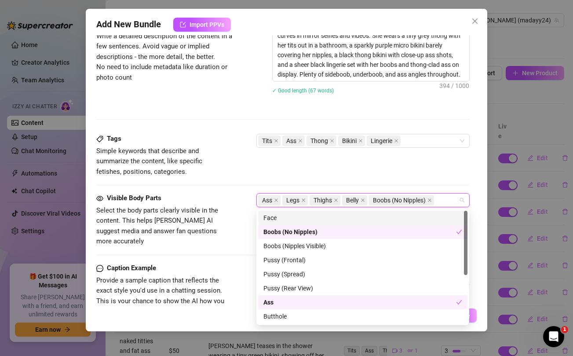
click at [261, 158] on div "Tags Simple keywords that describe and summarize the content, like specific fet…" at bounding box center [282, 155] width 373 height 43
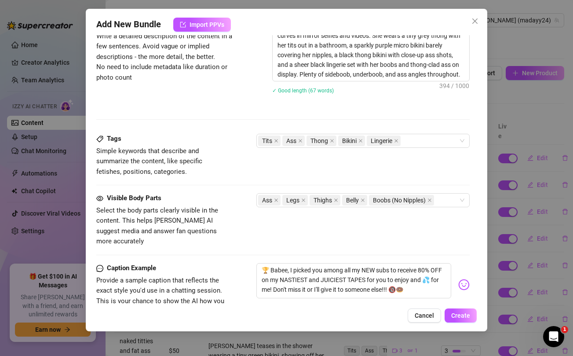
scroll to position [552, 0]
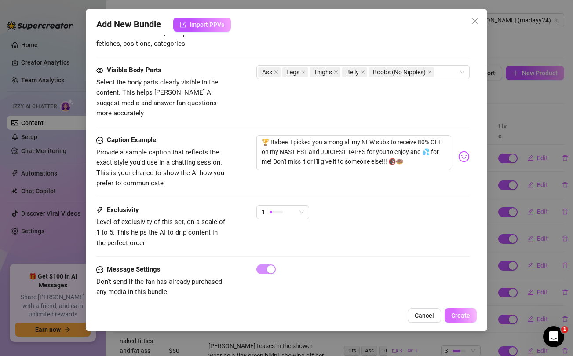
click at [463, 315] on span "Create" at bounding box center [461, 315] width 19 height 7
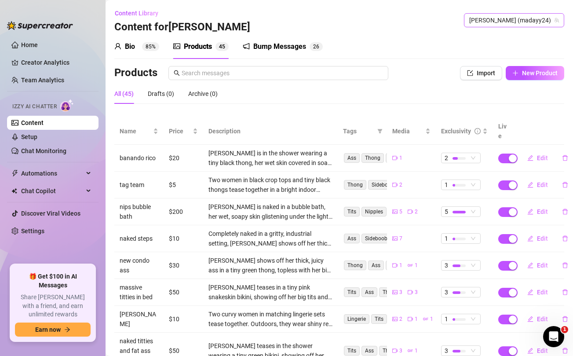
click at [534, 22] on span "[PERSON_NAME] (madayy24)" at bounding box center [515, 20] width 90 height 13
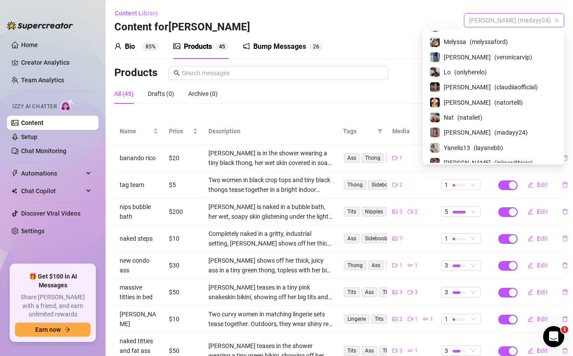
scroll to position [0, 0]
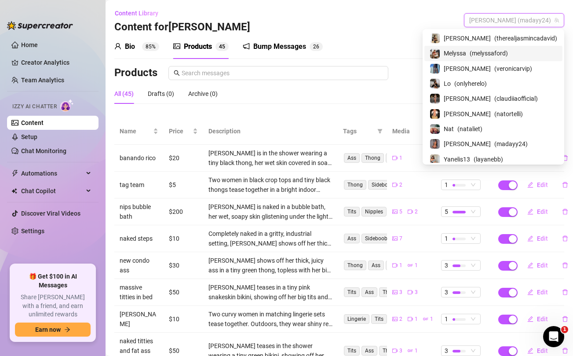
click at [467, 52] on span "Melyssa" at bounding box center [455, 53] width 22 height 10
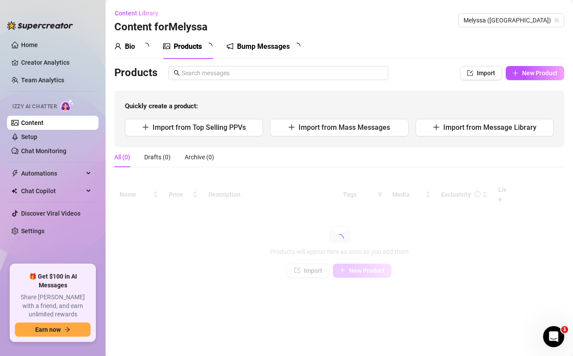
click at [407, 40] on div "Bio Products Bump Messages" at bounding box center [339, 46] width 450 height 25
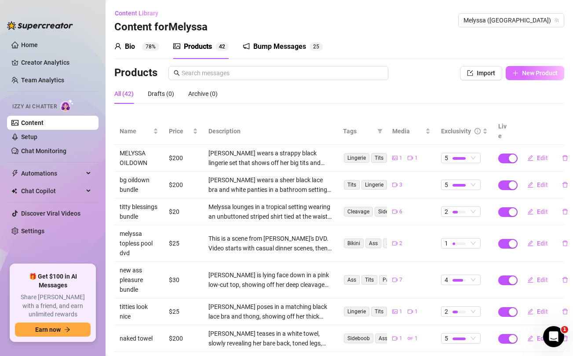
click at [529, 70] on span "New Product" at bounding box center [540, 73] width 36 height 7
type textarea "Type your message here..."
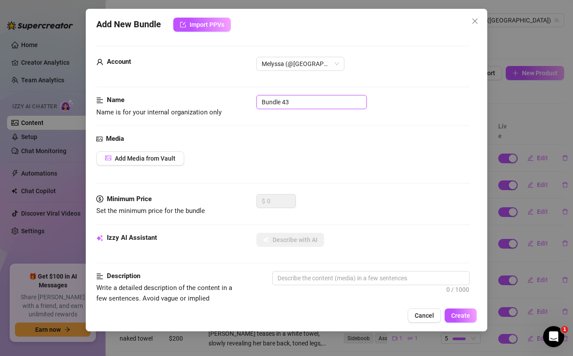
click at [332, 104] on input "Bundle 43" at bounding box center [312, 102] width 110 height 14
type input "usa dvd"
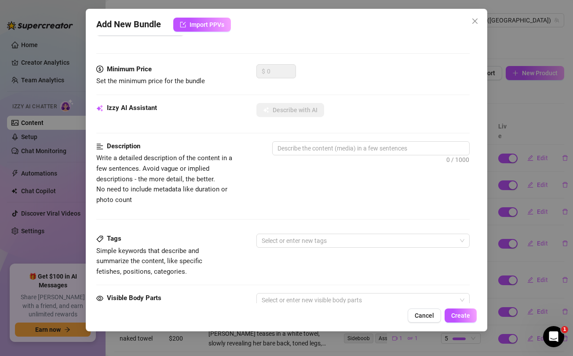
scroll to position [358, 0]
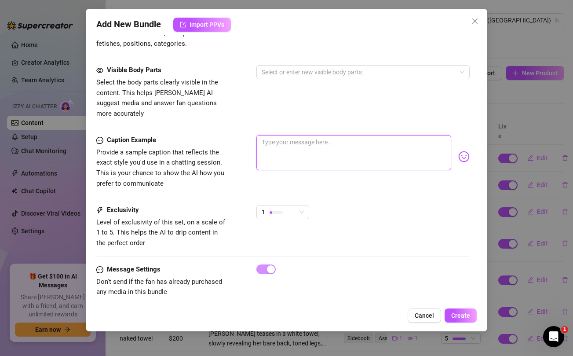
click at [302, 142] on textarea at bounding box center [354, 152] width 195 height 35
paste textarea "EXCLUSIVE DVD video for the fans! This one's a ASS SPECIAL lol"
type textarea "EXCLUSIVE DVD video for the fans! This one's a ASS SPECIAL lol"
drag, startPoint x: 372, startPoint y: 132, endPoint x: 386, endPoint y: 132, distance: 13.2
click at [386, 135] on textarea "EXCLUSIVE DVD video for the fans! This one's a ASS SPECIAL lol" at bounding box center [354, 152] width 195 height 35
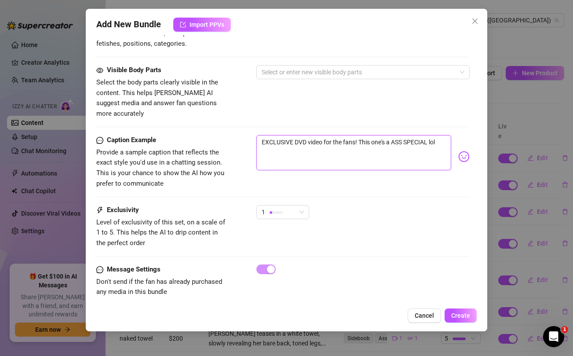
type textarea "EXCLUSIVE DVD video for the fans! This one's a ASS SPECIAL lol"
click at [373, 103] on div "Visible Body Parts Select the body parts clearly visible in the content. This h…" at bounding box center [282, 92] width 373 height 54
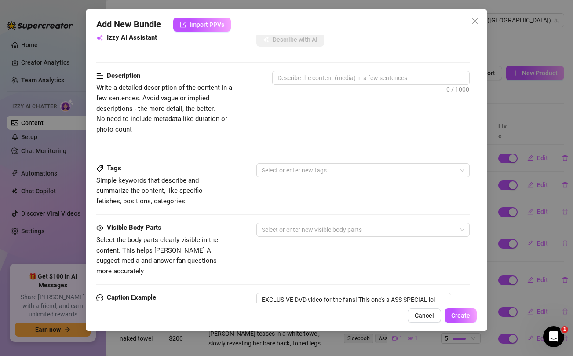
scroll to position [0, 0]
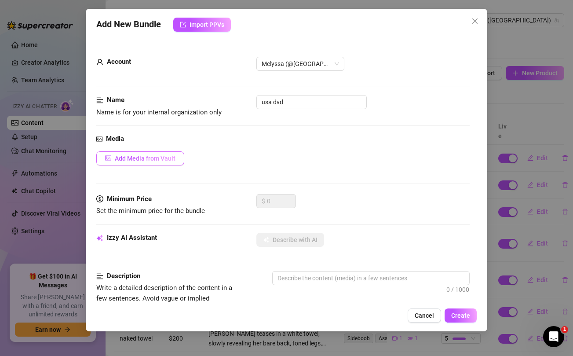
click at [160, 158] on span "Add Media from Vault" at bounding box center [145, 158] width 61 height 7
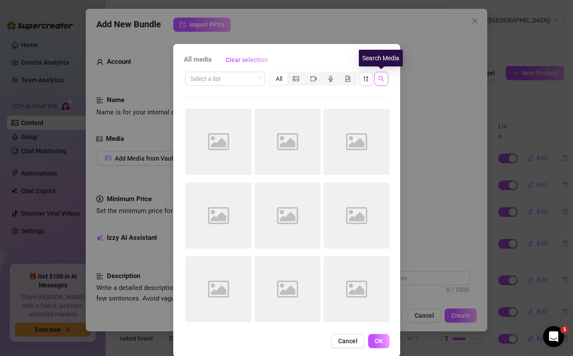
click at [382, 80] on icon "search" at bounding box center [382, 79] width 6 height 6
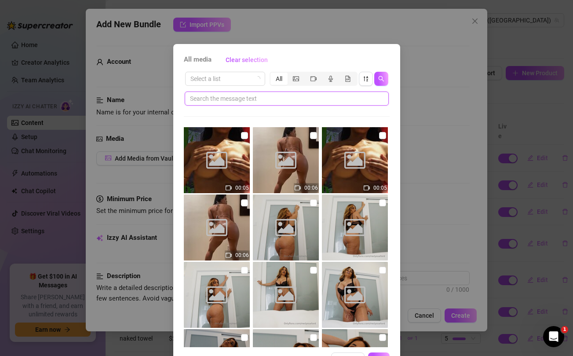
click at [321, 99] on input "text" at bounding box center [283, 99] width 187 height 10
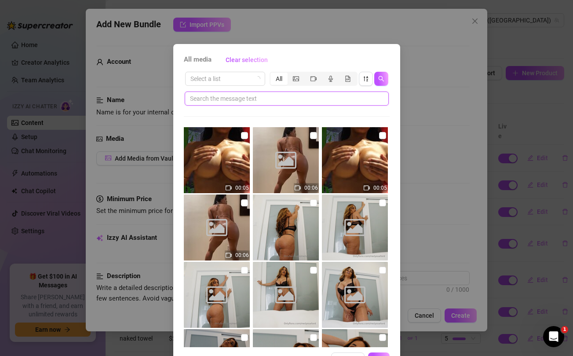
paste input "one's"
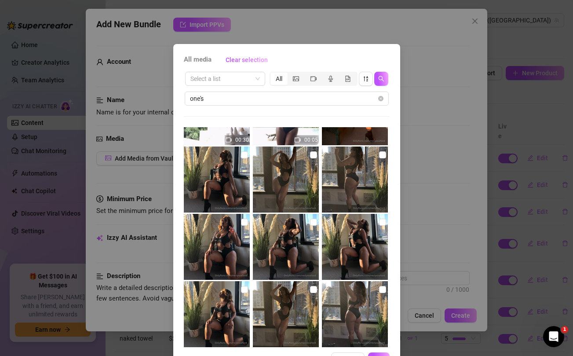
scroll to position [332, 0]
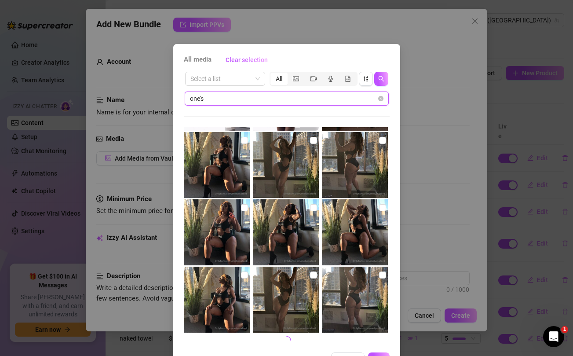
click at [261, 99] on input "one's" at bounding box center [283, 99] width 187 height 10
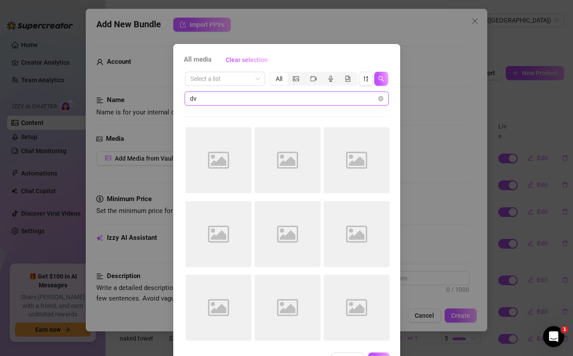
scroll to position [0, 0]
type input "dvd"
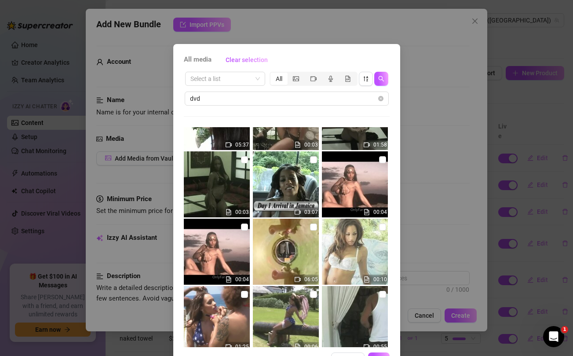
scroll to position [230, 0]
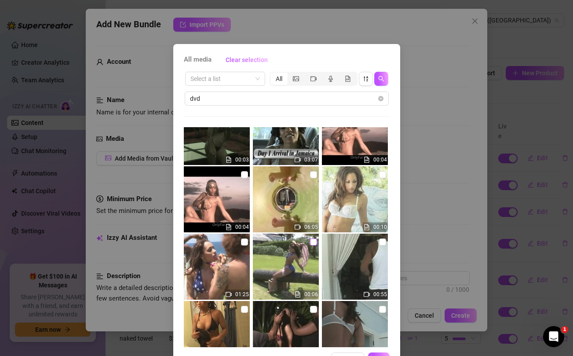
click at [314, 243] on input "checkbox" at bounding box center [313, 242] width 7 height 7
checkbox input "true"
click at [244, 242] on input "checkbox" at bounding box center [244, 242] width 7 height 7
checkbox input "true"
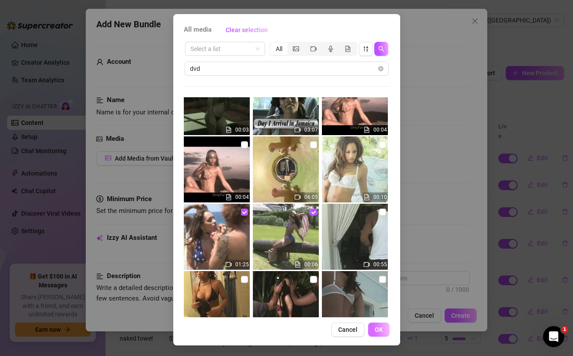
click at [382, 329] on span "OK" at bounding box center [379, 329] width 8 height 7
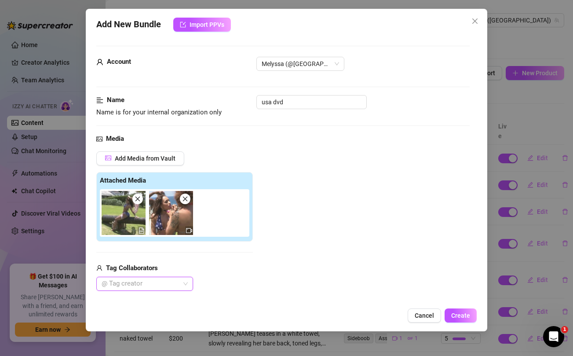
scroll to position [98, 0]
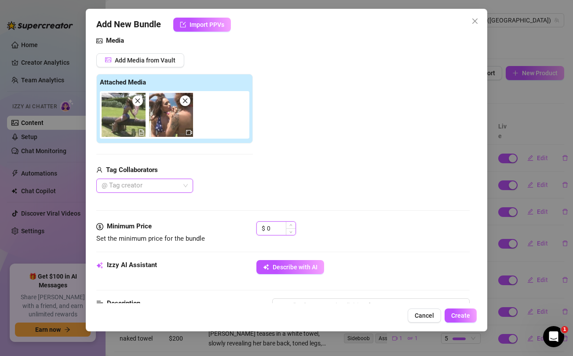
click at [279, 228] on input "0" at bounding box center [281, 228] width 29 height 13
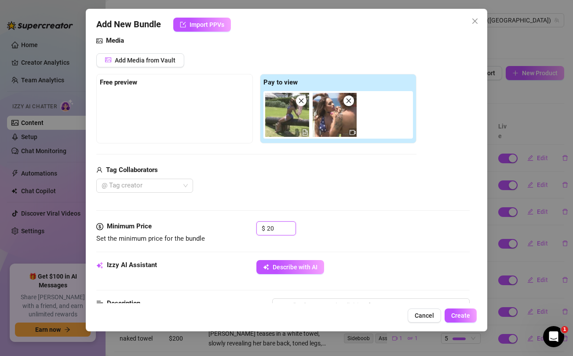
type input "20"
click at [278, 176] on div "Tag Collaborators @ Tag creator" at bounding box center [256, 179] width 320 height 28
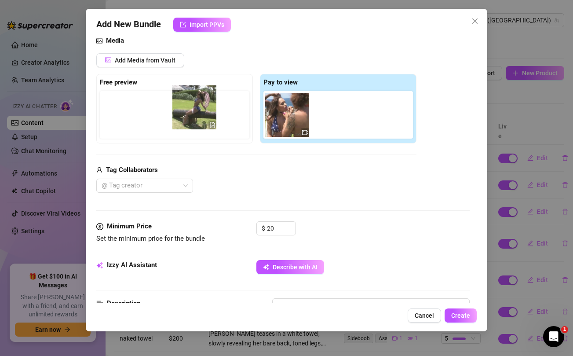
drag, startPoint x: 282, startPoint y: 121, endPoint x: 183, endPoint y: 113, distance: 98.9
click at [183, 113] on div "Free preview Pay to view" at bounding box center [256, 109] width 320 height 70
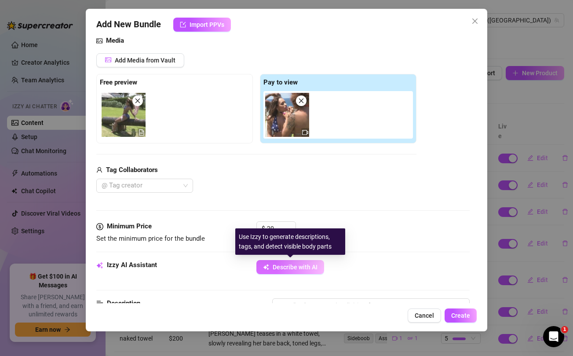
click at [275, 266] on span "Describe with AI" at bounding box center [295, 267] width 45 height 7
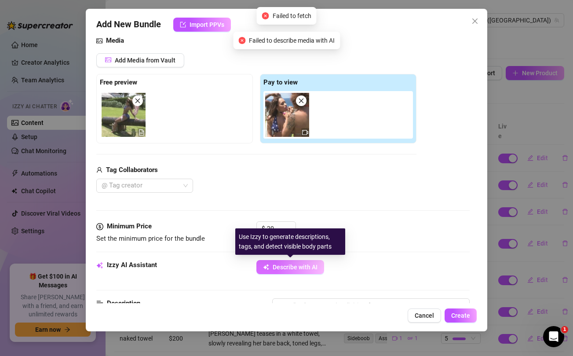
click at [275, 266] on span "Describe with AI" at bounding box center [295, 267] width 45 height 7
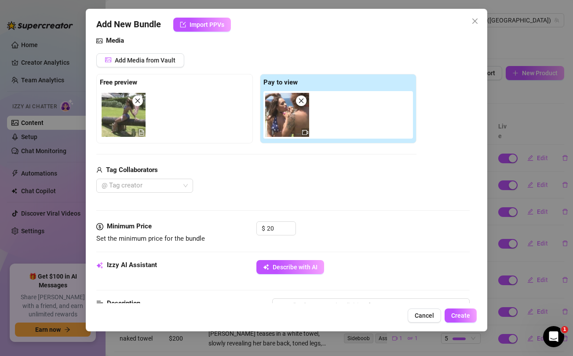
click at [509, 96] on div "Add New Bundle Import PPVs Account Melyssa (@melyssaford) Name Name is for your…" at bounding box center [286, 178] width 573 height 356
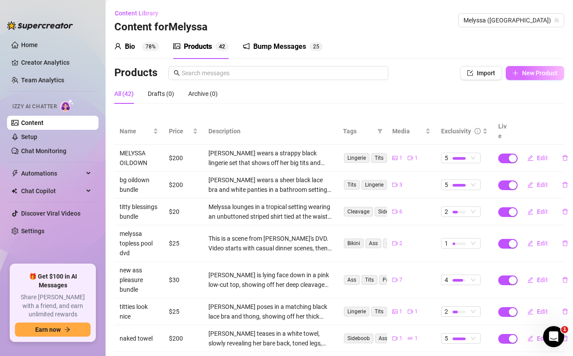
click at [539, 77] on button "New Product" at bounding box center [535, 73] width 59 height 14
type textarea "Type your message here..."
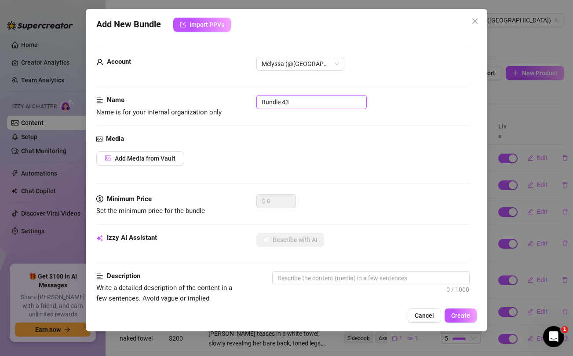
click at [303, 107] on input "Bundle 43" at bounding box center [312, 102] width 110 height 14
type input "white onesie bundle"
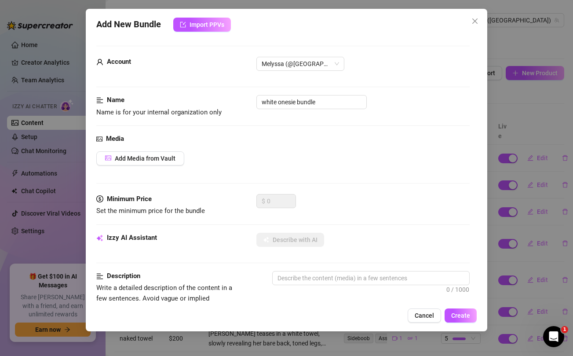
click at [320, 179] on div "Media Add Media from Vault" at bounding box center [282, 164] width 373 height 60
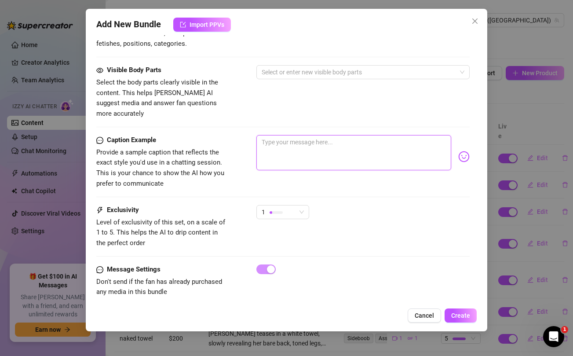
click at [317, 135] on textarea at bounding box center [354, 152] width 195 height 35
paste textarea "Hot Sexy Bundle just for you daddy..i know the shirt says "no more boyfriends".…"
type textarea "Hot Sexy Bundle just for you daddy..i know the shirt says "no more boyfriends".…"
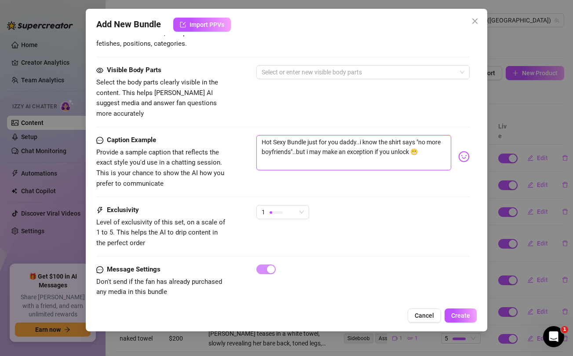
click at [355, 140] on textarea "Hot Sexy Bundle just for you daddy..i know the shirt says "no more boyfriends".…" at bounding box center [354, 152] width 195 height 35
type textarea "Hot Sexy Bundle just for you daddy..i know the shirt says "no more boyfriends".…"
click at [319, 93] on div "Visible Body Parts Select the body parts clearly visible in the content. This h…" at bounding box center [282, 92] width 373 height 54
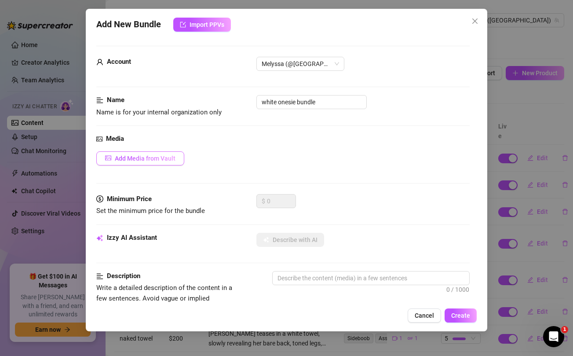
click at [151, 162] on span "Add Media from Vault" at bounding box center [145, 158] width 61 height 7
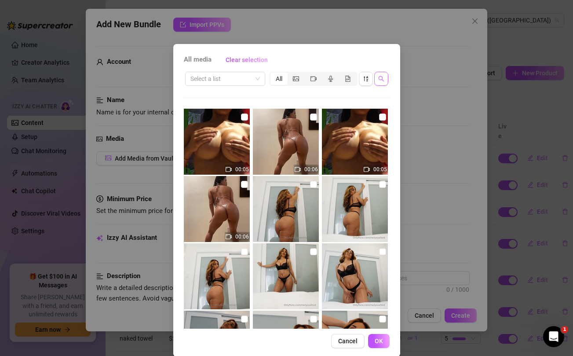
click at [379, 80] on icon "search" at bounding box center [382, 79] width 6 height 6
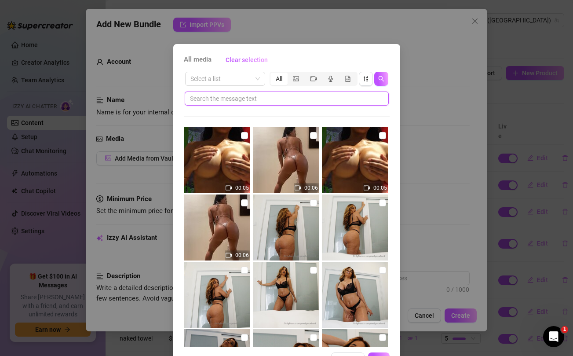
click at [316, 102] on input "text" at bounding box center [283, 99] width 187 height 10
paste input "exception"
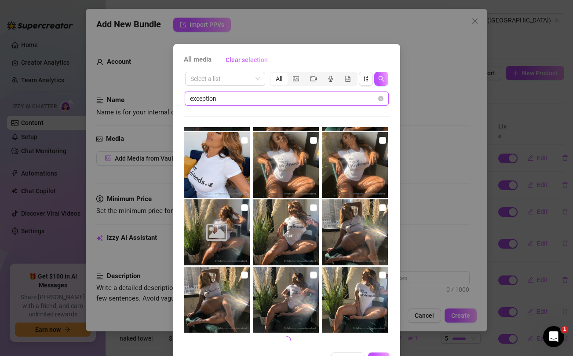
scroll to position [30, 0]
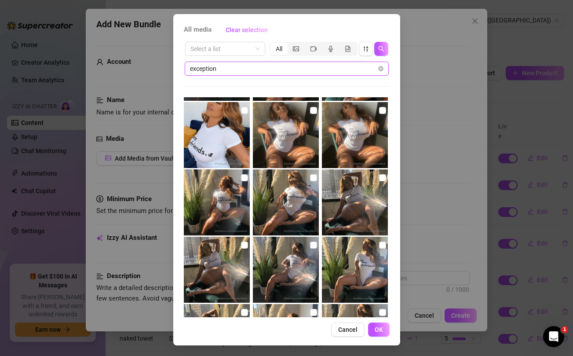
type input "exception"
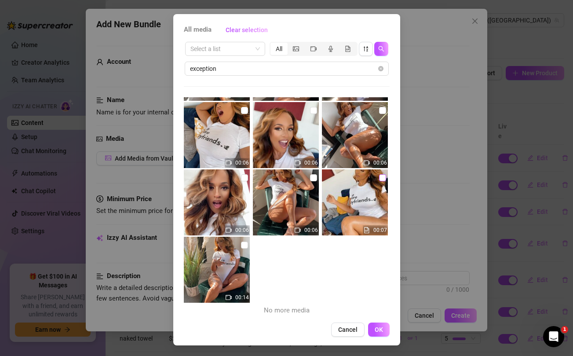
click at [381, 177] on input "checkbox" at bounding box center [382, 177] width 7 height 7
checkbox input "true"
click at [244, 246] on input "checkbox" at bounding box center [244, 245] width 7 height 7
checkbox input "true"
click at [244, 177] on input "checkbox" at bounding box center [244, 177] width 7 height 7
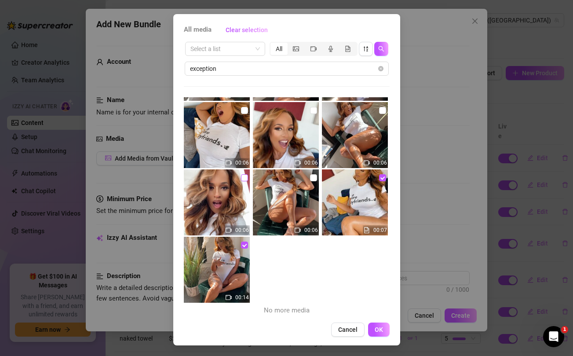
checkbox input "true"
click at [312, 176] on input "checkbox" at bounding box center [313, 177] width 7 height 7
checkbox input "true"
click at [383, 109] on input "checkbox" at bounding box center [382, 110] width 7 height 7
checkbox input "true"
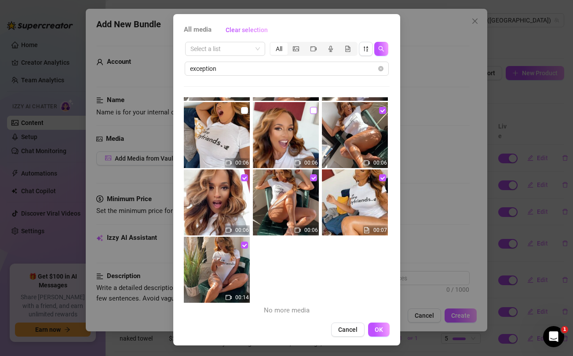
click at [313, 110] on input "checkbox" at bounding box center [313, 110] width 7 height 7
checkbox input "true"
click at [243, 110] on input "checkbox" at bounding box center [244, 110] width 7 height 7
checkbox input "true"
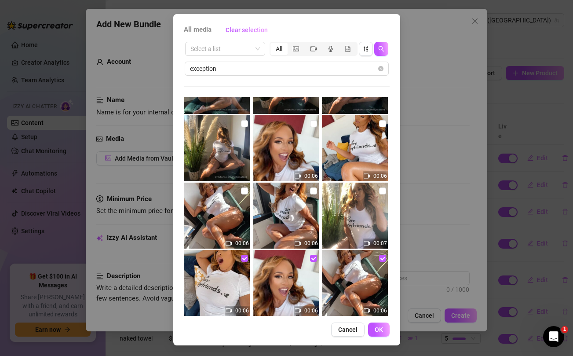
scroll to position [588, 0]
click at [245, 192] on input "checkbox" at bounding box center [244, 191] width 7 height 7
checkbox input "true"
click at [312, 191] on input "checkbox" at bounding box center [313, 191] width 7 height 7
checkbox input "true"
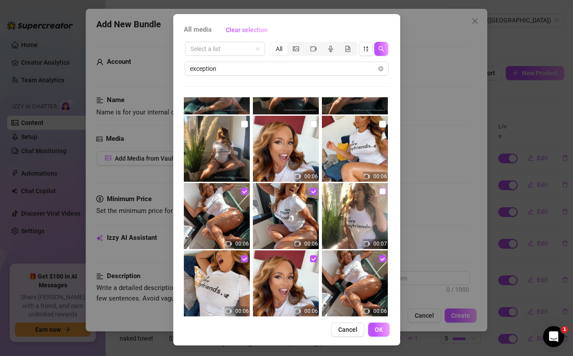
click at [382, 192] on input "checkbox" at bounding box center [382, 191] width 7 height 7
checkbox input "true"
click at [382, 122] on input "checkbox" at bounding box center [382, 124] width 7 height 7
checkbox input "true"
click at [312, 124] on input "checkbox" at bounding box center [313, 124] width 7 height 7
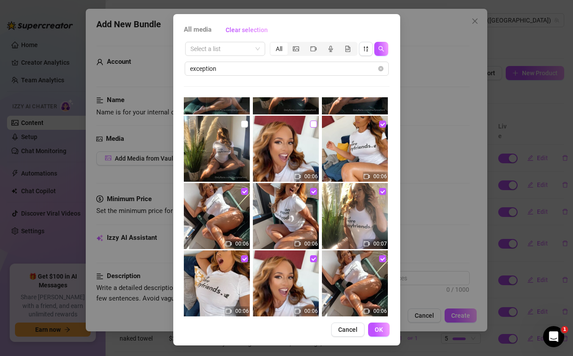
checkbox input "true"
click at [244, 123] on input "checkbox" at bounding box center [244, 124] width 7 height 7
checkbox input "true"
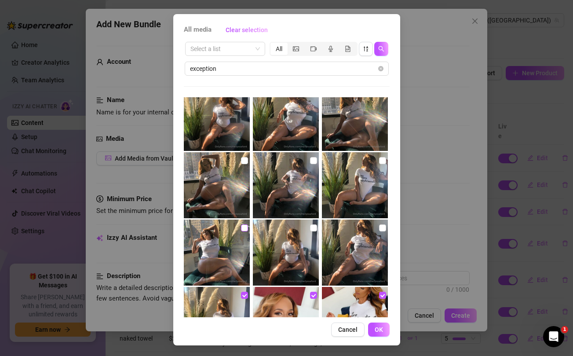
click at [243, 228] on input "checkbox" at bounding box center [244, 227] width 7 height 7
checkbox input "true"
click at [311, 226] on input "checkbox" at bounding box center [313, 227] width 7 height 7
checkbox input "true"
click at [381, 228] on input "checkbox" at bounding box center [382, 227] width 7 height 7
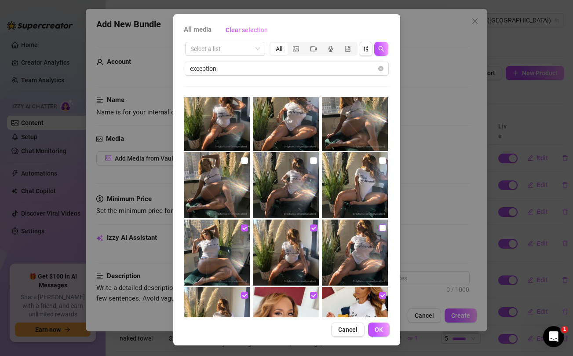
checkbox input "true"
click at [381, 161] on input "checkbox" at bounding box center [382, 160] width 7 height 7
checkbox input "true"
click at [312, 162] on input "checkbox" at bounding box center [313, 160] width 7 height 7
checkbox input "true"
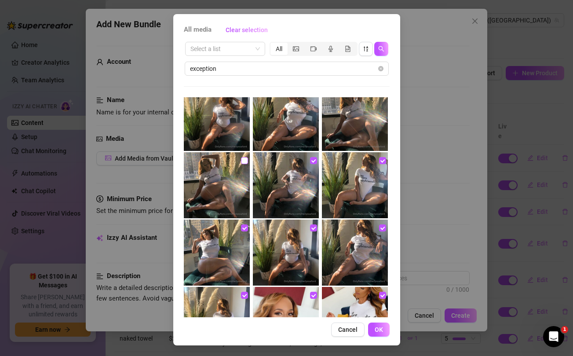
click at [245, 160] on input "checkbox" at bounding box center [244, 160] width 7 height 7
checkbox input "true"
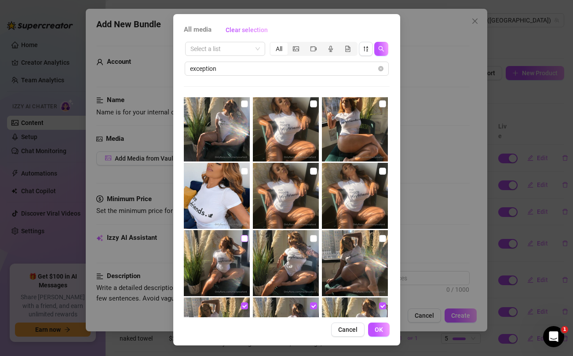
click at [244, 239] on input "checkbox" at bounding box center [244, 238] width 7 height 7
checkbox input "true"
click at [312, 238] on input "checkbox" at bounding box center [313, 238] width 7 height 7
checkbox input "true"
click at [382, 240] on input "checkbox" at bounding box center [382, 238] width 7 height 7
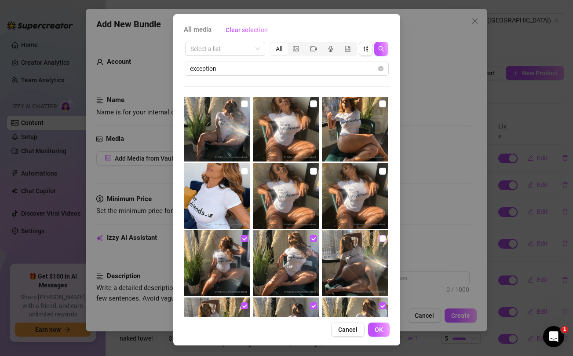
checkbox input "true"
click at [383, 170] on input "checkbox" at bounding box center [382, 171] width 7 height 7
checkbox input "true"
click at [312, 171] on input "checkbox" at bounding box center [313, 171] width 7 height 7
checkbox input "true"
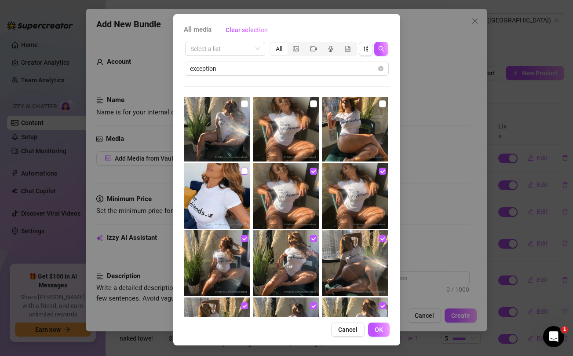
click at [244, 171] on input "checkbox" at bounding box center [244, 171] width 7 height 7
checkbox input "true"
click at [244, 104] on input "checkbox" at bounding box center [244, 103] width 7 height 7
checkbox input "true"
click at [312, 104] on input "checkbox" at bounding box center [313, 103] width 7 height 7
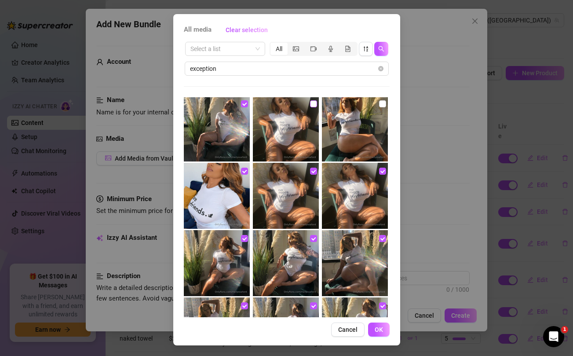
checkbox input "true"
click at [381, 104] on input "checkbox" at bounding box center [382, 103] width 7 height 7
checkbox input "true"
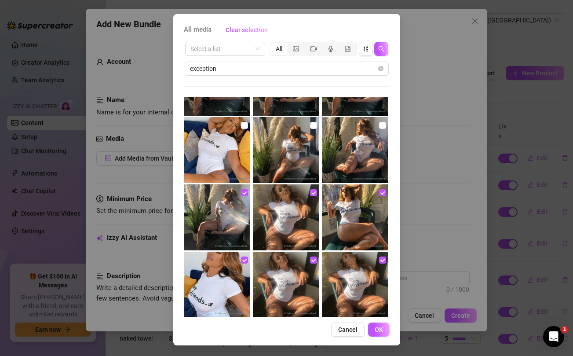
scroll to position [115, 0]
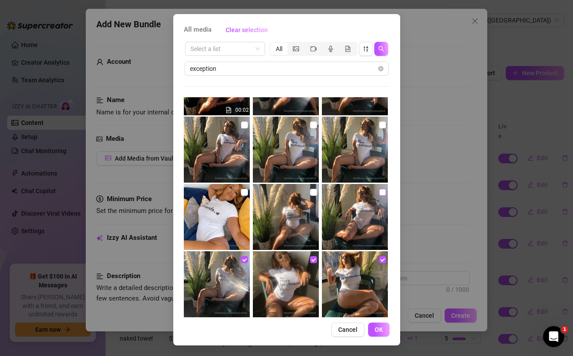
click at [381, 193] on input "checkbox" at bounding box center [382, 192] width 7 height 7
checkbox input "true"
click at [312, 192] on input "checkbox" at bounding box center [313, 192] width 7 height 7
checkbox input "true"
click at [244, 192] on input "checkbox" at bounding box center [244, 192] width 7 height 7
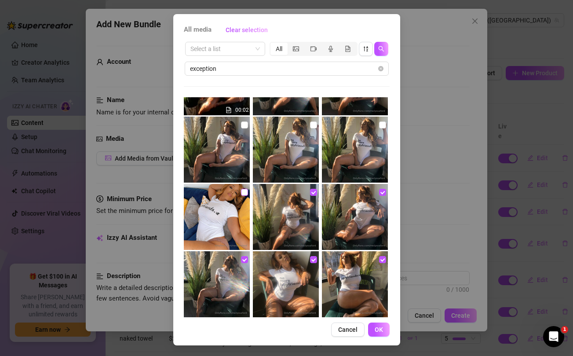
checkbox input "true"
click at [245, 125] on input "checkbox" at bounding box center [244, 124] width 7 height 7
checkbox input "true"
click at [312, 124] on input "checkbox" at bounding box center [313, 124] width 7 height 7
checkbox input "true"
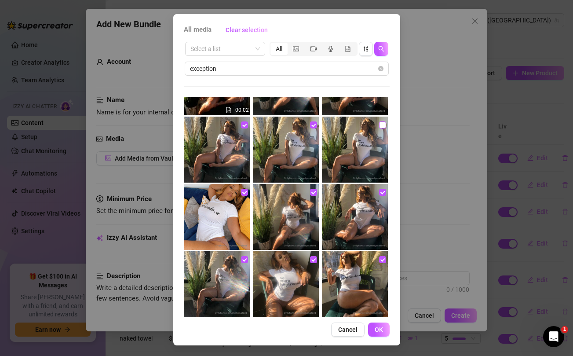
click at [382, 125] on input "checkbox" at bounding box center [382, 124] width 7 height 7
checkbox input "true"
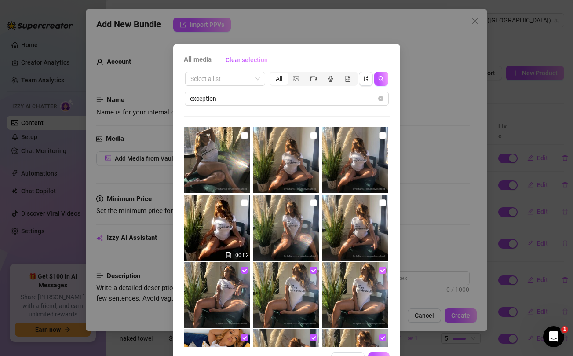
scroll to position [2, 0]
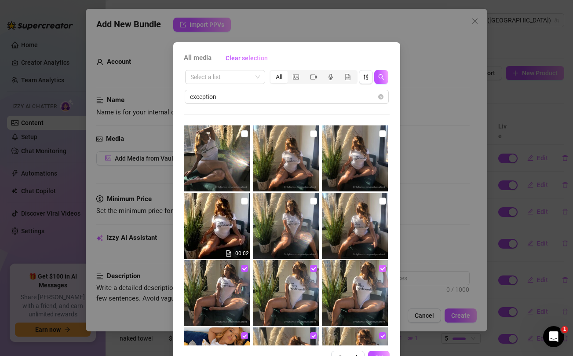
click at [243, 202] on input "checkbox" at bounding box center [244, 201] width 7 height 7
checkbox input "true"
click at [313, 202] on input "checkbox" at bounding box center [313, 201] width 7 height 7
checkbox input "true"
click at [382, 202] on input "checkbox" at bounding box center [382, 201] width 7 height 7
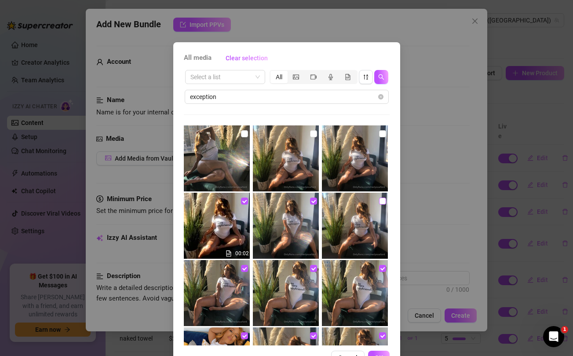
checkbox input "true"
click at [382, 133] on input "checkbox" at bounding box center [382, 133] width 7 height 7
checkbox input "true"
click at [312, 132] on input "checkbox" at bounding box center [313, 133] width 7 height 7
checkbox input "true"
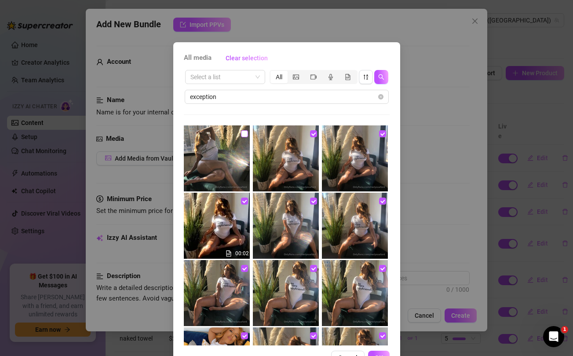
click at [244, 132] on input "checkbox" at bounding box center [244, 133] width 7 height 7
checkbox input "true"
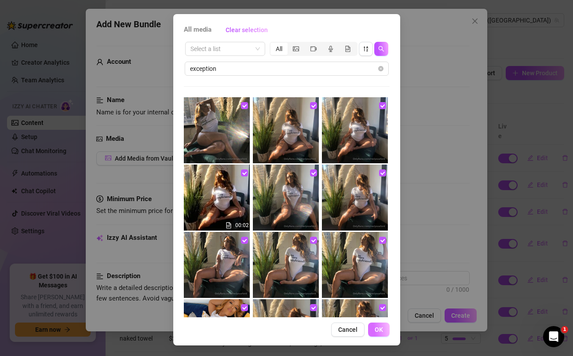
click at [381, 328] on span "OK" at bounding box center [379, 329] width 8 height 7
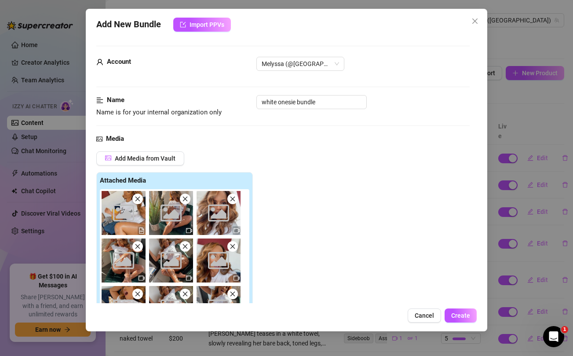
scroll to position [290, 0]
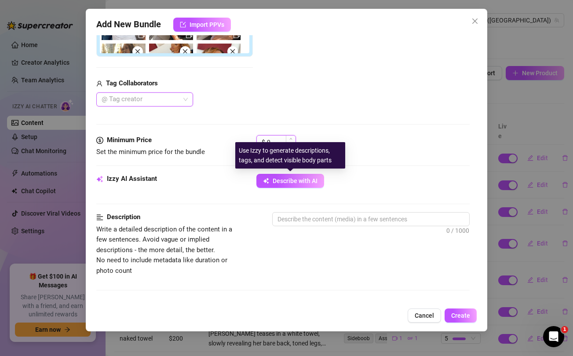
click at [275, 144] on input "0" at bounding box center [281, 142] width 29 height 13
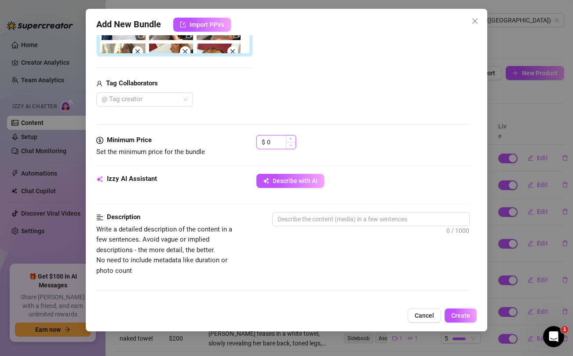
click at [275, 144] on input "0" at bounding box center [281, 142] width 29 height 13
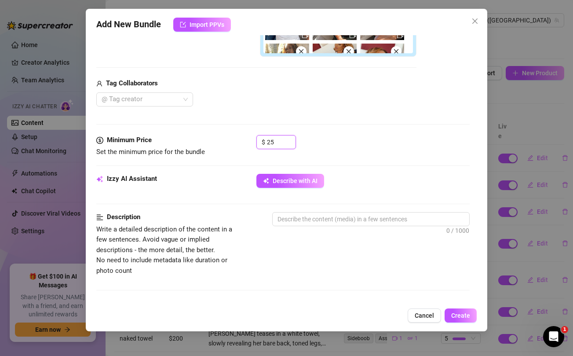
type input "25"
click at [285, 98] on div "@ Tag creator" at bounding box center [256, 99] width 320 height 14
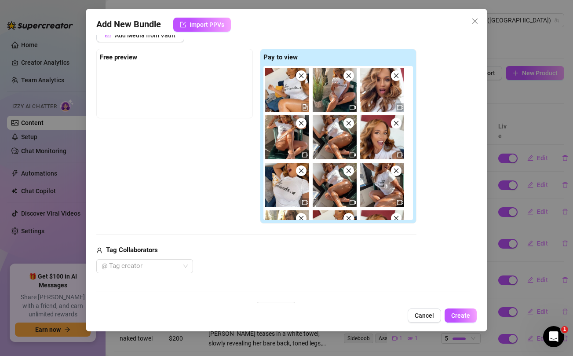
scroll to position [118, 0]
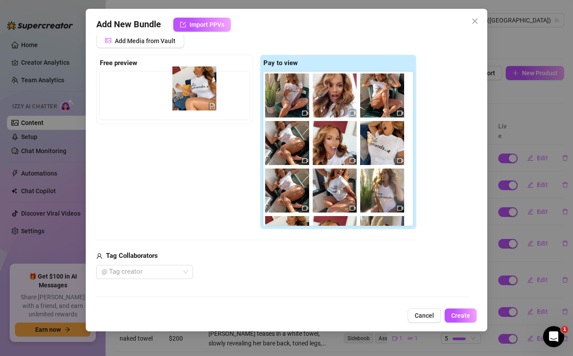
drag, startPoint x: 285, startPoint y: 98, endPoint x: 188, endPoint y: 91, distance: 97.1
click at [188, 91] on div "Free preview Pay to view" at bounding box center [256, 142] width 320 height 175
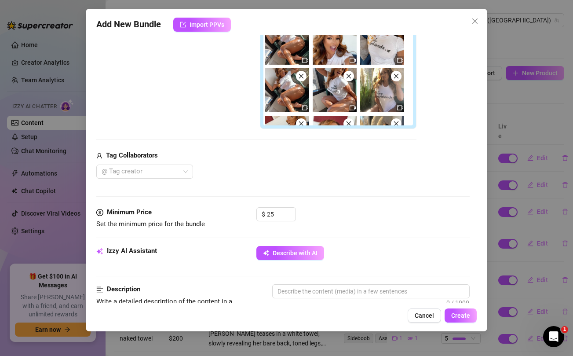
scroll to position [218, 0]
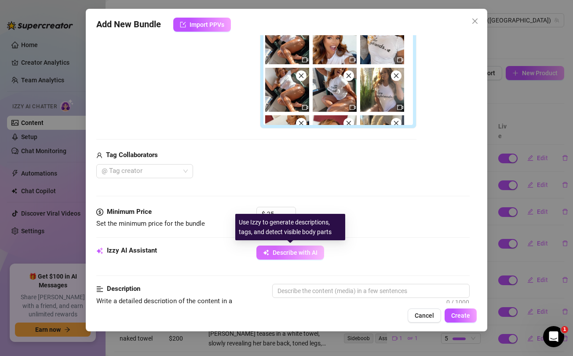
click at [282, 254] on span "Describe with AI" at bounding box center [295, 252] width 45 height 7
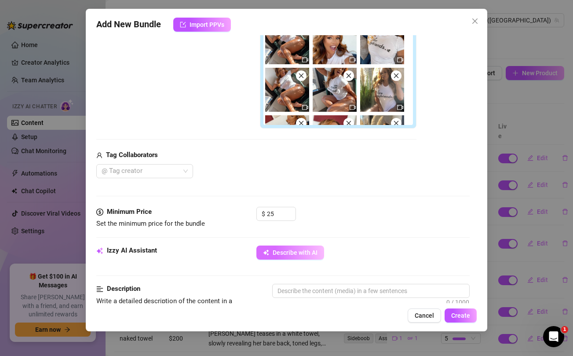
click at [278, 257] on button "Describe with AI" at bounding box center [291, 253] width 68 height 14
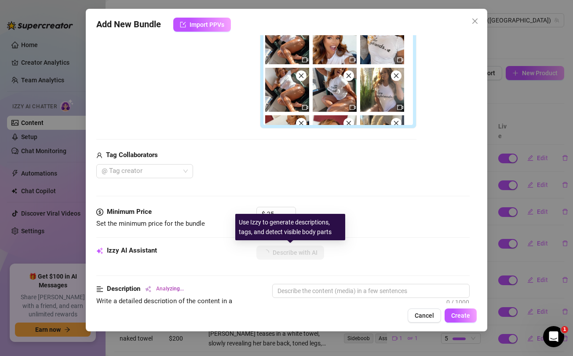
type textarea "Melyssa"
type textarea "Melyssa teases"
type textarea "Melyssa teases in"
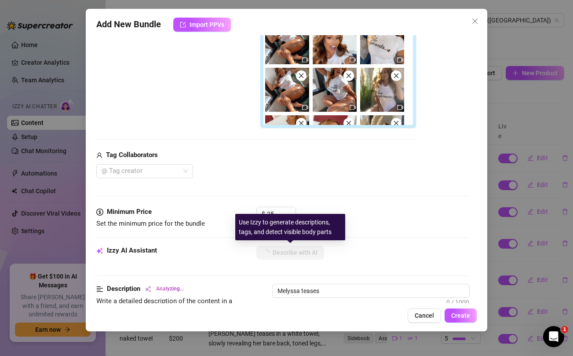
type textarea "Melyssa teases in"
type textarea "Melyssa teases in a"
type textarea "Melyssa teases in a tight"
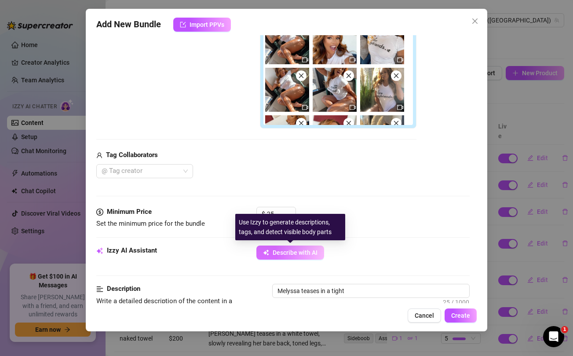
type textarea "Melyssa teases in a tight white"
type textarea "Melyssa teases in a tight white t-shirt"
type textarea "Melyssa teases in a tight white t-shirt reading"
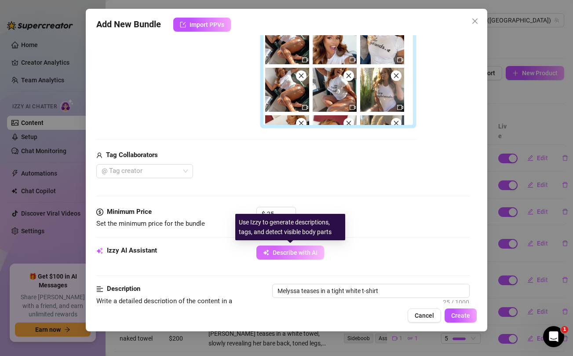
type textarea "Melyssa teases in a tight white t-shirt reading"
type textarea "Melyssa teases in a tight white t-shirt reading 'no"
type textarea "Melyssa teases in a tight white t-shirt reading 'no more"
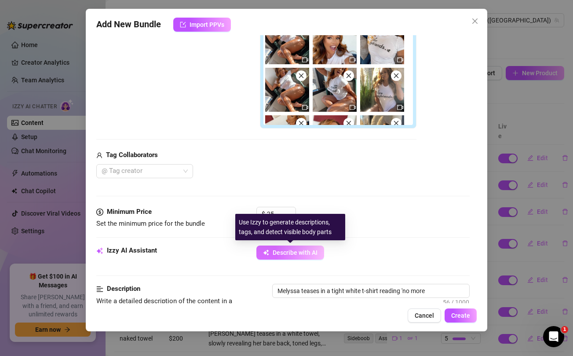
type textarea "Melyssa teases in a tight white t-shirt reading 'no more boyfriends'"
type textarea "Melyssa teases in a tight white t-shirt reading 'no more boyfriends' and"
type textarea "Melyssa teases in a tight white t-shirt reading 'no more boyfriends' and skimpy"
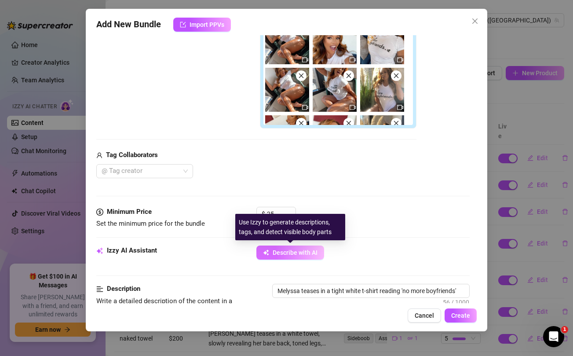
type textarea "Melyssa teases in a tight white t-shirt reading 'no more boyfriends' and skimpy"
type textarea "Melyssa teases in a tight white t-shirt reading 'no more boyfriends' and skimpy…"
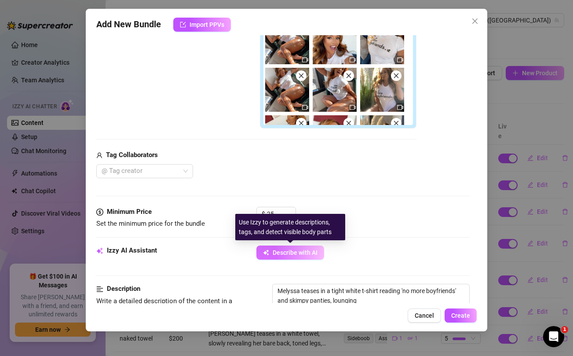
type textarea "Melyssa teases in a tight white t-shirt reading 'no more boyfriends' and skimpy…"
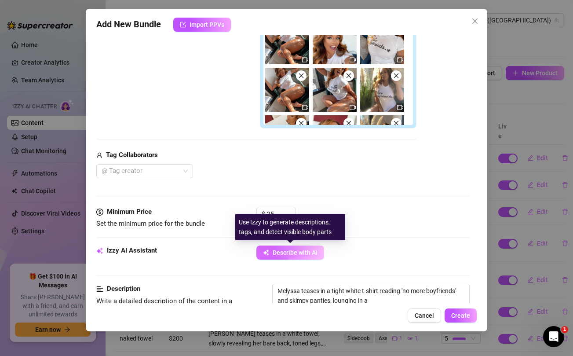
type textarea "Melyssa teases in a tight white t-shirt reading 'no more boyfriends' and skimpy…"
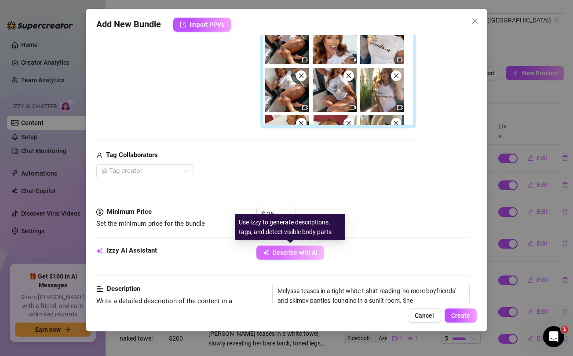
type textarea "Melyssa teases in a tight white t-shirt reading 'no more boyfriends' and skimpy…"
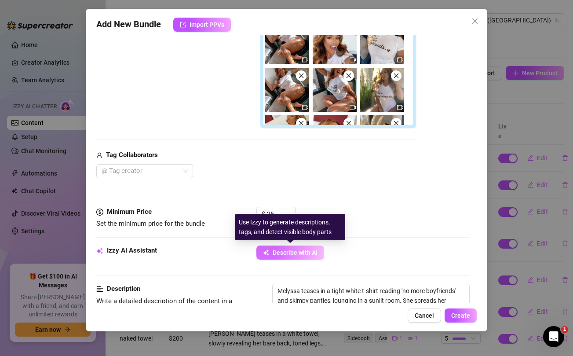
type textarea "Melyssa teases in a tight white t-shirt reading 'no more boyfriends' and skimpy…"
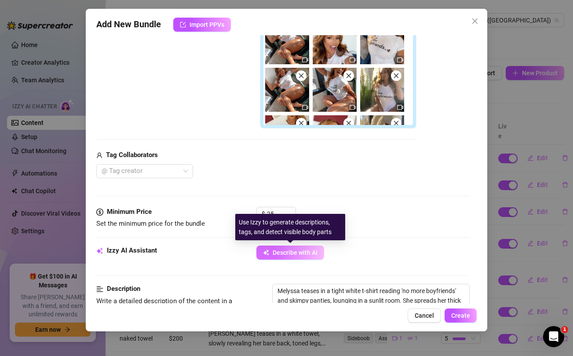
type textarea "Melyssa teases in a tight white t-shirt reading 'no more boyfriends' and skimpy…"
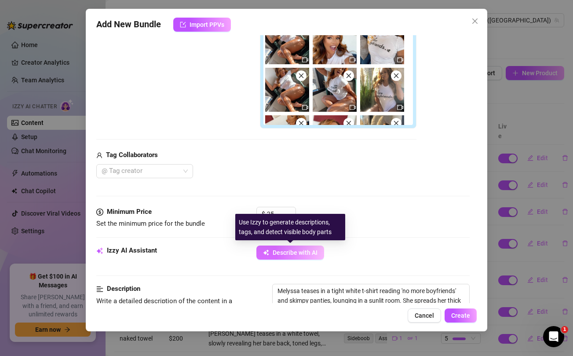
type textarea "Melyssa teases in a tight white t-shirt reading 'no more boyfriends' and skimpy…"
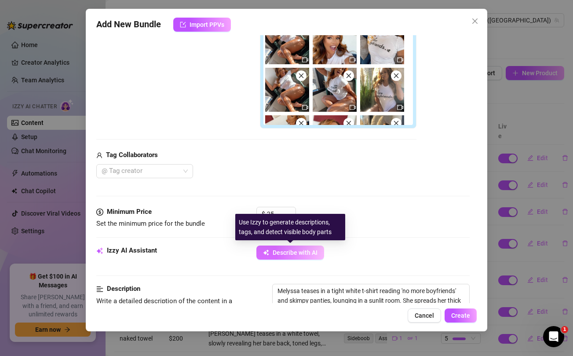
type textarea "Melyssa teases in a tight white t-shirt reading 'no more boyfriends' and skimpy…"
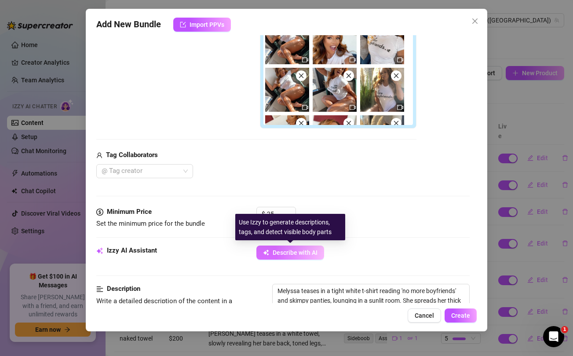
type textarea "Melyssa teases in a tight white t-shirt reading 'no more boyfriends' and skimpy…"
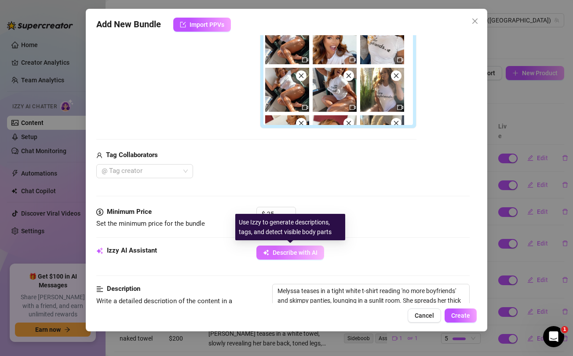
type textarea "Melyssa teases in a tight white t-shirt reading 'no more boyfriends' and skimpy…"
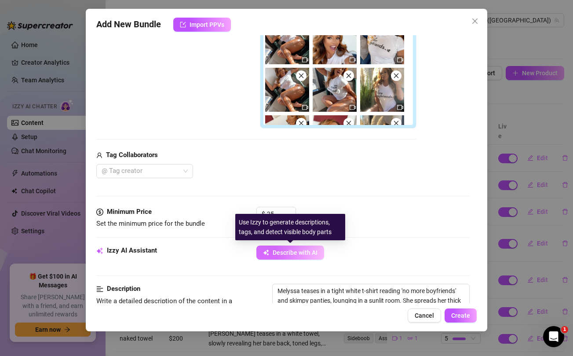
type textarea "Melyssa teases in a tight white t-shirt reading 'no more boyfriends' and skimpy…"
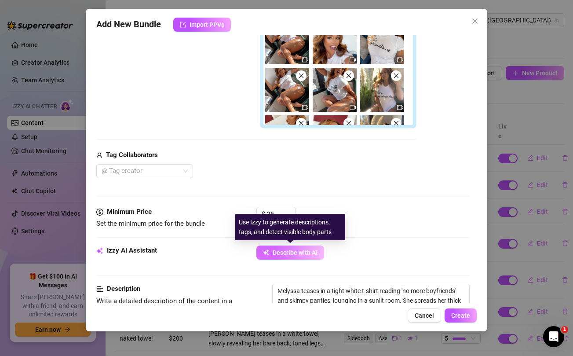
type textarea "Melyssa teases in a tight white t-shirt reading 'no more boyfriends' and skimpy…"
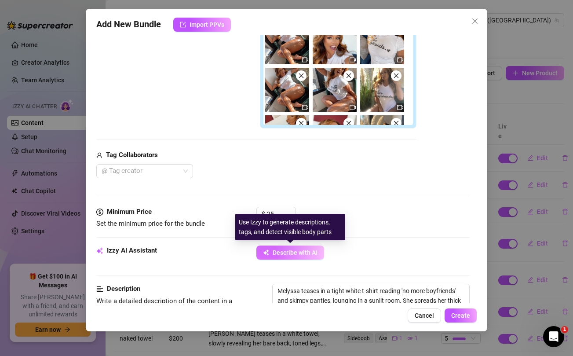
type textarea "Melyssa teases in a tight white t-shirt reading 'no more boyfriends' and skimpy…"
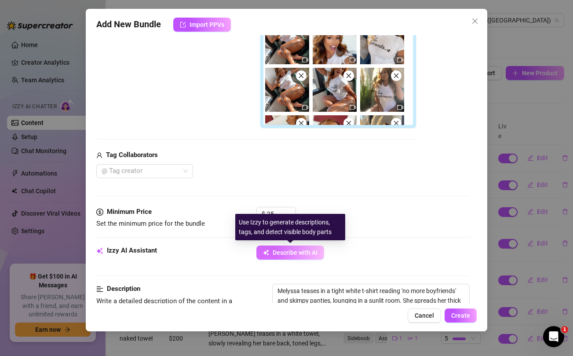
type textarea "Melyssa teases in a tight white t-shirt reading 'no more boyfriends' and skimpy…"
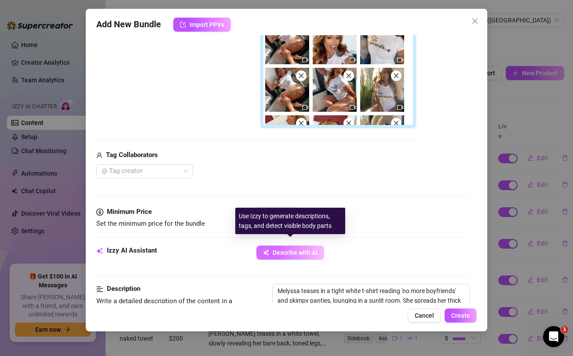
type textarea "Melyssa teases in a tight white t-shirt reading 'no more boyfriends' and skimpy…"
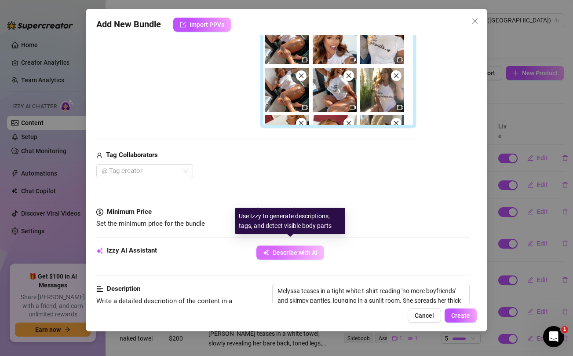
type textarea "Melyssa teases in a tight white t-shirt reading 'no more boyfriends' and skimpy…"
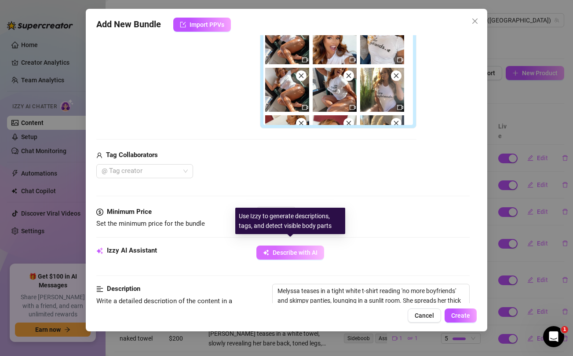
type textarea "Melyssa teases in a tight white t-shirt reading 'no more boyfriends' and skimpy…"
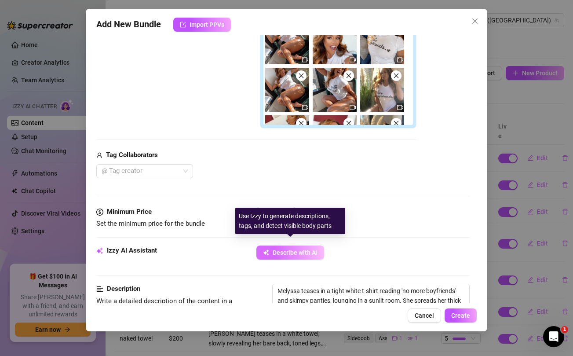
type textarea "Melyssa teases in a tight white t-shirt reading 'no more boyfriends' and skimpy…"
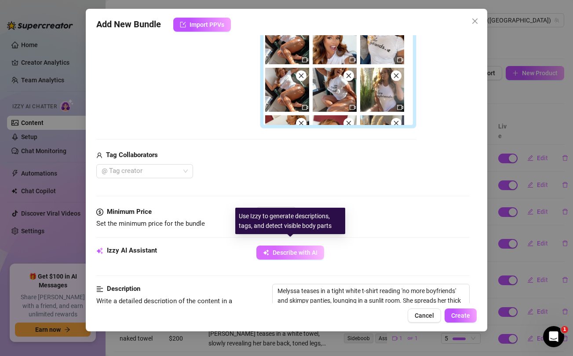
scroll to position [279, 0]
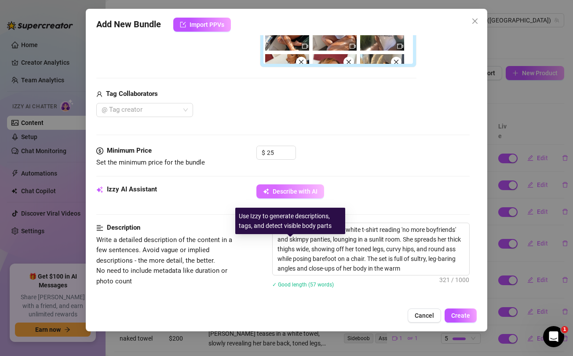
type textarea "Melyssa teases in a tight white t-shirt reading 'no more boyfriends' and skimpy…"
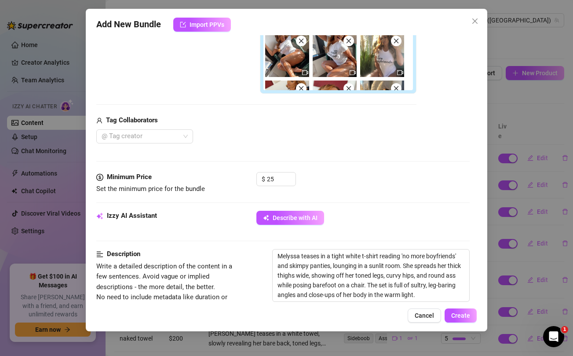
scroll to position [0, 0]
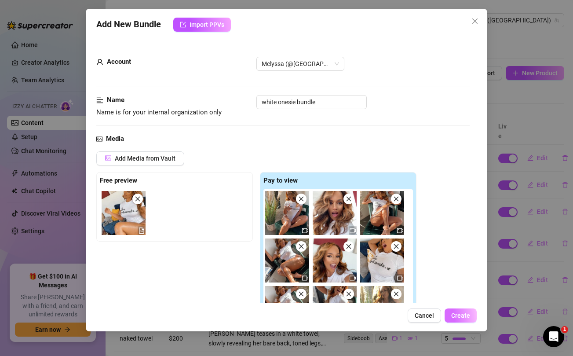
click at [465, 319] on span "Create" at bounding box center [461, 315] width 19 height 7
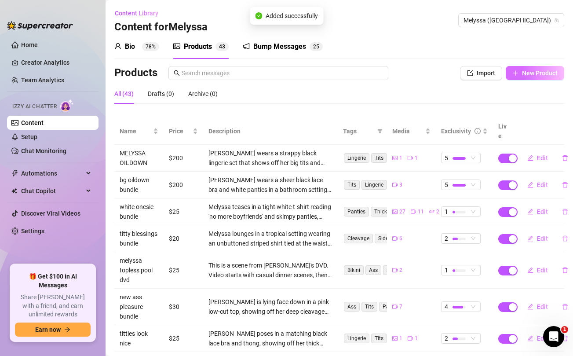
click at [527, 74] on span "New Product" at bounding box center [540, 73] width 36 height 7
type textarea "Type your message here..."
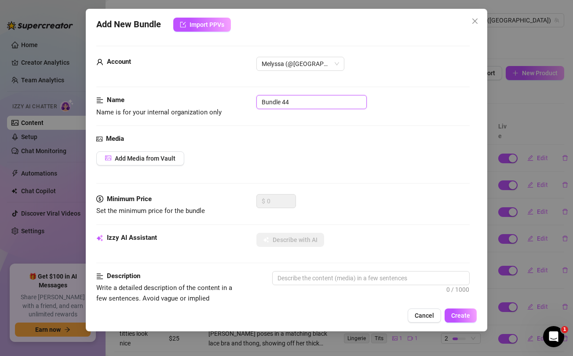
click at [311, 100] on input "Bundle 44" at bounding box center [312, 102] width 110 height 14
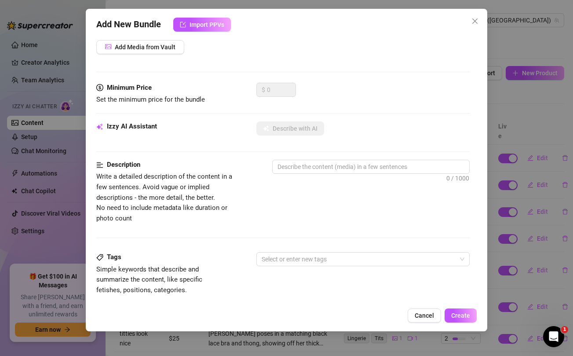
scroll to position [358, 0]
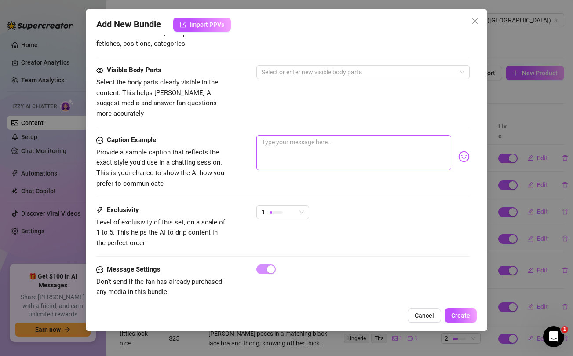
type input "yummy care bundle"
click at [349, 143] on textarea at bounding box center [354, 152] width 195 height 35
paste textarea "you want a little POV of what it'd look like if you were handling it from the b…"
type textarea "you want a little POV of what it'd look like if you were handling it from the b…"
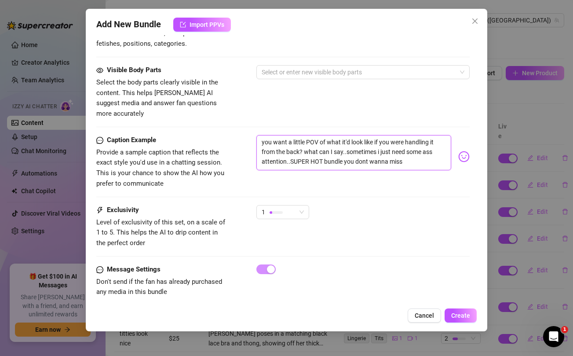
click at [356, 142] on textarea "you want a little POV of what it'd look like if you were handling it from the b…" at bounding box center [354, 152] width 195 height 35
type textarea "you want a little POV of what it'd look like if you were handling it from the b…"
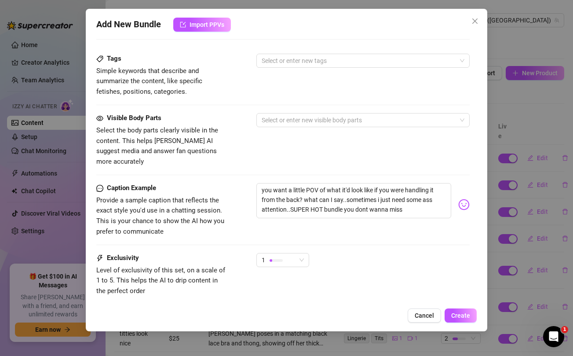
scroll to position [0, 0]
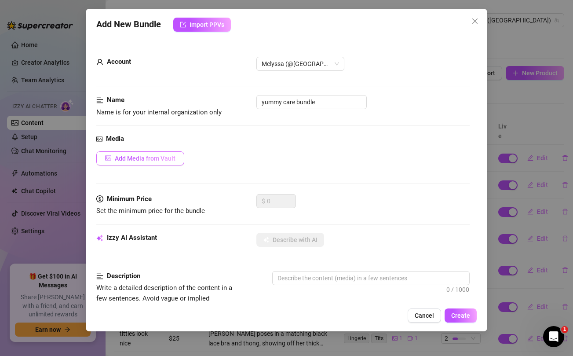
click at [139, 158] on span "Add Media from Vault" at bounding box center [145, 158] width 61 height 7
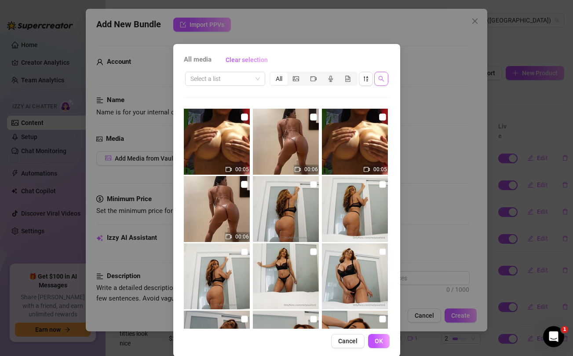
click at [382, 80] on icon "search" at bounding box center [382, 79] width 6 height 6
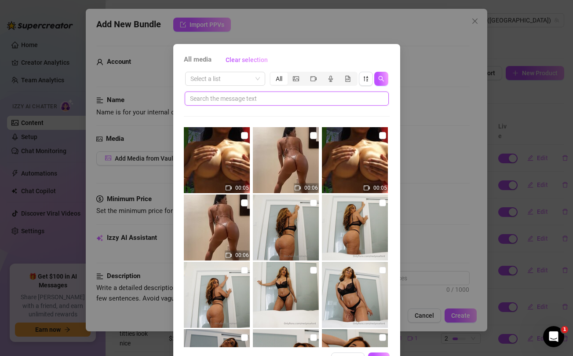
click at [312, 98] on input "text" at bounding box center [283, 99] width 187 height 10
paste input "sometimes"
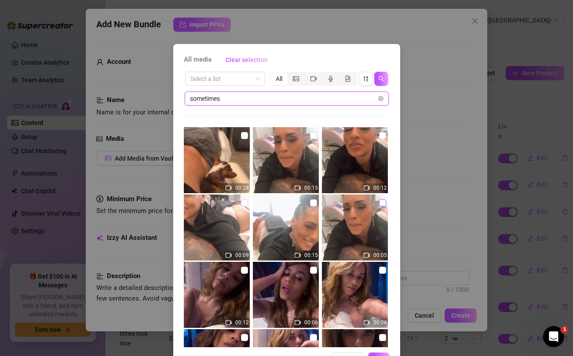
type input "sometimes"
click at [382, 202] on input "checkbox" at bounding box center [382, 202] width 7 height 7
checkbox input "true"
click at [314, 201] on input "checkbox" at bounding box center [313, 202] width 7 height 7
checkbox input "true"
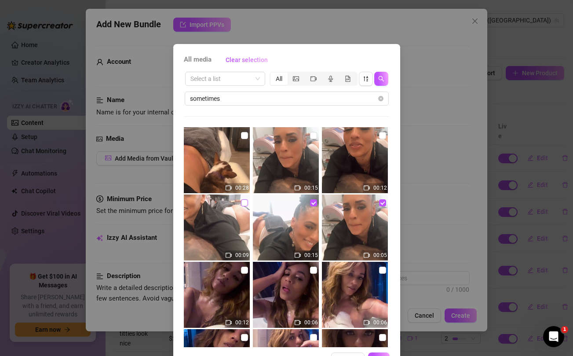
click at [242, 202] on input "checkbox" at bounding box center [244, 202] width 7 height 7
checkbox input "true"
click at [313, 135] on input "checkbox" at bounding box center [313, 135] width 7 height 7
checkbox input "true"
click at [243, 135] on input "checkbox" at bounding box center [244, 135] width 7 height 7
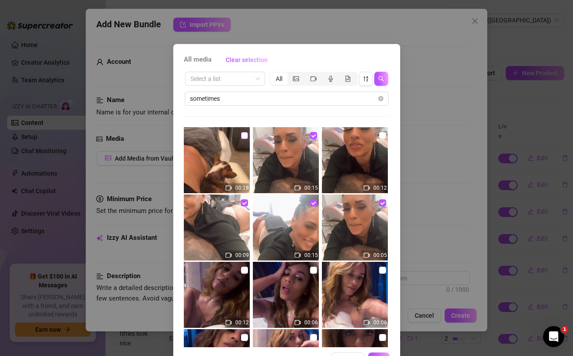
checkbox input "true"
click at [382, 135] on input "checkbox" at bounding box center [382, 135] width 7 height 7
checkbox input "true"
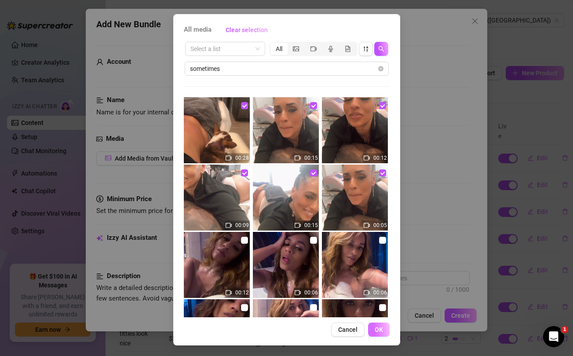
click at [381, 333] on span "OK" at bounding box center [379, 329] width 8 height 7
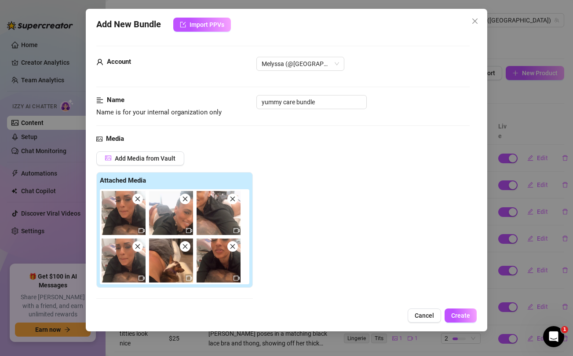
scroll to position [95, 0]
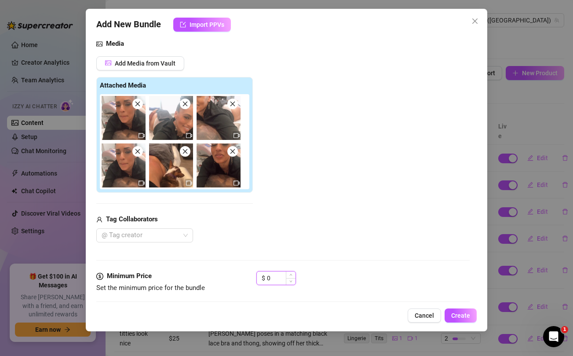
click at [273, 279] on input "0" at bounding box center [281, 278] width 29 height 13
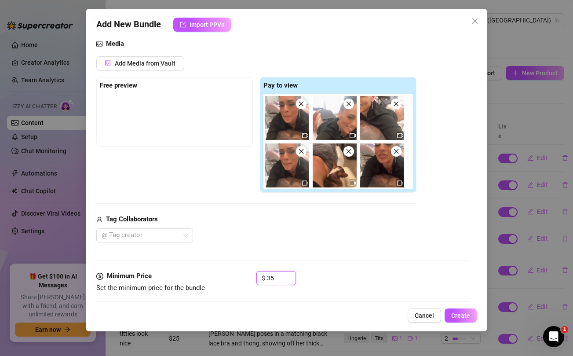
type input "35"
click at [276, 240] on div "@ Tag creator" at bounding box center [256, 235] width 320 height 14
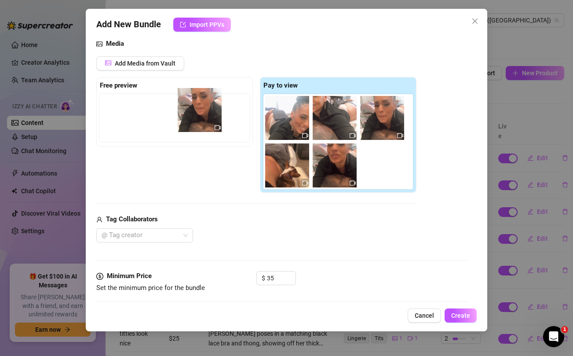
drag, startPoint x: 282, startPoint y: 124, endPoint x: 191, endPoint y: 116, distance: 90.6
click at [191, 116] on div "Free preview Pay to view" at bounding box center [256, 135] width 320 height 116
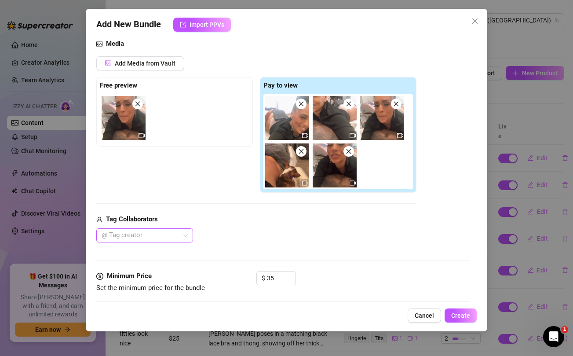
click at [177, 236] on div at bounding box center [140, 235] width 84 height 12
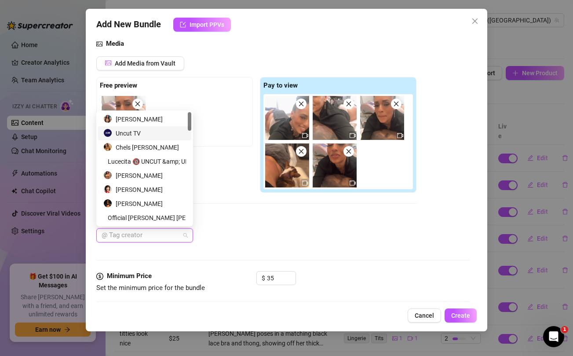
click at [145, 132] on div "Uncut TV" at bounding box center [144, 134] width 83 height 10
click at [273, 225] on div "Tag Collaborators Uncut TV" at bounding box center [256, 228] width 320 height 28
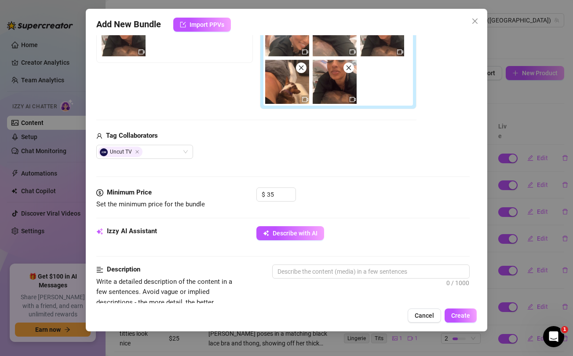
scroll to position [182, 0]
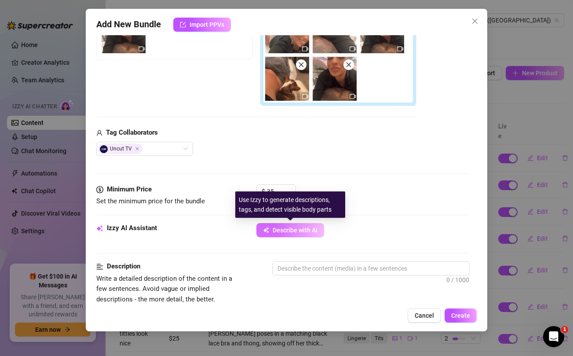
click at [273, 231] on span "Describe with AI" at bounding box center [295, 230] width 45 height 7
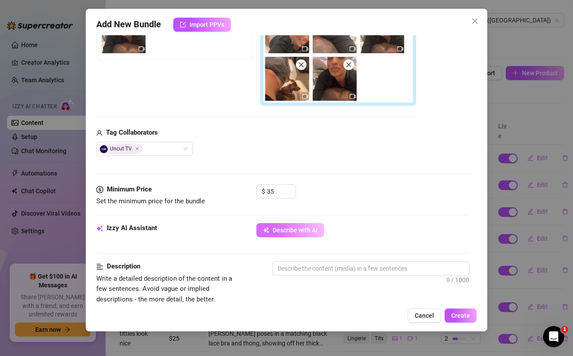
click at [291, 230] on span "Describe with AI" at bounding box center [295, 230] width 45 height 7
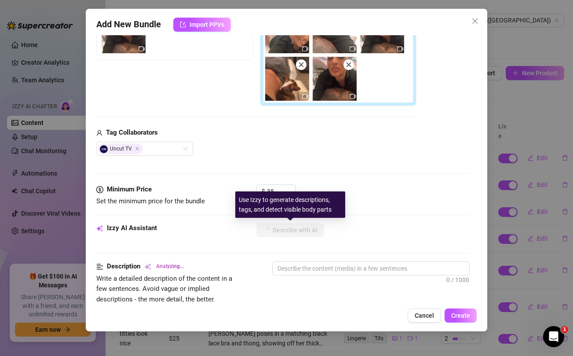
type textarea "Melyssa"
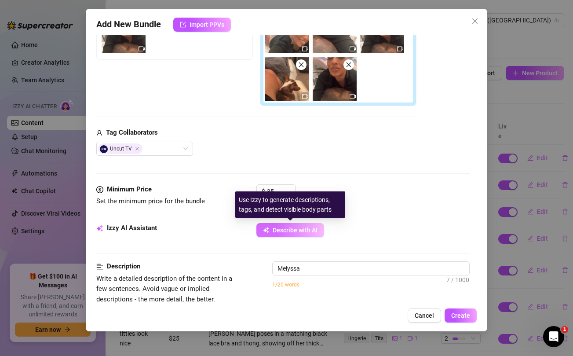
type textarea "Melyssa is"
type textarea "Melyssa is lying"
type textarea "Melyssa is lying face"
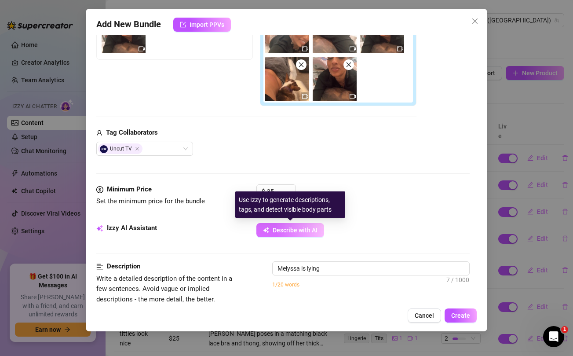
type textarea "Melyssa is lying face"
type textarea "Melyssa is lying face down"
type textarea "Melyssa is lying face down in"
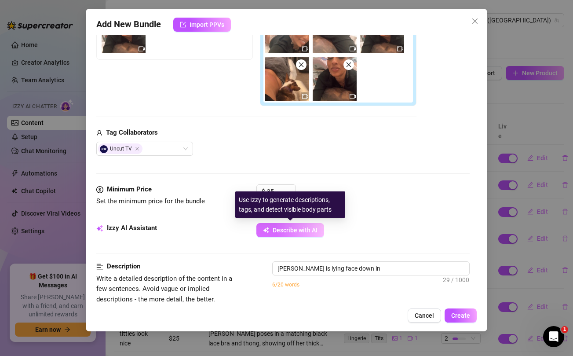
type textarea "Melyssa is lying face down in a"
type textarea "Melyssa is lying face down in a black"
type textarea "Melyssa is lying face down in a black top"
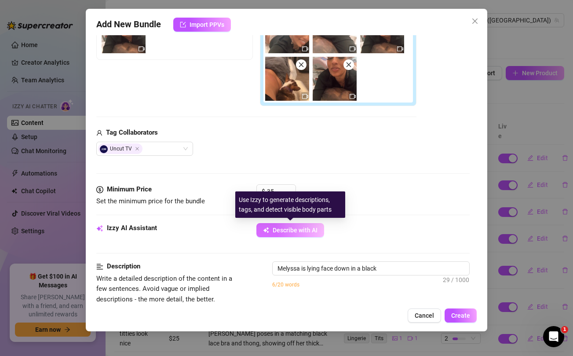
type textarea "Melyssa is lying face down in a black top"
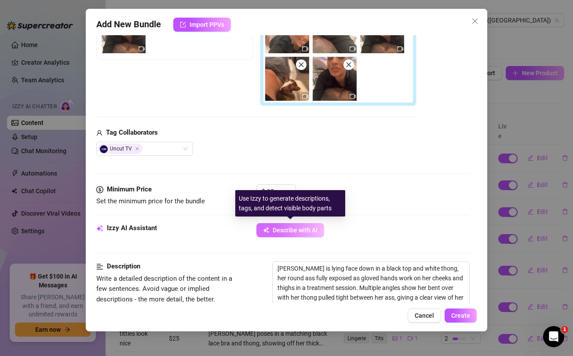
scroll to position [280, 0]
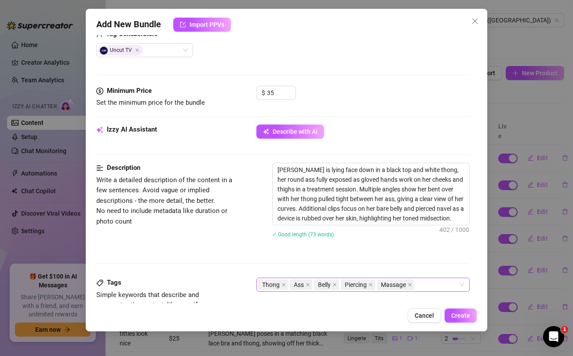
click at [430, 285] on div "Thong Ass Belly Piercing Massage" at bounding box center [358, 285] width 200 height 12
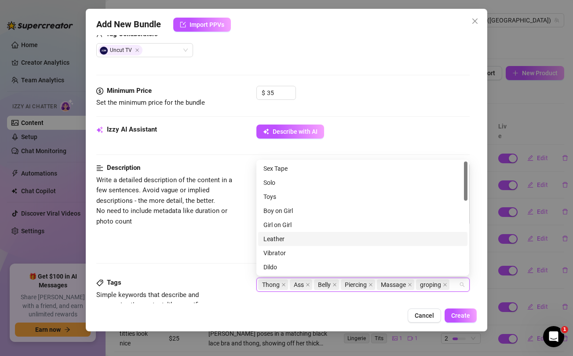
click at [204, 239] on div "Description Write a detailed description of the content in a few sentences. Avo…" at bounding box center [282, 206] width 373 height 86
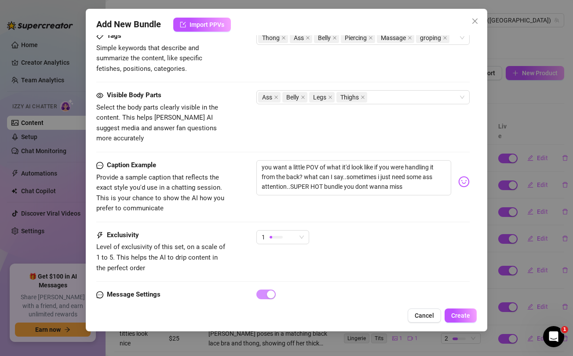
scroll to position [552, 0]
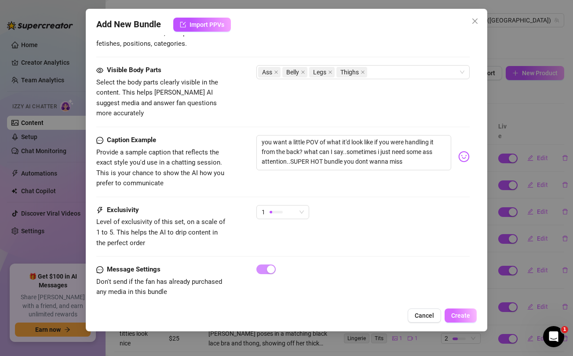
click at [463, 314] on span "Create" at bounding box center [461, 315] width 19 height 7
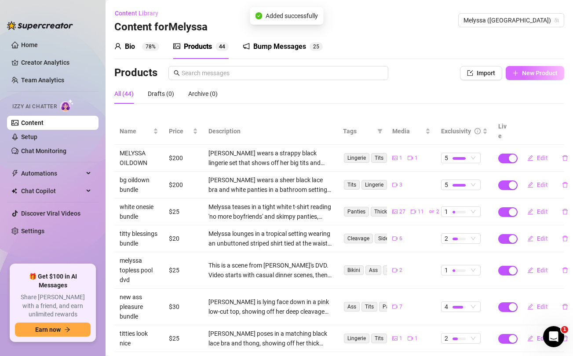
click at [531, 72] on span "New Product" at bounding box center [540, 73] width 36 height 7
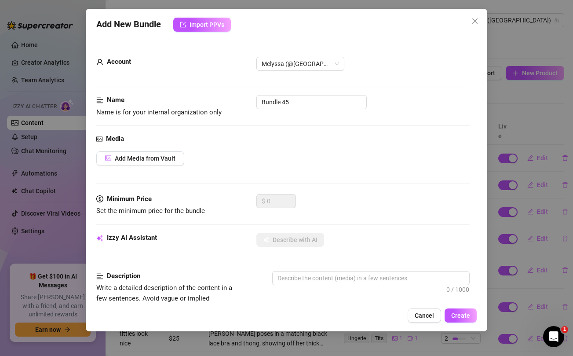
scroll to position [358, 0]
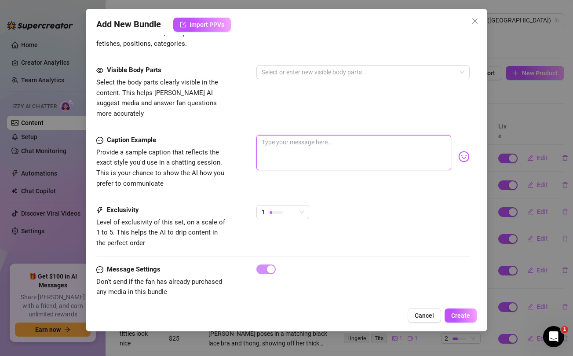
click at [361, 143] on textarea at bounding box center [354, 152] width 195 height 35
paste textarea "If my feet turns you on..this bundles for you babe..BRAND NEW FOOT FETISH BUNDL…"
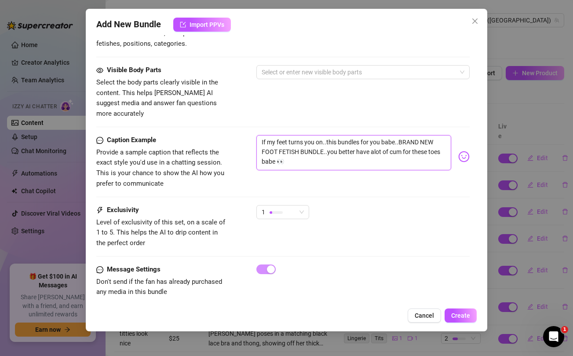
click at [294, 135] on textarea "If my feet turns you on..this bundles for you babe..BRAND NEW FOOT FETISH BUNDL…" at bounding box center [354, 152] width 195 height 35
click at [293, 94] on div "Visible Body Parts Select the body parts clearly visible in the content. This h…" at bounding box center [282, 92] width 373 height 54
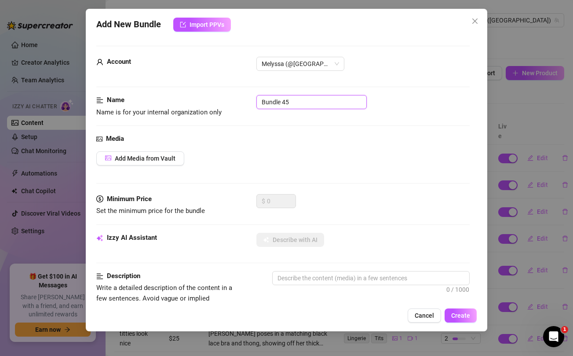
click at [289, 101] on input "Bundle 45" at bounding box center [312, 102] width 110 height 14
click at [154, 158] on span "Add Media from Vault" at bounding box center [145, 158] width 61 height 7
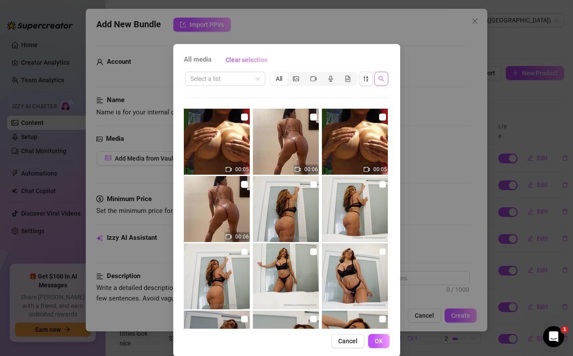
click at [382, 77] on icon "search" at bounding box center [382, 79] width 6 height 6
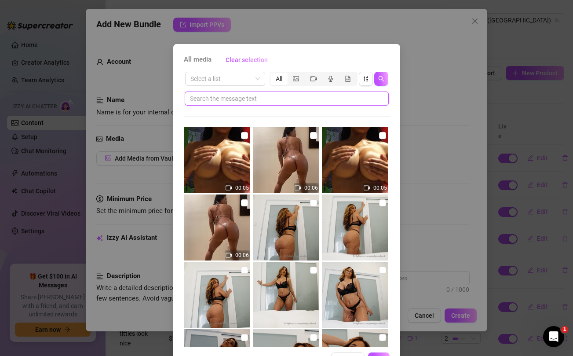
click at [298, 100] on input "text" at bounding box center [283, 99] width 187 height 10
paste input "turns"
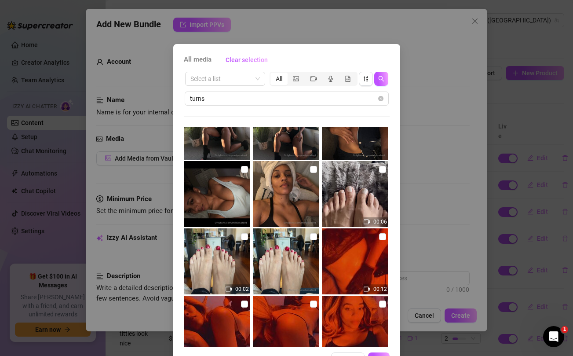
scroll to position [174, 0]
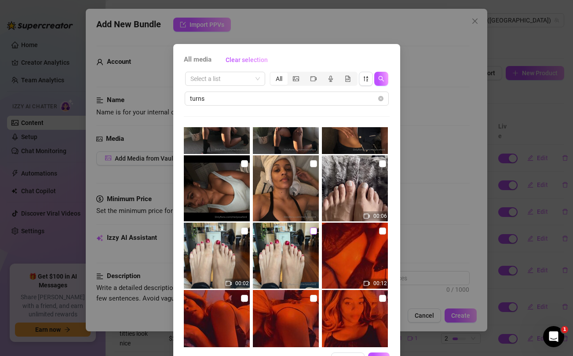
click at [312, 232] on input "checkbox" at bounding box center [313, 231] width 7 height 7
click at [244, 230] on input "checkbox" at bounding box center [244, 231] width 7 height 7
click at [382, 163] on input "checkbox" at bounding box center [382, 163] width 7 height 7
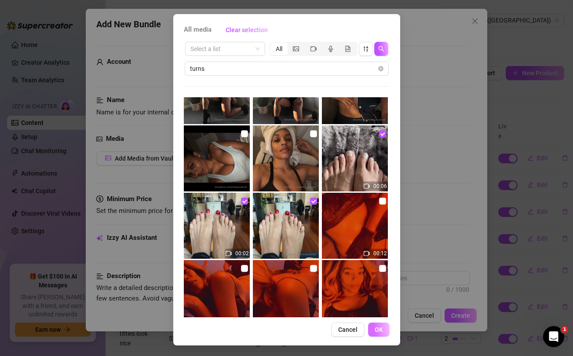
click at [380, 325] on button "OK" at bounding box center [379, 330] width 22 height 14
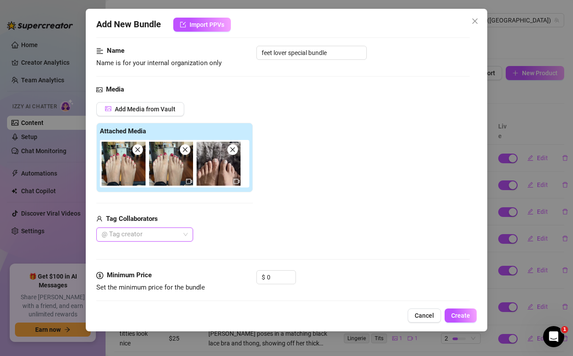
scroll to position [85, 0]
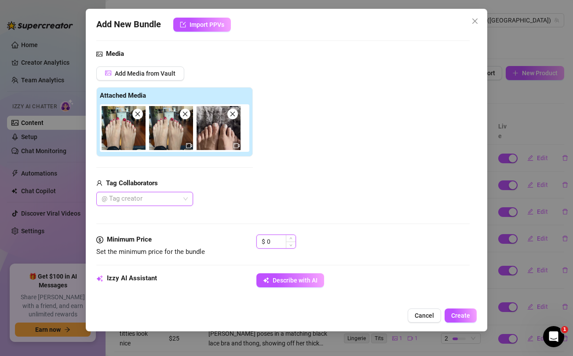
click at [273, 243] on input "0" at bounding box center [281, 241] width 29 height 13
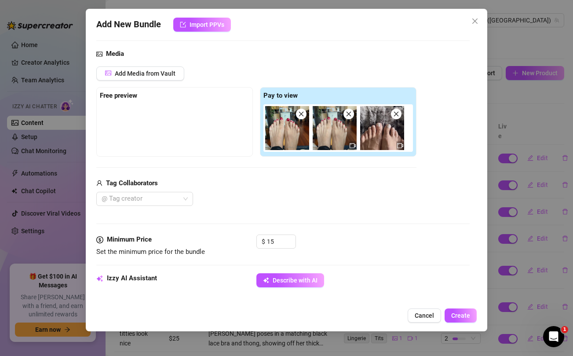
click at [278, 207] on div "Media Add Media from Vault Free preview Pay to view Tag Collaborators @ Tag cre…" at bounding box center [282, 142] width 373 height 186
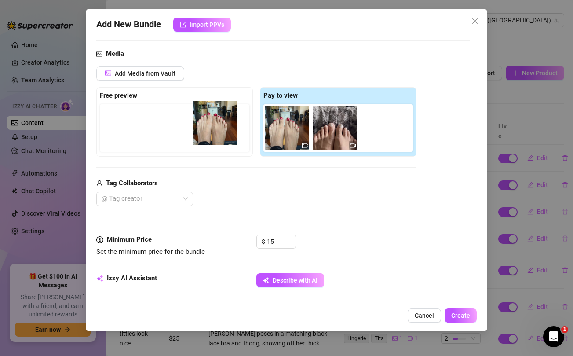
drag, startPoint x: 277, startPoint y: 135, endPoint x: 198, endPoint y: 130, distance: 78.9
click at [198, 130] on div "Free preview Pay to view" at bounding box center [256, 122] width 320 height 70
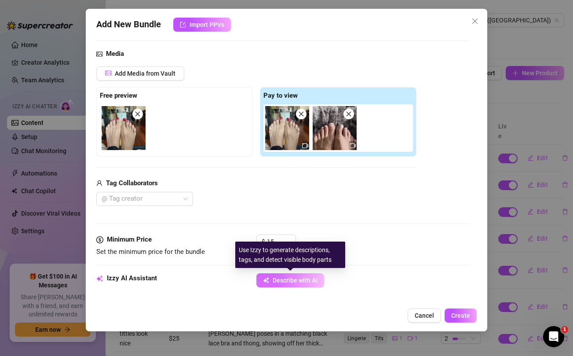
click at [278, 283] on span "Describe with AI" at bounding box center [295, 280] width 45 height 7
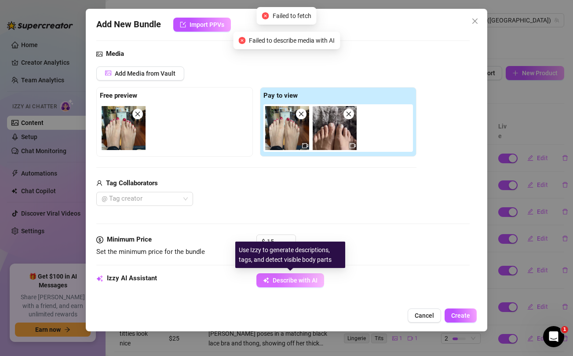
click at [275, 283] on span "Describe with AI" at bounding box center [295, 280] width 45 height 7
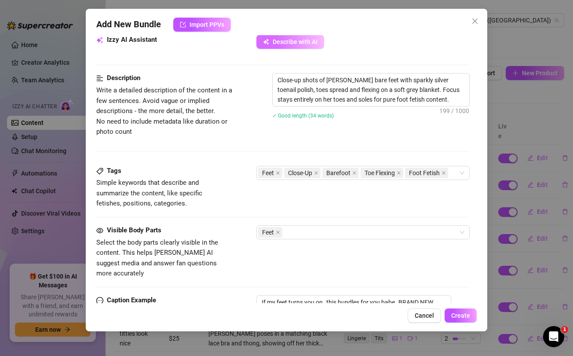
scroll to position [442, 0]
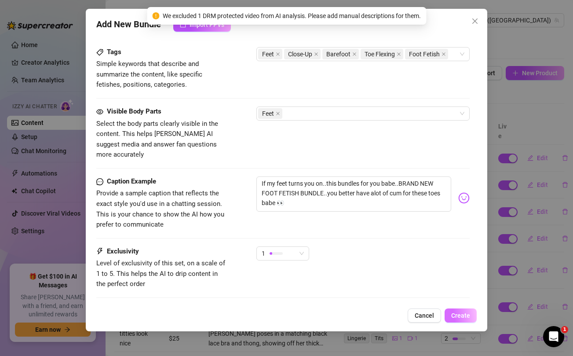
click at [462, 317] on span "Create" at bounding box center [461, 315] width 19 height 7
